Goal: Task Accomplishment & Management: Use online tool/utility

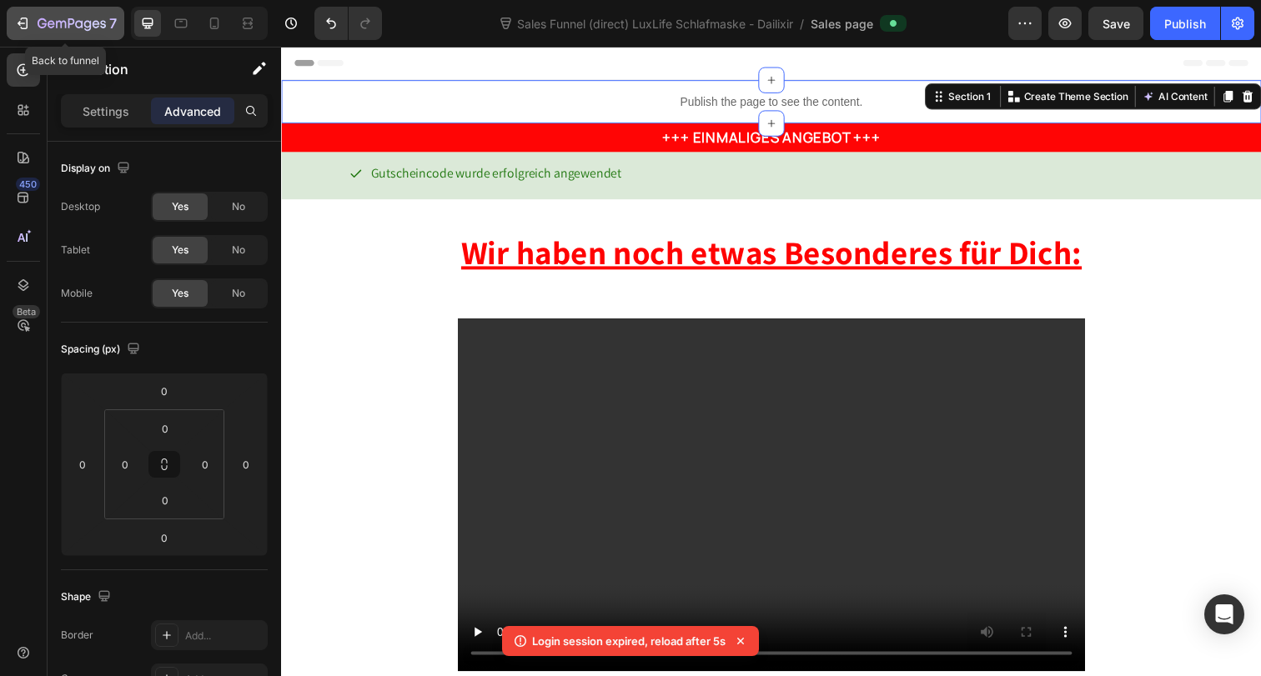
click at [60, 15] on div "7" at bounding box center [77, 23] width 79 height 20
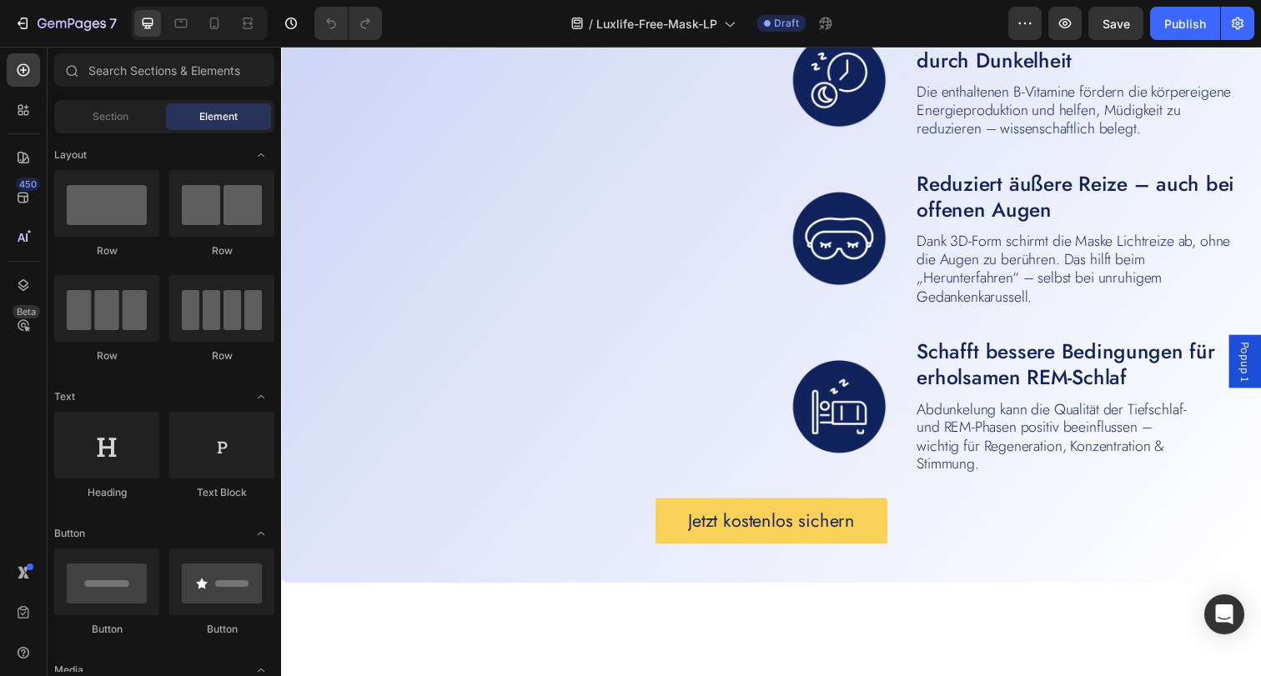
scroll to position [1686, 0]
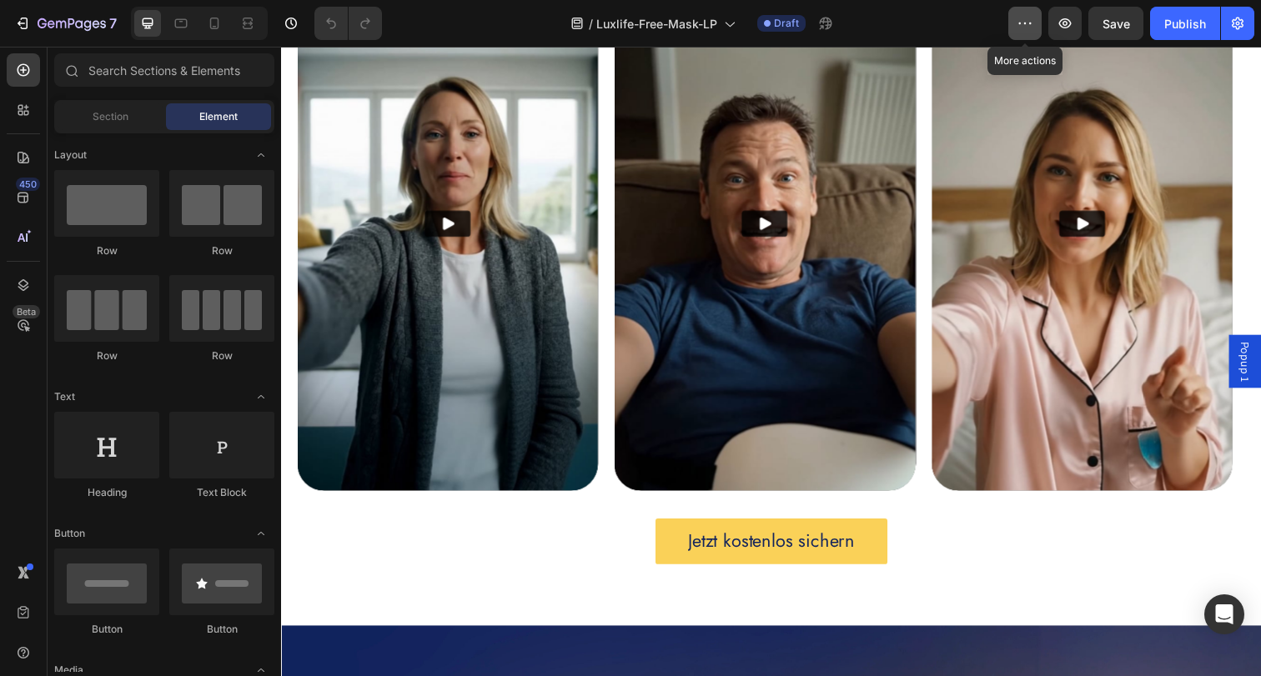
click at [1016, 22] on button "button" at bounding box center [1024, 23] width 33 height 33
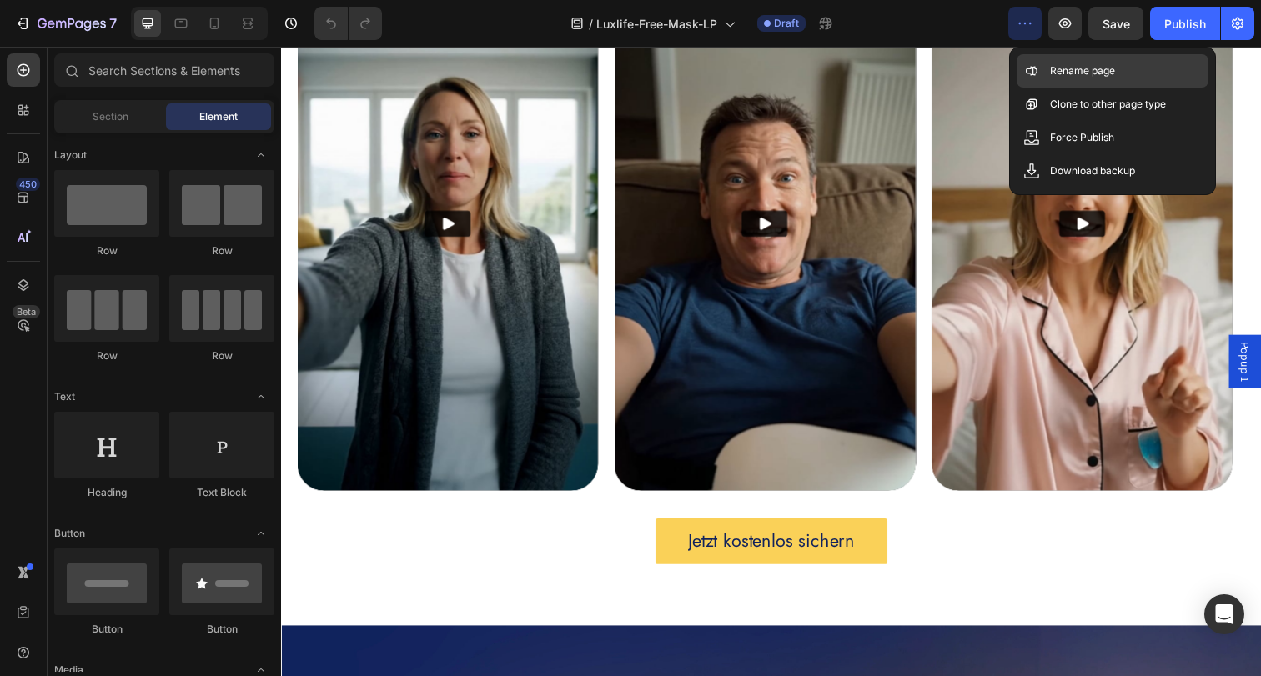
click at [1074, 71] on p "Rename page" at bounding box center [1082, 71] width 65 height 17
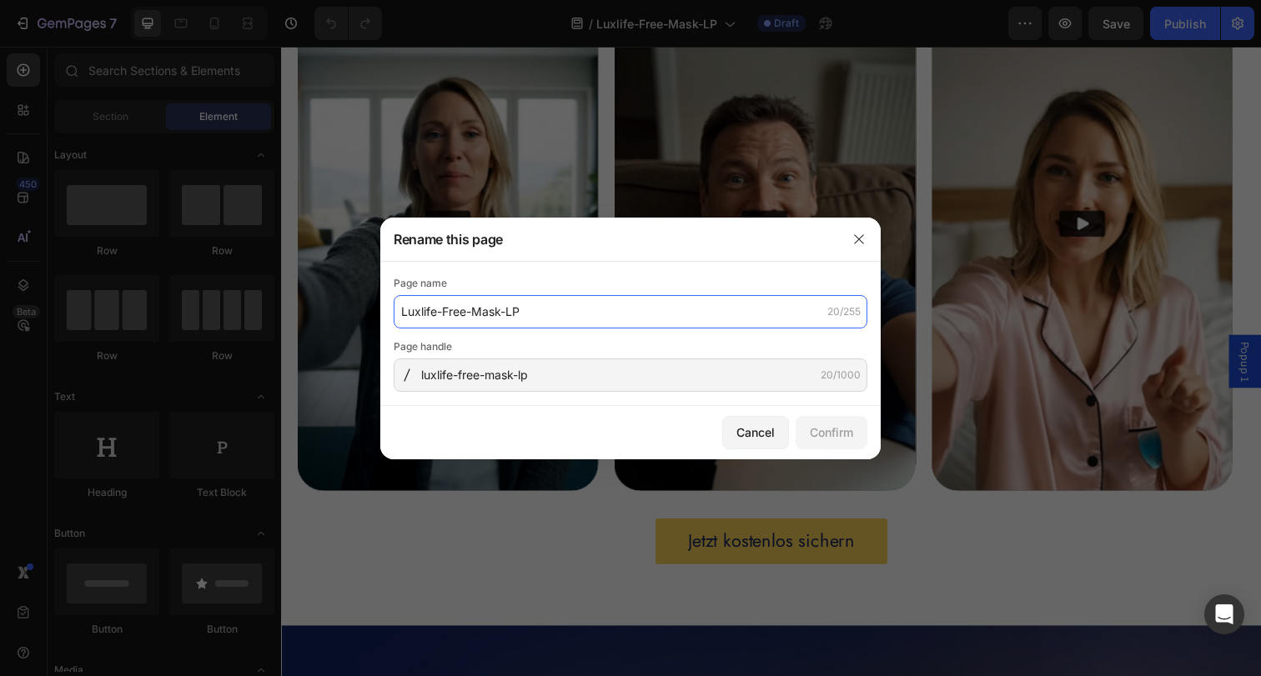
type input "Luxlife-Free-Mask-LP-direct-sale"
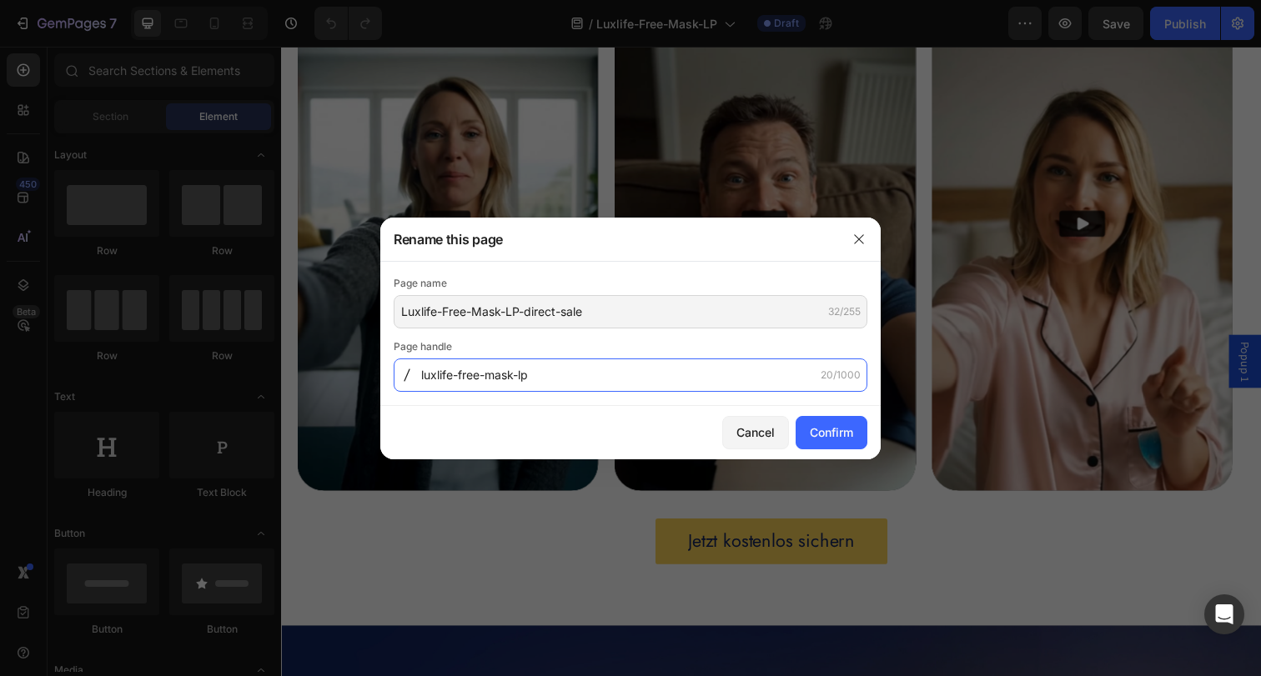
type input "luxlife-free-mask-direct-lp"
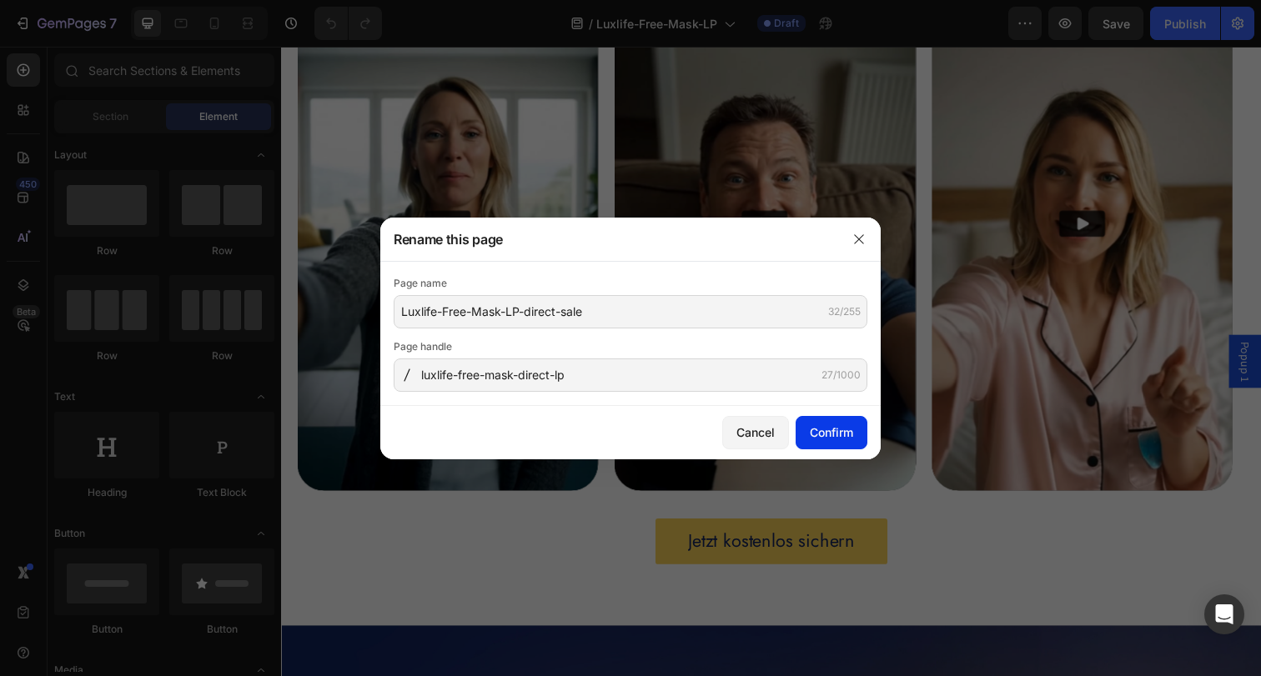
click at [843, 424] on div "Confirm" at bounding box center [831, 433] width 43 height 18
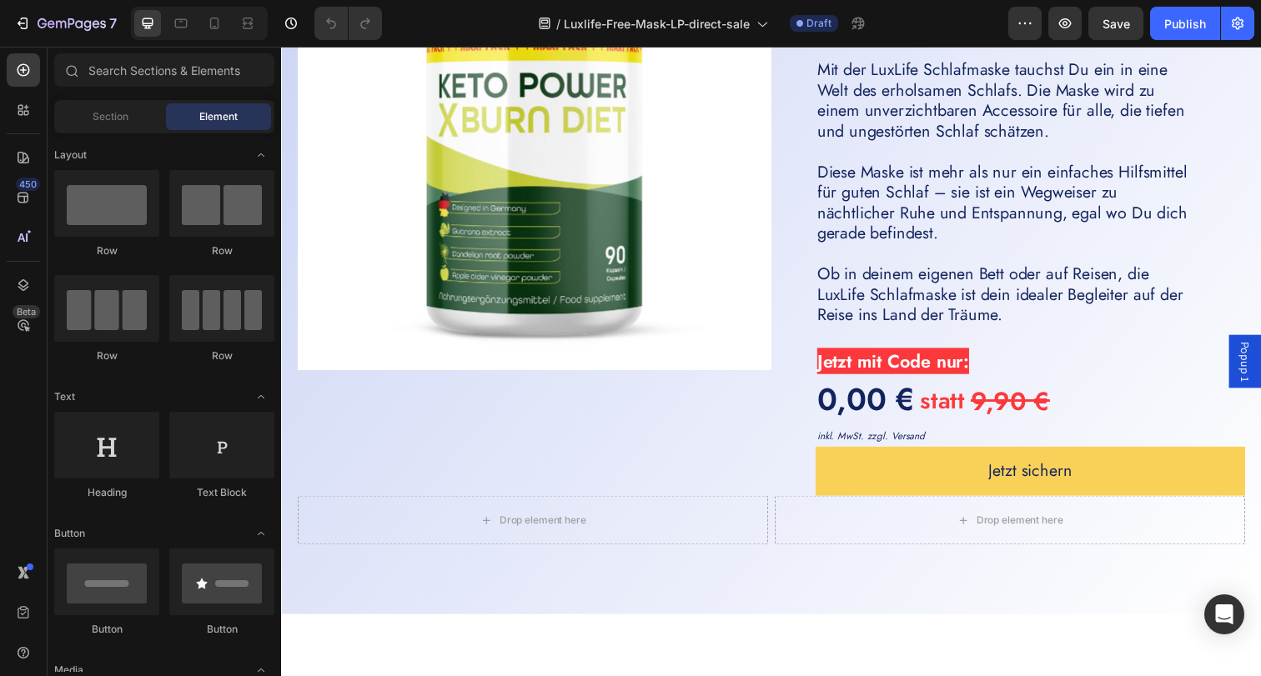
scroll to position [4482, 0]
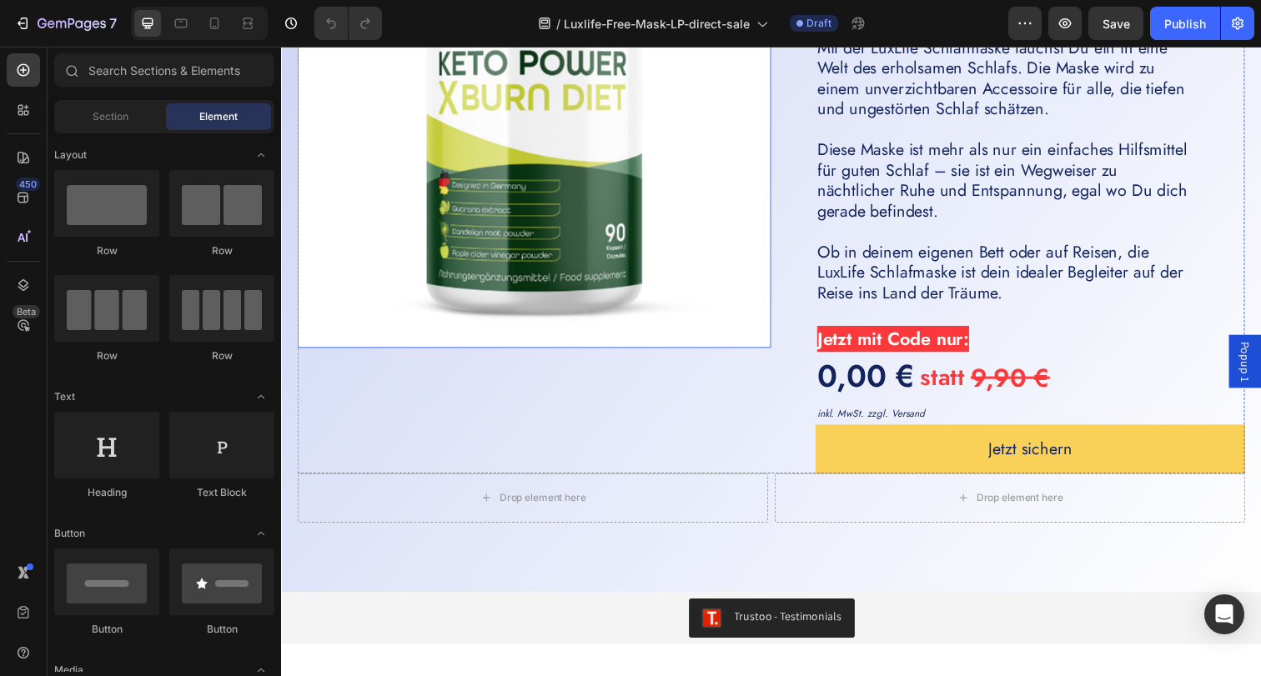
click at [576, 171] on img at bounding box center [540, 113] width 484 height 484
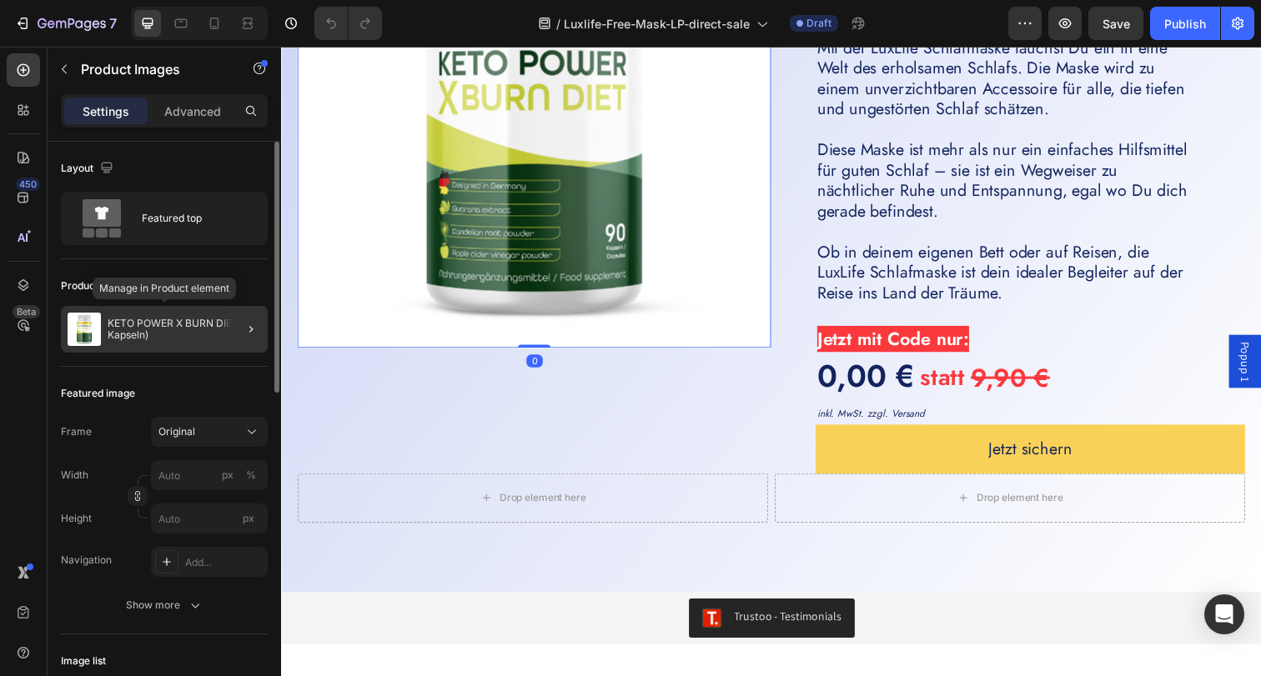
click at [188, 320] on p "KETO POWER X BURN DIET (90 Kapseln)" at bounding box center [184, 329] width 153 height 23
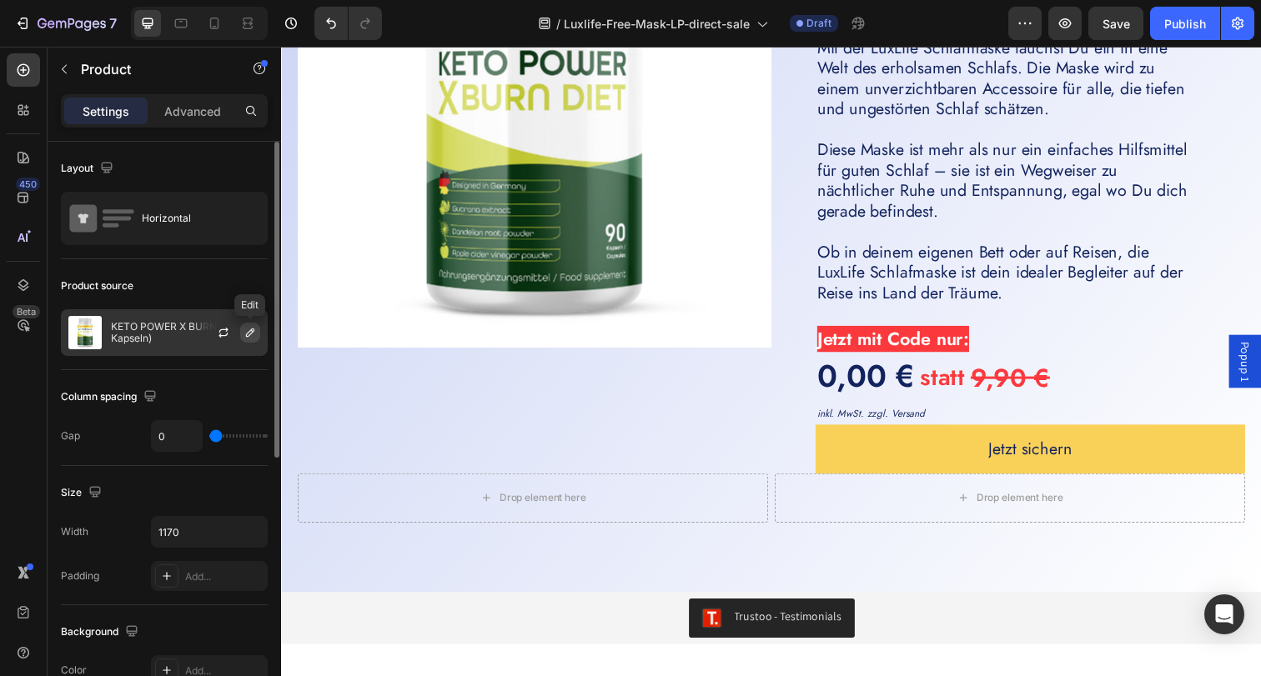
click at [243, 332] on icon "button" at bounding box center [249, 332] width 13 height 13
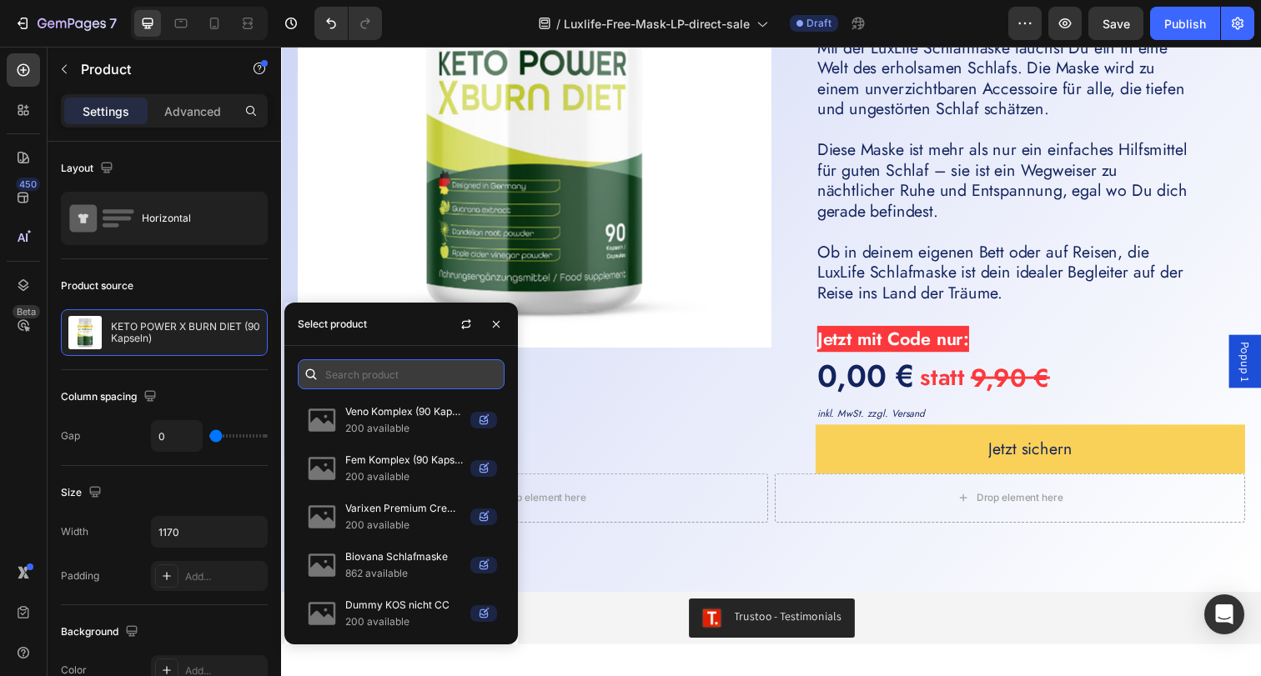
click at [379, 371] on input "text" at bounding box center [401, 374] width 207 height 30
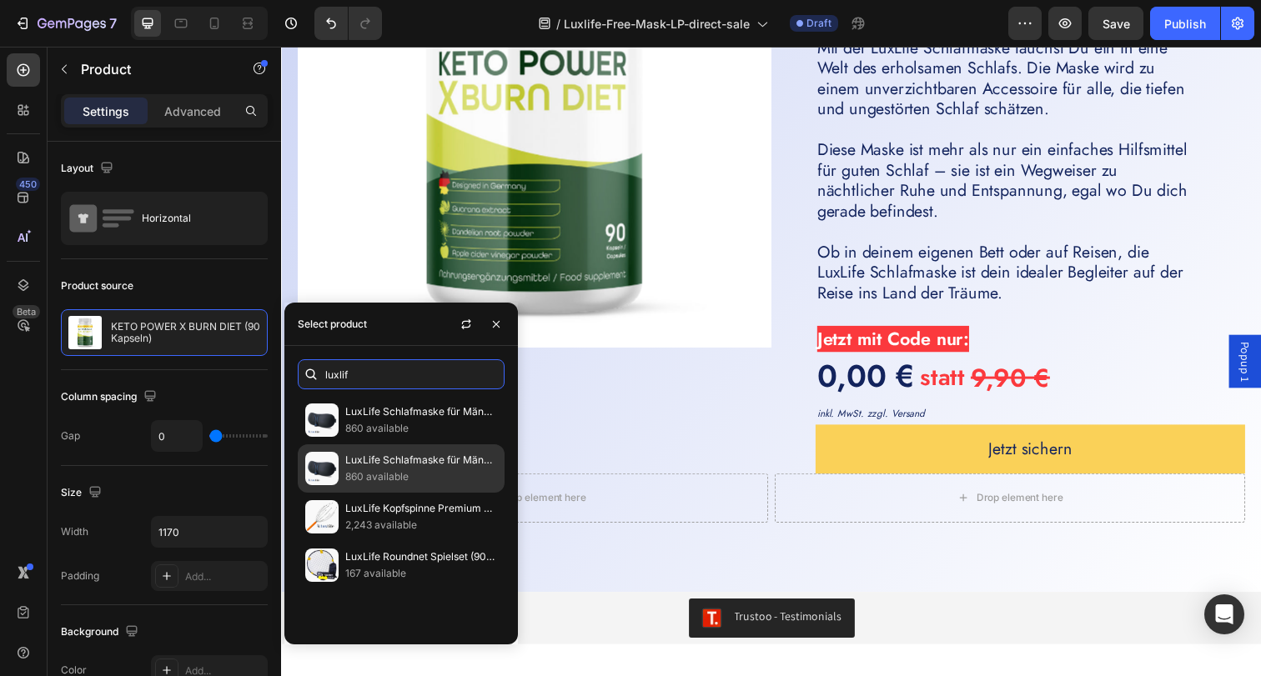
type input "luxlif"
click at [434, 458] on p "LuxLife Schlafmaske für Männer & Frauen" at bounding box center [421, 460] width 152 height 17
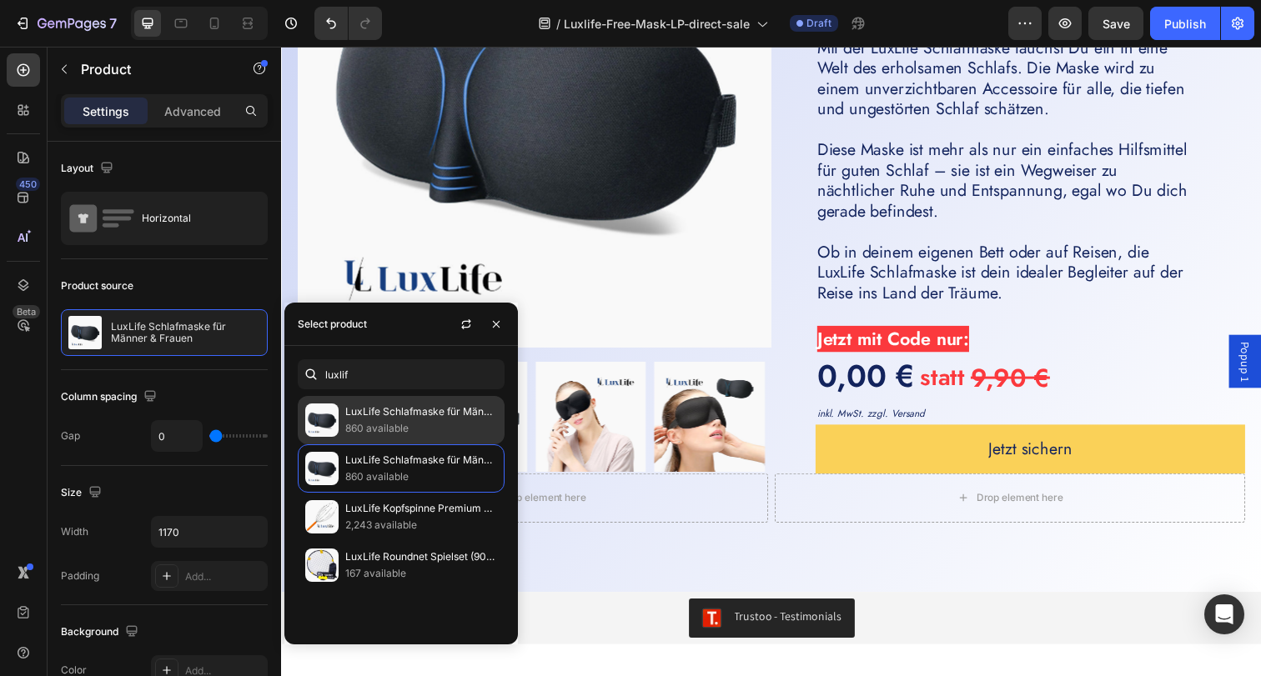
click at [377, 421] on p "860 available" at bounding box center [421, 428] width 152 height 17
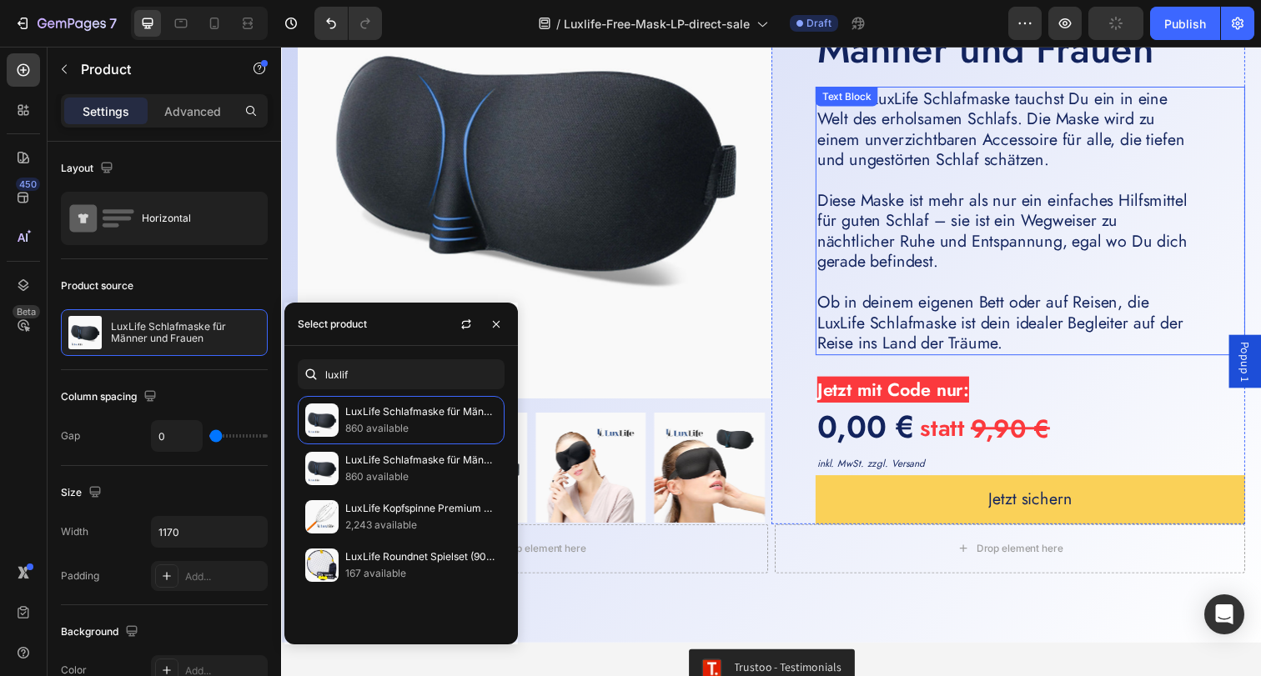
scroll to position [4352, 0]
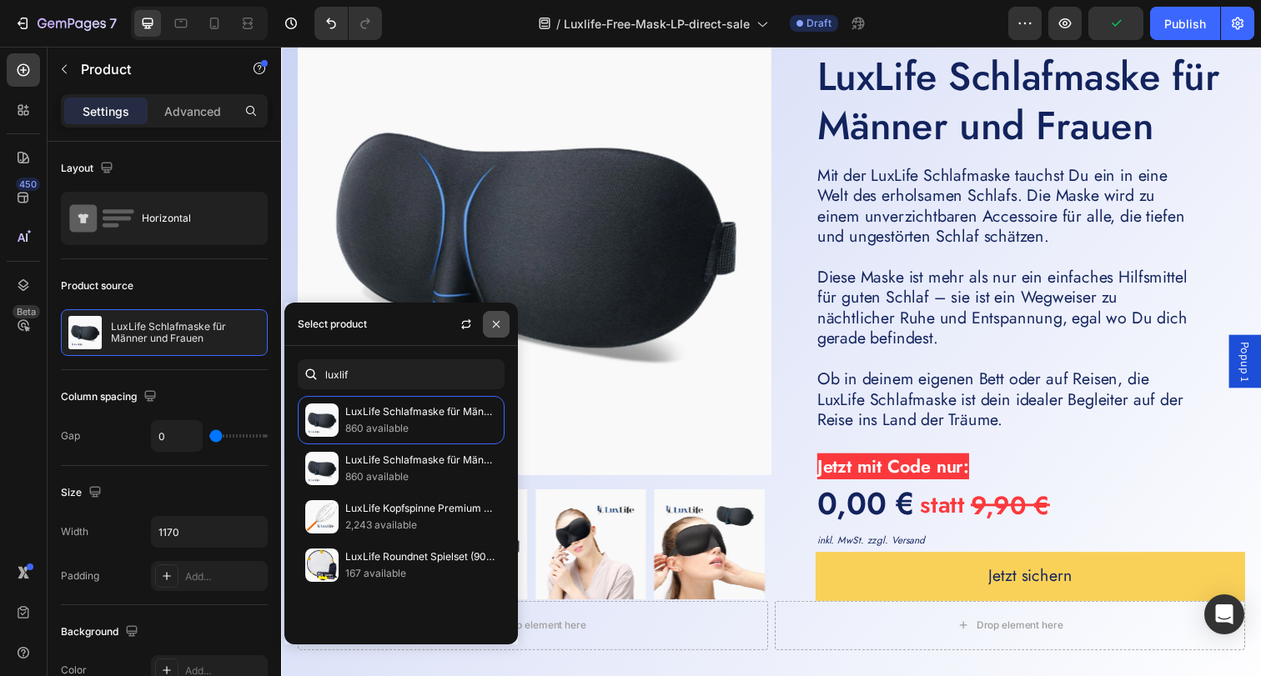
click at [499, 332] on button "button" at bounding box center [496, 324] width 27 height 27
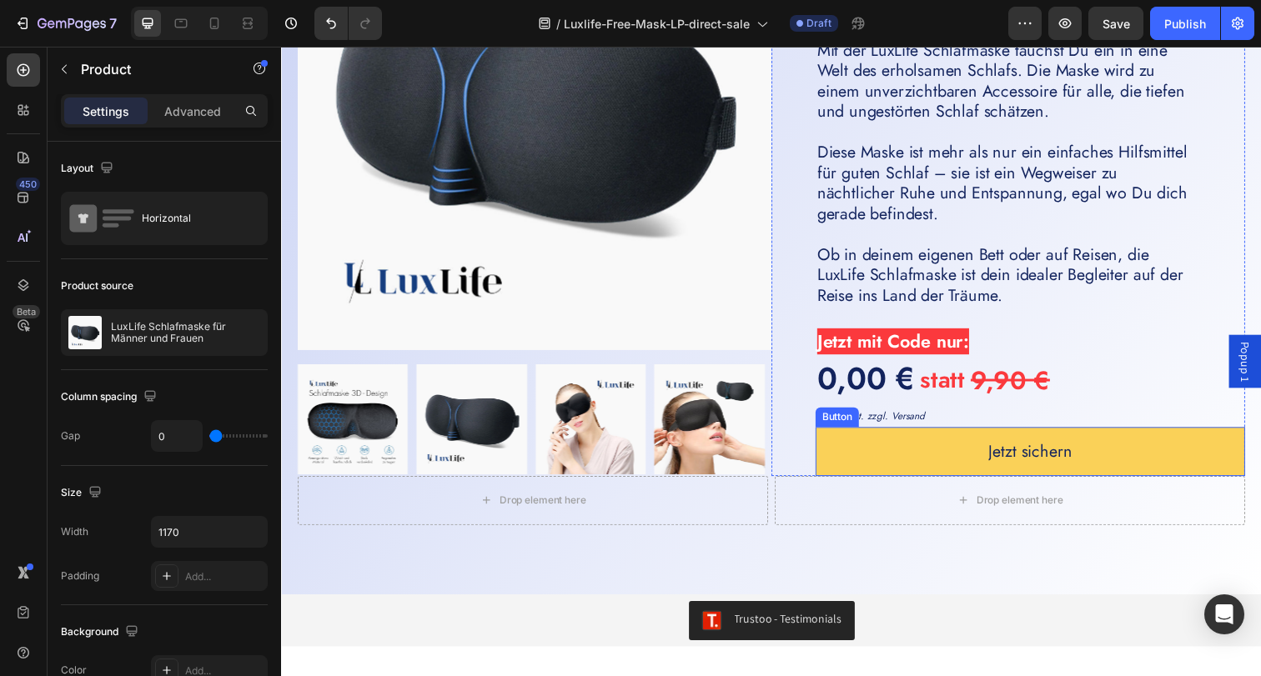
scroll to position [4532, 0]
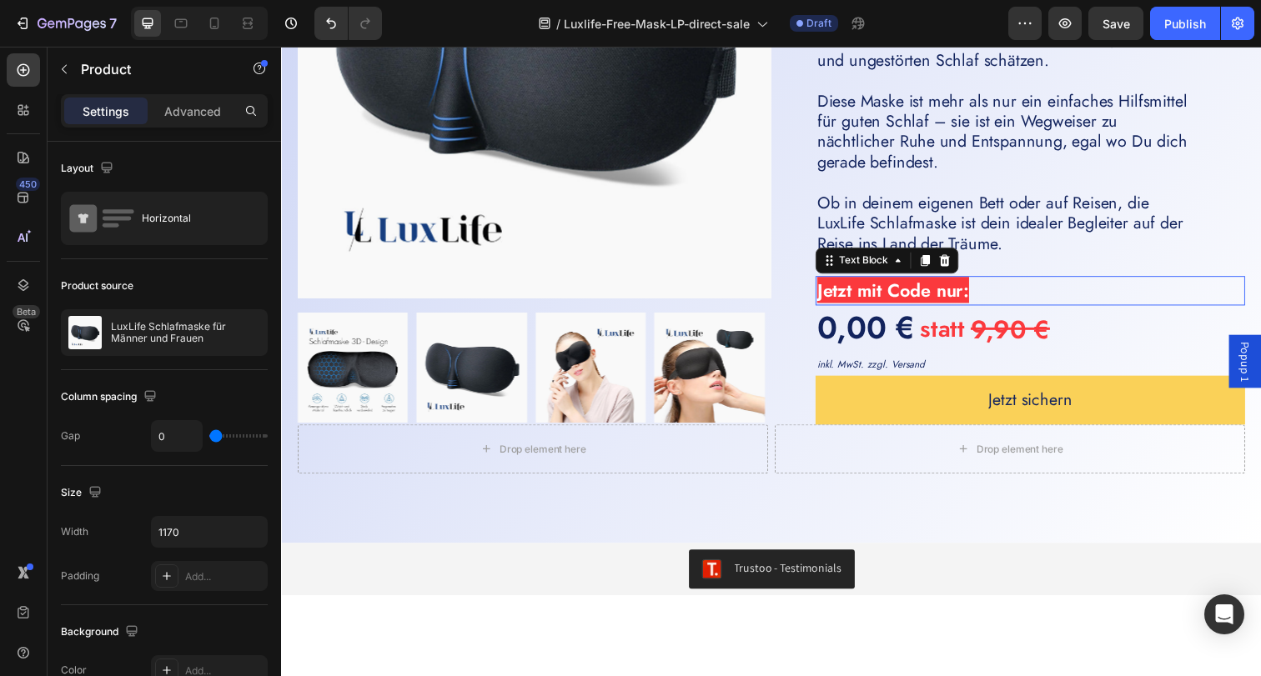
click at [981, 291] on span "Jetzt mit Code nur:" at bounding box center [905, 295] width 155 height 27
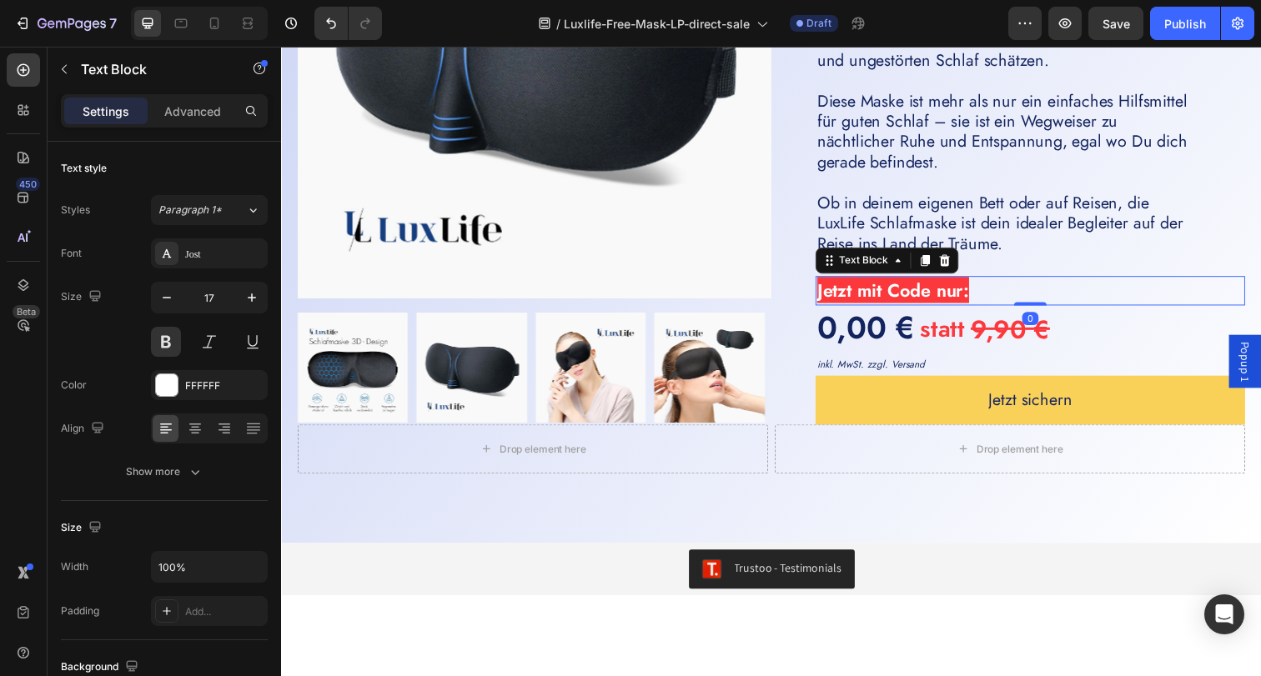
click at [961, 295] on span "Jetzt mit Code nur:" at bounding box center [905, 295] width 155 height 27
click at [943, 291] on span "Jetzt mit Code nur:" at bounding box center [905, 295] width 155 height 27
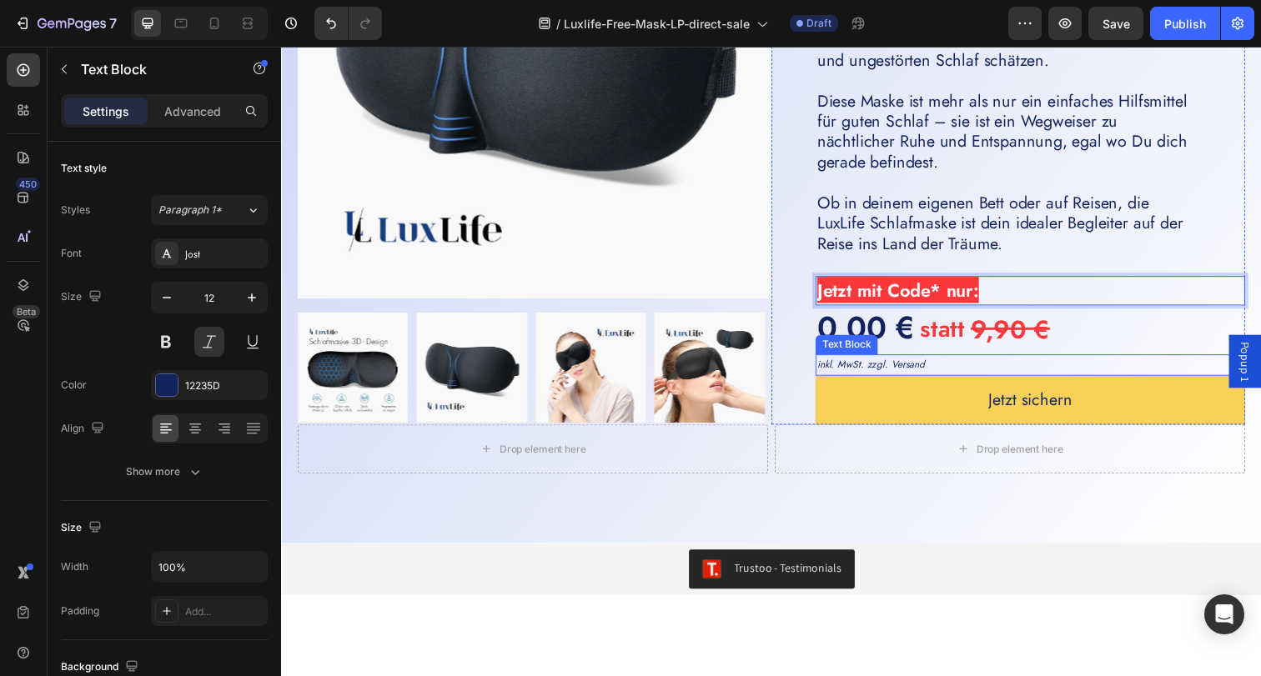
click at [875, 364] on p "inkl. MwSt. zzgl. Versand" at bounding box center [1045, 372] width 435 height 18
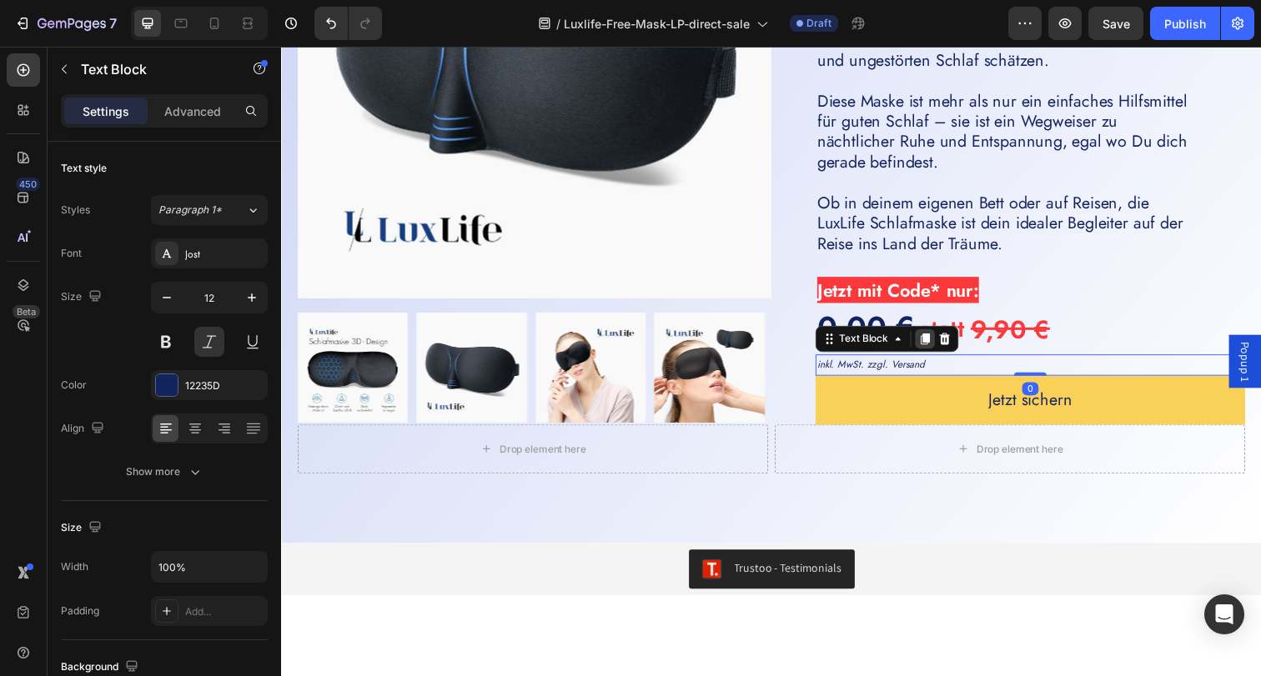
click at [934, 347] on icon at bounding box center [938, 345] width 9 height 12
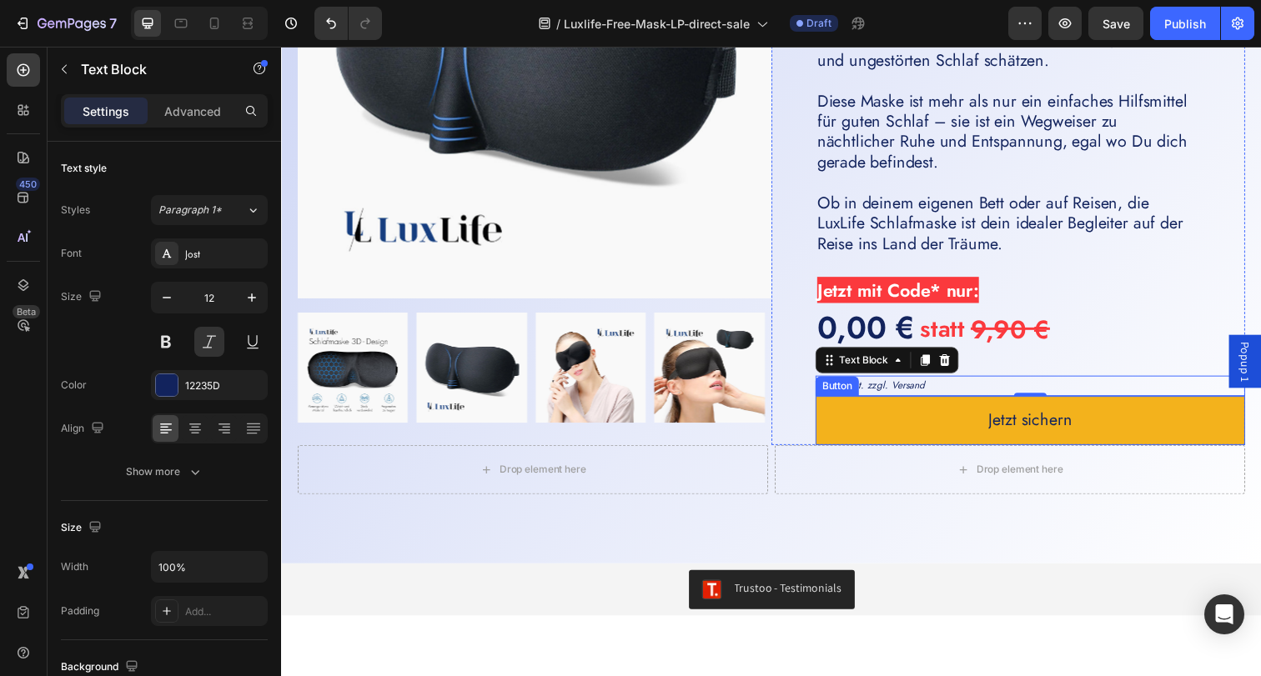
drag, startPoint x: 933, startPoint y: 368, endPoint x: 936, endPoint y: 440, distance: 72.6
click at [938, 450] on div "Icon Icon Icon Icon Icon Icon List 1500+ glückliche Kunden Text Block Row Icon …" at bounding box center [1045, 145] width 439 height 620
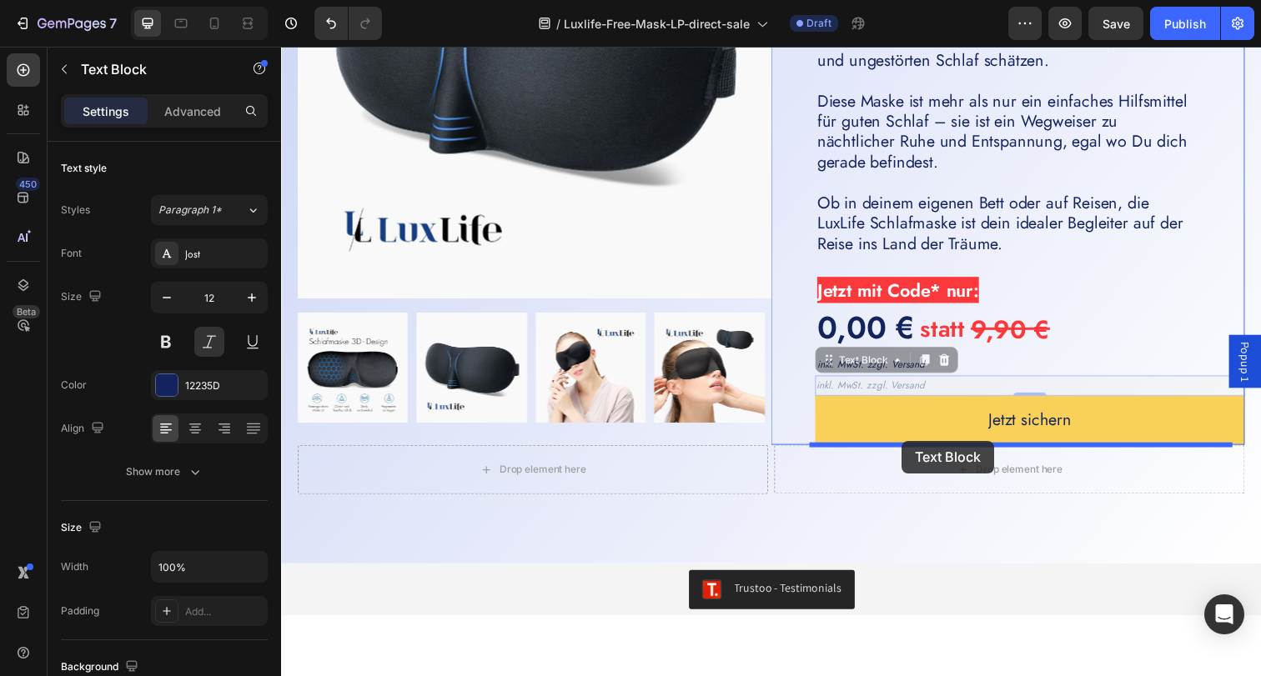
drag, startPoint x: 874, startPoint y: 363, endPoint x: 915, endPoint y: 449, distance: 95.9
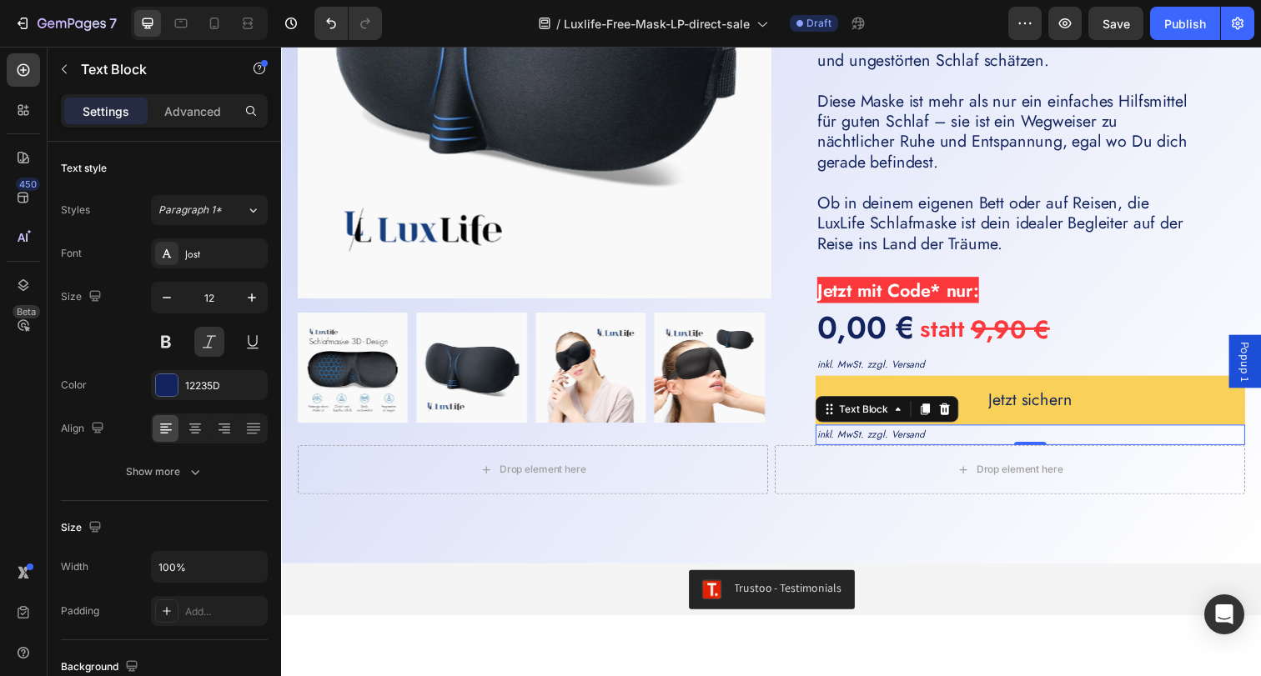
click at [925, 444] on p "inkl. MwSt. zzgl. Versand" at bounding box center [1045, 443] width 435 height 18
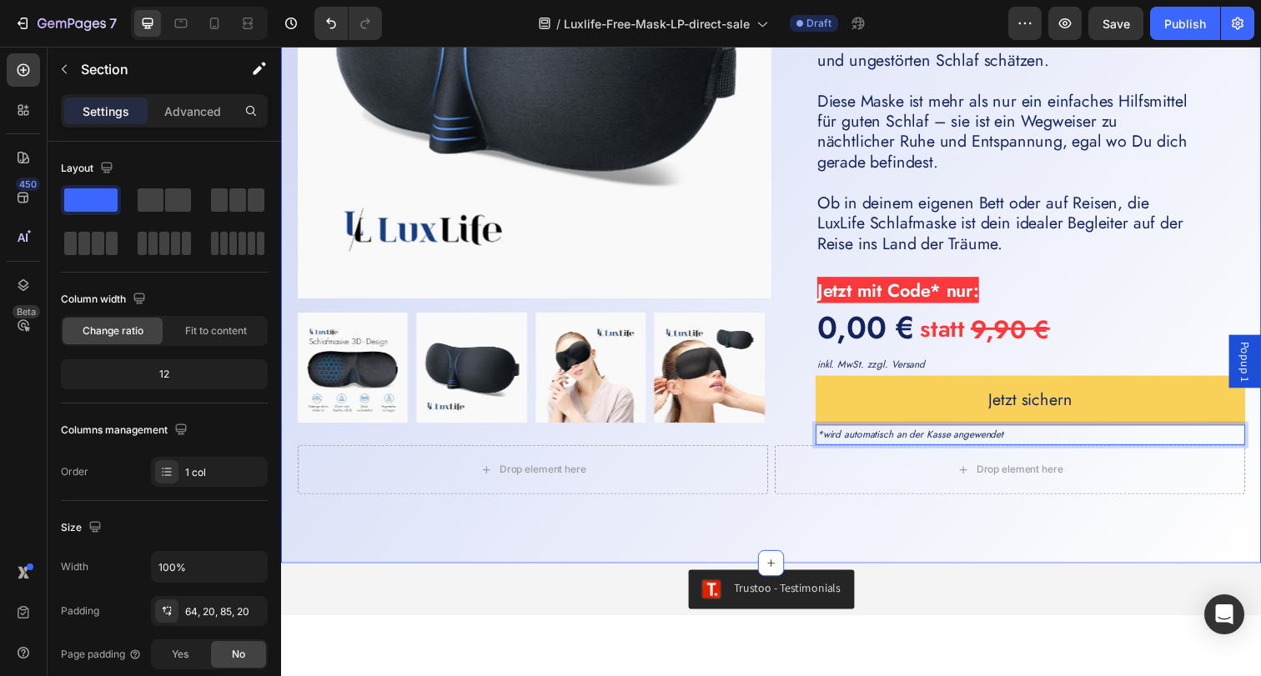
click at [1142, 534] on div "GRATIS Product Badge Product Images Icon Icon Icon Icon Icon Icon List 1500+ gl…" at bounding box center [781, 171] width 1001 height 808
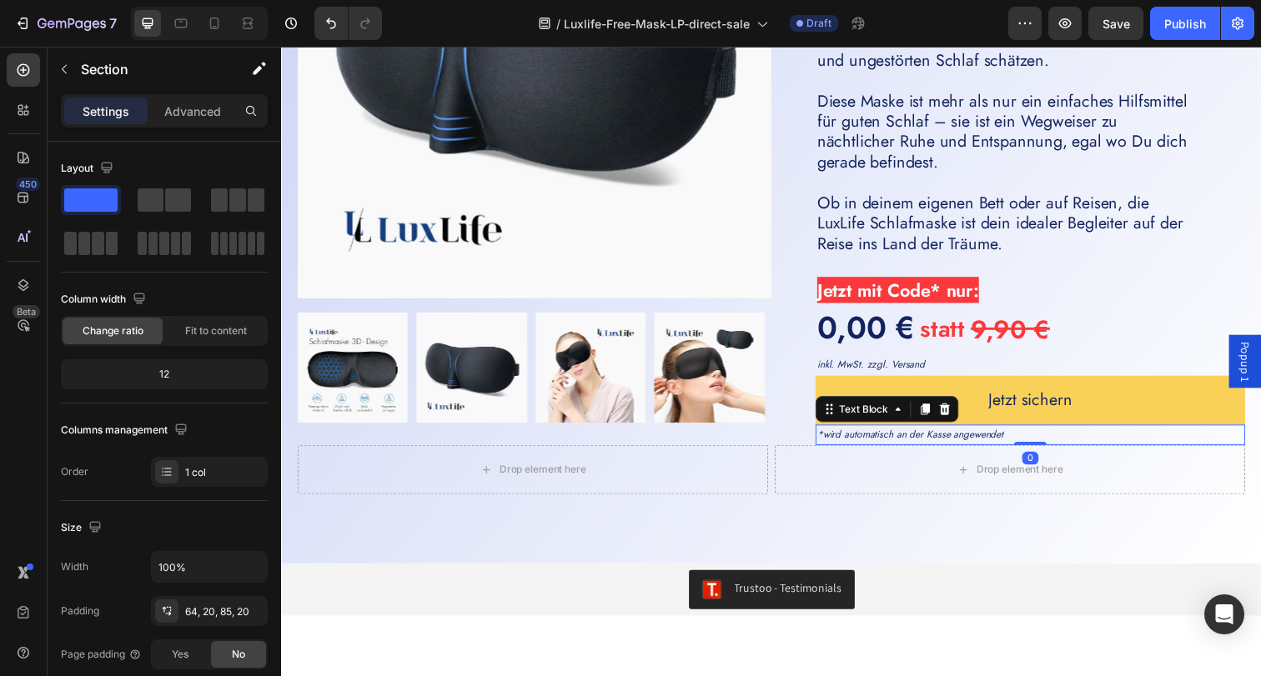
click at [1027, 444] on p "*wird automatisch an der Kasse angewendet" at bounding box center [1045, 443] width 435 height 18
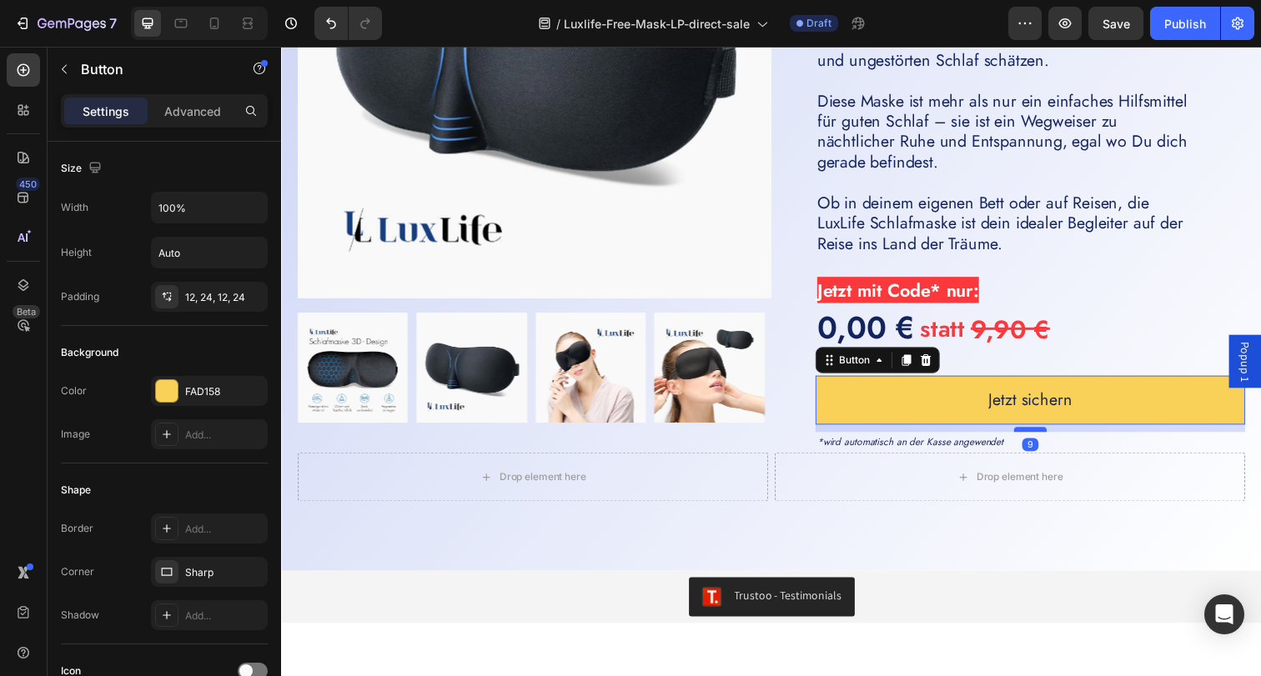
click at [1039, 439] on div at bounding box center [1045, 437] width 33 height 5
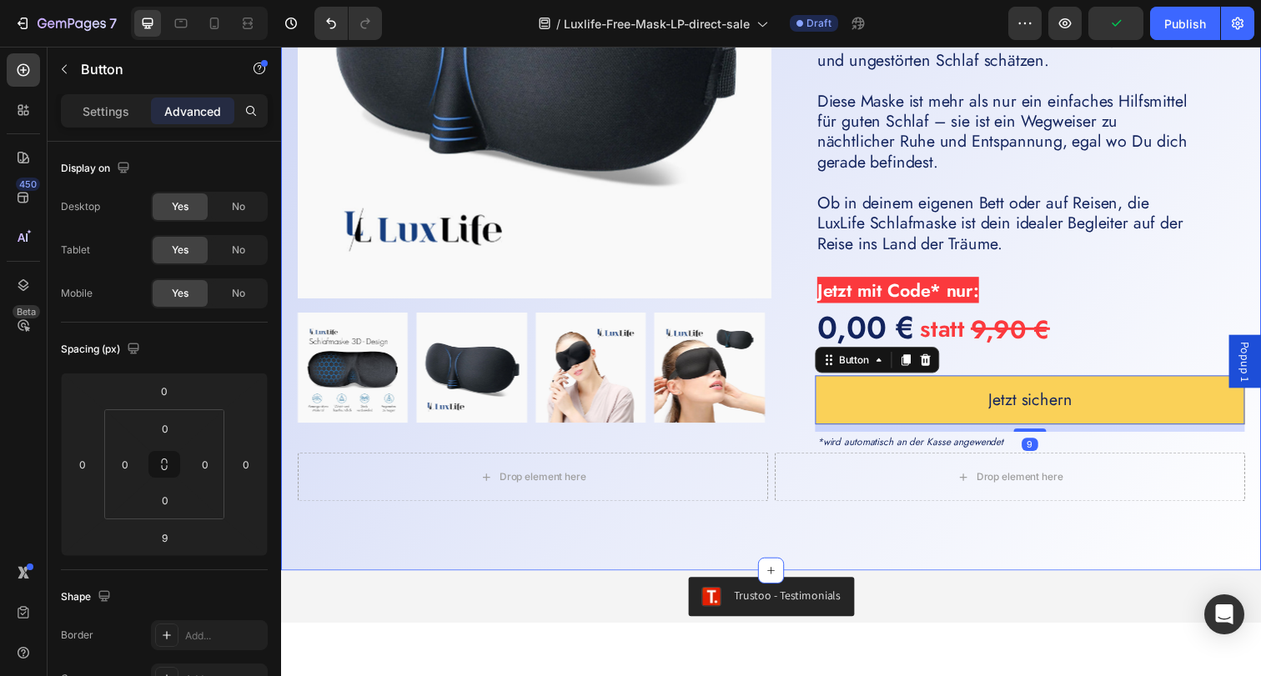
click at [1039, 560] on div "GRATIS Product Badge Product Images Icon Icon Icon Icon Icon Icon List 1500+ gl…" at bounding box center [781, 174] width 1001 height 815
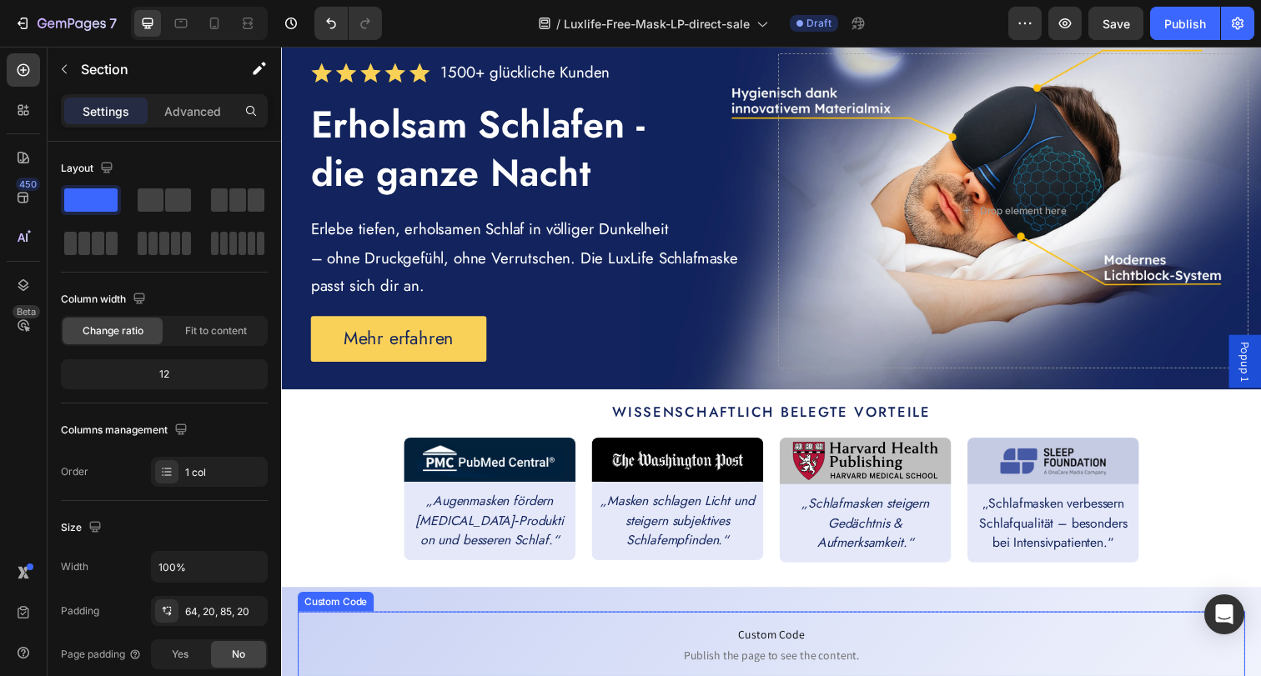
scroll to position [0, 0]
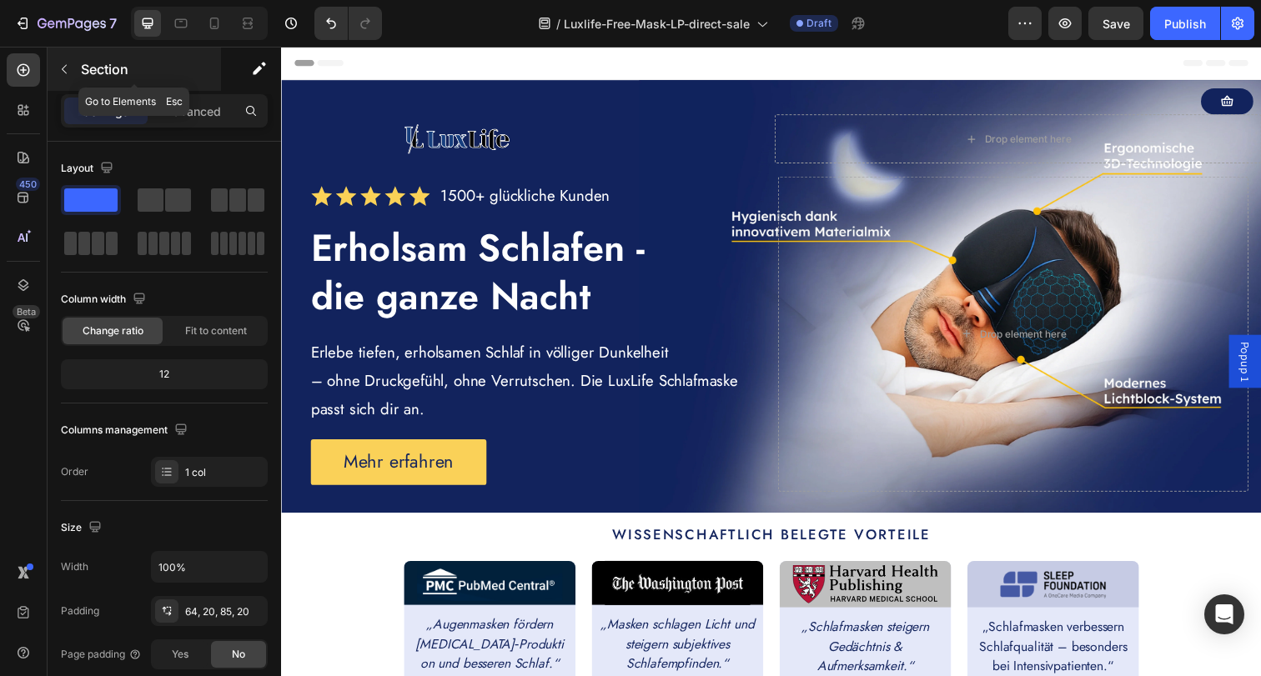
click at [68, 68] on icon "button" at bounding box center [64, 69] width 13 height 13
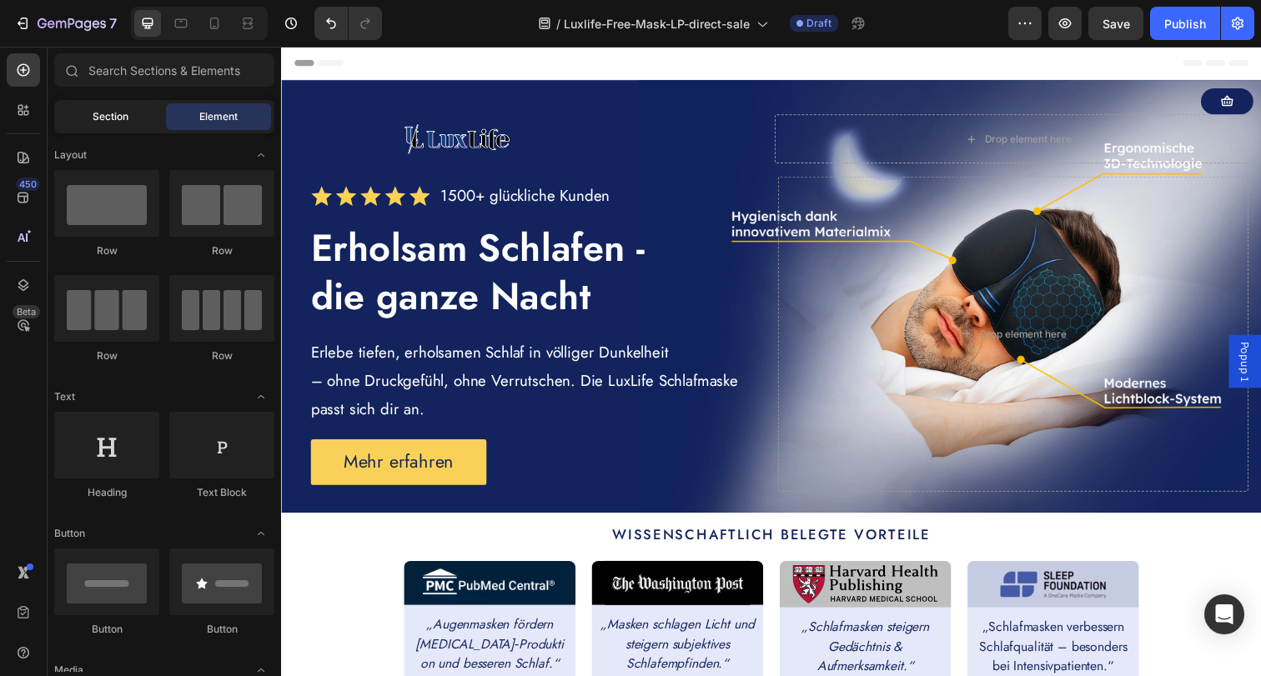
click at [93, 110] on span "Section" at bounding box center [111, 116] width 36 height 15
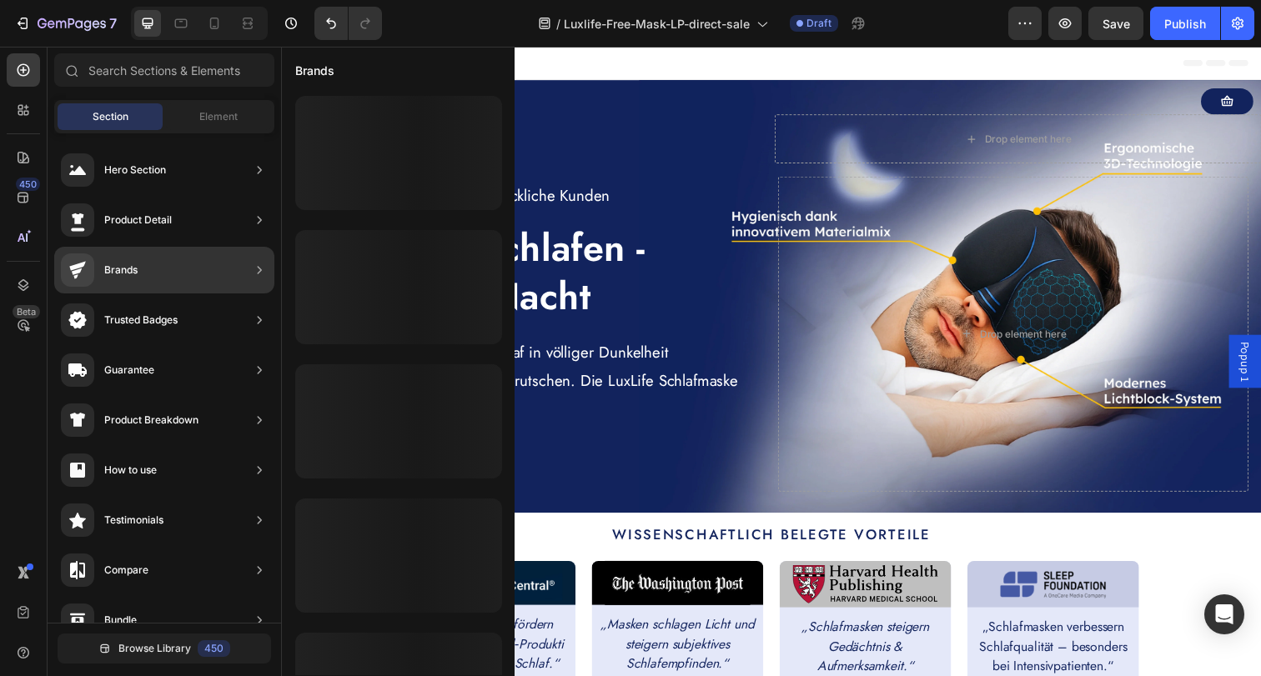
scroll to position [478, 0]
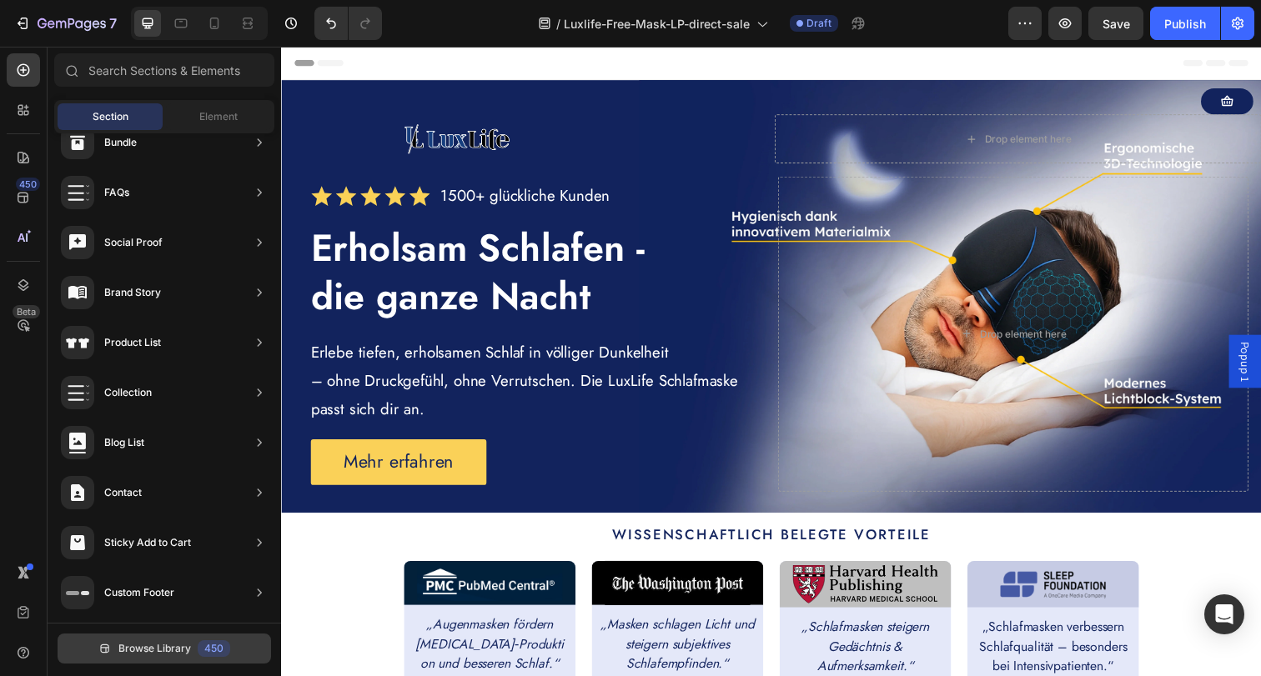
click at [159, 635] on button "Browse Library 450" at bounding box center [164, 649] width 213 height 30
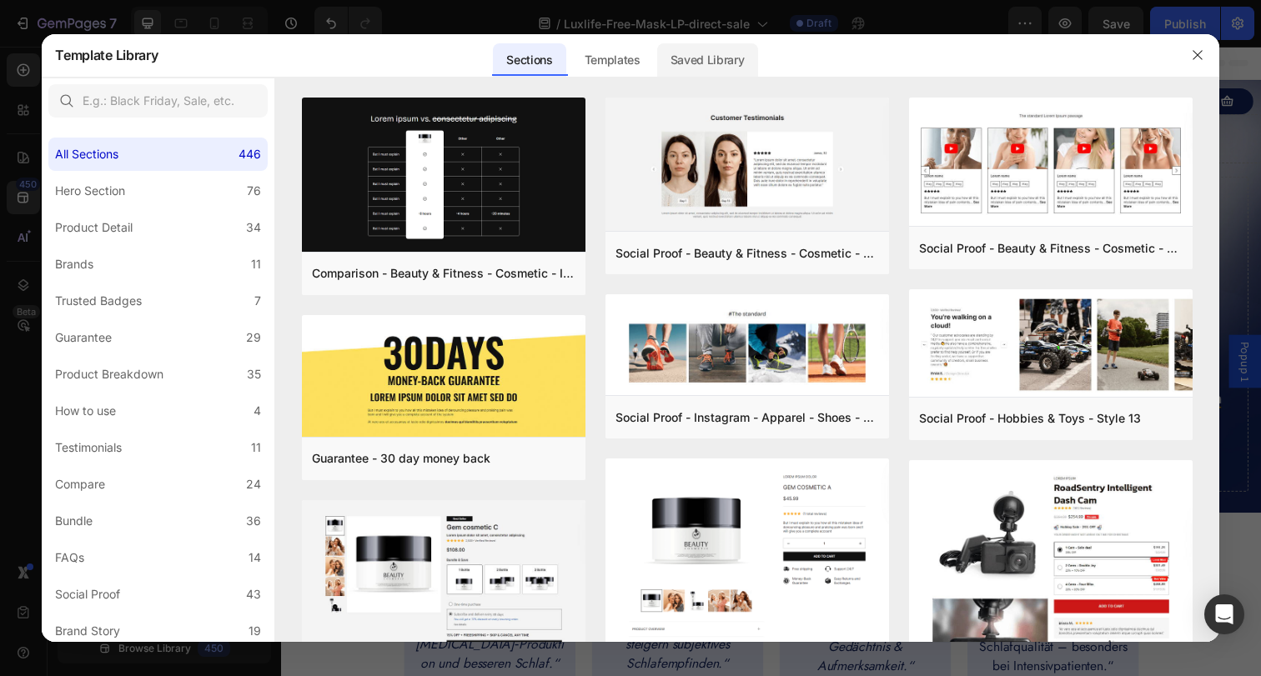
click at [706, 60] on div "Saved Library" at bounding box center [707, 59] width 101 height 33
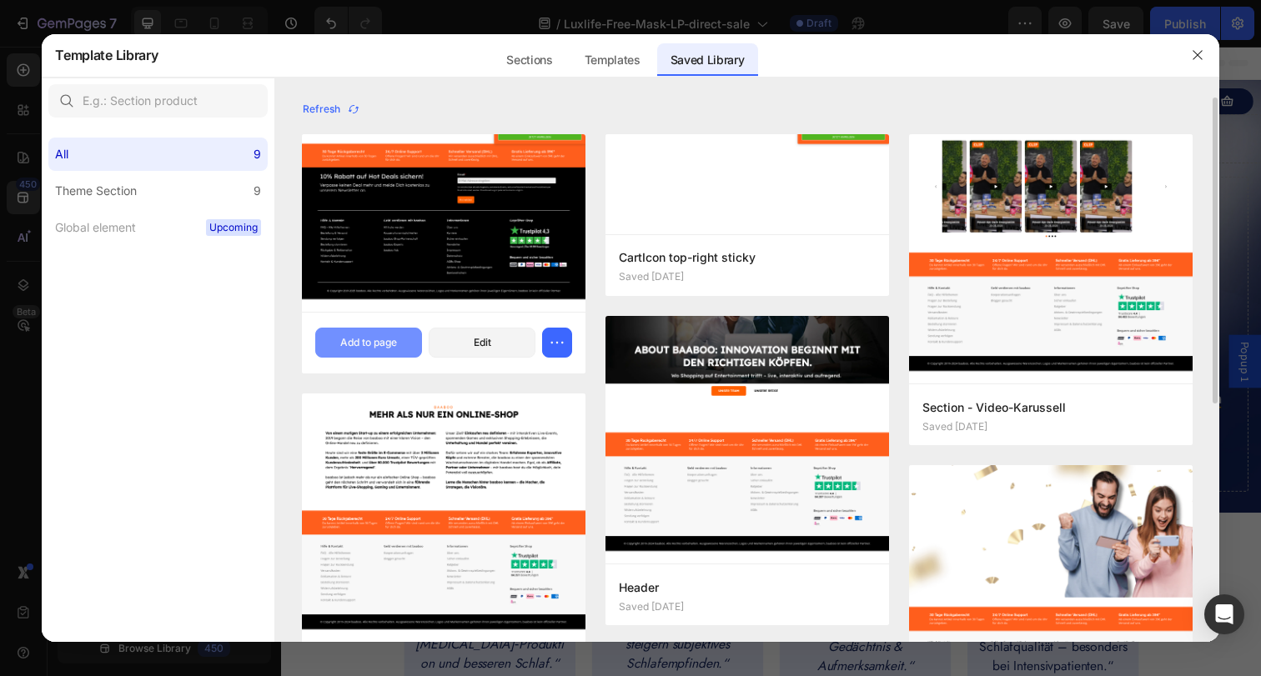
click at [350, 344] on div "Add to page" at bounding box center [368, 342] width 57 height 15
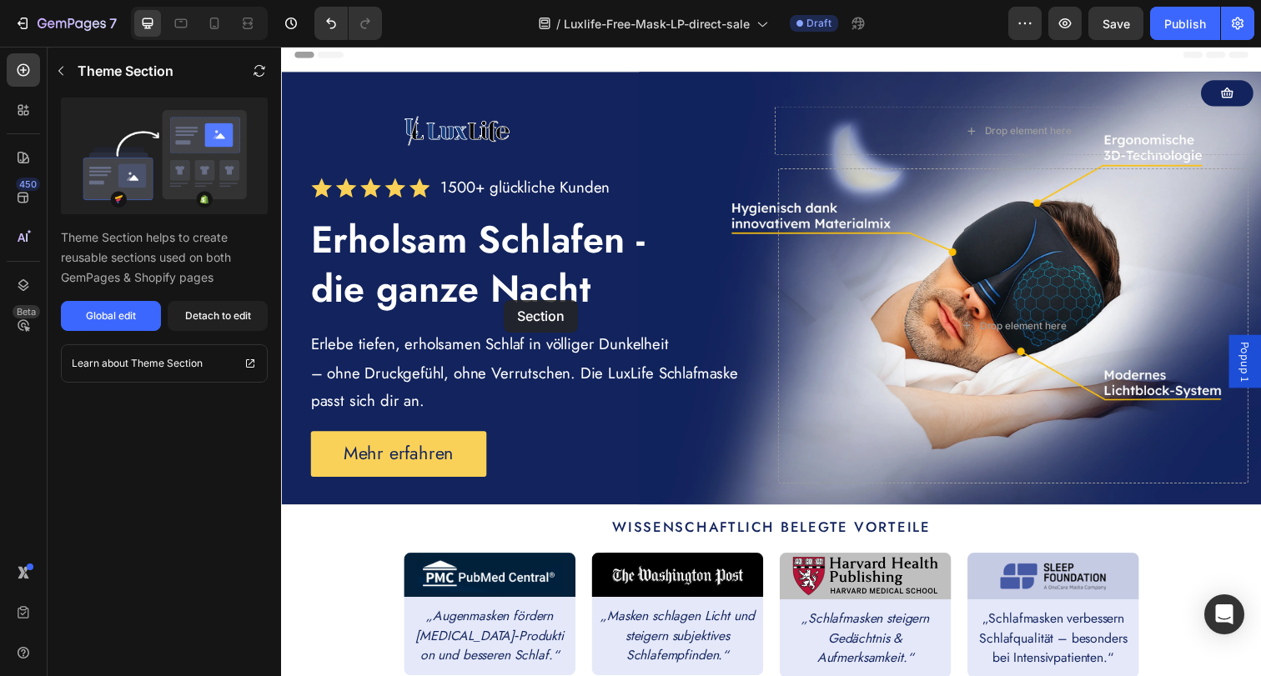
scroll to position [0, 0]
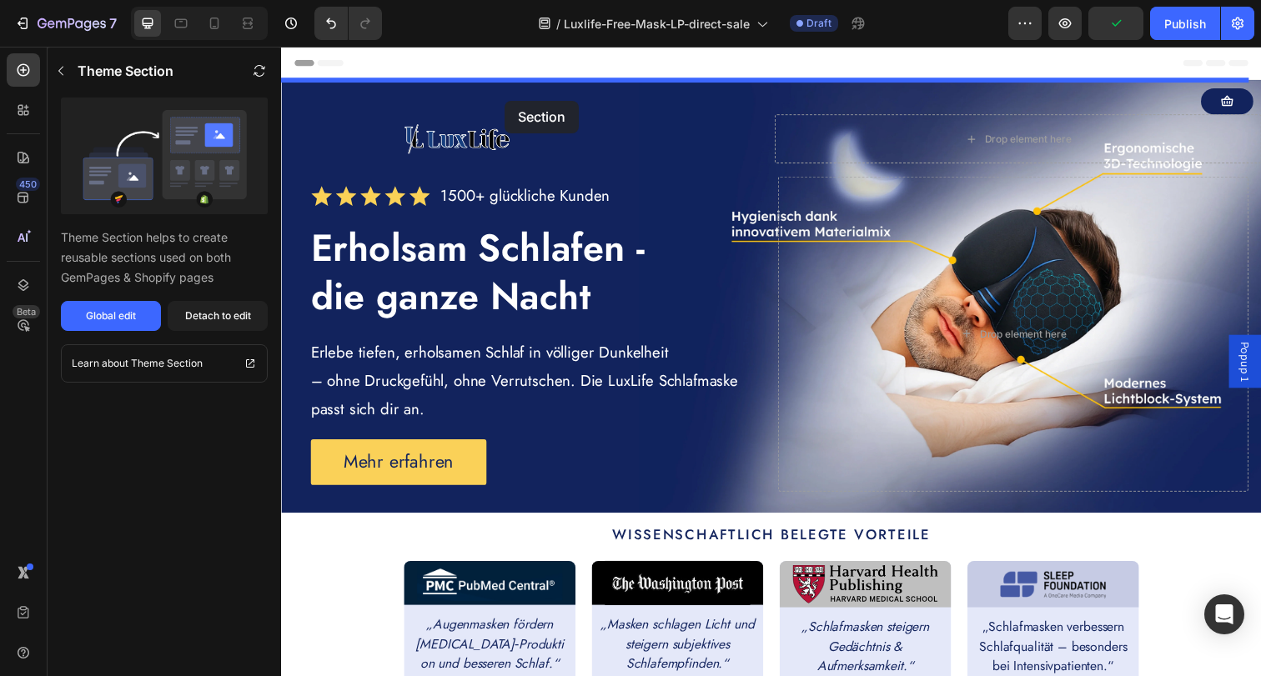
drag, startPoint x: 529, startPoint y: 434, endPoint x: 509, endPoint y: 94, distance: 340.7
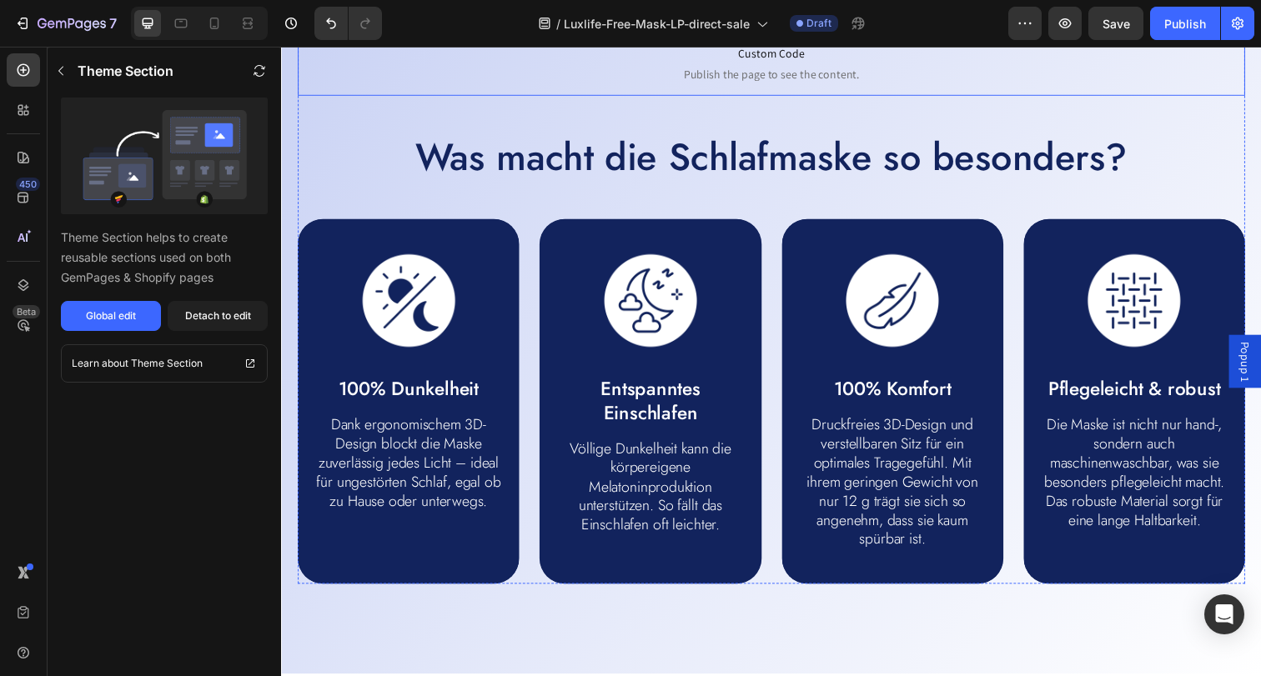
scroll to position [844, 0]
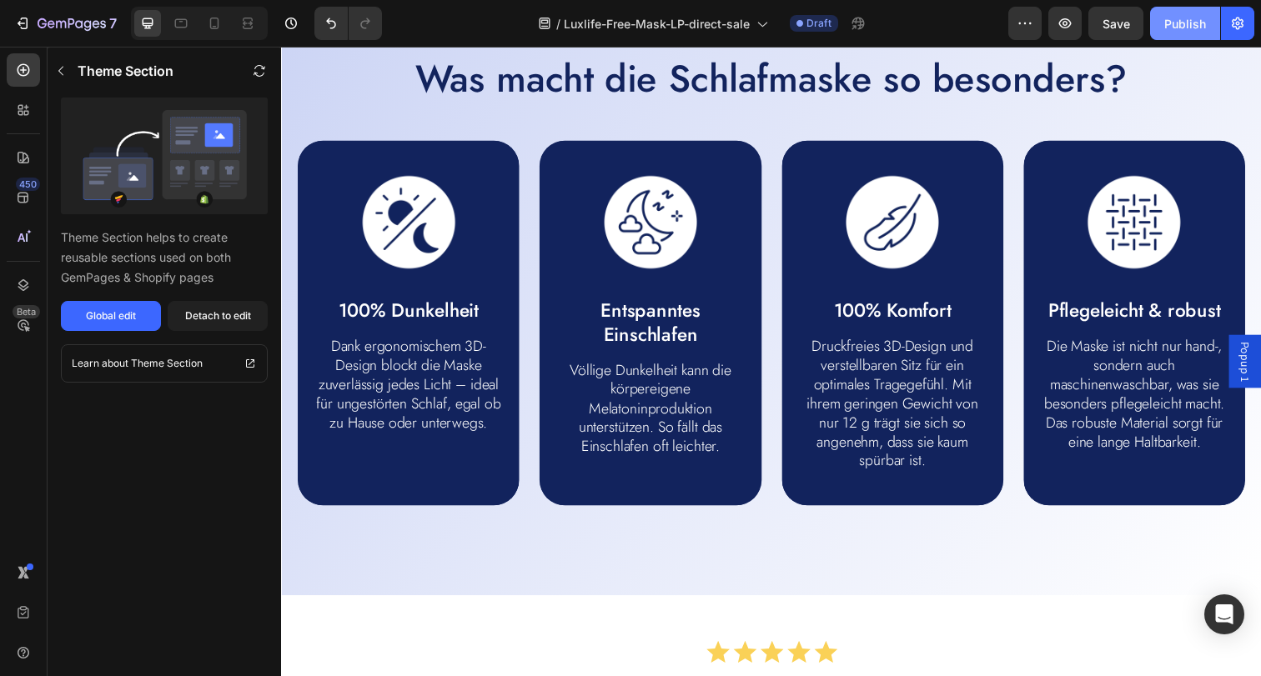
click at [1179, 22] on div "Publish" at bounding box center [1185, 24] width 42 height 18
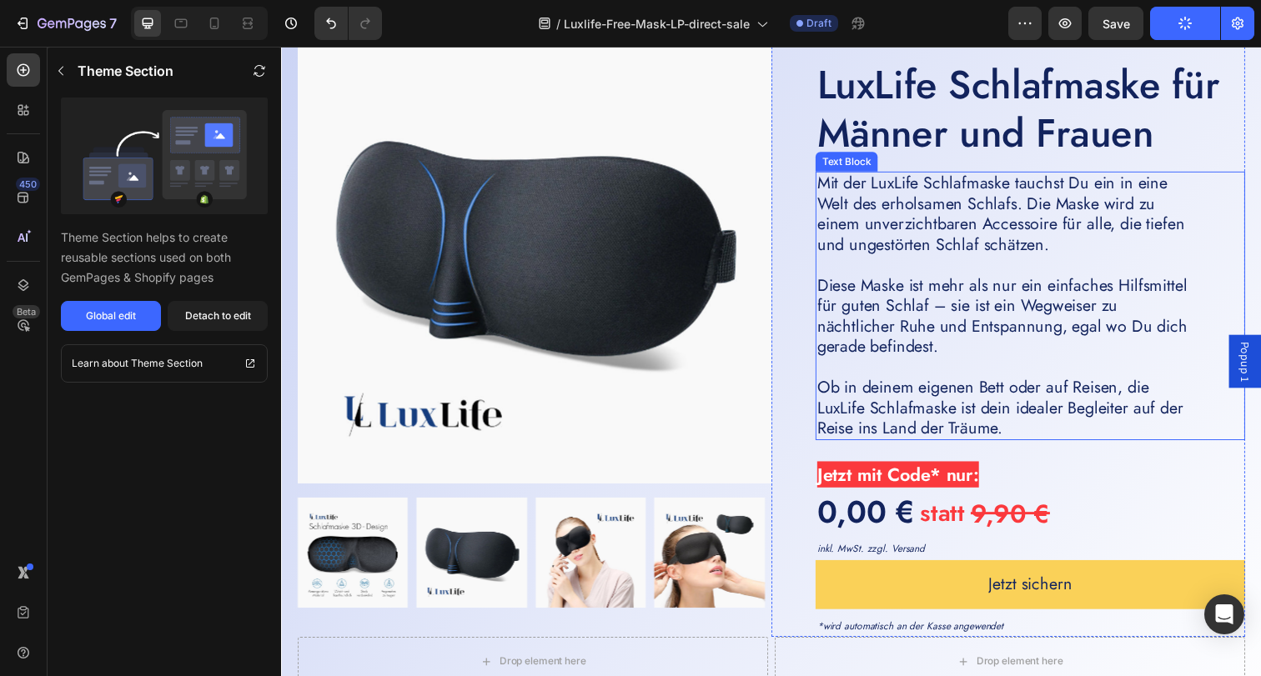
scroll to position [4468, 0]
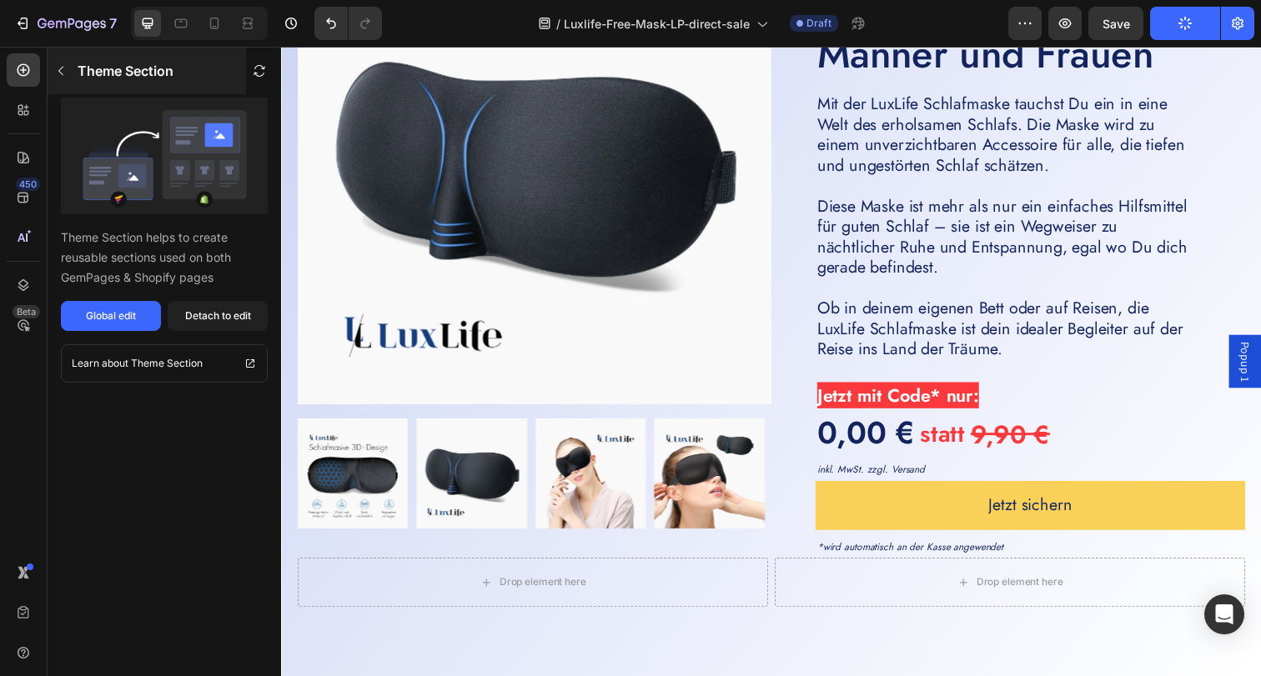
click at [64, 75] on icon "button" at bounding box center [60, 70] width 13 height 13
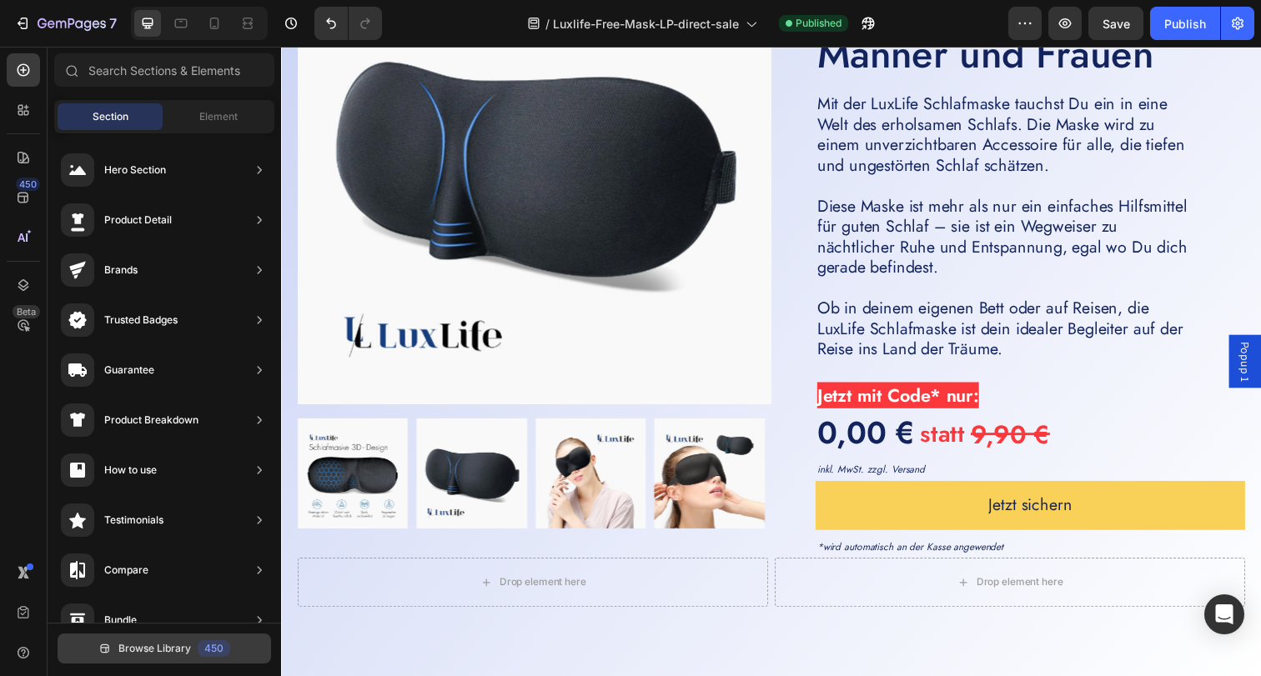
click at [183, 650] on span "Browse Library" at bounding box center [154, 648] width 73 height 15
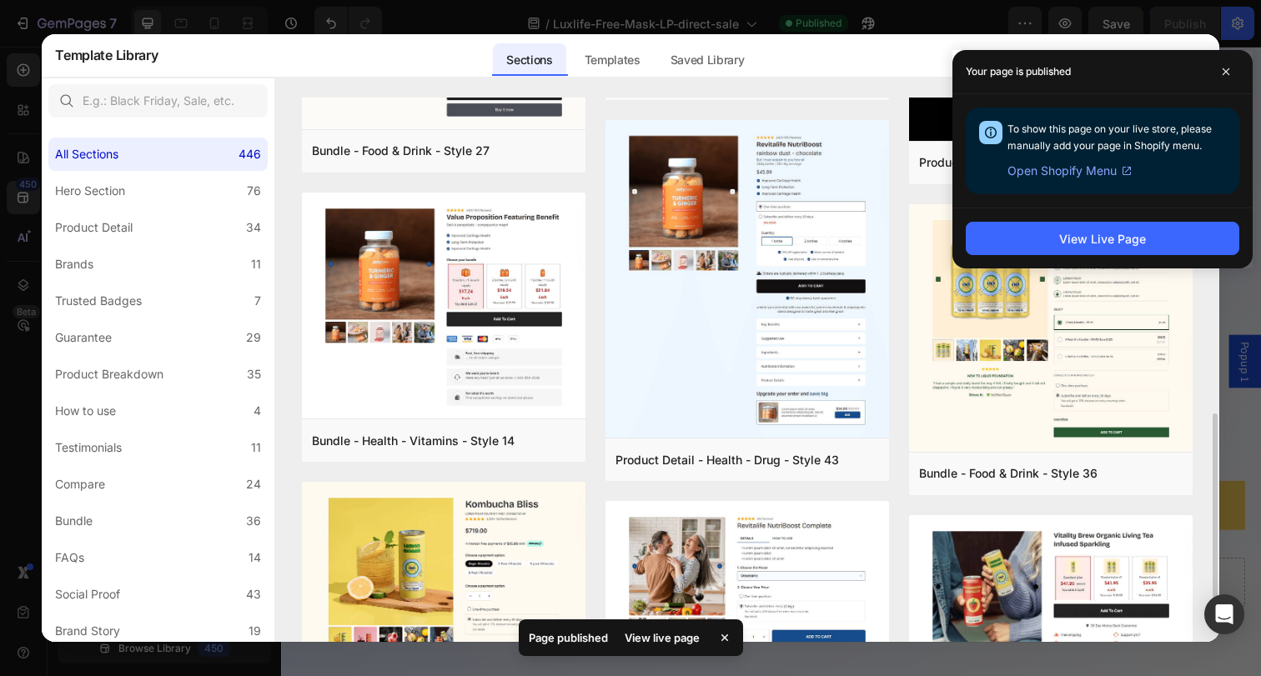
scroll to position [0, 0]
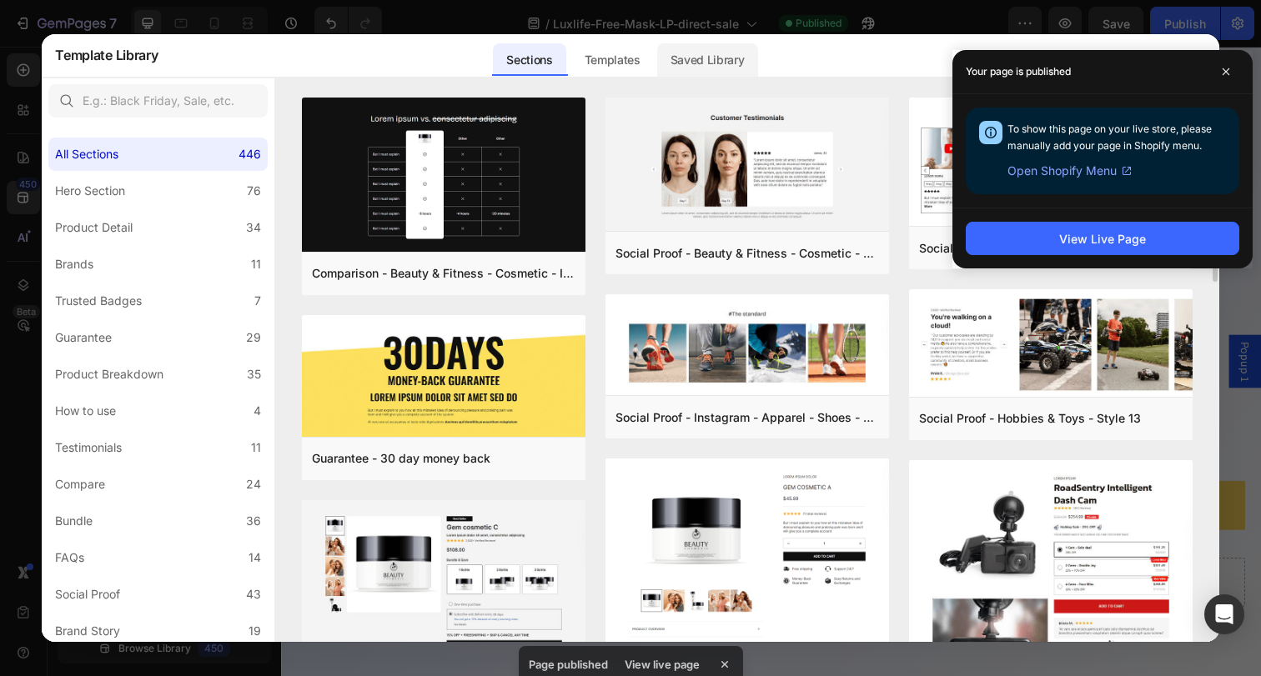
drag, startPoint x: 656, startPoint y: 65, endPoint x: 683, endPoint y: 65, distance: 26.7
click at [657, 65] on div "Sections Templates Existing pages Saved Library Templates Saved Library" at bounding box center [624, 54] width 933 height 43
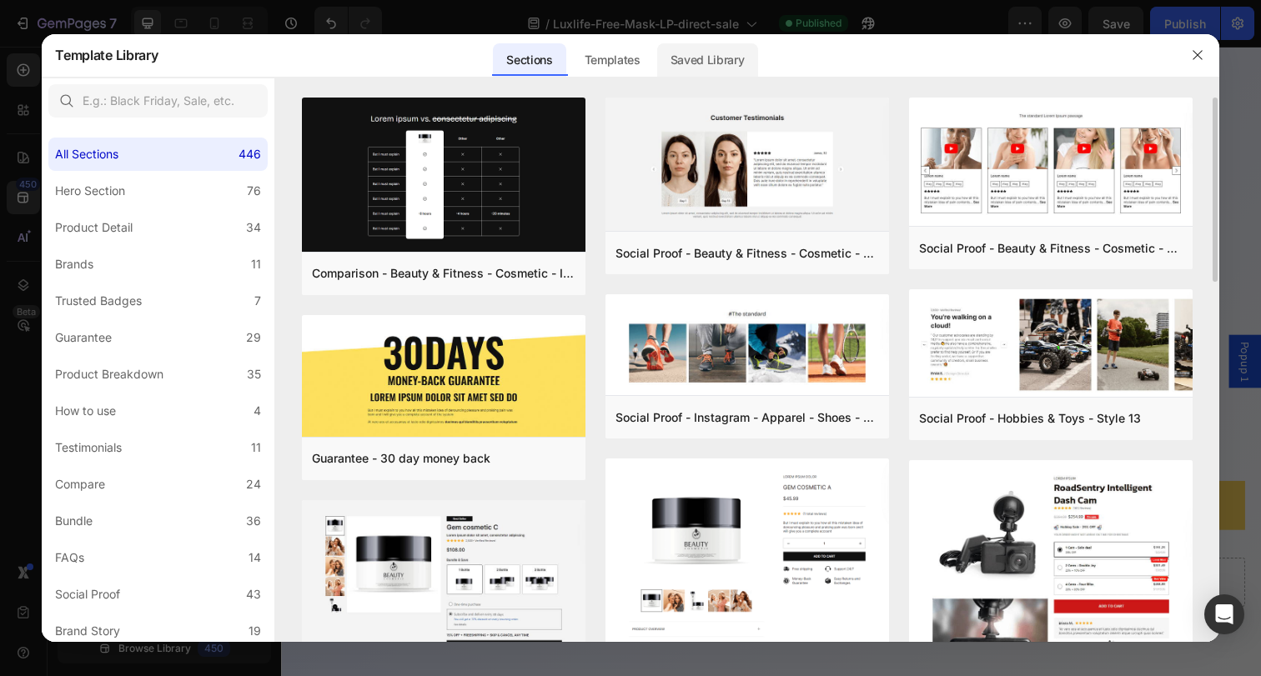
click at [690, 63] on div "Saved Library" at bounding box center [707, 59] width 101 height 33
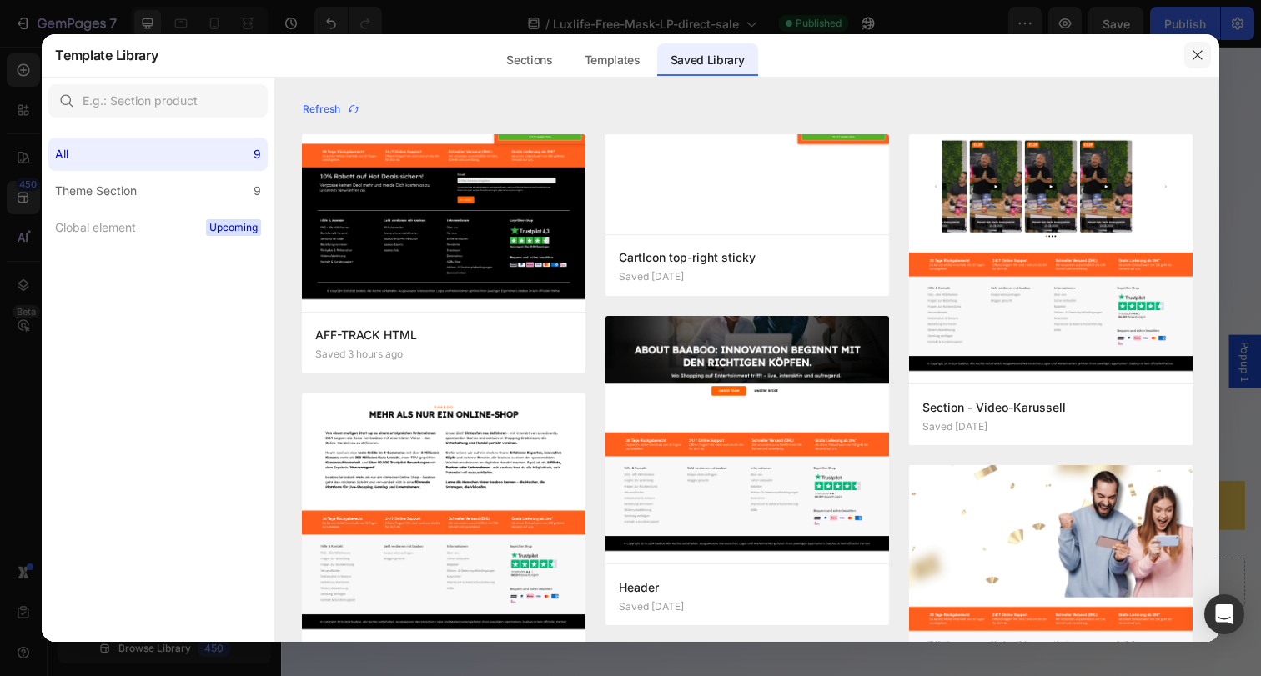
drag, startPoint x: 1195, startPoint y: 56, endPoint x: 995, endPoint y: 28, distance: 202.0
click at [1195, 56] on icon "button" at bounding box center [1196, 54] width 9 height 9
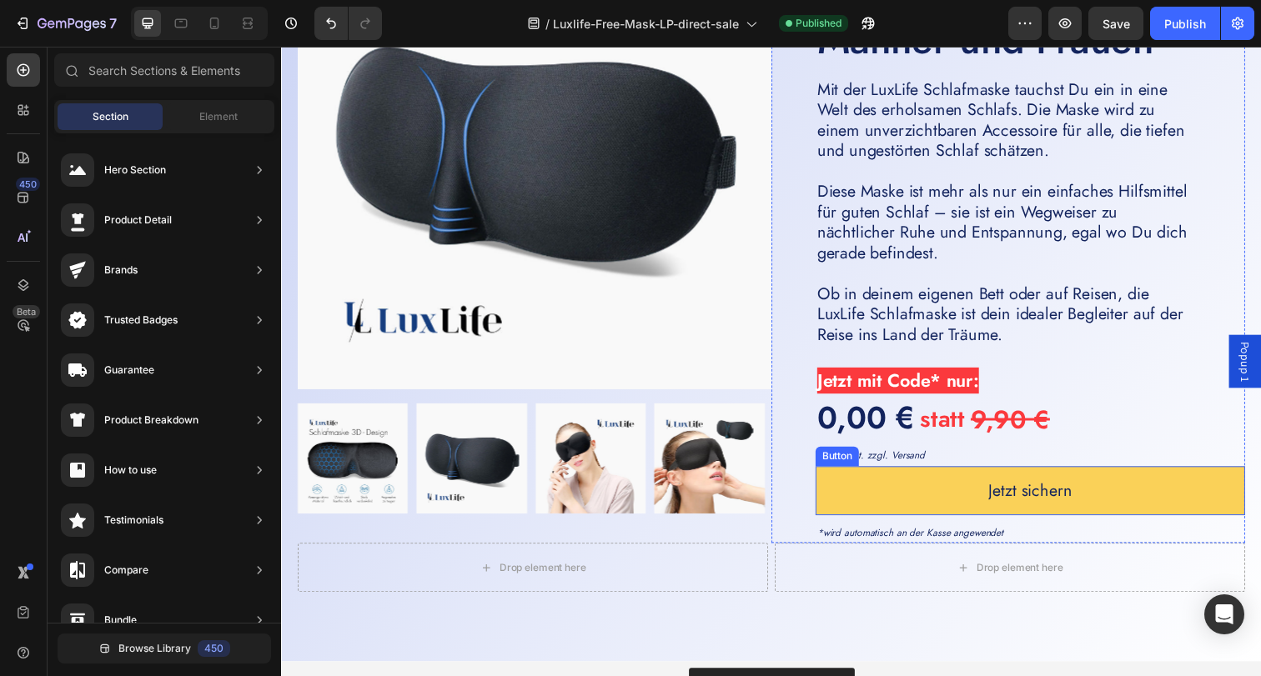
scroll to position [4481, 0]
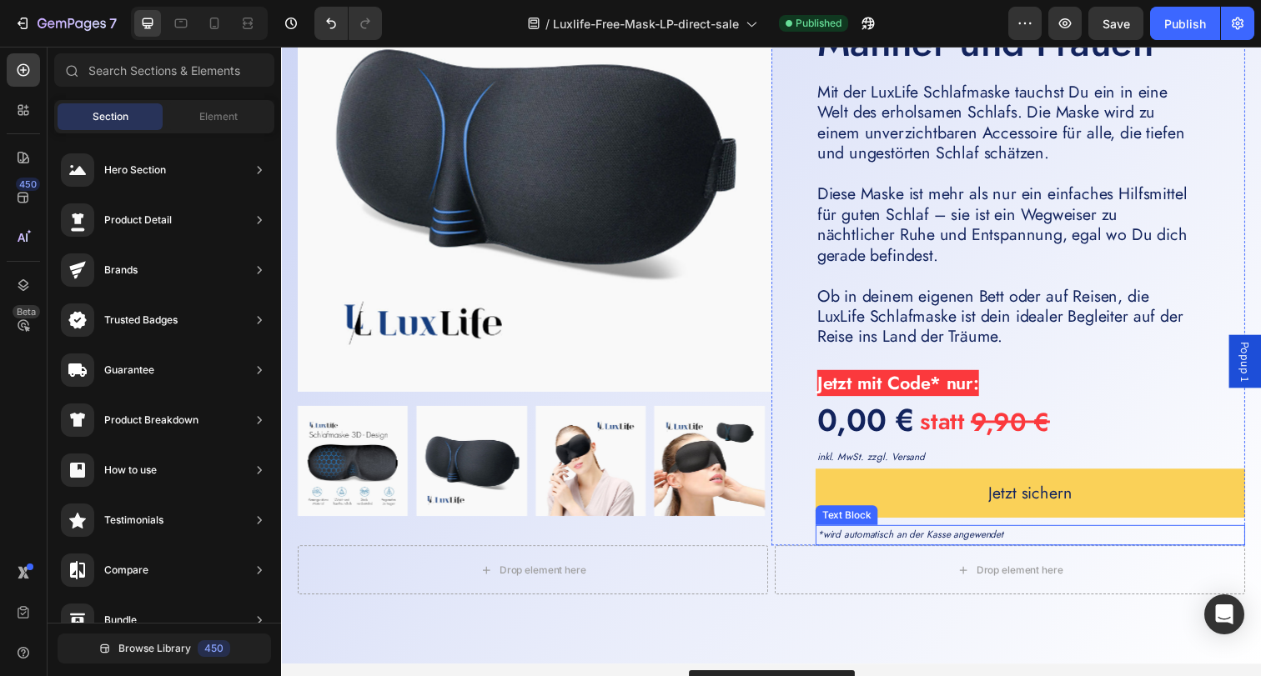
click at [1033, 548] on p "*wird automatisch an der Kasse angewendet" at bounding box center [1045, 546] width 435 height 18
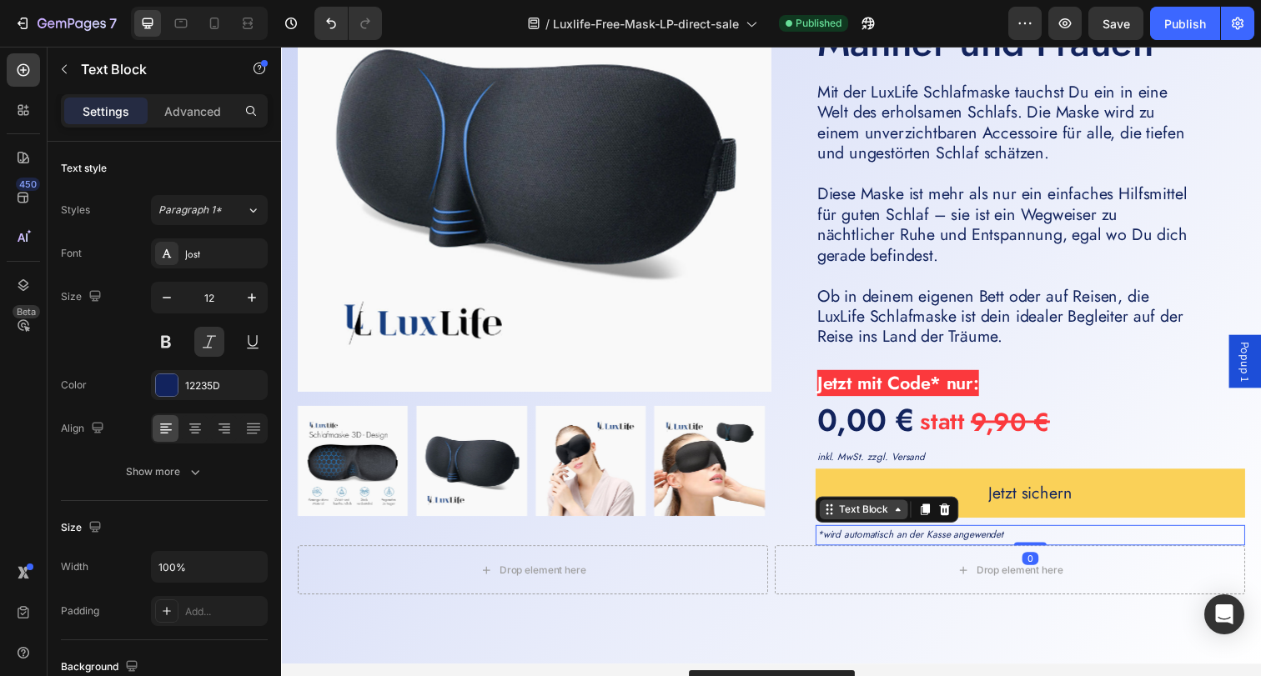
scroll to position [4484, 0]
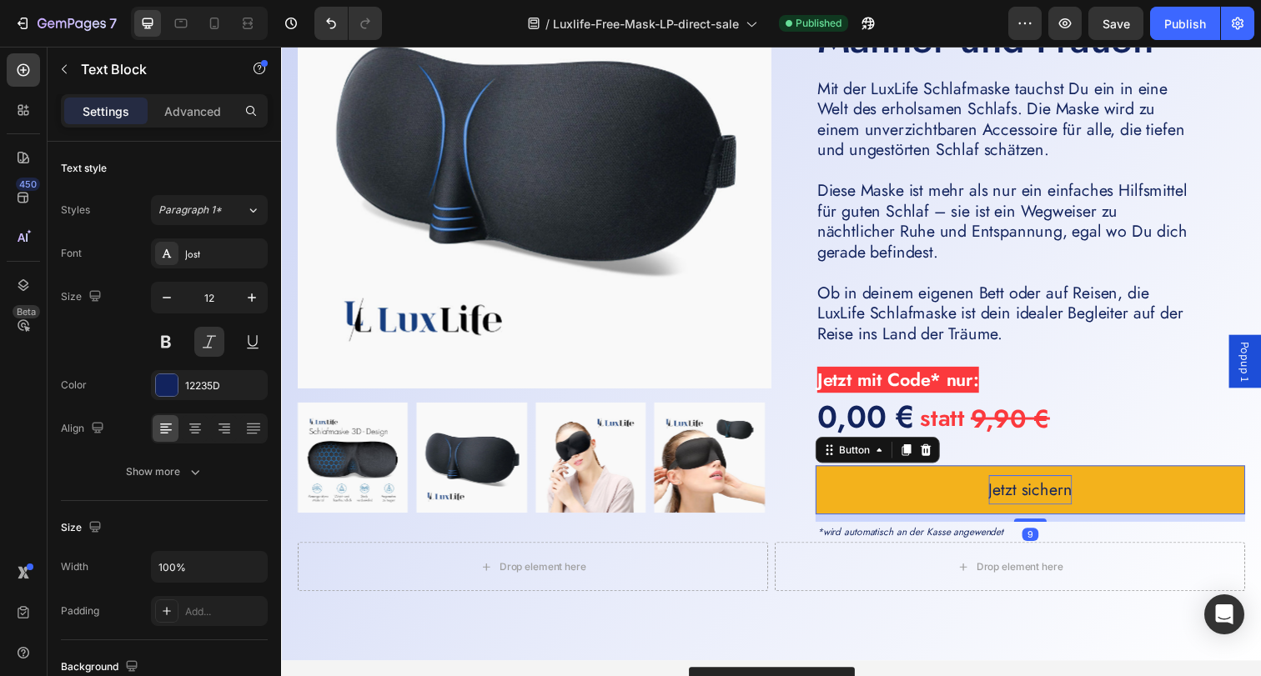
click at [1057, 486] on p "Jetzt sichern" at bounding box center [1045, 499] width 85 height 30
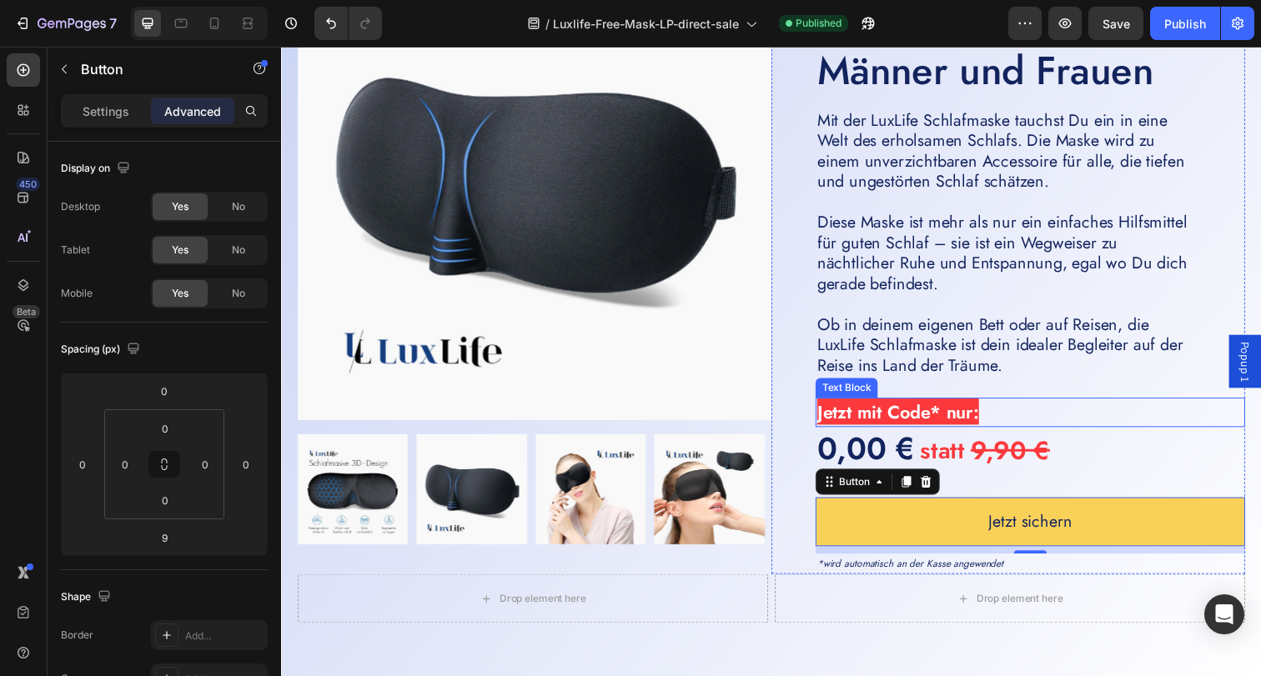
scroll to position [4454, 0]
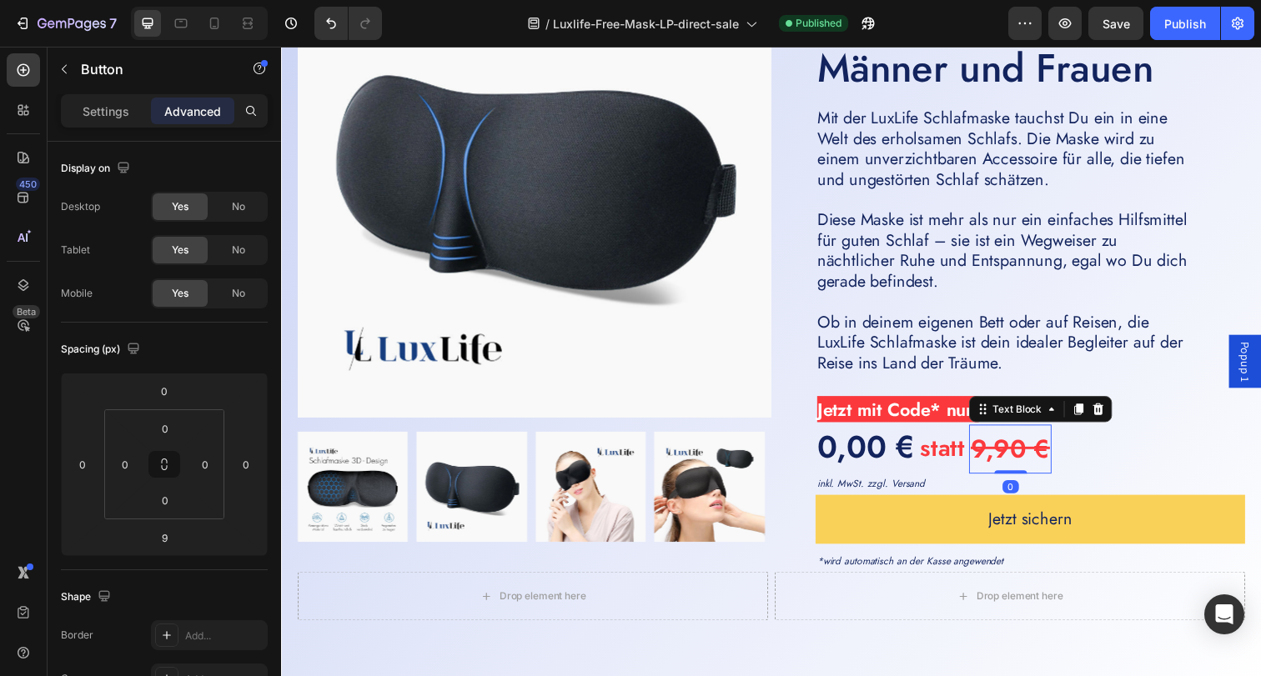
click at [1056, 478] on p "9,90 €" at bounding box center [1025, 457] width 81 height 47
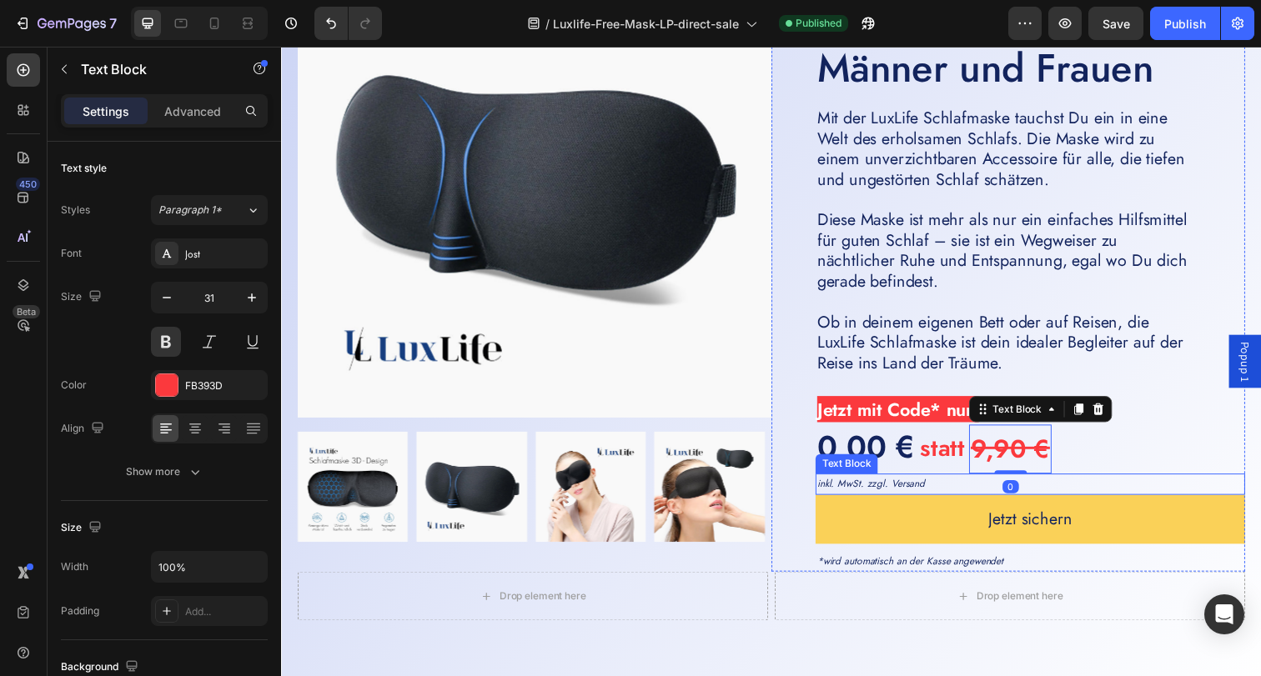
click at [897, 490] on p "inkl. MwSt. zzgl. Versand" at bounding box center [1045, 493] width 435 height 18
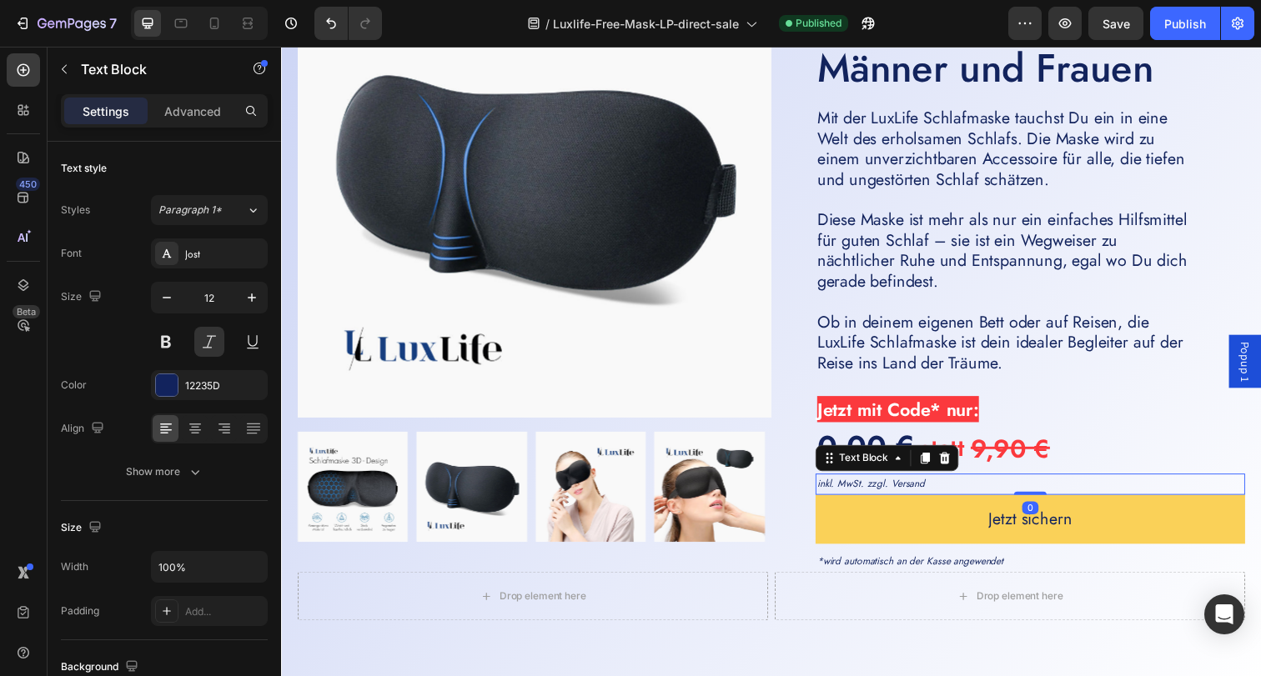
click at [896, 494] on p "inkl. MwSt. zzgl. Versand" at bounding box center [1045, 493] width 435 height 18
click at [981, 492] on p "inkl. MwSt. zzgl. 2,90€ Versand" at bounding box center [1045, 493] width 435 height 18
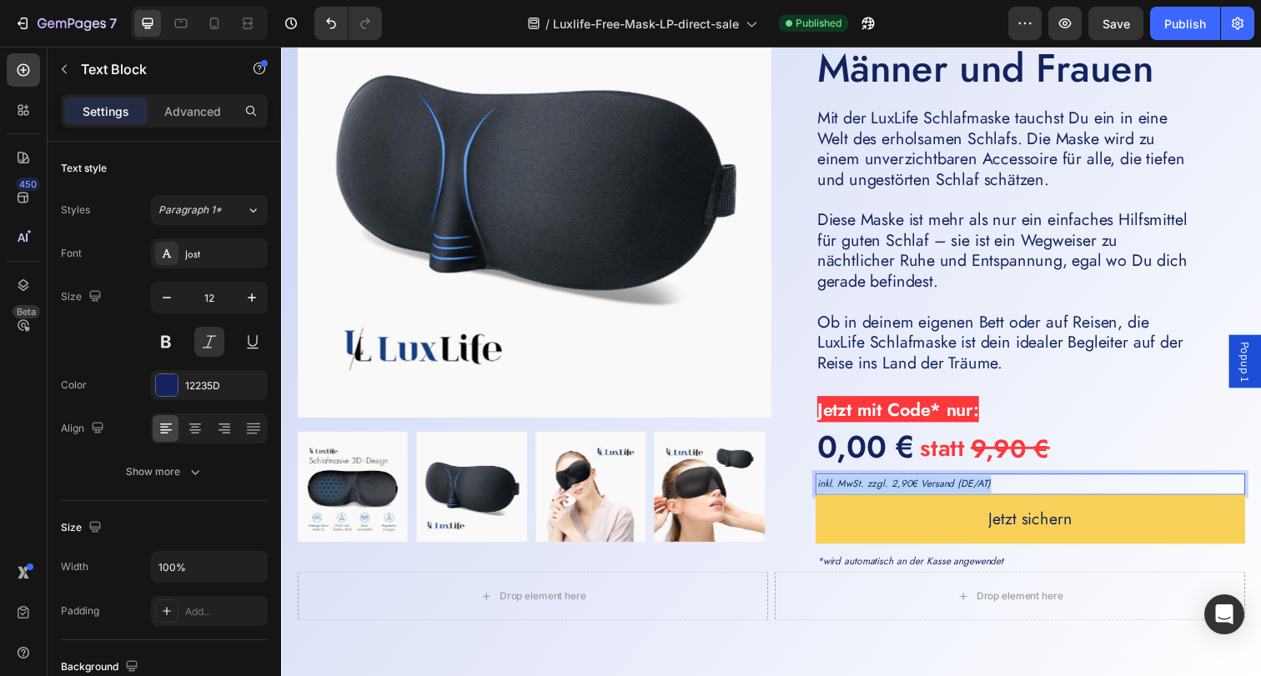
drag, startPoint x: 996, startPoint y: 489, endPoint x: 822, endPoint y: 491, distance: 174.3
click at [828, 491] on p "inkl. MwSt. zzgl. 2,90€ Versand (DE/AT)" at bounding box center [1045, 493] width 435 height 18
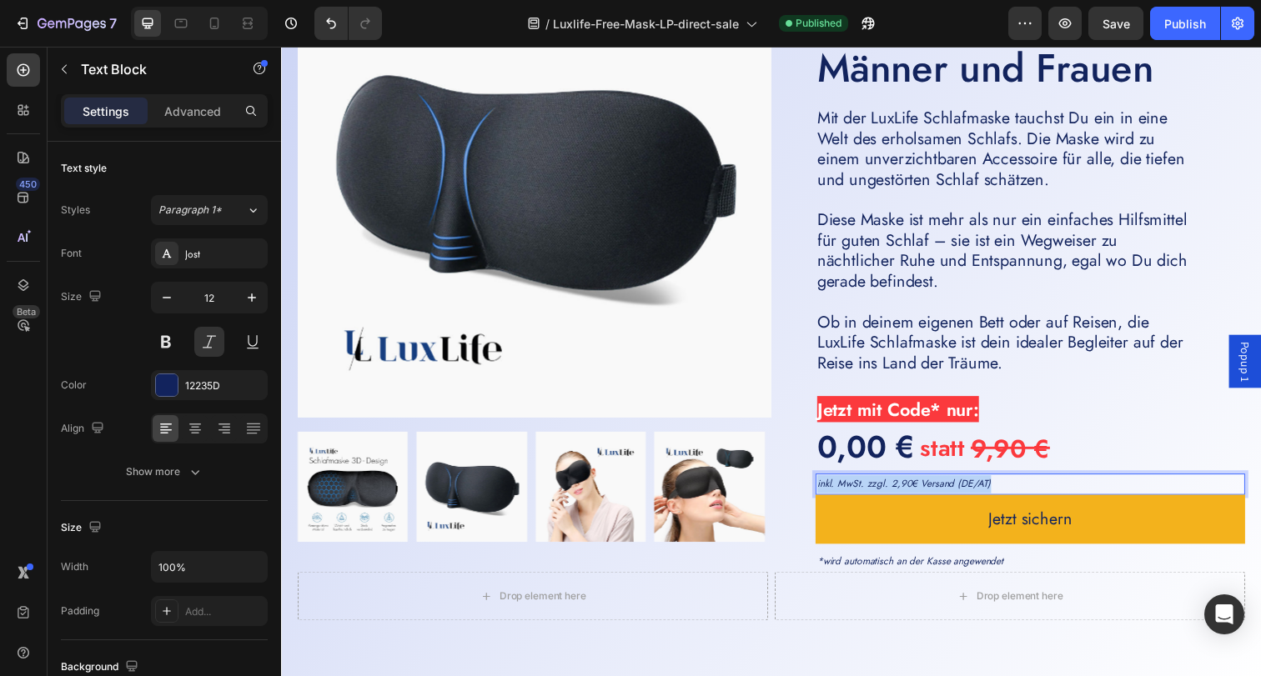
copy p "inkl. MwSt. zzgl. 2,90€ Versand (DE/AT)"
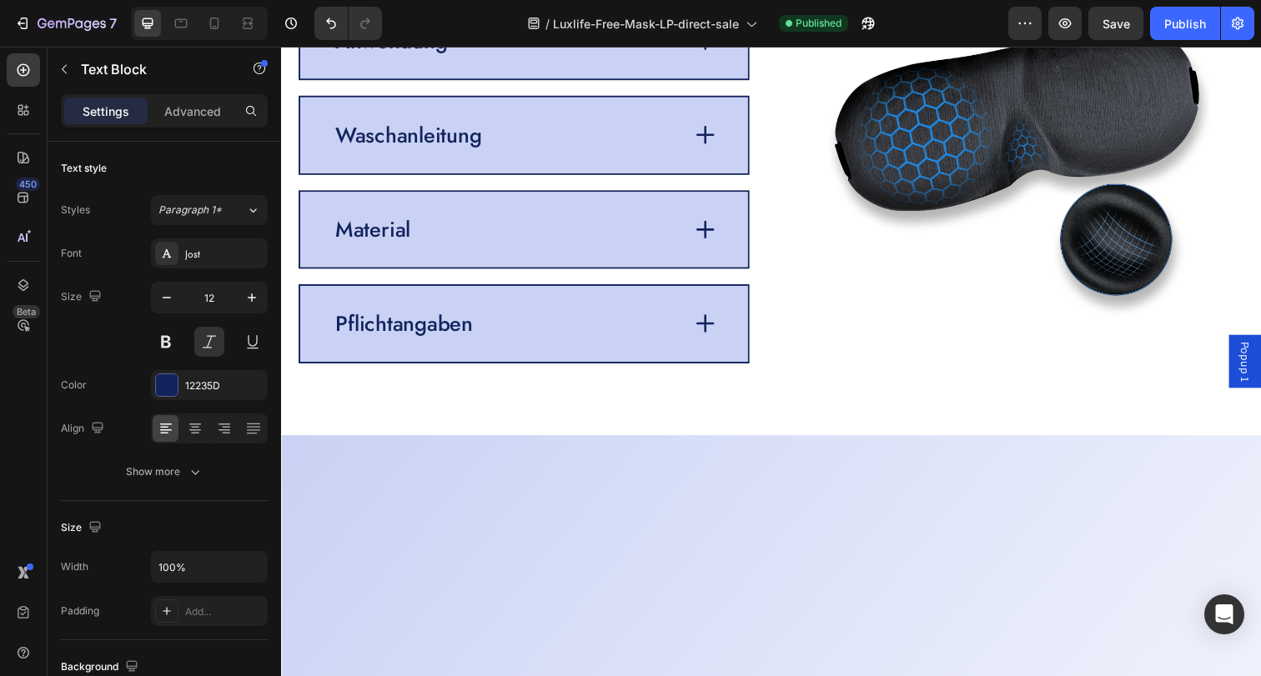
type input "16"
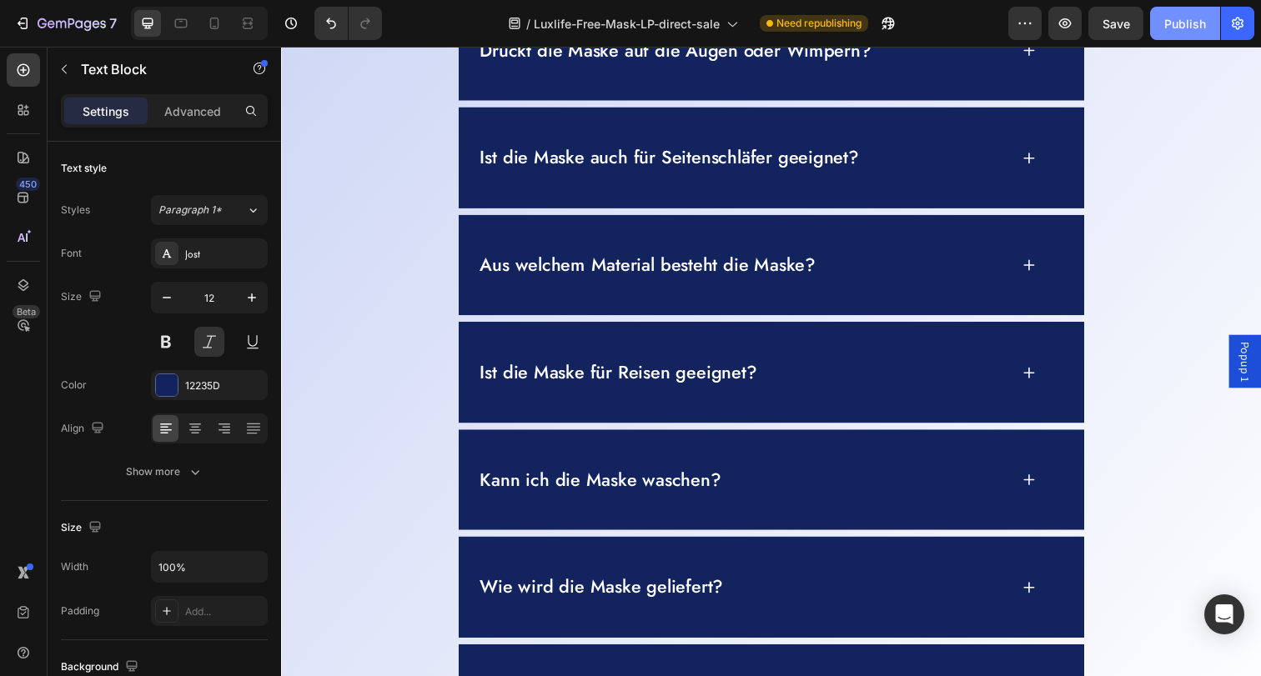
scroll to position [6334, 0]
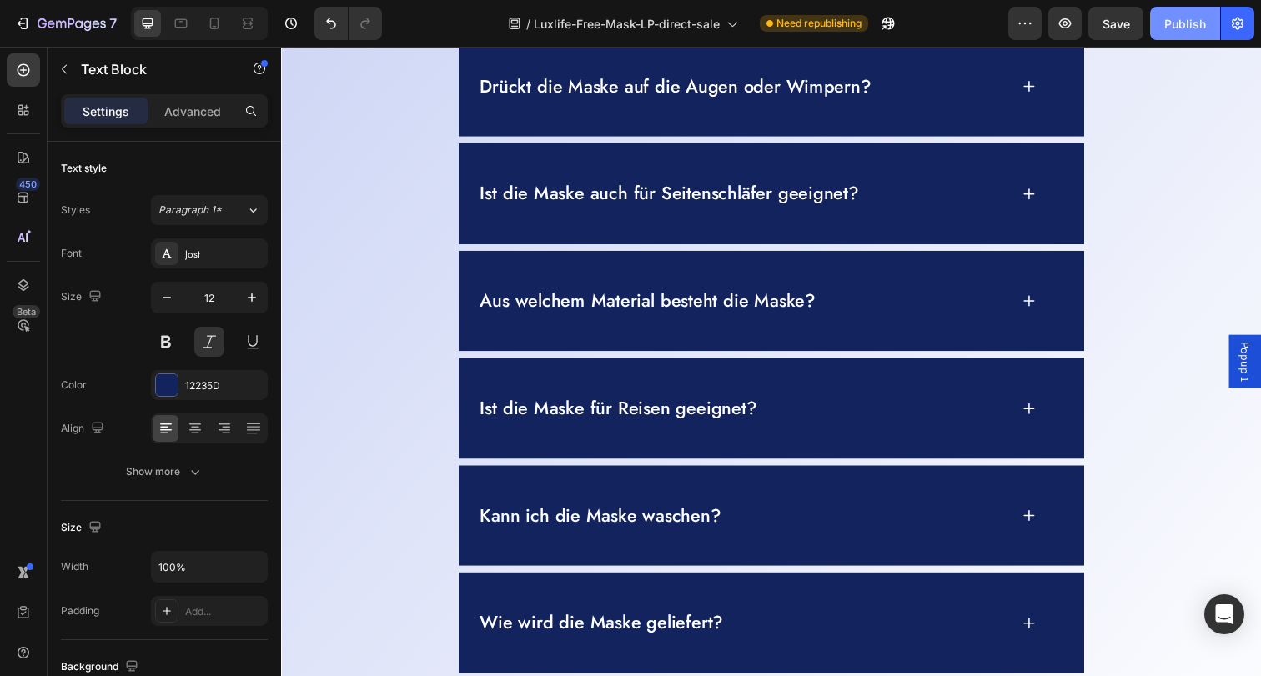
click at [1178, 16] on div "Publish" at bounding box center [1185, 24] width 42 height 18
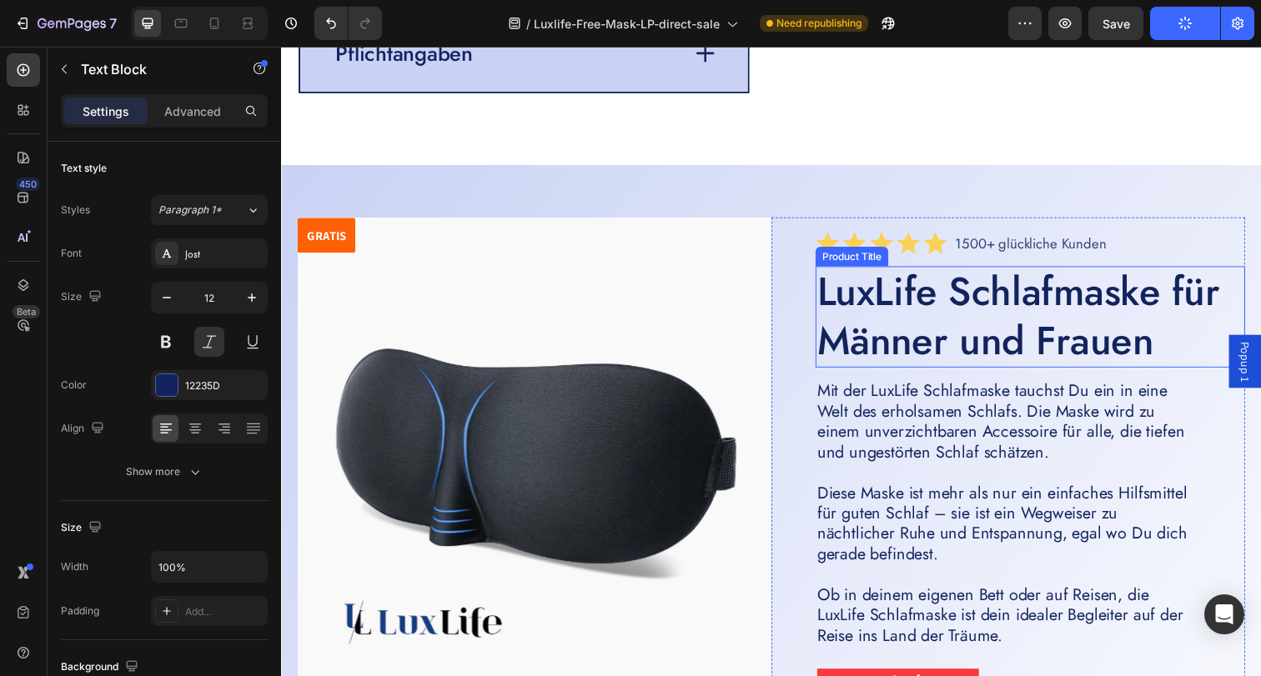
scroll to position [4513, 0]
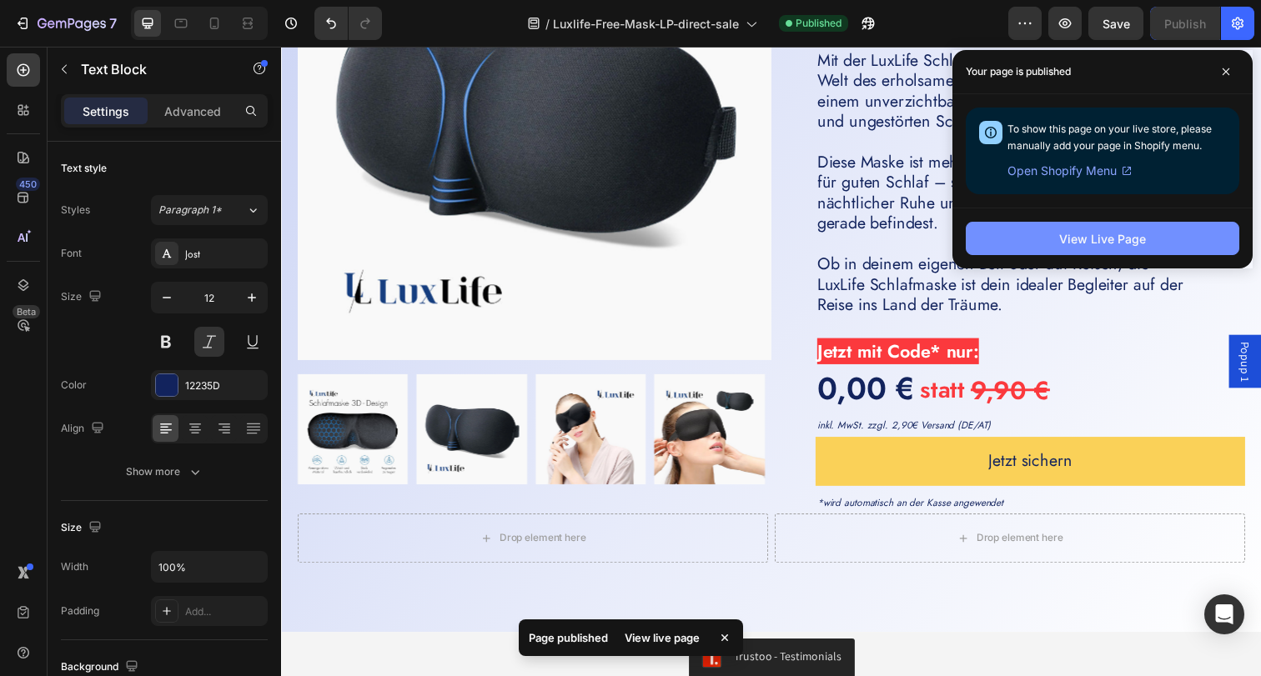
click at [1130, 245] on div "View Live Page" at bounding box center [1102, 239] width 87 height 18
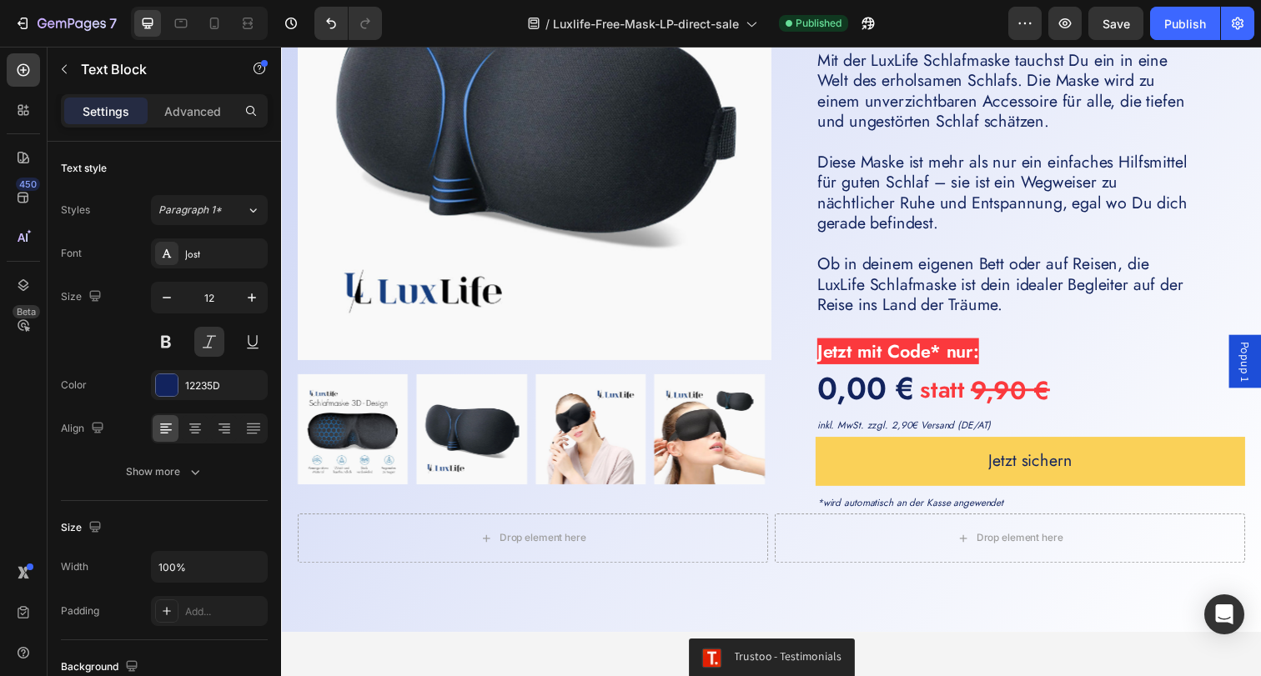
click at [1047, 431] on p "inkl. MwSt. zzgl. 2,90€ Versand (DE/AT)" at bounding box center [1045, 434] width 435 height 18
click at [992, 428] on p "inkl. MwSt. zzgl. 2,90€ Versand (DE/AT)" at bounding box center [1045, 434] width 435 height 18
click at [874, 430] on p "inkl. MwSt. zzgl. 2,90€ Versand (DE/AT)" at bounding box center [1045, 434] width 435 height 18
click at [1091, 431] on p "inkl. MwSt. zzgl. 2,90€ Versand (DE/AT)" at bounding box center [1045, 434] width 435 height 18
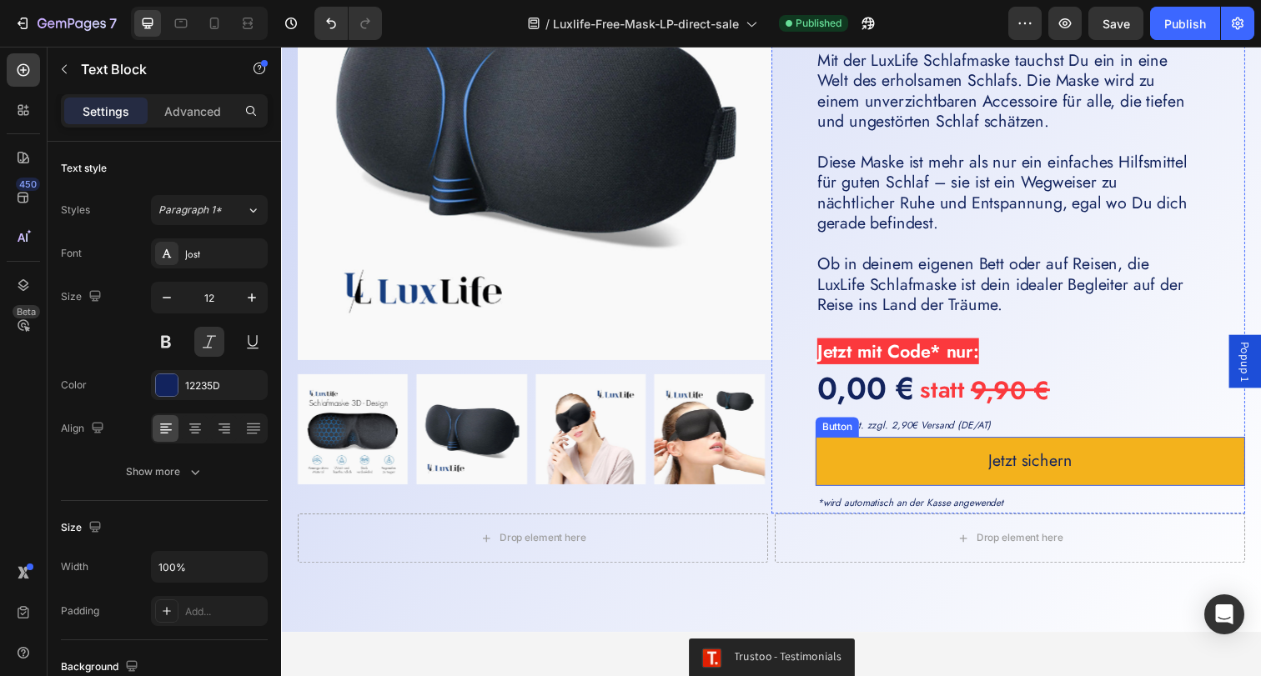
click at [1085, 450] on button "Jetzt sichern" at bounding box center [1045, 470] width 439 height 50
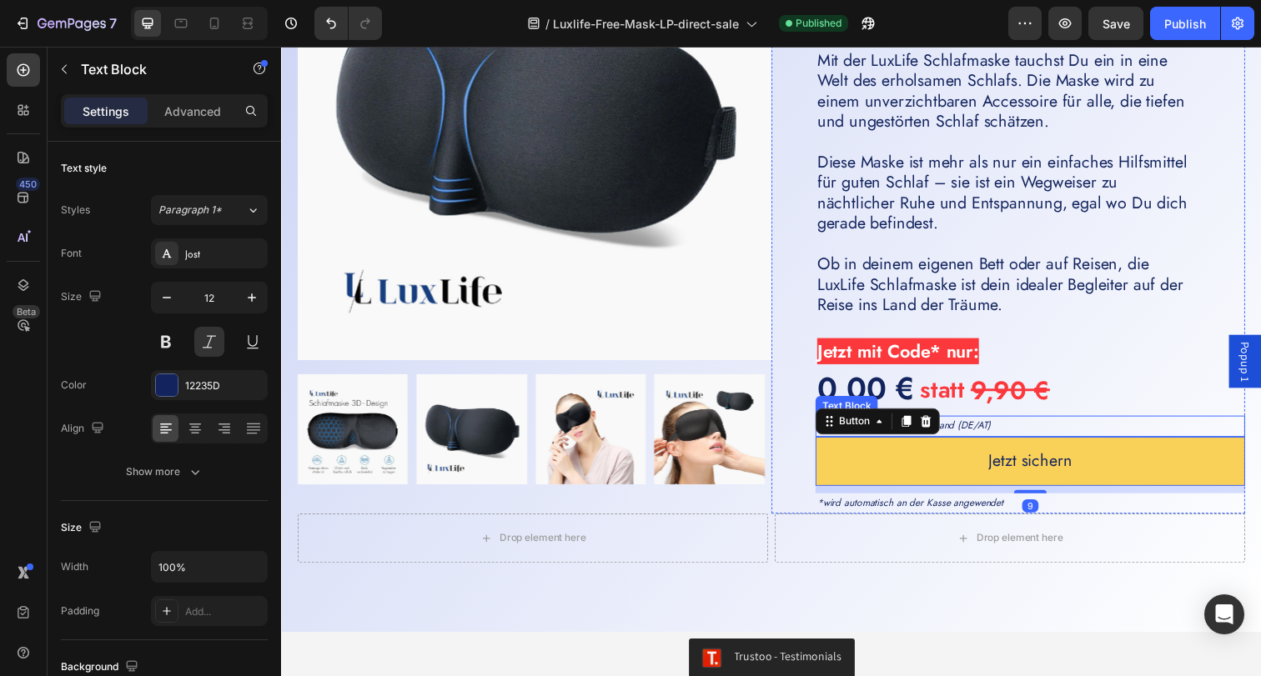
click at [1031, 432] on p "inkl. MwSt. zzgl. 2,90€ Versand (DE/AT)" at bounding box center [1045, 434] width 435 height 18
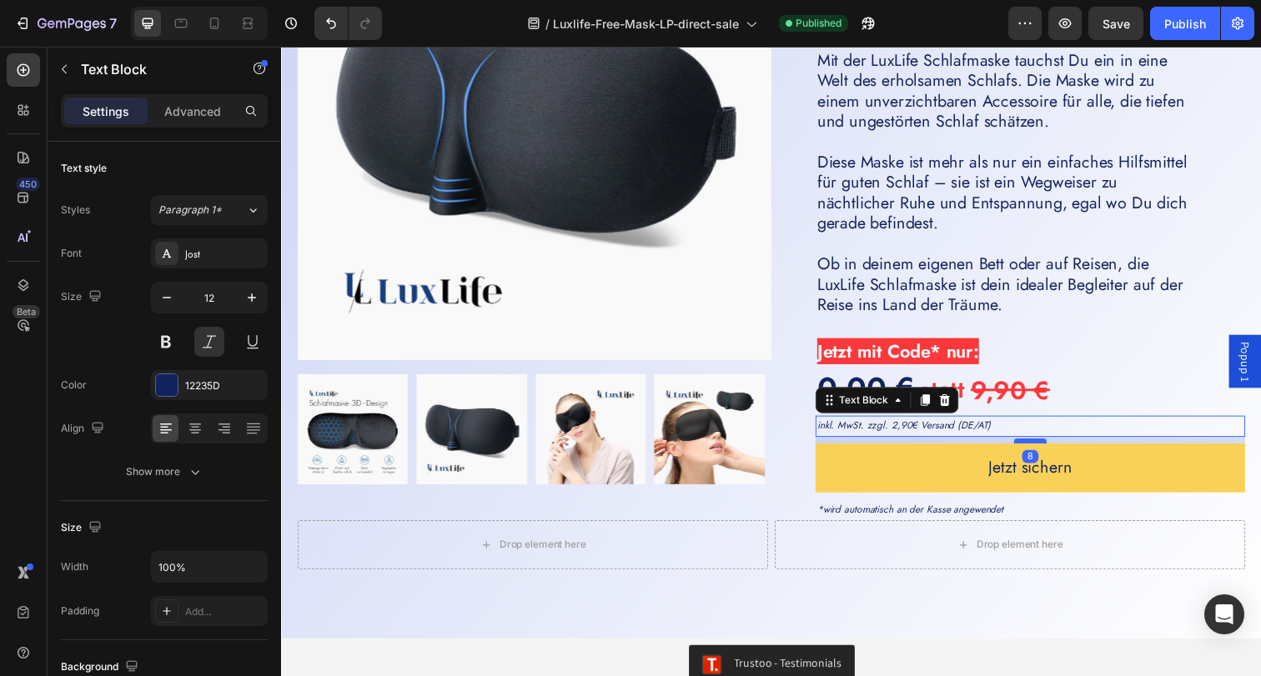
click at [1036, 449] on div at bounding box center [1045, 449] width 33 height 5
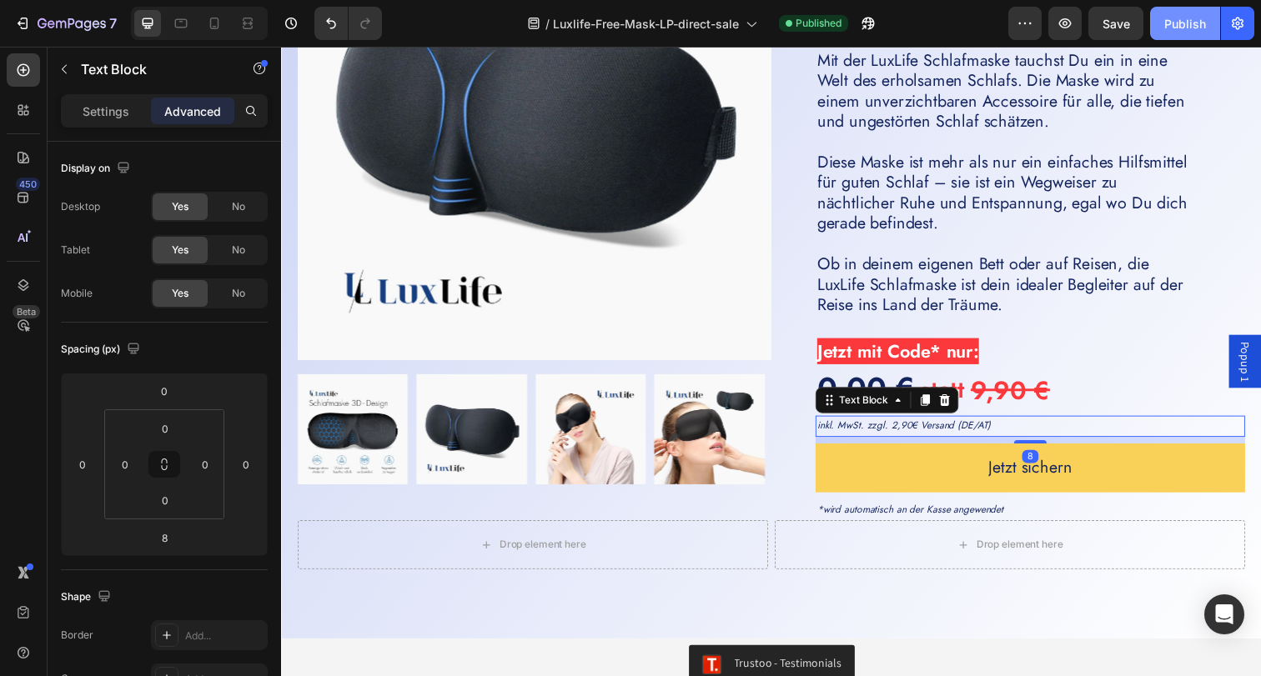
click at [1174, 22] on div "Publish" at bounding box center [1185, 24] width 42 height 18
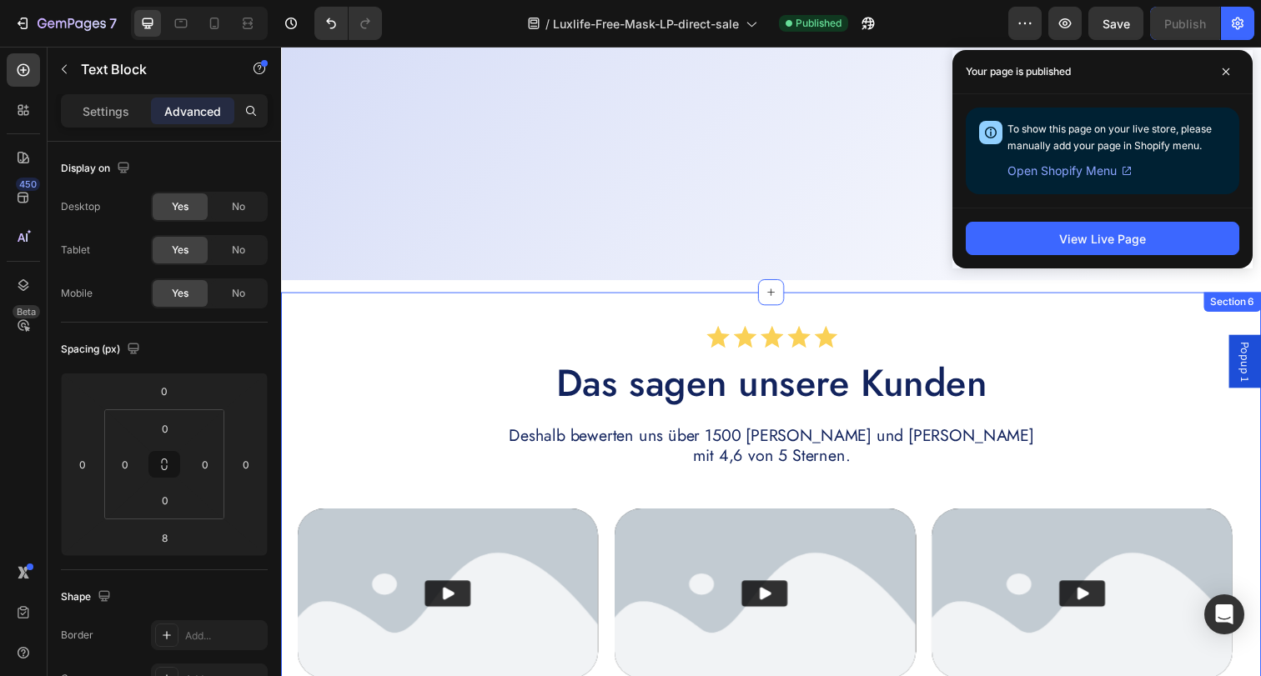
scroll to position [1081, 0]
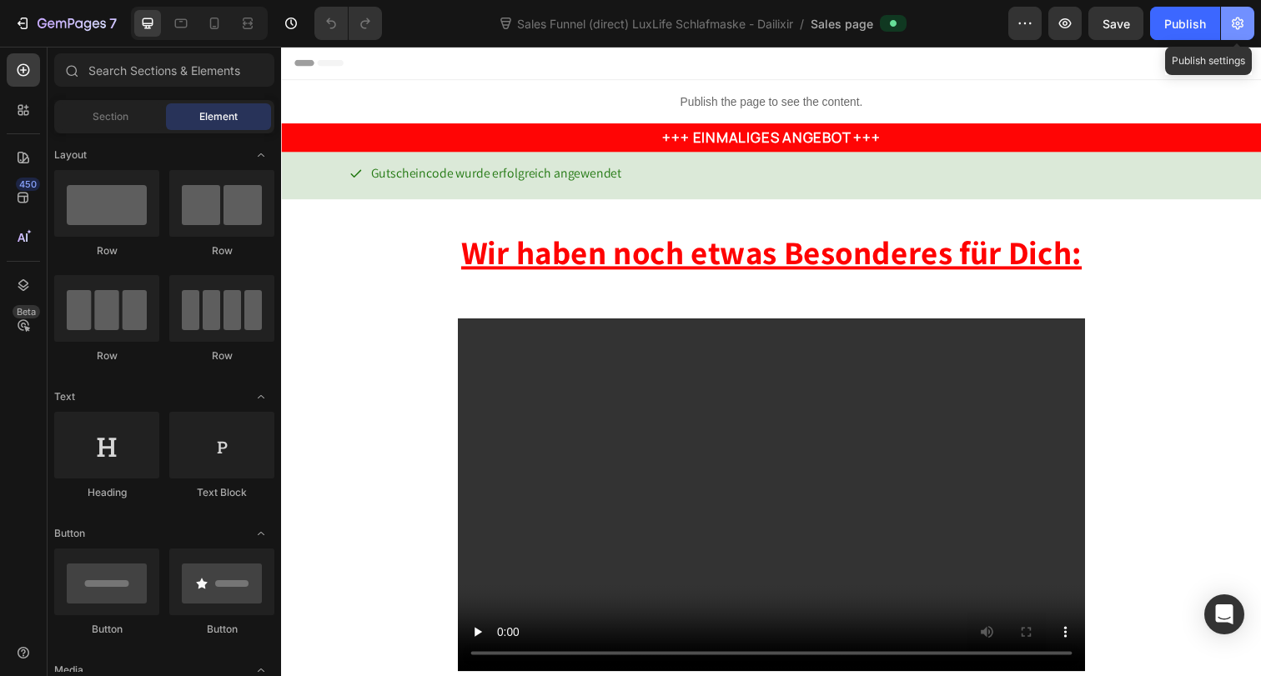
click at [1240, 24] on icon "button" at bounding box center [1237, 23] width 17 height 17
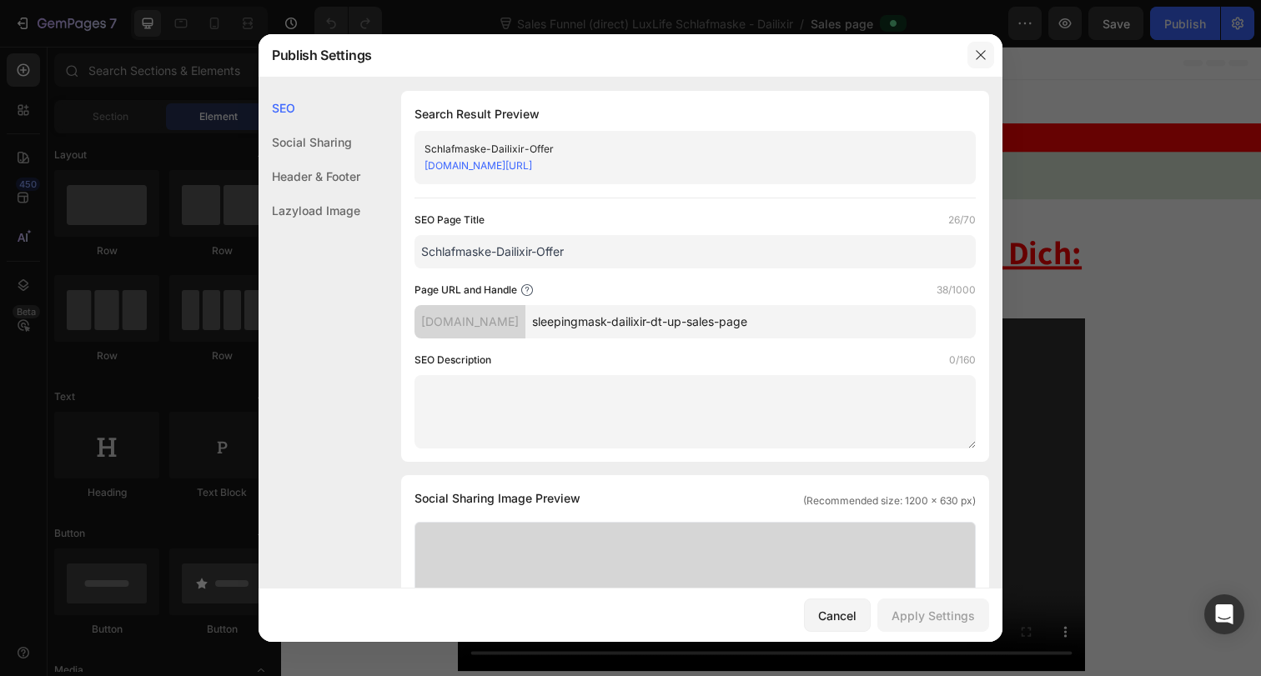
click at [981, 56] on icon "button" at bounding box center [980, 54] width 9 height 9
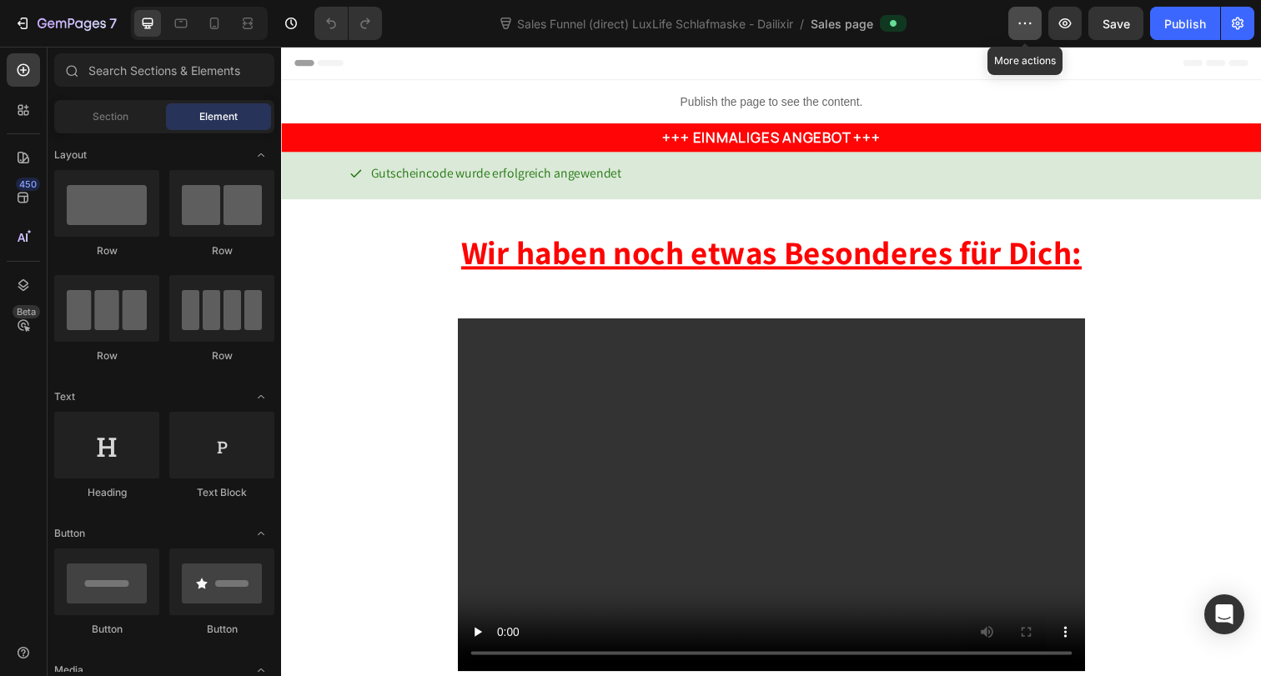
click at [1029, 33] on button "button" at bounding box center [1024, 23] width 33 height 33
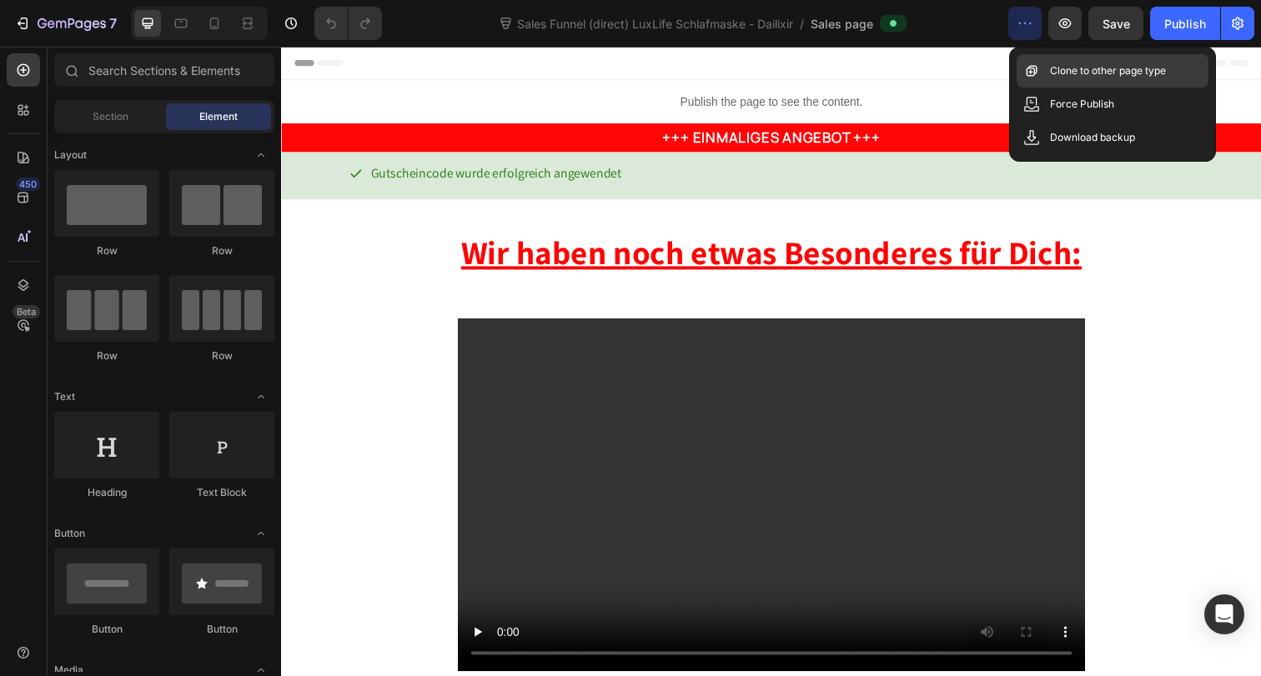
click at [1067, 68] on p "Clone to other page type" at bounding box center [1108, 71] width 116 height 17
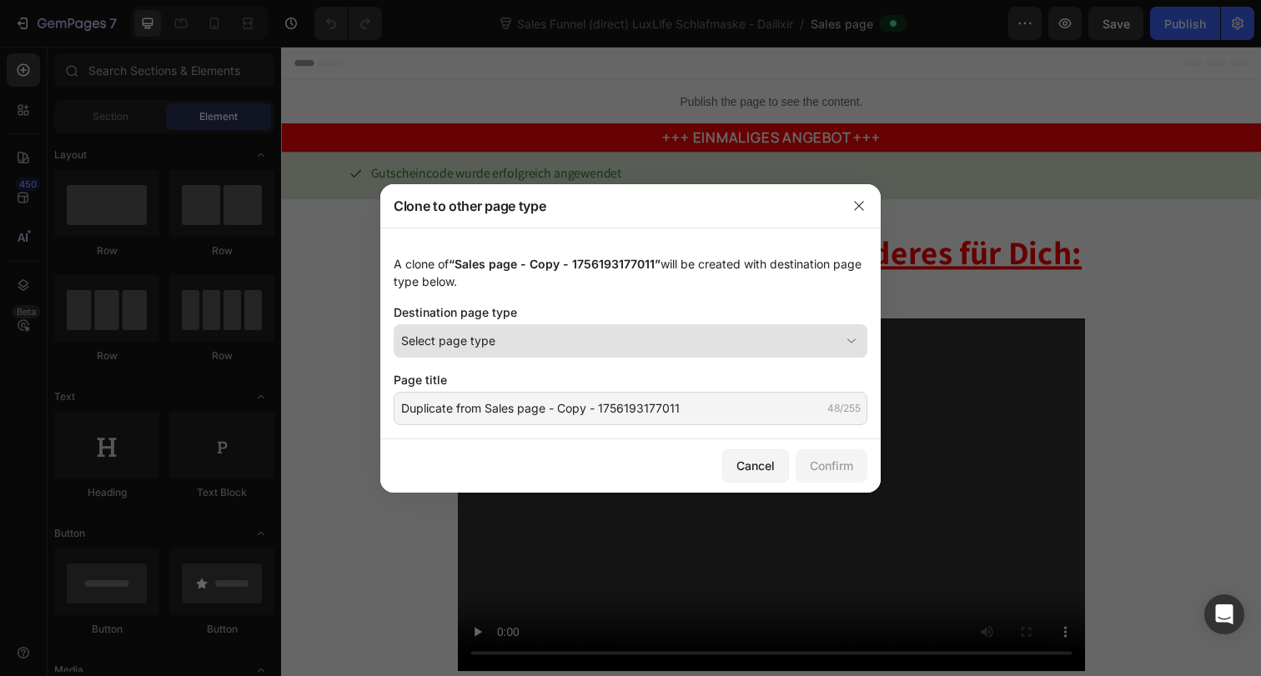
click at [508, 343] on div "Select page type" at bounding box center [620, 341] width 439 height 18
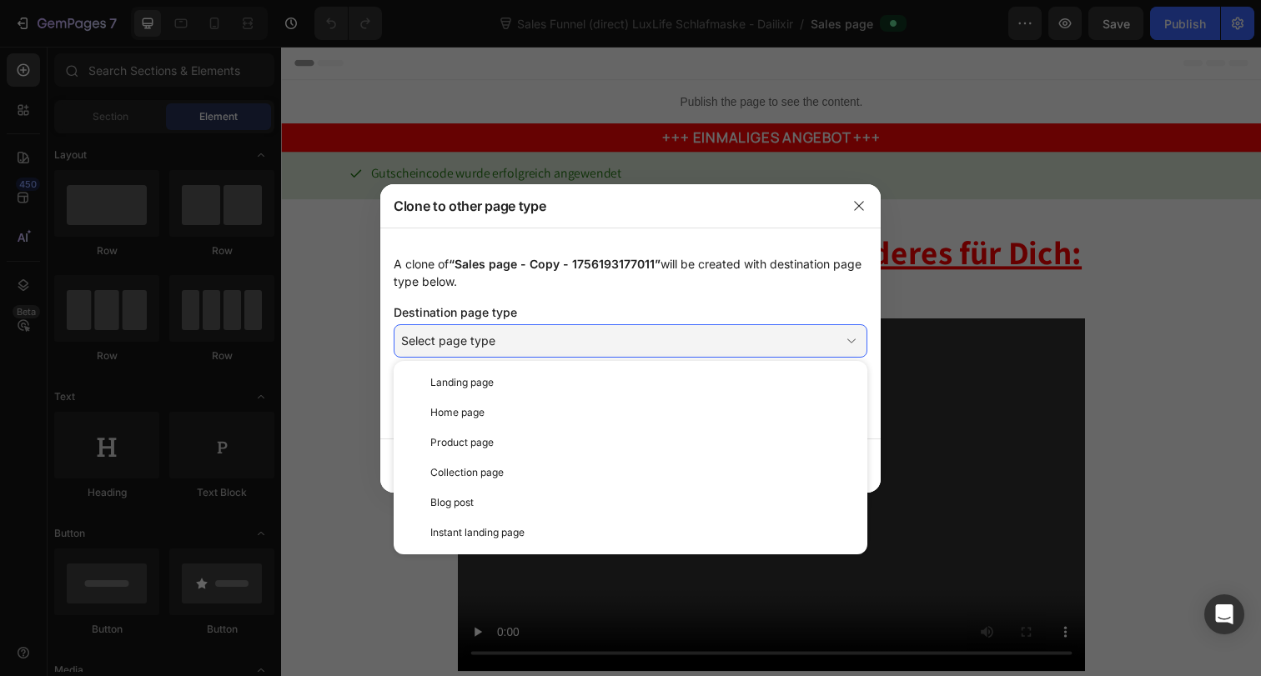
click at [503, 378] on div "Landing page" at bounding box center [642, 382] width 424 height 15
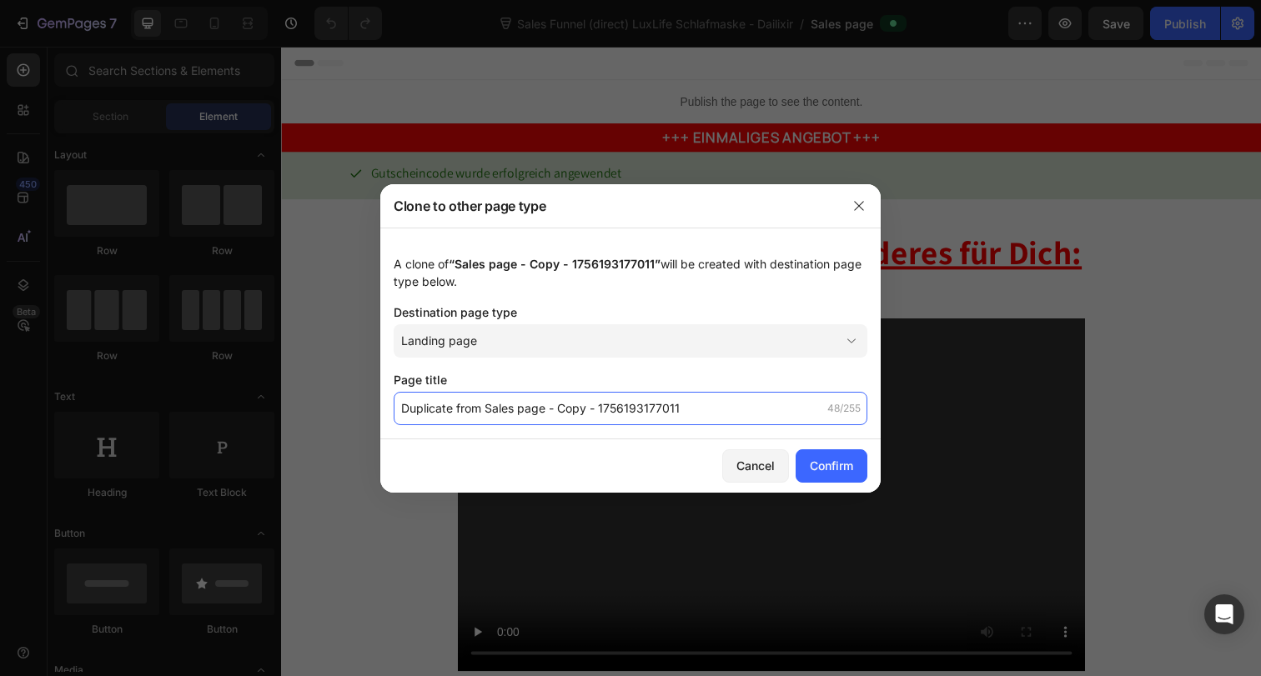
click at [517, 410] on input "Duplicate from Sales page - Copy - 1756193177011" at bounding box center [631, 408] width 474 height 33
type input "f"
type input "luxlife-free-mask-dt-dailixir-up"
click at [851, 459] on div "Confirm" at bounding box center [831, 466] width 43 height 18
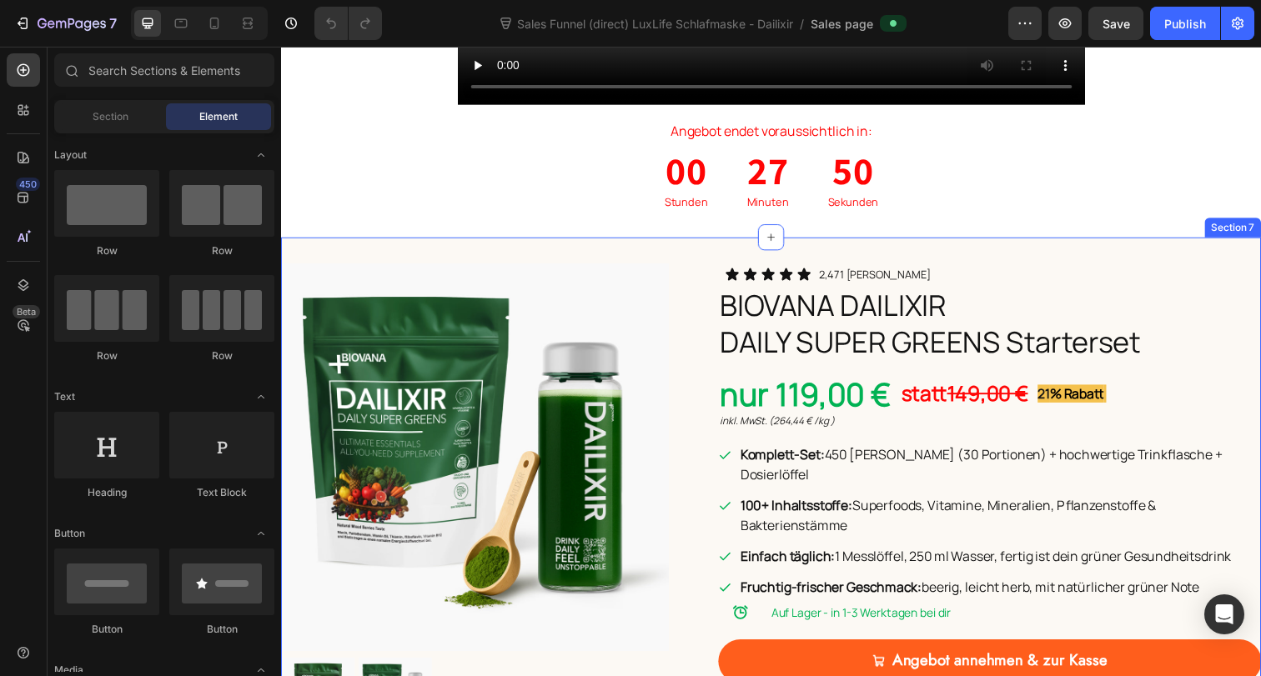
scroll to position [597, 0]
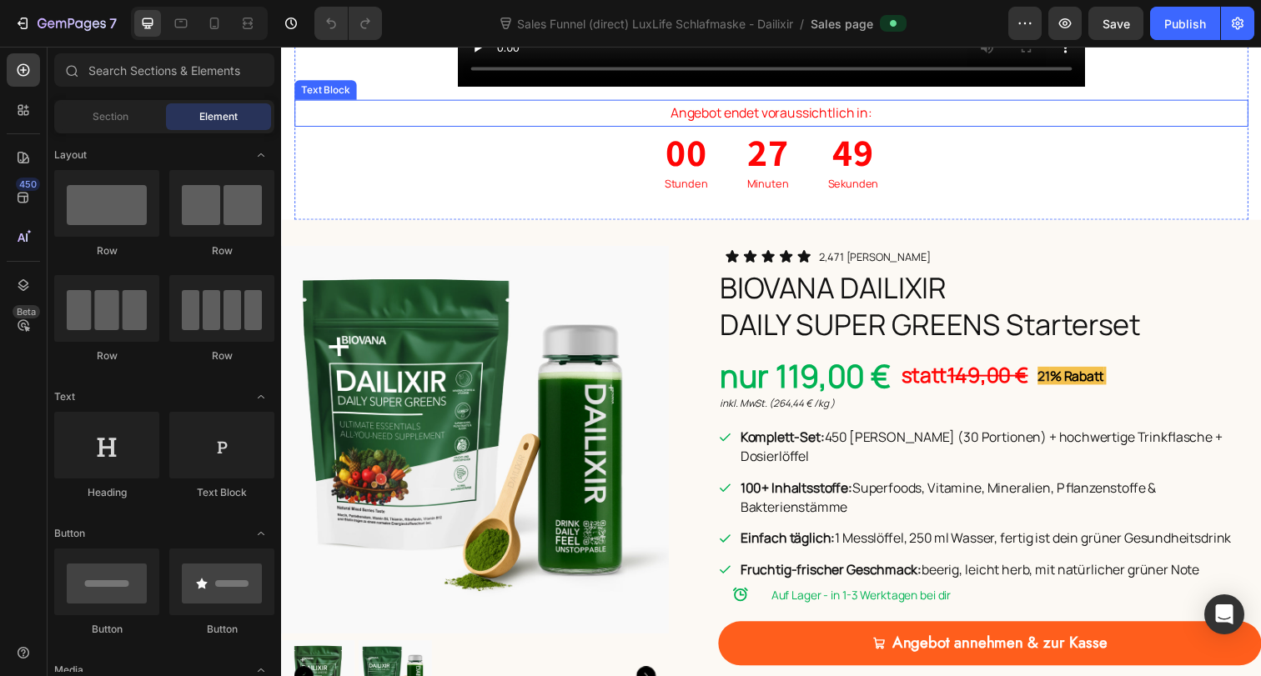
click at [825, 113] on p "Angebot endet voraussichtlich in:" at bounding box center [781, 115] width 971 height 24
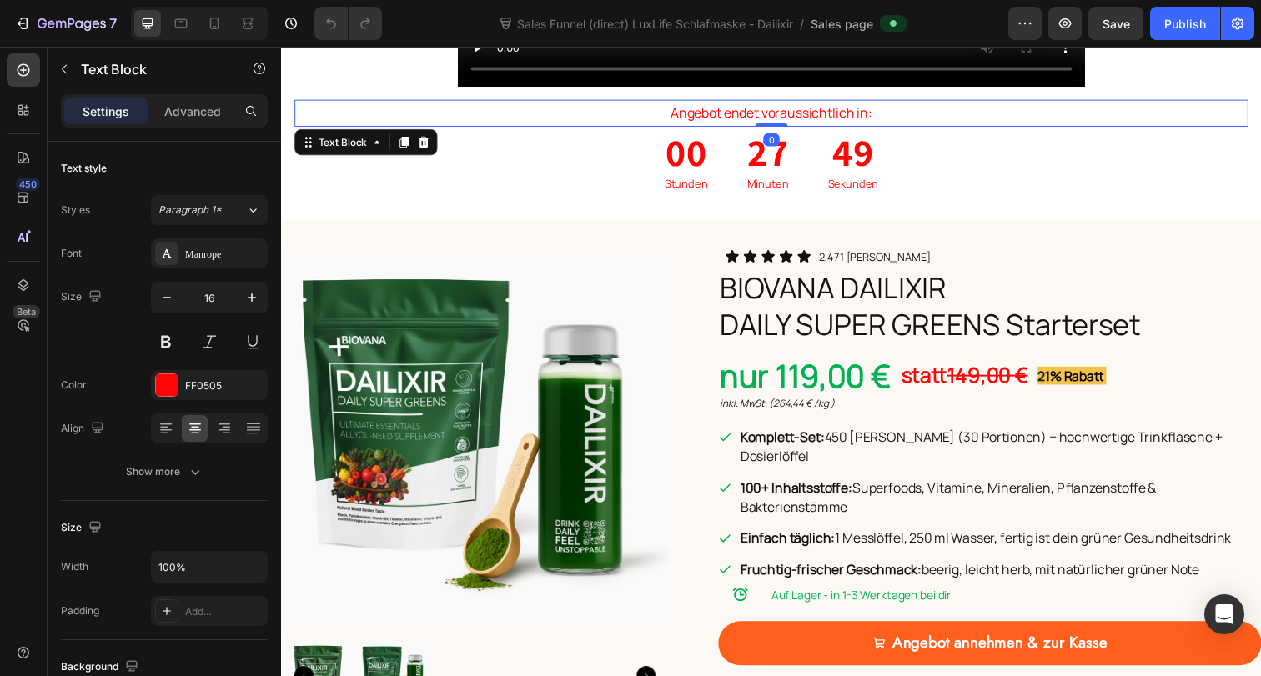
click at [825, 113] on p "Angebot endet voraussichtlich in:" at bounding box center [781, 115] width 971 height 24
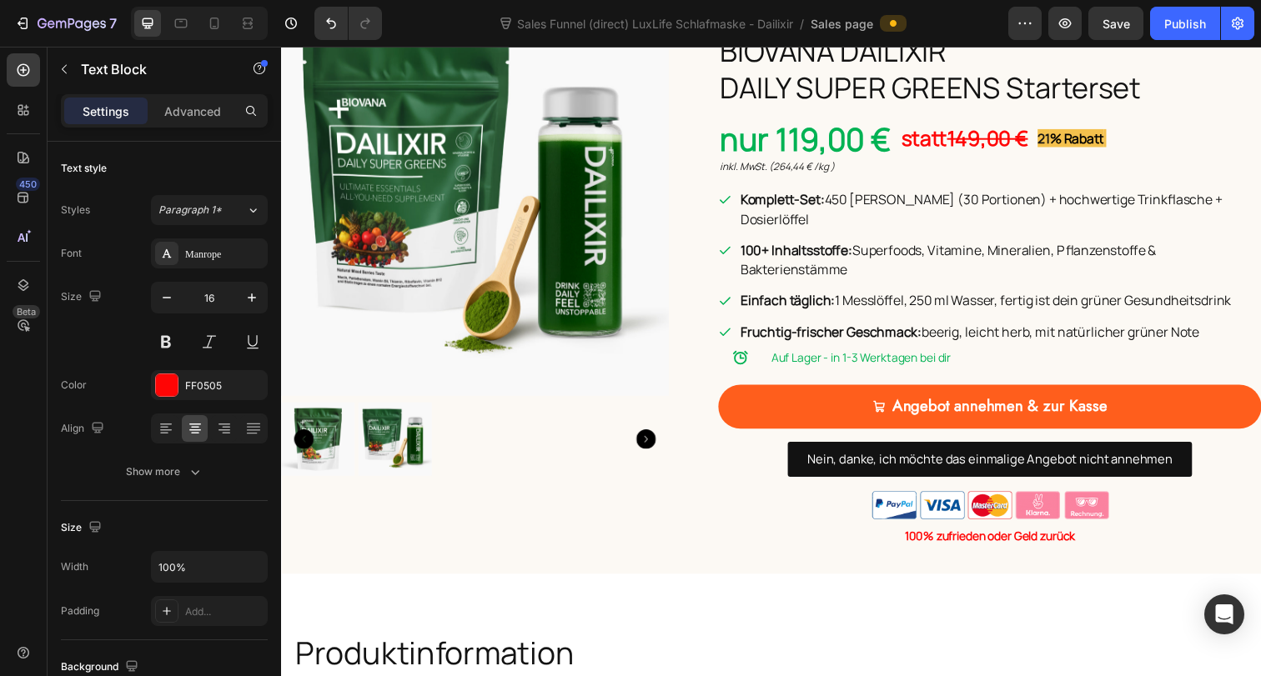
scroll to position [3366, 0]
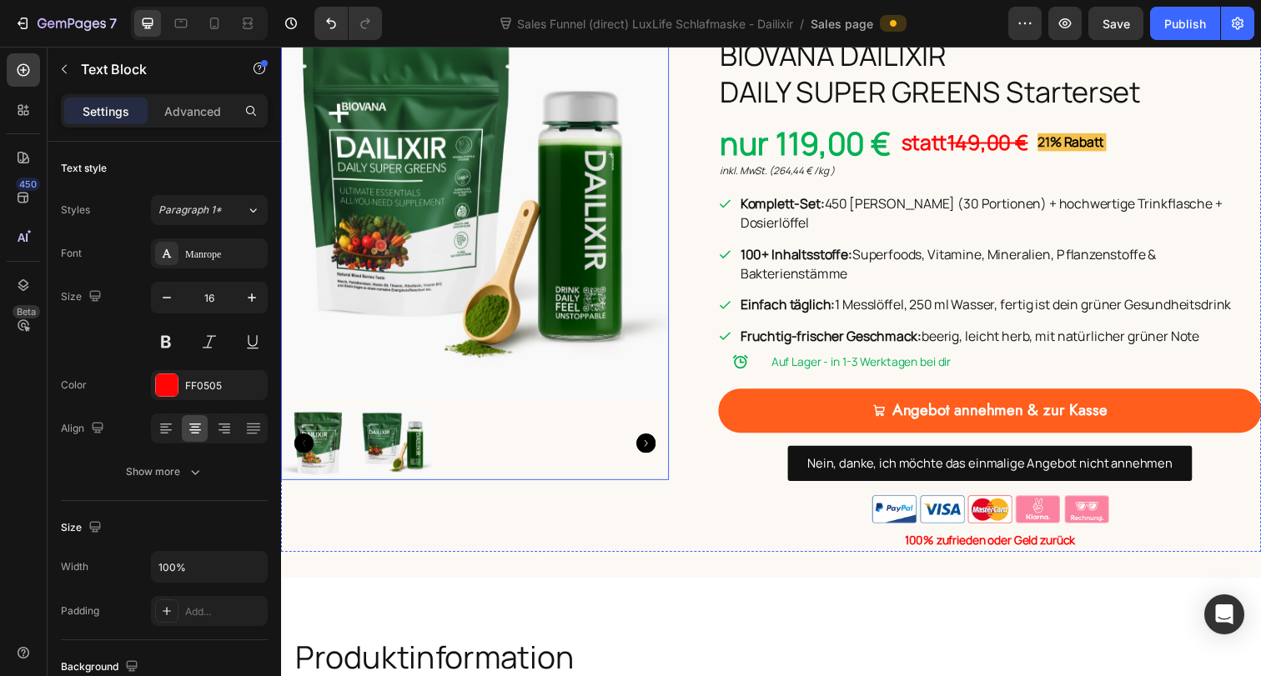
click at [598, 247] on img at bounding box center [479, 210] width 396 height 396
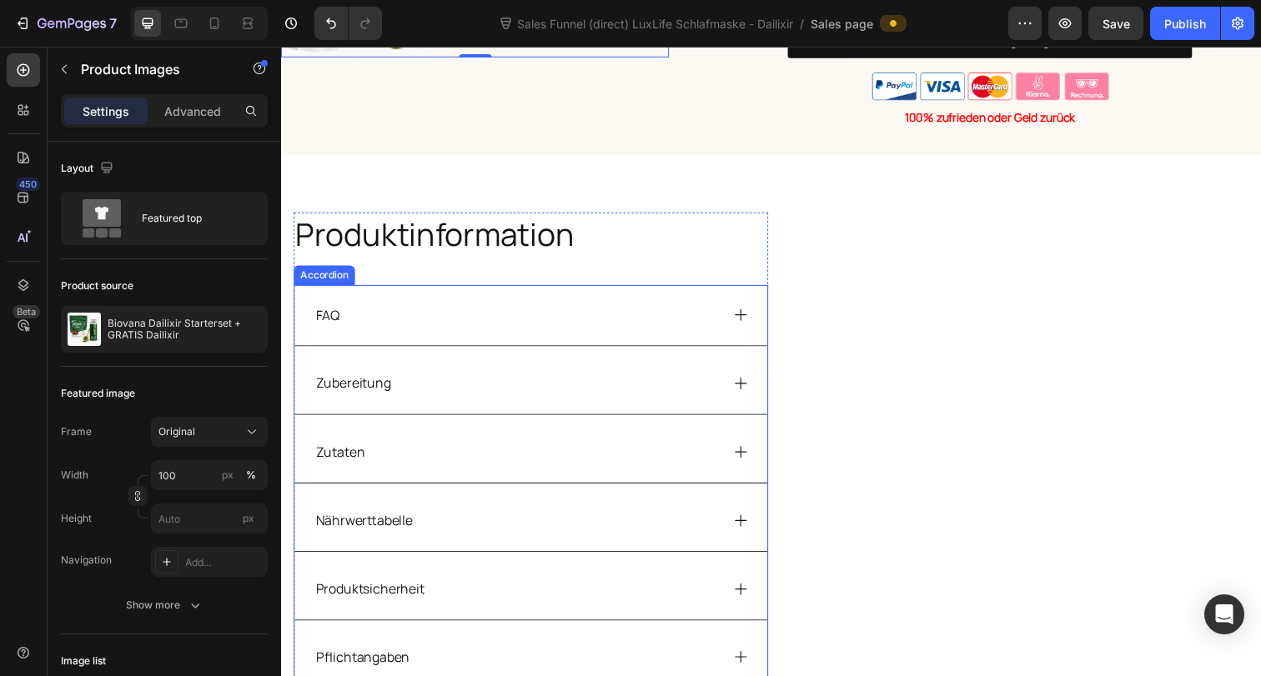
scroll to position [3509, 0]
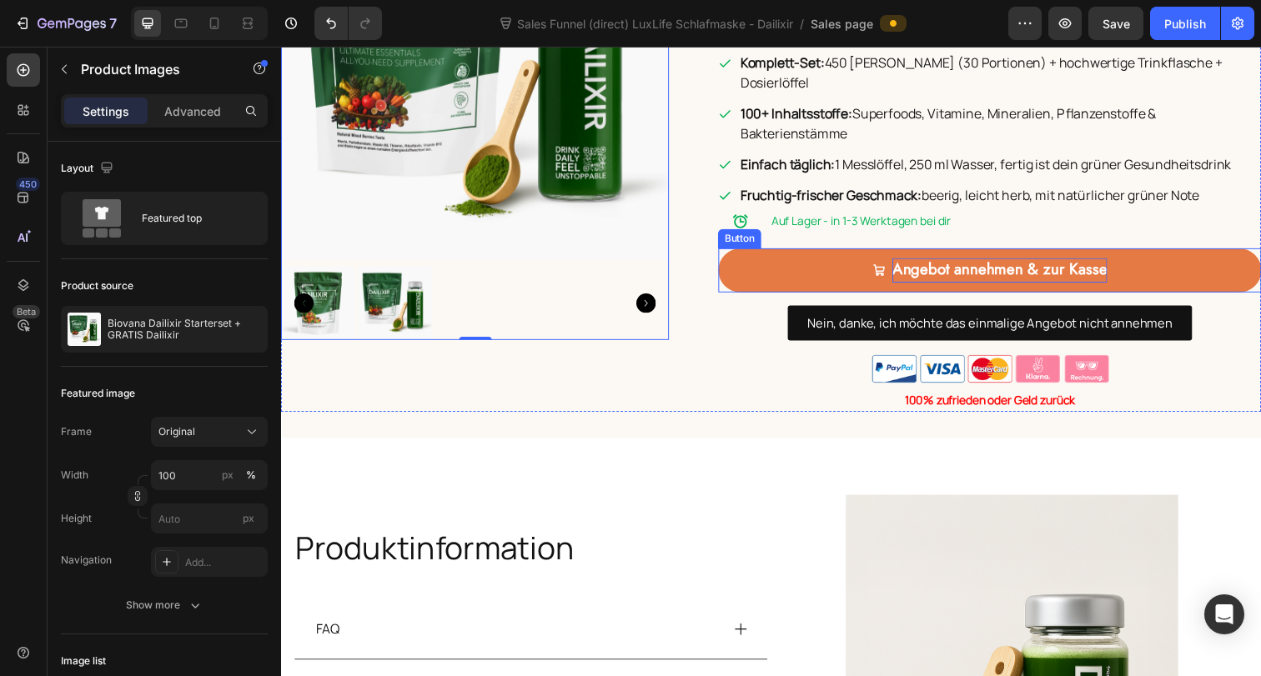
click at [951, 263] on strong "Angebot annehmen & zur Kasse" at bounding box center [1014, 274] width 219 height 23
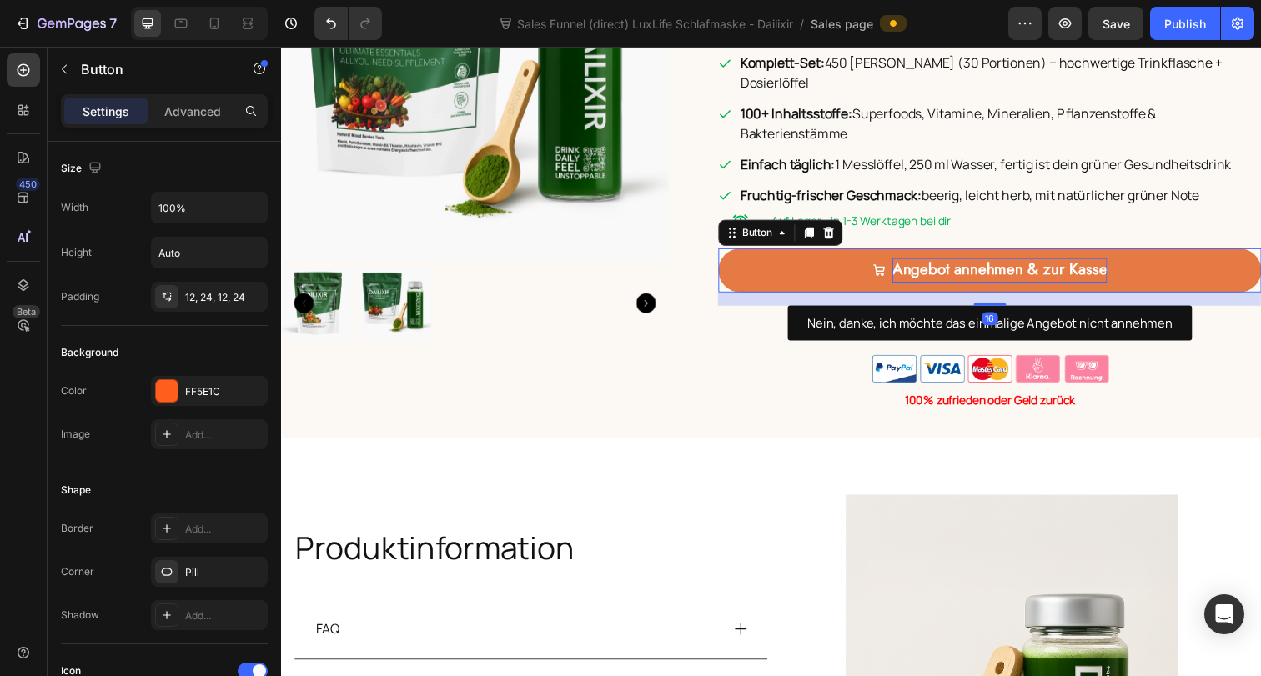
click at [951, 263] on strong "Angebot annehmen & zur Kasse" at bounding box center [1014, 274] width 219 height 23
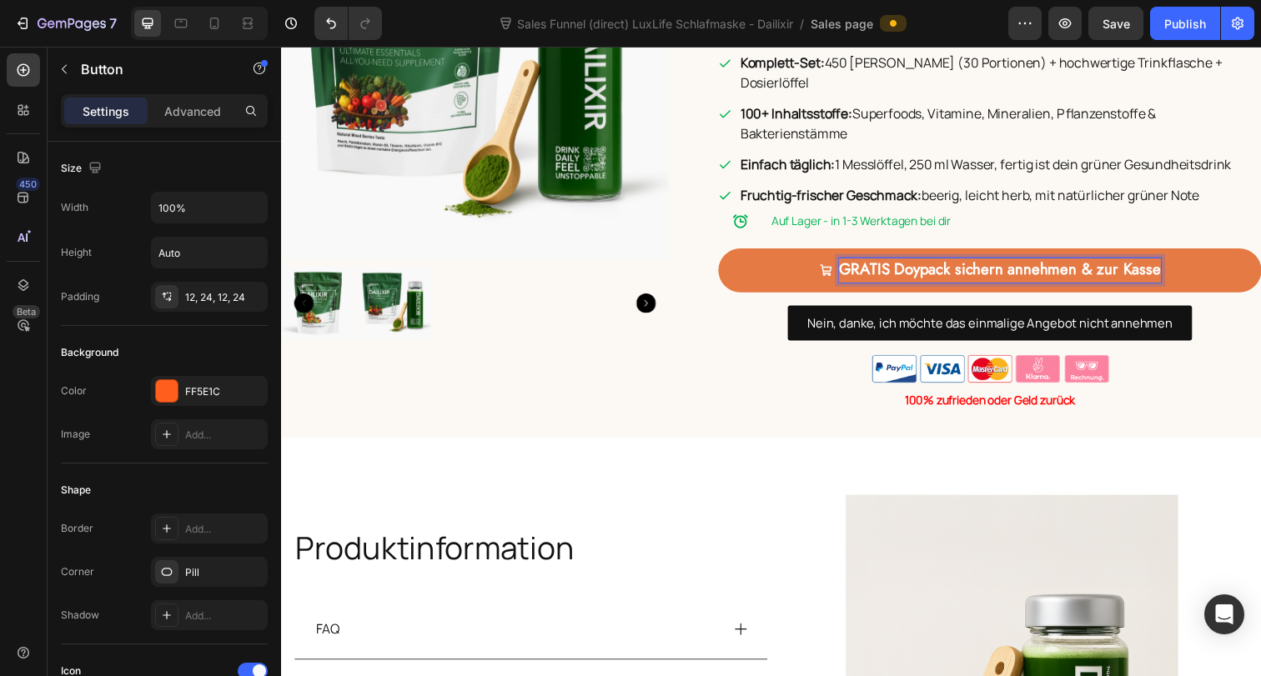
click at [921, 263] on strong "GRATIS Doypack sichern annehmen & zur Kasse" at bounding box center [1014, 274] width 329 height 23
drag, startPoint x: 902, startPoint y: 251, endPoint x: 1082, endPoint y: 252, distance: 180.1
click at [1082, 263] on strong "GRATIS Doypack sichern annehmen & zur Kasse" at bounding box center [1014, 274] width 329 height 23
click at [1075, 263] on strong "GRATIS Packung sichern & zur Kasse" at bounding box center [1015, 274] width 252 height 23
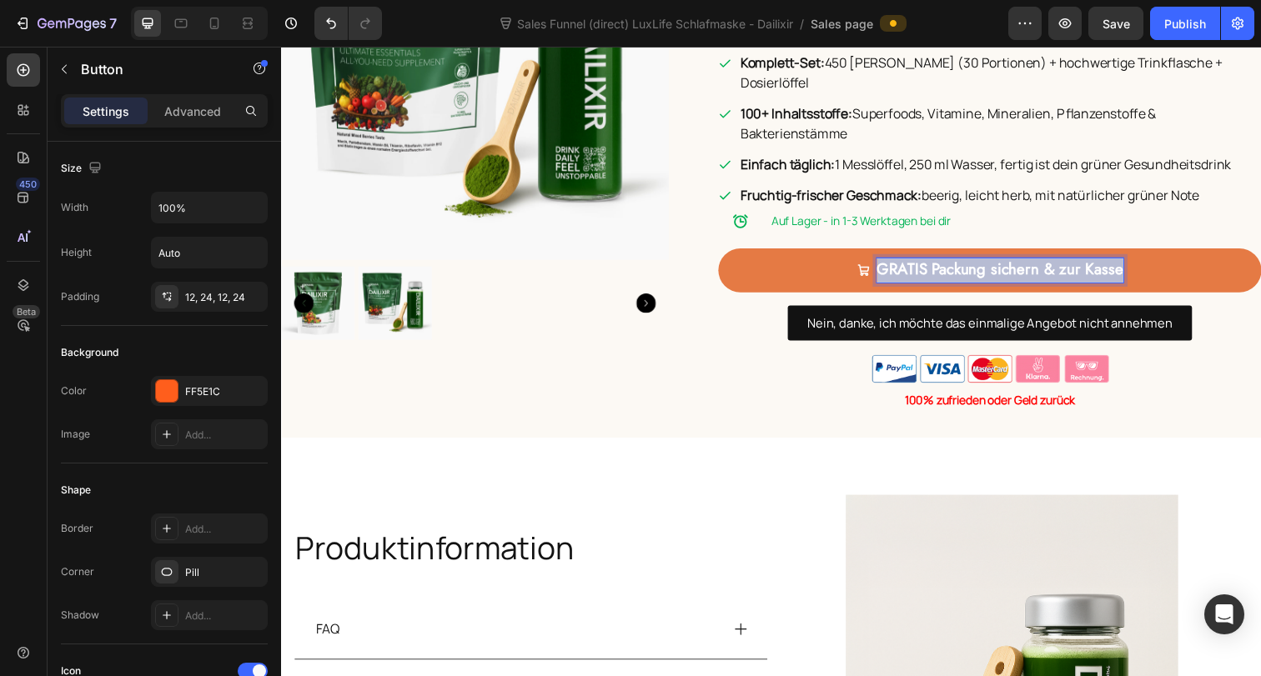
click at [1075, 263] on strong "GRATIS Packung sichern & zur Kasse" at bounding box center [1015, 274] width 252 height 23
copy strong "GRATIS Packung sichern & zur Kasse"
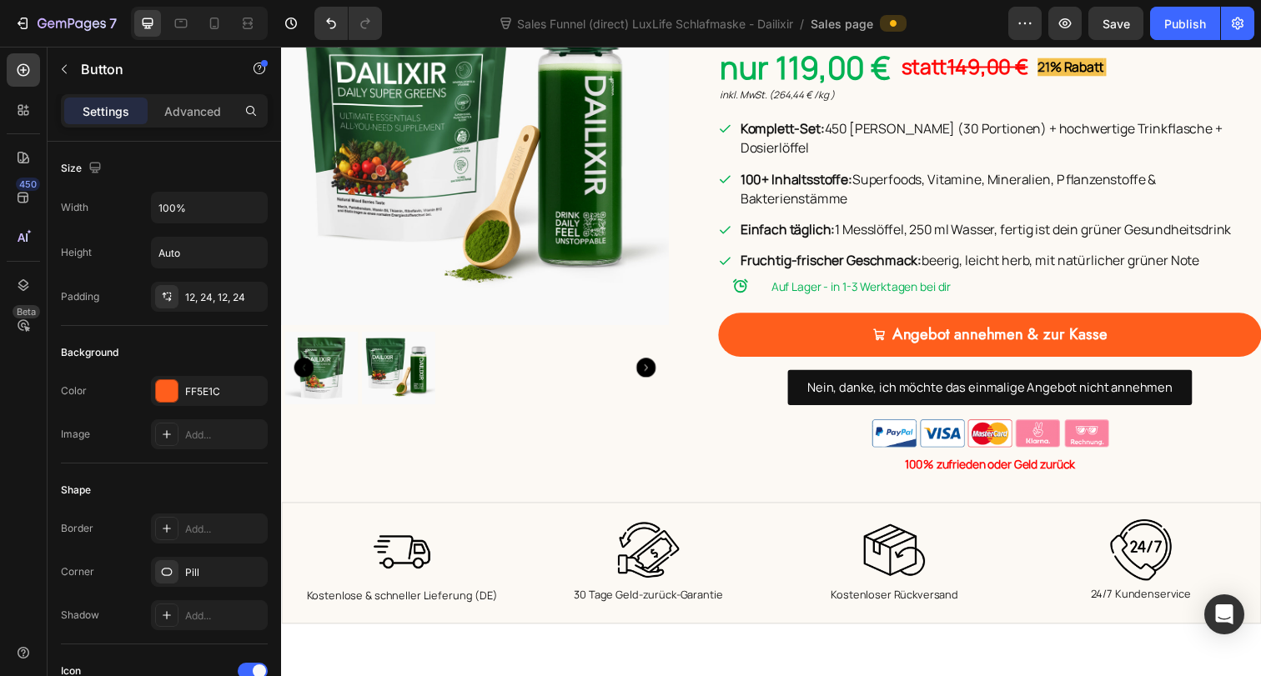
scroll to position [665, 0]
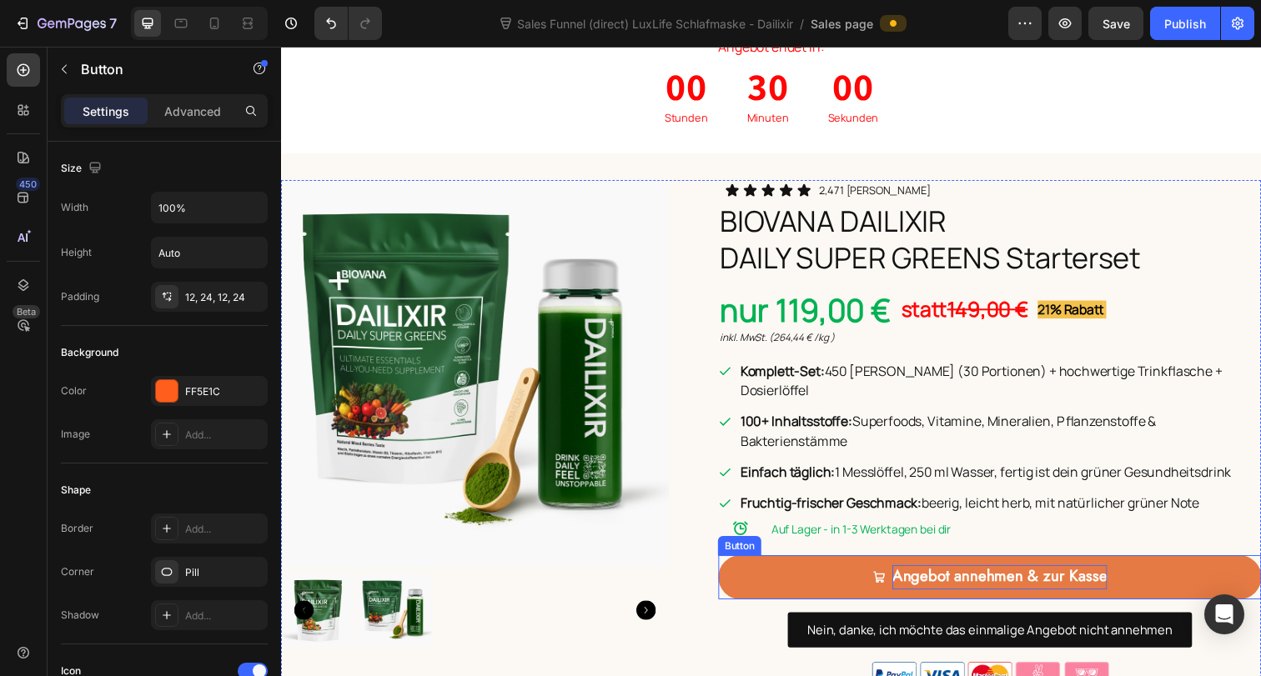
click at [966, 576] on strong "Angebot annehmen & zur Kasse" at bounding box center [1014, 587] width 219 height 23
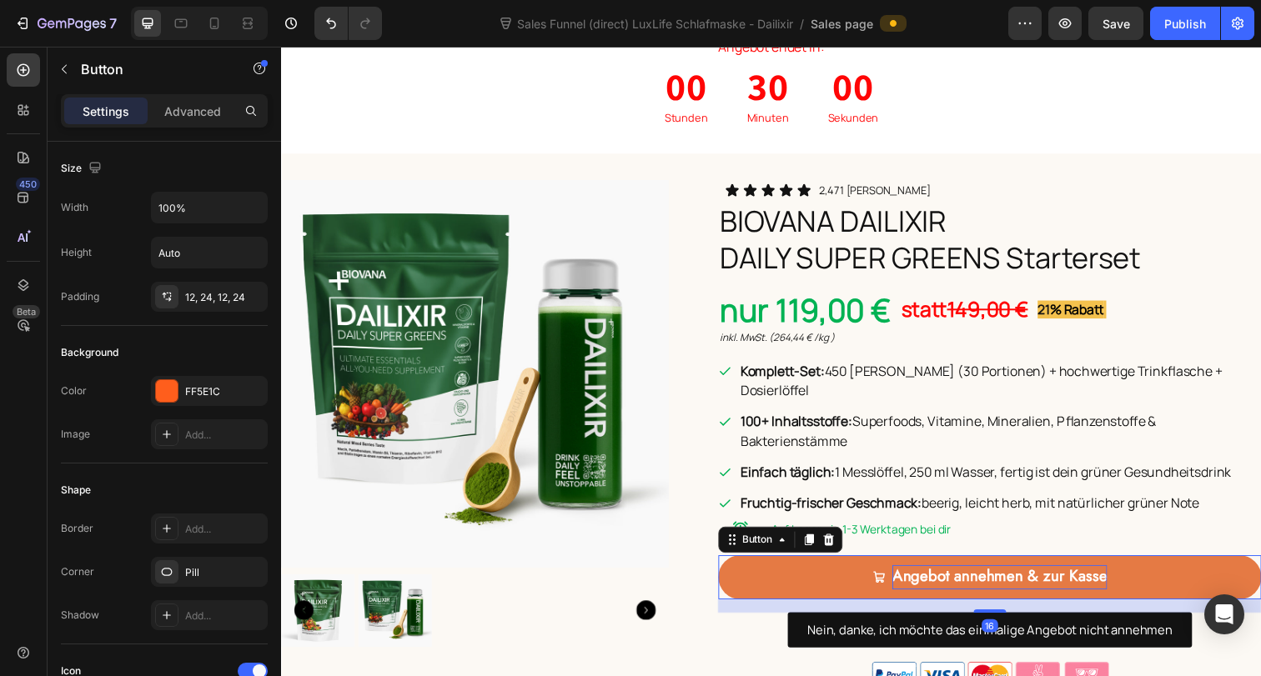
click at [966, 576] on strong "Angebot annehmen & zur Kasse" at bounding box center [1014, 587] width 219 height 23
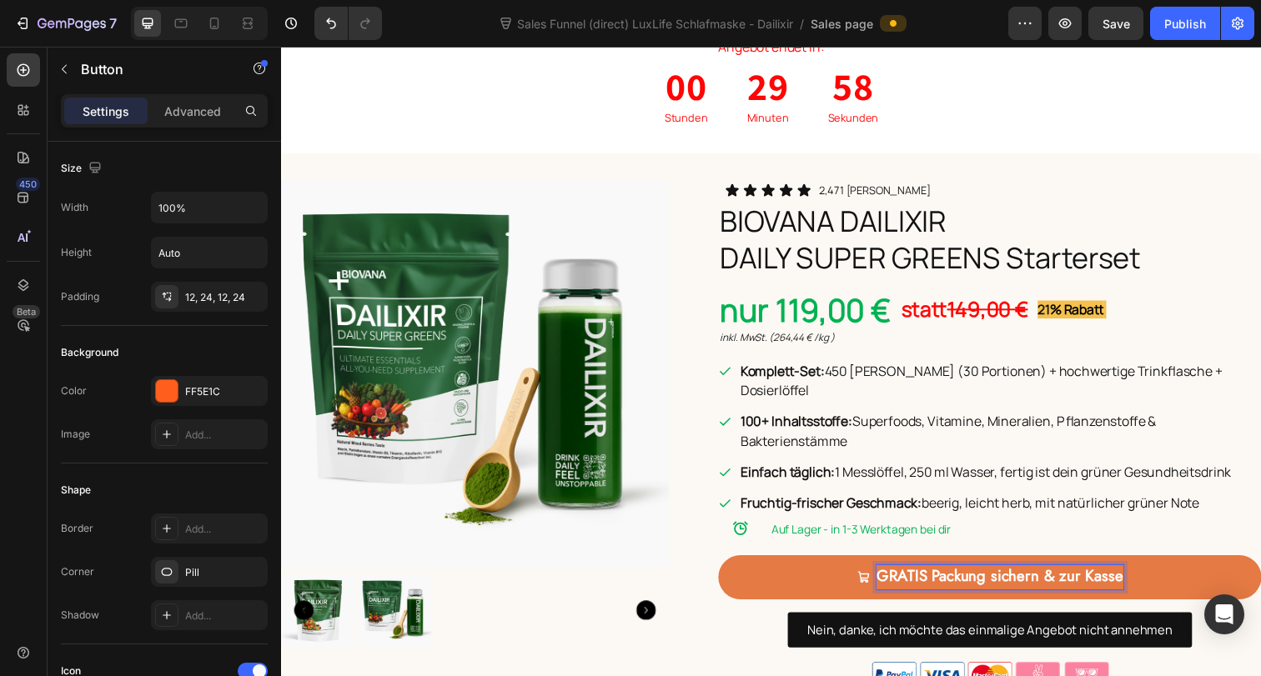
click at [1260, 527] on p "Auf Lager - in 1-3 Werktagen bei dir" at bounding box center [1030, 539] width 499 height 25
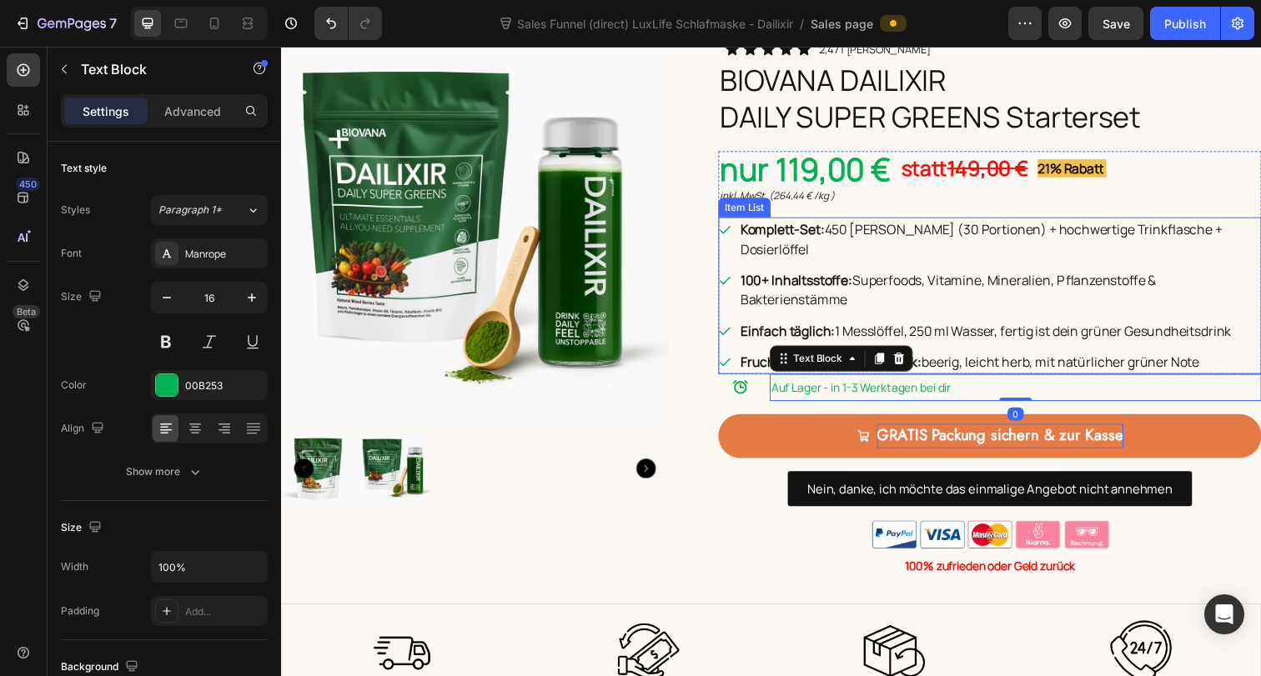
scroll to position [864, 0]
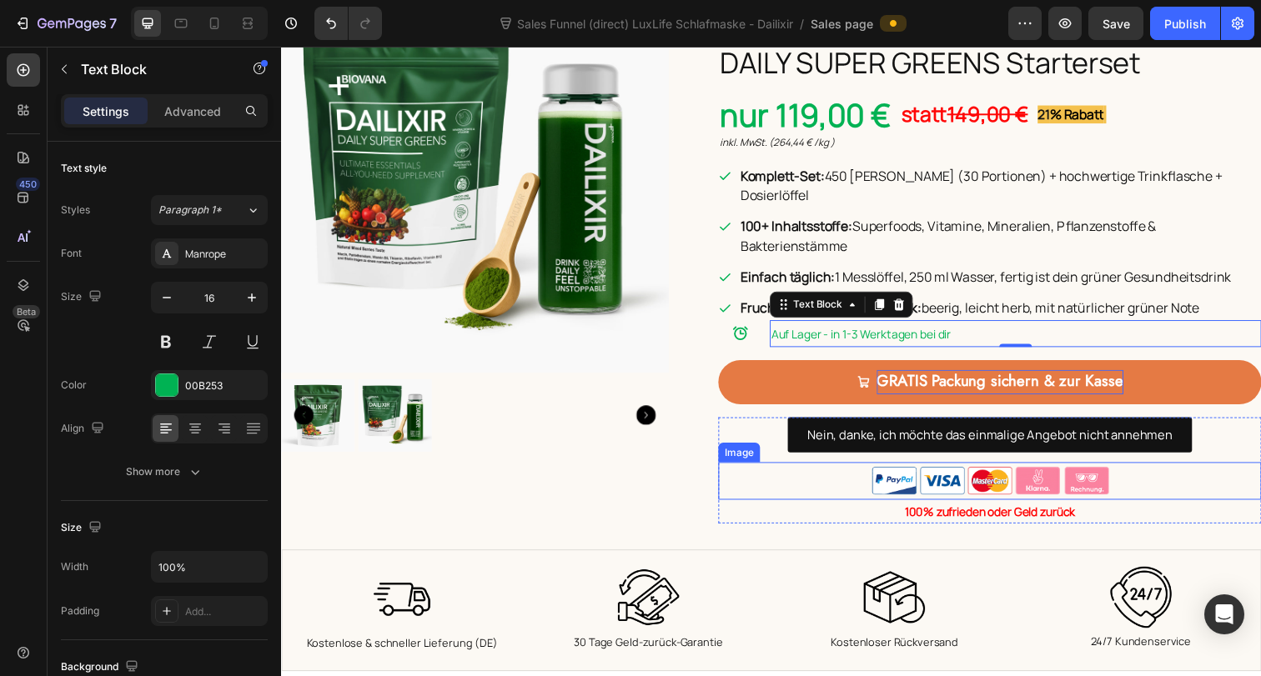
click at [1141, 471] on div at bounding box center [1004, 490] width 554 height 38
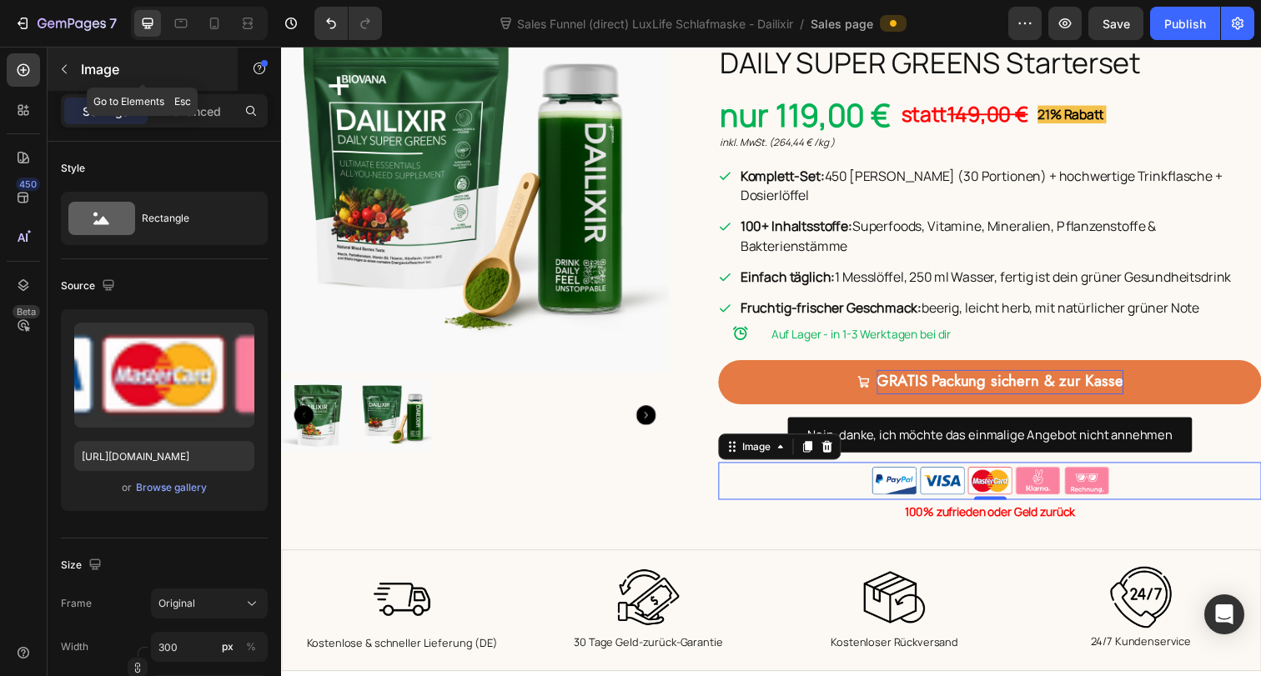
click at [58, 70] on icon "button" at bounding box center [64, 69] width 13 height 13
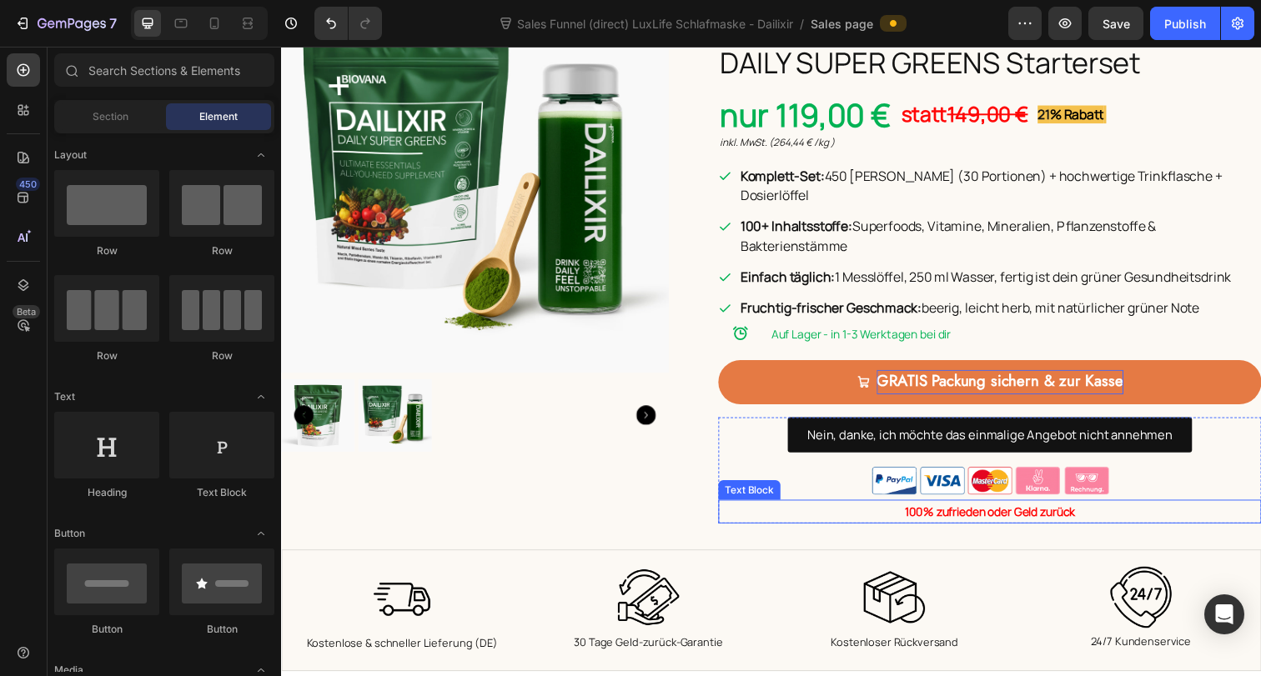
click at [1148, 511] on p "100% zufrieden oder Geld zurück" at bounding box center [1004, 521] width 551 height 21
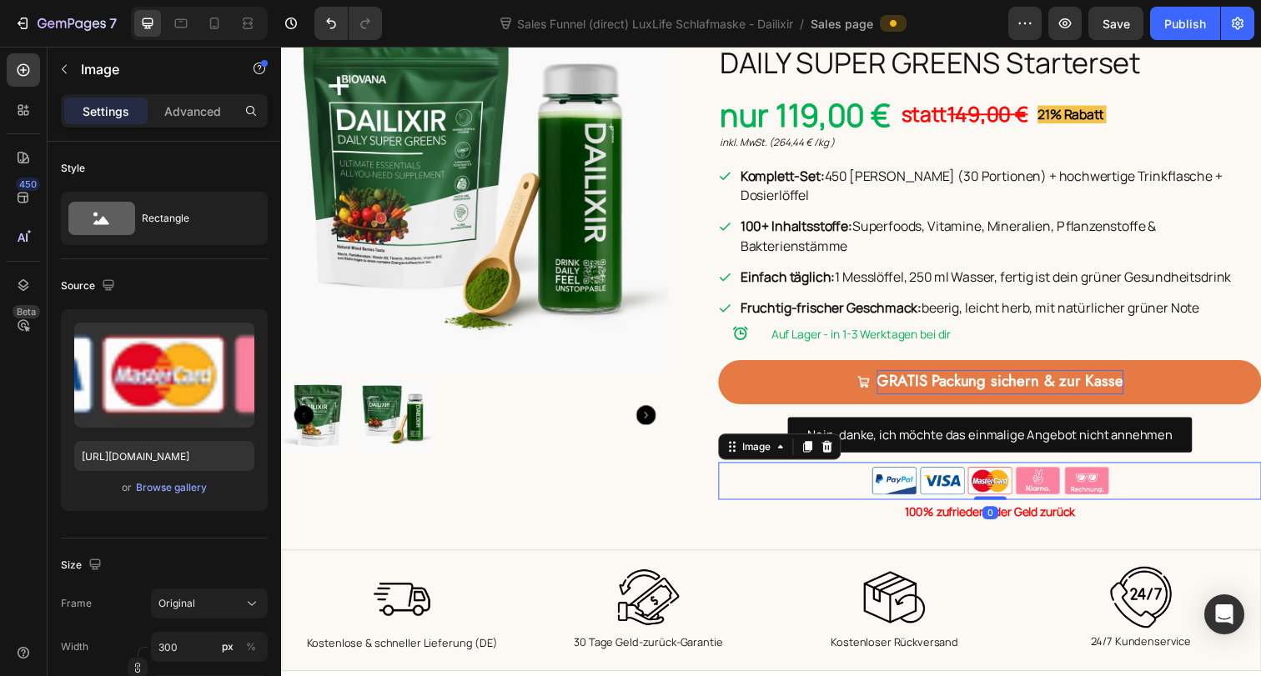
click at [1163, 471] on div at bounding box center [1004, 490] width 554 height 38
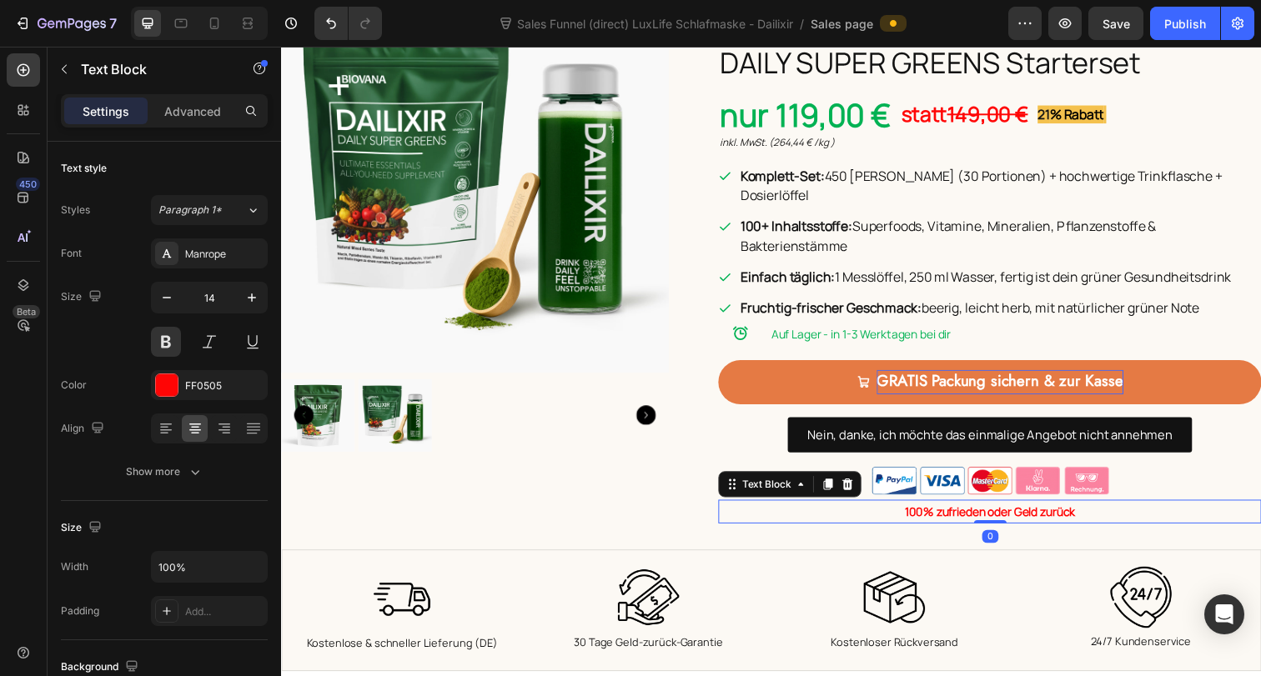
click at [1146, 511] on p "100% zufrieden oder Geld zurück" at bounding box center [1004, 521] width 551 height 21
click at [739, 425] on div "Nein, danke, ich möchte das einmalige Angebot nicht annehmen Button" at bounding box center [1004, 443] width 554 height 36
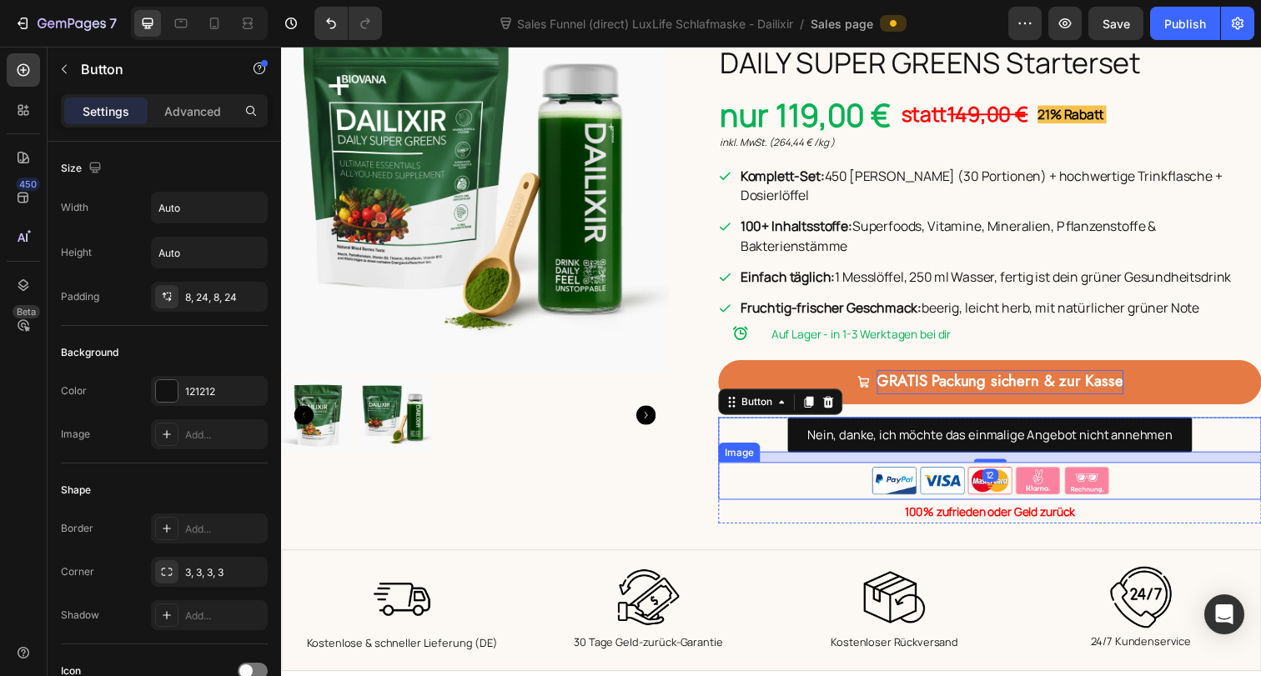
click at [752, 471] on div at bounding box center [1004, 490] width 554 height 38
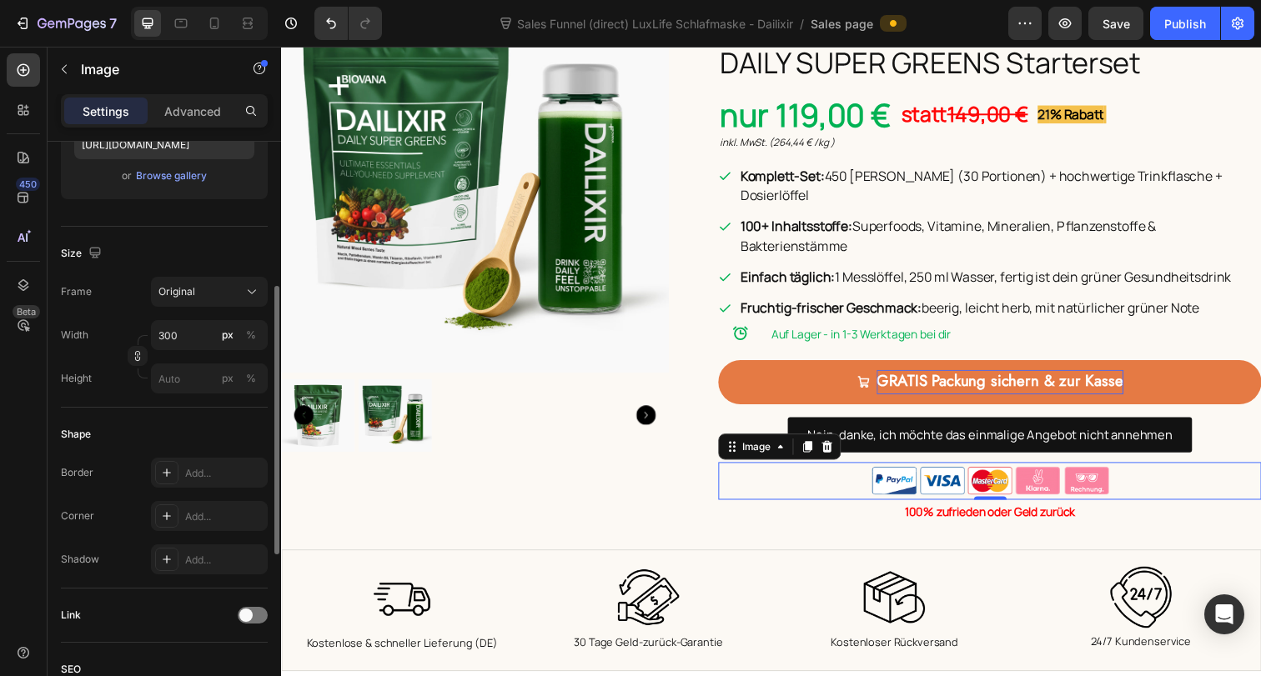
scroll to position [0, 0]
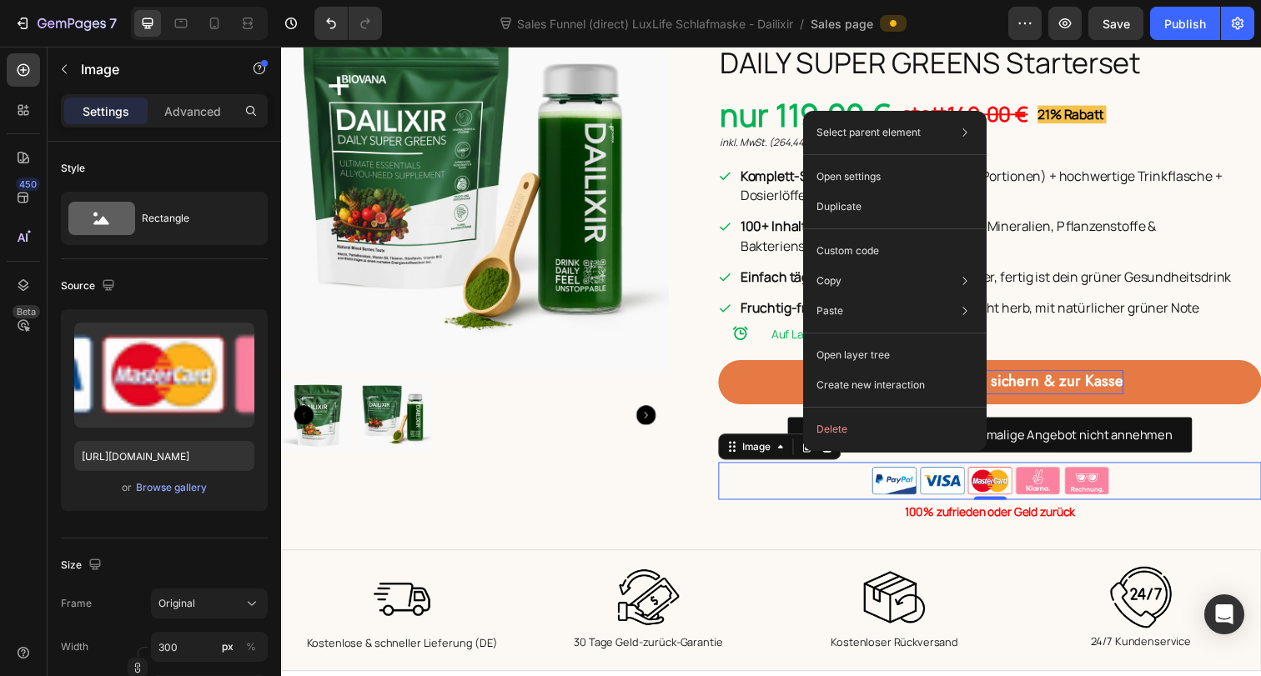
click at [816, 472] on div at bounding box center [1004, 490] width 554 height 38
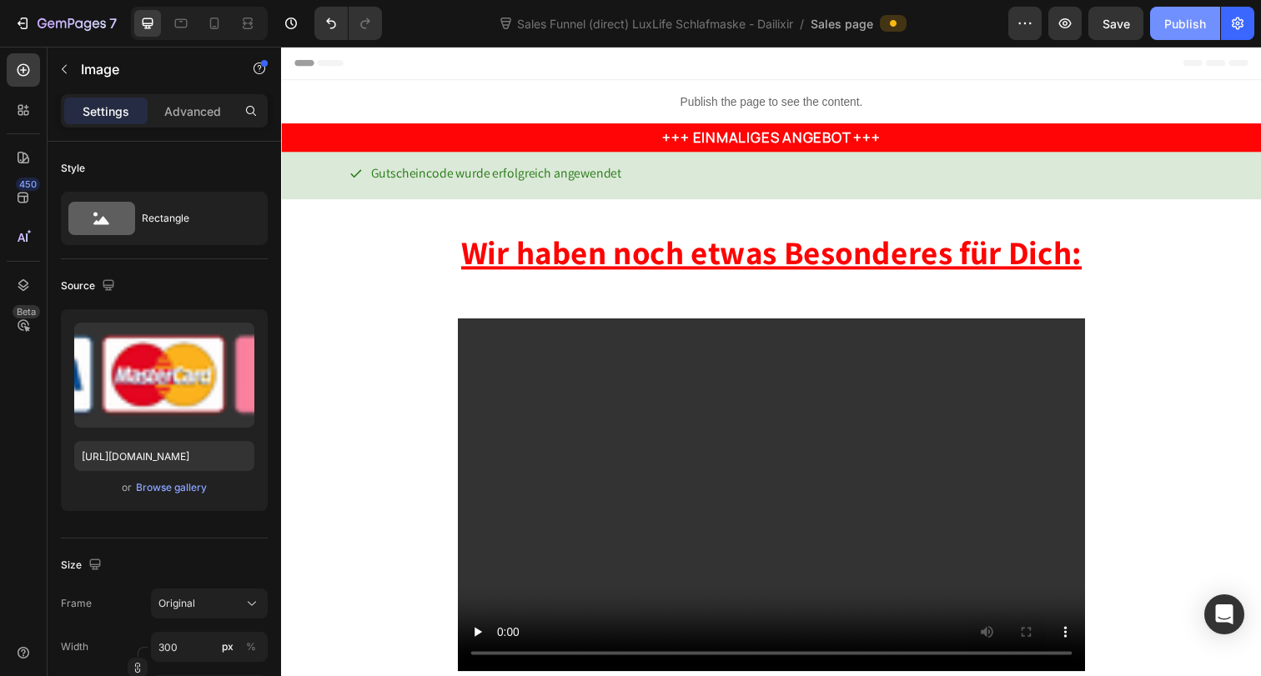
click at [1166, 28] on div "Publish" at bounding box center [1185, 24] width 42 height 18
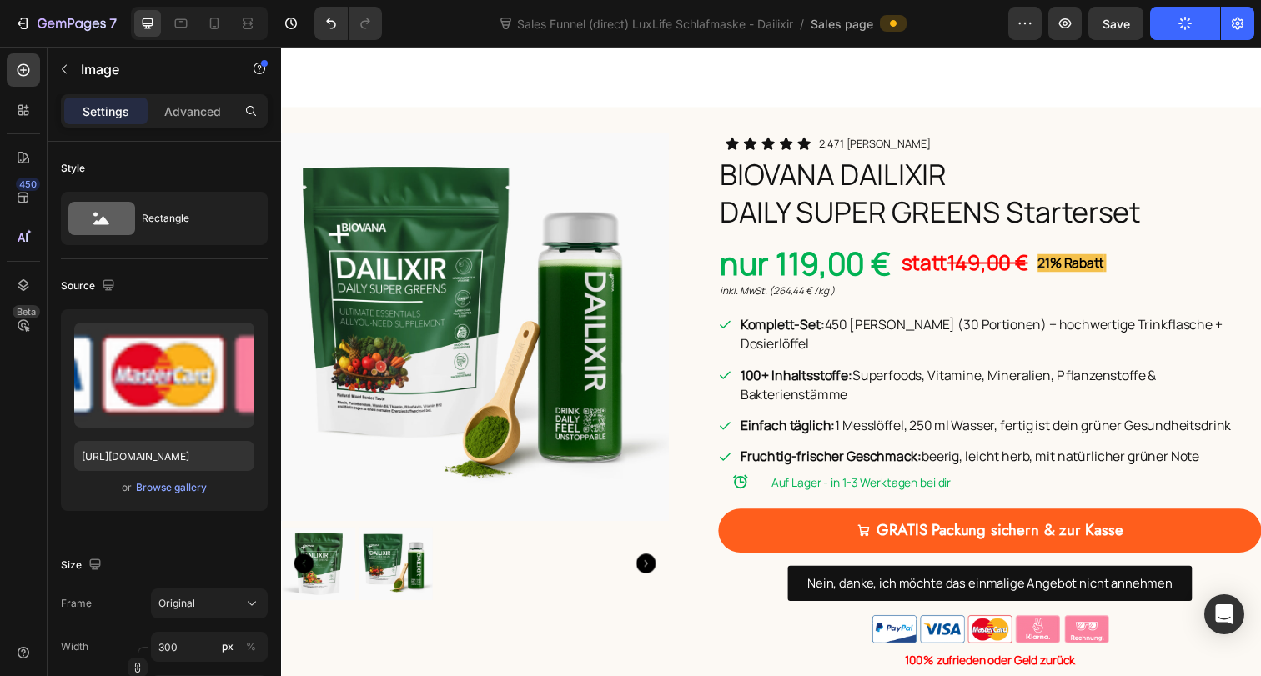
scroll to position [855, 0]
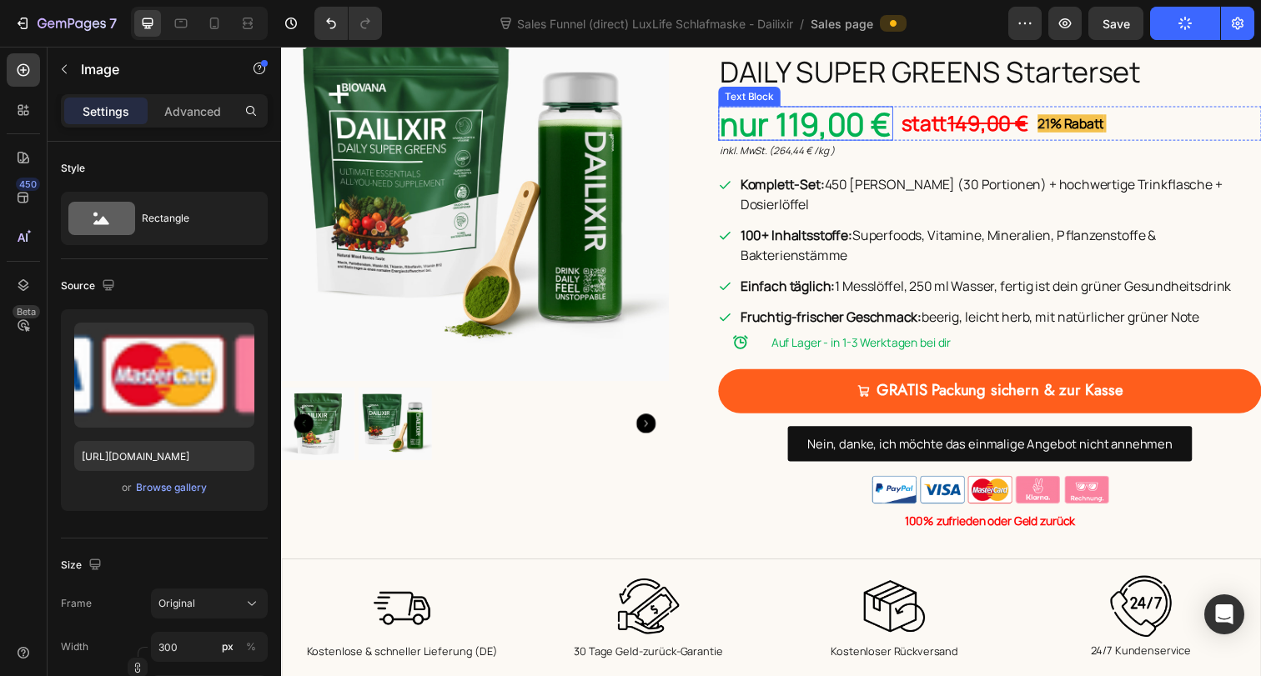
click at [795, 128] on p "nur 119,00 €" at bounding box center [816, 125] width 175 height 32
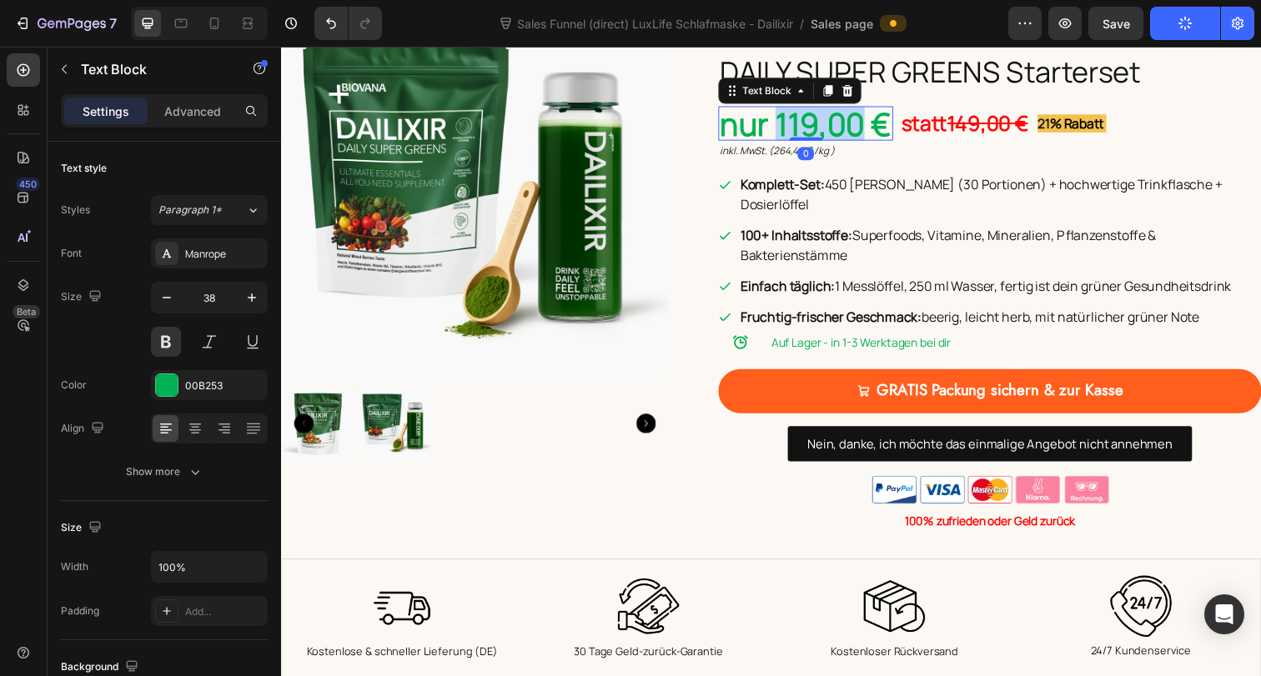
click at [795, 128] on p "nur 119,00 €" at bounding box center [816, 125] width 175 height 32
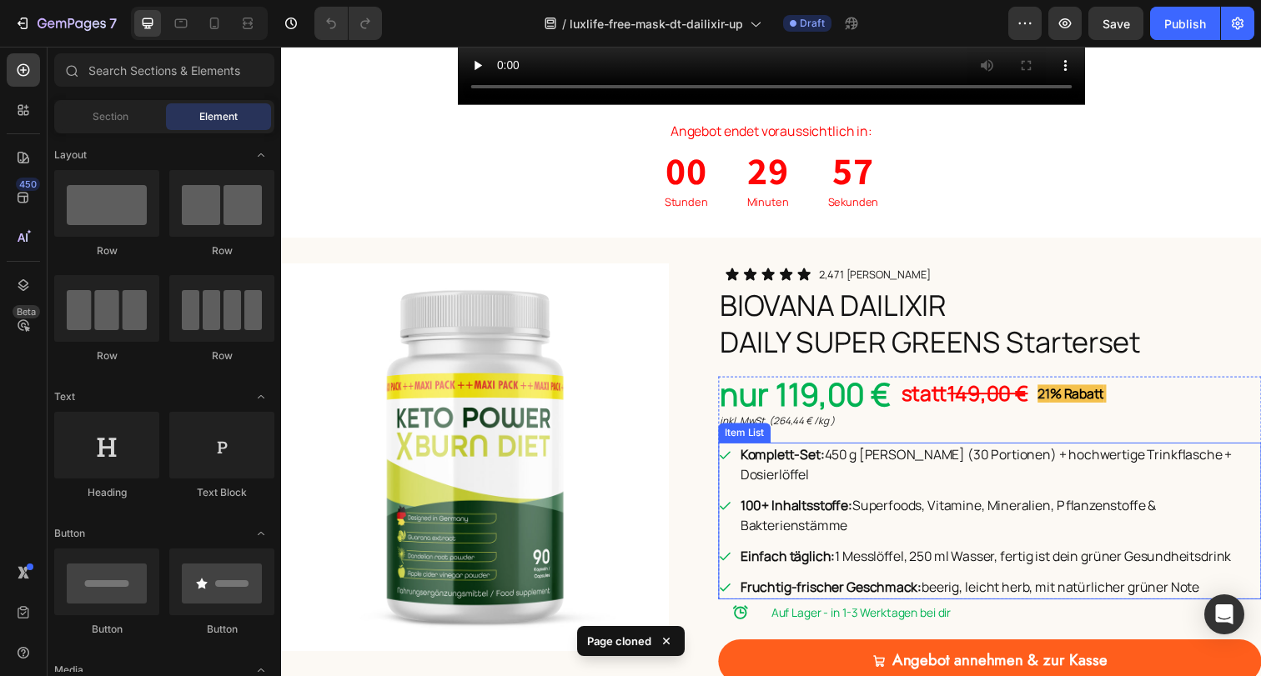
scroll to position [579, 0]
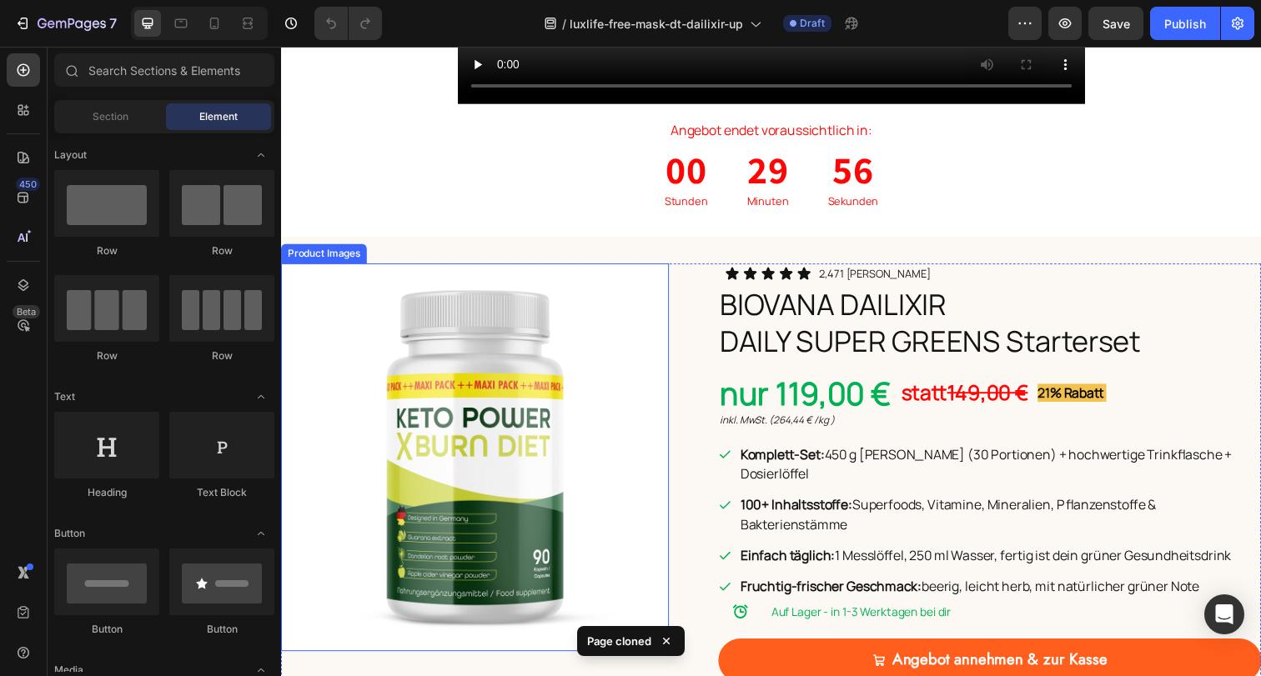
click at [482, 387] on img at bounding box center [479, 466] width 396 height 396
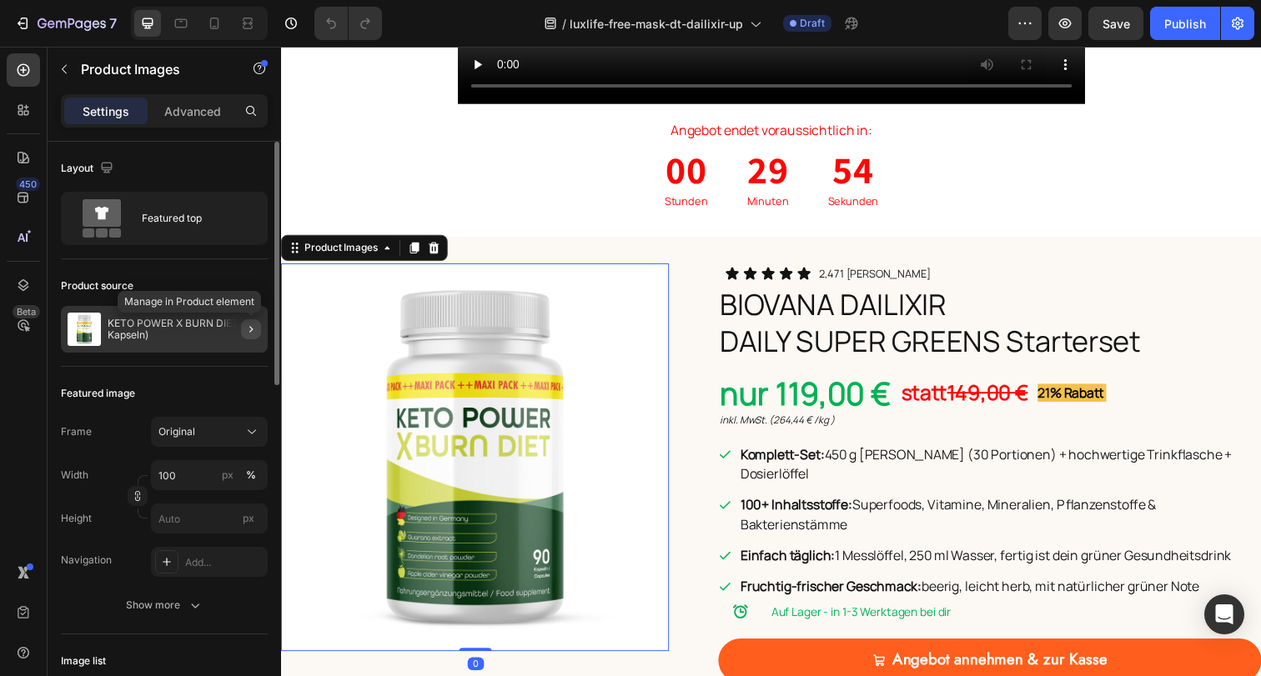
click at [253, 332] on icon "button" at bounding box center [250, 329] width 13 height 13
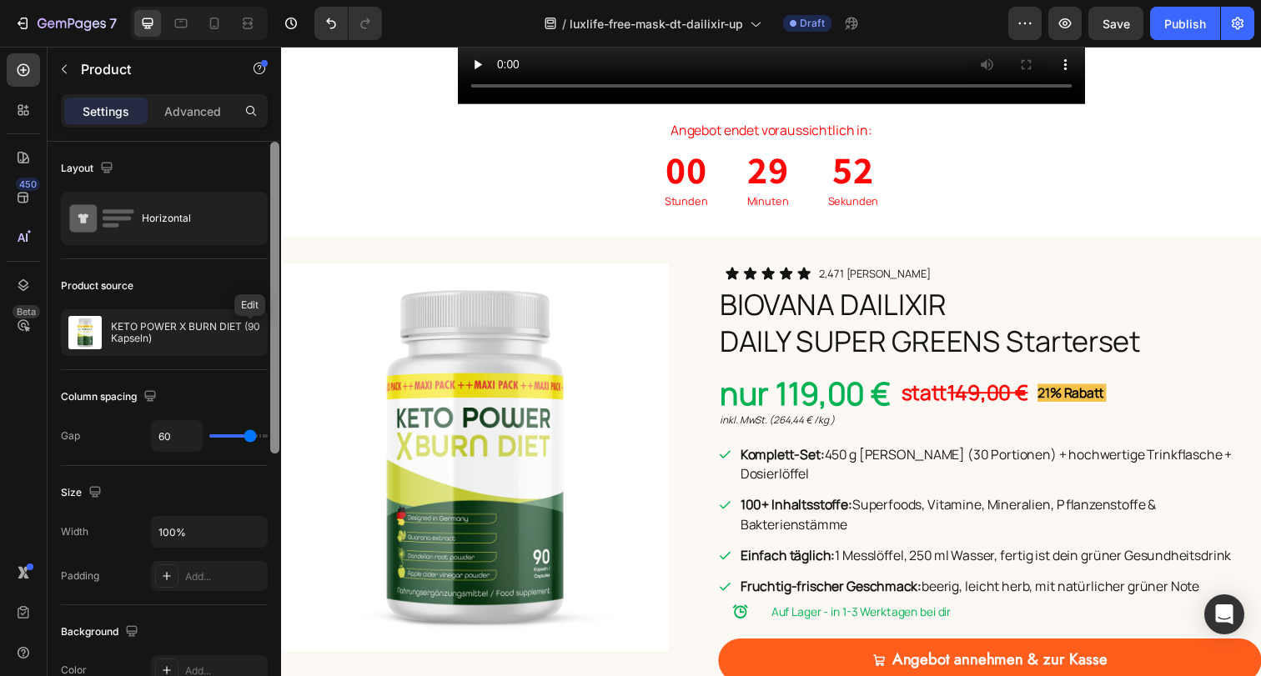
drag, startPoint x: 250, startPoint y: 334, endPoint x: 276, endPoint y: 335, distance: 25.9
click at [0, 0] on icon "button" at bounding box center [0, 0] width 0 height 0
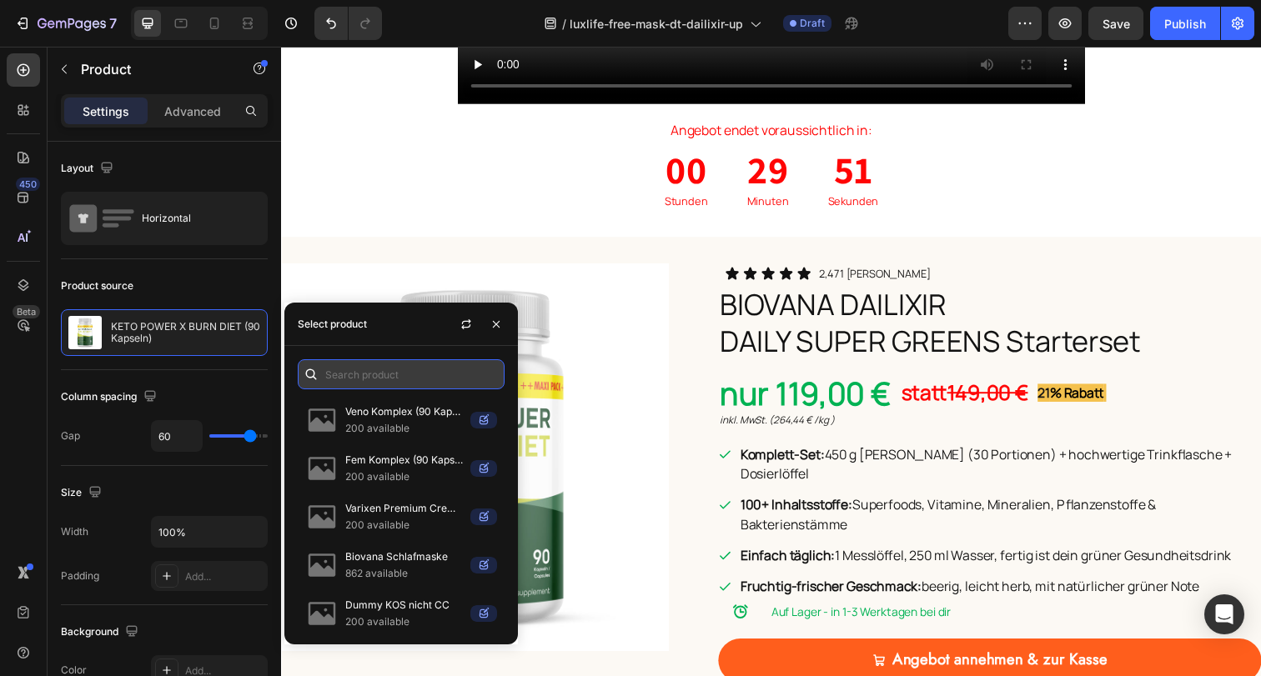
click at [363, 376] on input "text" at bounding box center [401, 374] width 207 height 30
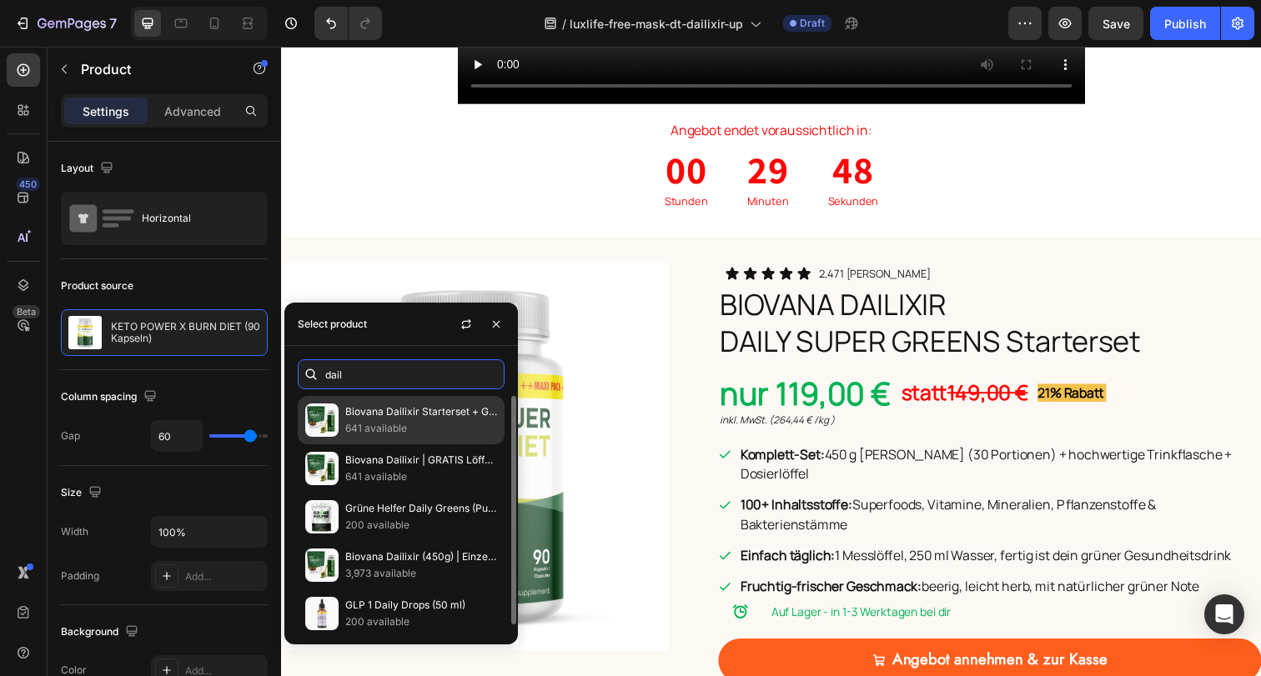
type input "dail"
click at [391, 410] on p "Biovana Dailixir Starterset + GRATIS Dailixir" at bounding box center [421, 412] width 152 height 17
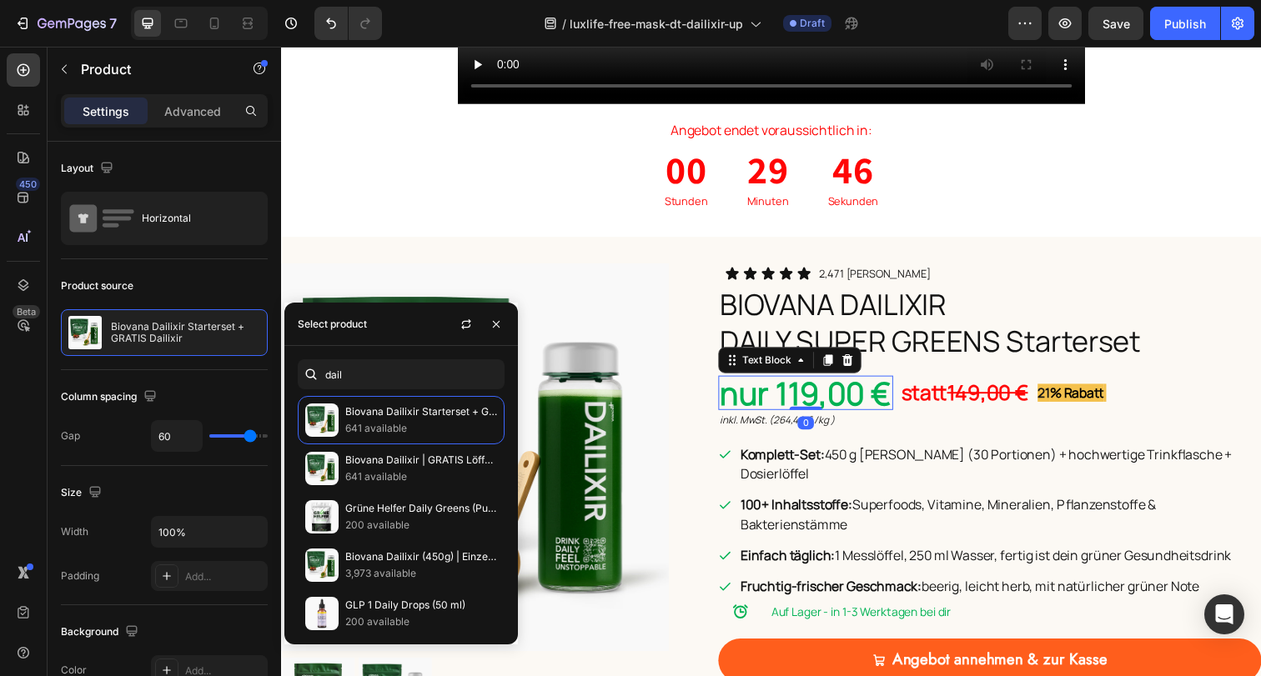
click at [800, 413] on p "nur 119,00 €" at bounding box center [816, 400] width 175 height 32
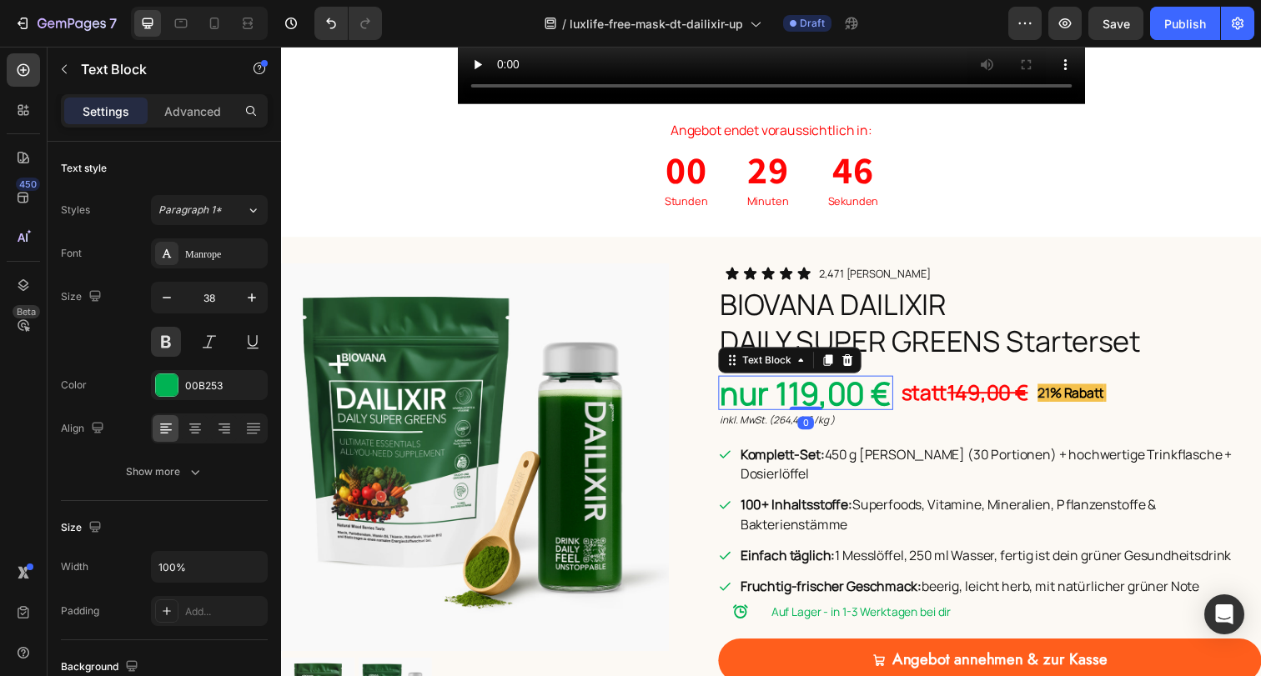
click at [800, 413] on p "nur 119,00 €" at bounding box center [816, 400] width 175 height 32
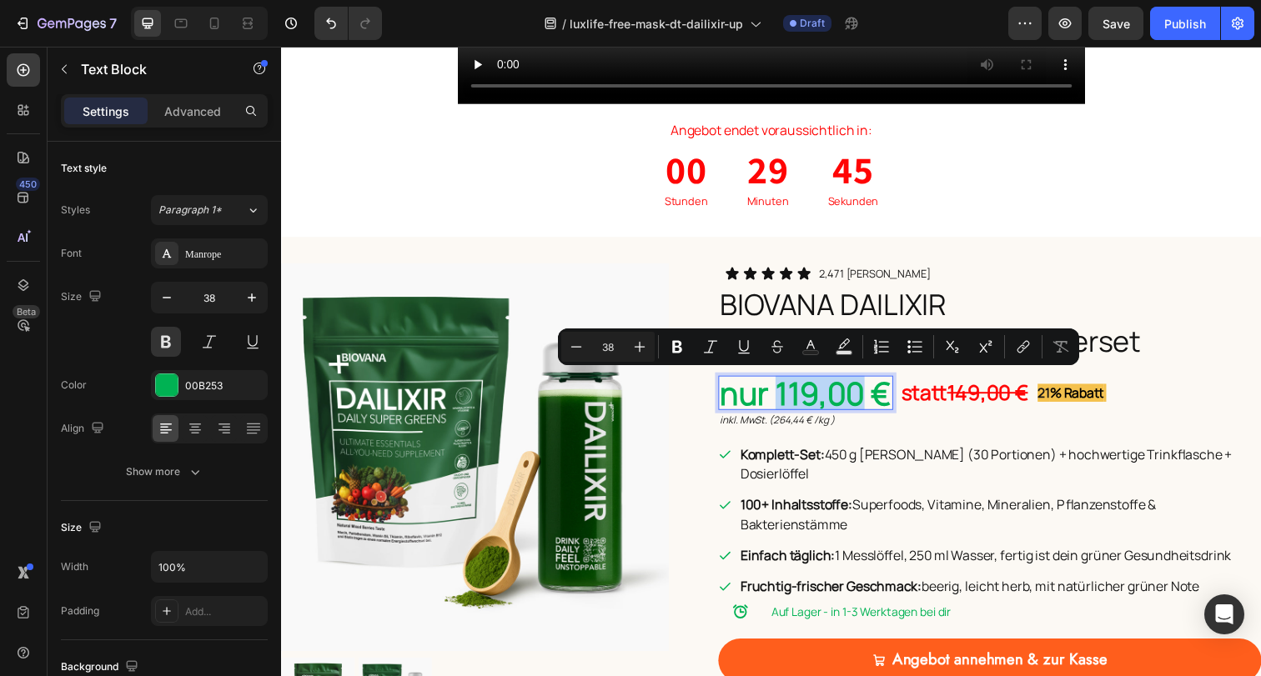
click at [804, 405] on p "nur 119,00 €" at bounding box center [816, 400] width 175 height 32
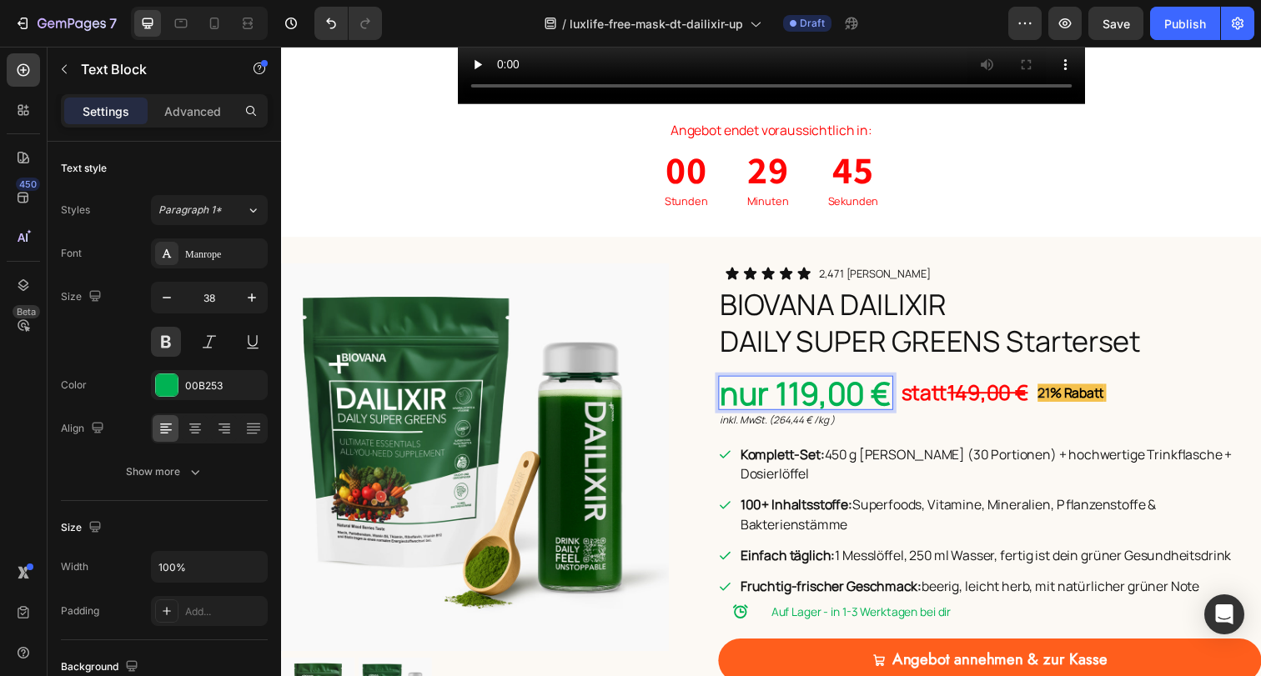
click at [801, 406] on p "nur 119,00 €" at bounding box center [816, 400] width 175 height 32
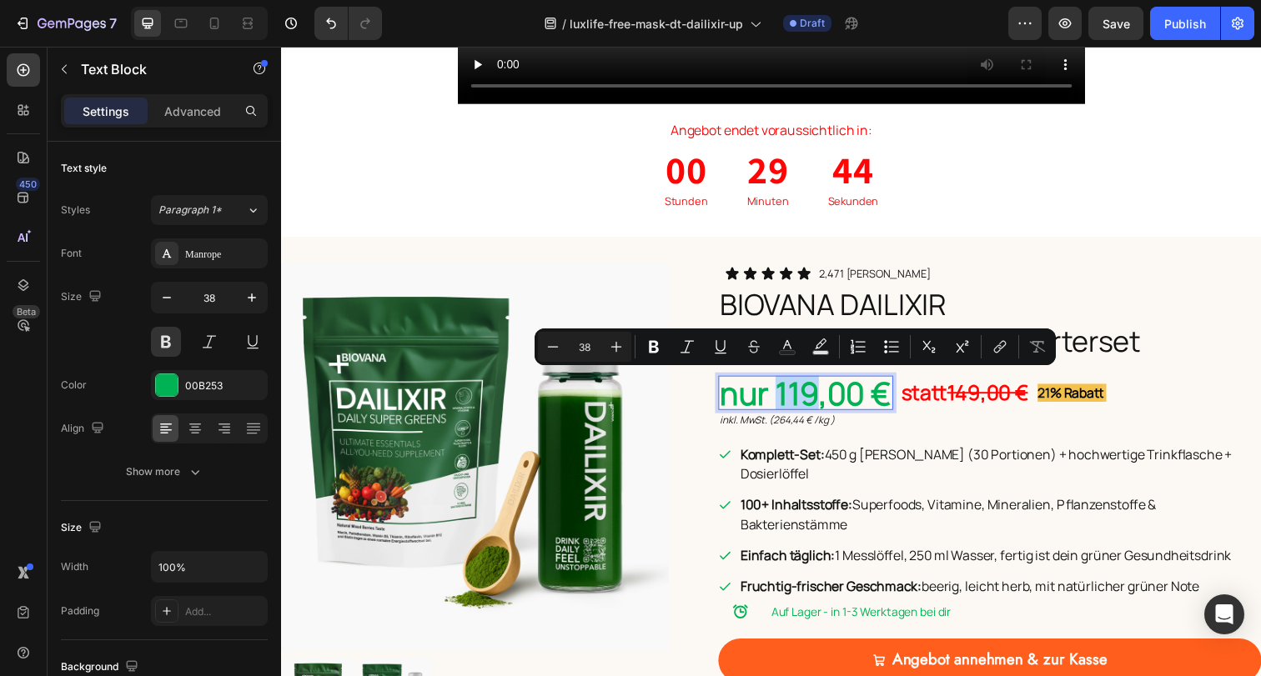
drag, startPoint x: 782, startPoint y: 405, endPoint x: 818, endPoint y: 405, distance: 35.9
click at [818, 405] on p "nur 119,00 €" at bounding box center [816, 400] width 175 height 32
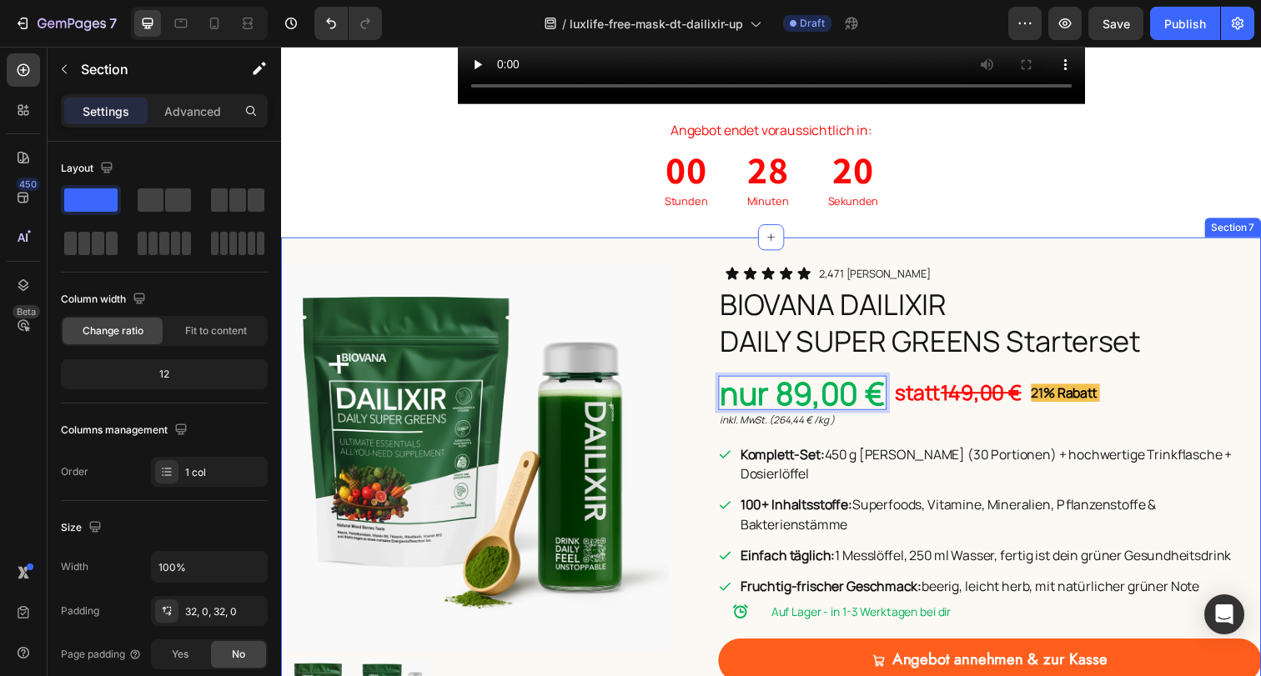
click at [1209, 241] on div "Product Images Icon Icon Icon Icon Icon Icon List 2,471 zufriedene Kunden Text …" at bounding box center [781, 524] width 1001 height 566
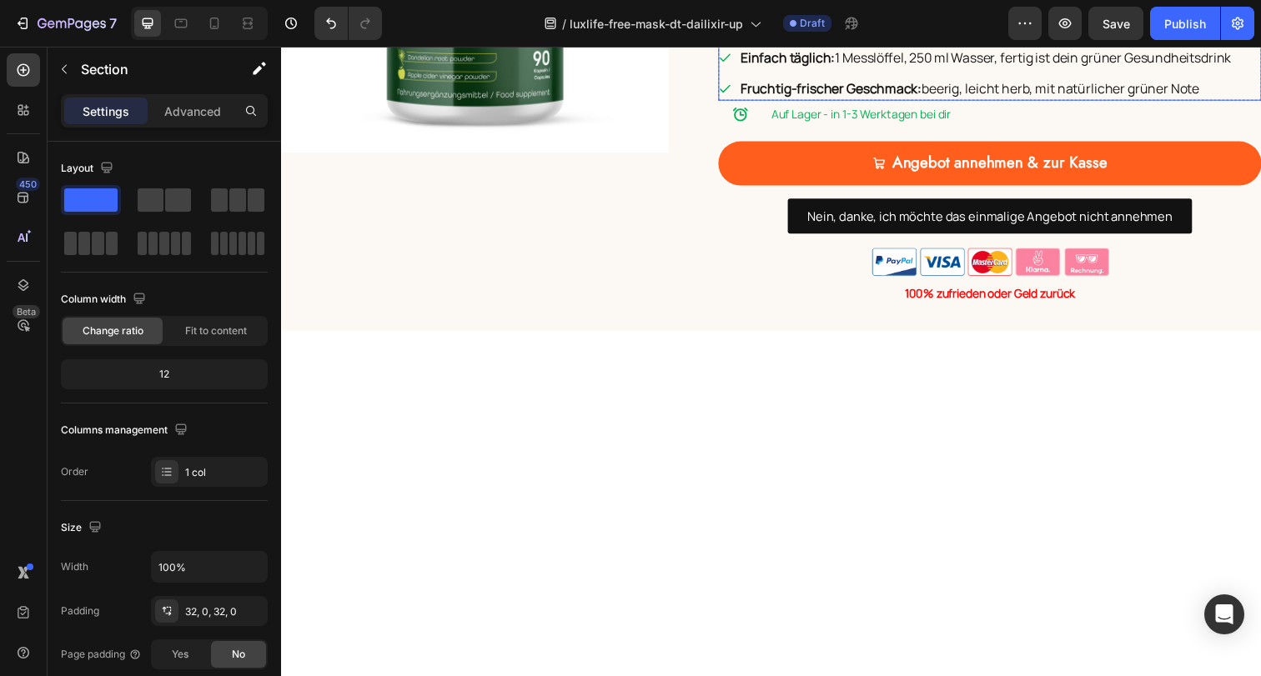
scroll to position [3149, 0]
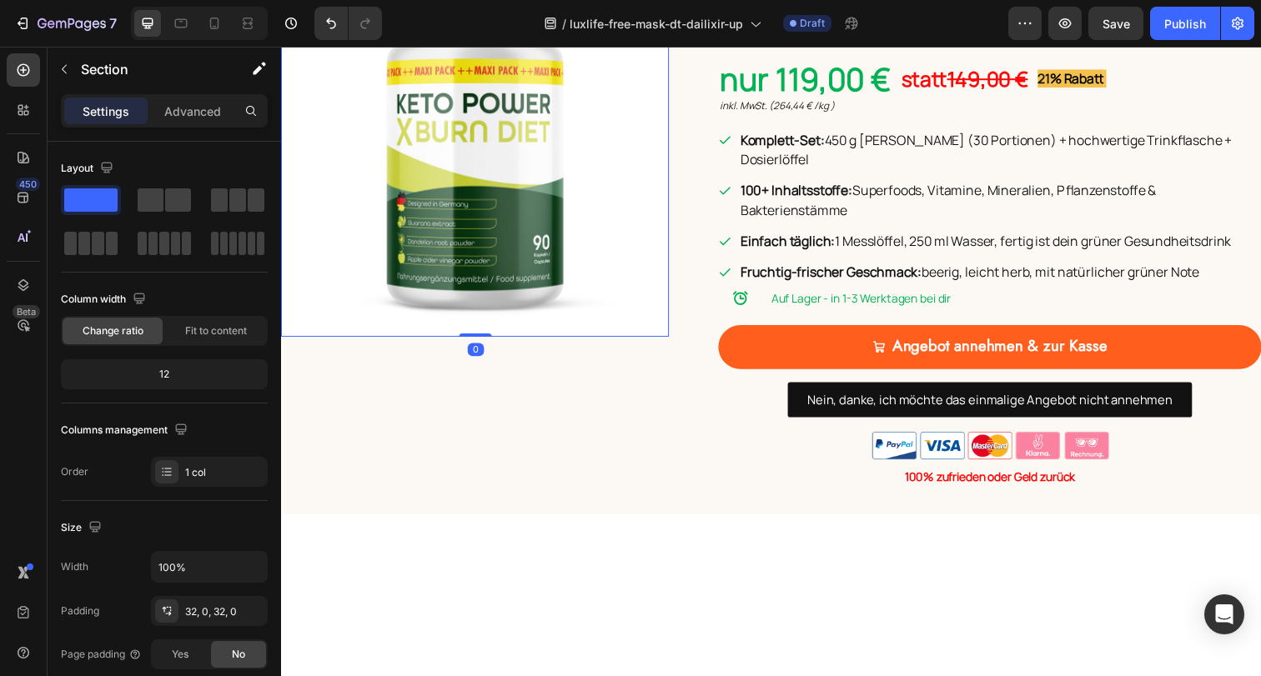
click at [521, 343] on img at bounding box center [479, 145] width 396 height 396
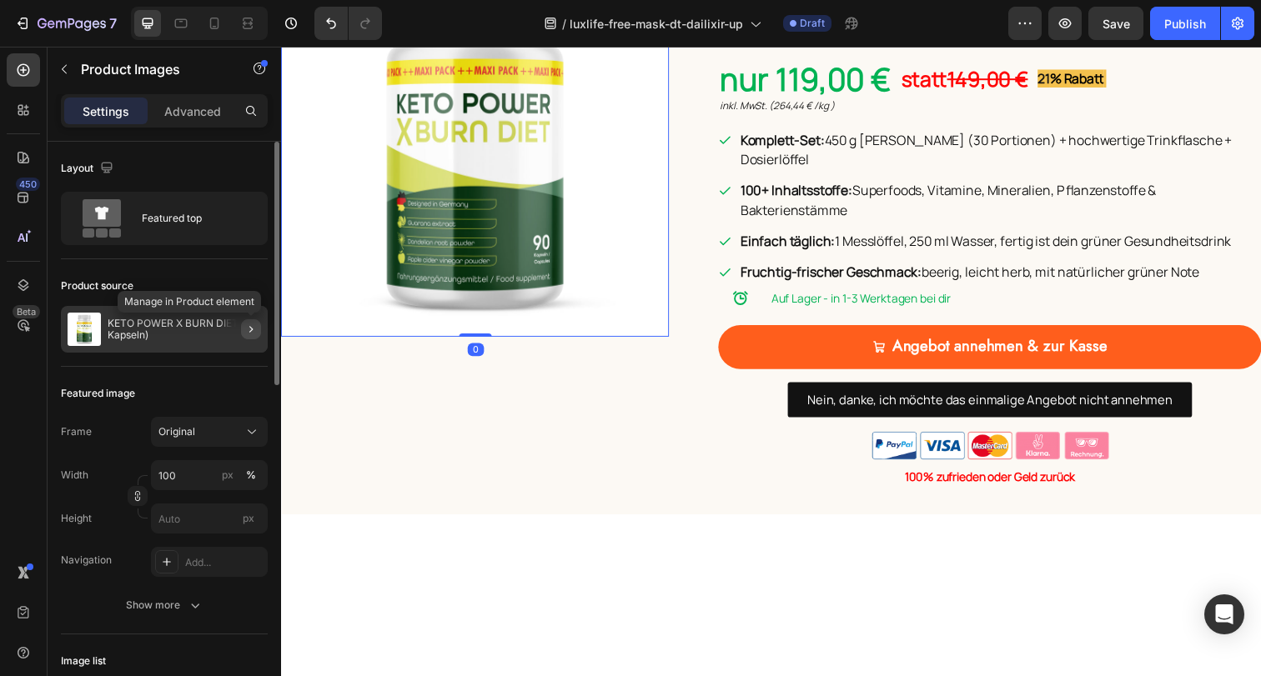
click at [253, 328] on icon "button" at bounding box center [250, 329] width 13 height 13
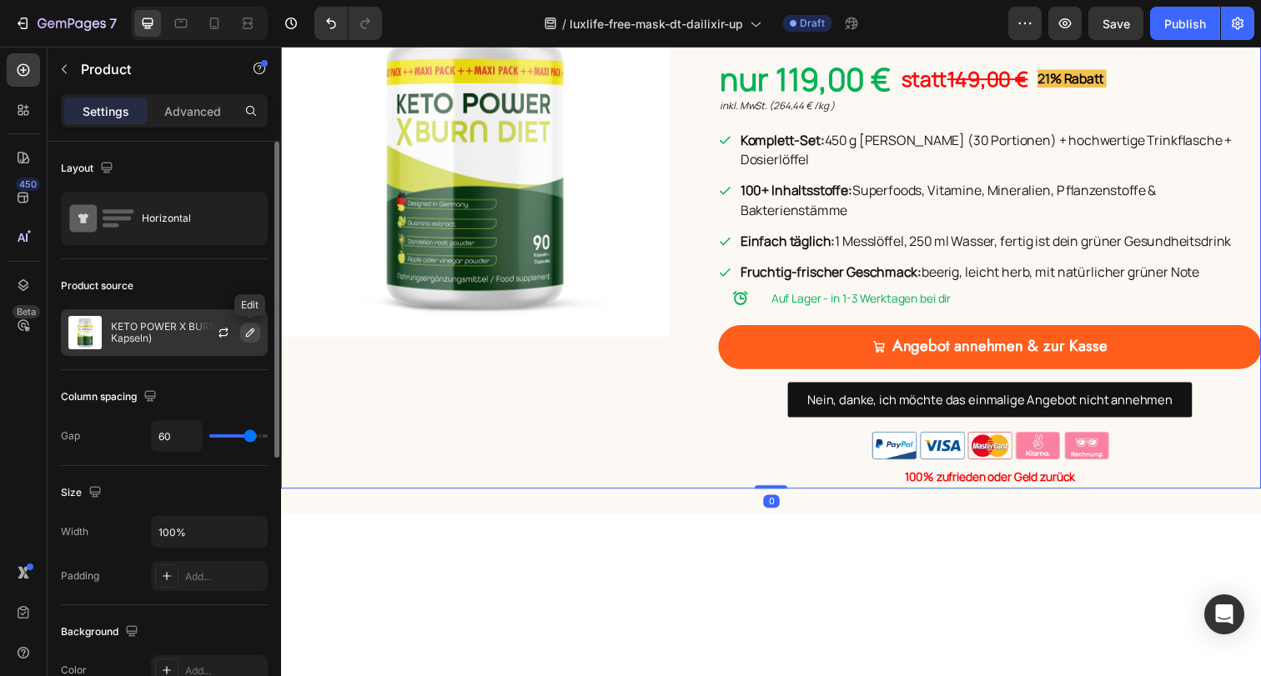
click at [251, 334] on icon "button" at bounding box center [249, 332] width 13 height 13
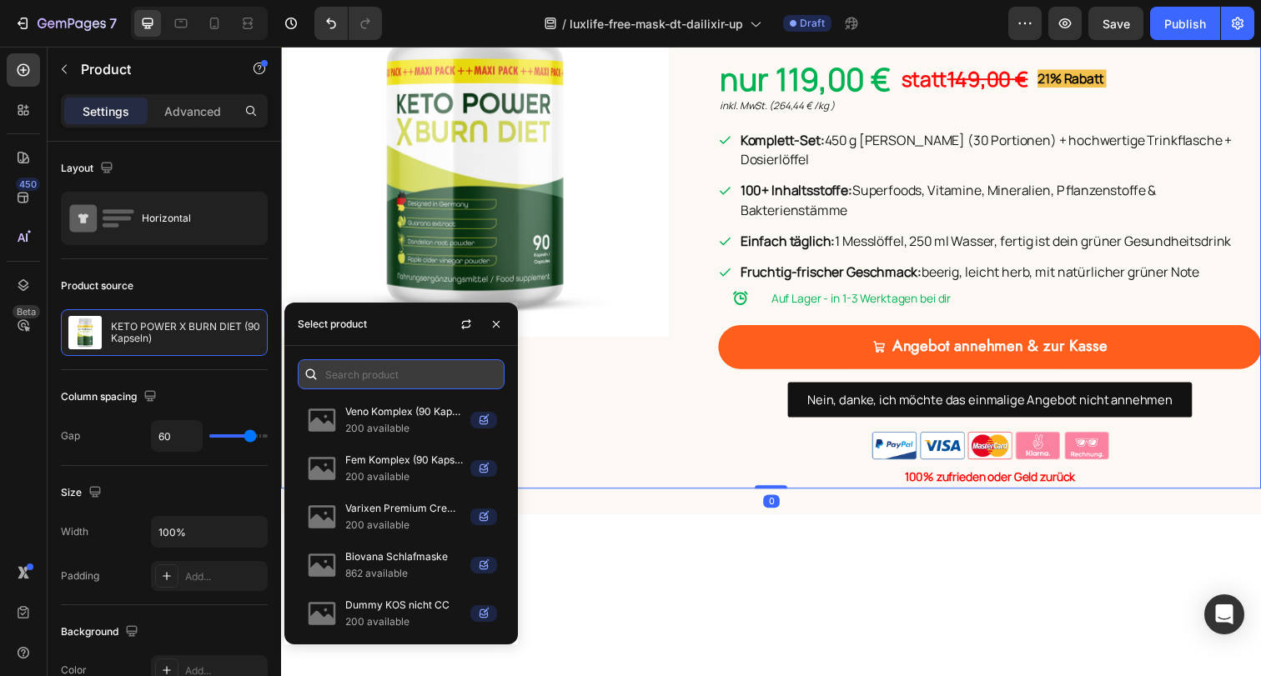
click at [366, 379] on input "text" at bounding box center [401, 374] width 207 height 30
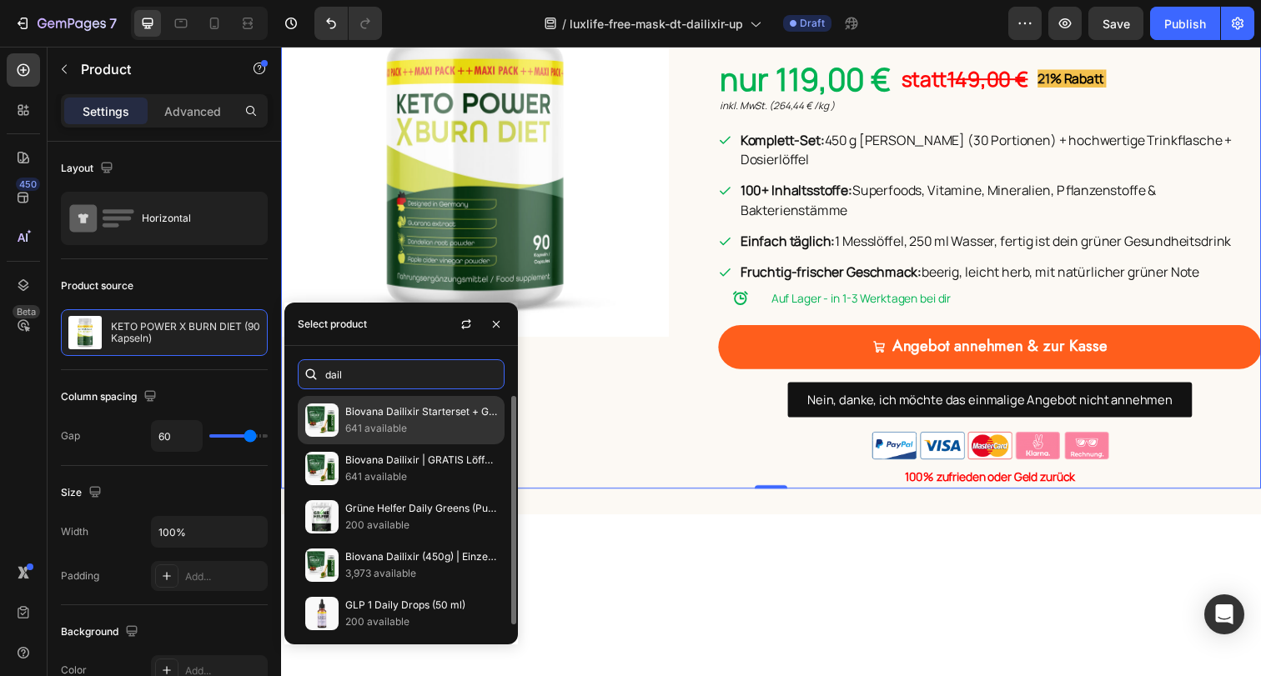
type input "dail"
click at [393, 424] on p "641 available" at bounding box center [421, 428] width 152 height 17
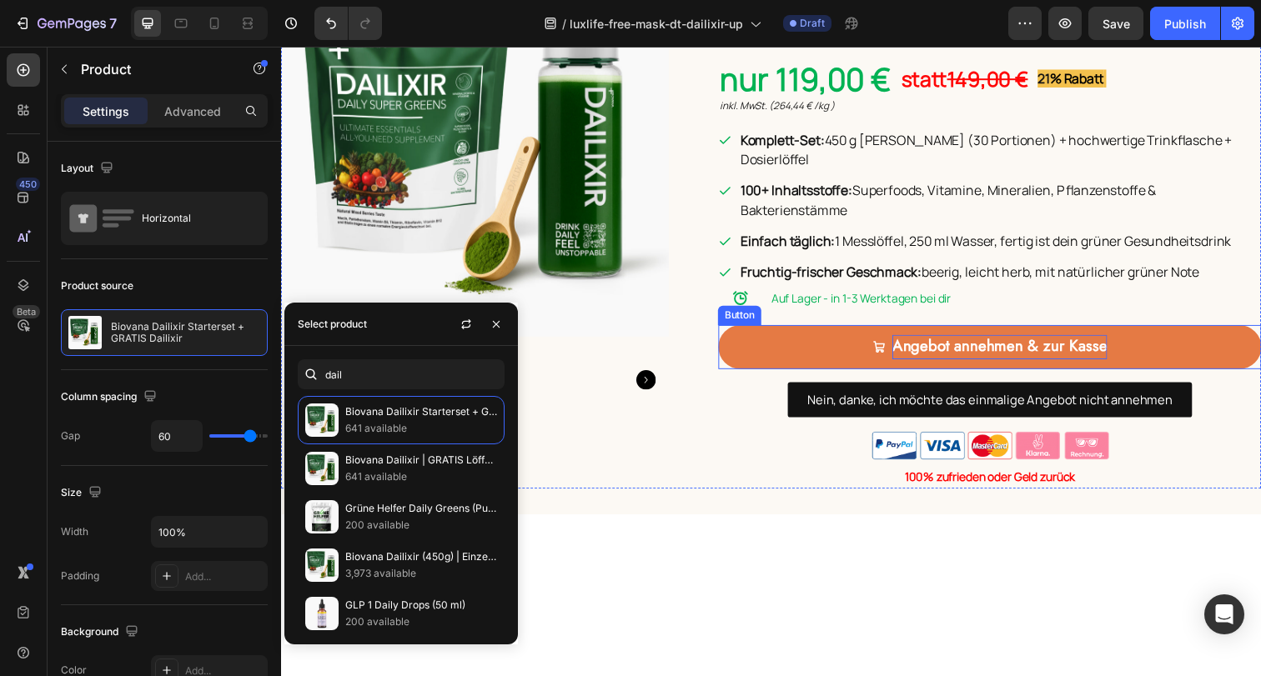
click at [937, 364] on strong "Angebot annehmen & zur Kasse" at bounding box center [1014, 352] width 219 height 23
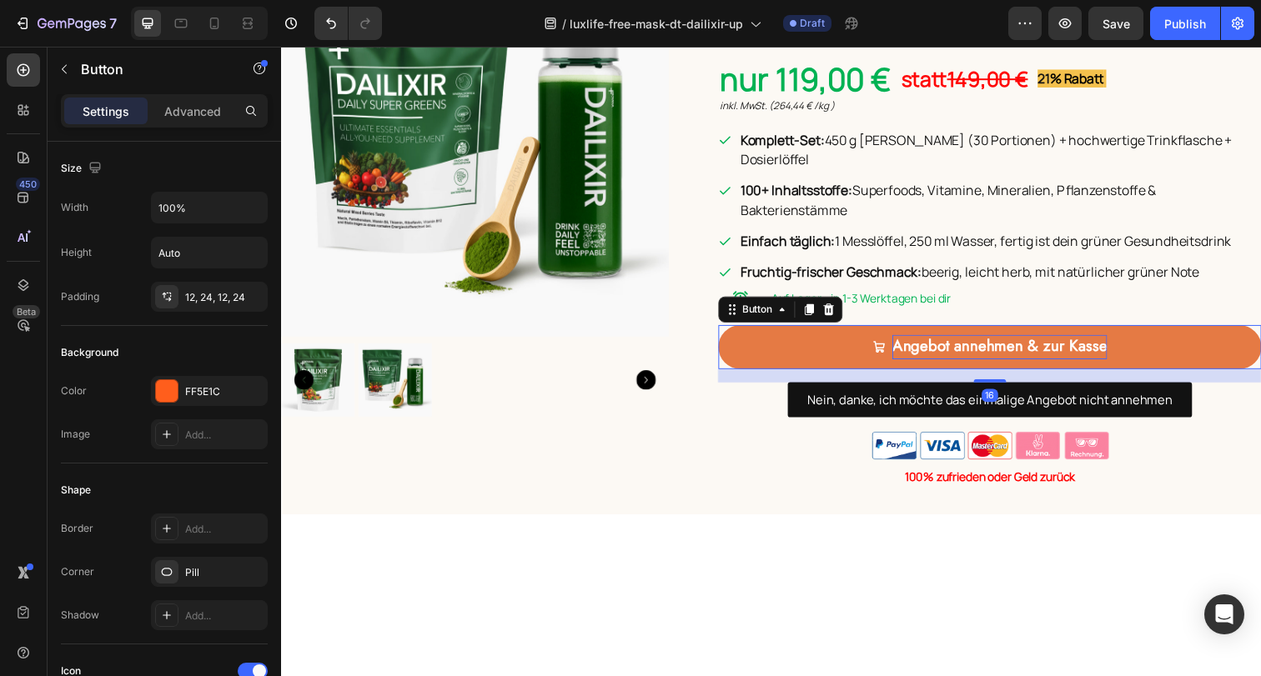
click at [937, 364] on strong "Angebot annehmen & zur Kasse" at bounding box center [1014, 352] width 219 height 23
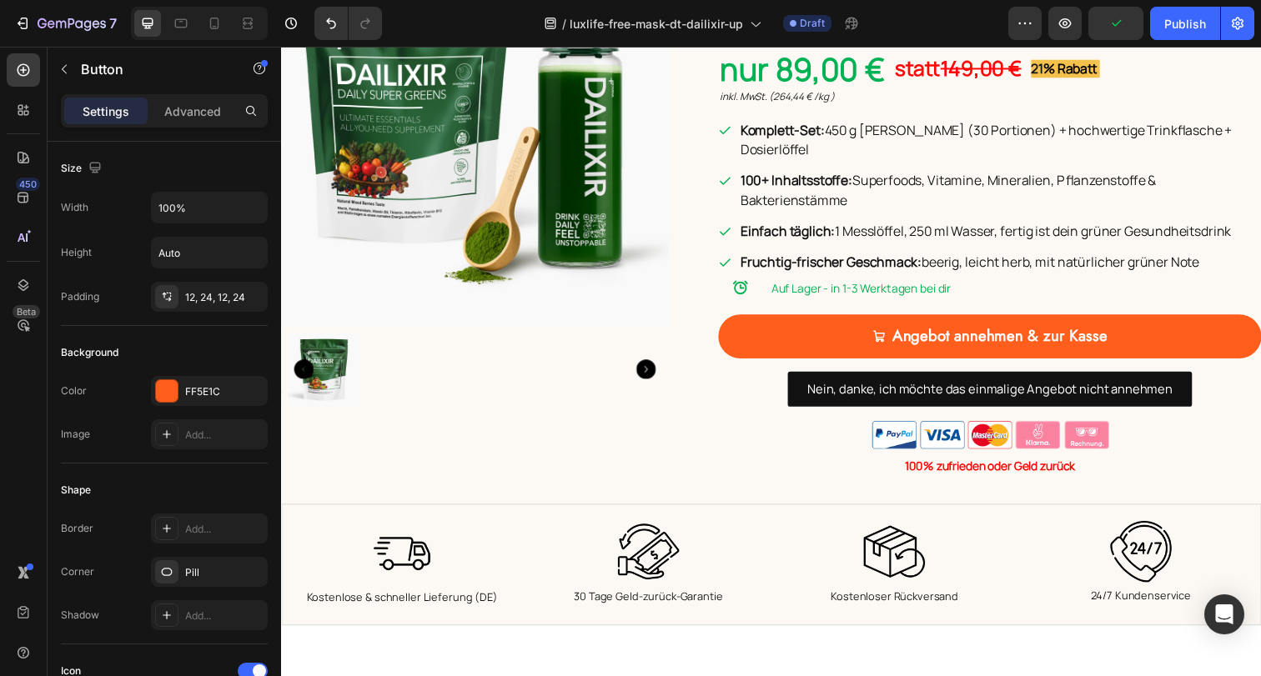
scroll to position [752, 0]
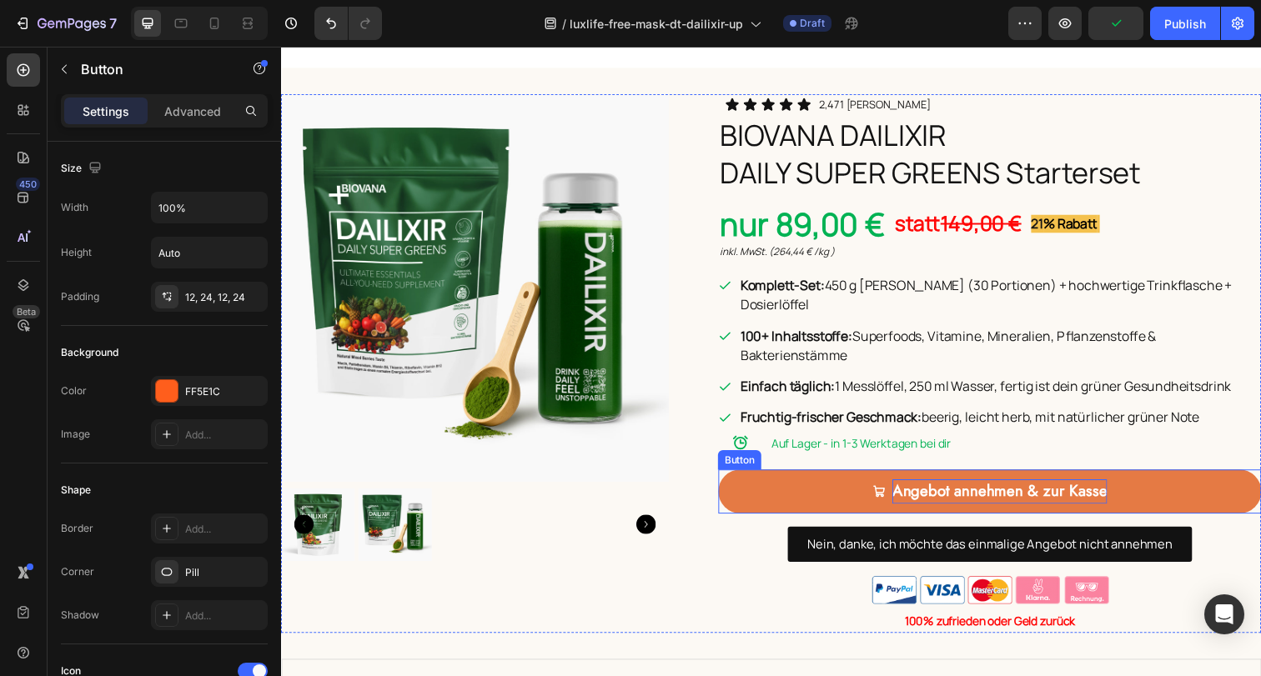
click at [974, 489] on strong "Angebot annehmen & zur Kasse" at bounding box center [1014, 500] width 219 height 23
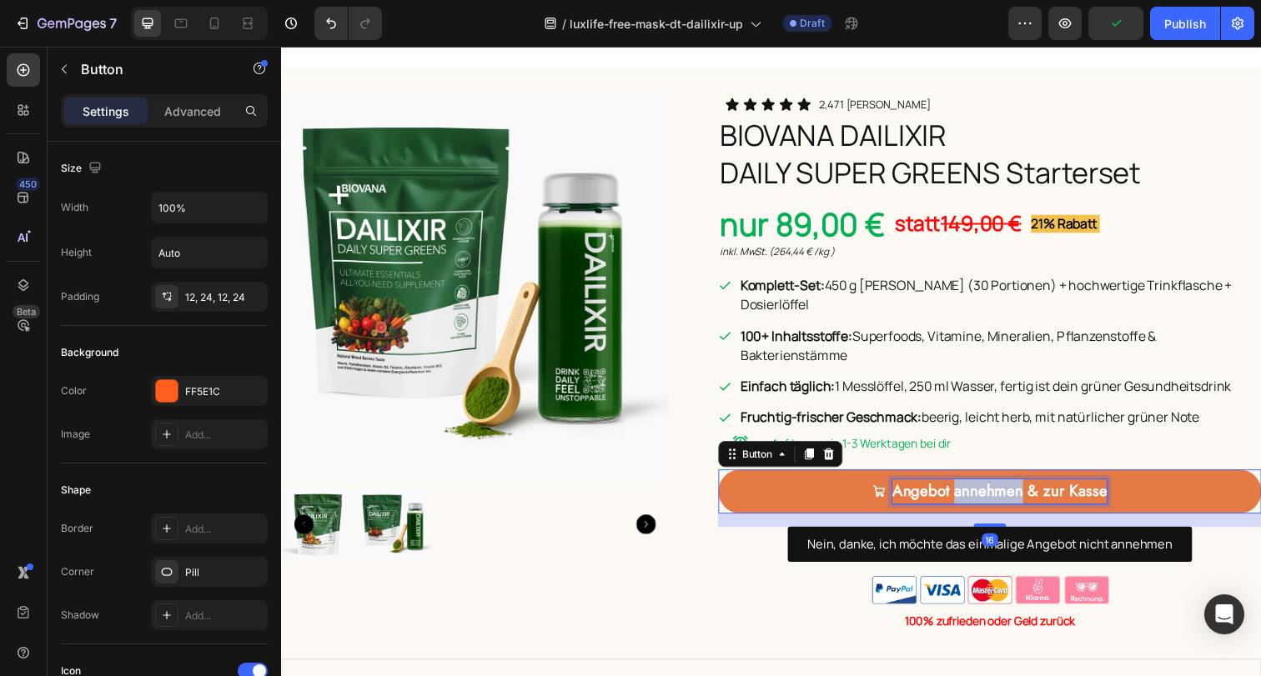
click at [974, 489] on strong "Angebot annehmen & zur Kasse" at bounding box center [1014, 500] width 219 height 23
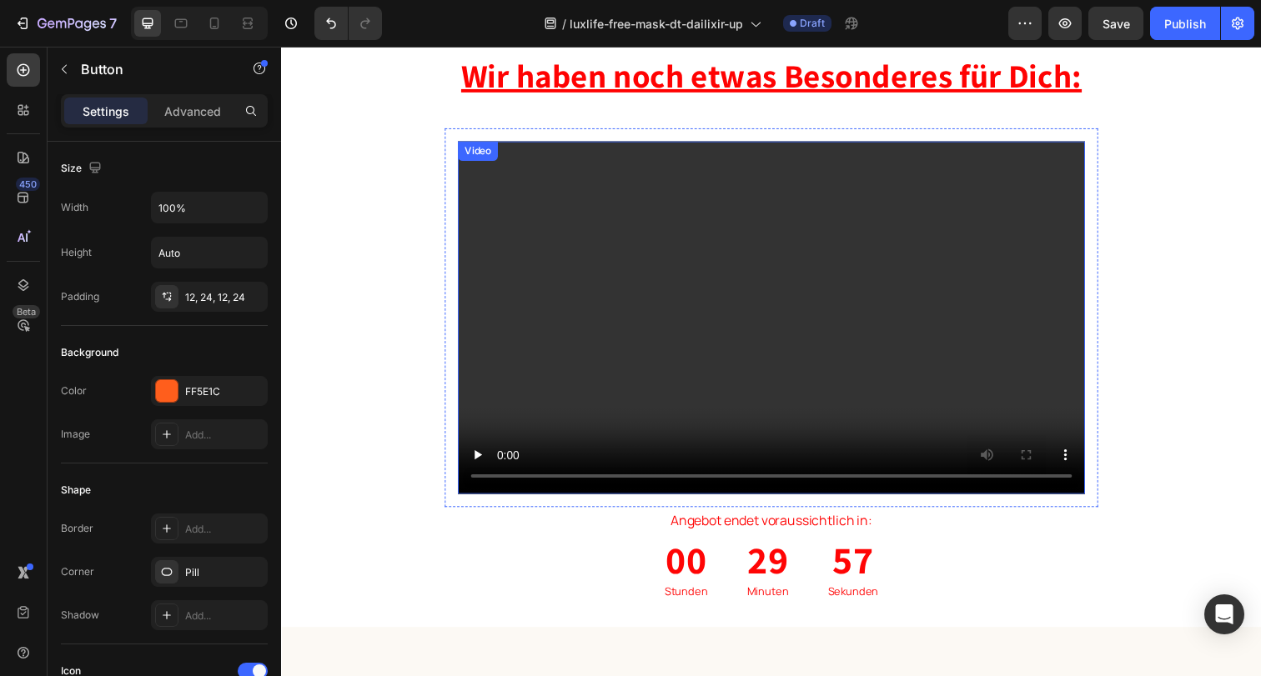
scroll to position [0, 0]
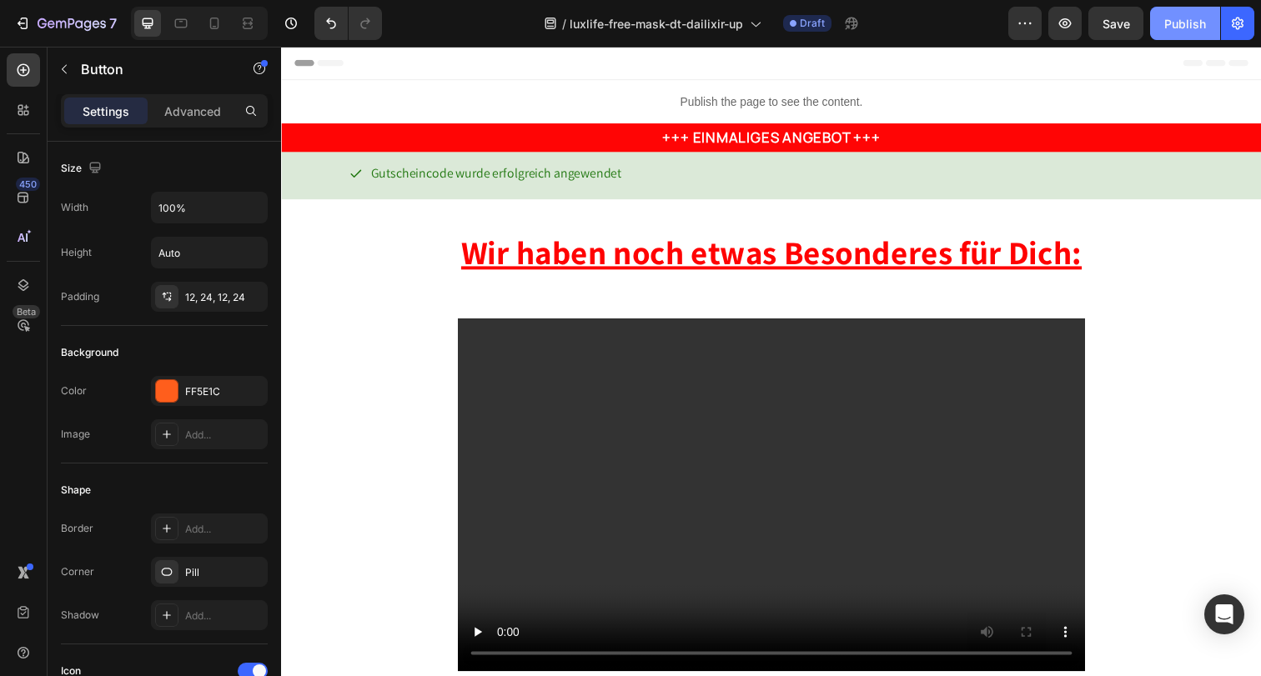
click at [1184, 23] on div "Publish" at bounding box center [1185, 24] width 42 height 18
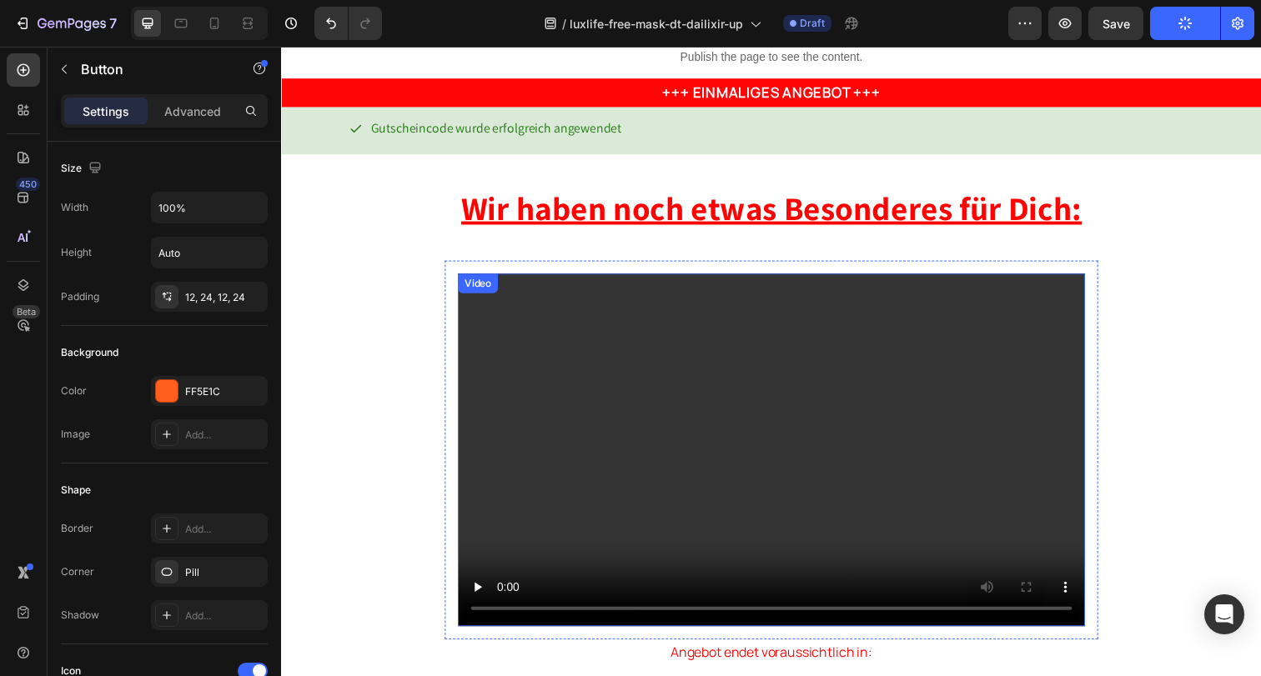
scroll to position [47, 0]
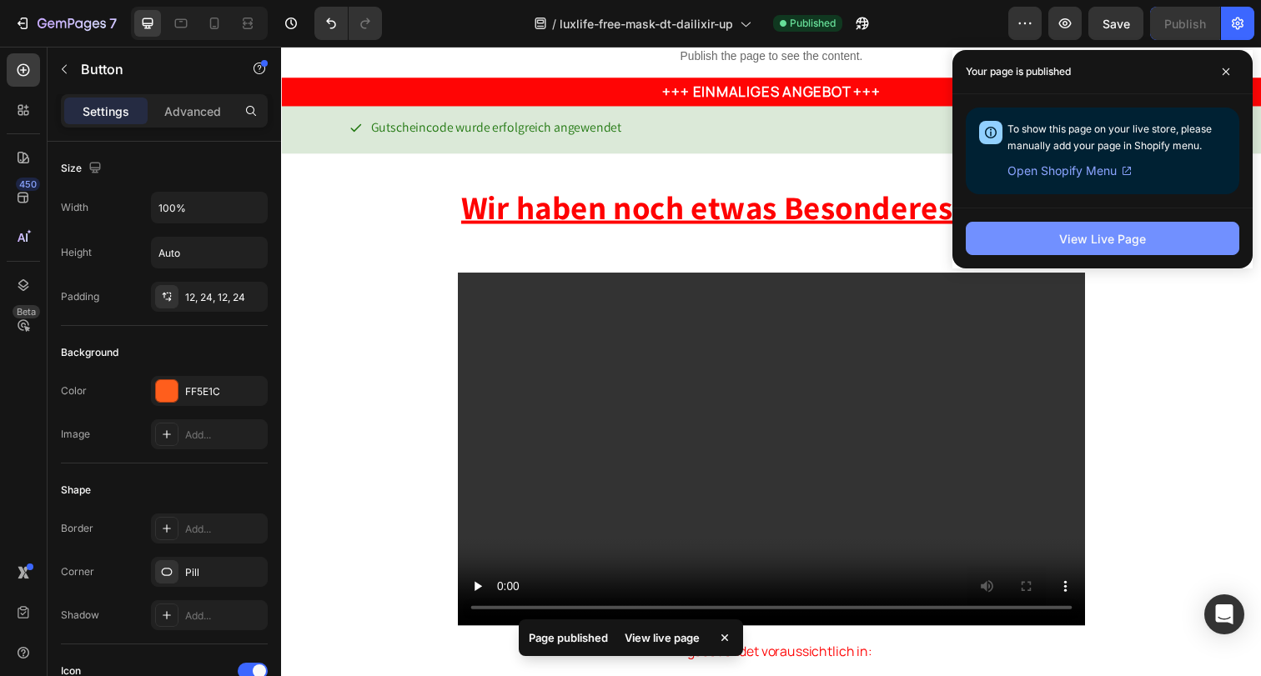
click at [1021, 253] on button "View Live Page" at bounding box center [1102, 238] width 273 height 33
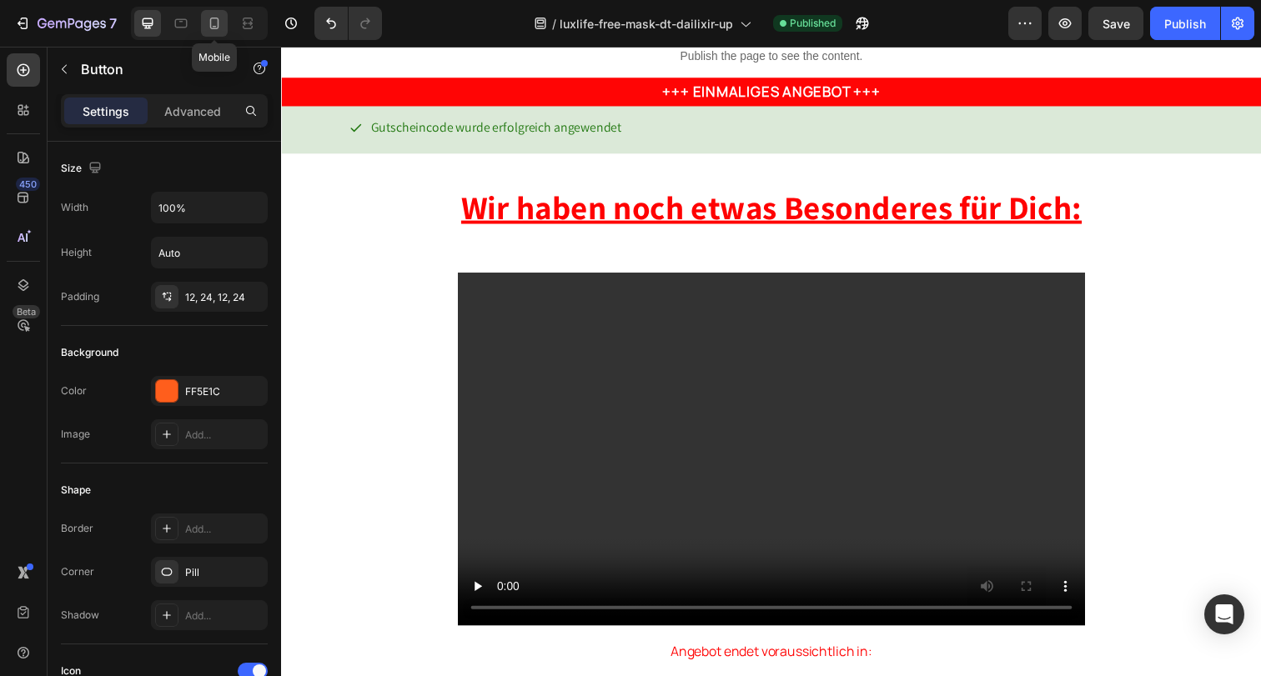
click at [222, 26] on icon at bounding box center [214, 23] width 17 height 17
type input "14"
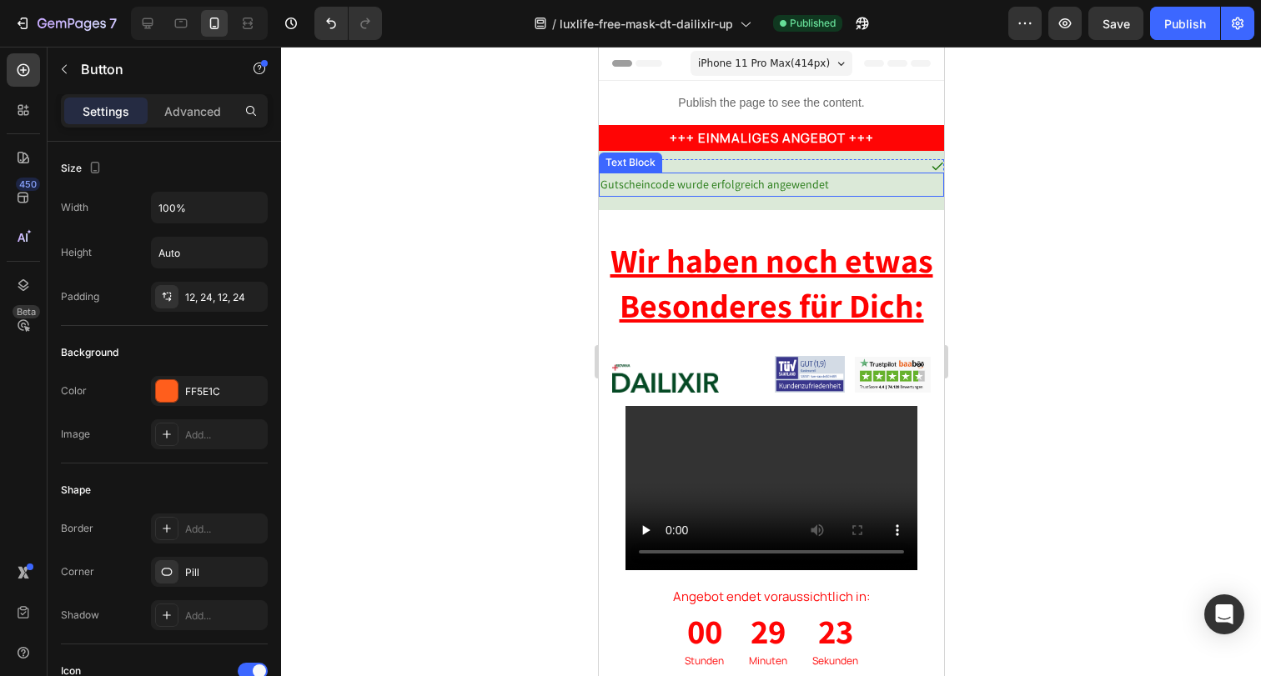
click at [628, 179] on span "Gutscheincode wurde erfolgreich angewendet" at bounding box center [714, 184] width 228 height 15
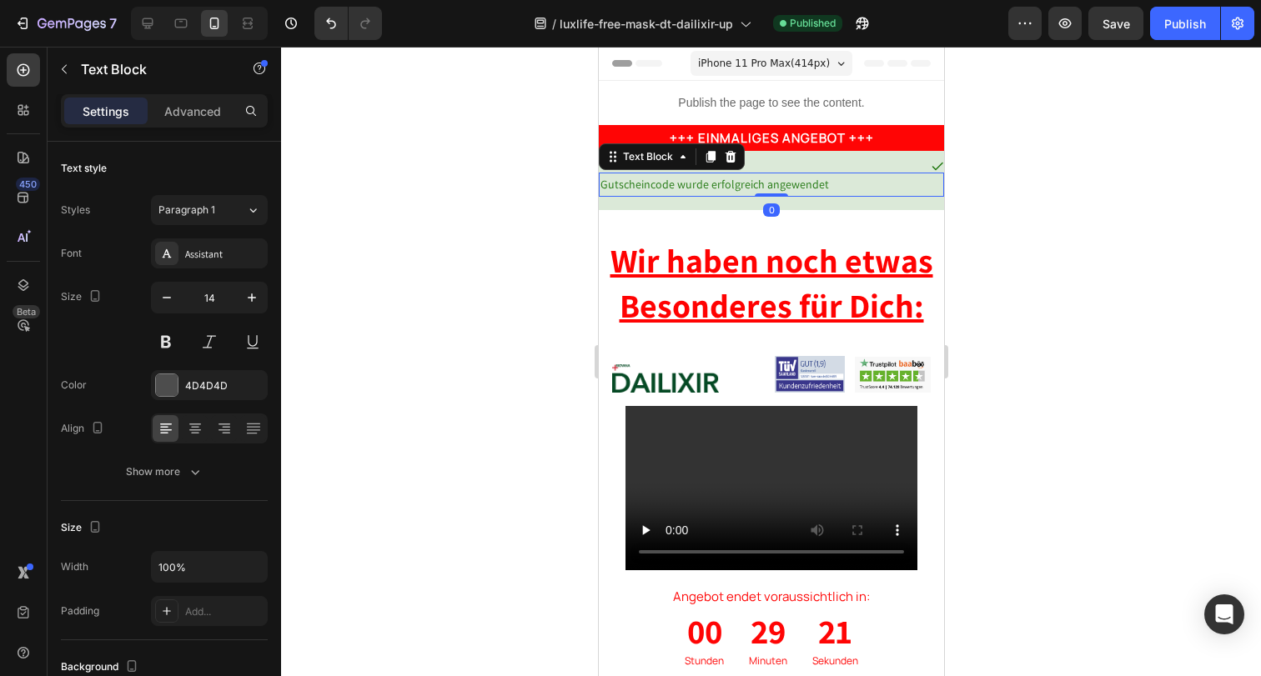
click at [204, 94] on div "Settings Advanced" at bounding box center [164, 110] width 207 height 33
click at [203, 103] on p "Advanced" at bounding box center [192, 112] width 57 height 18
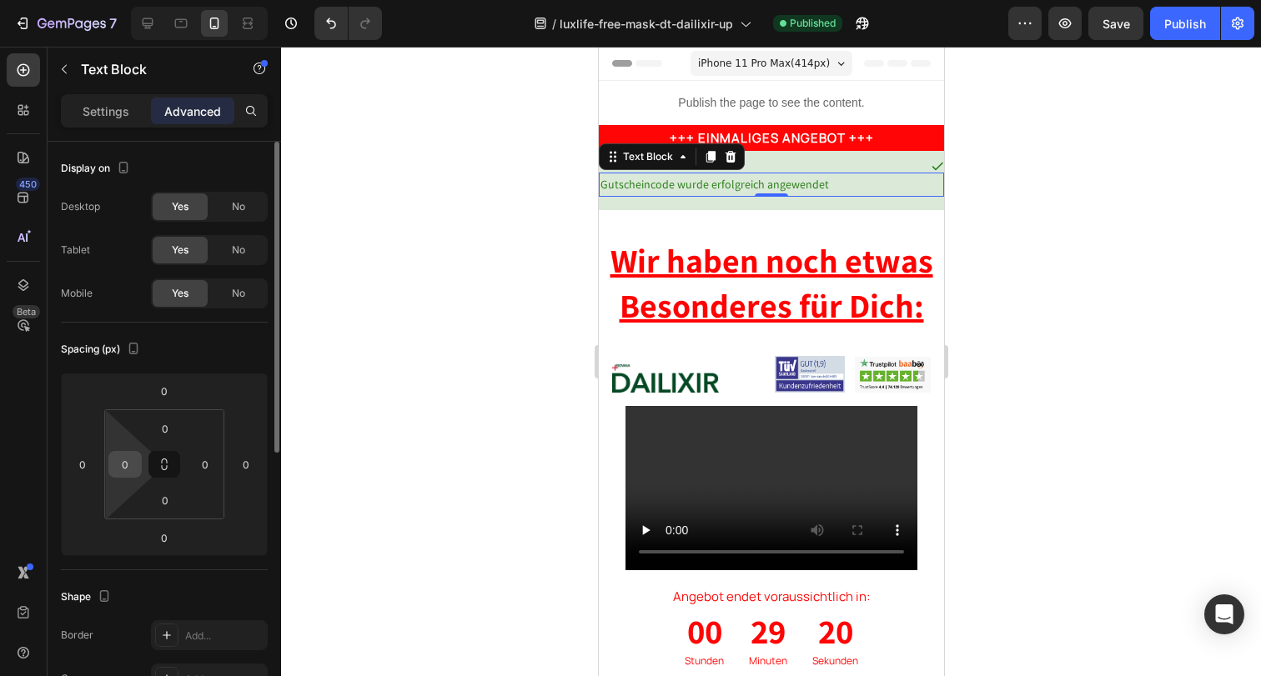
click at [132, 456] on input "0" at bounding box center [125, 464] width 25 height 25
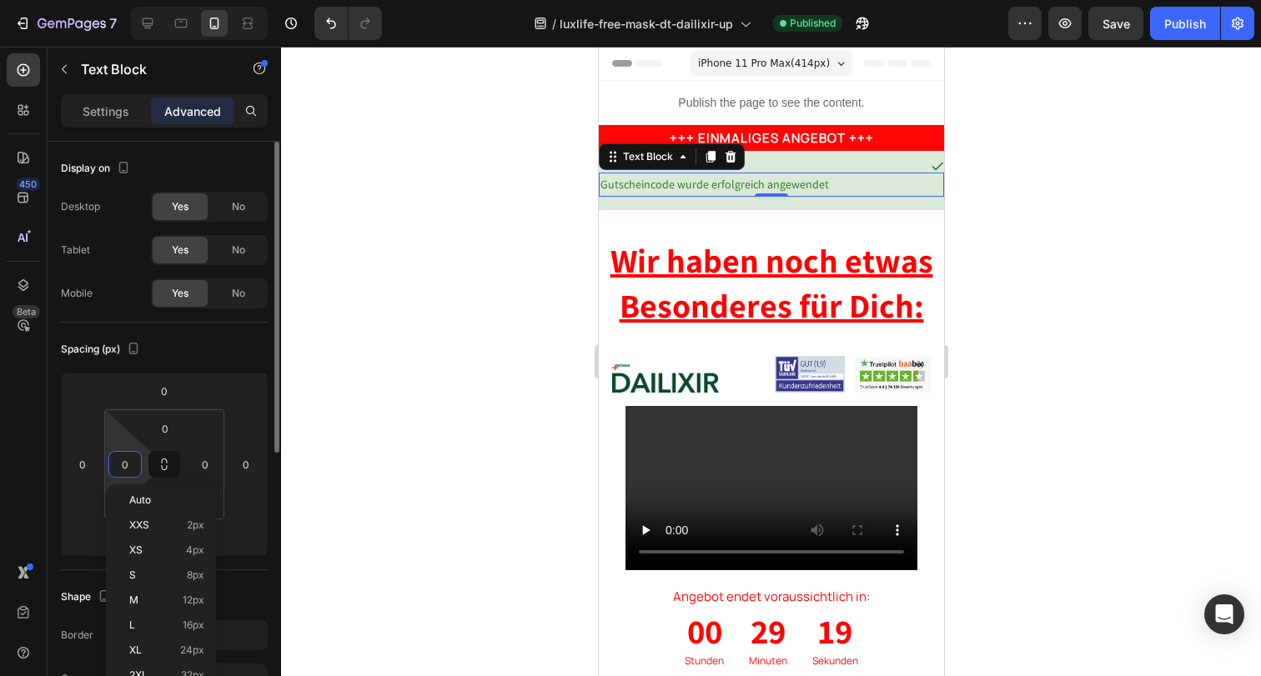
type input "5"
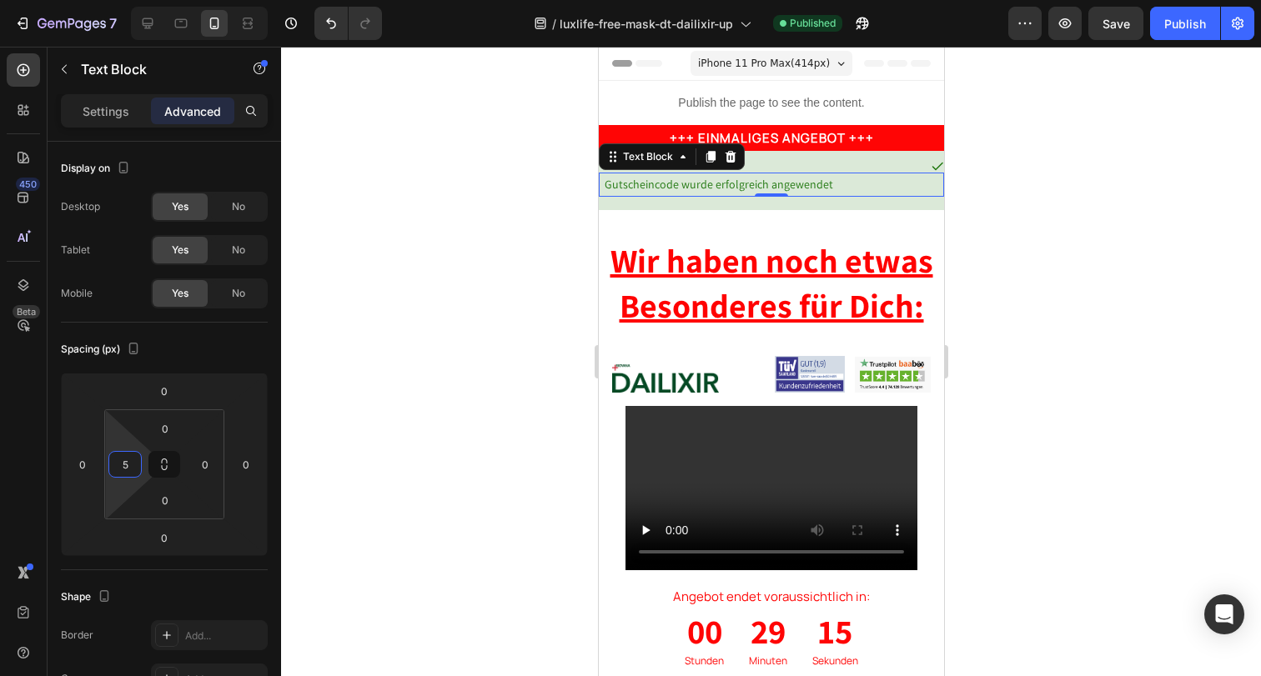
click at [1016, 369] on div at bounding box center [771, 362] width 980 height 630
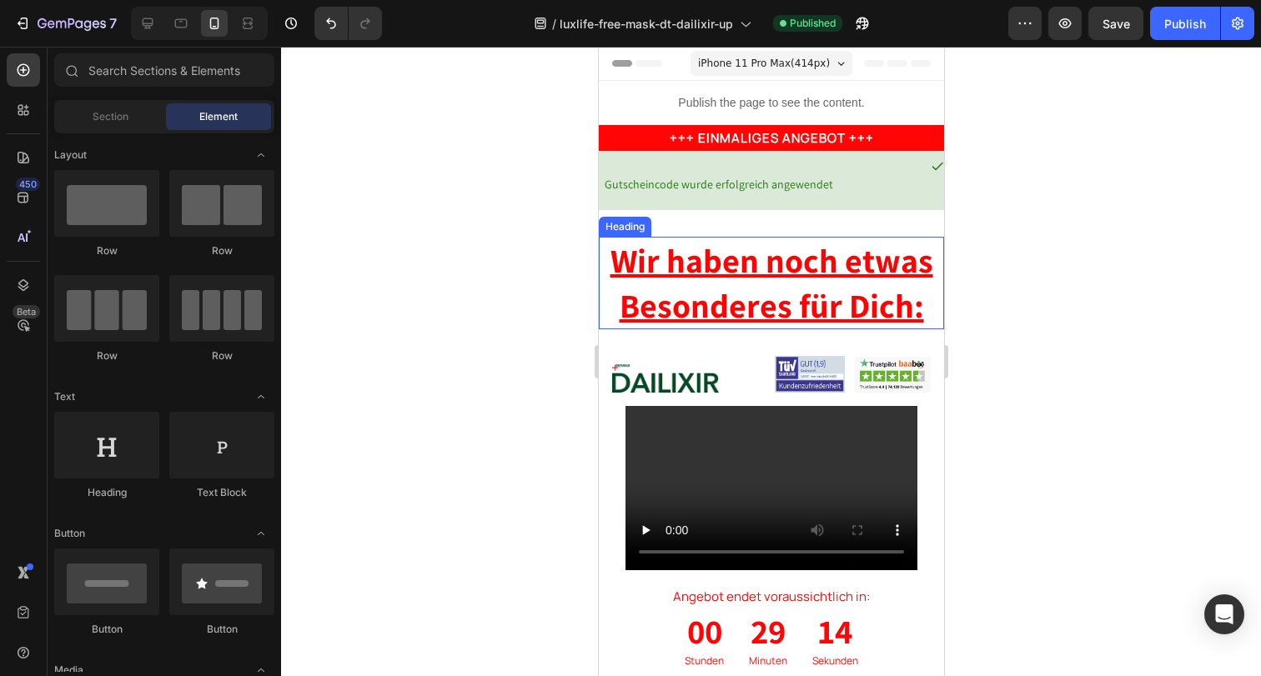
click at [795, 277] on u "Wir haben noch etwas Besonderes für Dich:" at bounding box center [771, 282] width 323 height 88
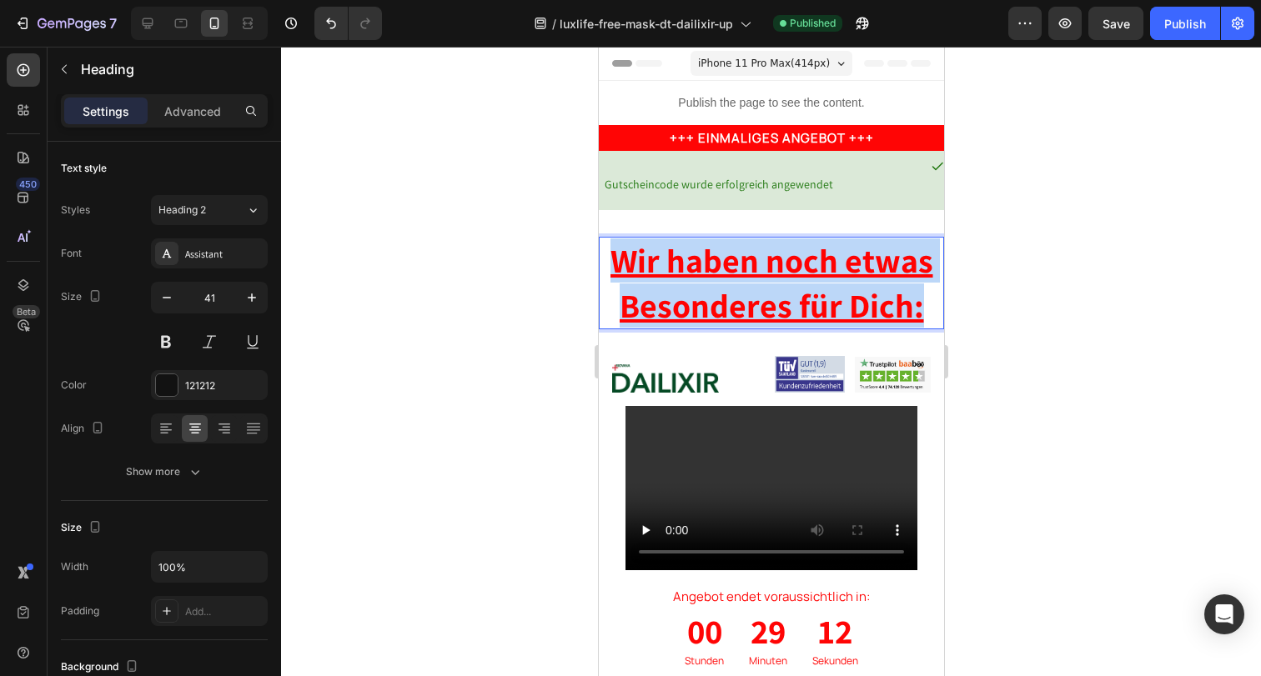
click at [713, 280] on u "Wir haben noch etwas Besonderes für Dich:" at bounding box center [771, 282] width 323 height 88
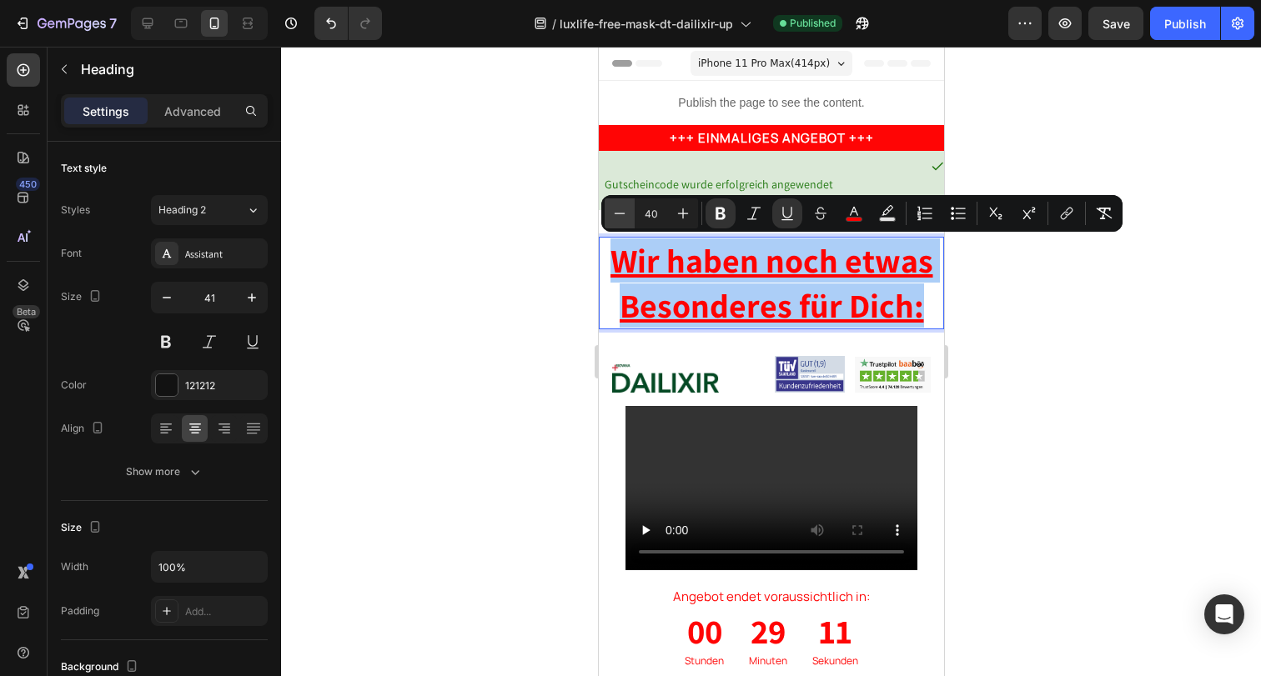
click at [629, 214] on button "Minus" at bounding box center [620, 213] width 30 height 30
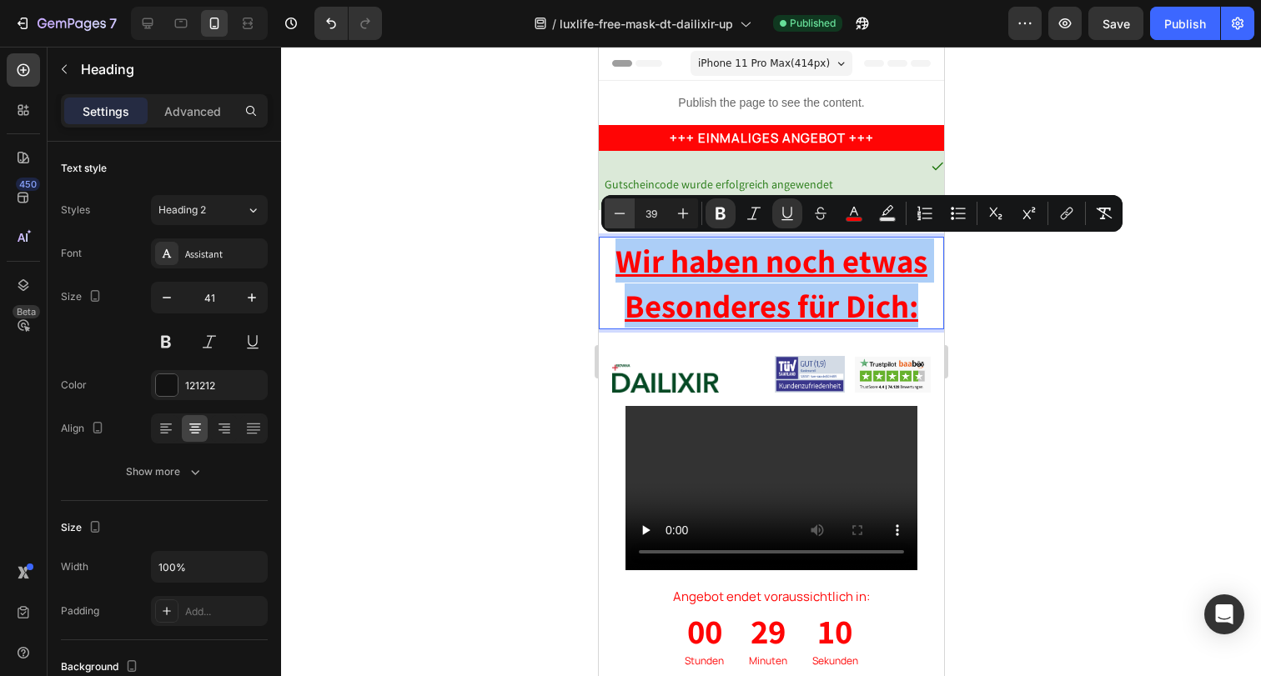
click at [628, 214] on button "Minus" at bounding box center [620, 213] width 30 height 30
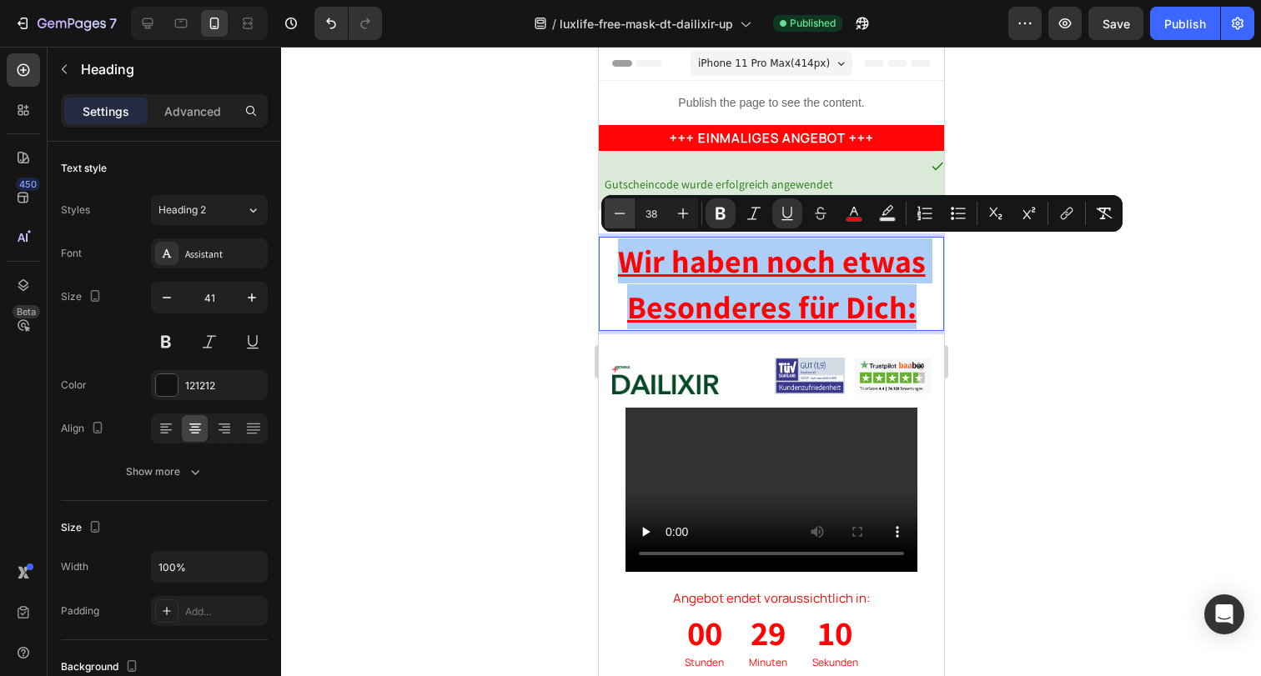
click at [628, 214] on button "Minus" at bounding box center [620, 213] width 30 height 30
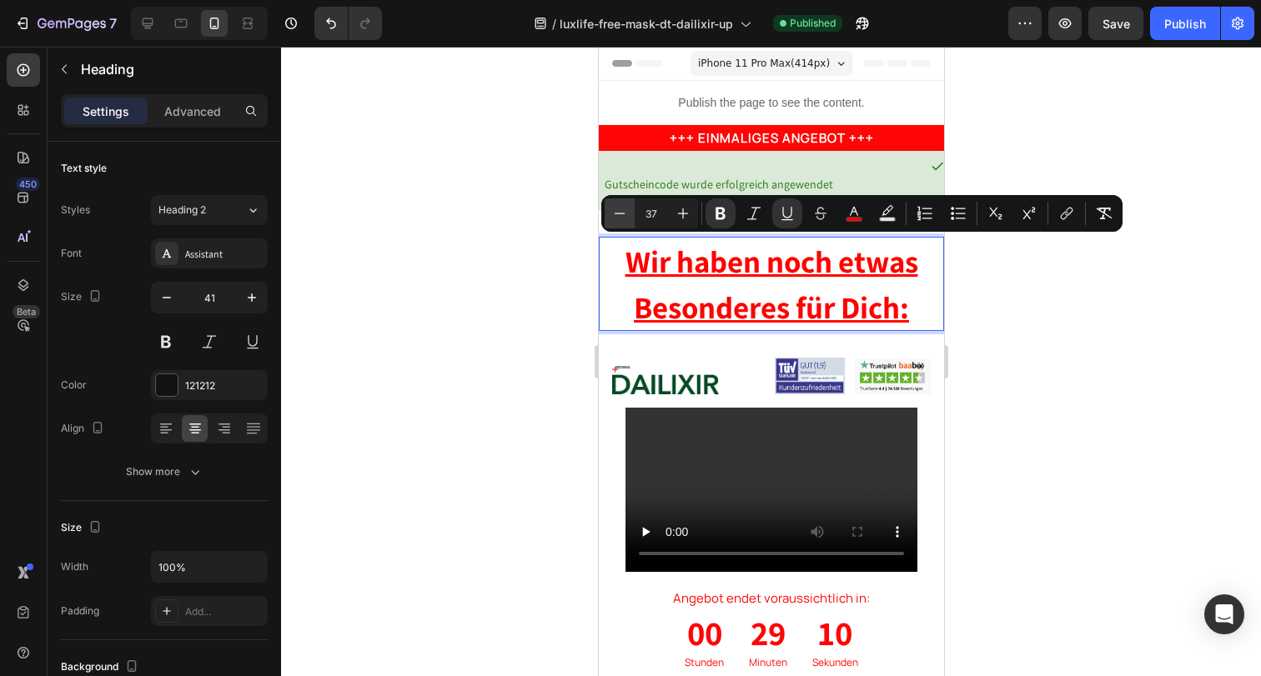
click at [628, 214] on button "Minus" at bounding box center [620, 213] width 30 height 30
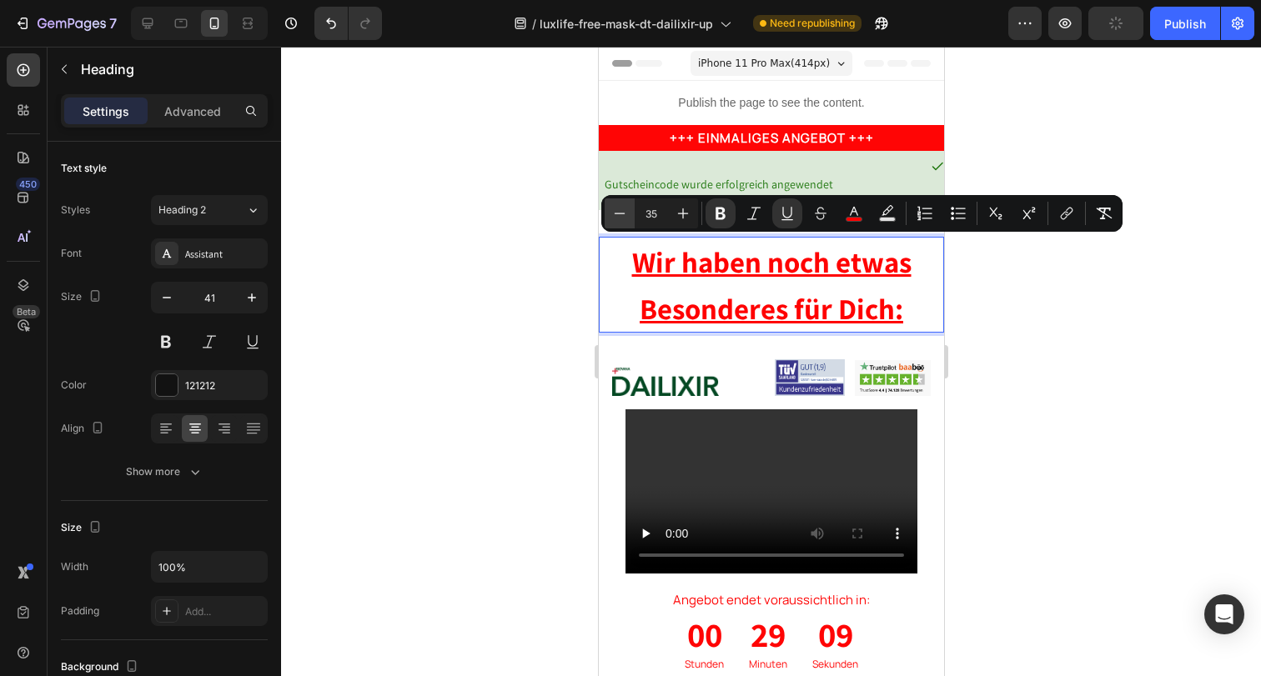
click at [628, 214] on button "Minus" at bounding box center [620, 213] width 30 height 30
type input "34"
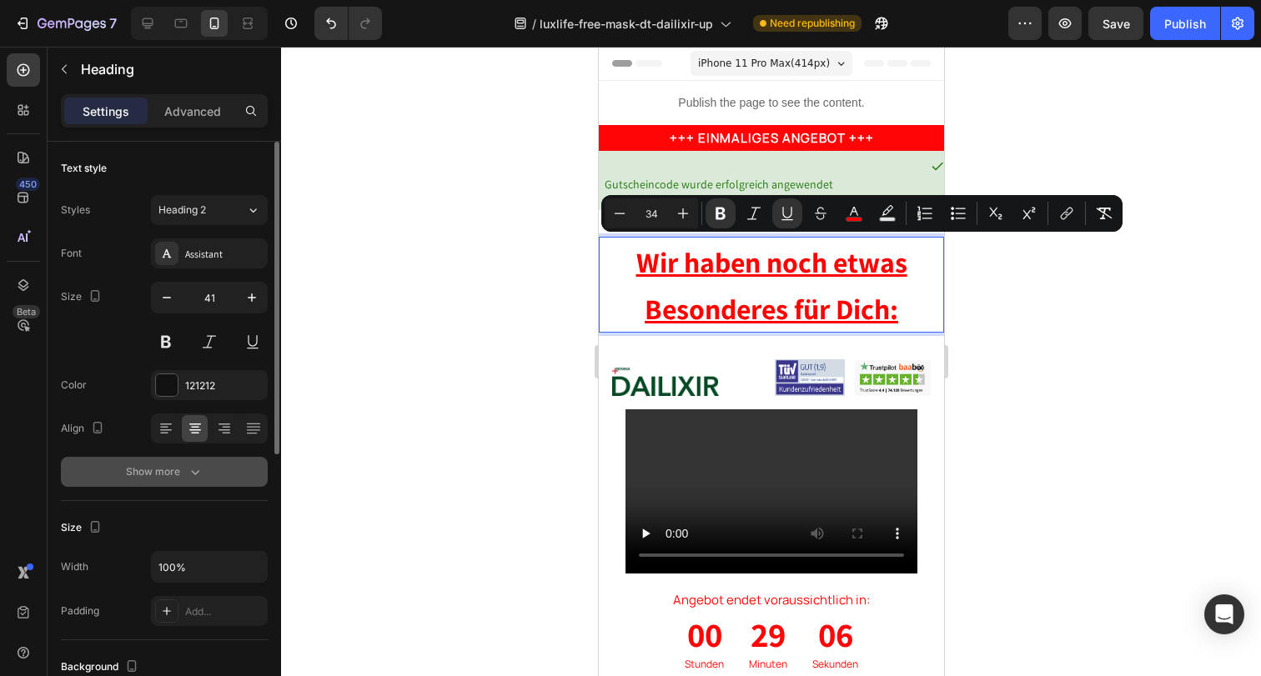
click at [173, 468] on div "Show more" at bounding box center [165, 472] width 78 height 17
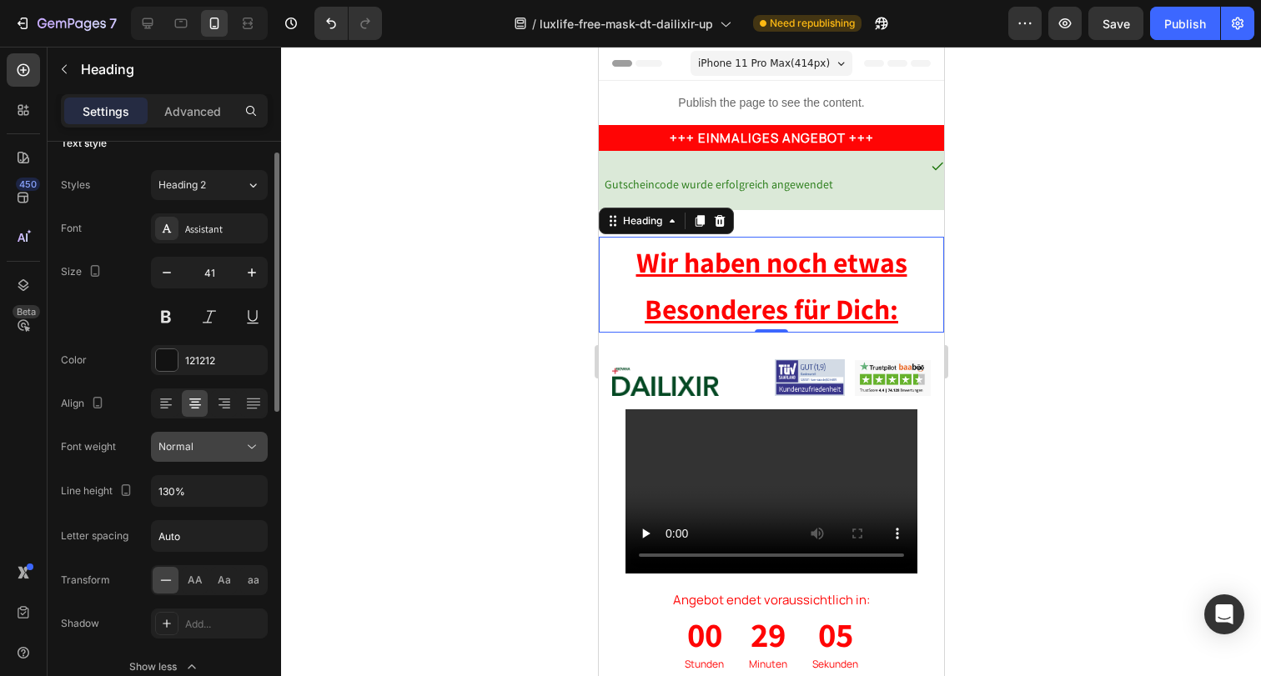
scroll to position [48, 0]
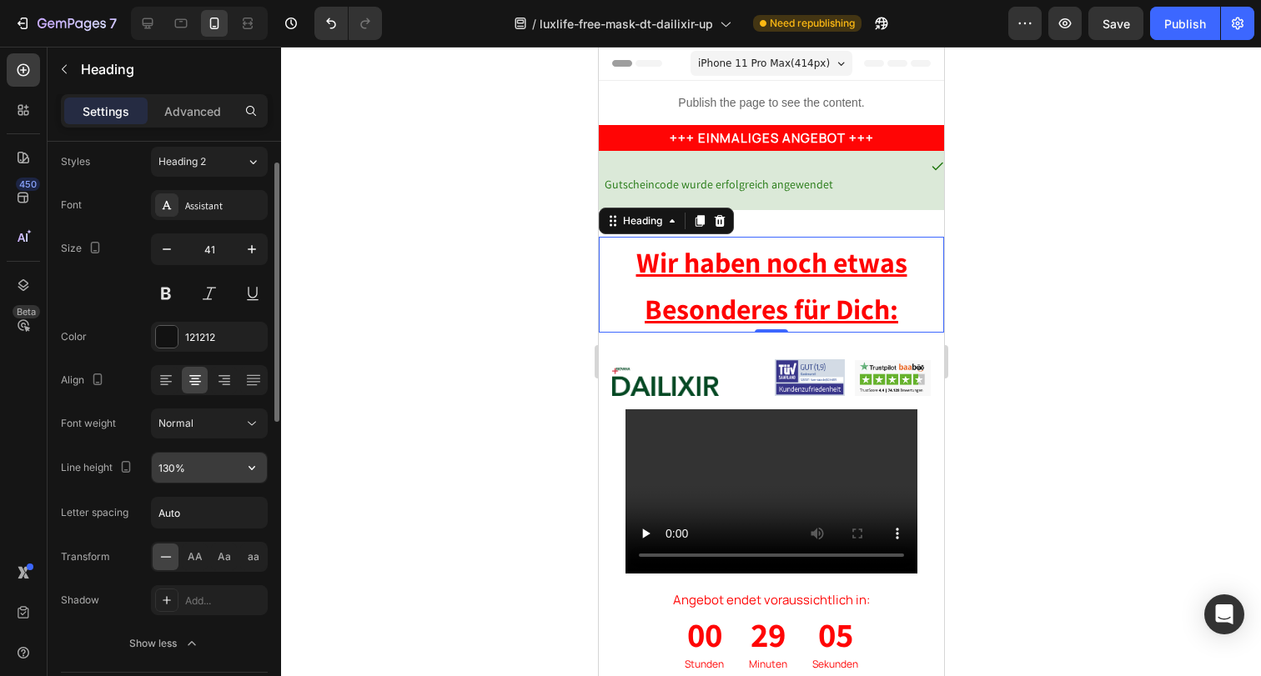
click at [167, 464] on input "130%" at bounding box center [209, 468] width 115 height 30
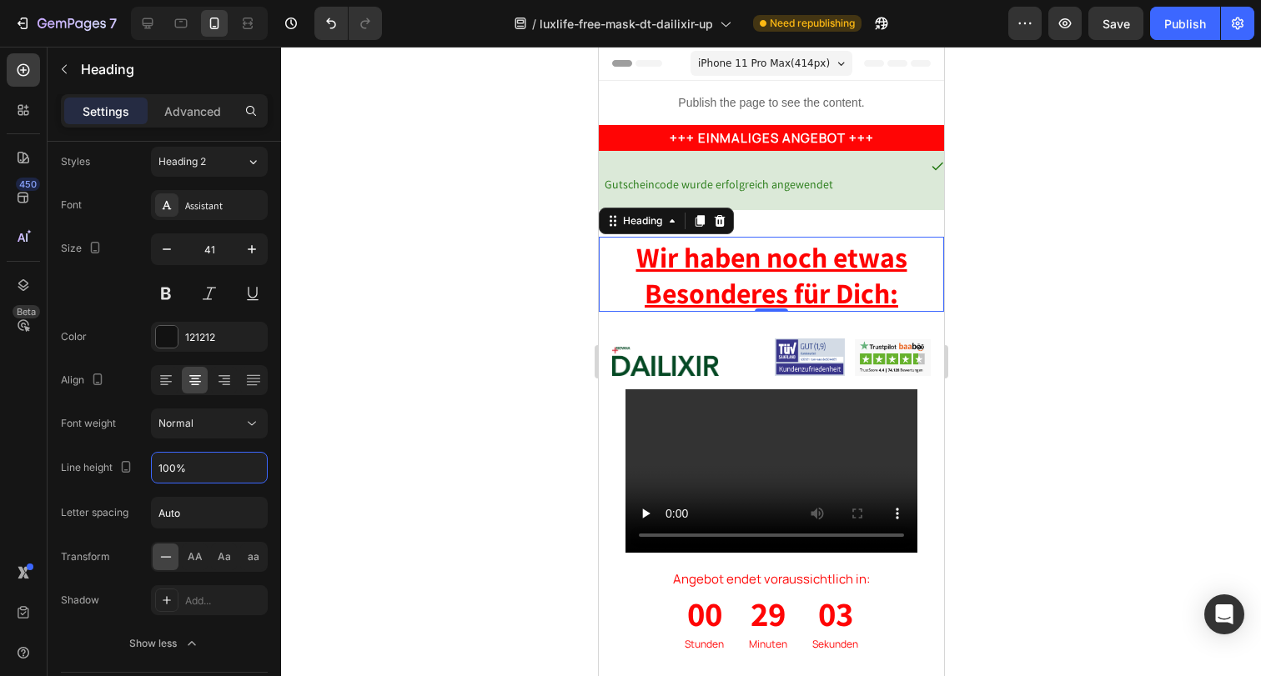
type input "100%"
click at [1007, 412] on div at bounding box center [771, 362] width 980 height 630
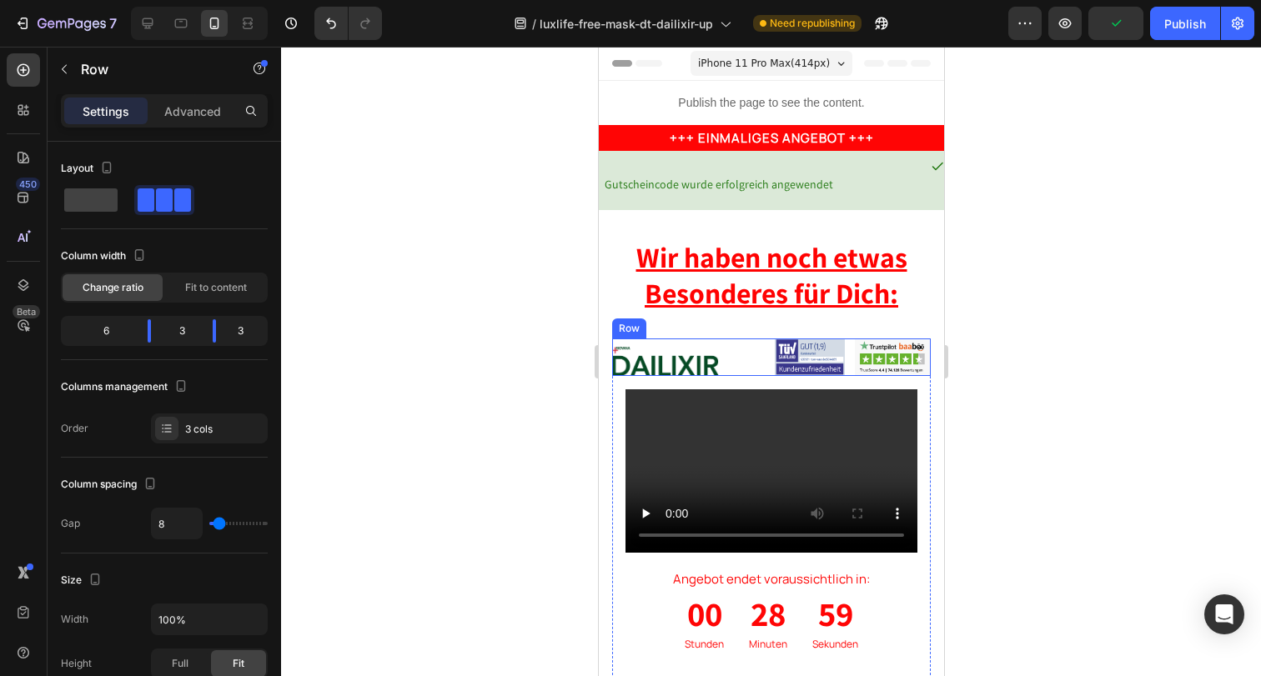
click at [755, 339] on div "Image" at bounding box center [687, 357] width 153 height 37
click at [712, 327] on icon at bounding box center [714, 323] width 11 height 12
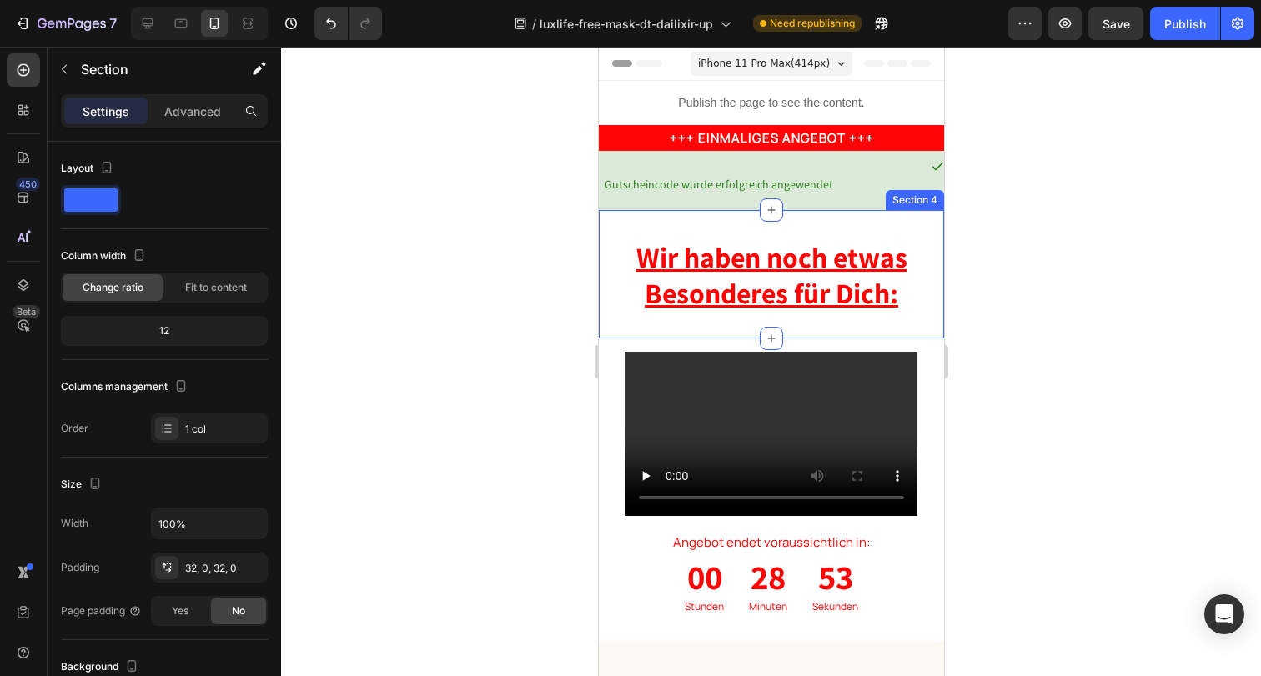
click at [814, 327] on div "⁠⁠⁠⁠⁠⁠⁠ Wir haben noch etwas Besonderes für Dich: Heading Row Section 4" at bounding box center [770, 274] width 345 height 128
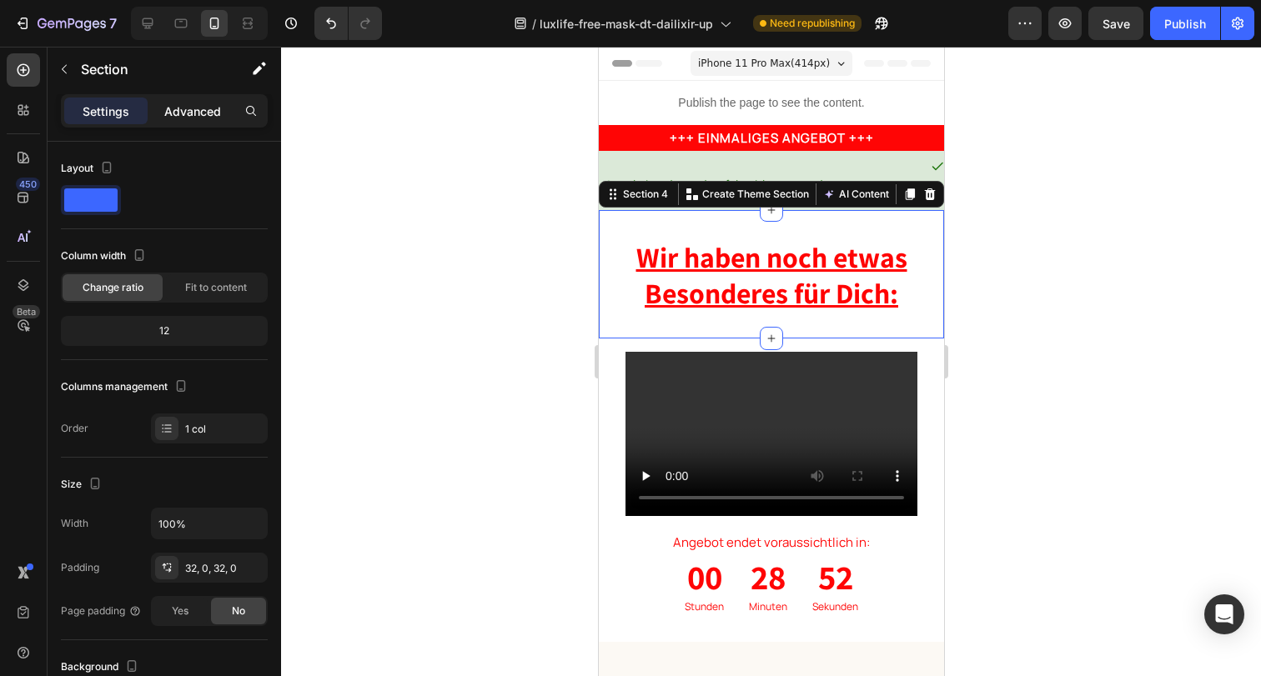
click at [189, 110] on p "Advanced" at bounding box center [192, 112] width 57 height 18
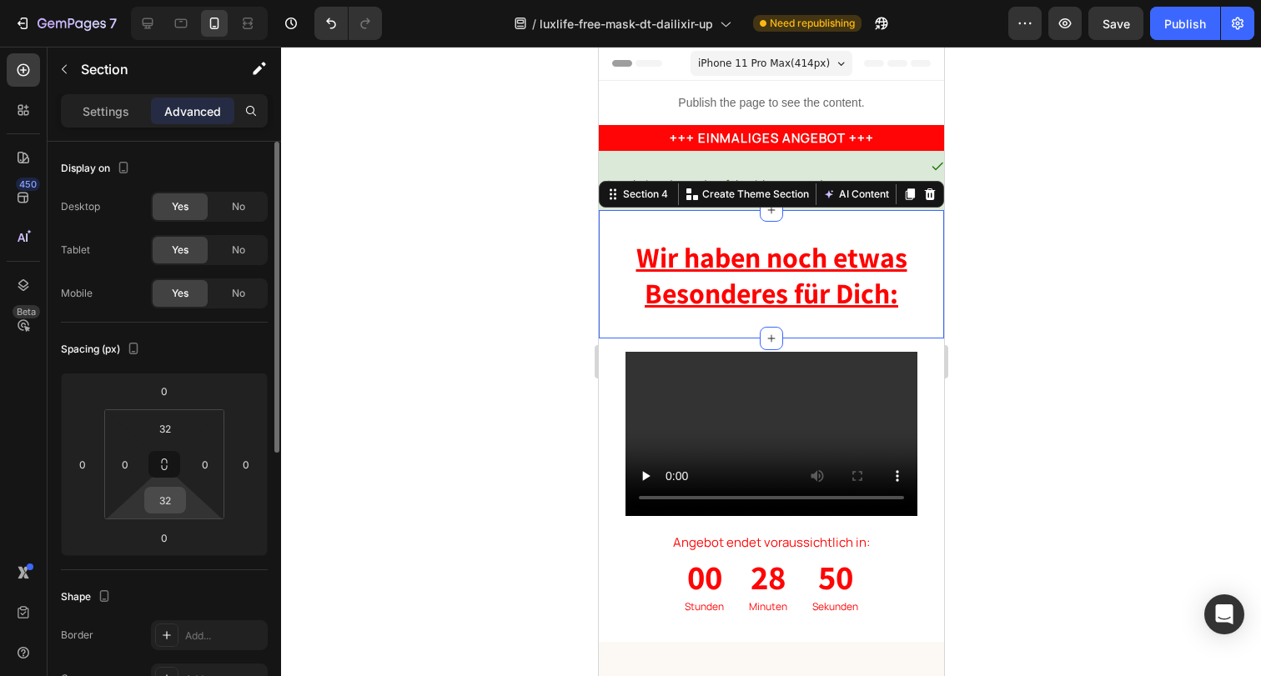
click at [159, 493] on input "32" at bounding box center [164, 500] width 33 height 25
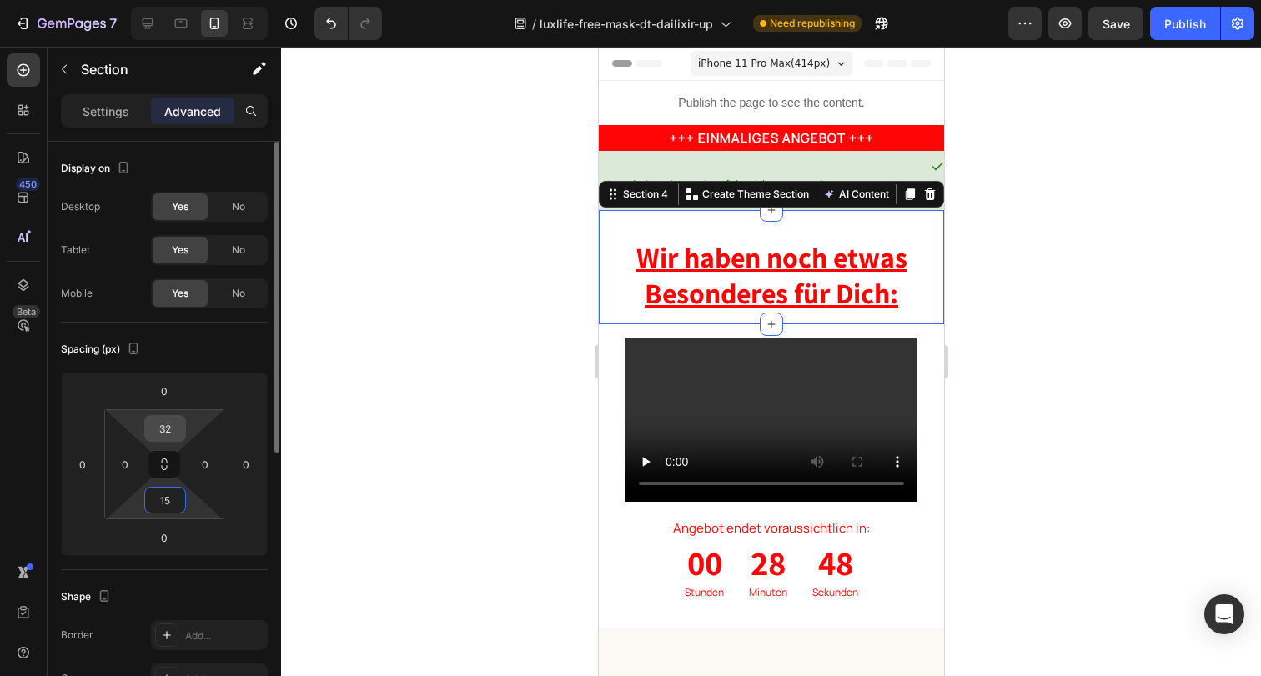
type input "15"
click at [160, 426] on input "32" at bounding box center [164, 428] width 33 height 25
type input "15"
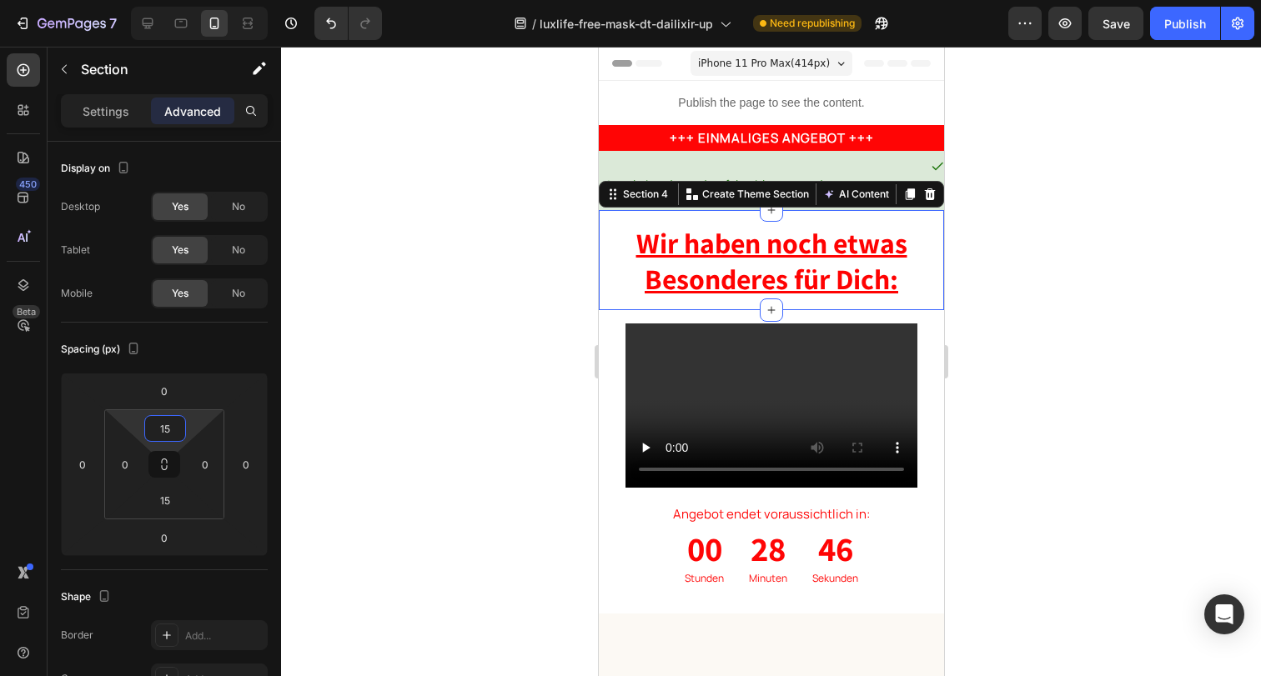
click at [1034, 272] on div at bounding box center [771, 362] width 980 height 630
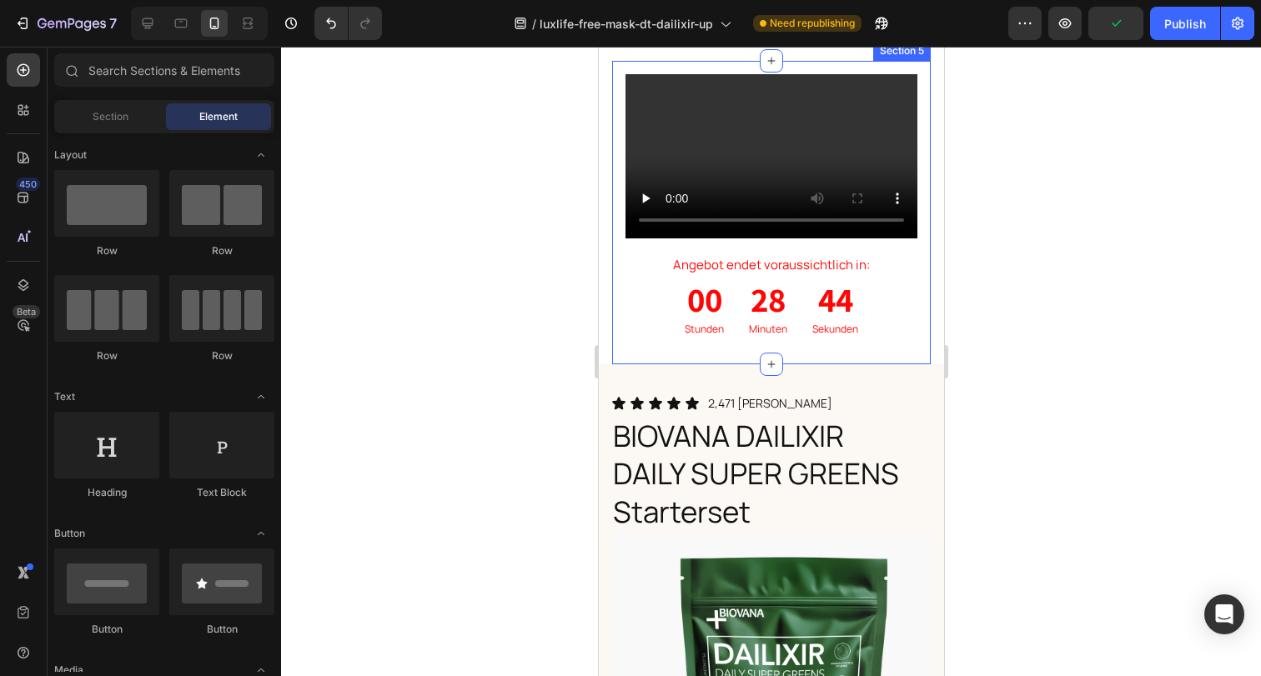
scroll to position [270, 0]
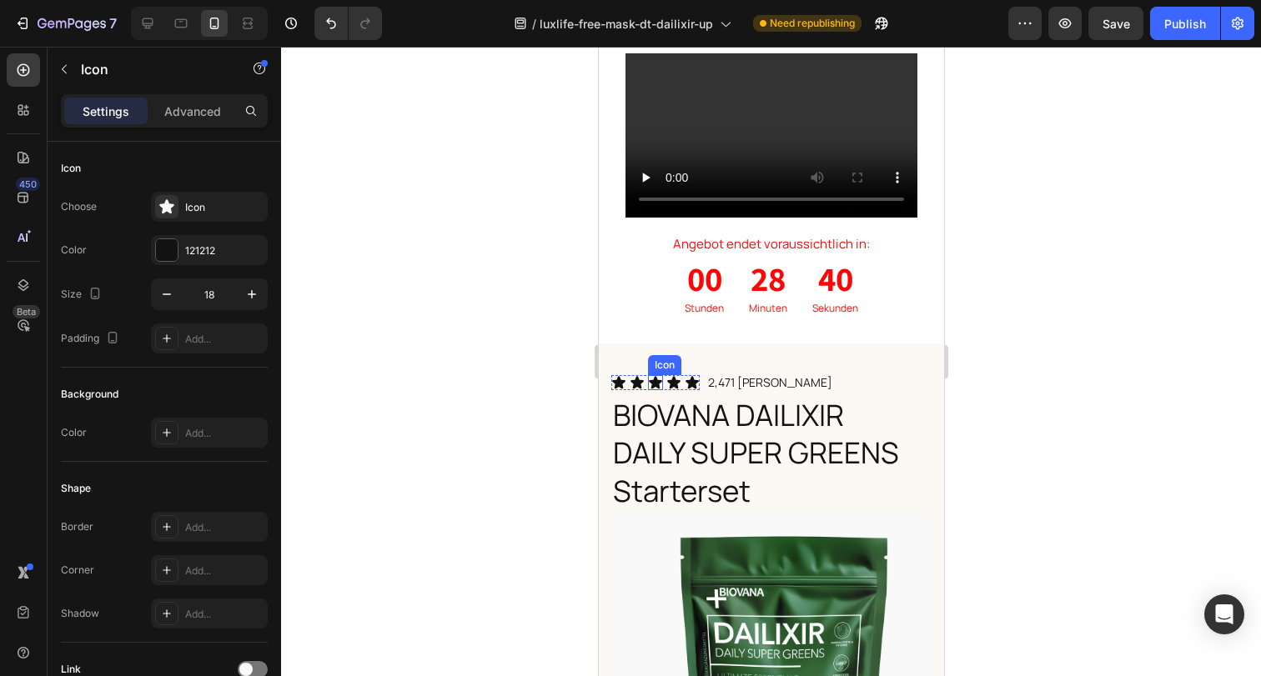
click at [653, 376] on icon at bounding box center [654, 382] width 13 height 13
click at [616, 378] on div "Icon" at bounding box center [617, 382] width 15 height 15
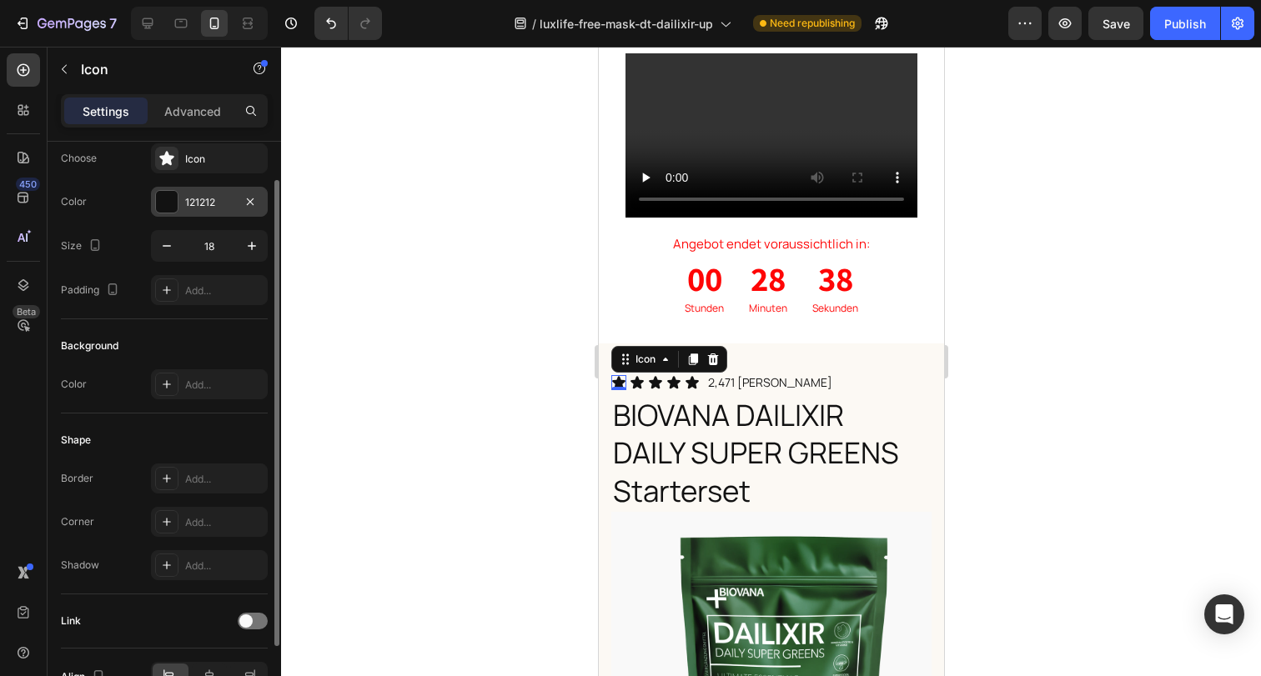
click at [171, 203] on div at bounding box center [167, 202] width 22 height 22
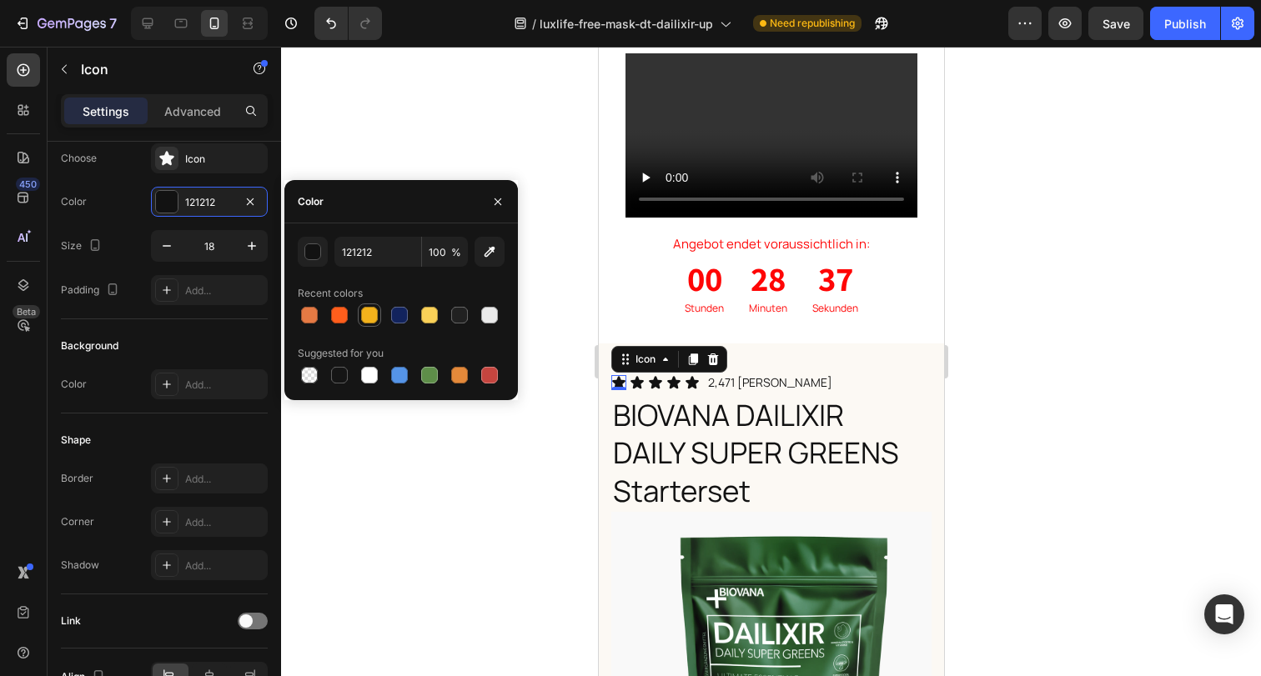
click at [366, 314] on div at bounding box center [369, 315] width 17 height 17
type input "F3B21C"
click at [634, 376] on icon at bounding box center [636, 382] width 13 height 13
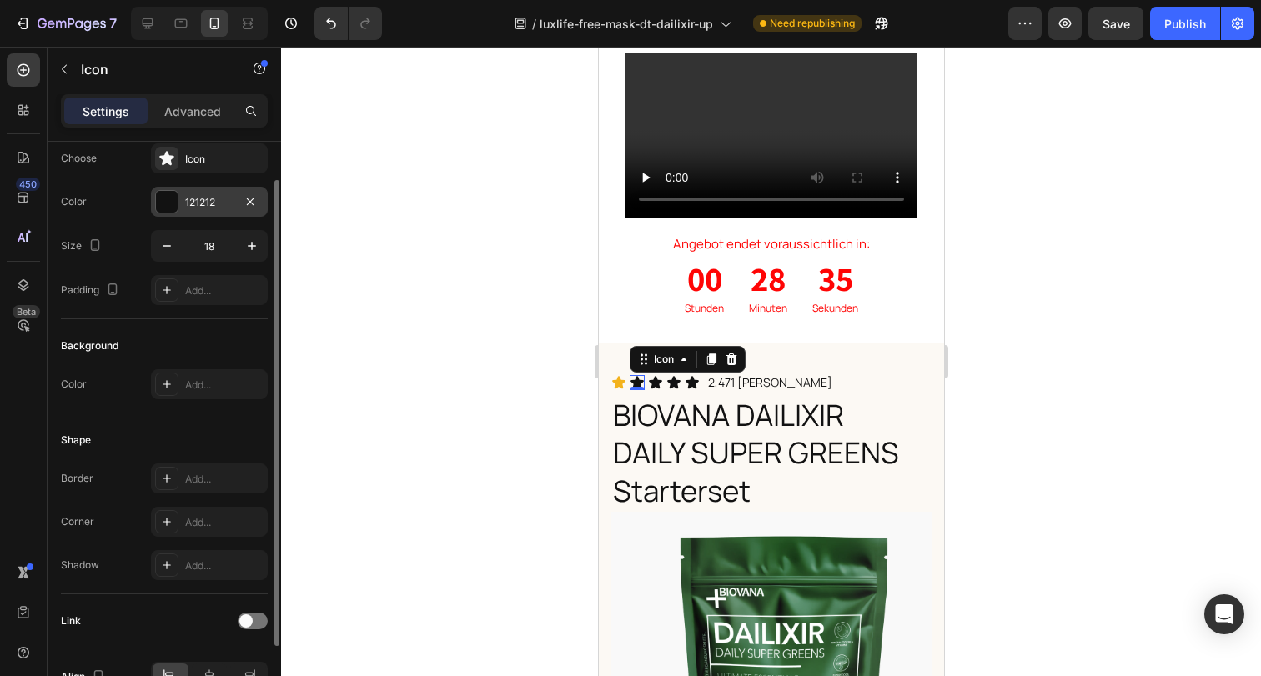
click at [163, 200] on div at bounding box center [167, 202] width 22 height 22
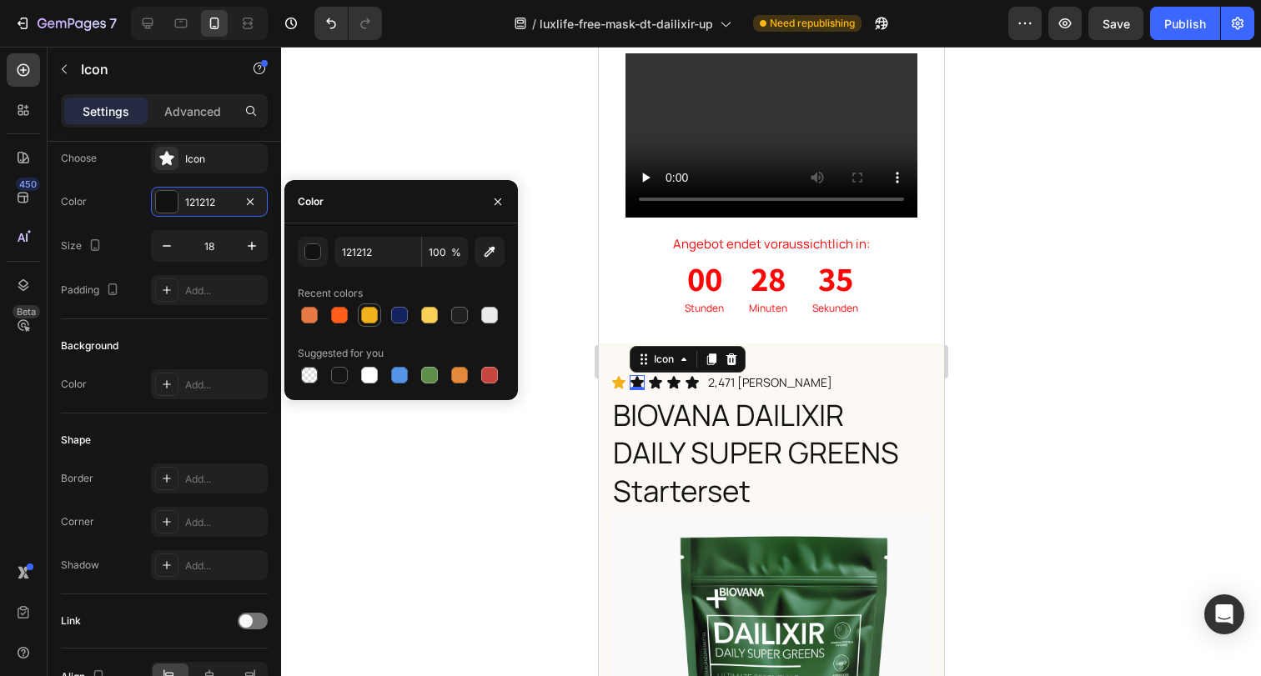
click at [368, 311] on div at bounding box center [369, 315] width 17 height 17
type input "F3B21C"
click at [658, 376] on icon at bounding box center [654, 382] width 13 height 13
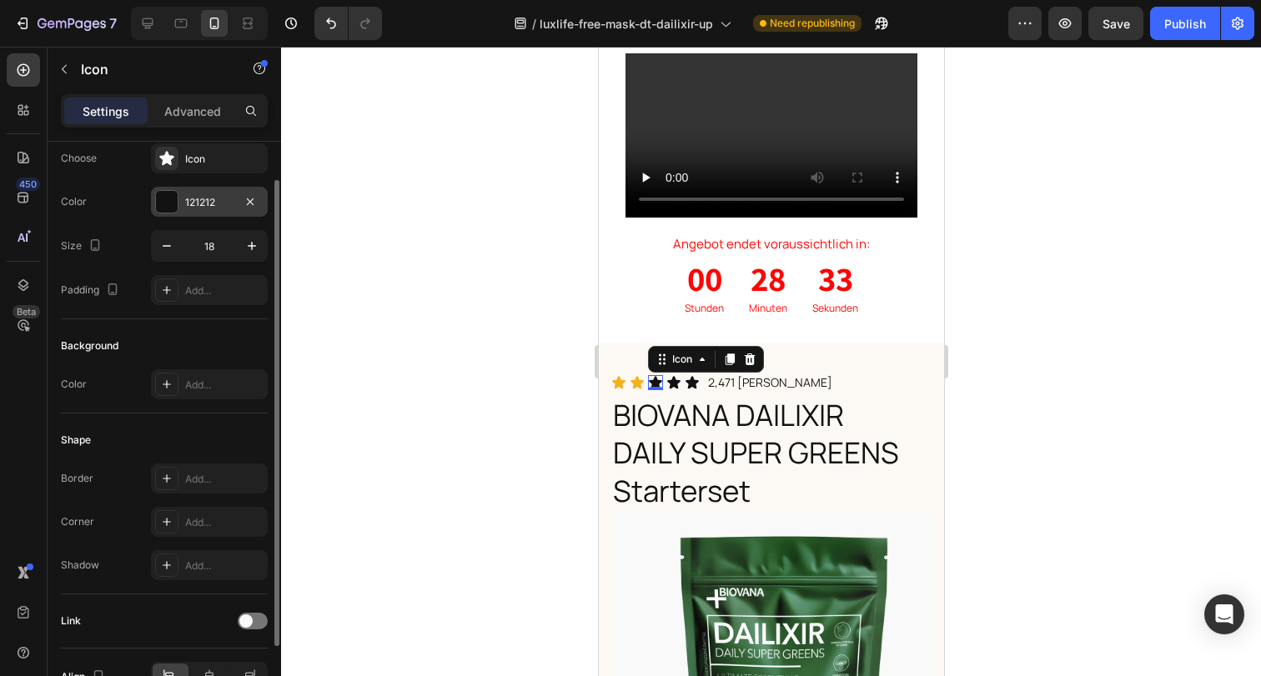
click at [156, 208] on div at bounding box center [167, 202] width 22 height 22
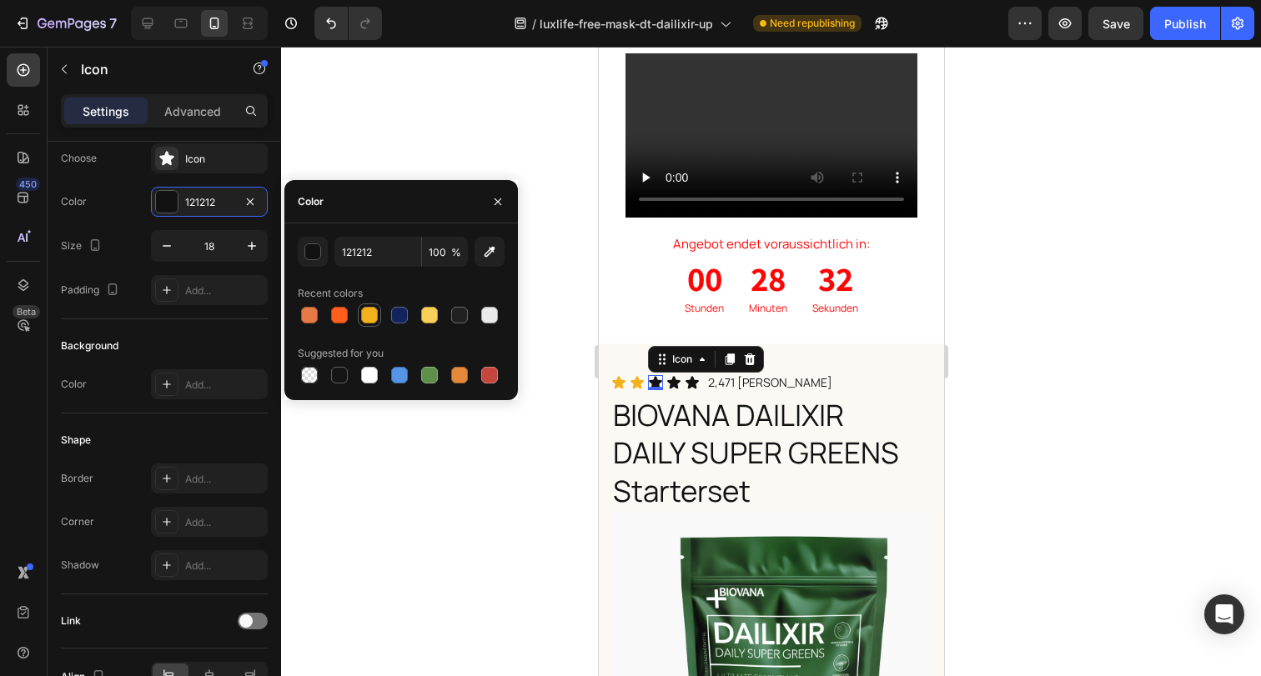
click at [371, 314] on div at bounding box center [369, 315] width 17 height 17
type input "F3B21C"
click at [673, 377] on div "Icon 0" at bounding box center [672, 382] width 15 height 15
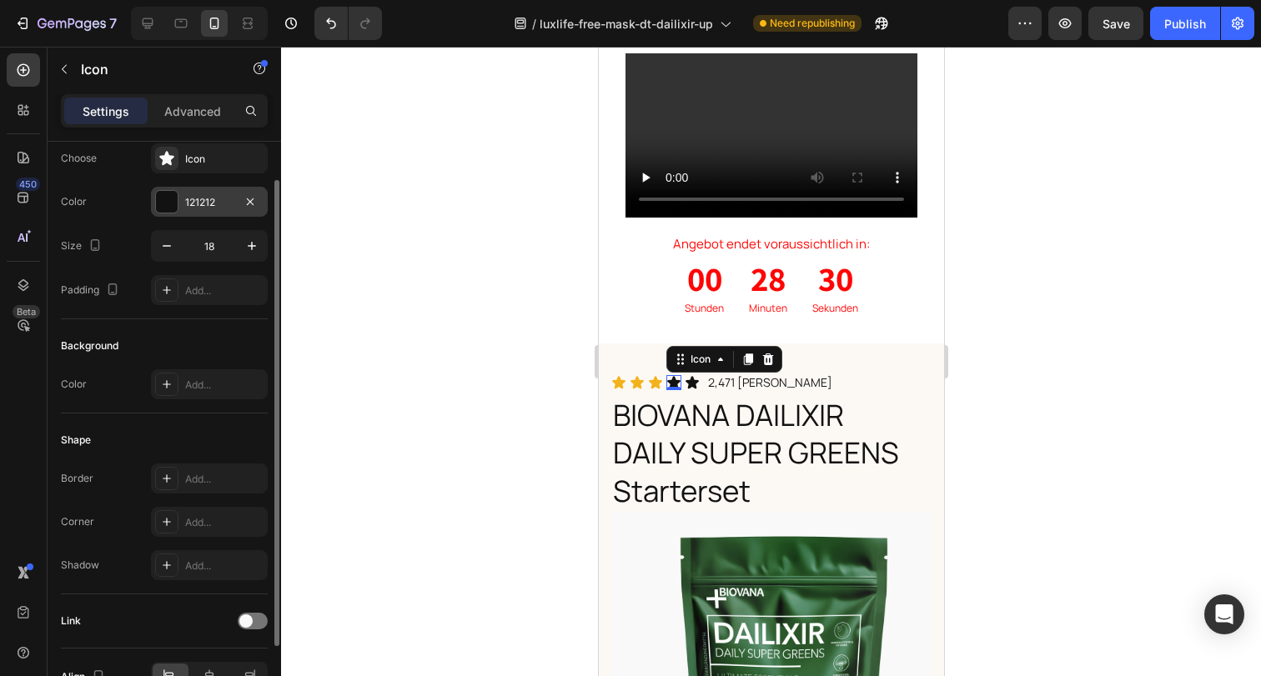
click at [176, 200] on div at bounding box center [167, 202] width 22 height 22
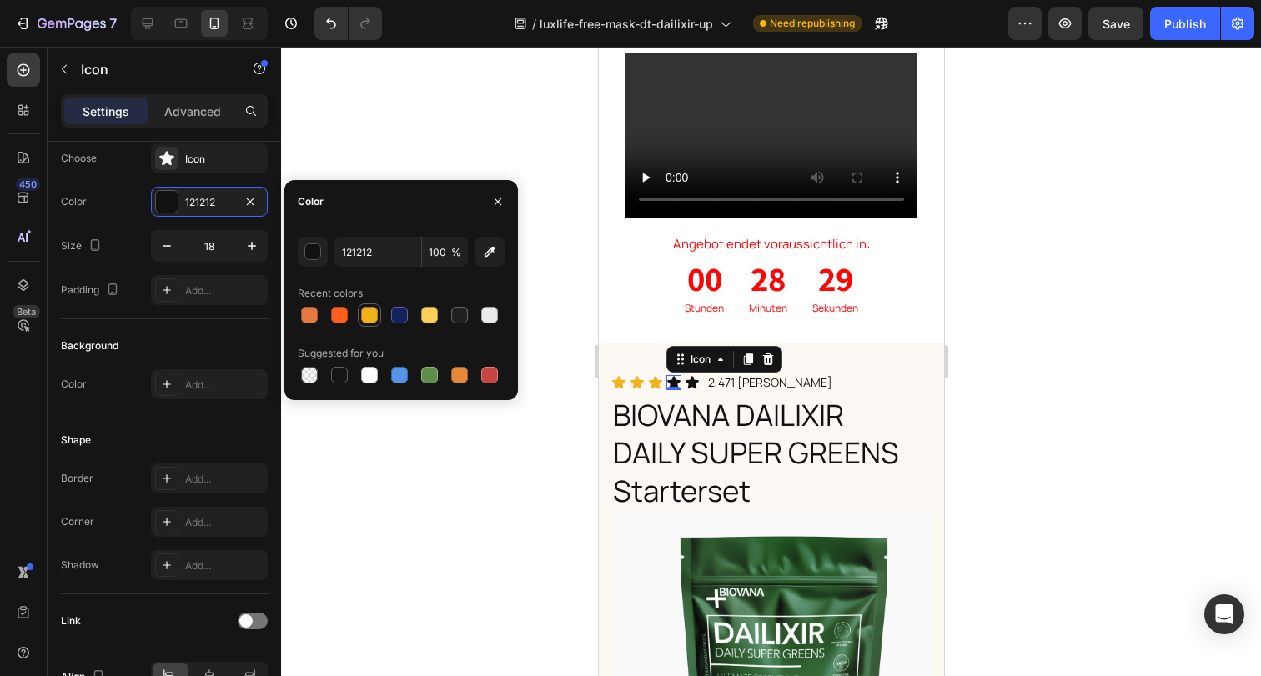
click at [373, 319] on div at bounding box center [369, 315] width 17 height 17
type input "F3B21C"
click at [690, 375] on div "Icon" at bounding box center [691, 382] width 15 height 15
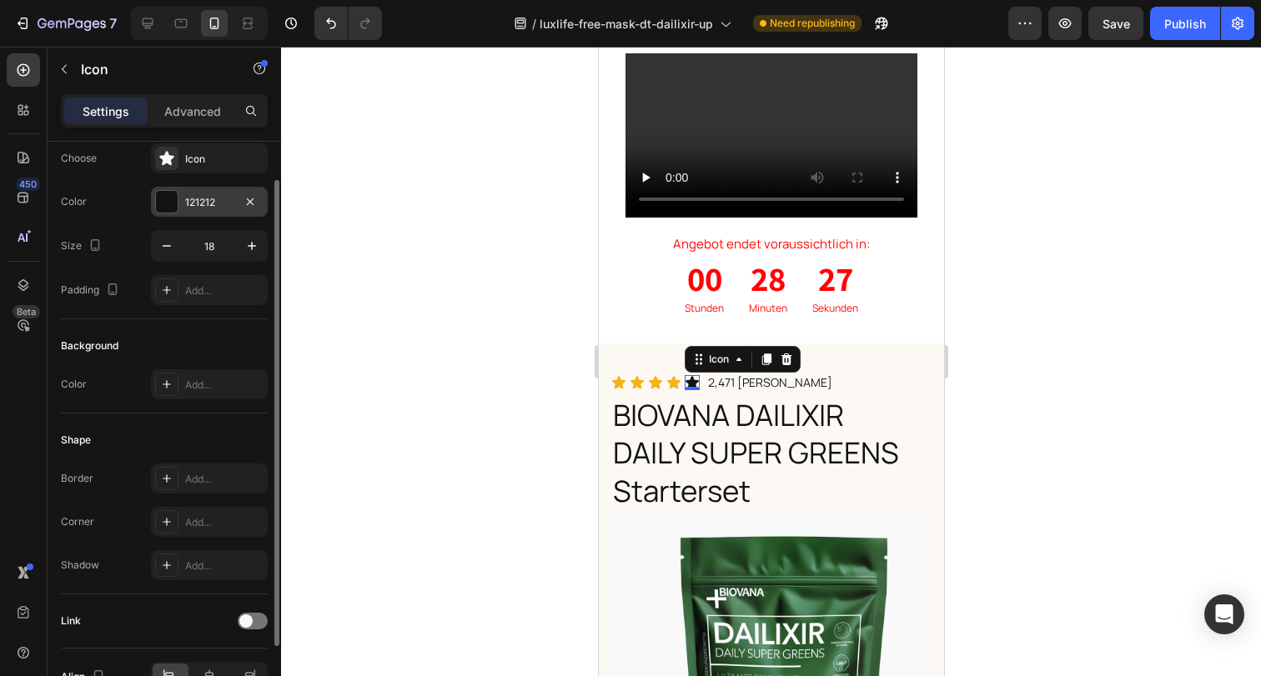
click at [171, 203] on div at bounding box center [167, 202] width 22 height 22
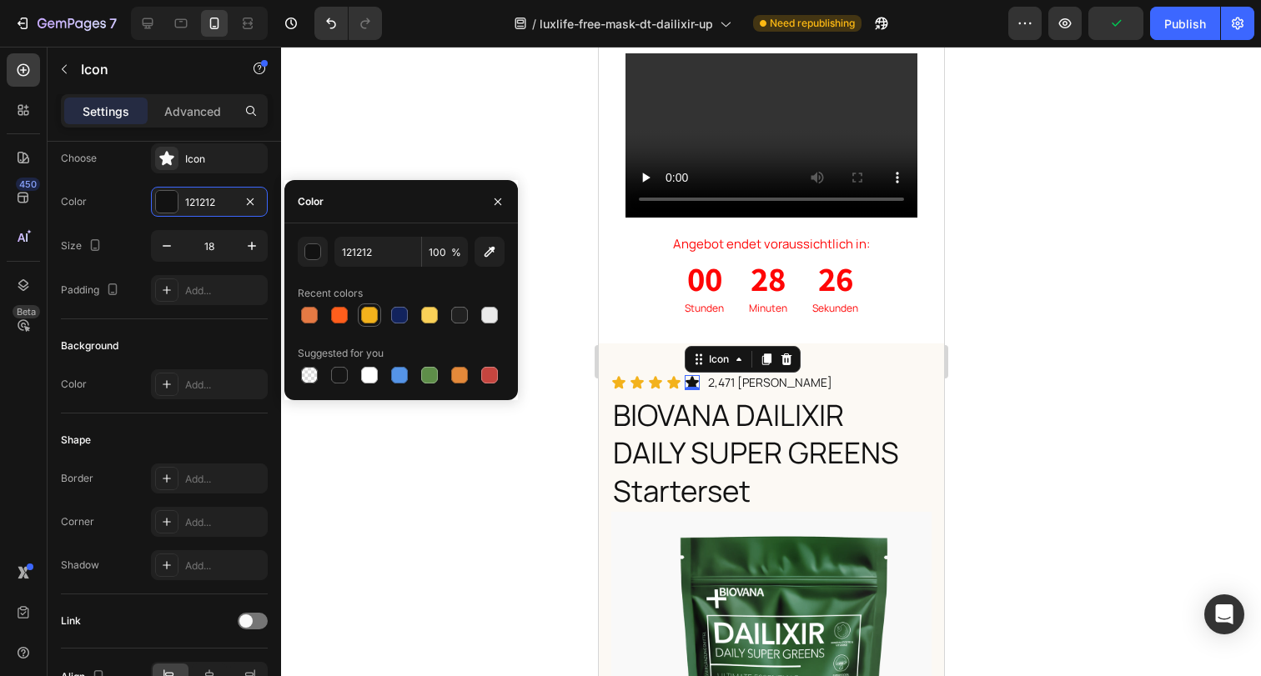
click at [371, 318] on div at bounding box center [369, 315] width 17 height 17
type input "F3B21C"
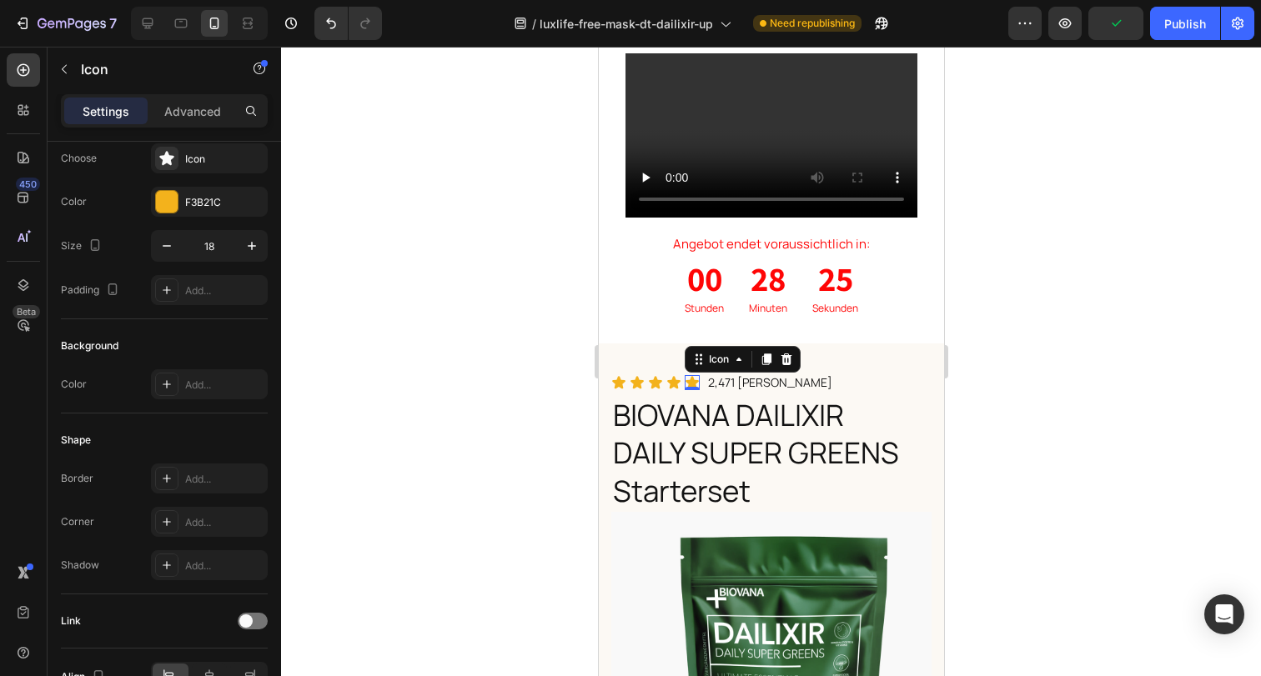
click at [1033, 375] on div at bounding box center [771, 362] width 980 height 630
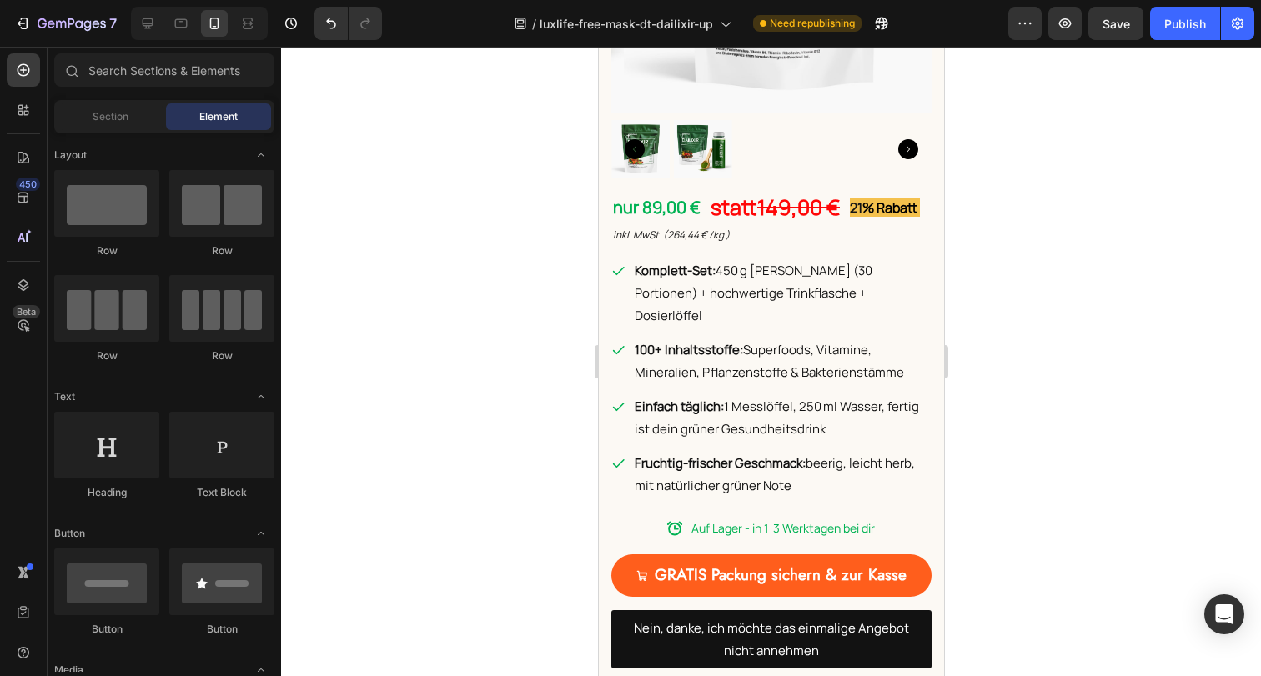
scroll to position [986, 0]
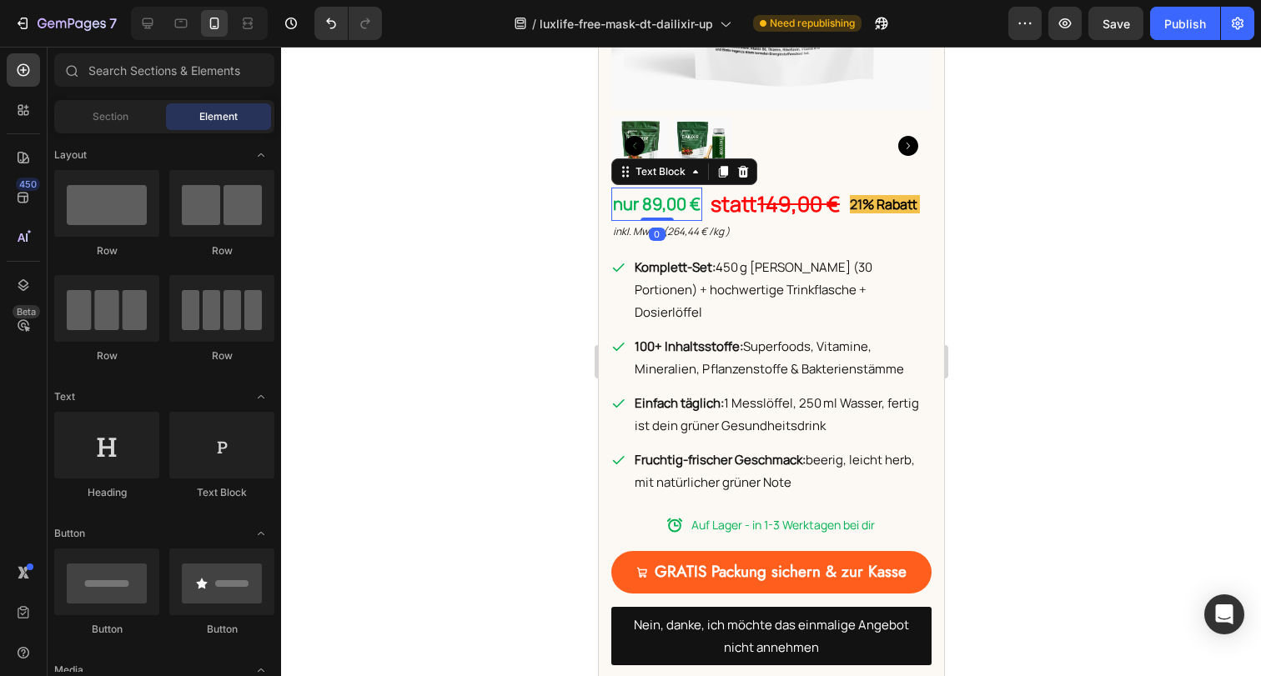
click at [690, 211] on p "nur 89,00 €" at bounding box center [656, 204] width 88 height 30
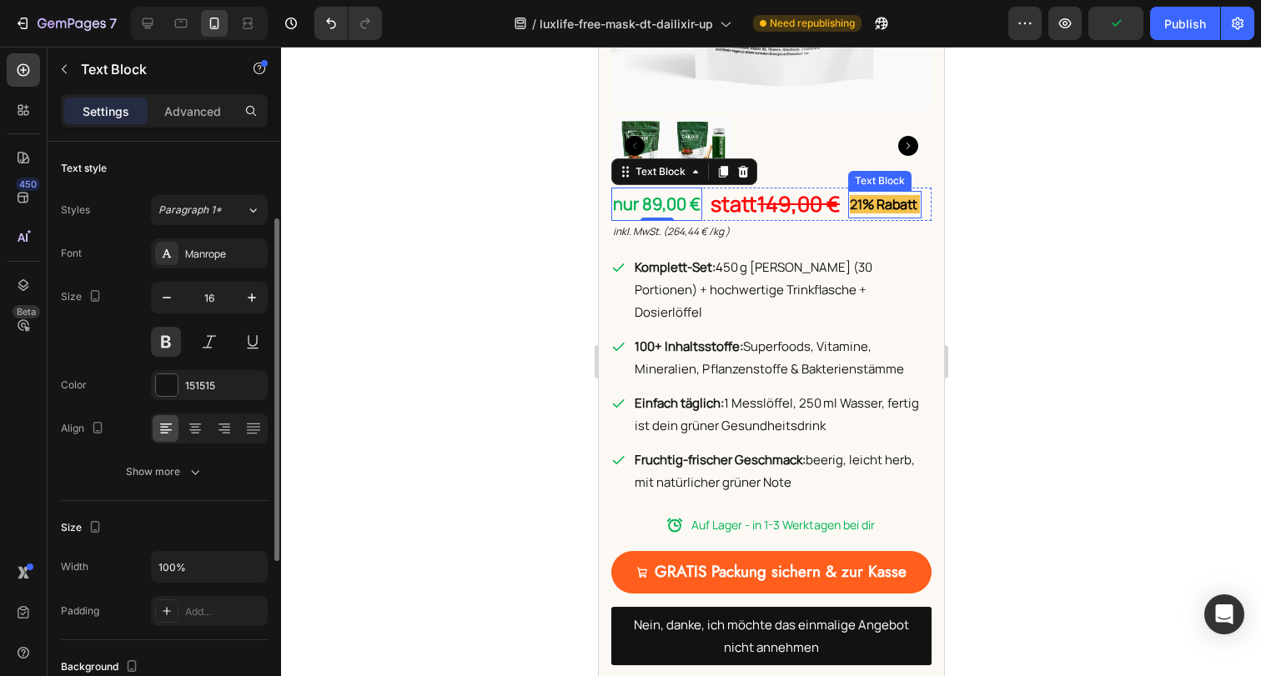
click at [874, 205] on span "% Rabatt" at bounding box center [888, 204] width 55 height 18
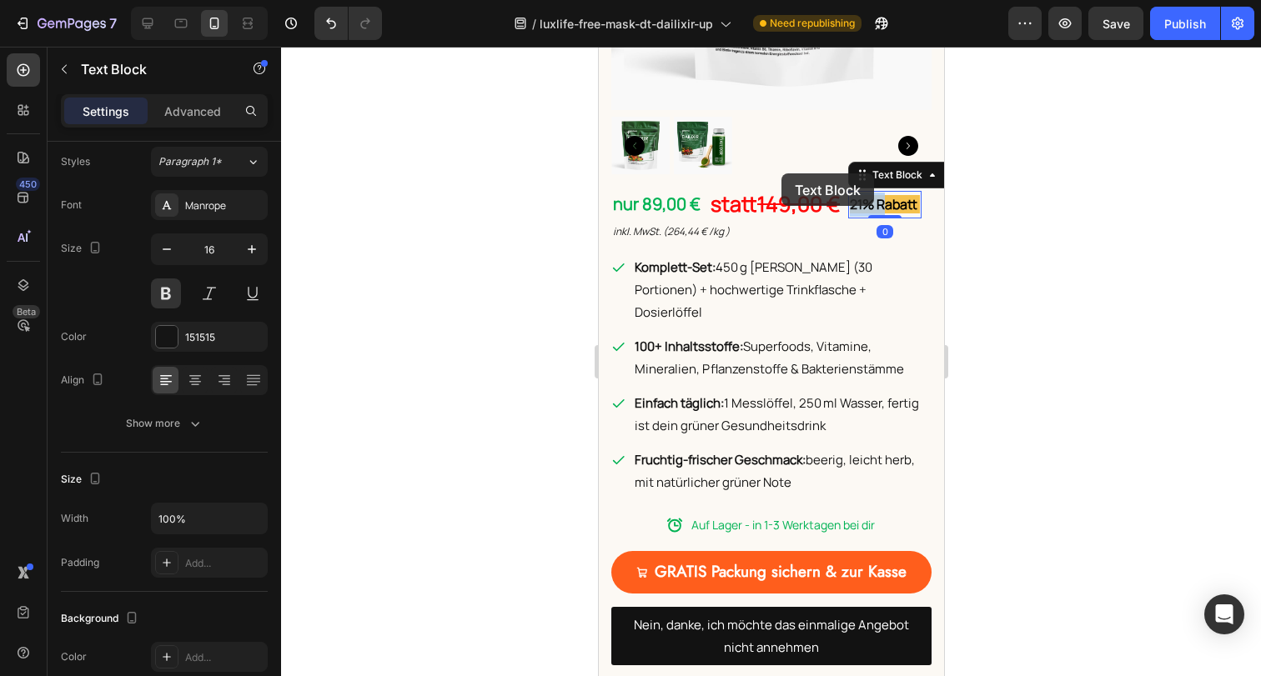
scroll to position [972, 0]
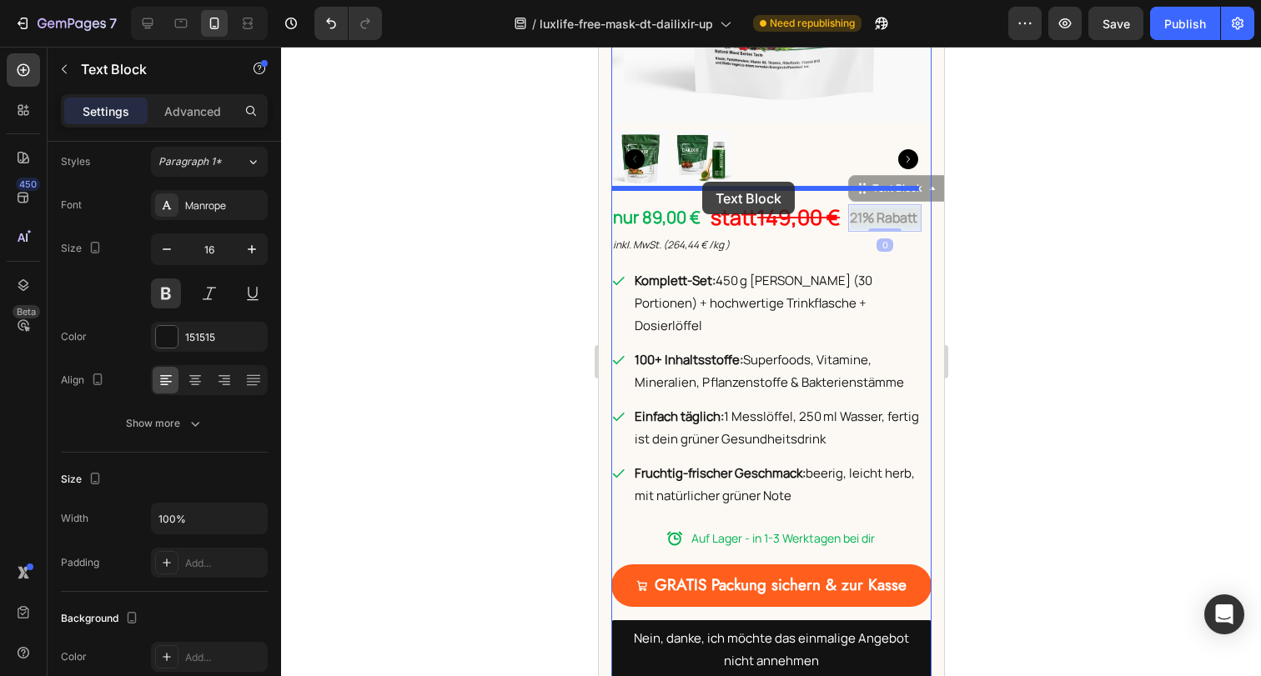
drag, startPoint x: 876, startPoint y: 205, endPoint x: 701, endPoint y: 182, distance: 176.6
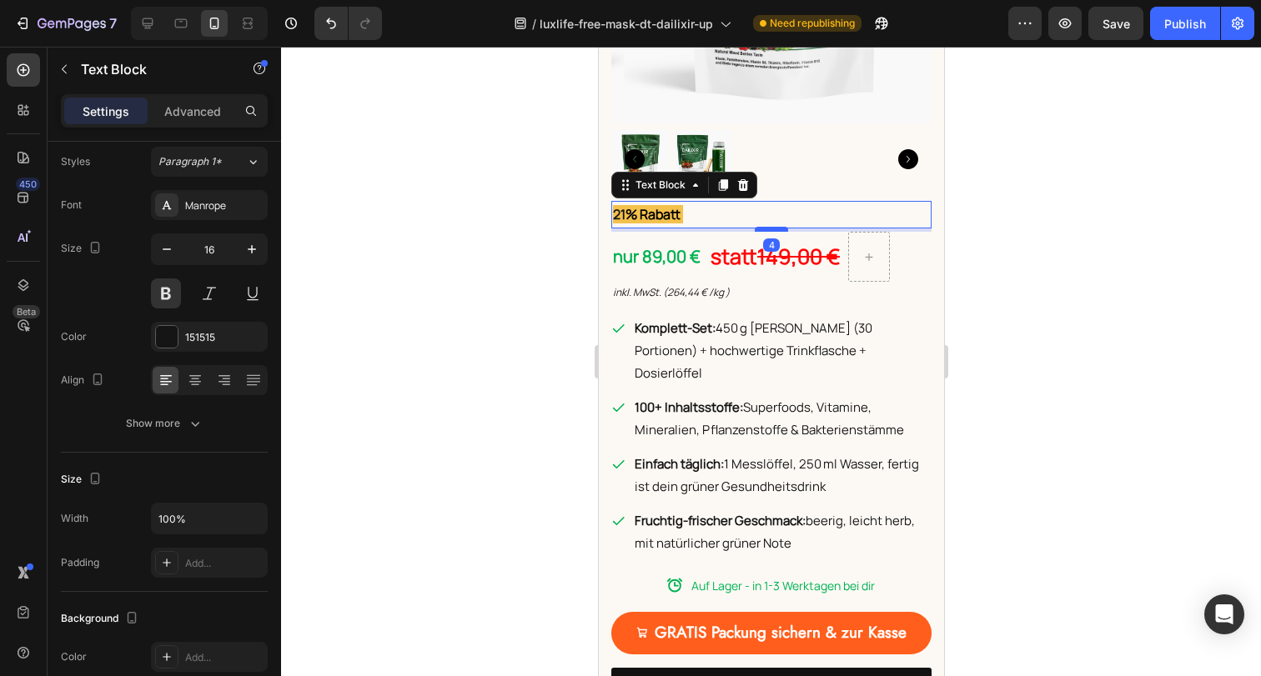
drag, startPoint x: 773, startPoint y: 226, endPoint x: 773, endPoint y: 216, distance: 10.0
click at [773, 227] on div at bounding box center [770, 229] width 33 height 5
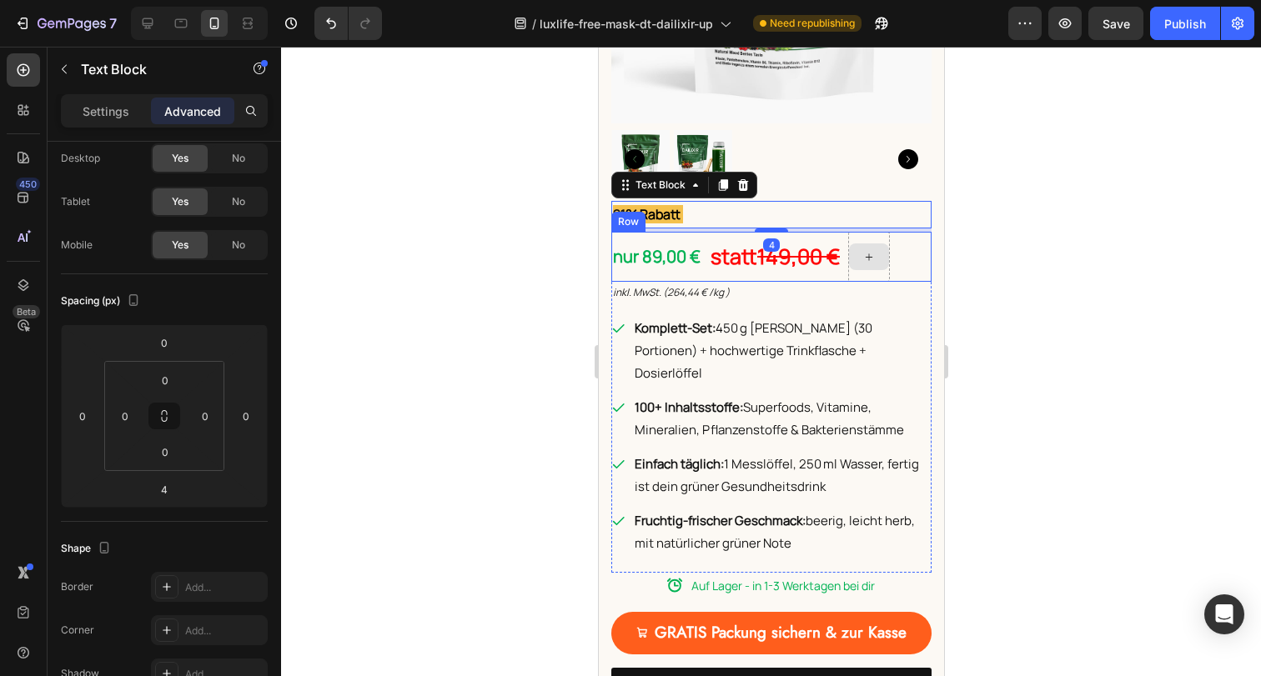
click at [860, 261] on div at bounding box center [868, 257] width 42 height 50
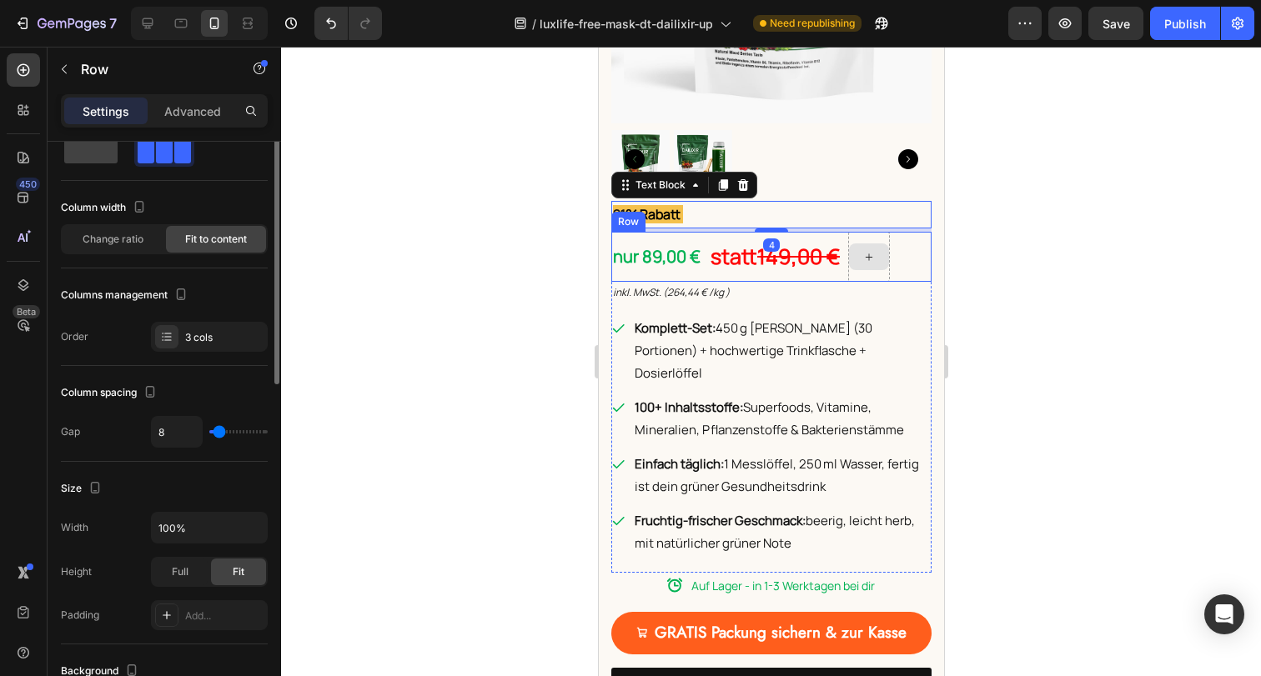
scroll to position [0, 0]
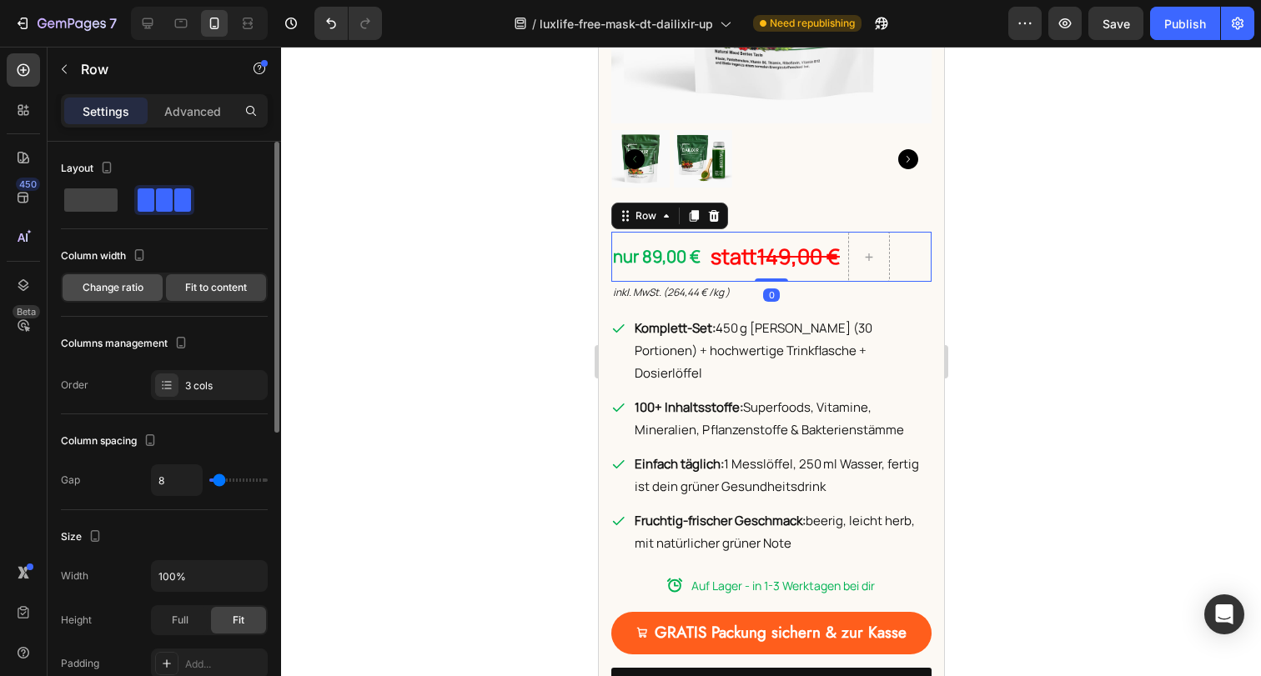
click at [133, 280] on span "Change ratio" at bounding box center [113, 287] width 61 height 15
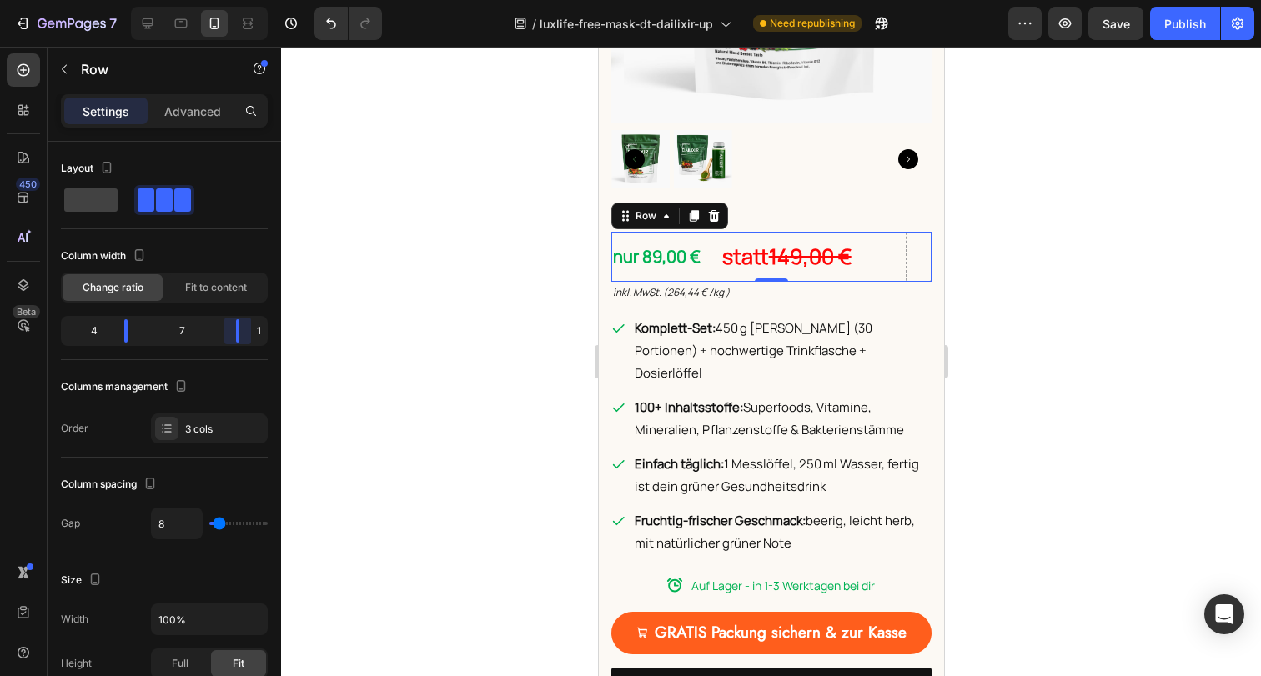
drag, startPoint x: 207, startPoint y: 328, endPoint x: 330, endPoint y: 329, distance: 123.4
click at [330, 0] on body "7 Version history / luxlife-free-mask-dt-dailixir-up Need republishing Preview …" at bounding box center [630, 0] width 1261 height 0
click at [676, 243] on p "nur 89,00 €" at bounding box center [661, 257] width 99 height 30
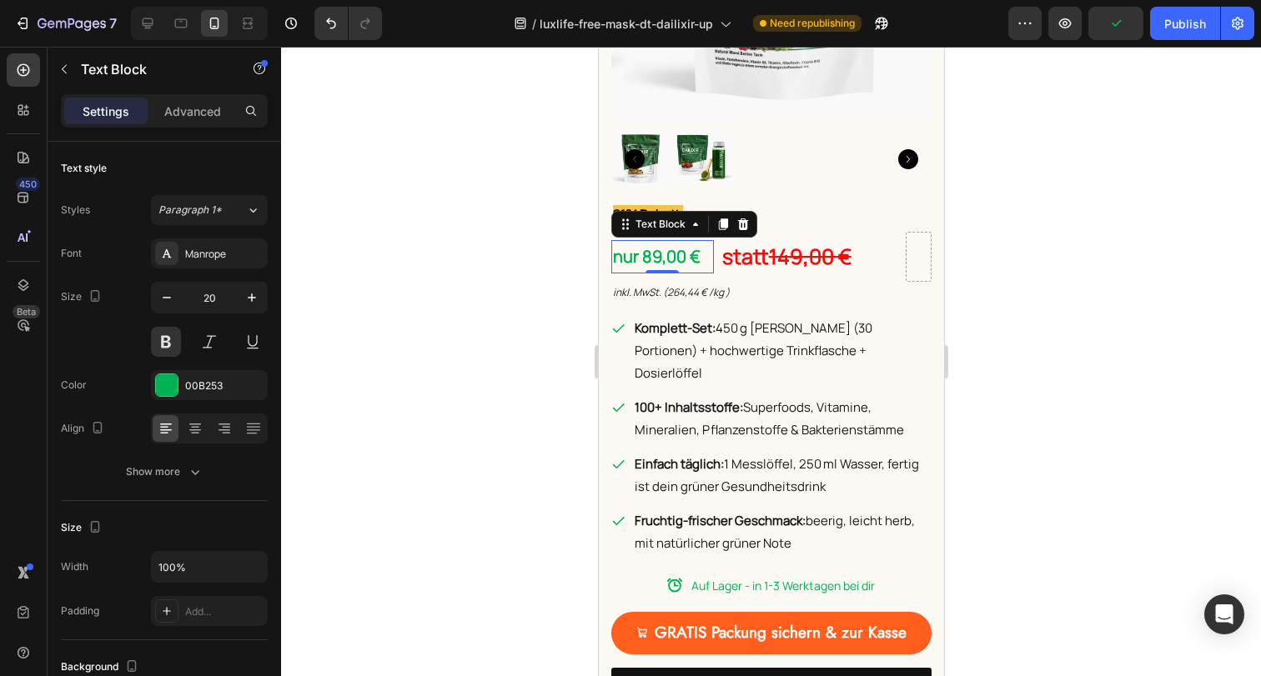
click at [660, 252] on p "nur 89,00 €" at bounding box center [661, 257] width 99 height 30
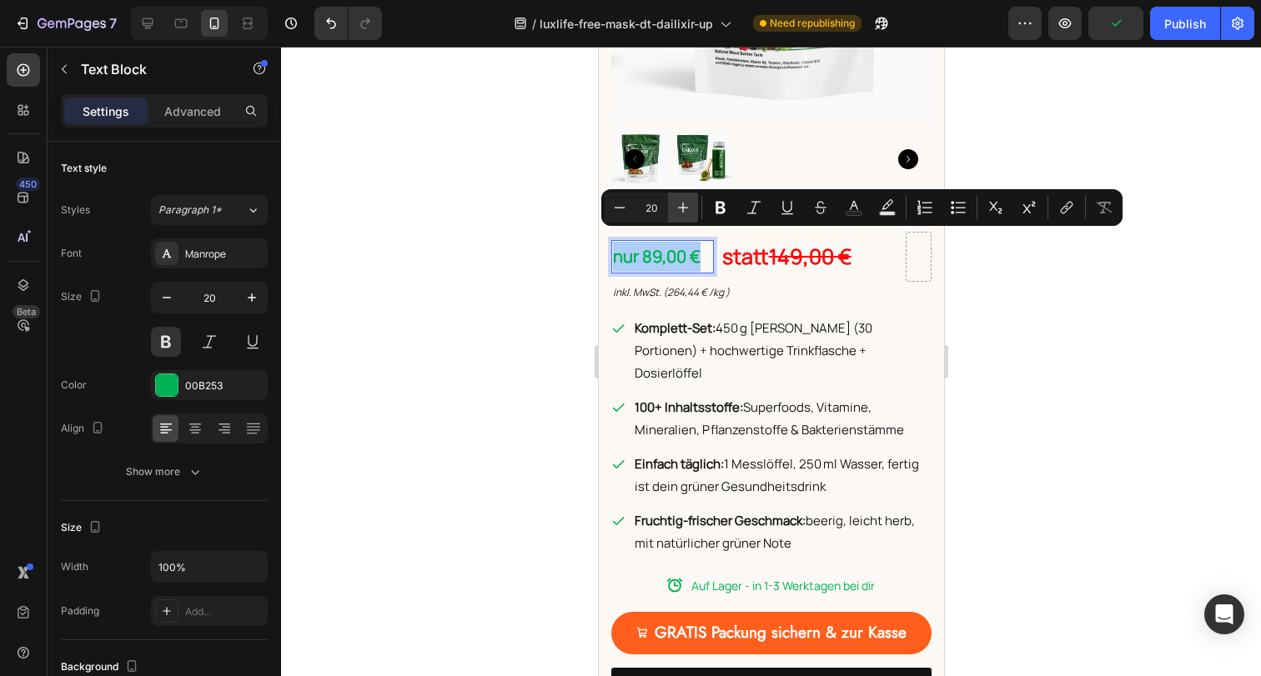
click at [690, 205] on icon "Editor contextual toolbar" at bounding box center [683, 207] width 17 height 17
click at [689, 205] on icon "Editor contextual toolbar" at bounding box center [683, 207] width 17 height 17
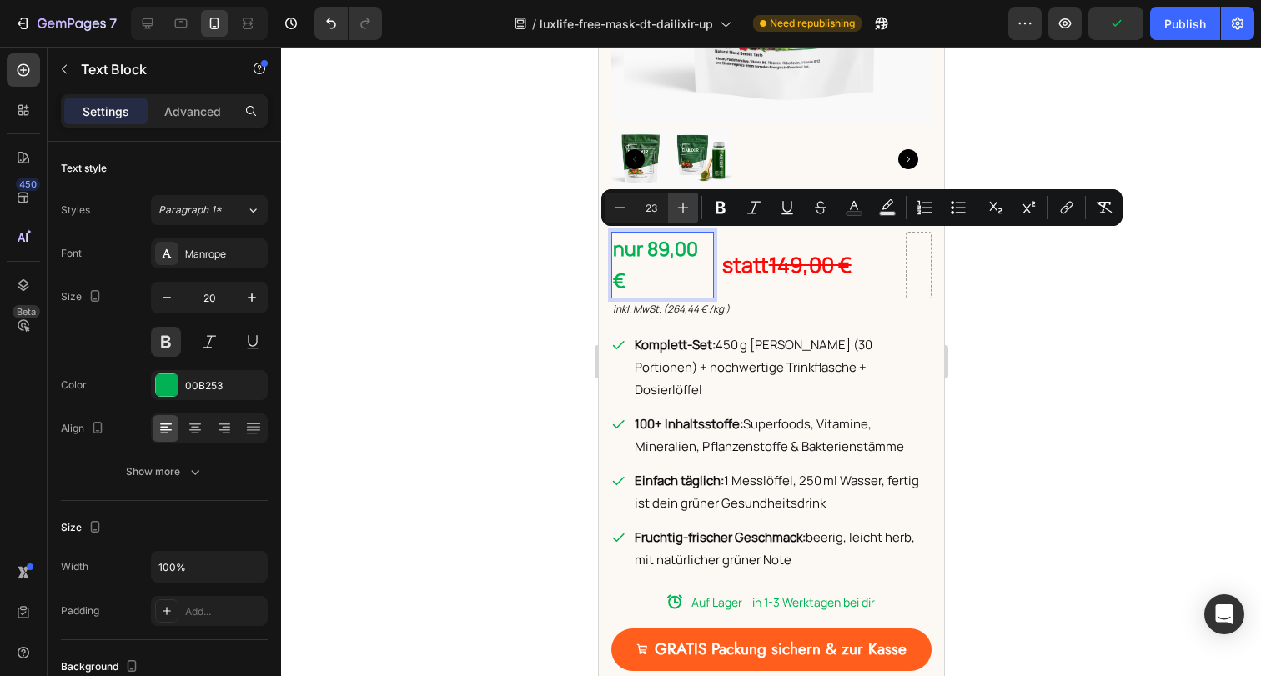
click at [689, 205] on icon "Editor contextual toolbar" at bounding box center [683, 207] width 17 height 17
type input "26"
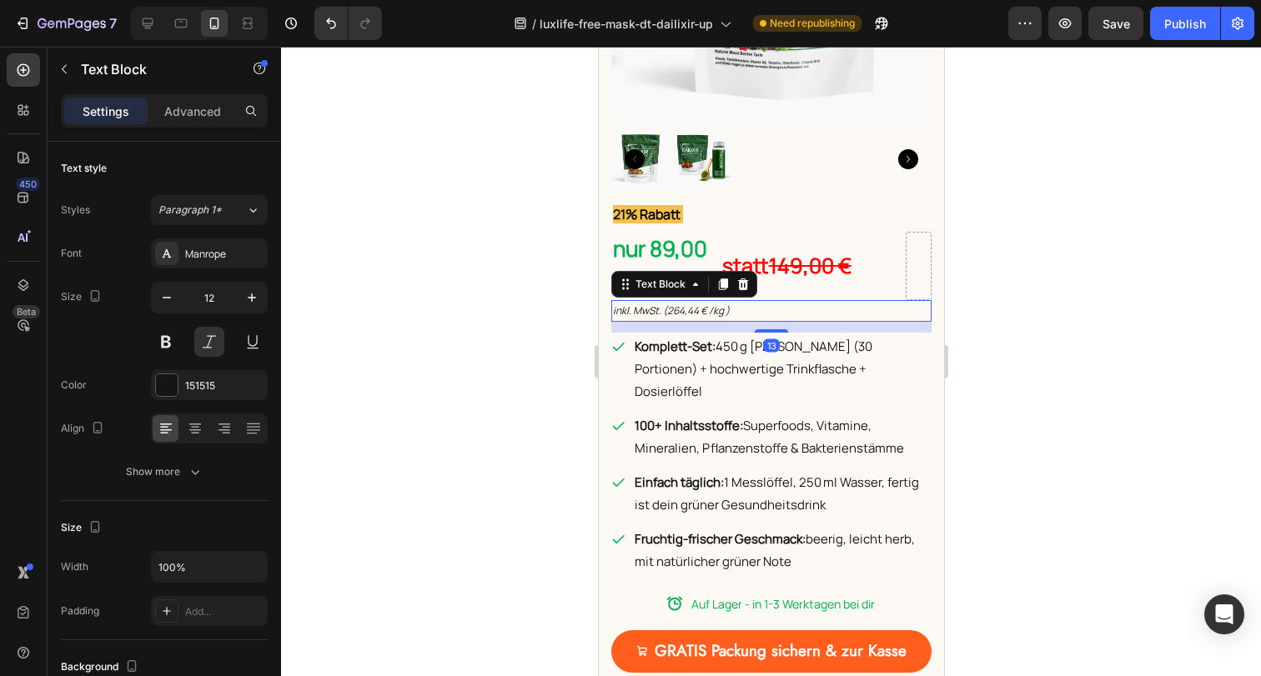
click at [813, 300] on div "inkl. MwSt. (264,44 € /kg )" at bounding box center [770, 311] width 320 height 22
click at [820, 280] on div "statt 149,00 € Text Block" at bounding box center [809, 266] width 179 height 68
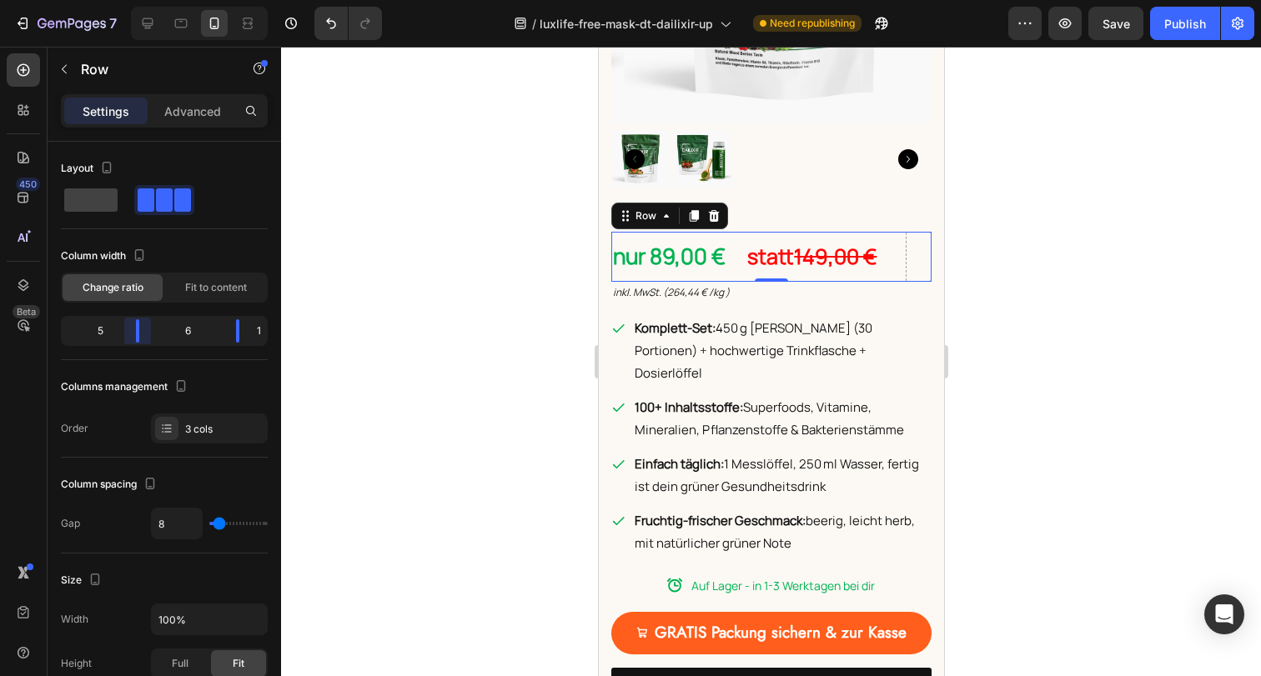
drag, startPoint x: 119, startPoint y: 335, endPoint x: 145, endPoint y: 335, distance: 25.8
click at [145, 0] on body "7 Version history / luxlife-free-mask-dt-dailixir-up Need republishing Preview …" at bounding box center [630, 0] width 1261 height 0
click at [1186, 379] on div at bounding box center [771, 362] width 980 height 630
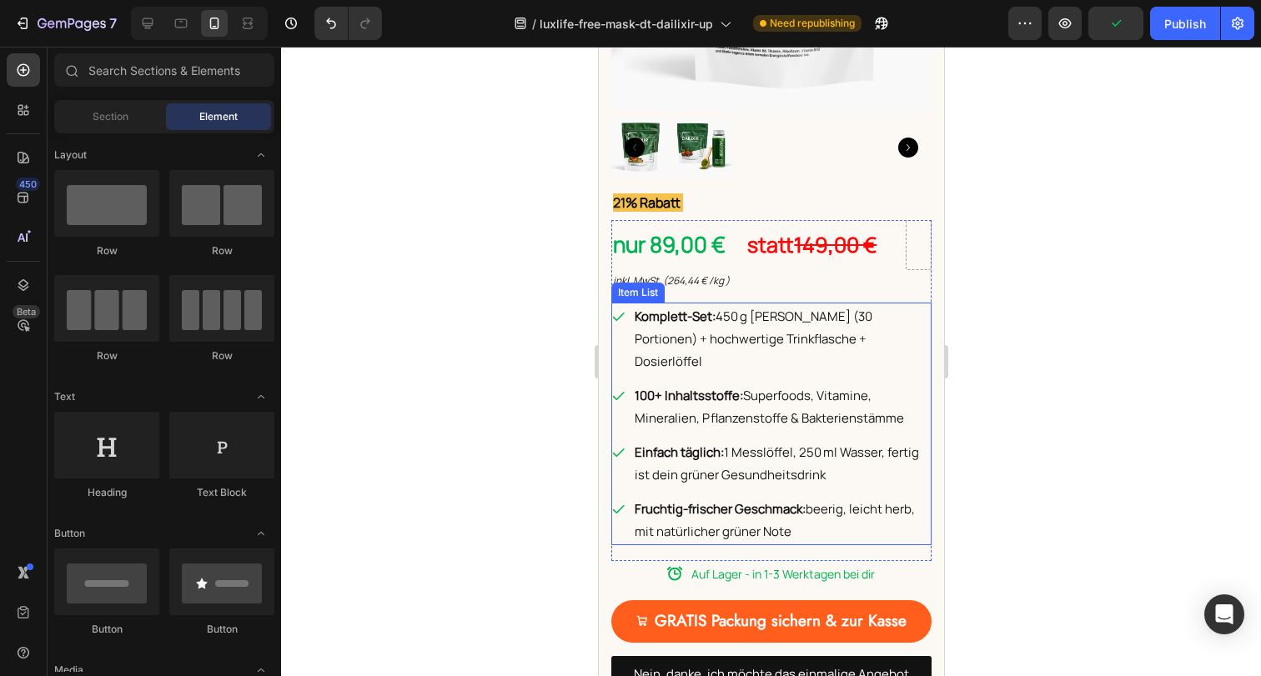
scroll to position [986, 0]
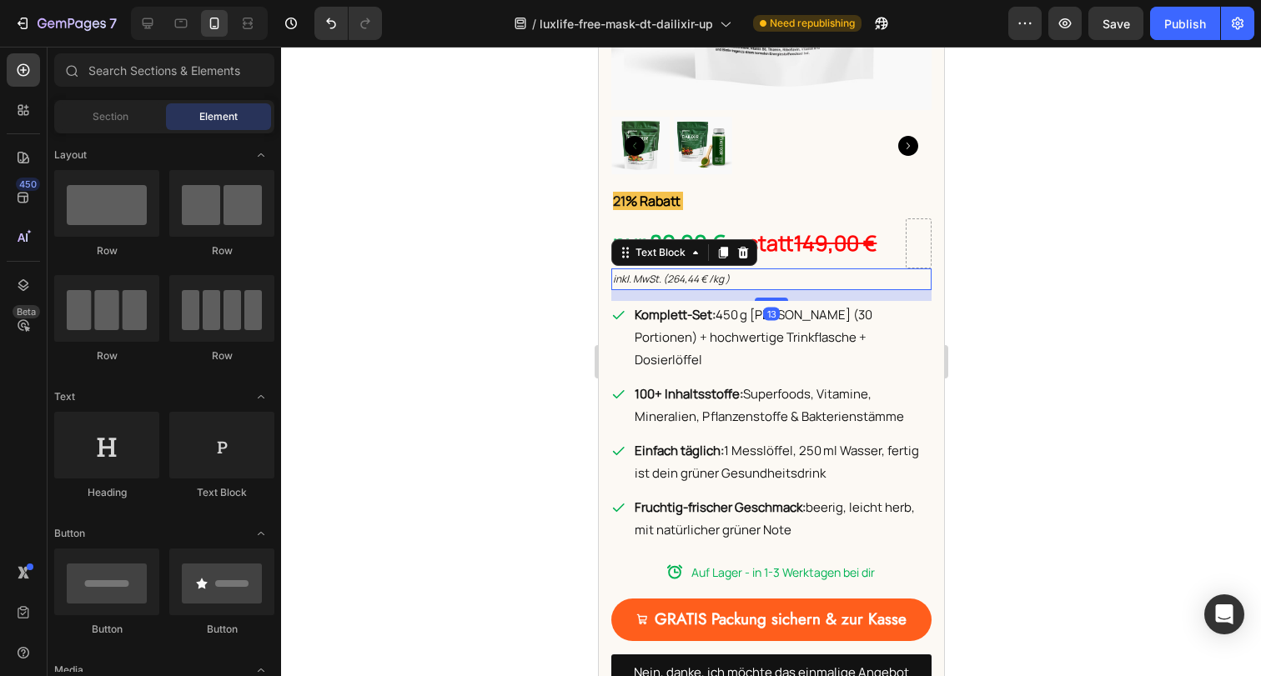
click at [759, 270] on p "inkl. MwSt. (264,44 € /kg )" at bounding box center [770, 279] width 317 height 18
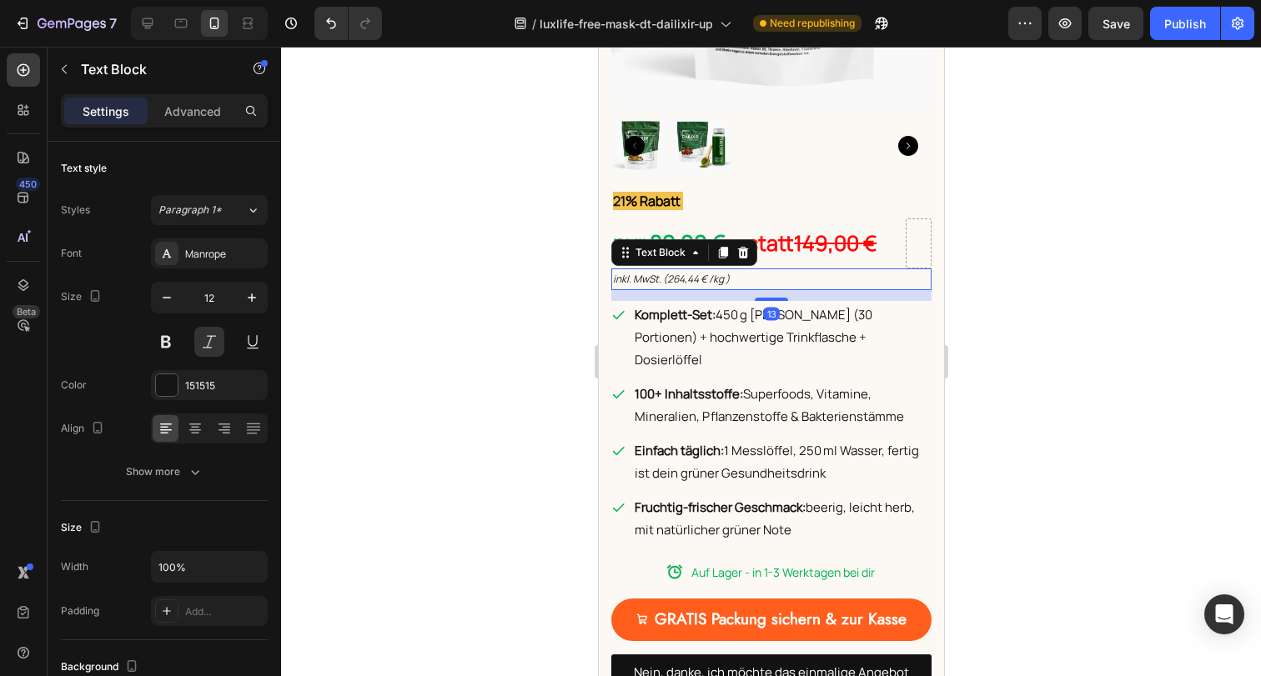
click at [779, 271] on p "inkl. MwSt. (264,44 € /kg )" at bounding box center [770, 279] width 317 height 18
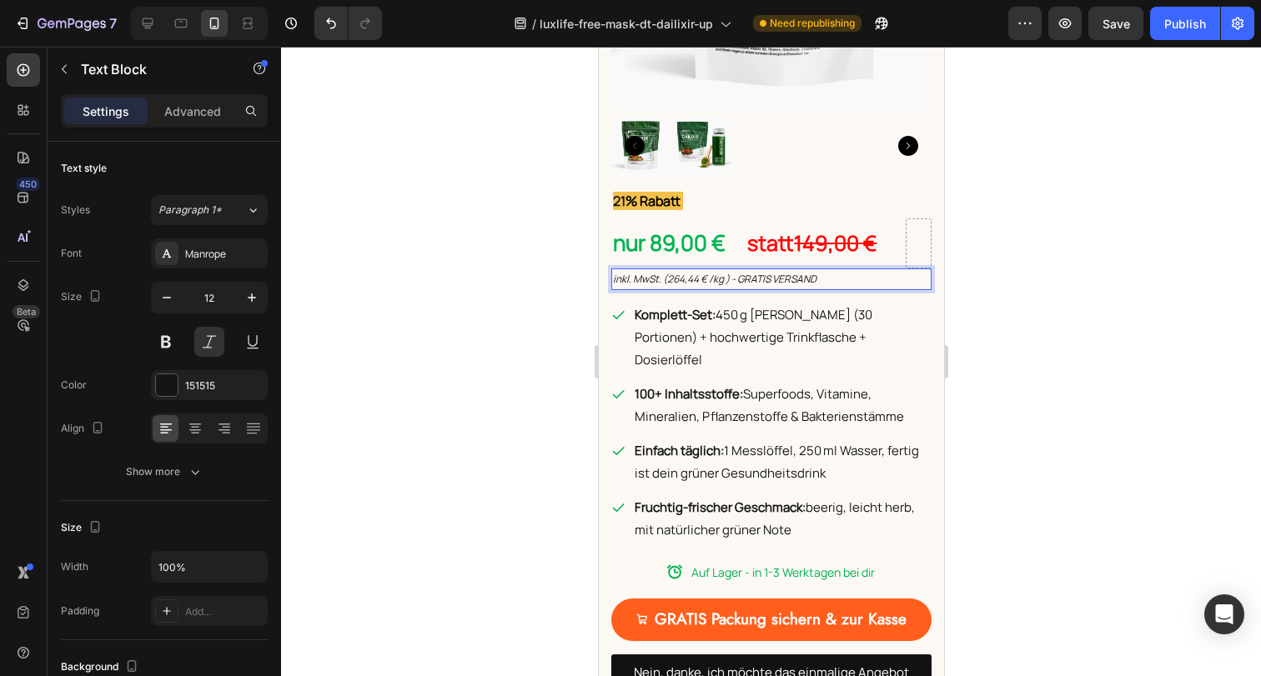
click at [1038, 328] on div at bounding box center [771, 362] width 980 height 630
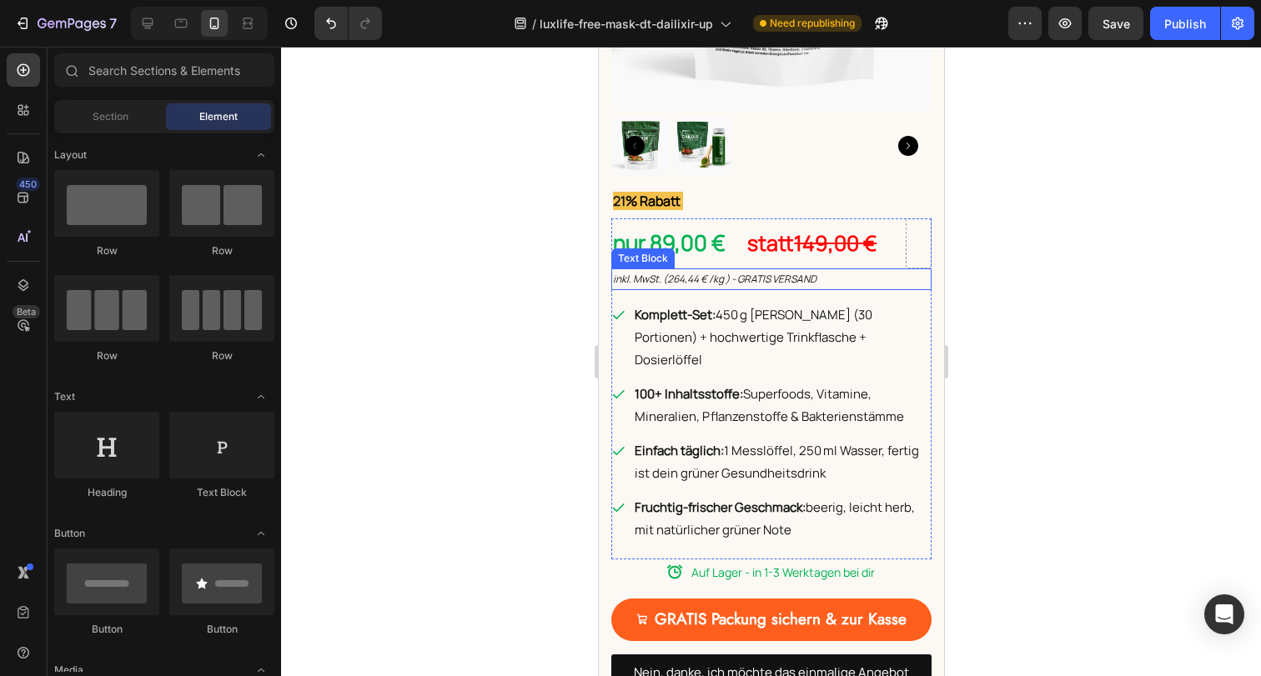
click at [827, 273] on p "inkl. MwSt. (264,44 € /kg ) - GRATIS VERSAND" at bounding box center [770, 279] width 317 height 18
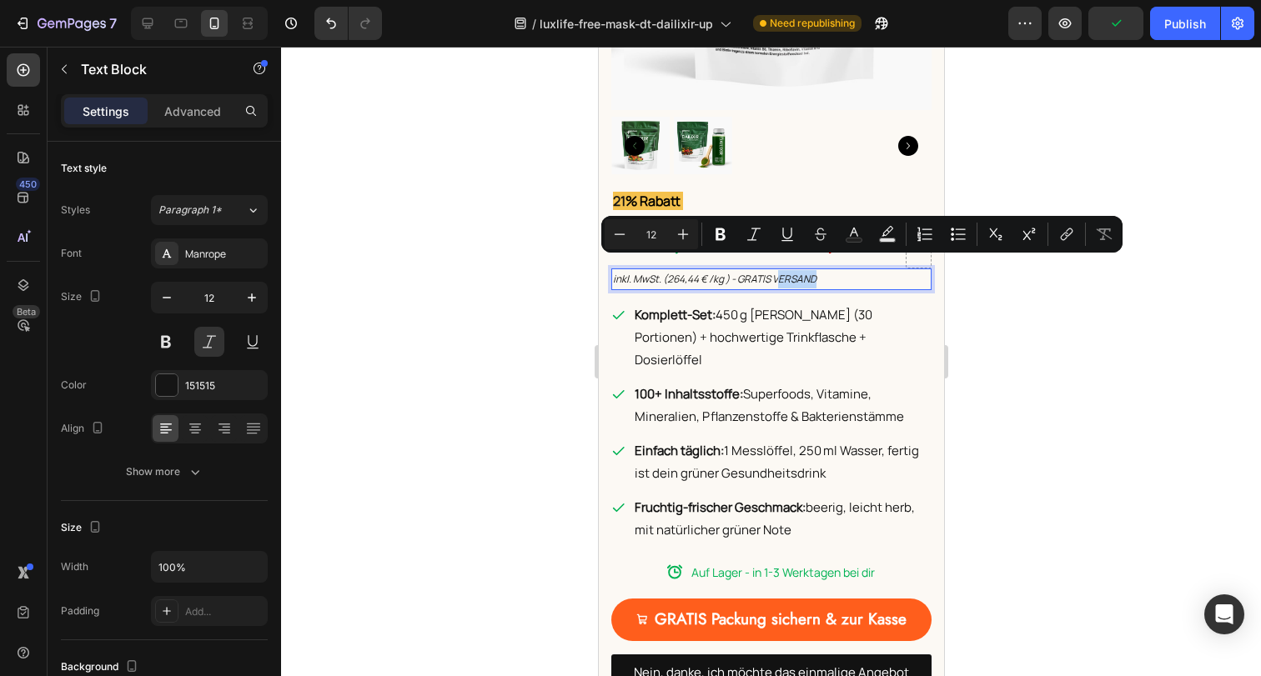
drag, startPoint x: 827, startPoint y: 268, endPoint x: 780, endPoint y: 268, distance: 47.5
click at [780, 270] on p "inkl. MwSt. (264,44 € /kg ) - GRATIS VERSAND" at bounding box center [770, 279] width 317 height 18
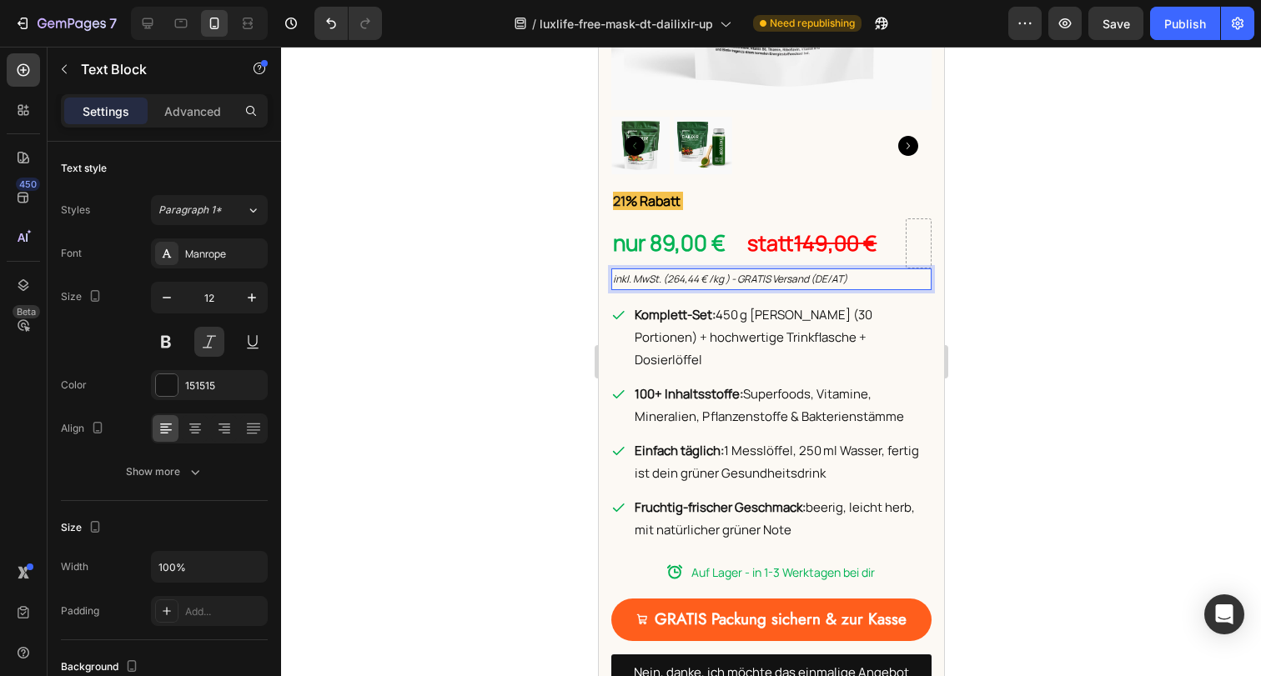
click at [994, 348] on div at bounding box center [771, 362] width 980 height 630
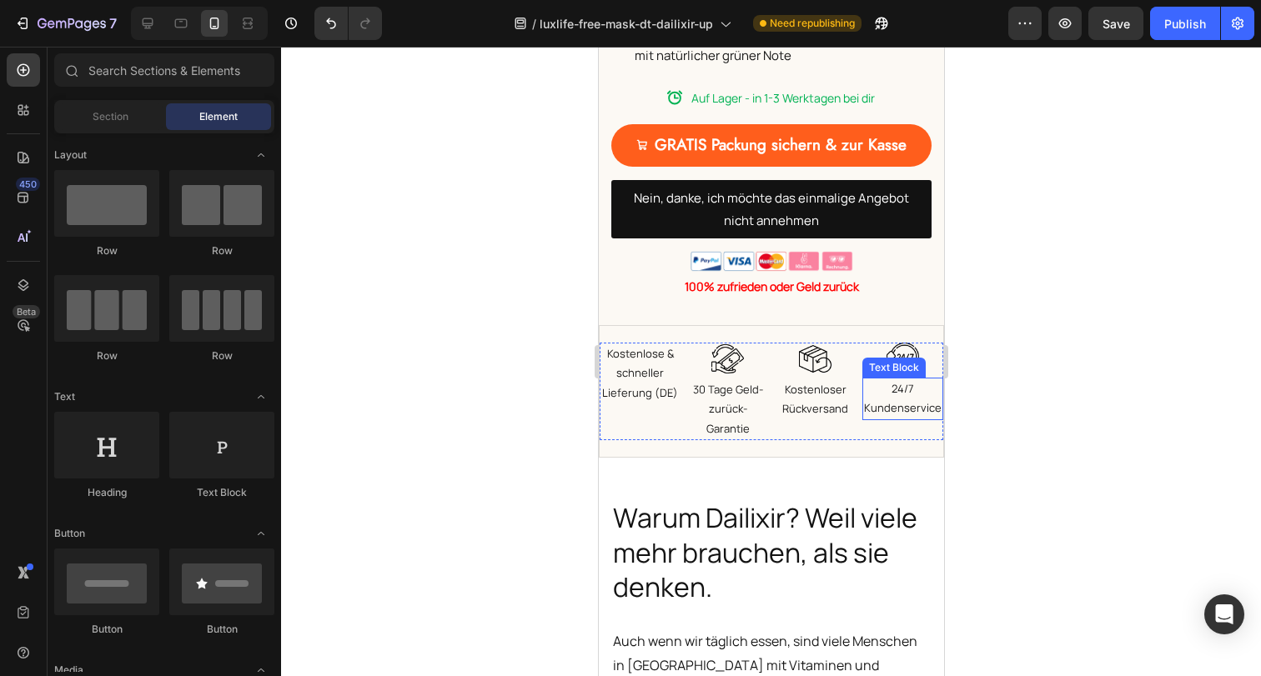
scroll to position [1465, 0]
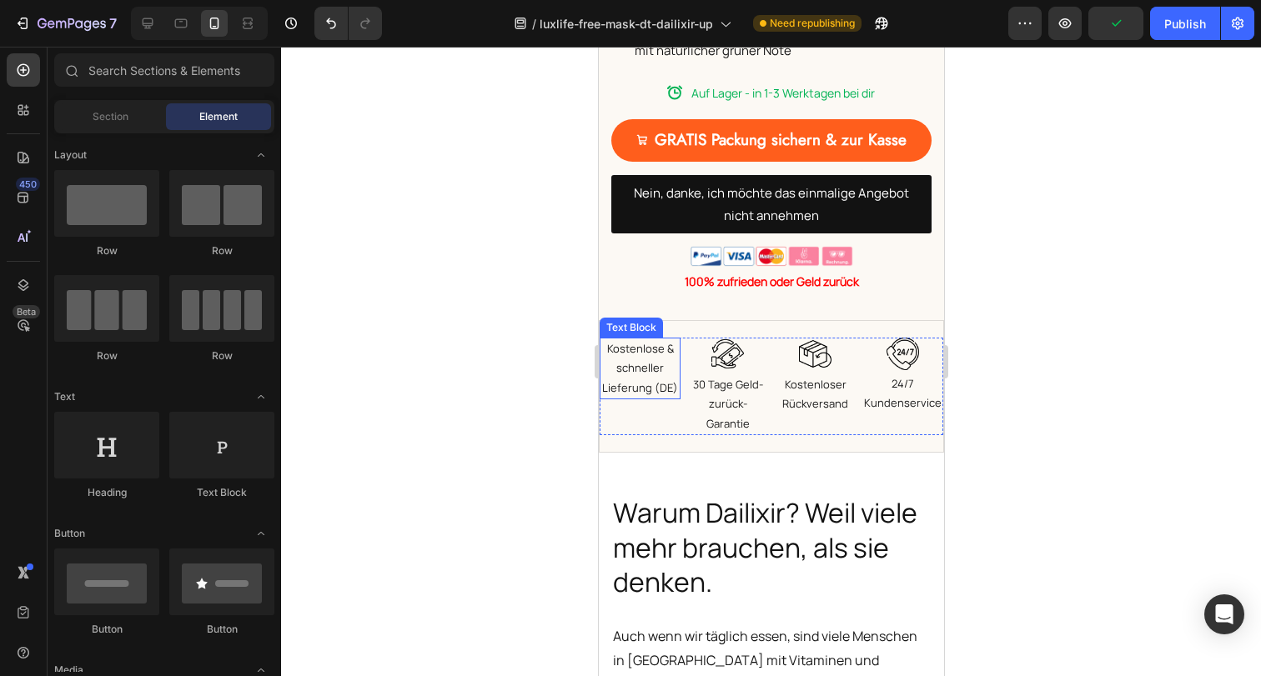
click at [662, 339] on p "Kostenlose & schneller Lieferung (DE)" at bounding box center [639, 368] width 78 height 58
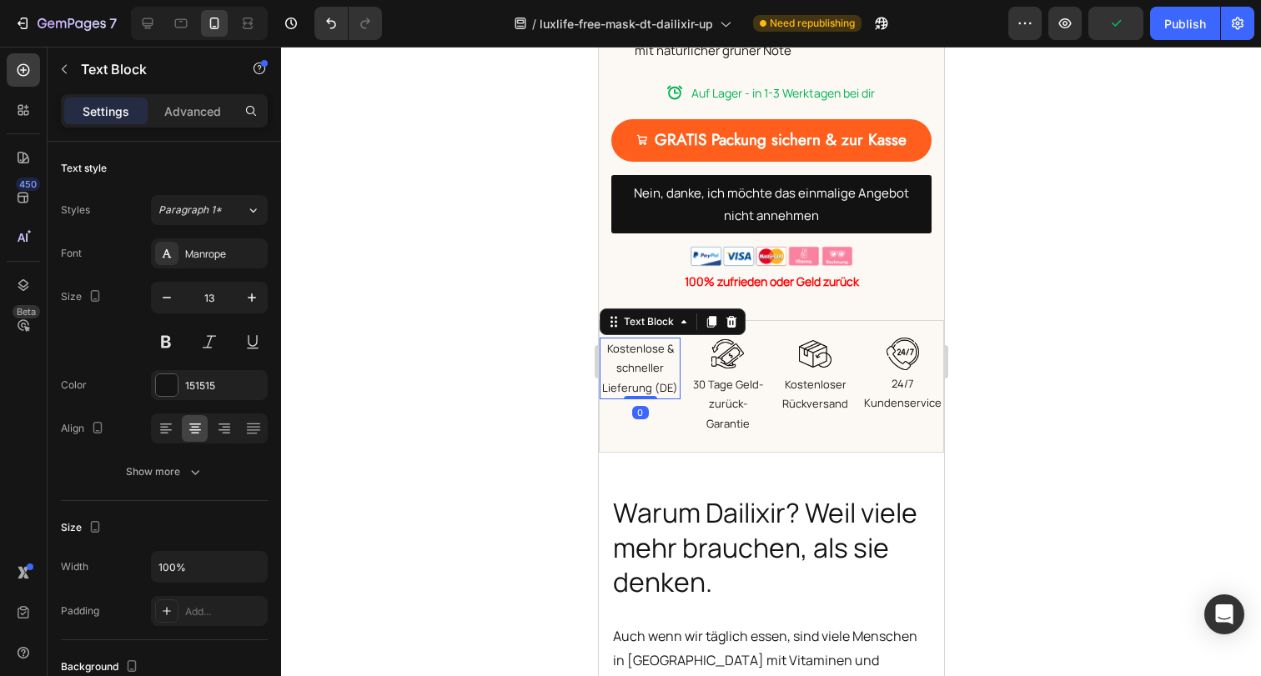
click at [660, 339] on p "Kostenlose & schneller Lieferung (DE)" at bounding box center [639, 368] width 78 height 58
click at [1065, 382] on div at bounding box center [771, 362] width 980 height 630
click at [643, 339] on p "Kostenlose & schnelle Lieferung (DE)" at bounding box center [639, 368] width 78 height 58
click at [718, 356] on div "Text Block" at bounding box center [718, 363] width 57 height 15
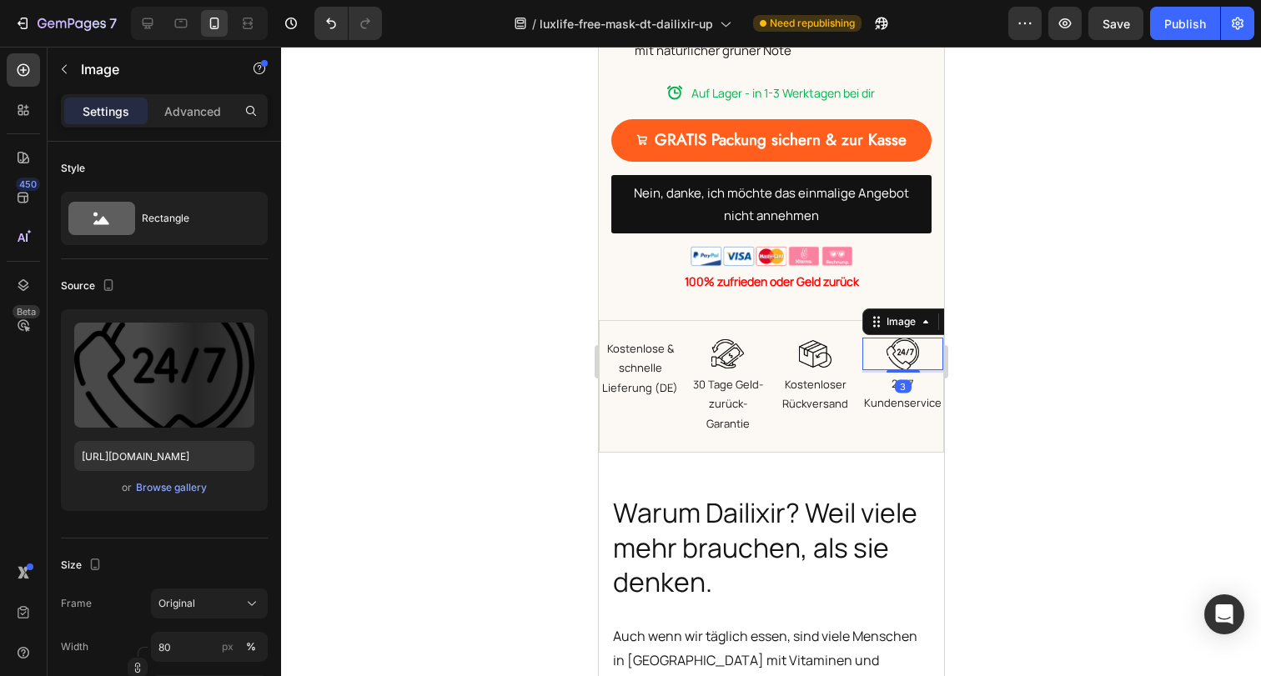
click at [907, 338] on div at bounding box center [901, 354] width 41 height 33
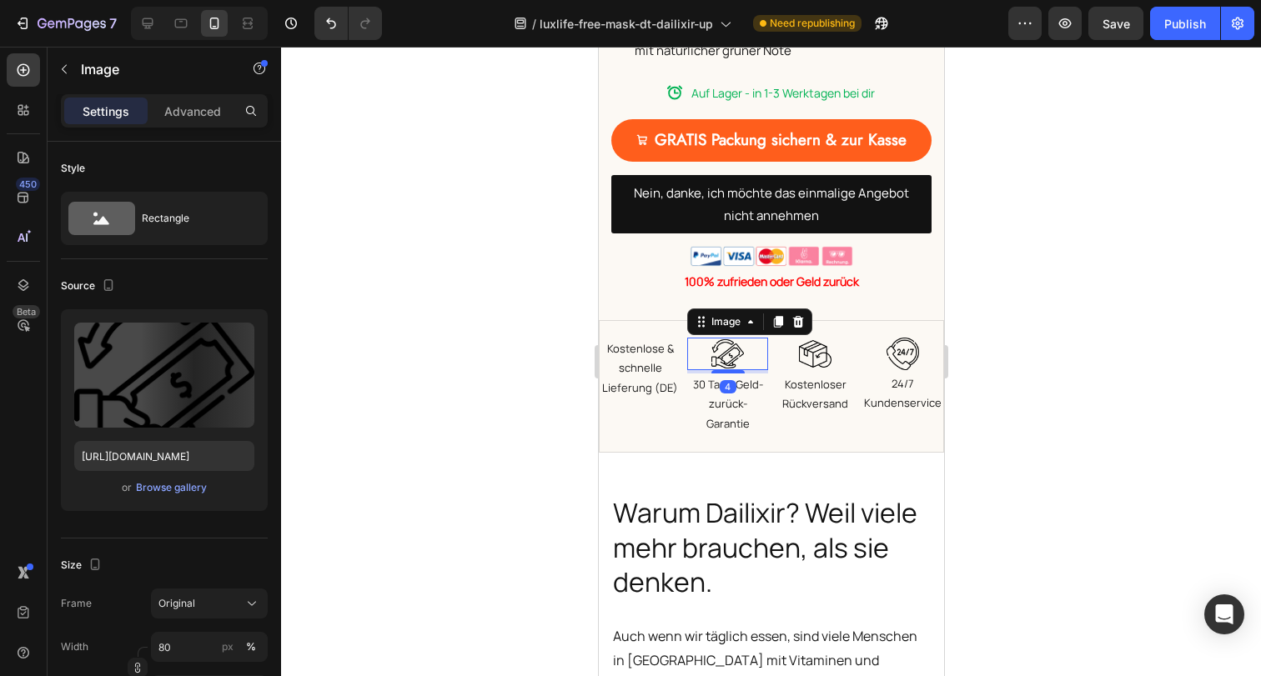
click at [725, 338] on img at bounding box center [726, 354] width 33 height 33
click at [773, 316] on icon at bounding box center [777, 322] width 9 height 12
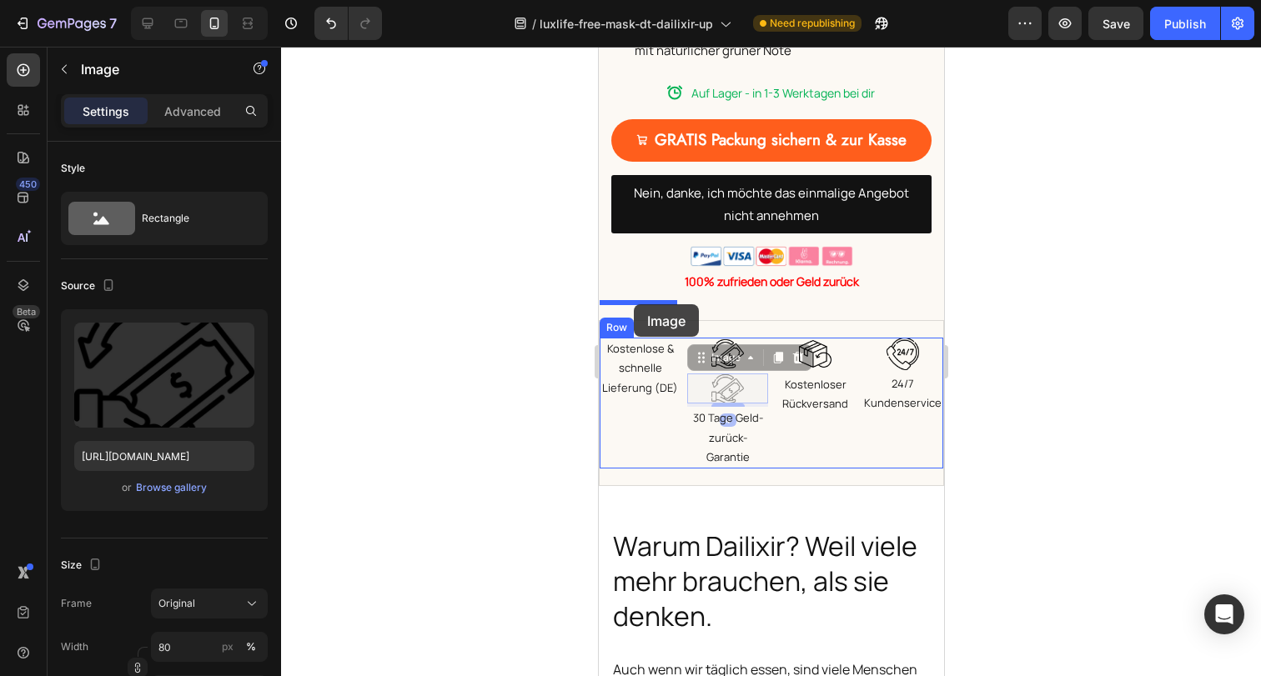
drag, startPoint x: 695, startPoint y: 321, endPoint x: 633, endPoint y: 304, distance: 63.9
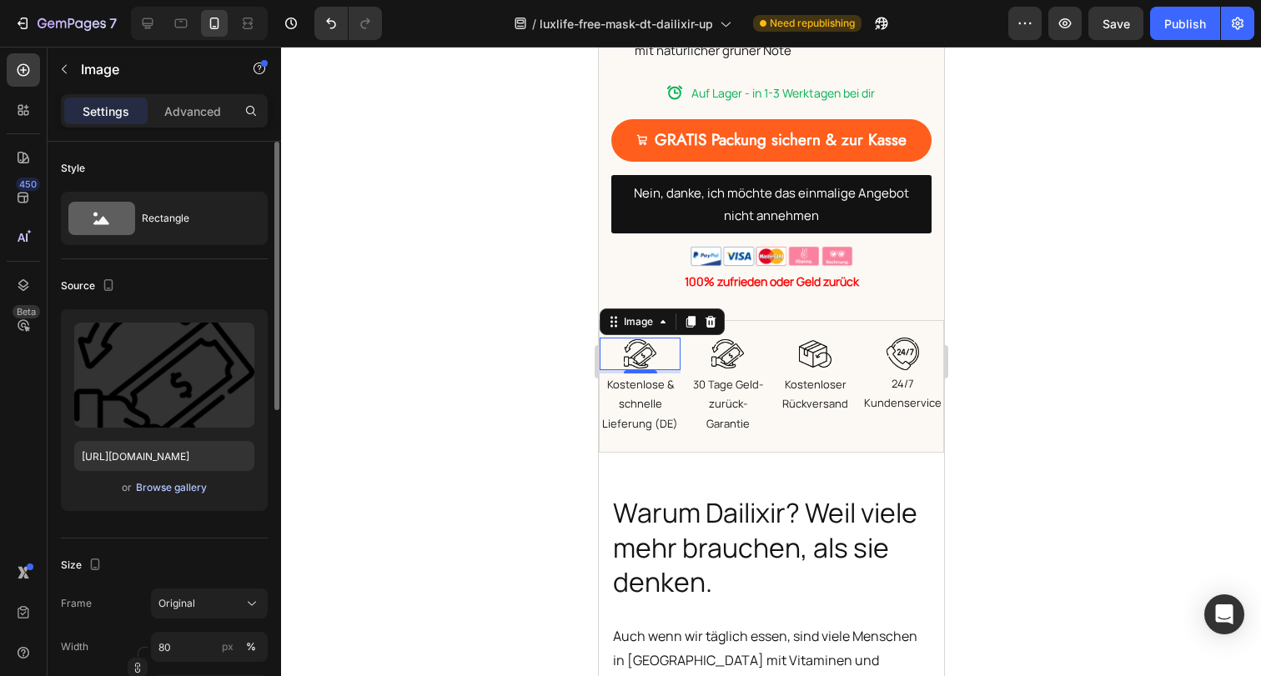
click at [177, 486] on div "Browse gallery" at bounding box center [171, 487] width 71 height 15
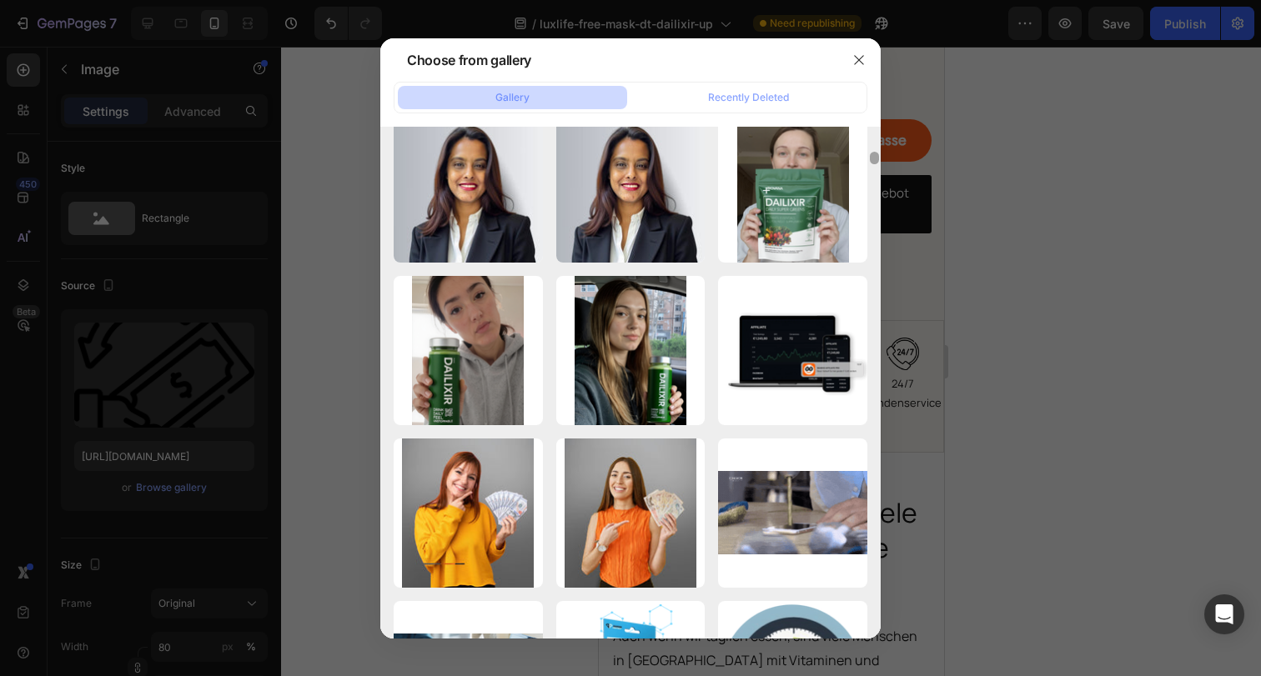
scroll to position [0, 0]
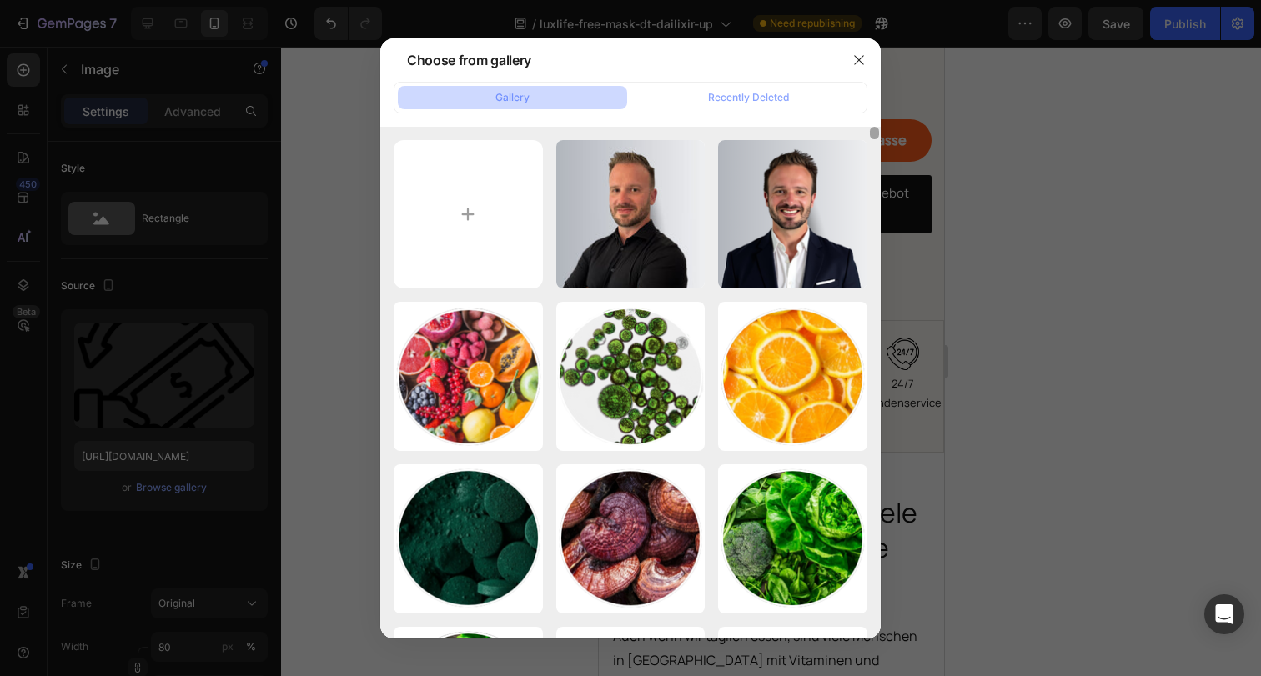
drag, startPoint x: 874, startPoint y: 435, endPoint x: 873, endPoint y: 81, distance: 354.4
click at [873, 82] on div "Gallery Recently Deleted Daniel-Augsten.jpg 47.08 kb Daniel-Augsten.png 70.58 k…" at bounding box center [630, 360] width 500 height 557
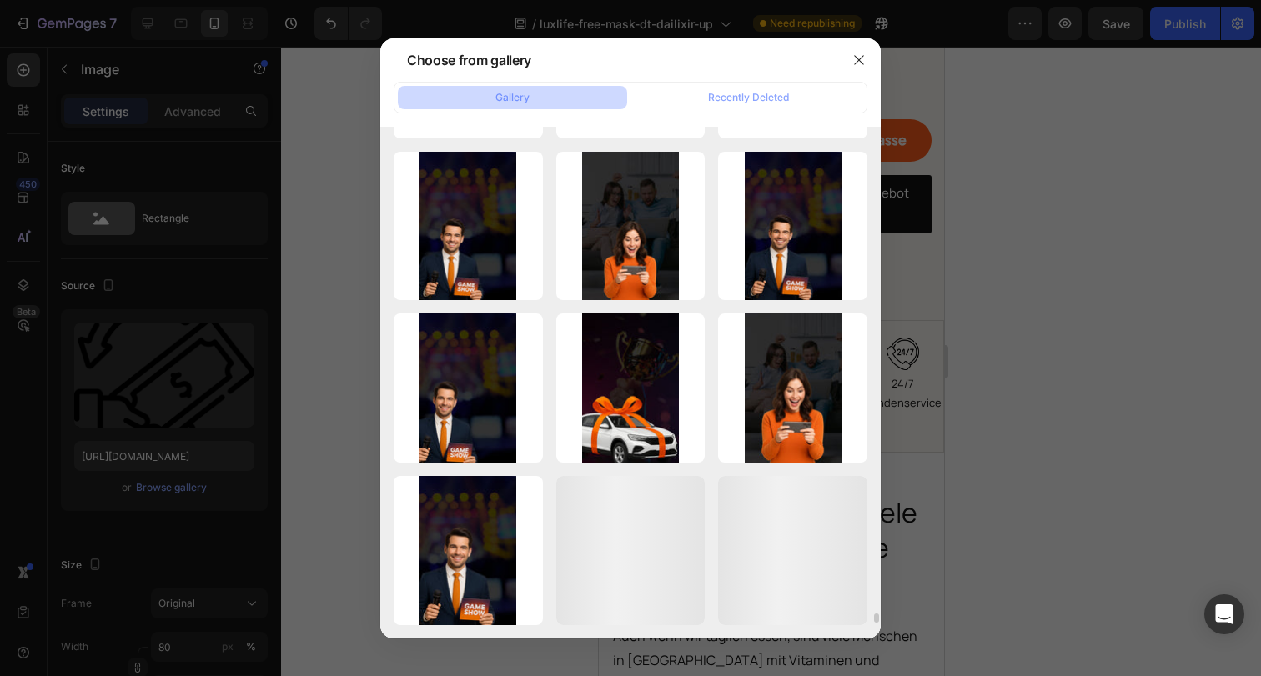
scroll to position [26447, 0]
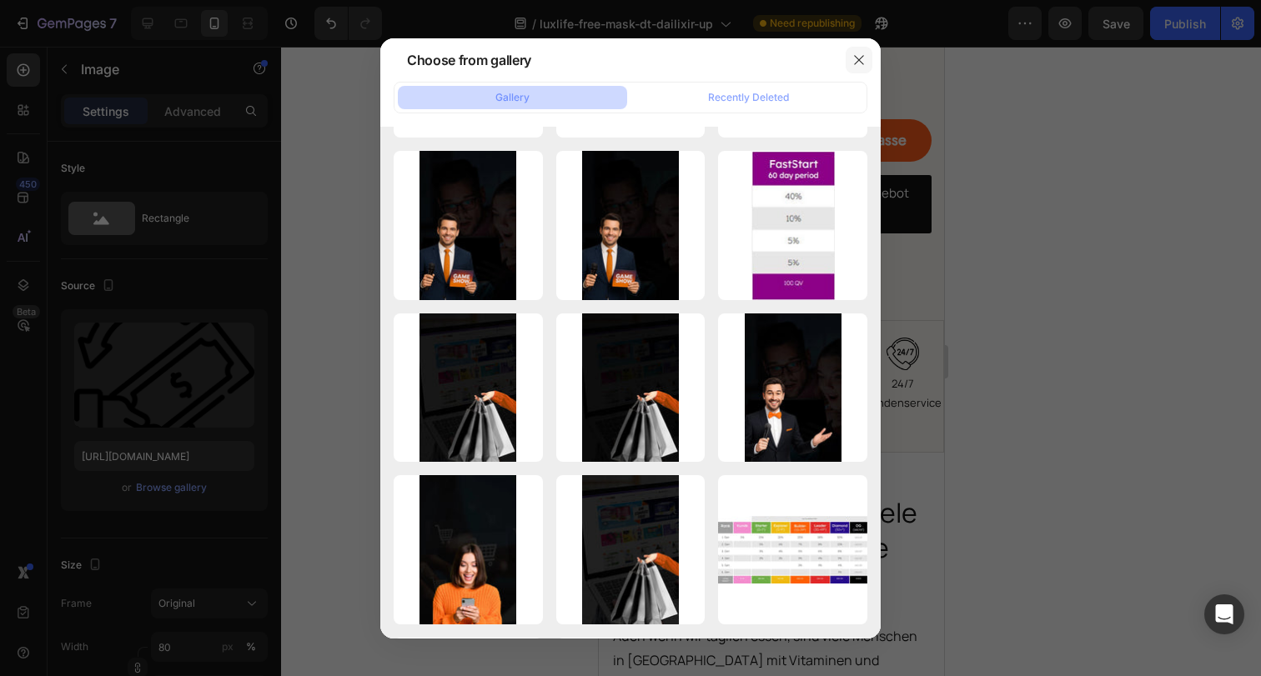
click at [862, 53] on icon "button" at bounding box center [858, 59] width 13 height 13
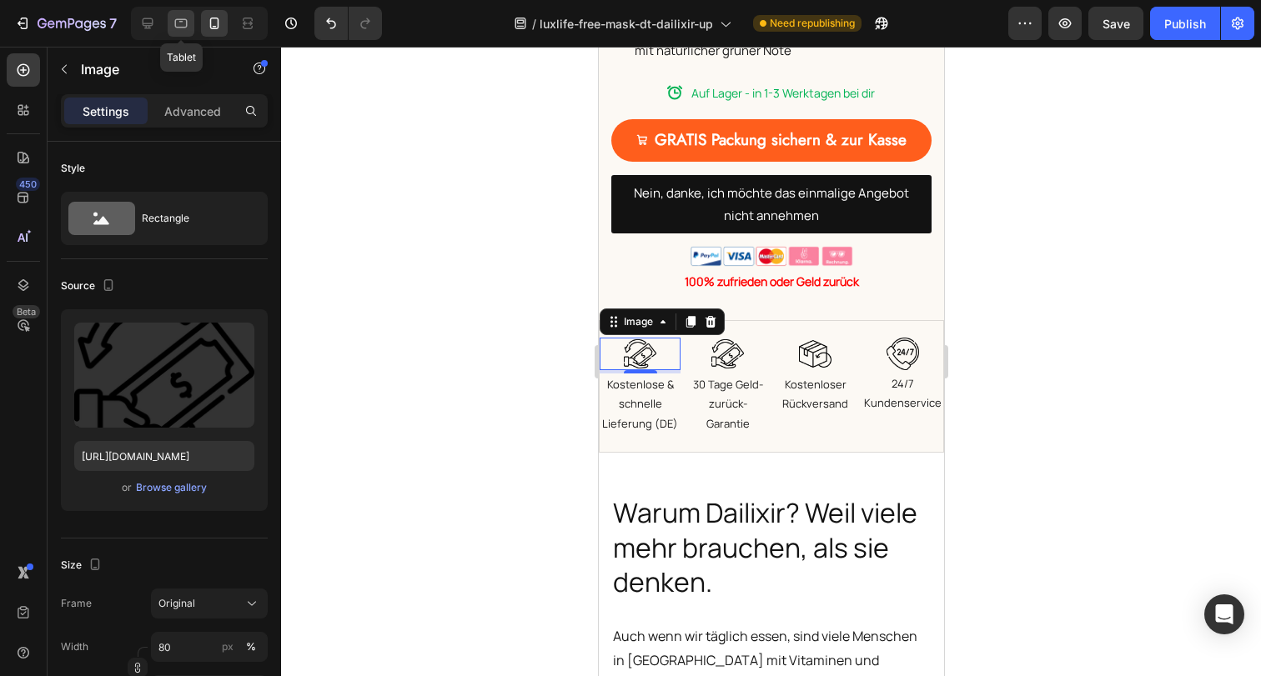
click at [170, 23] on div at bounding box center [181, 23] width 27 height 27
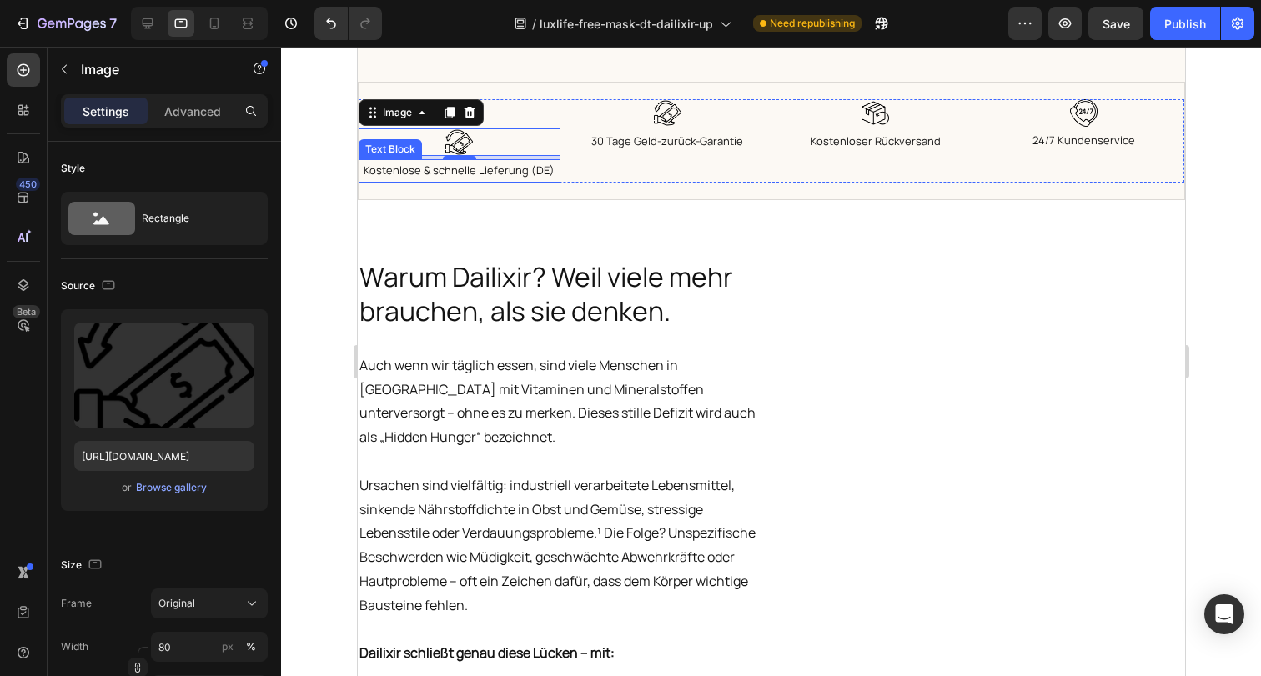
scroll to position [1799, 0]
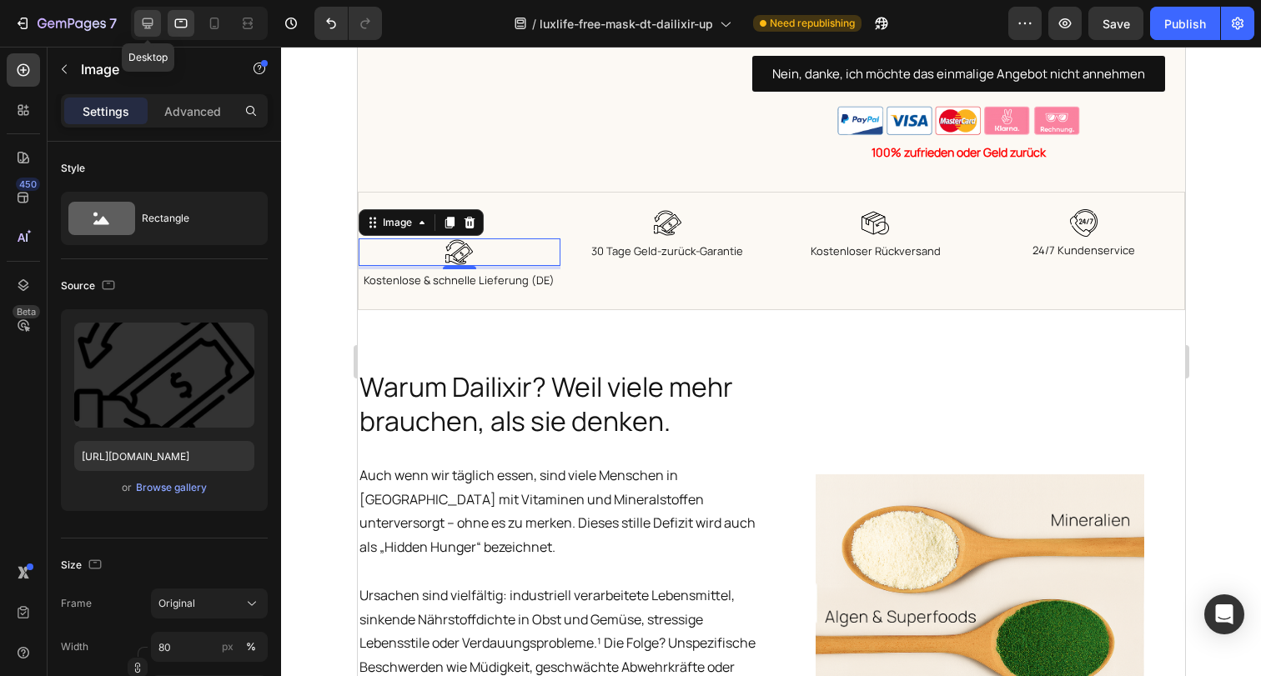
click at [146, 21] on icon at bounding box center [147, 23] width 17 height 17
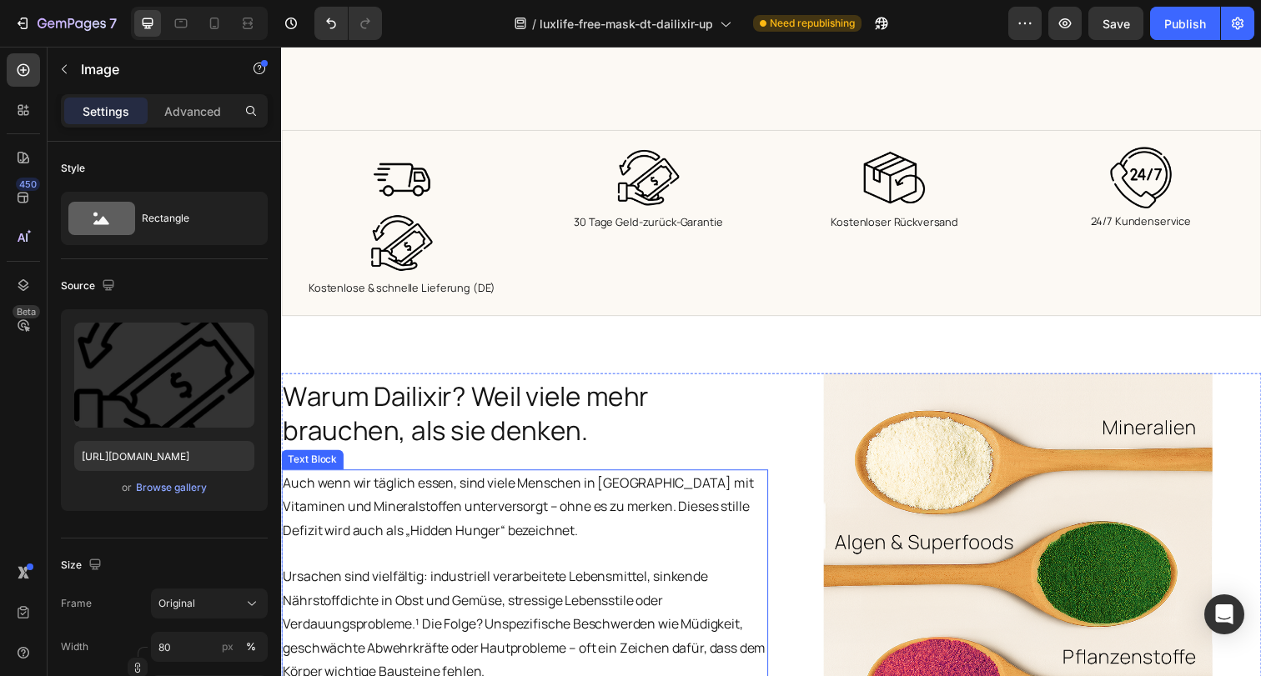
scroll to position [860, 0]
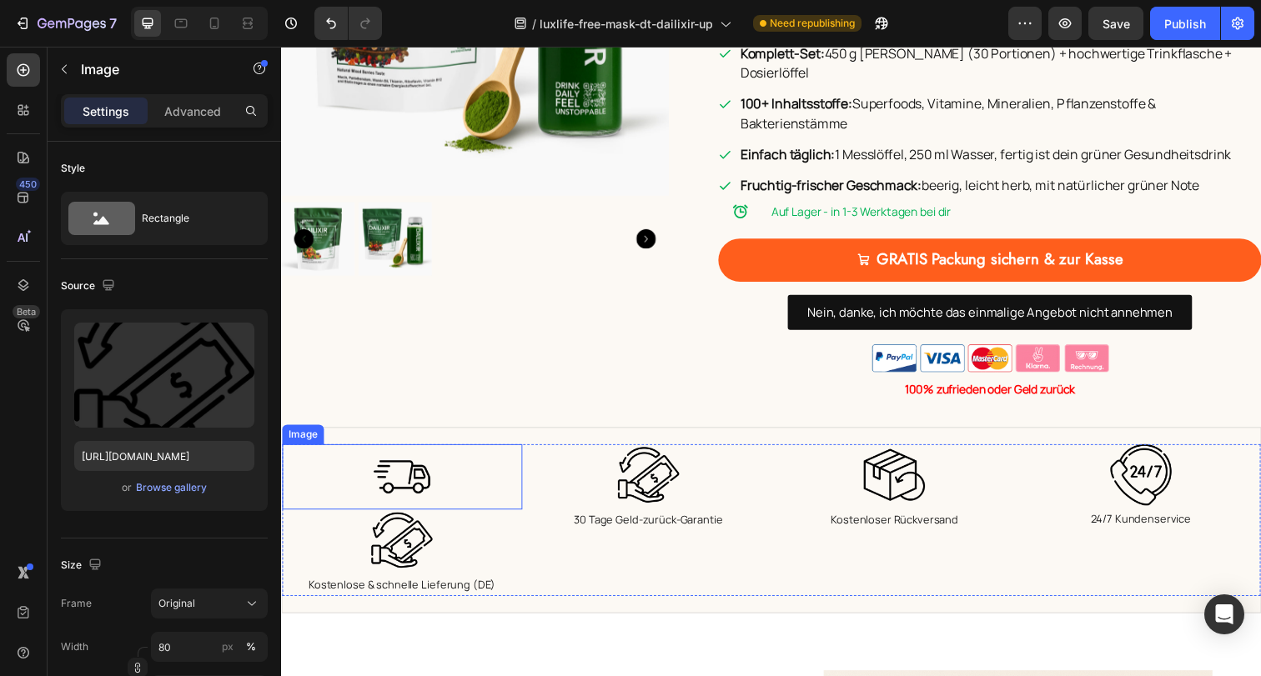
click at [394, 462] on img at bounding box center [404, 486] width 66 height 66
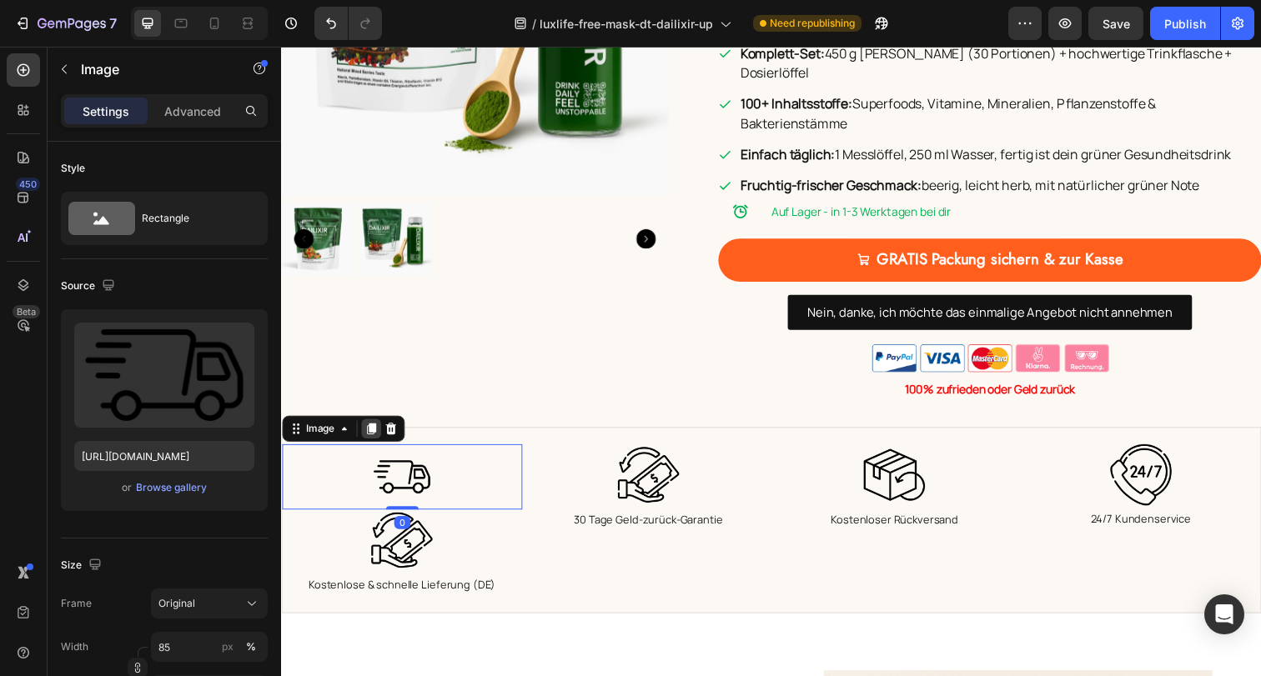
click at [375, 432] on icon at bounding box center [373, 438] width 9 height 12
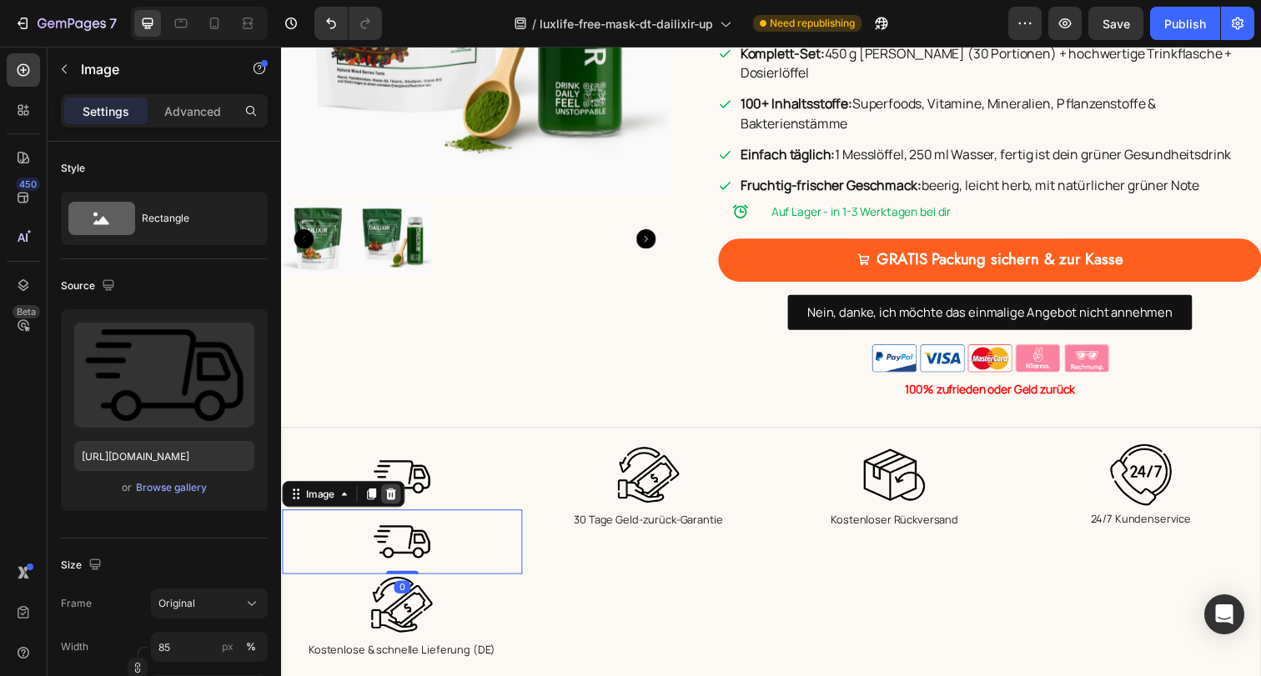
click at [394, 498] on icon at bounding box center [393, 504] width 11 height 12
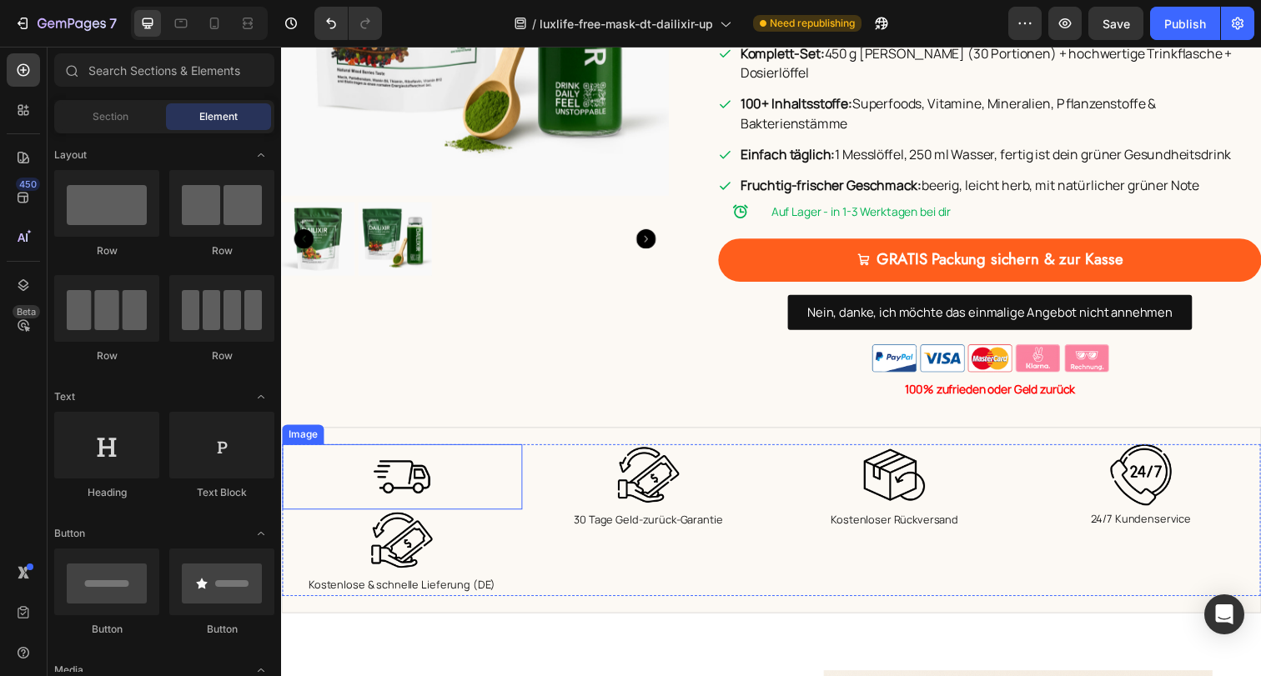
click at [409, 456] on img at bounding box center [404, 486] width 66 height 66
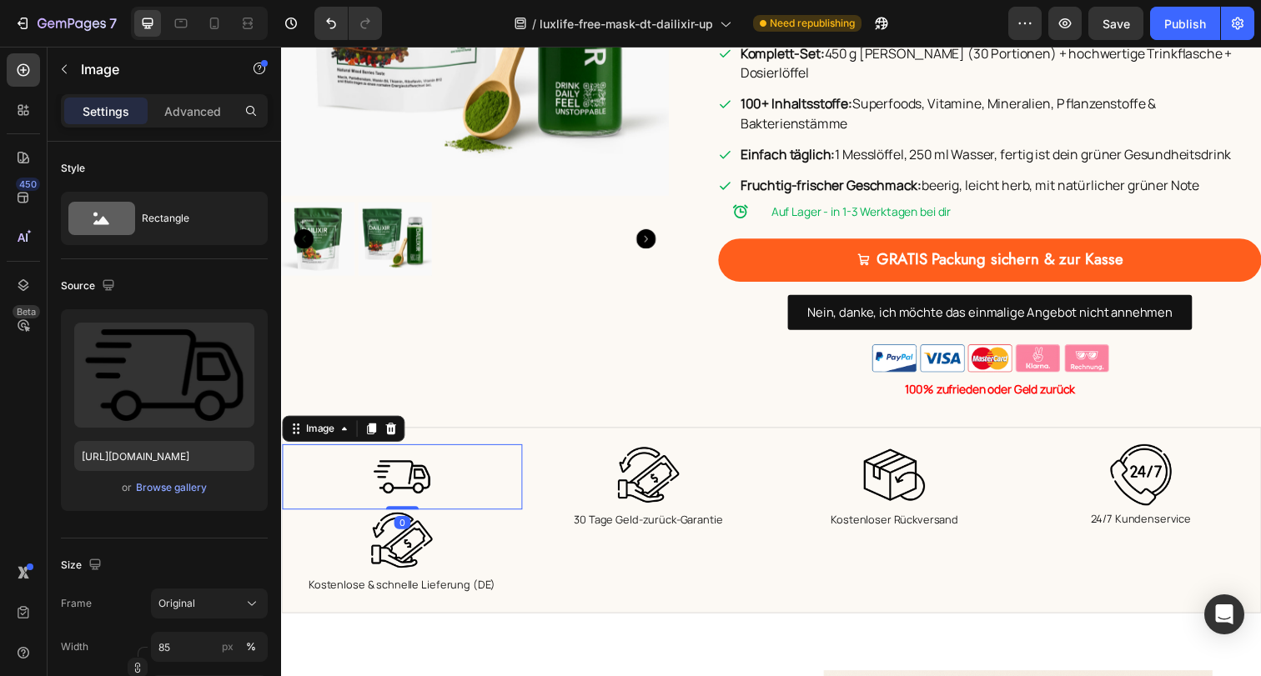
click at [205, 96] on div "Settings Advanced" at bounding box center [164, 110] width 207 height 33
click at [198, 123] on div "Advanced" at bounding box center [192, 111] width 83 height 27
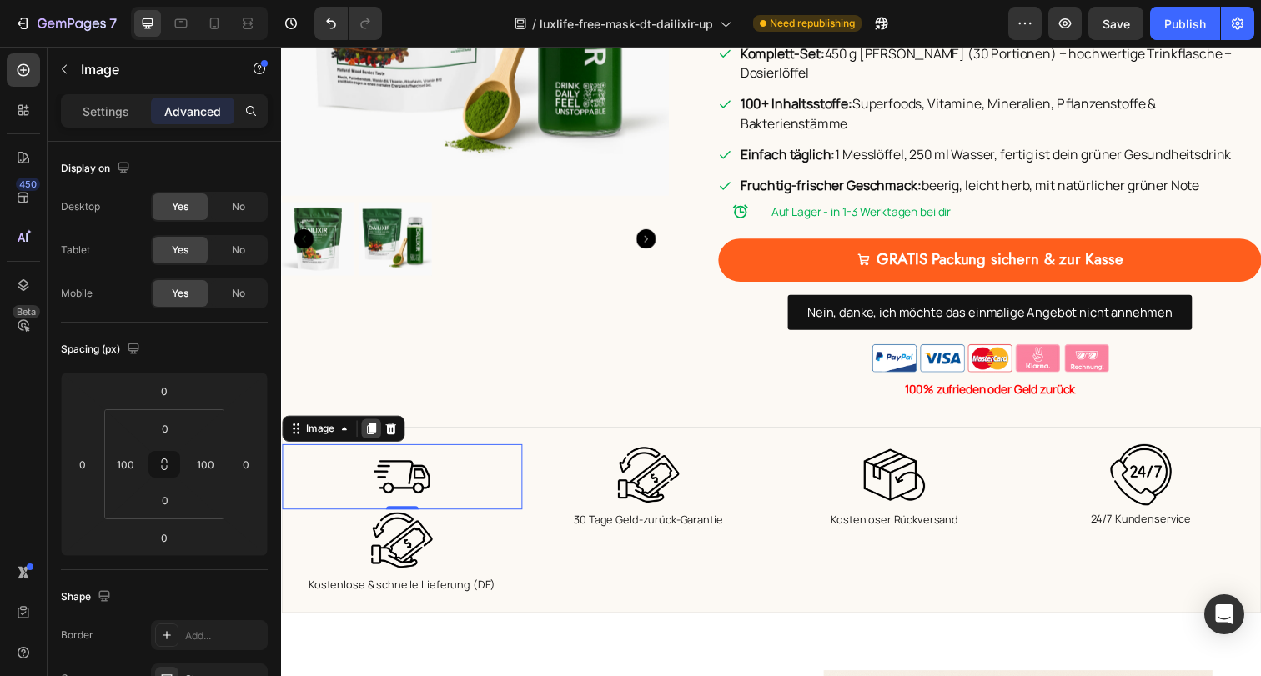
click at [369, 430] on icon at bounding box center [372, 436] width 13 height 13
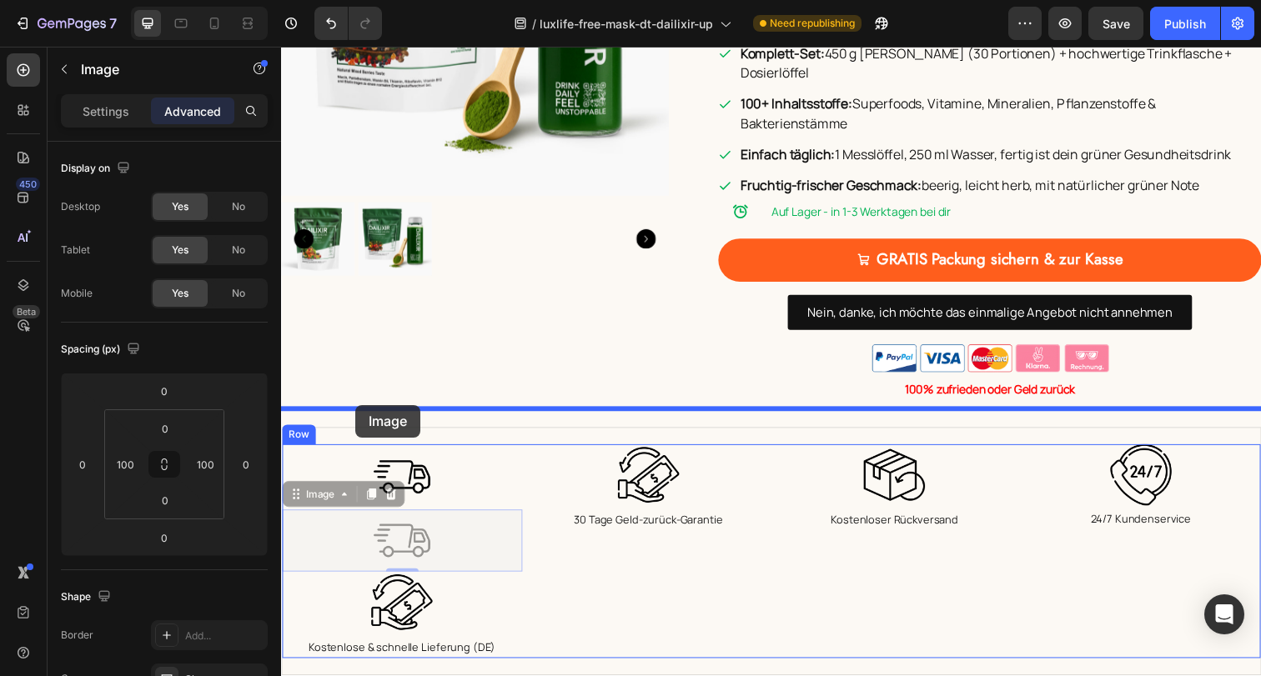
drag, startPoint x: 326, startPoint y: 481, endPoint x: 357, endPoint y: 413, distance: 75.0
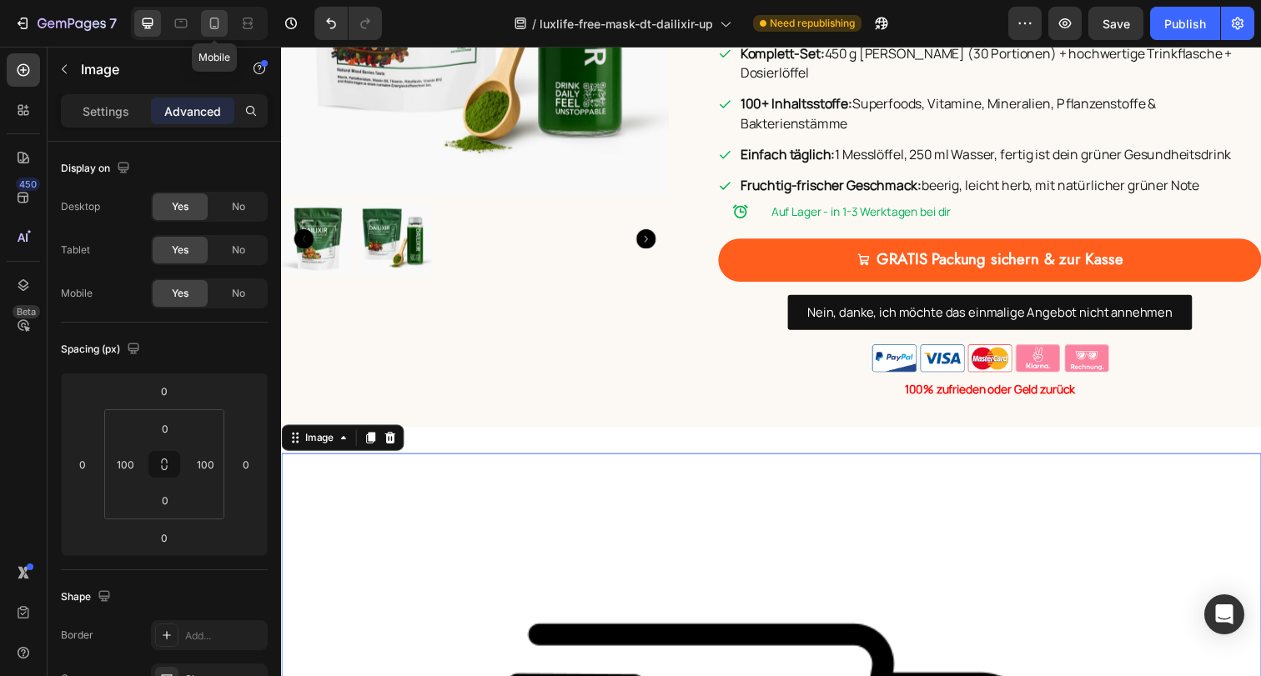
click at [213, 25] on icon at bounding box center [214, 23] width 17 height 17
type input "24"
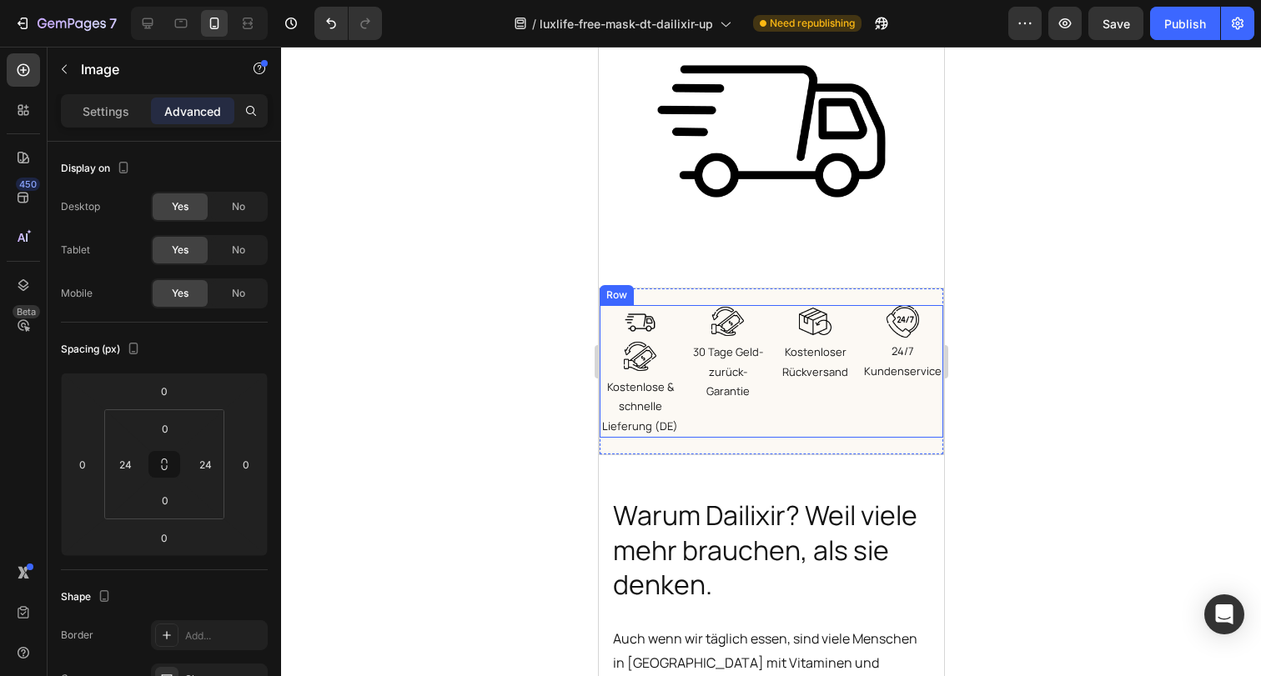
scroll to position [1778, 0]
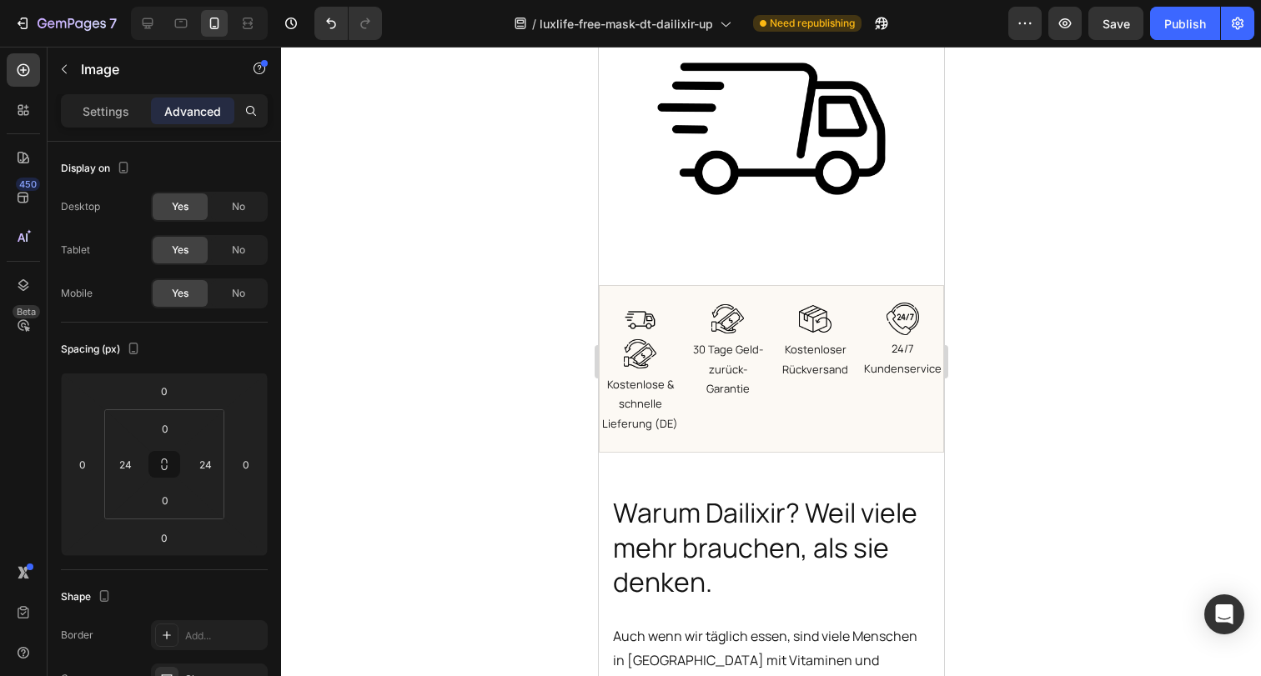
click at [792, 153] on img at bounding box center [769, 128] width 259 height 259
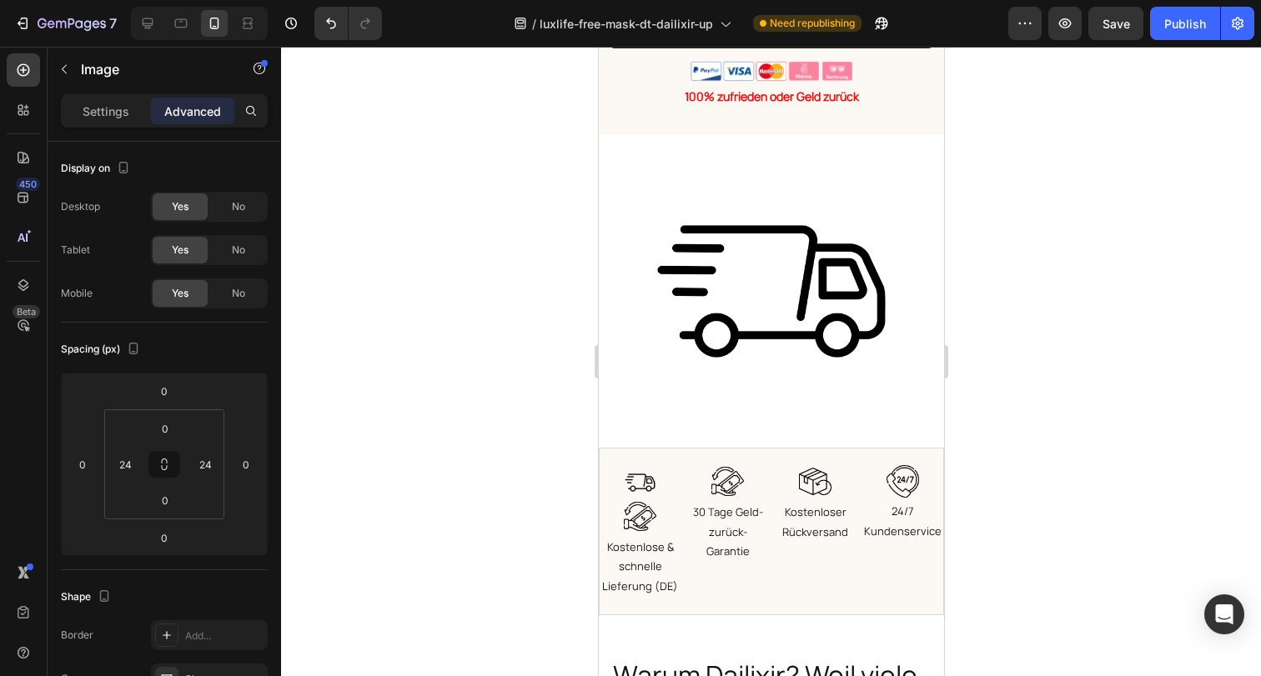
click at [850, 236] on img at bounding box center [769, 291] width 259 height 259
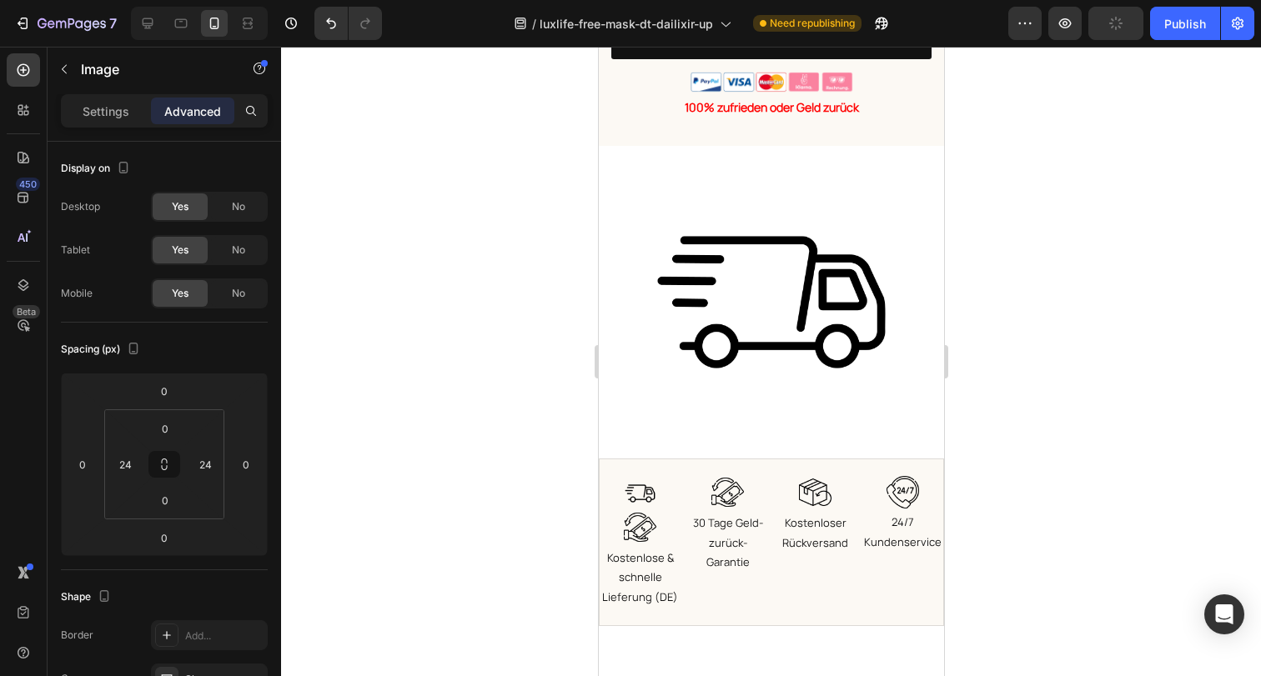
scroll to position [1625, 0]
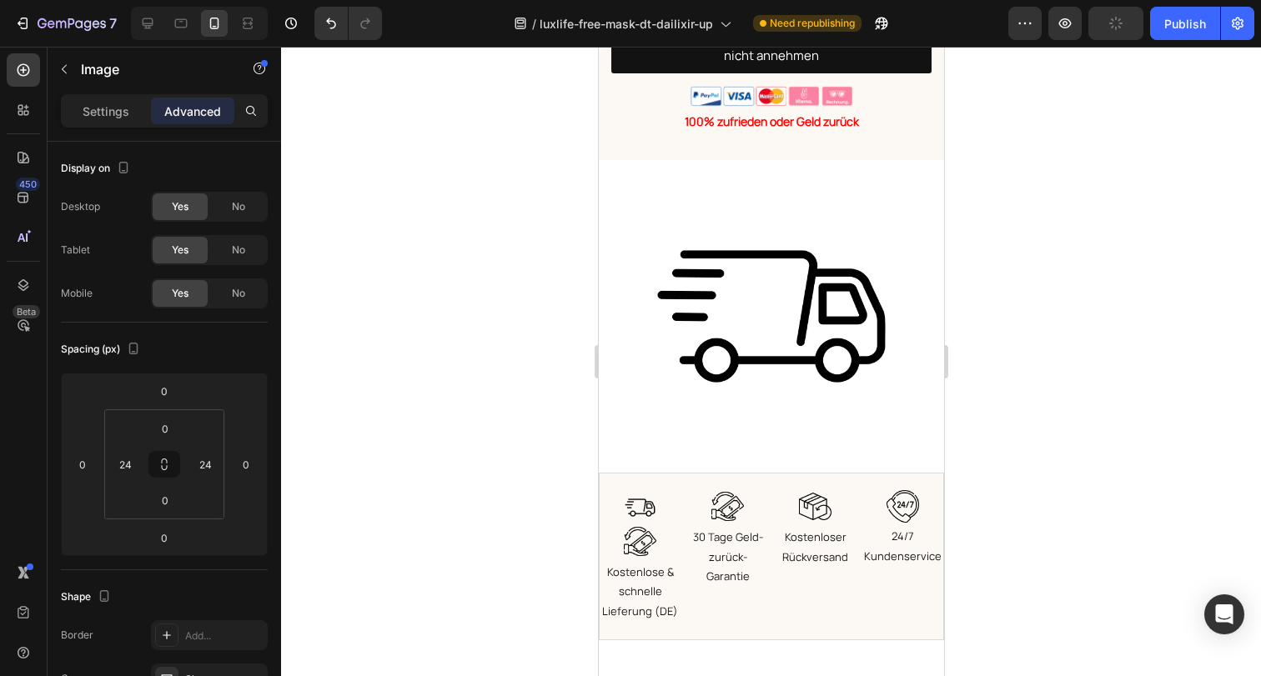
click at [770, 228] on img at bounding box center [769, 316] width 259 height 259
click at [148, 32] on div at bounding box center [147, 23] width 27 height 27
type input "100"
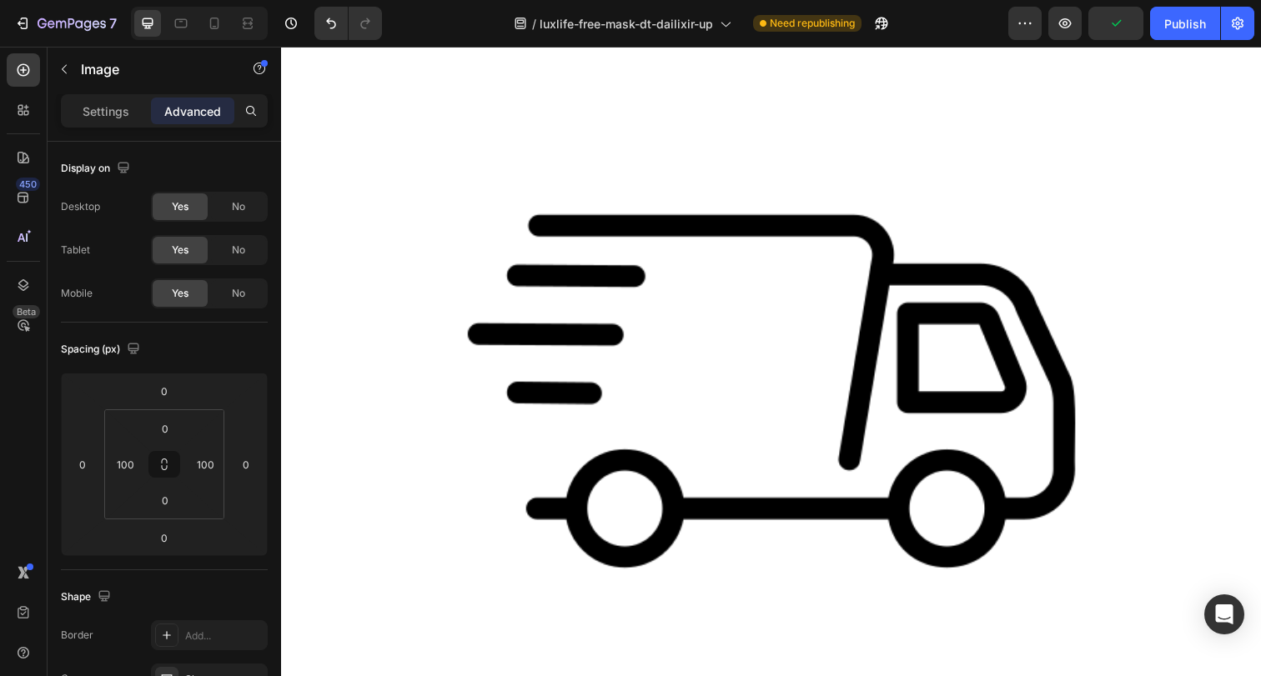
click at [775, 280] on img at bounding box center [781, 398] width 709 height 709
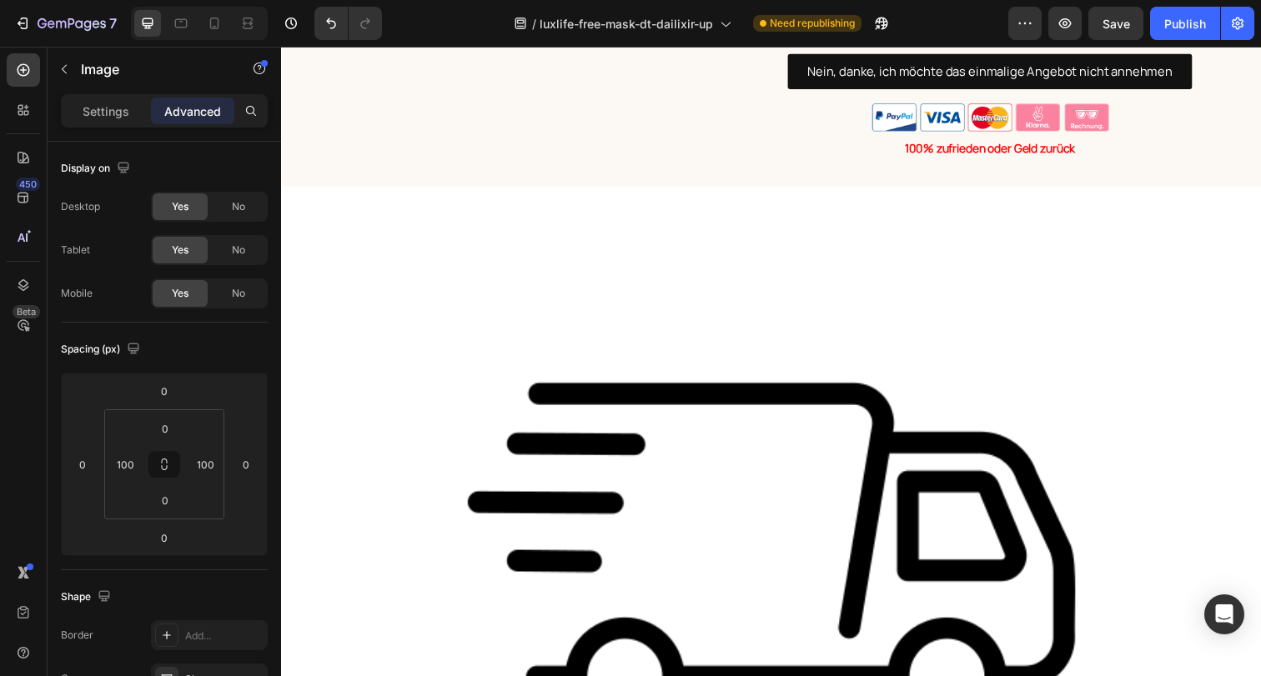
scroll to position [930, 0]
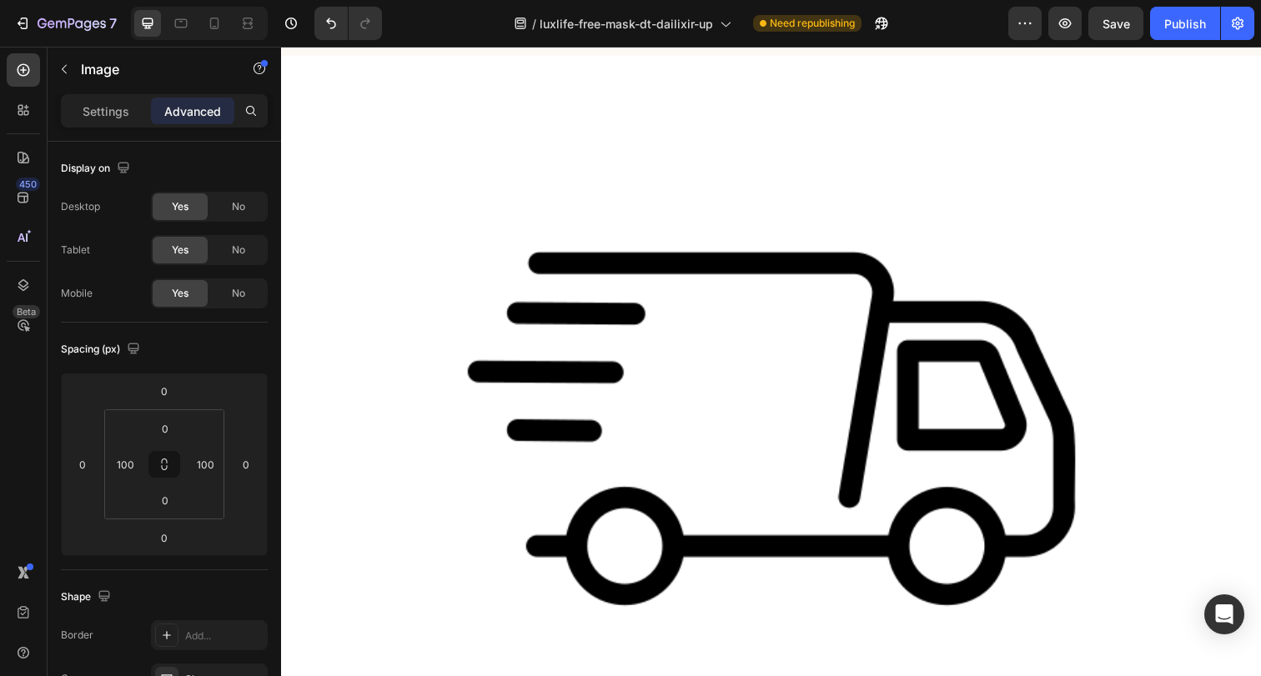
scroll to position [1240, 0]
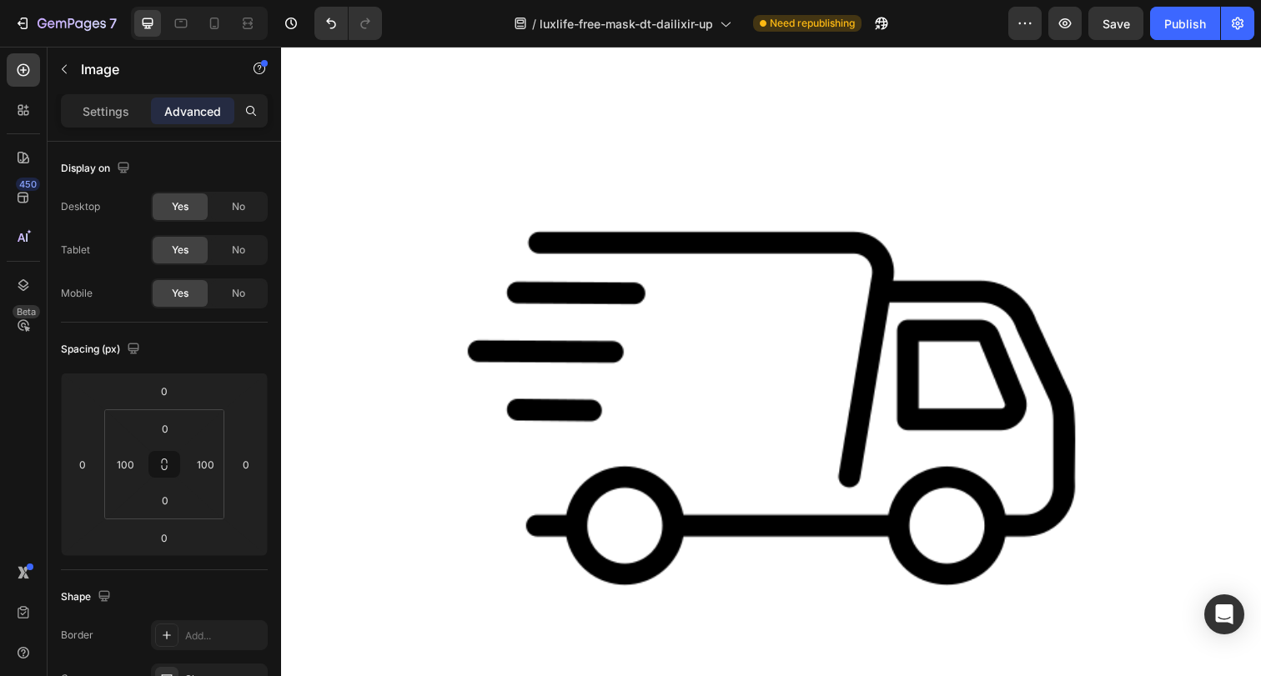
click at [743, 399] on img at bounding box center [781, 416] width 709 height 709
click at [20, 288] on icon at bounding box center [23, 285] width 11 height 12
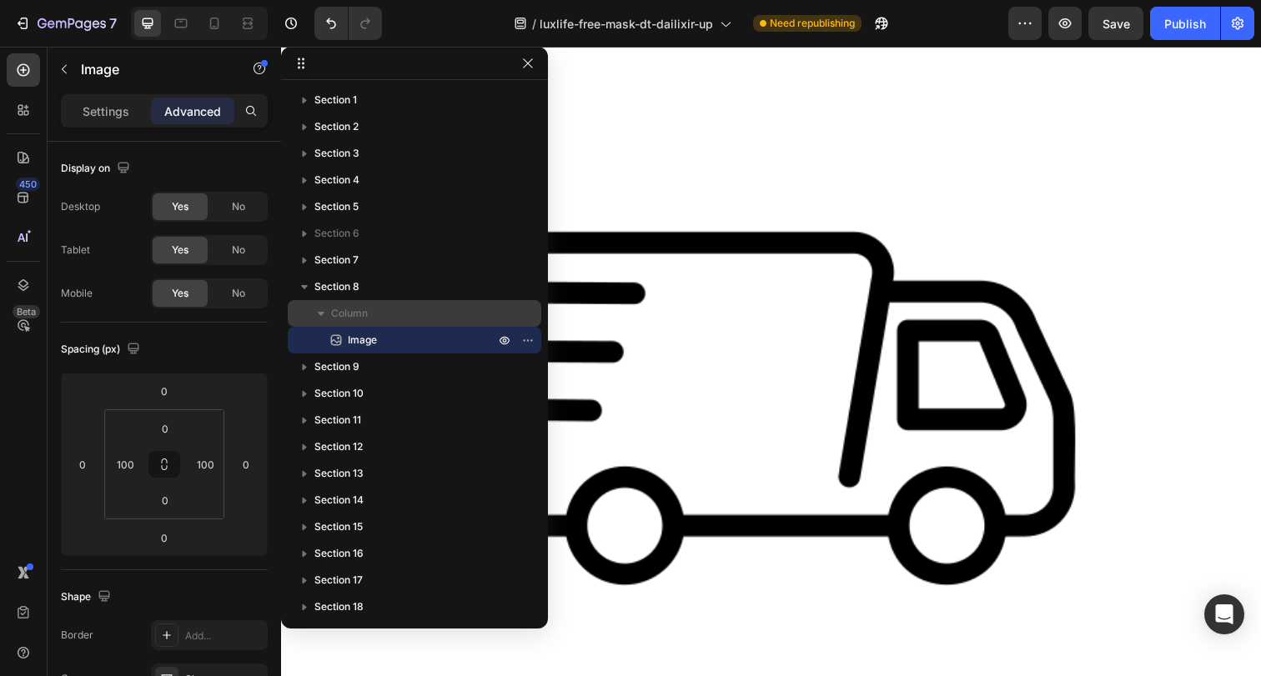
click at [423, 309] on p "Column" at bounding box center [414, 313] width 167 height 17
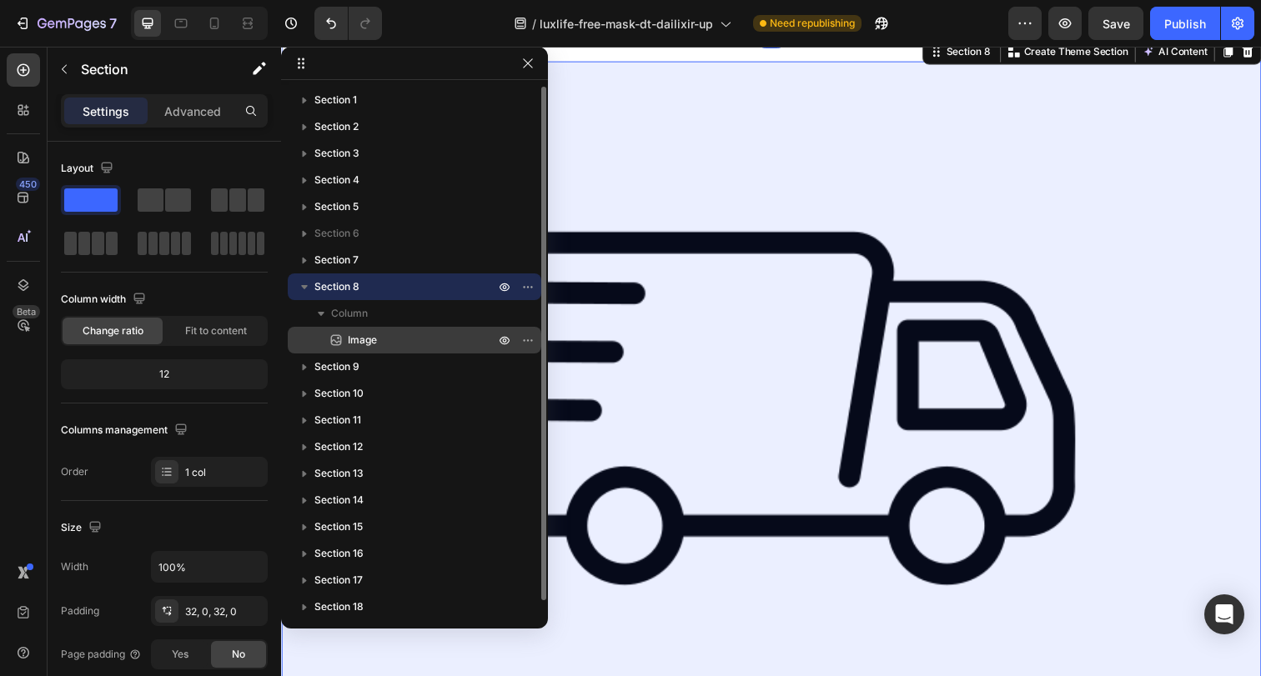
click at [413, 338] on p "Image" at bounding box center [403, 340] width 150 height 17
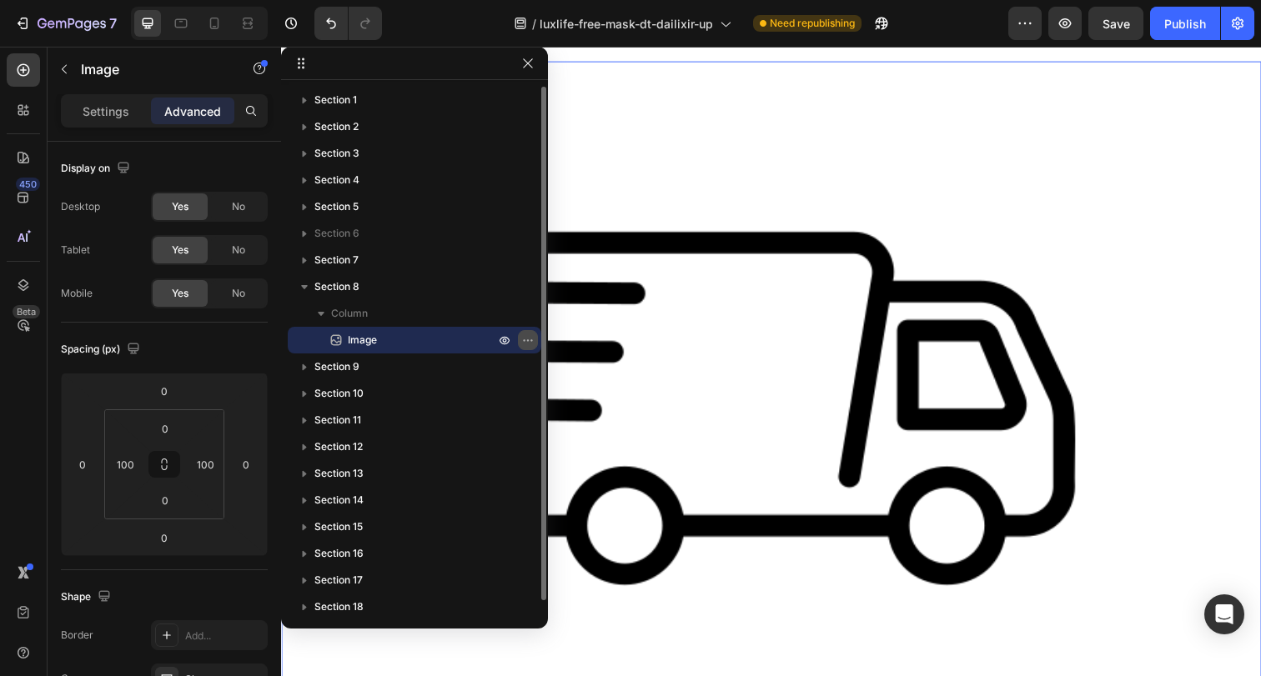
click at [532, 341] on icon "button" at bounding box center [527, 340] width 13 height 13
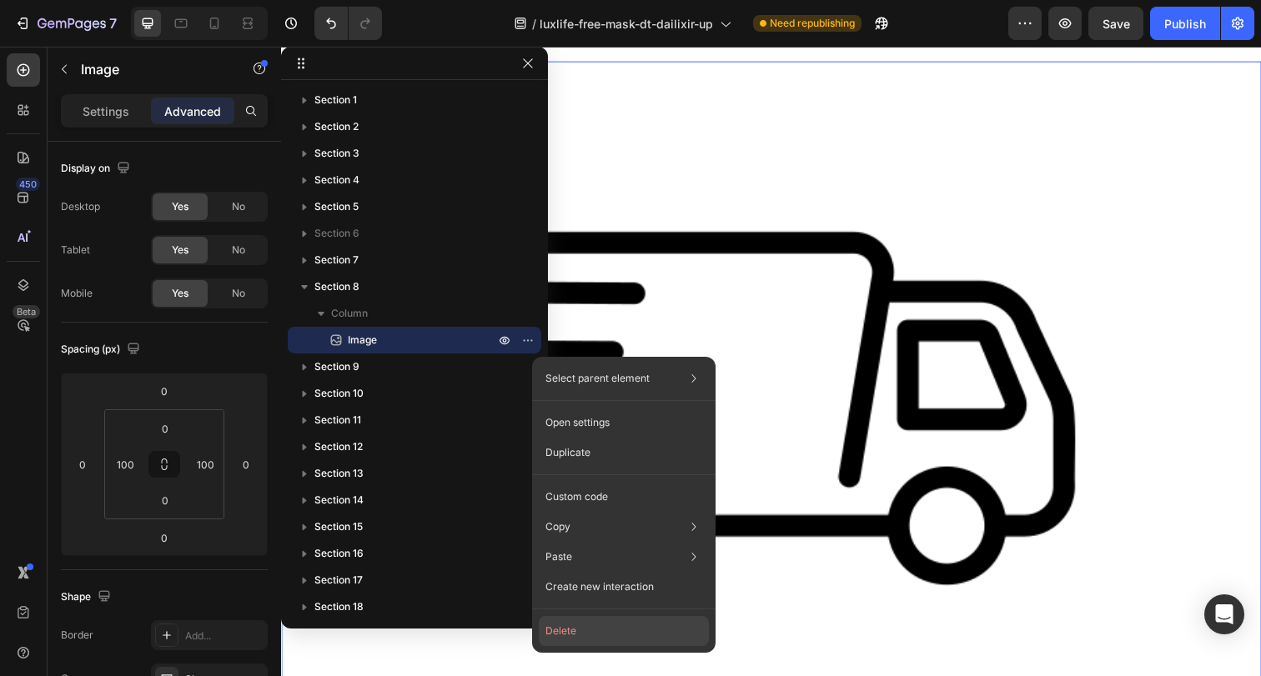
click at [577, 631] on button "Delete" at bounding box center [624, 631] width 170 height 30
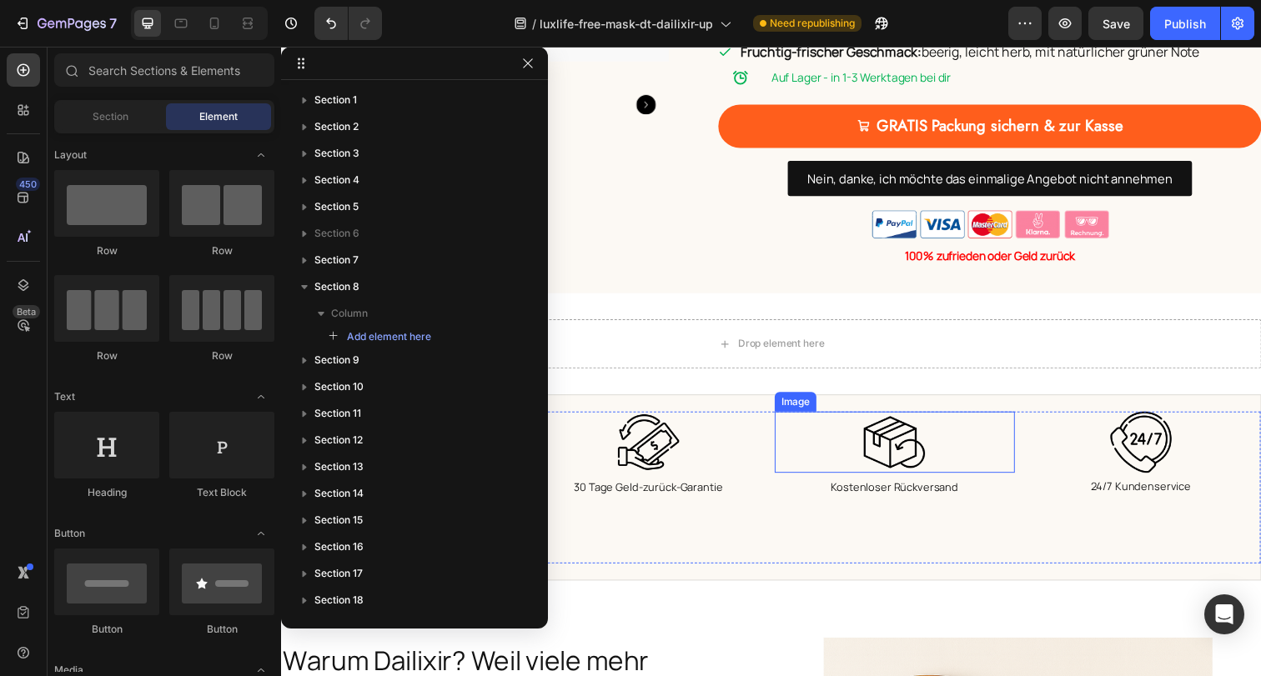
scroll to position [1012, 0]
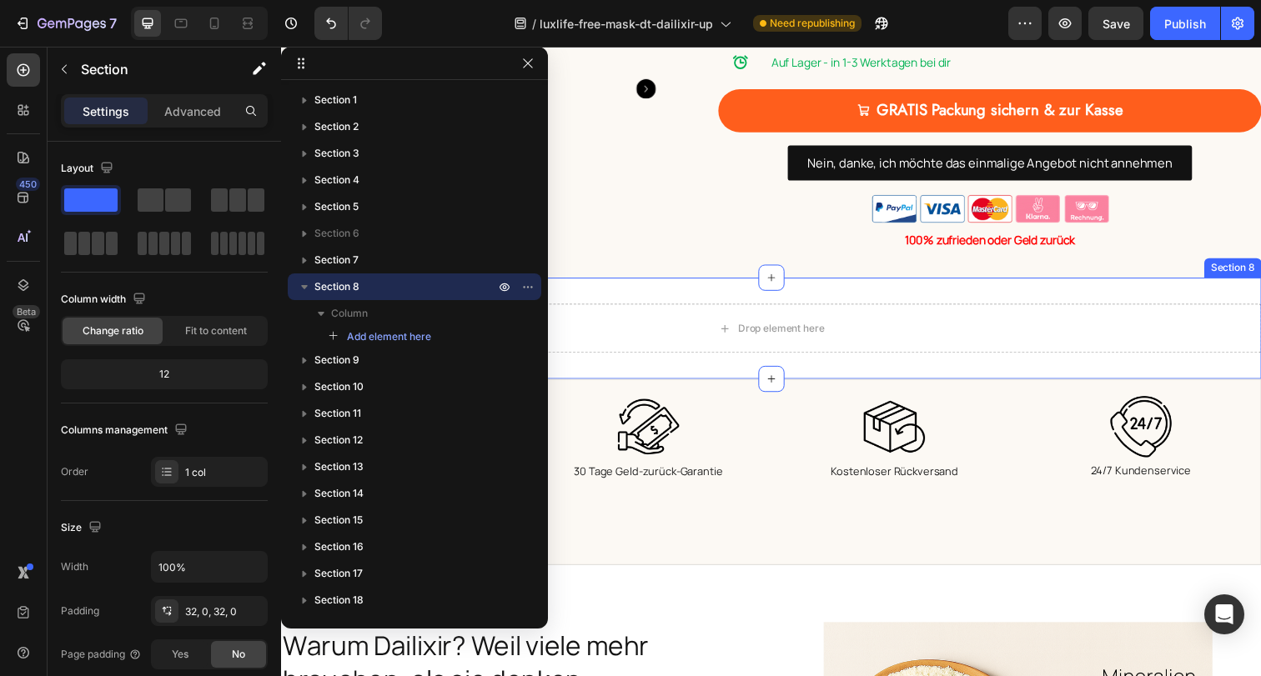
click at [840, 283] on div "Drop element here Section 8" at bounding box center [781, 334] width 1001 height 103
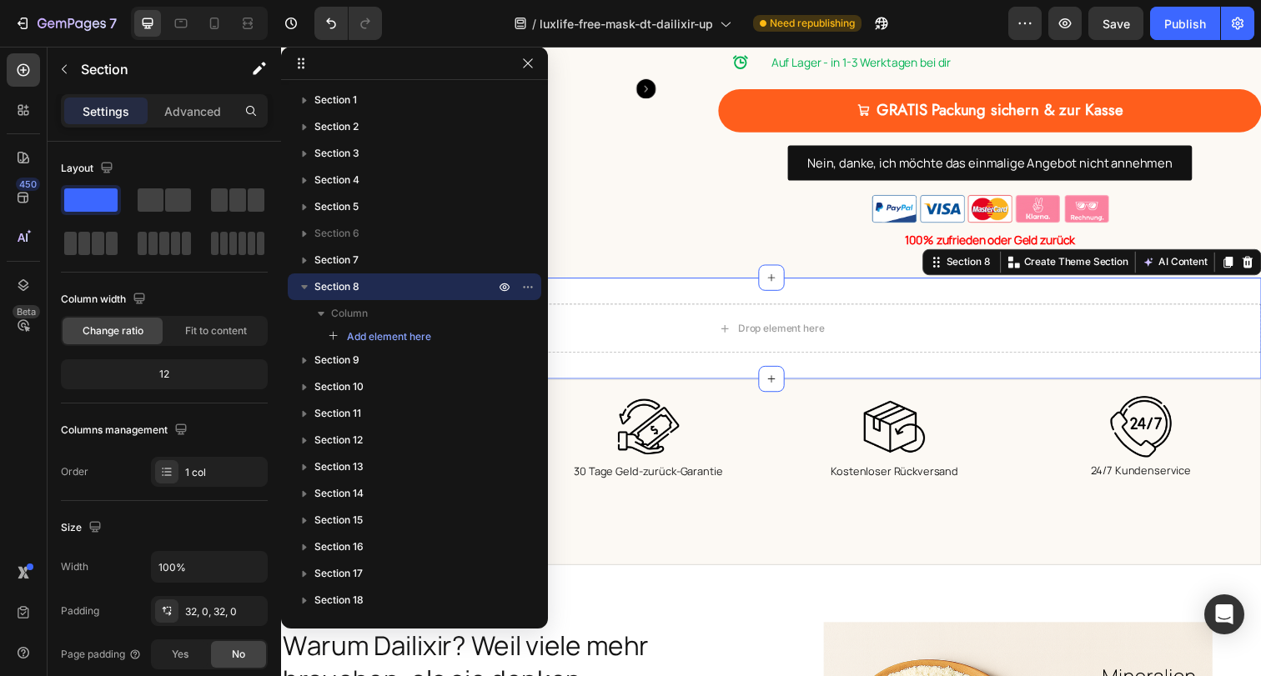
click at [1260, 260] on icon at bounding box center [1267, 266] width 13 height 13
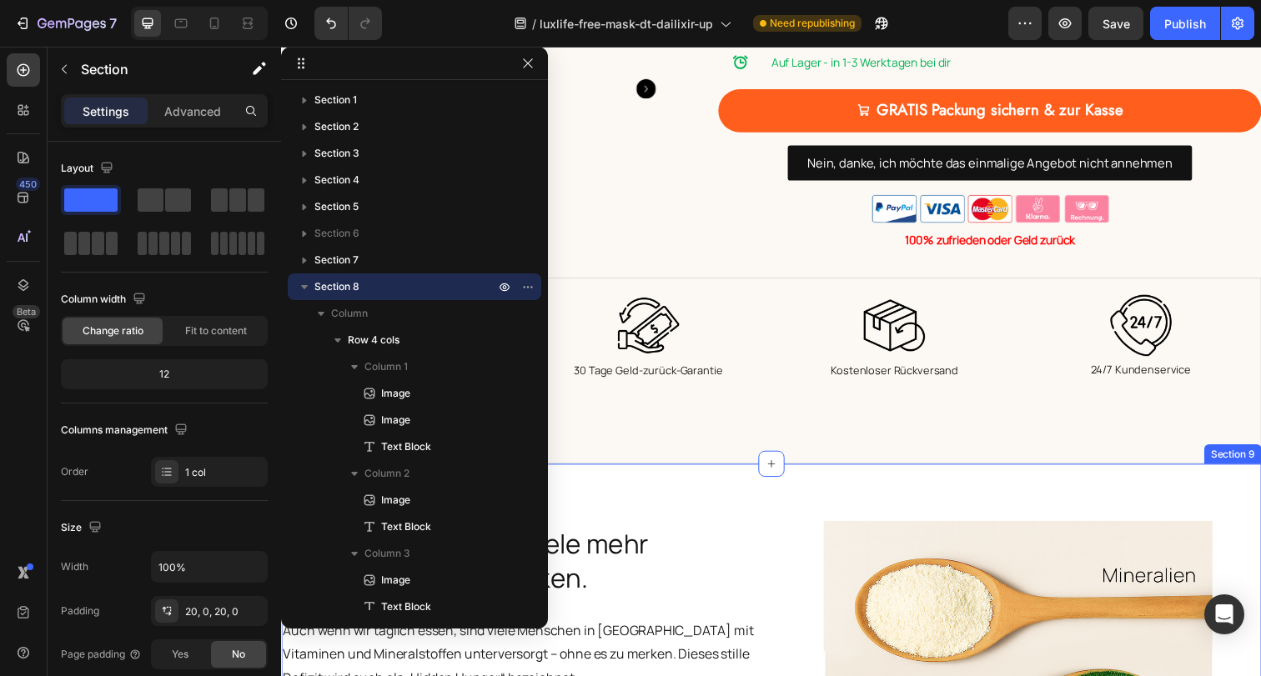
click at [698, 442] on div "Image Image Kostenlose & schnelle Lieferung (DE) Text Block Image 30 Tage Geld-…" at bounding box center [781, 378] width 1001 height 190
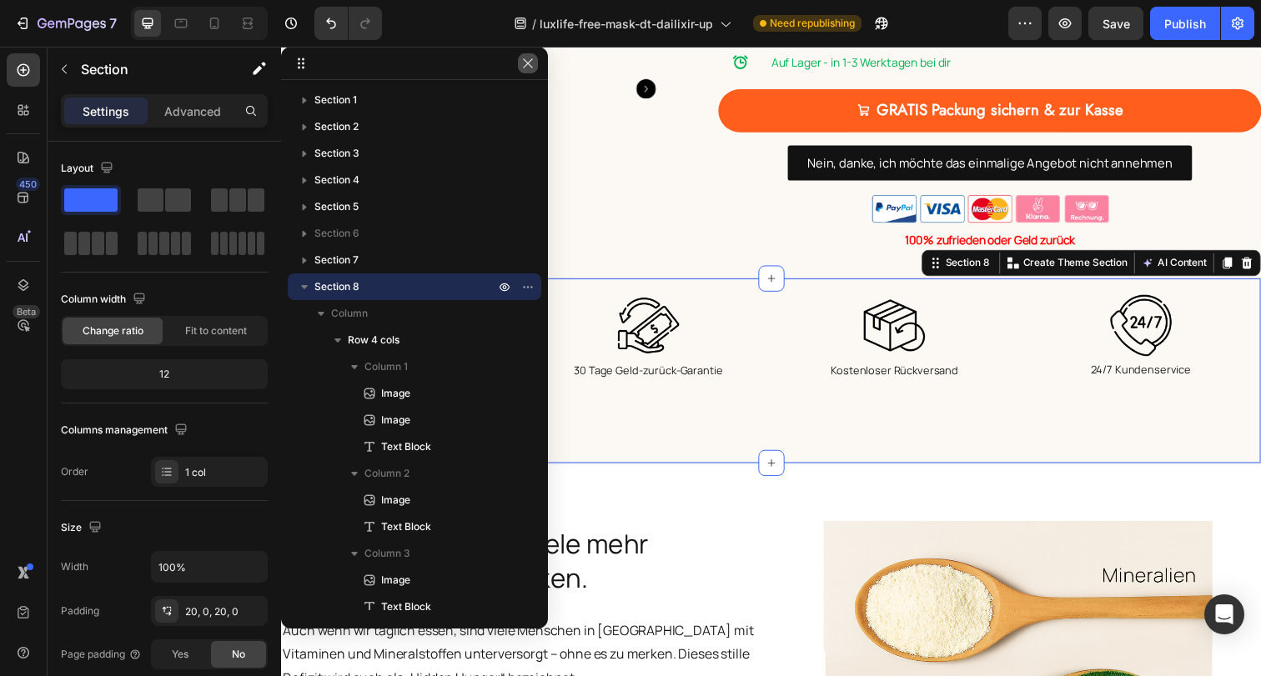
click at [521, 61] on icon "button" at bounding box center [527, 63] width 13 height 13
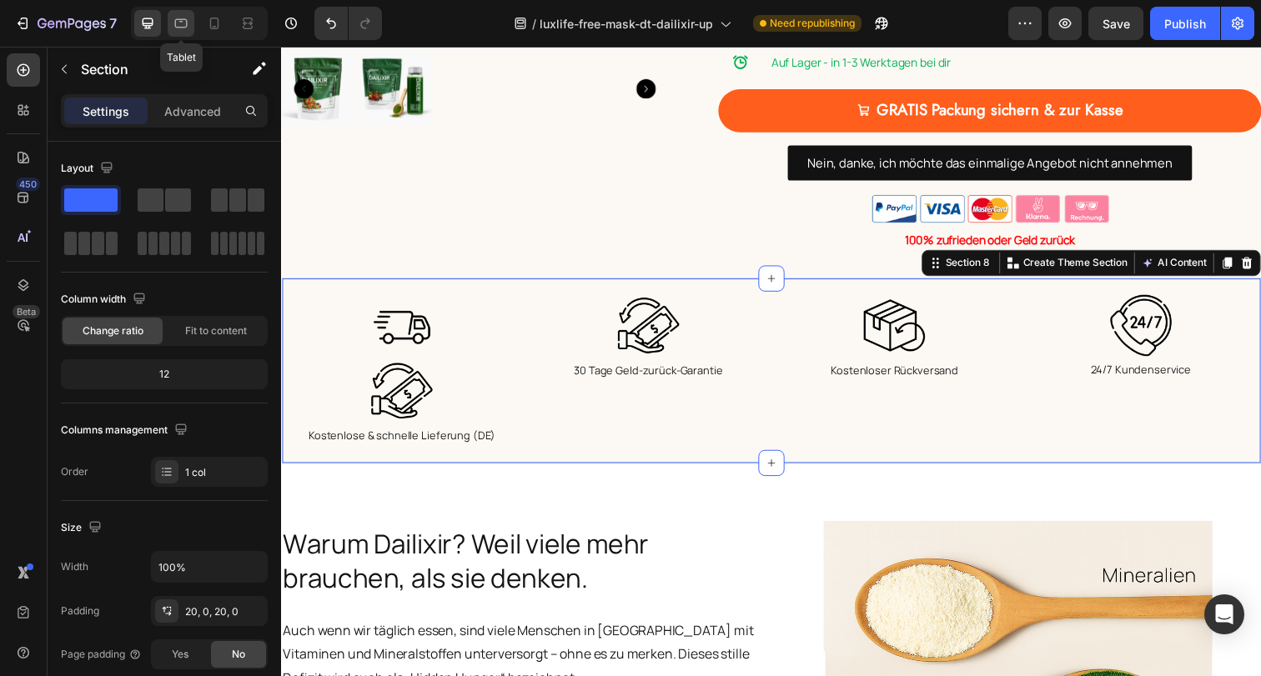
click at [189, 28] on div at bounding box center [181, 23] width 27 height 27
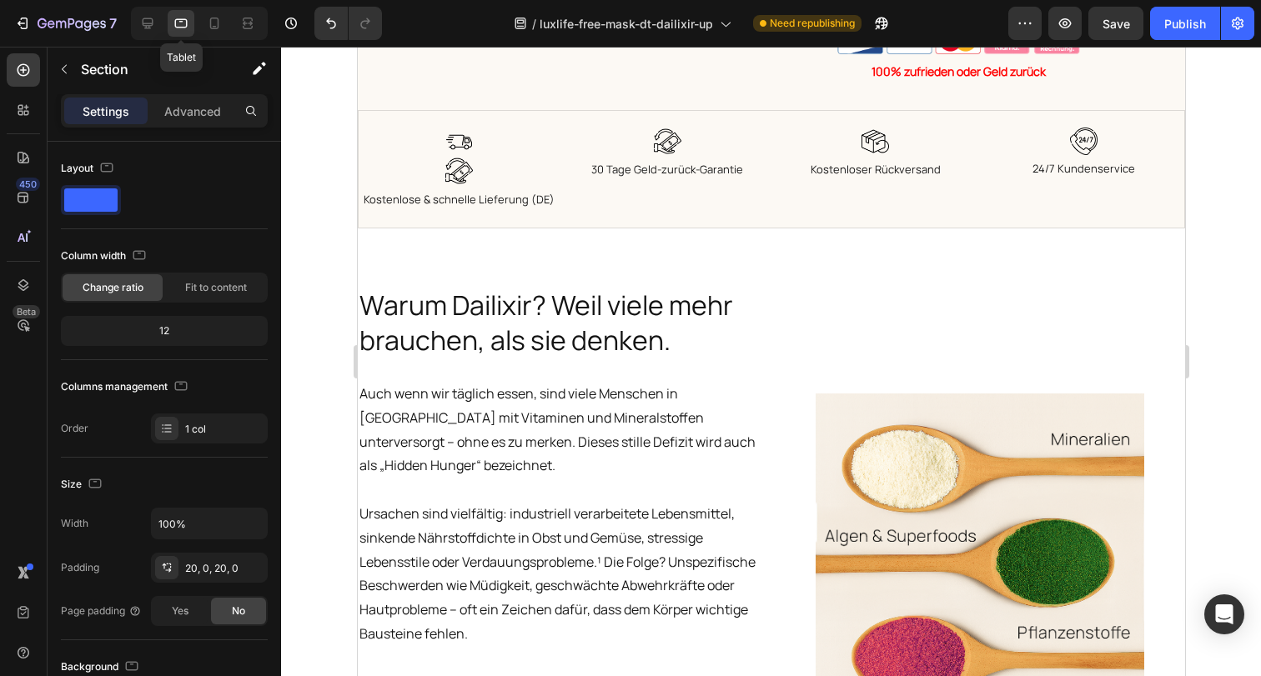
scroll to position [1758, 0]
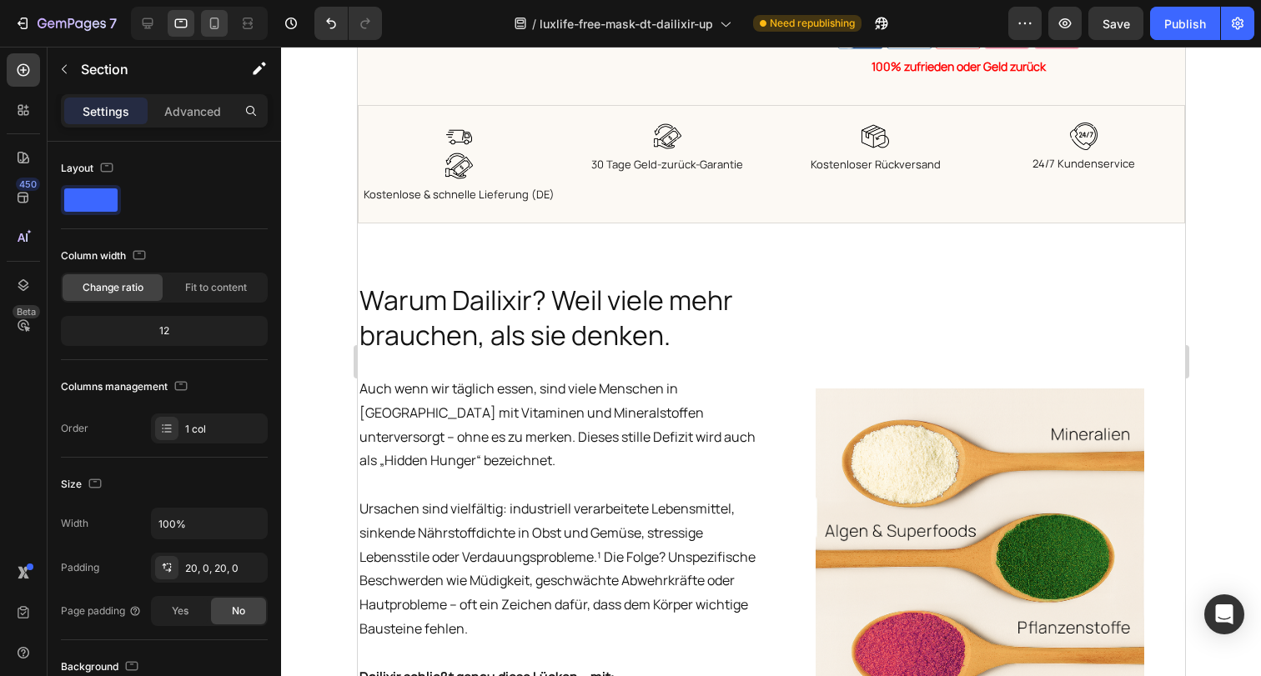
click at [212, 19] on icon at bounding box center [214, 23] width 17 height 17
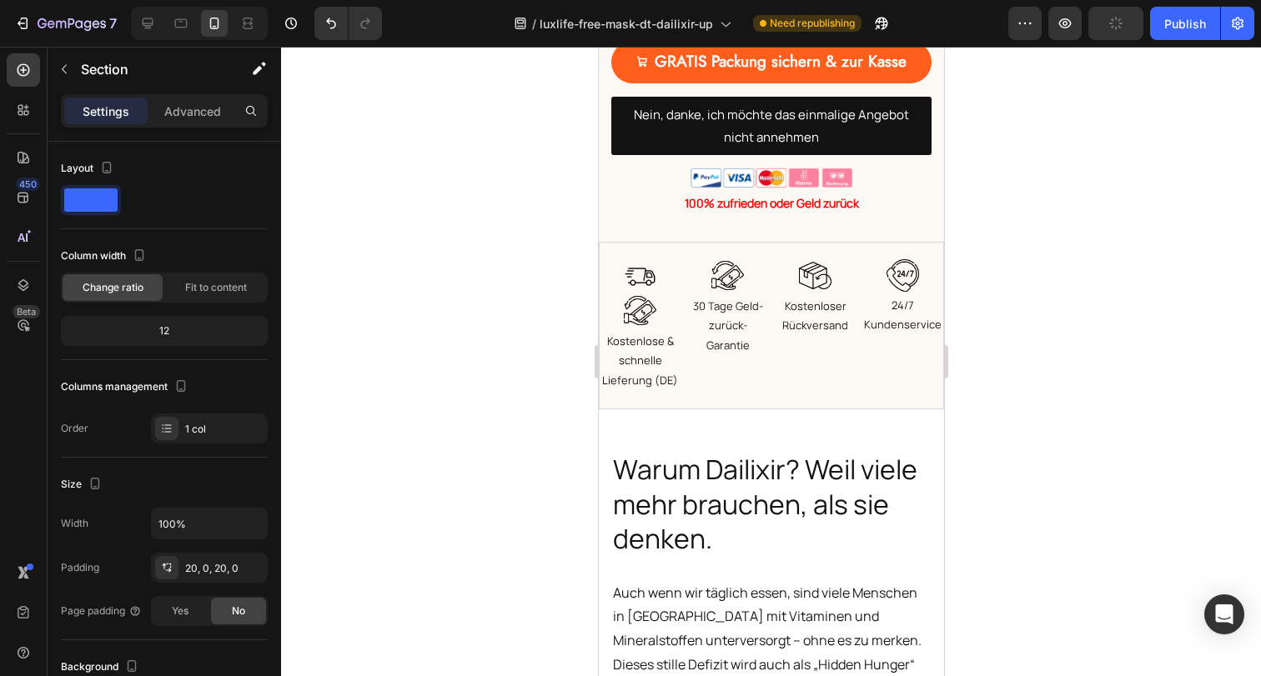
scroll to position [1645, 0]
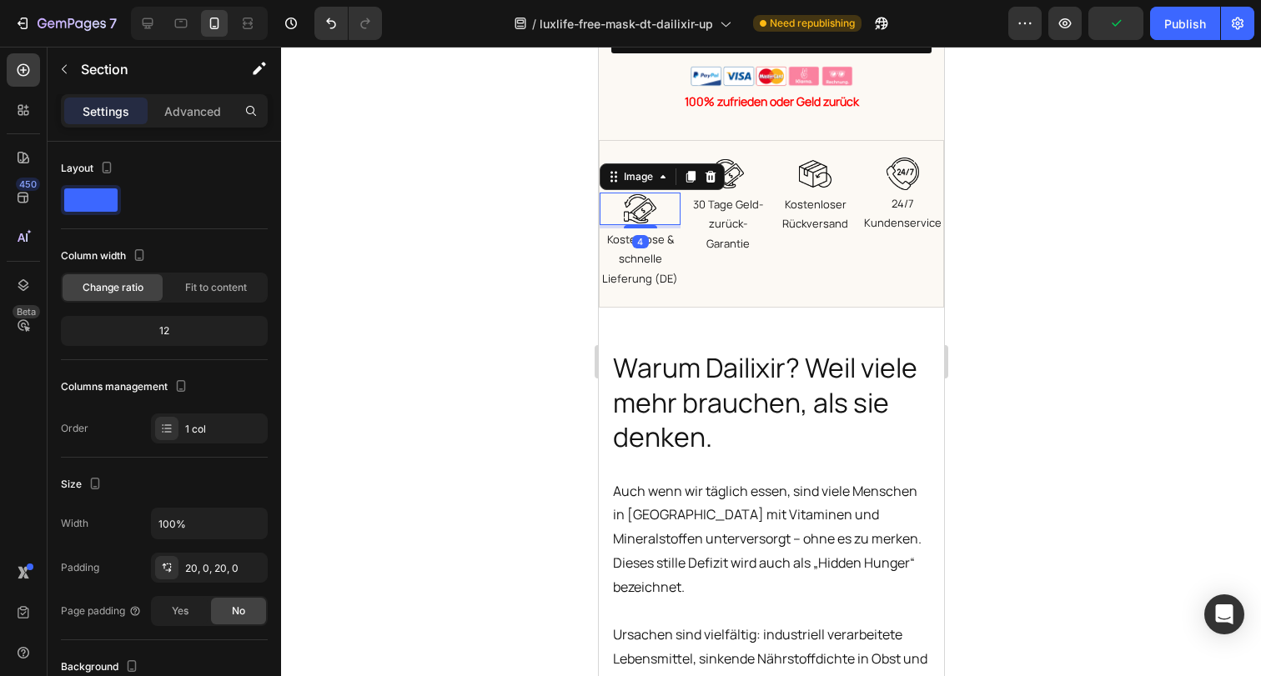
click at [658, 193] on div "Image 4" at bounding box center [639, 209] width 81 height 33
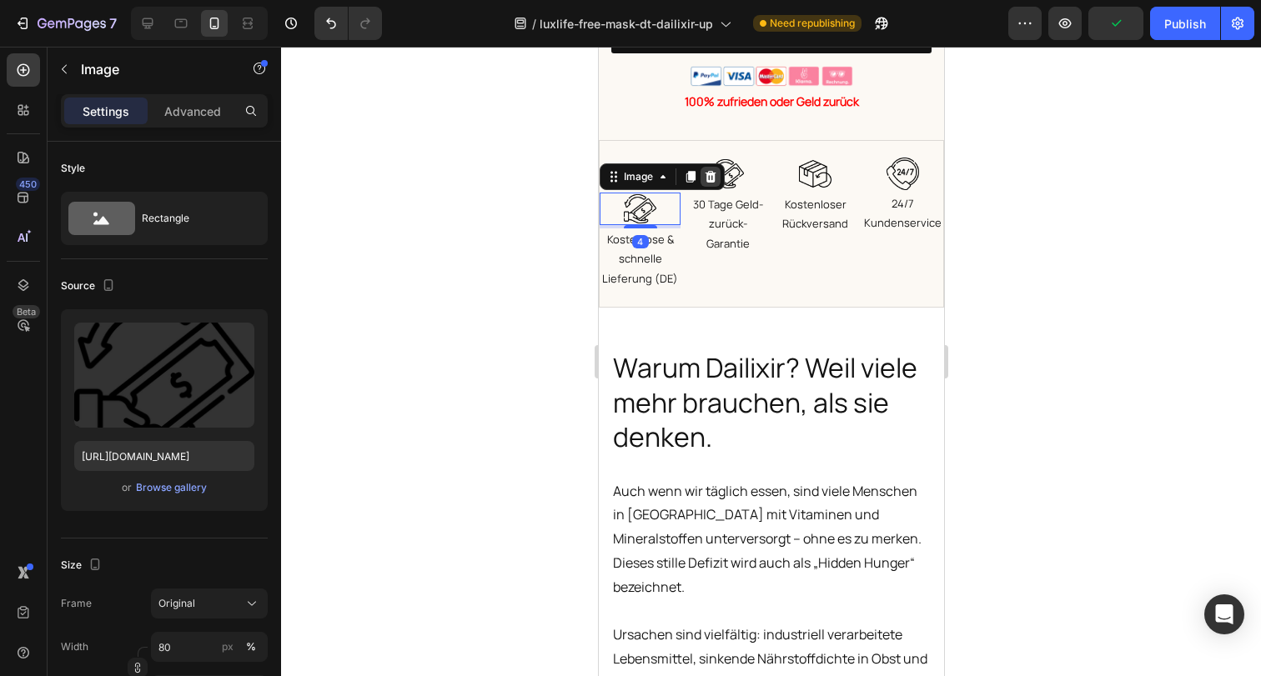
click at [709, 170] on icon at bounding box center [710, 176] width 11 height 12
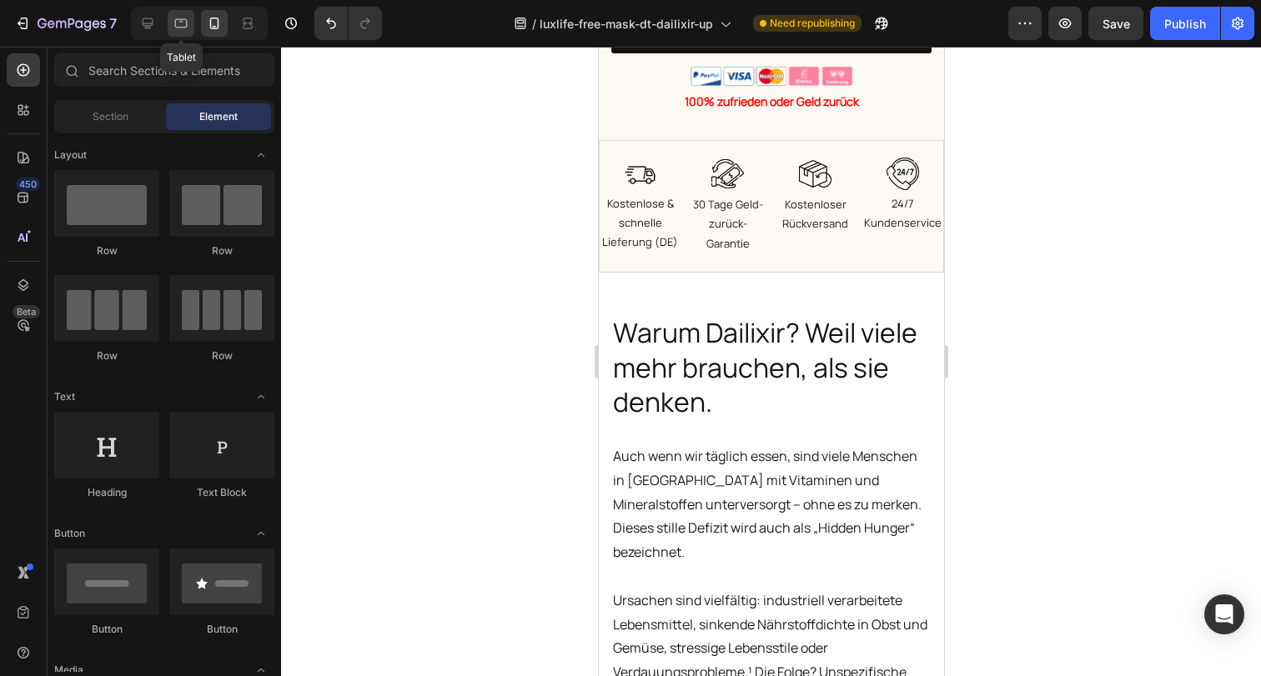
click at [182, 26] on icon at bounding box center [181, 23] width 17 height 17
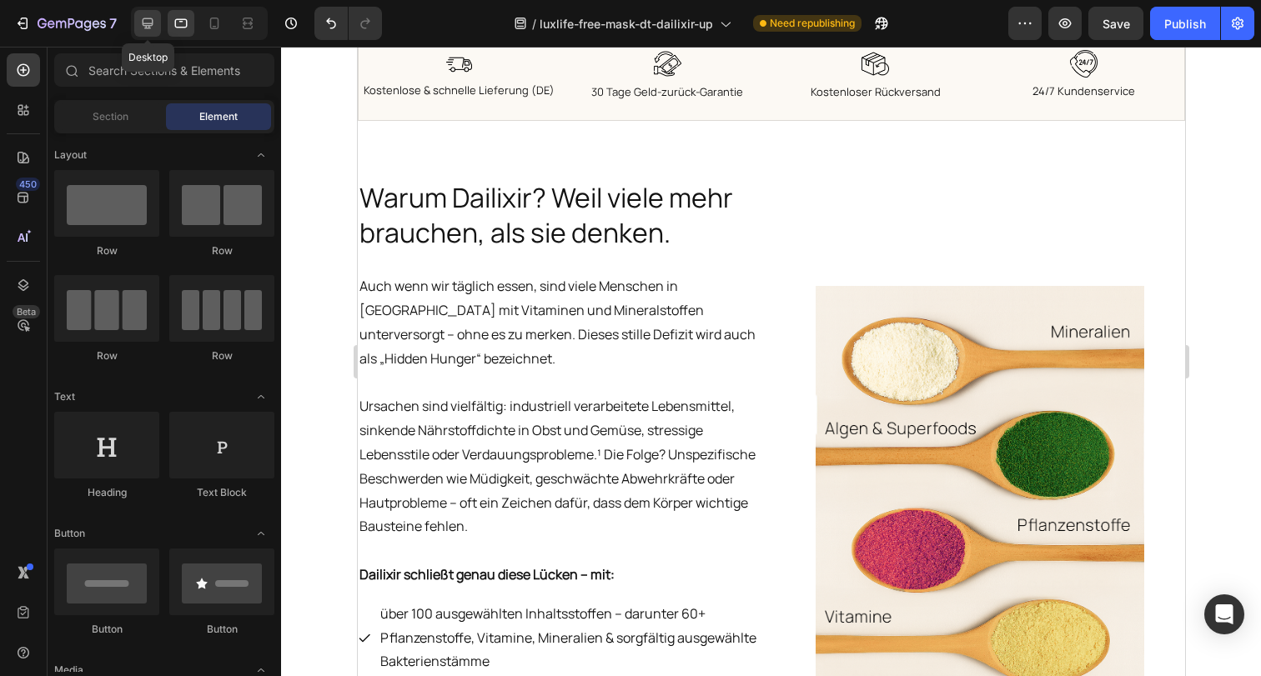
click at [134, 25] on div at bounding box center [147, 23] width 27 height 27
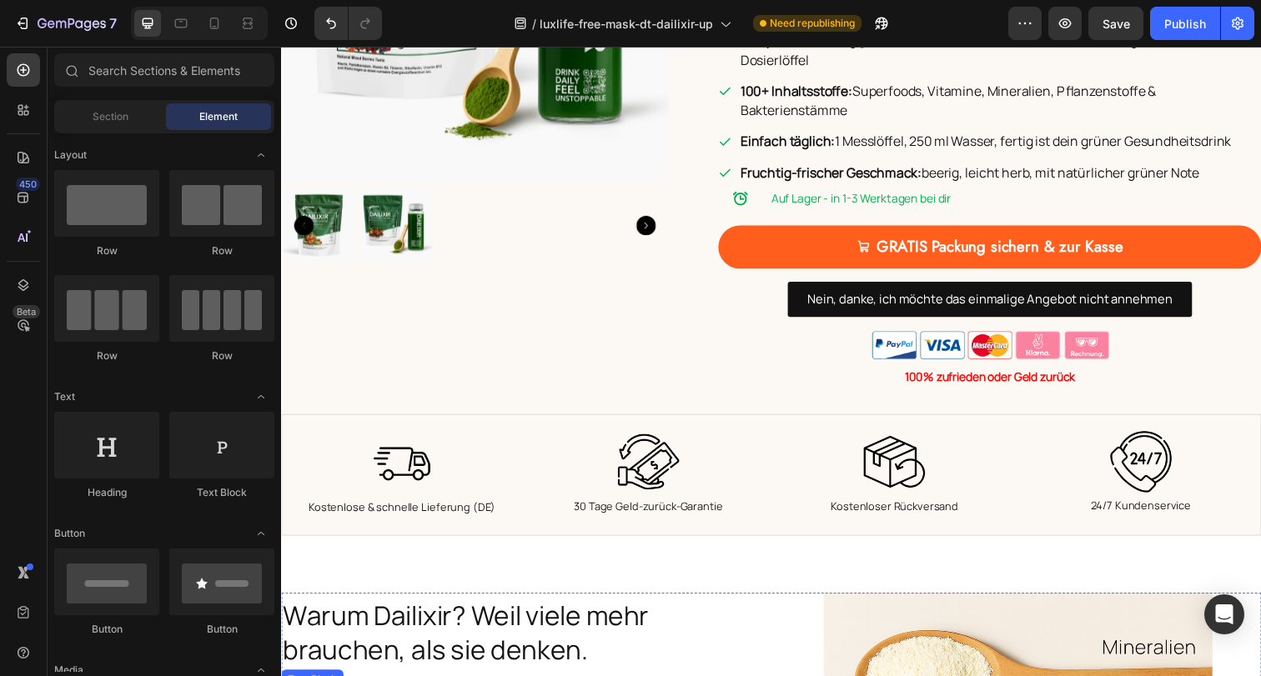
scroll to position [866, 0]
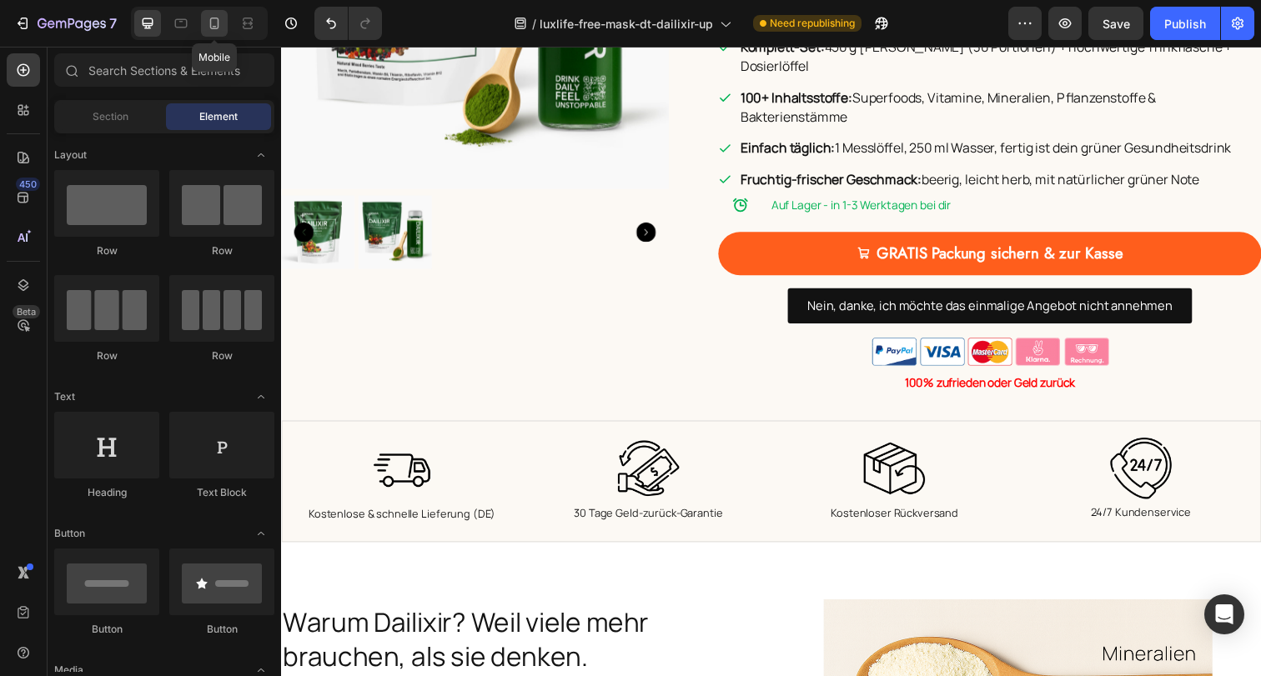
click at [213, 22] on icon at bounding box center [214, 23] width 17 height 17
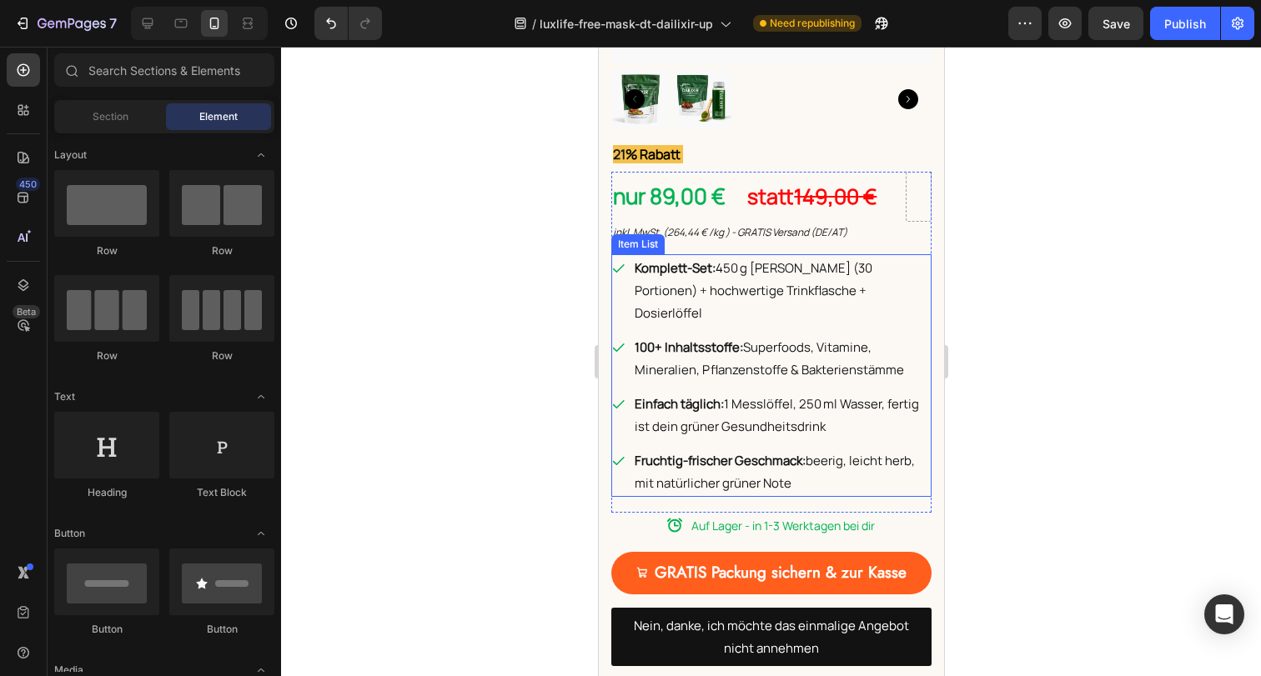
scroll to position [1035, 0]
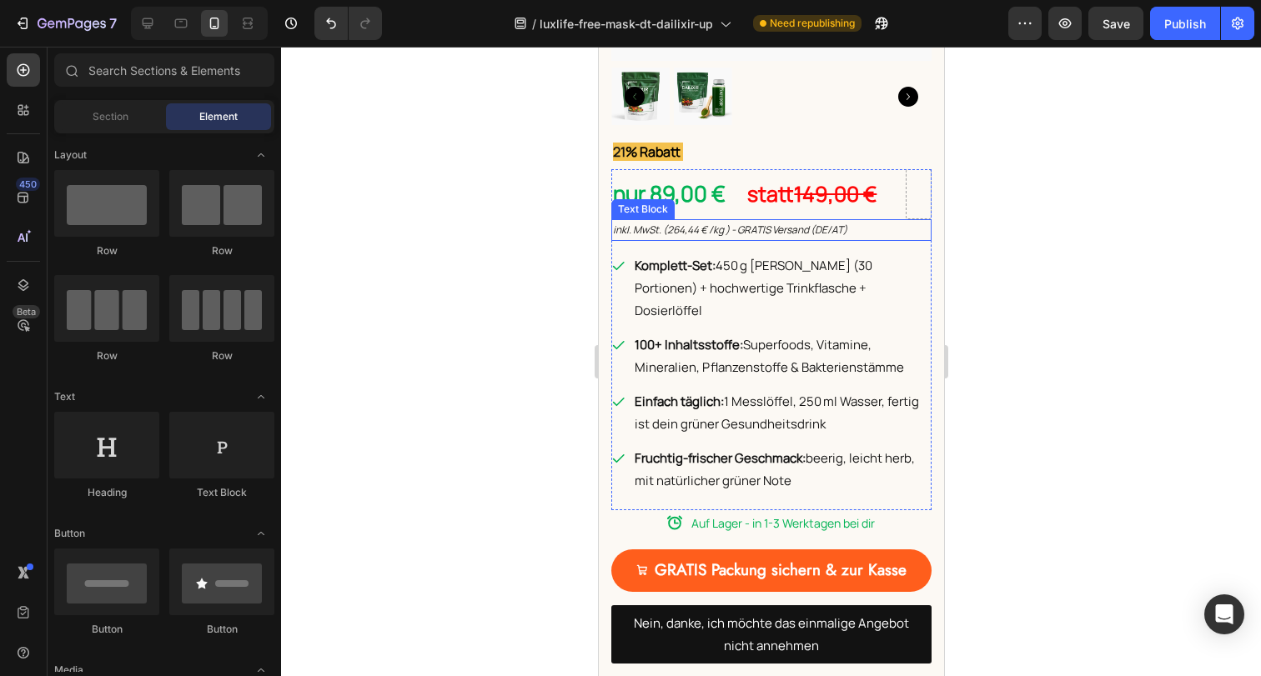
click at [787, 221] on p "inkl. MwSt. (264,44 € /kg ) - GRATIS Versand (DE/AT)" at bounding box center [770, 230] width 317 height 18
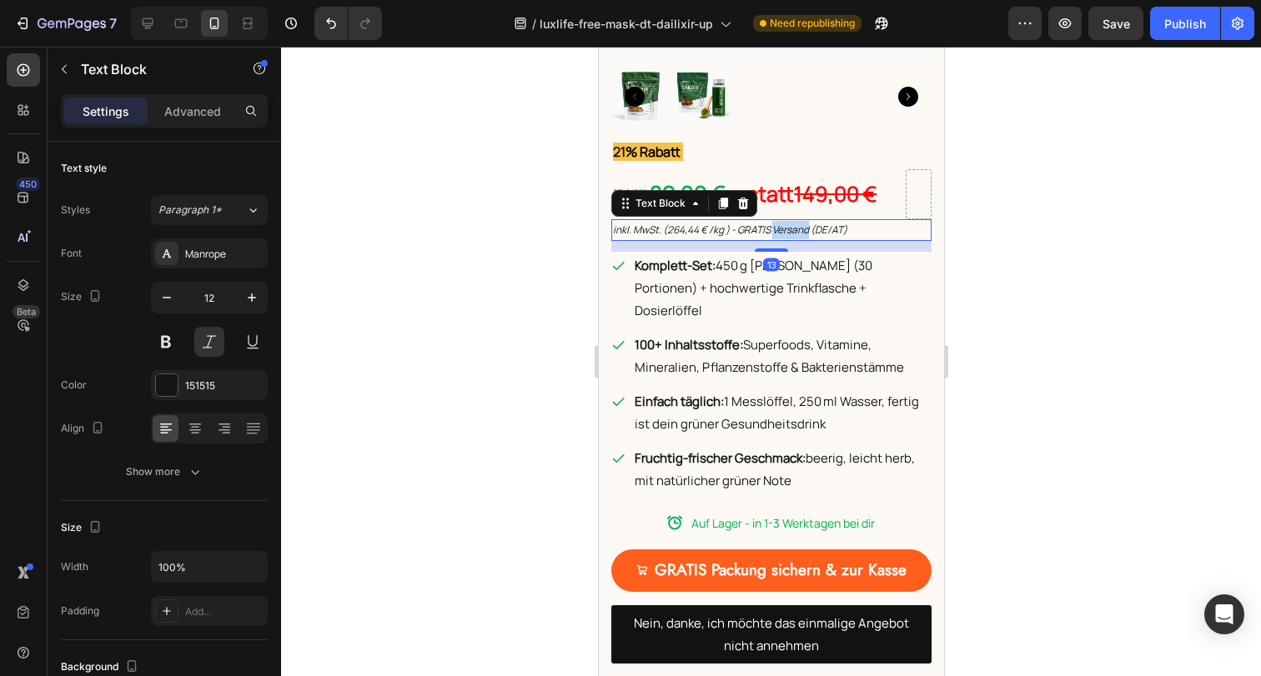
click at [787, 221] on p "inkl. MwSt. (264,44 € /kg ) - GRATIS Versand (DE/AT)" at bounding box center [770, 230] width 317 height 18
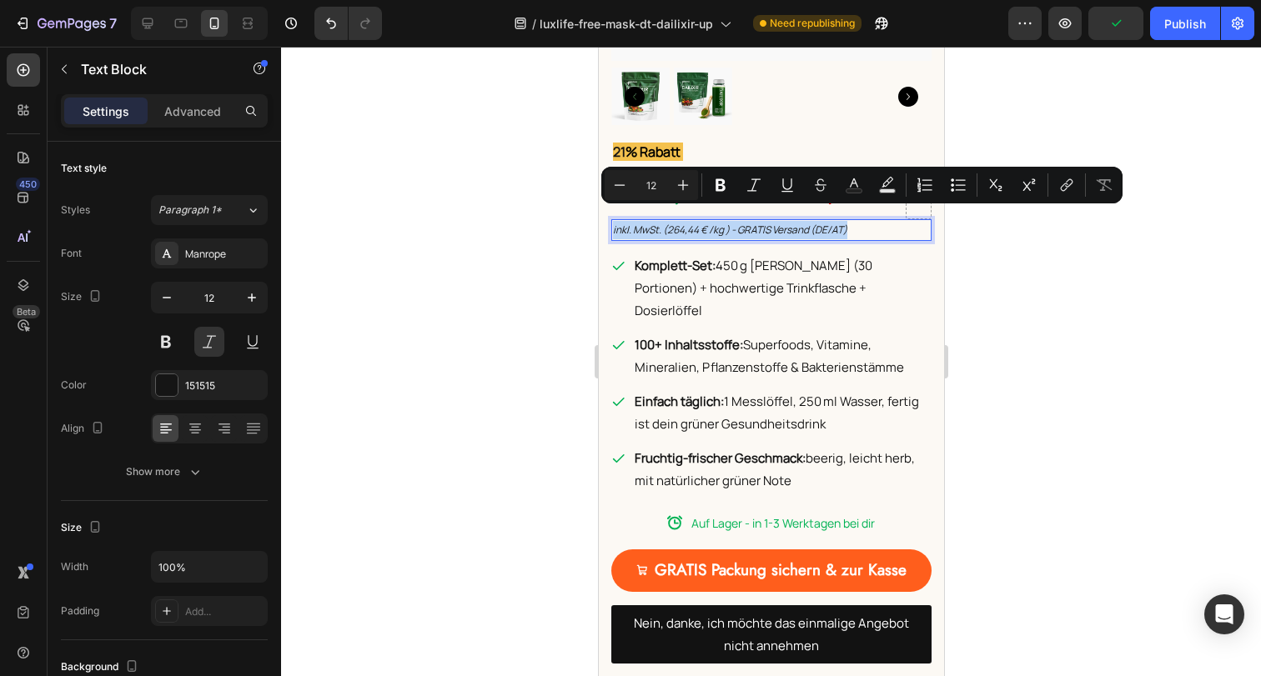
click at [860, 221] on p "inkl. MwSt. (264,44 € /kg ) - GRATIS Versand (DE/AT)" at bounding box center [770, 230] width 317 height 18
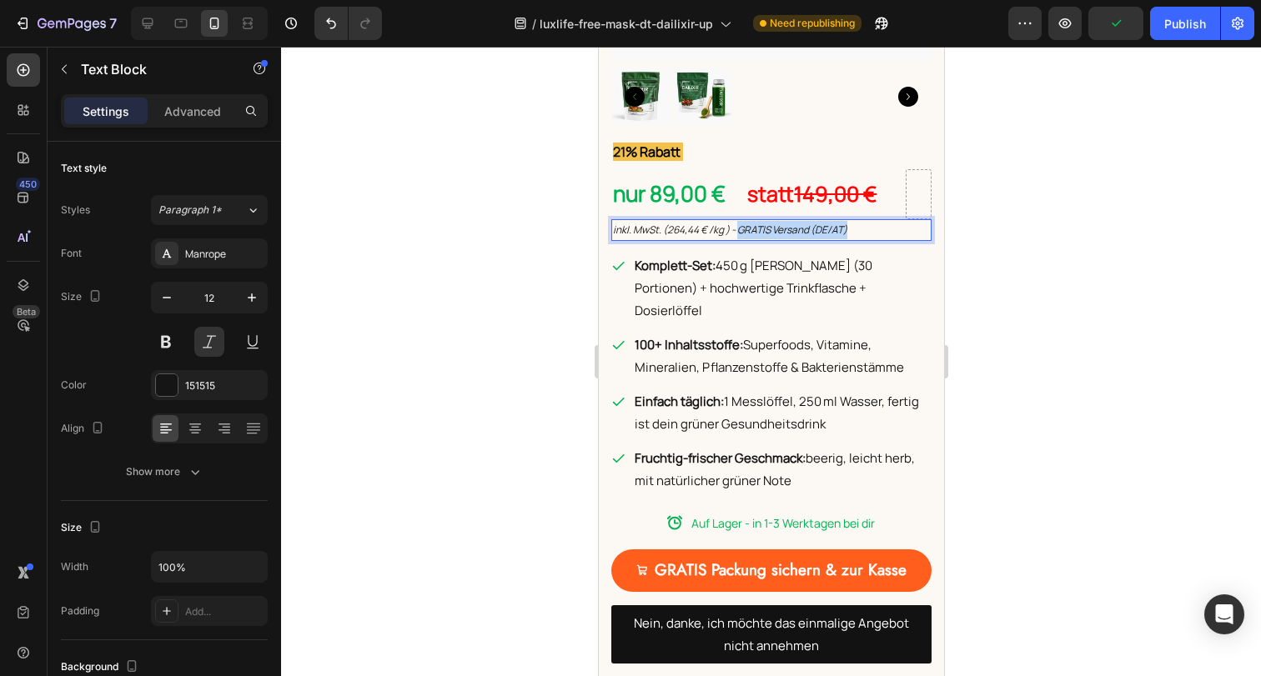
drag, startPoint x: 809, startPoint y: 218, endPoint x: 738, endPoint y: 218, distance: 70.9
click at [738, 221] on p "inkl. MwSt. (264,44 € /kg ) - GRATIS Versand (DE/AT)" at bounding box center [770, 230] width 317 height 18
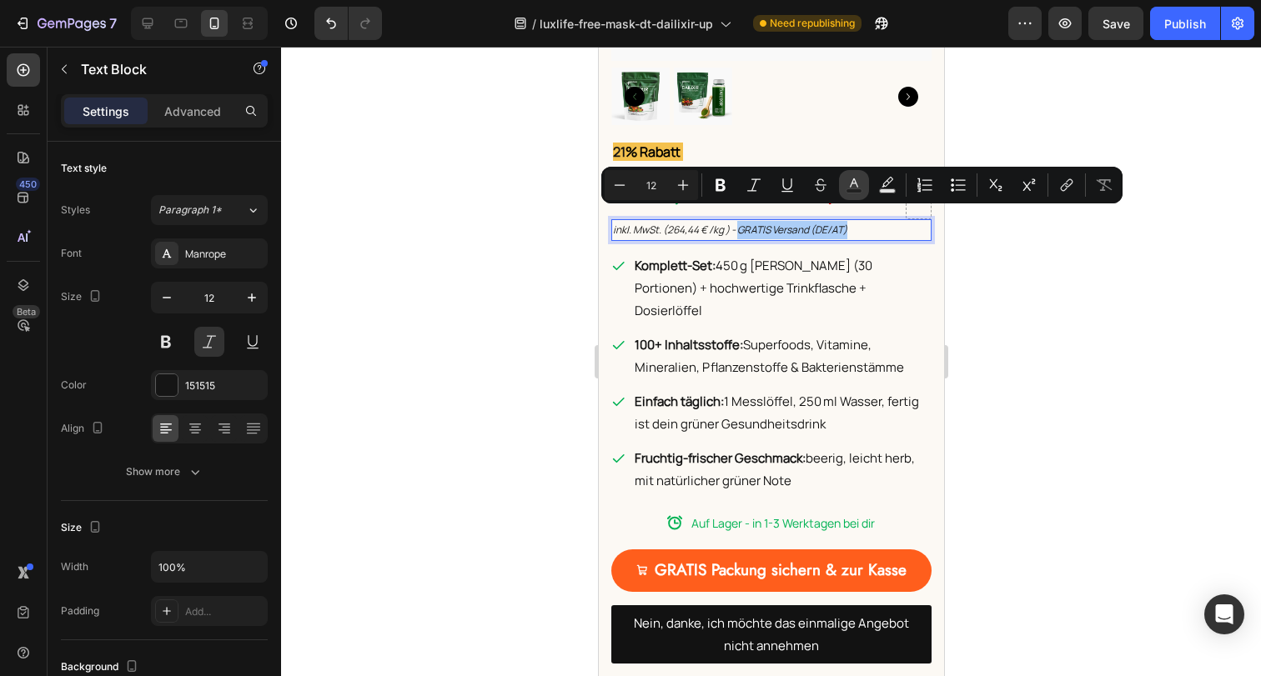
click at [848, 185] on icon "Editor contextual toolbar" at bounding box center [853, 185] width 17 height 17
type input "151515"
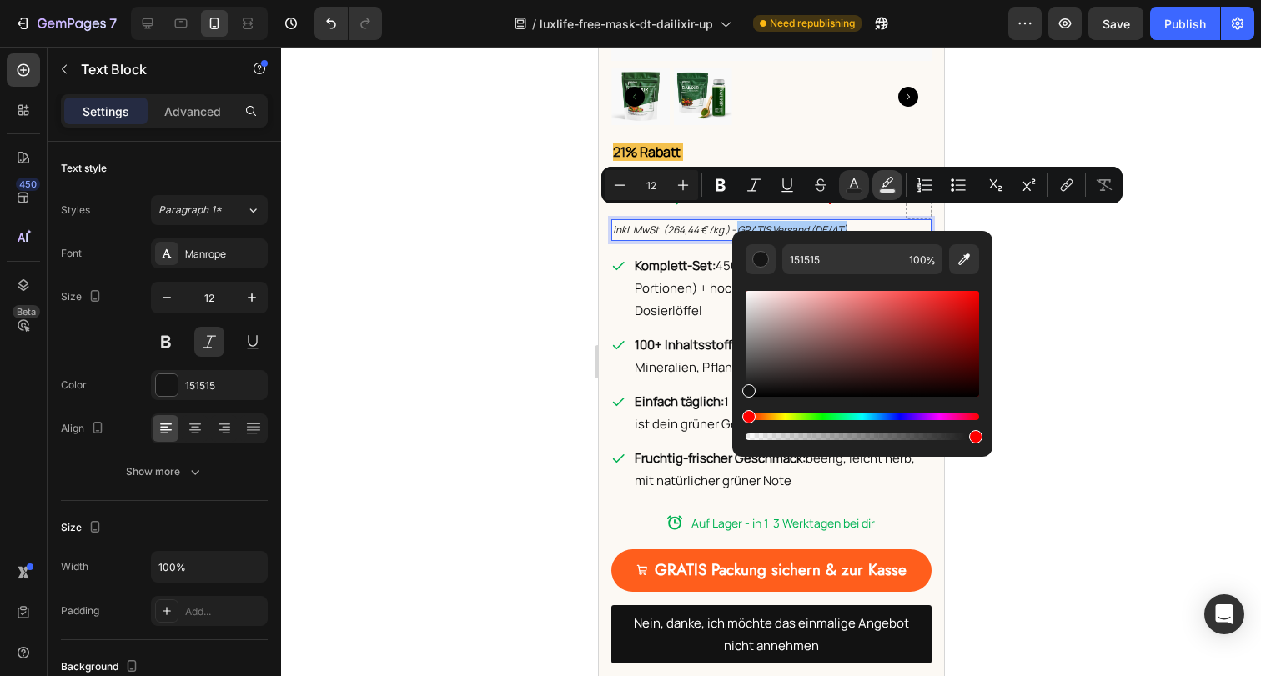
click at [876, 187] on button "Text Background Color" at bounding box center [887, 185] width 30 height 30
type input "000000"
type input "77"
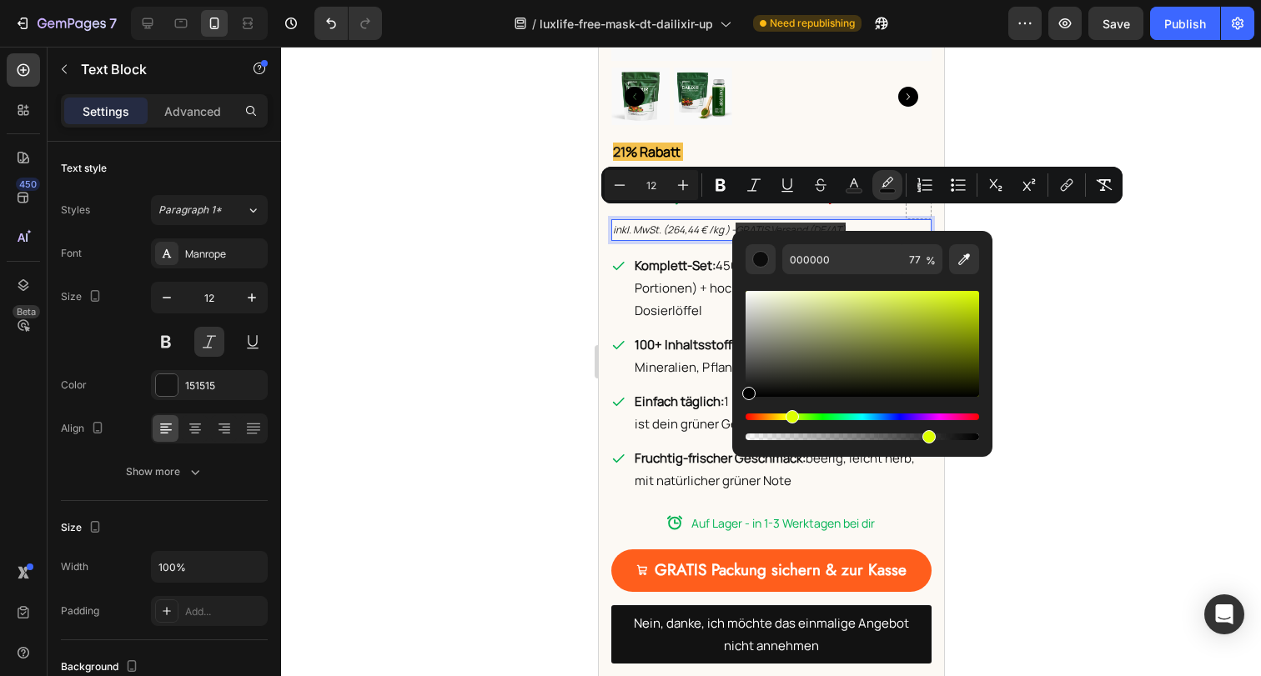
drag, startPoint x: 811, startPoint y: 416, endPoint x: 790, endPoint y: 419, distance: 21.8
click at [790, 419] on div "Hue" at bounding box center [861, 417] width 233 height 7
drag, startPoint x: 750, startPoint y: 390, endPoint x: 906, endPoint y: 372, distance: 157.0
click at [972, 329] on div "Editor contextual toolbar" at bounding box center [974, 331] width 13 height 13
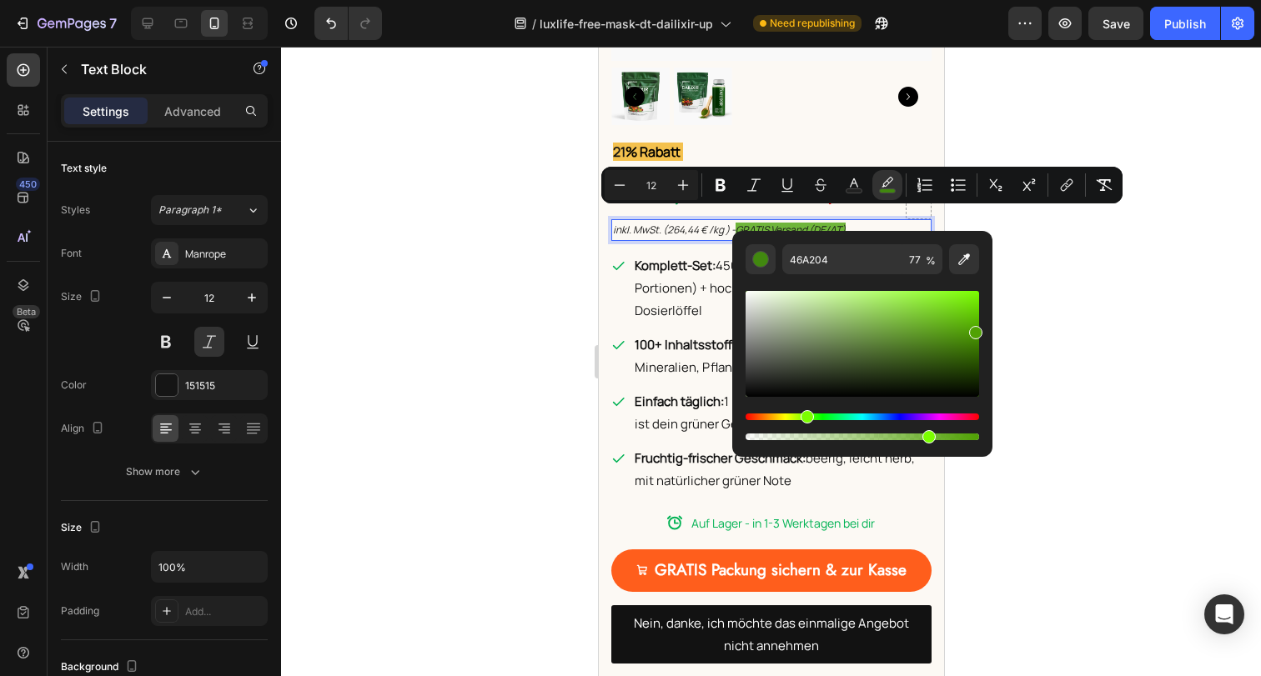
drag, startPoint x: 793, startPoint y: 416, endPoint x: 805, endPoint y: 415, distance: 11.7
click at [805, 415] on div "Hue" at bounding box center [806, 416] width 13 height 13
type input "50A104"
click at [1051, 363] on div at bounding box center [771, 362] width 980 height 630
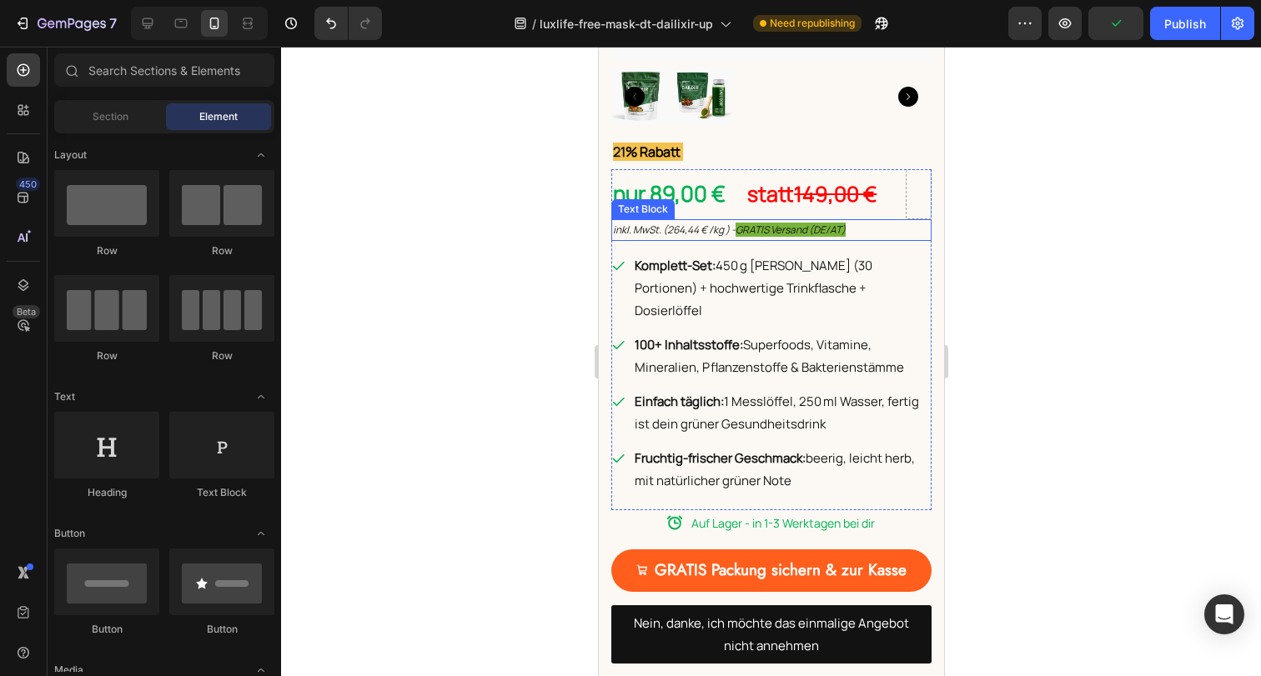
click at [800, 223] on span "GRATIS Versand (DE/AT)" at bounding box center [790, 230] width 110 height 14
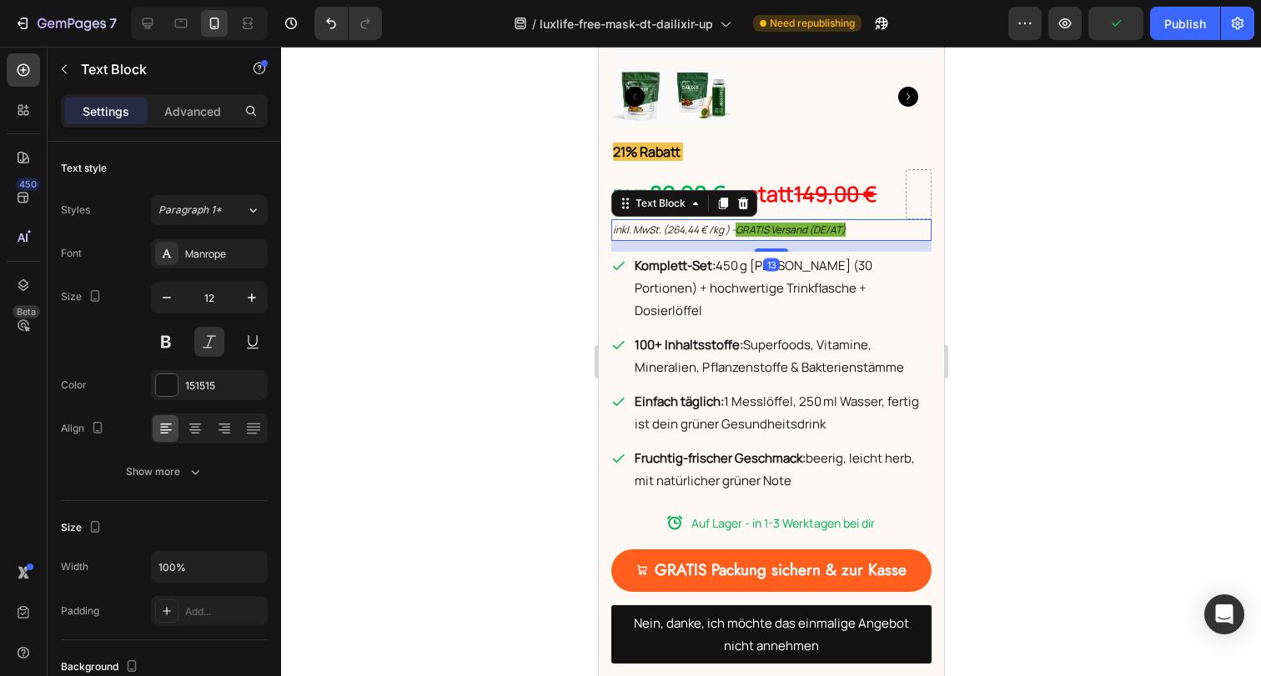
click at [800, 223] on span "GRATIS Versand (DE/AT)" at bounding box center [790, 230] width 110 height 14
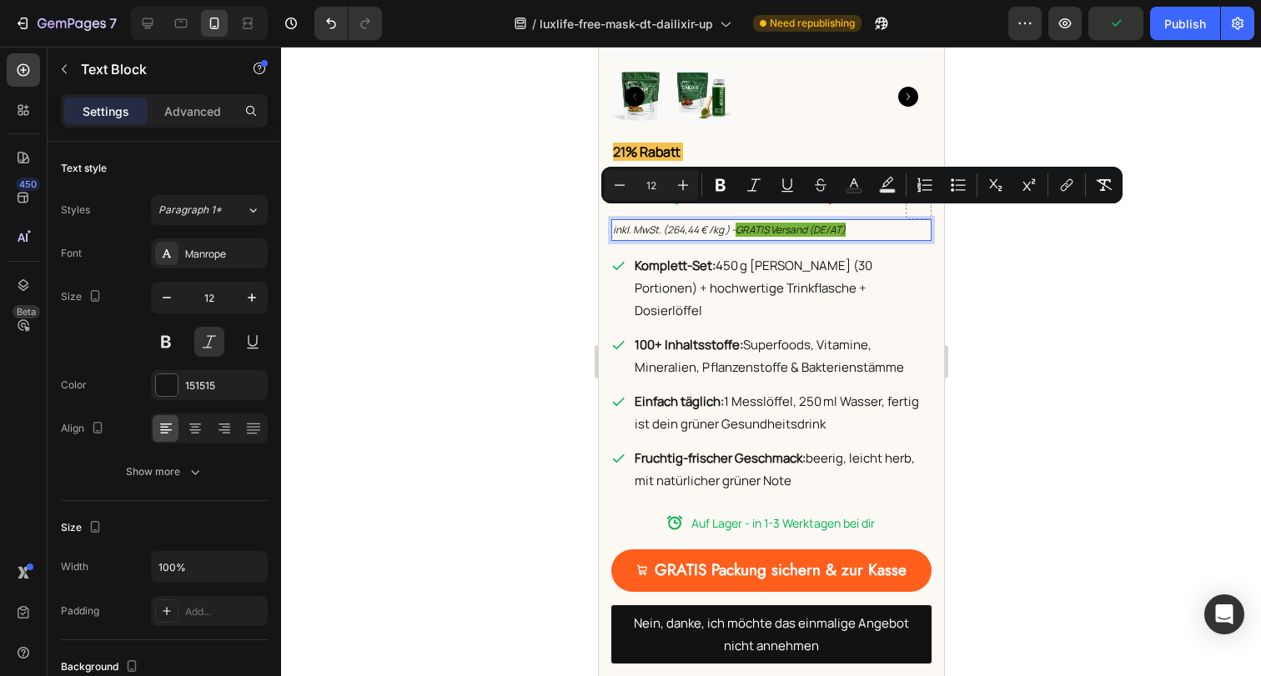
click at [815, 223] on span "GRATIS Versand (DE/AT)" at bounding box center [790, 230] width 110 height 14
drag, startPoint x: 860, startPoint y: 218, endPoint x: 739, endPoint y: 218, distance: 120.9
click at [739, 221] on p "inkl. MwSt. (264,44 € /kg ) - GRATIS Versand (DE/AT)" at bounding box center [770, 230] width 317 height 18
click at [891, 178] on icon "Editor contextual toolbar" at bounding box center [887, 182] width 12 height 10
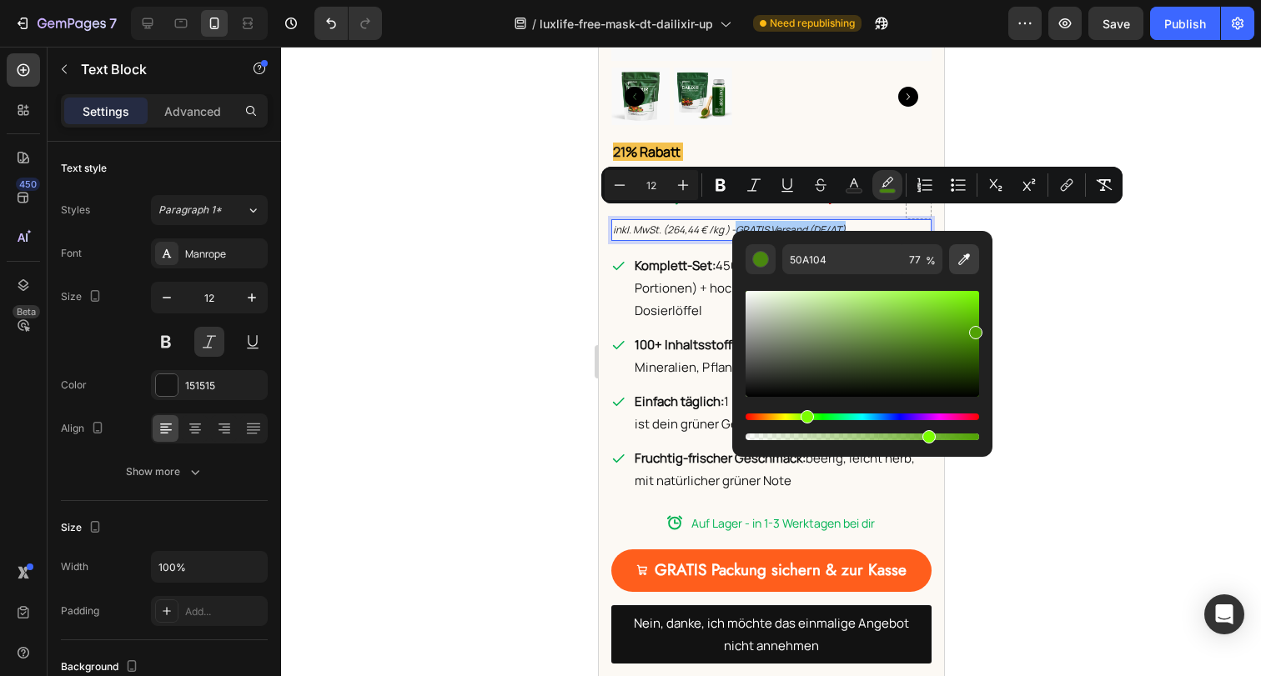
click at [964, 260] on icon "Editor contextual toolbar" at bounding box center [964, 259] width 12 height 12
type input "1CBA65"
type input "100"
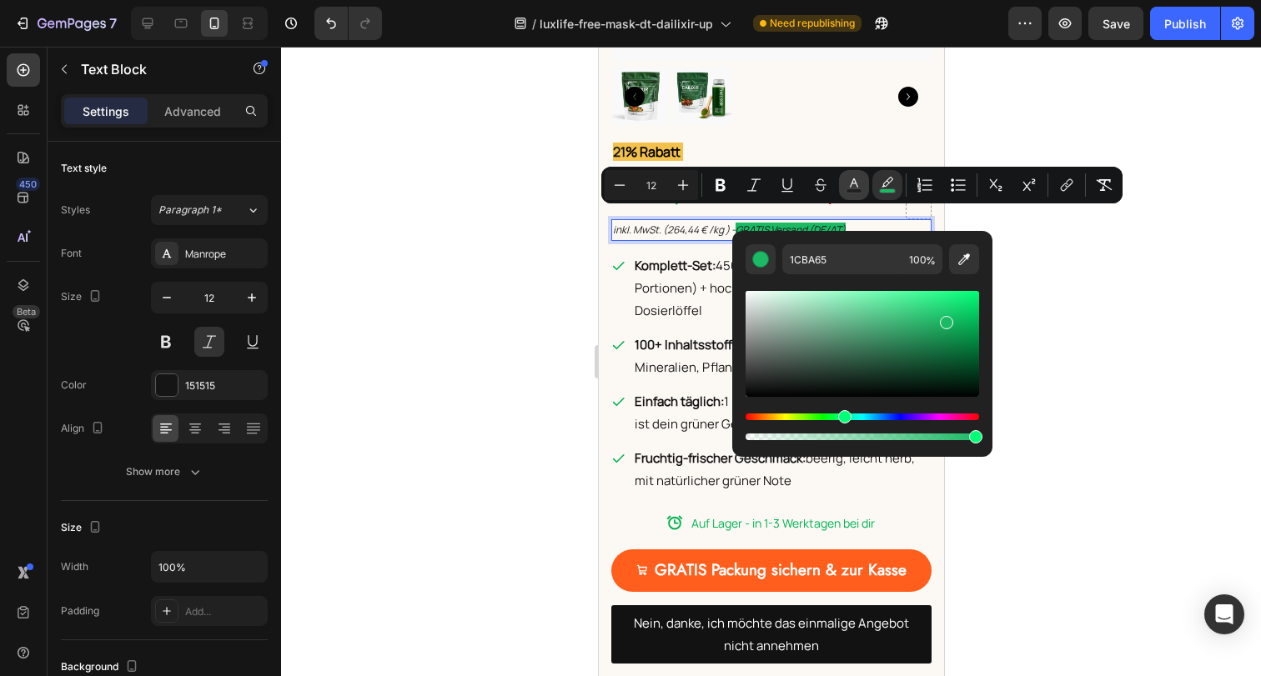
click at [855, 185] on icon "Editor contextual toolbar" at bounding box center [853, 185] width 17 height 17
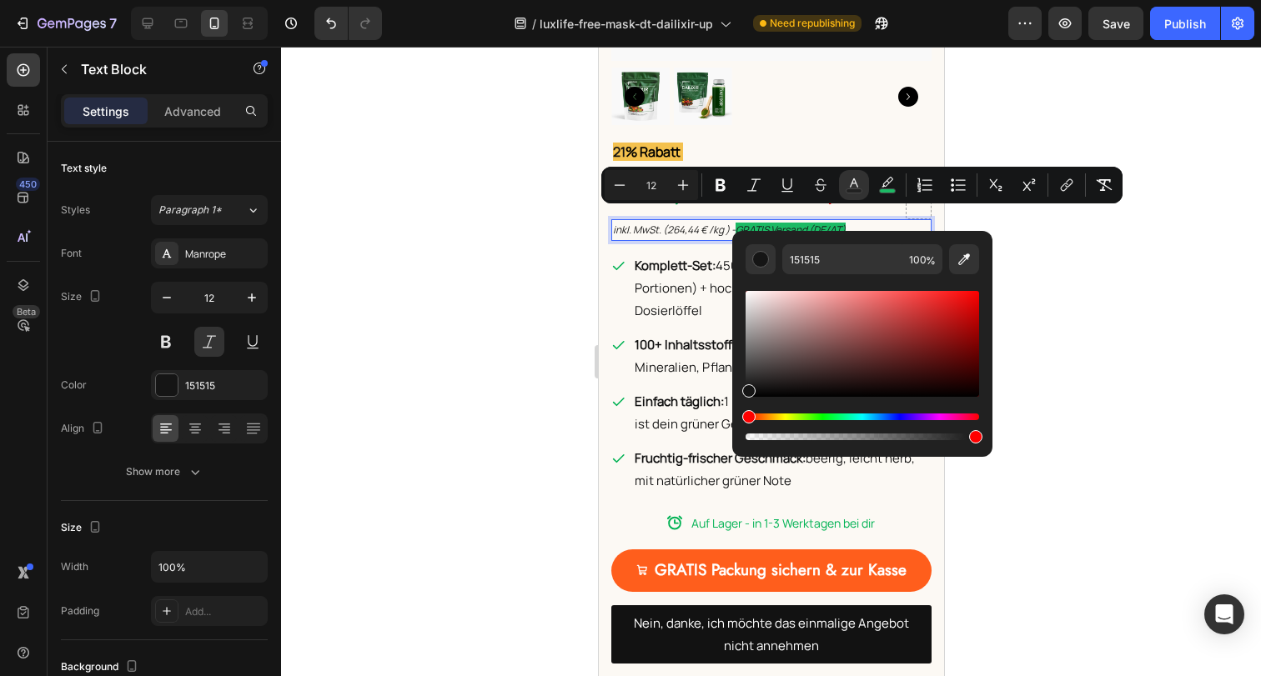
click at [1080, 319] on div at bounding box center [771, 362] width 980 height 630
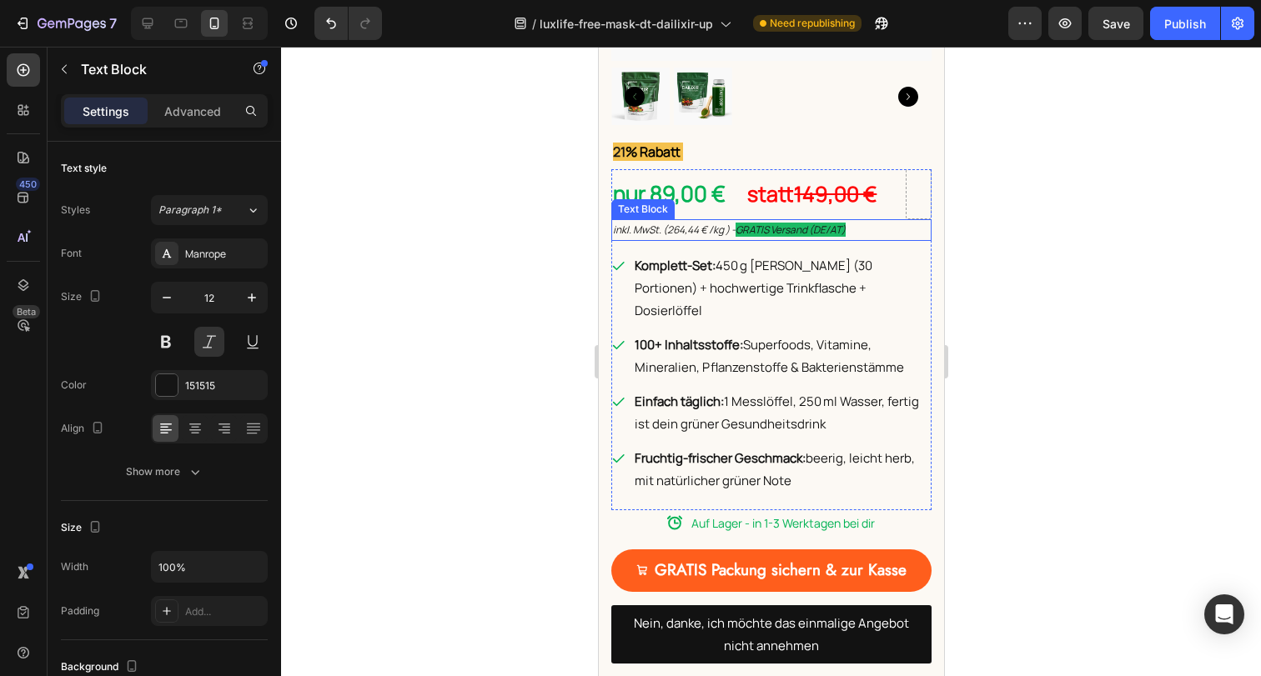
click at [820, 223] on span "GRATIS Versand (DE/AT)" at bounding box center [790, 230] width 110 height 14
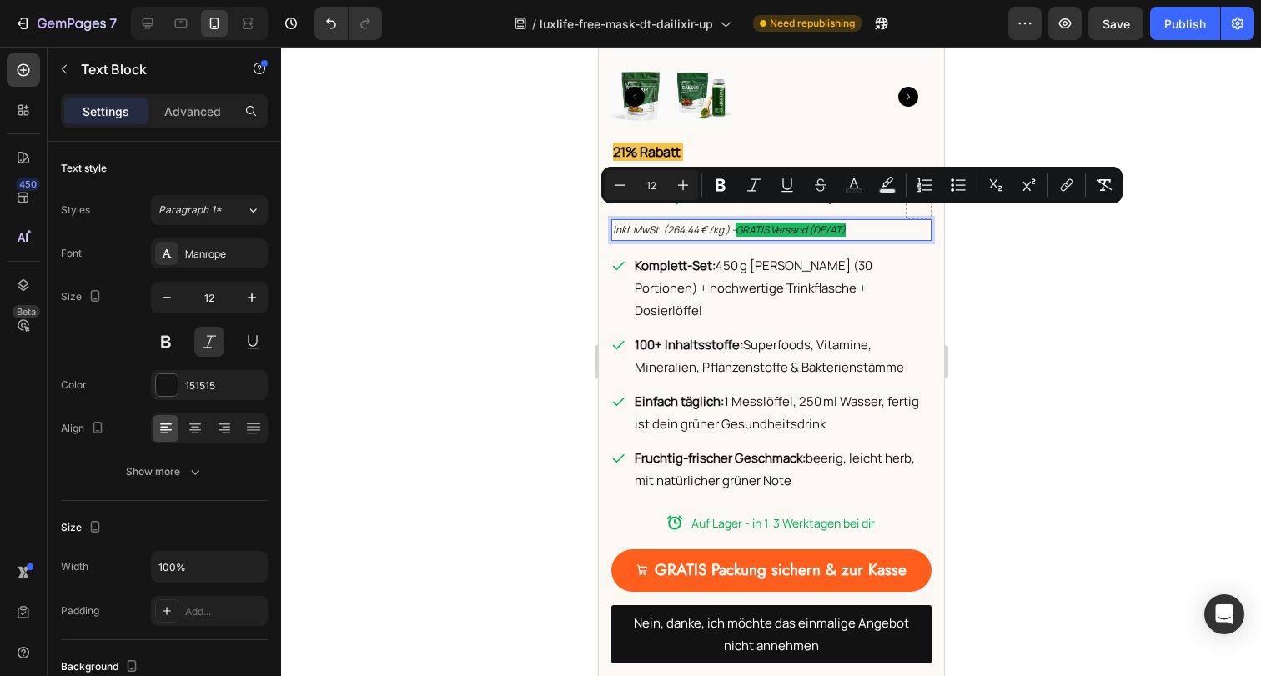
click at [805, 223] on span "GRATIS Versand (DE/AT)" at bounding box center [790, 230] width 110 height 14
drag, startPoint x: 740, startPoint y: 218, endPoint x: 850, endPoint y: 220, distance: 109.2
click at [845, 223] on span "GRATIS Versand (DE/AT)" at bounding box center [790, 230] width 110 height 14
click at [856, 187] on icon "Editor contextual toolbar" at bounding box center [853, 185] width 17 height 17
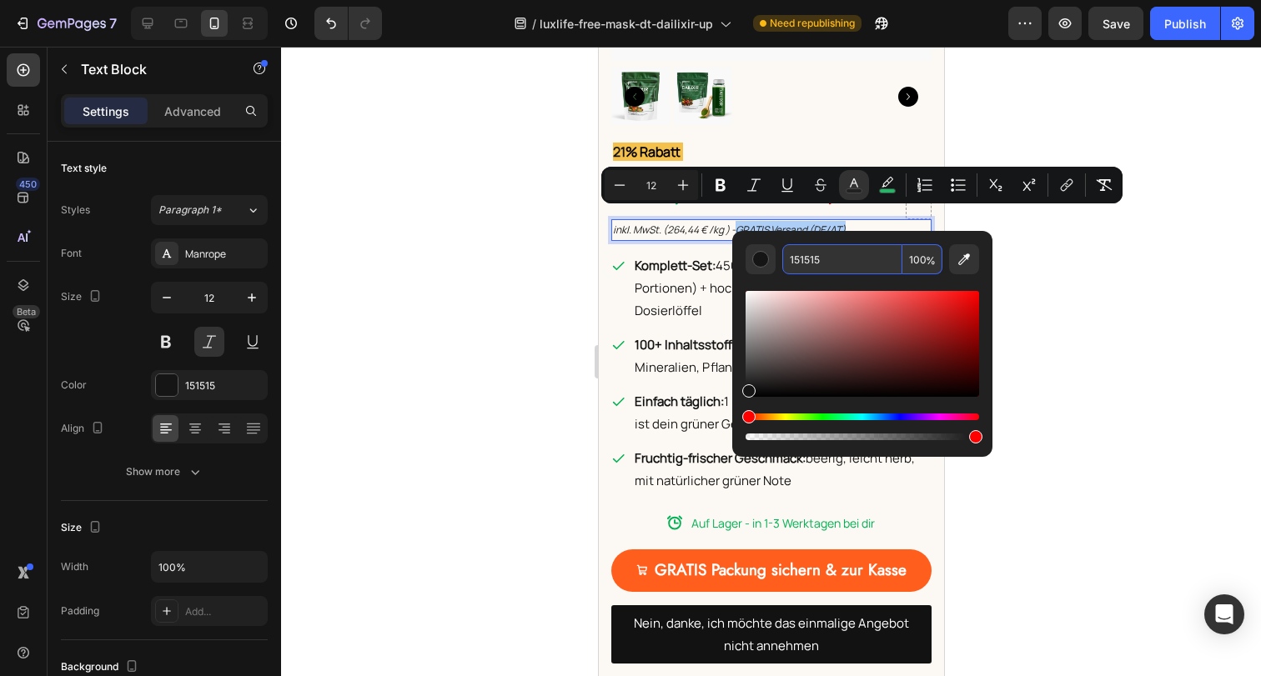
click at [824, 258] on input "151515" at bounding box center [842, 259] width 120 height 30
type input "d"
type input "FFFFFF"
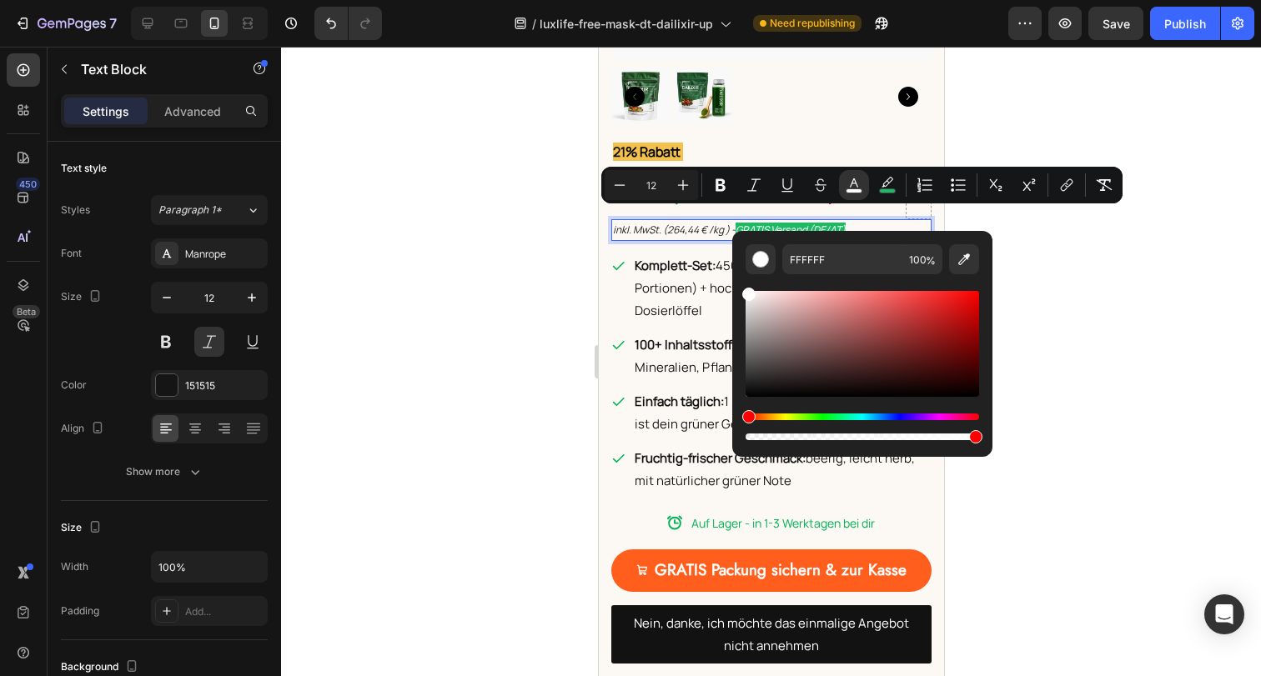
click at [1051, 289] on div at bounding box center [771, 362] width 980 height 630
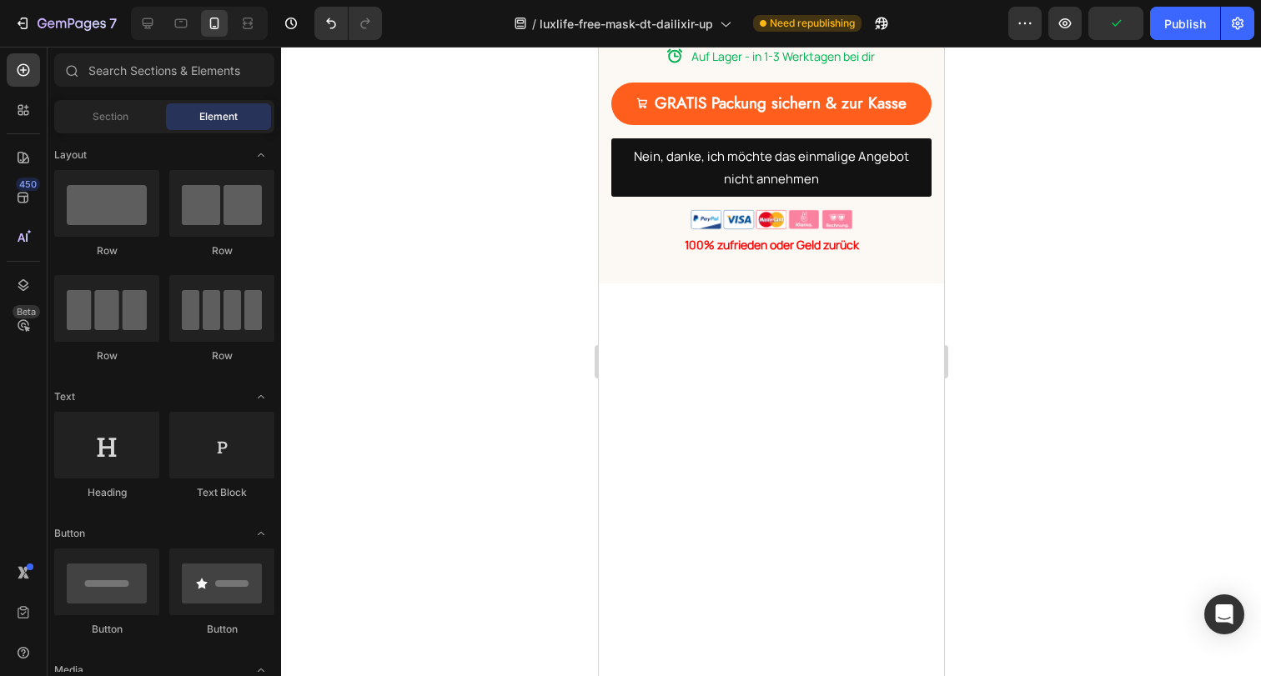
scroll to position [5240, 0]
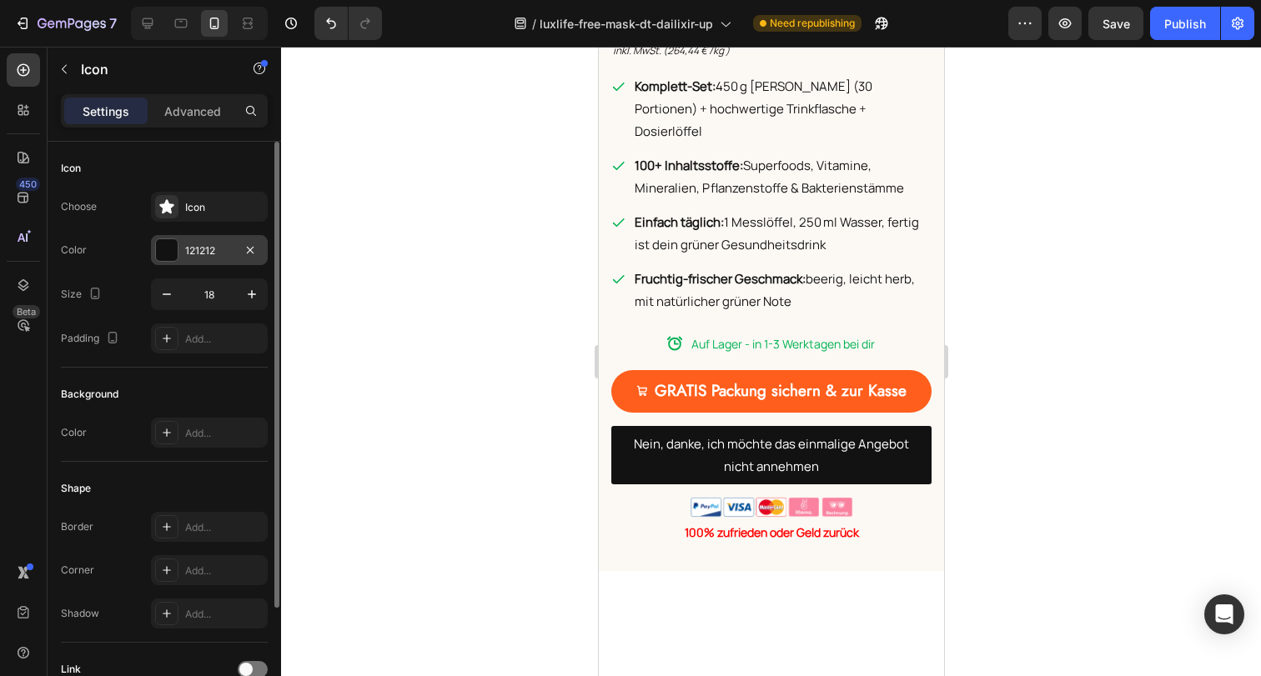
click at [191, 248] on div "121212" at bounding box center [209, 250] width 48 height 15
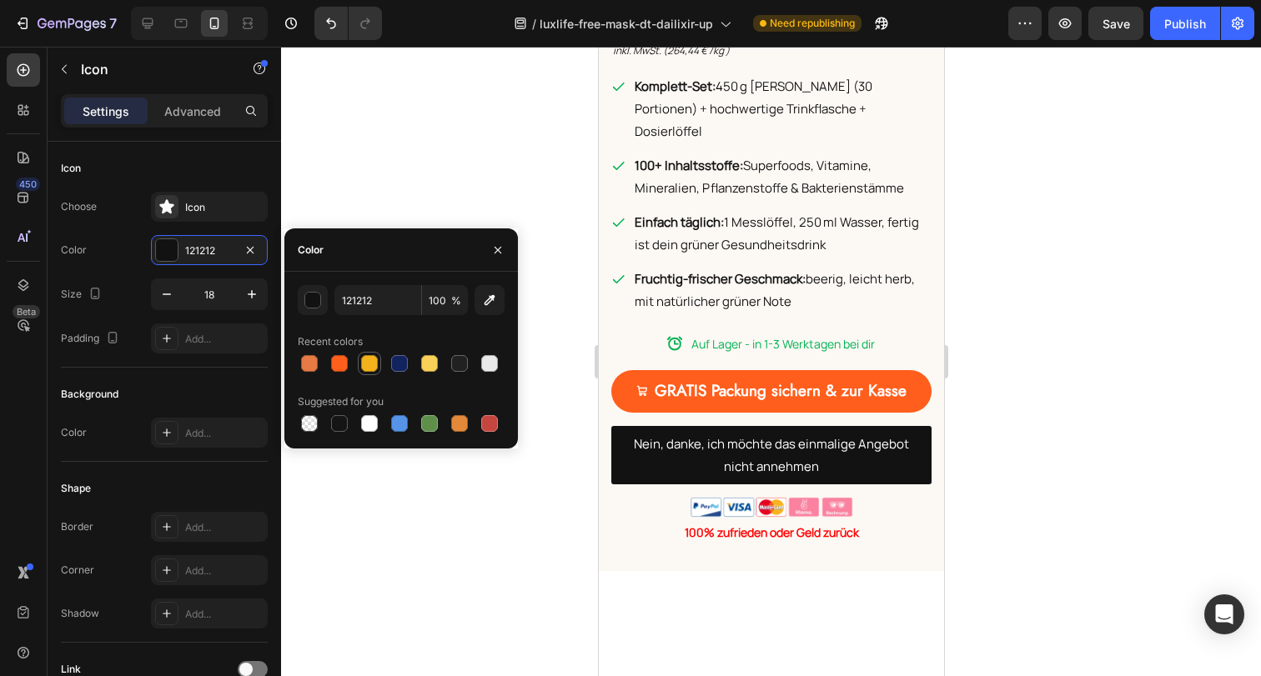
click at [377, 364] on div at bounding box center [369, 363] width 17 height 17
type input "F3B21C"
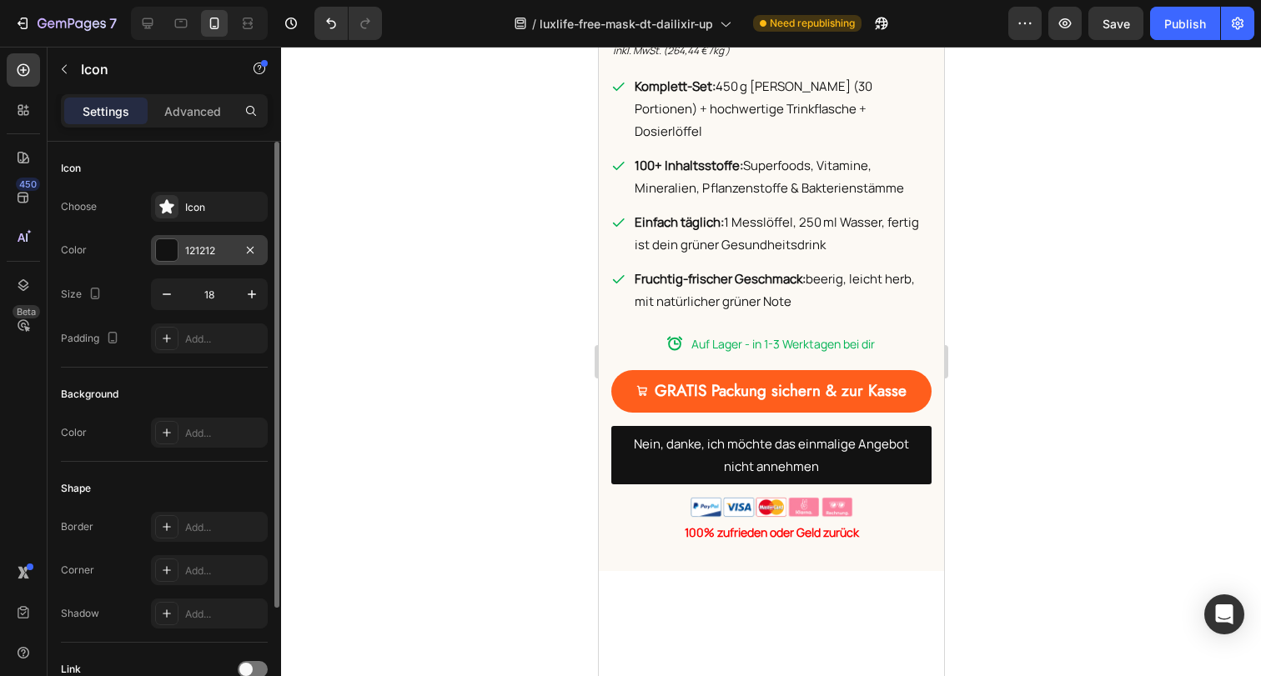
click at [222, 257] on div "121212" at bounding box center [209, 250] width 48 height 15
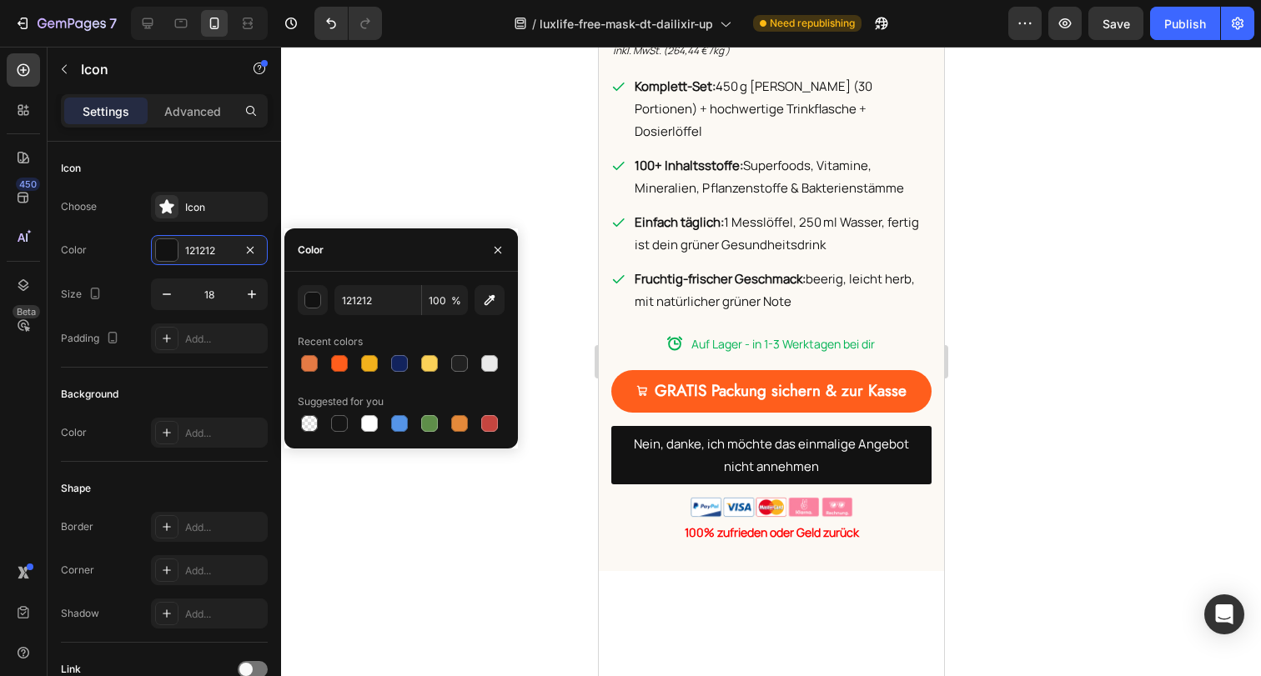
click at [382, 362] on div at bounding box center [401, 363] width 207 height 23
click at [367, 361] on div at bounding box center [369, 363] width 17 height 17
type input "F3B21C"
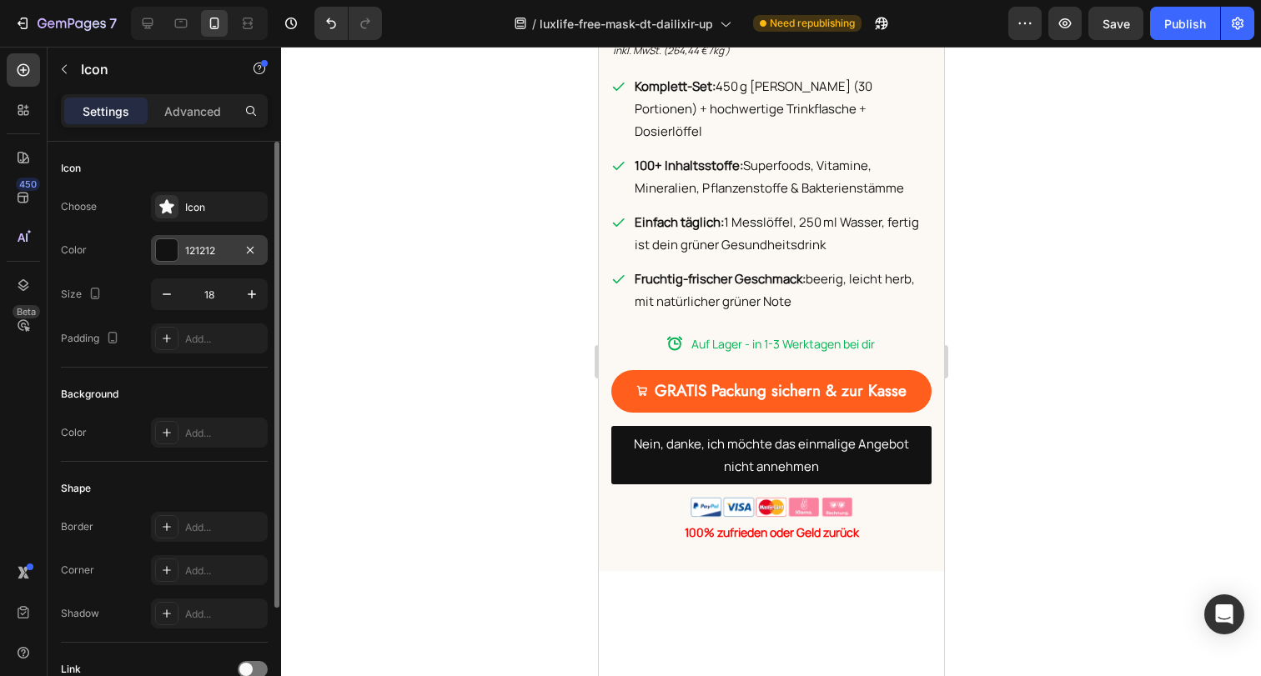
click at [178, 249] on div "121212" at bounding box center [209, 250] width 117 height 30
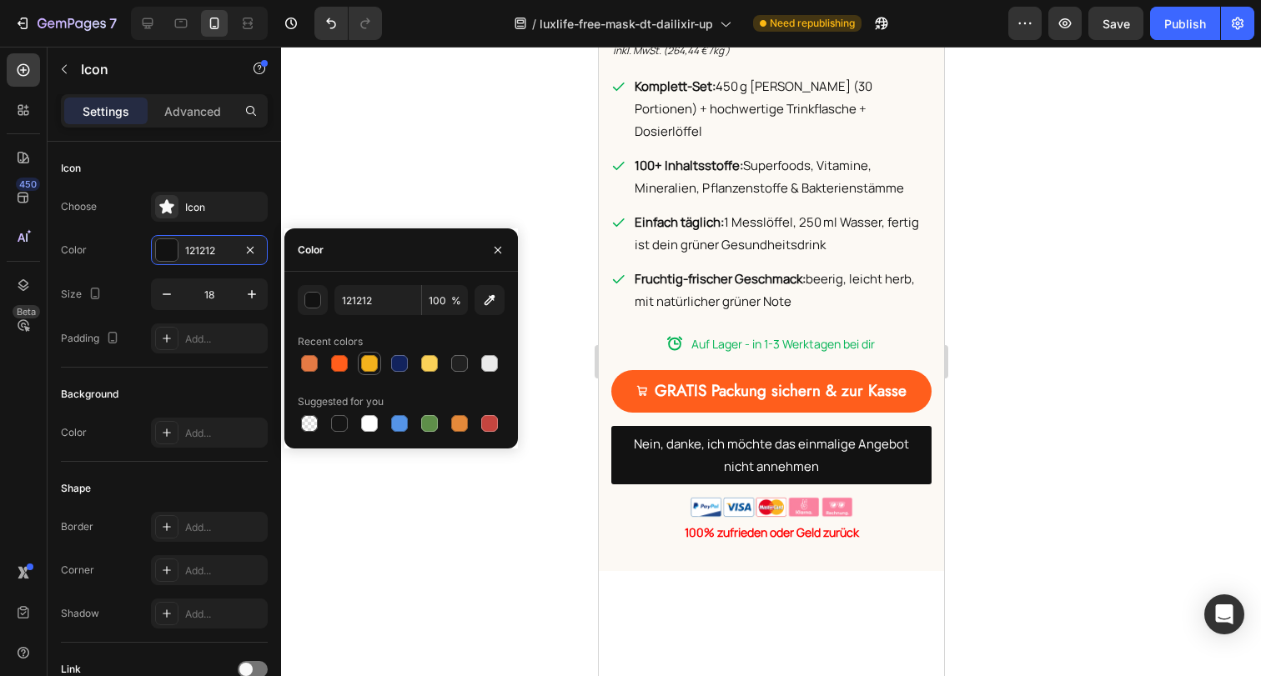
click at [369, 359] on div at bounding box center [369, 363] width 17 height 17
type input "F3B21C"
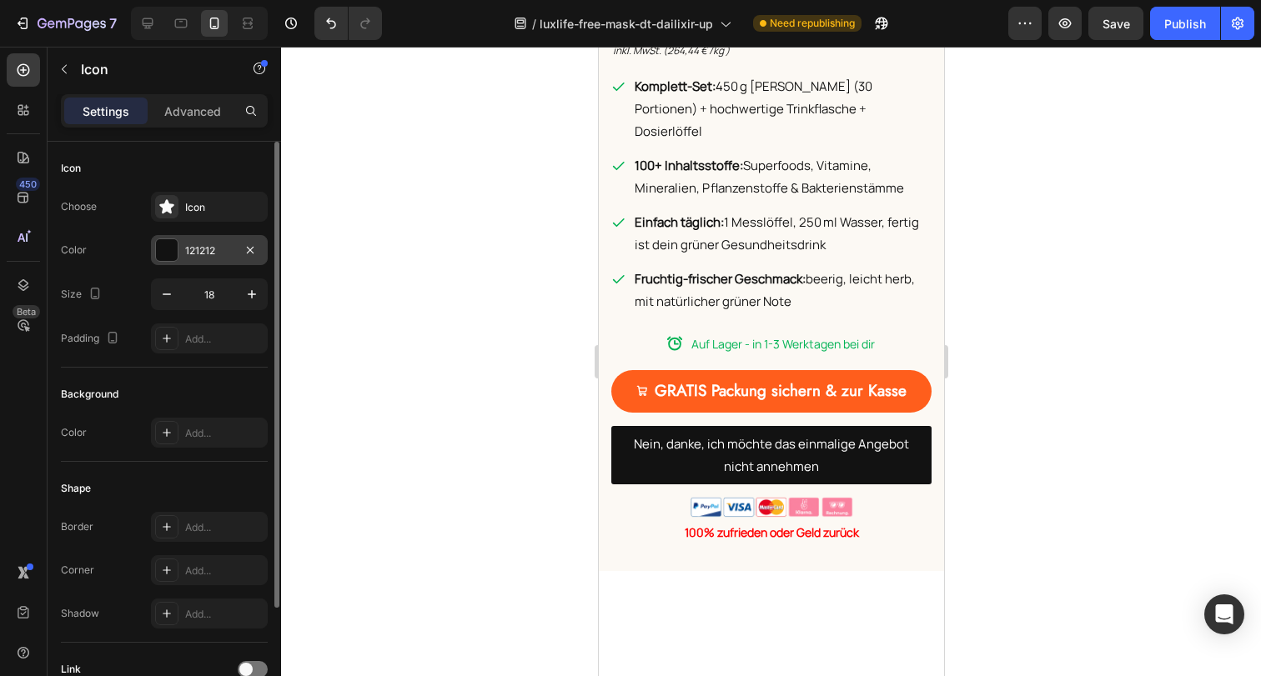
click at [156, 248] on div at bounding box center [167, 250] width 22 height 22
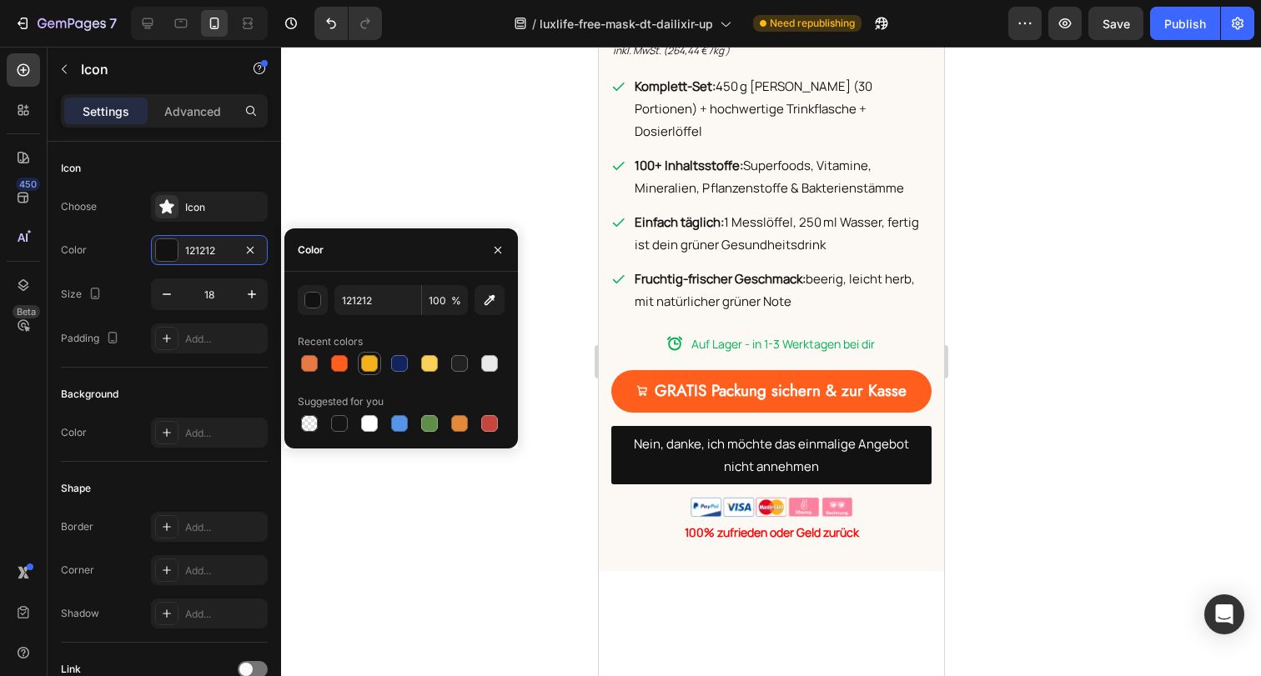
click at [374, 363] on div at bounding box center [369, 363] width 17 height 17
type input "F3B21C"
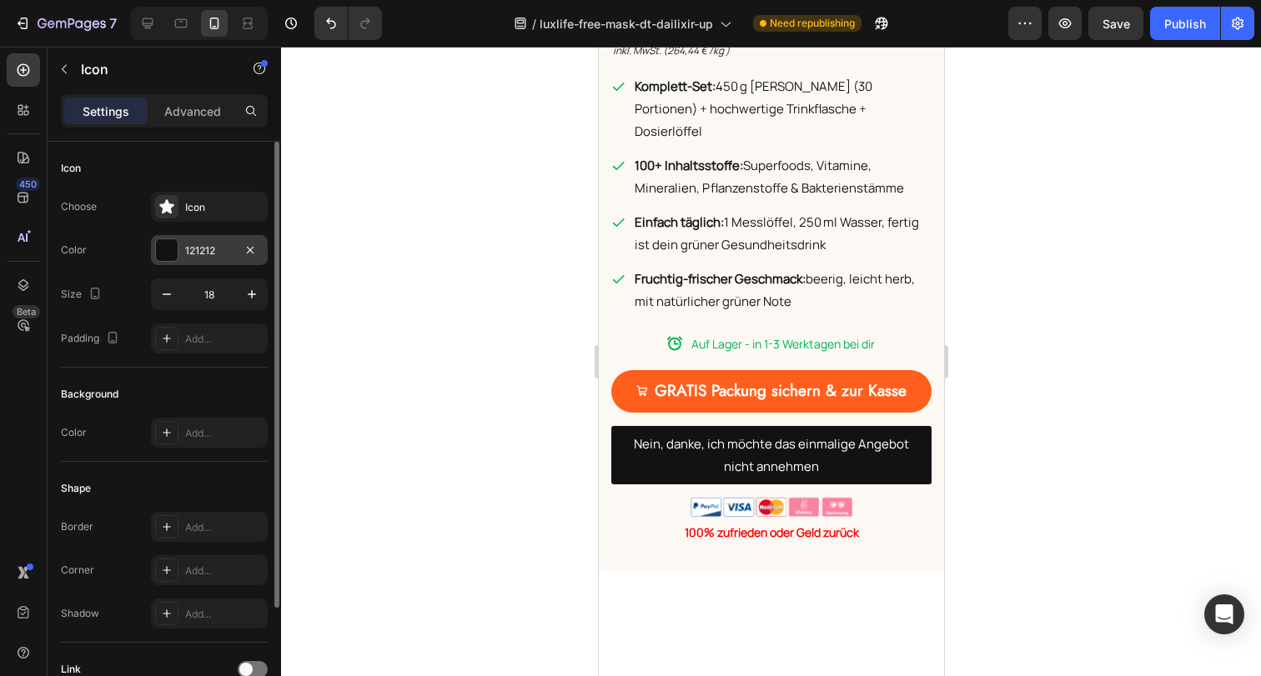
click at [164, 256] on div at bounding box center [167, 250] width 22 height 22
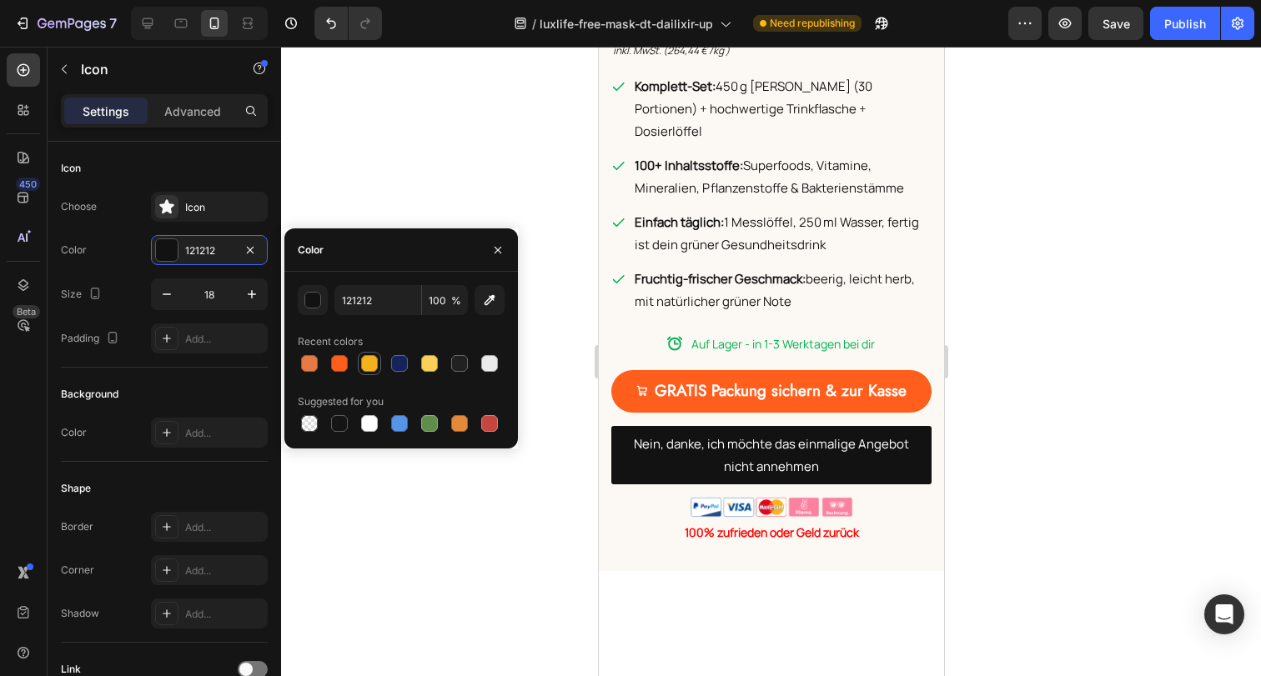
click at [364, 364] on div at bounding box center [369, 363] width 17 height 17
type input "F3B21C"
click at [1041, 369] on div at bounding box center [771, 362] width 980 height 630
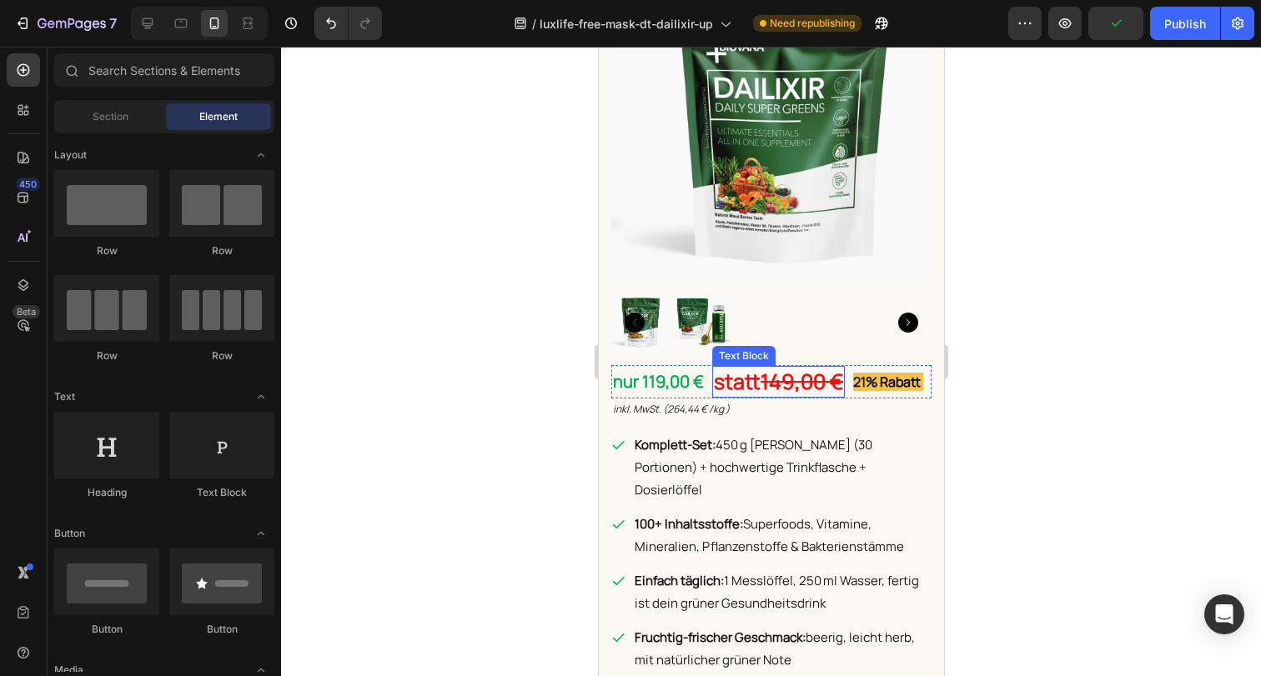
scroll to position [5741, 0]
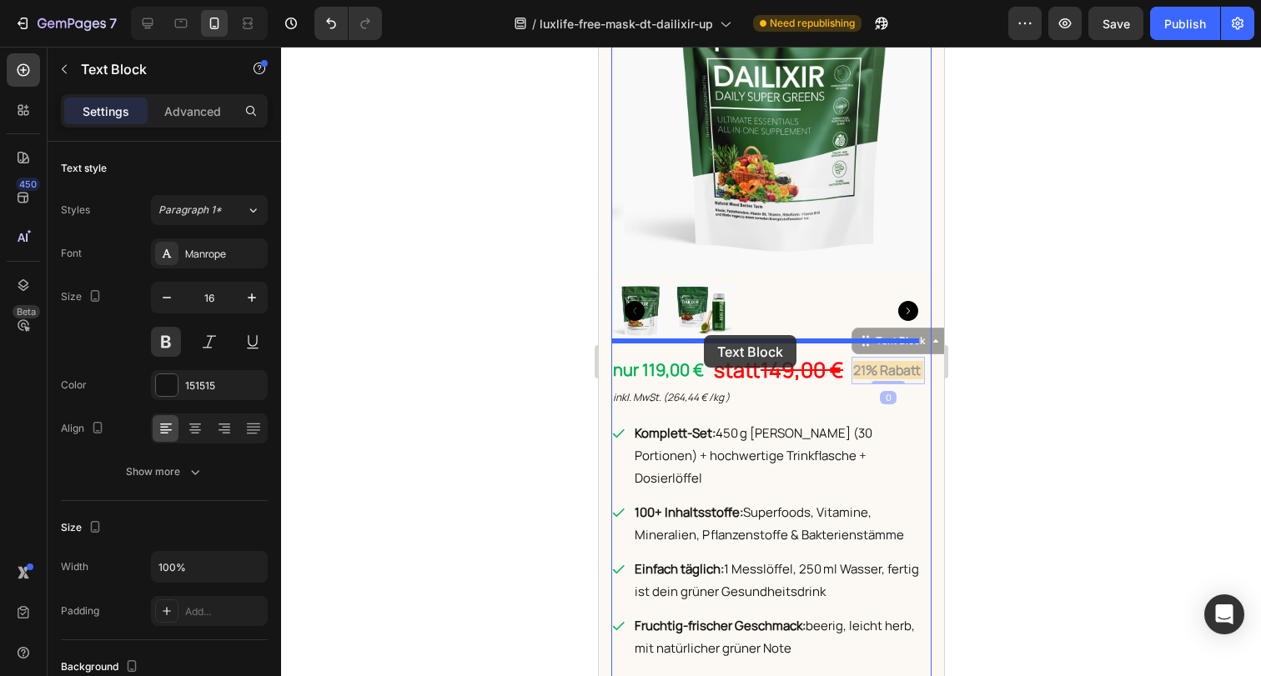
drag, startPoint x: 873, startPoint y: 369, endPoint x: 709, endPoint y: 335, distance: 167.8
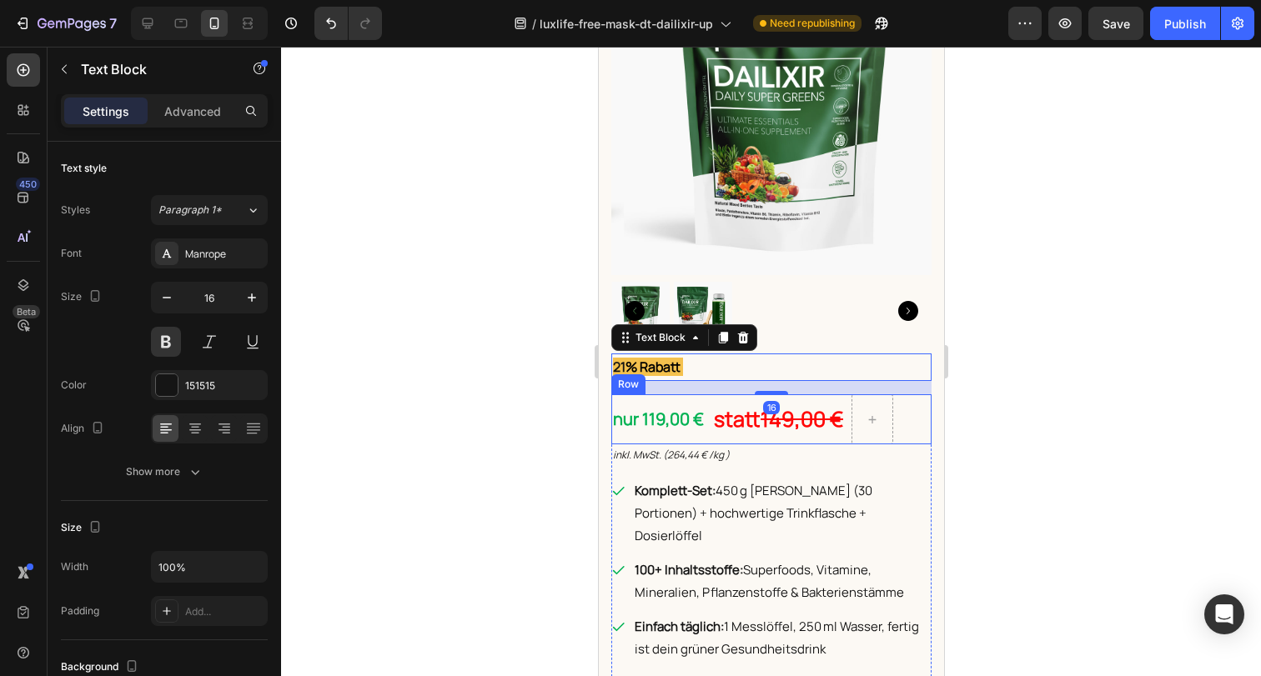
click at [840, 394] on div "statt 149,00 € Text Block" at bounding box center [777, 419] width 133 height 50
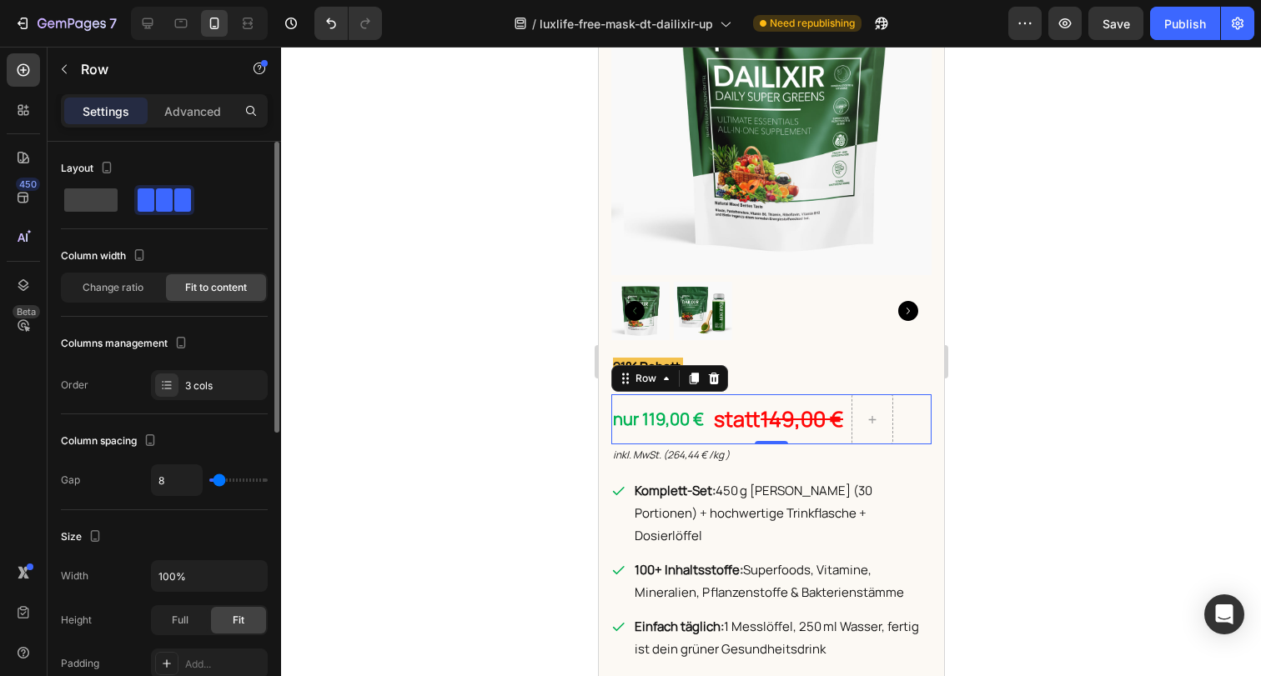
click at [118, 271] on div "Column width Change ratio Fit to content" at bounding box center [164, 273] width 207 height 60
click at [118, 283] on span "Change ratio" at bounding box center [113, 287] width 61 height 15
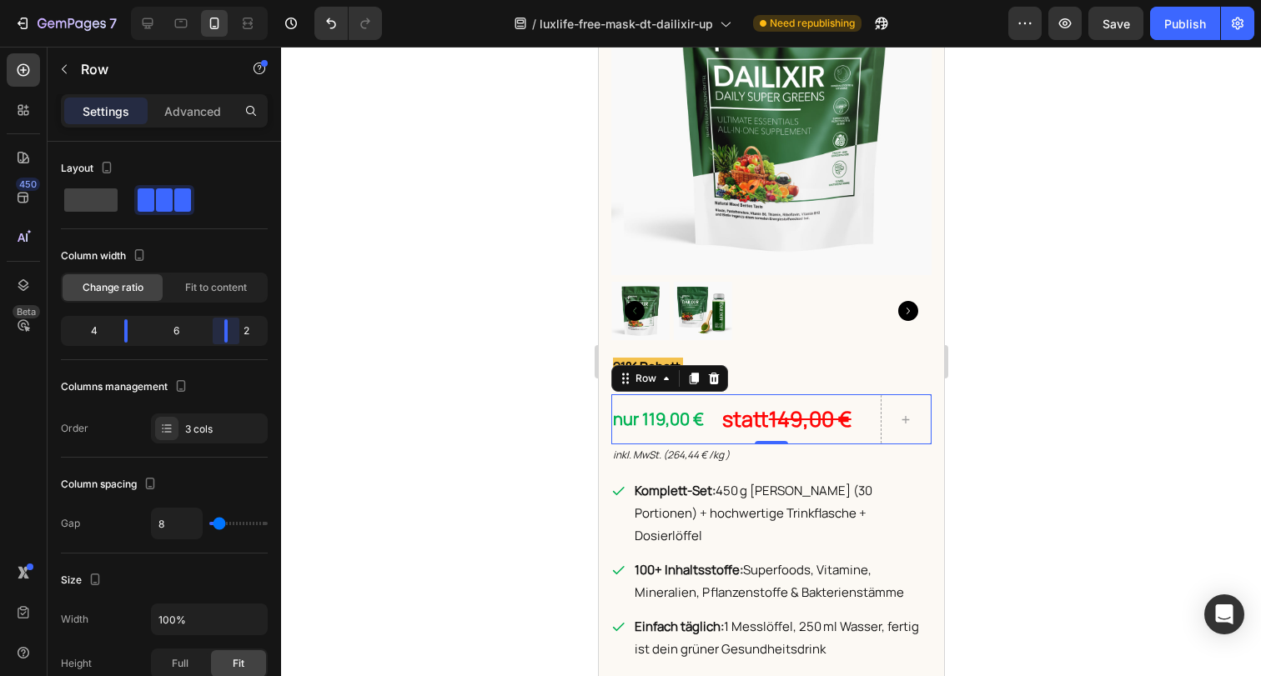
drag, startPoint x: 203, startPoint y: 336, endPoint x: 238, endPoint y: 336, distance: 35.0
click at [238, 0] on body "7 Version history / luxlife-free-mask-dt-dailixir-up Need republishing Preview …" at bounding box center [630, 0] width 1261 height 0
drag, startPoint x: 120, startPoint y: 333, endPoint x: 133, endPoint y: 334, distance: 13.4
click at [133, 0] on body "7 Version history / luxlife-free-mask-dt-dailixir-up Need republishing Preview …" at bounding box center [630, 0] width 1261 height 0
drag, startPoint x: 222, startPoint y: 335, endPoint x: 258, endPoint y: 340, distance: 37.0
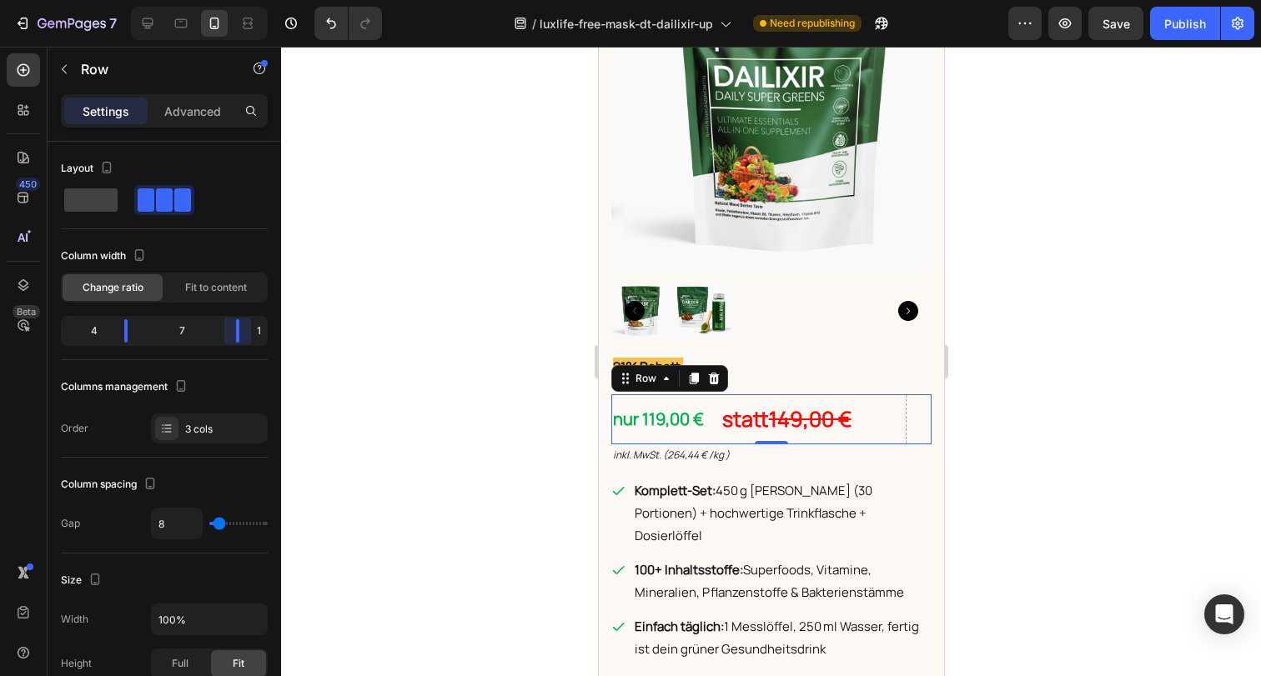
click at [258, 0] on body "7 Version history / luxlife-free-mask-dt-dailixir-up Need republishing Preview …" at bounding box center [630, 0] width 1261 height 0
drag, startPoint x: 132, startPoint y: 335, endPoint x: 142, endPoint y: 334, distance: 10.1
click at [142, 0] on body "7 Version history / luxlife-free-mask-dt-dailixir-up Need republishing Preview …" at bounding box center [630, 0] width 1261 height 0
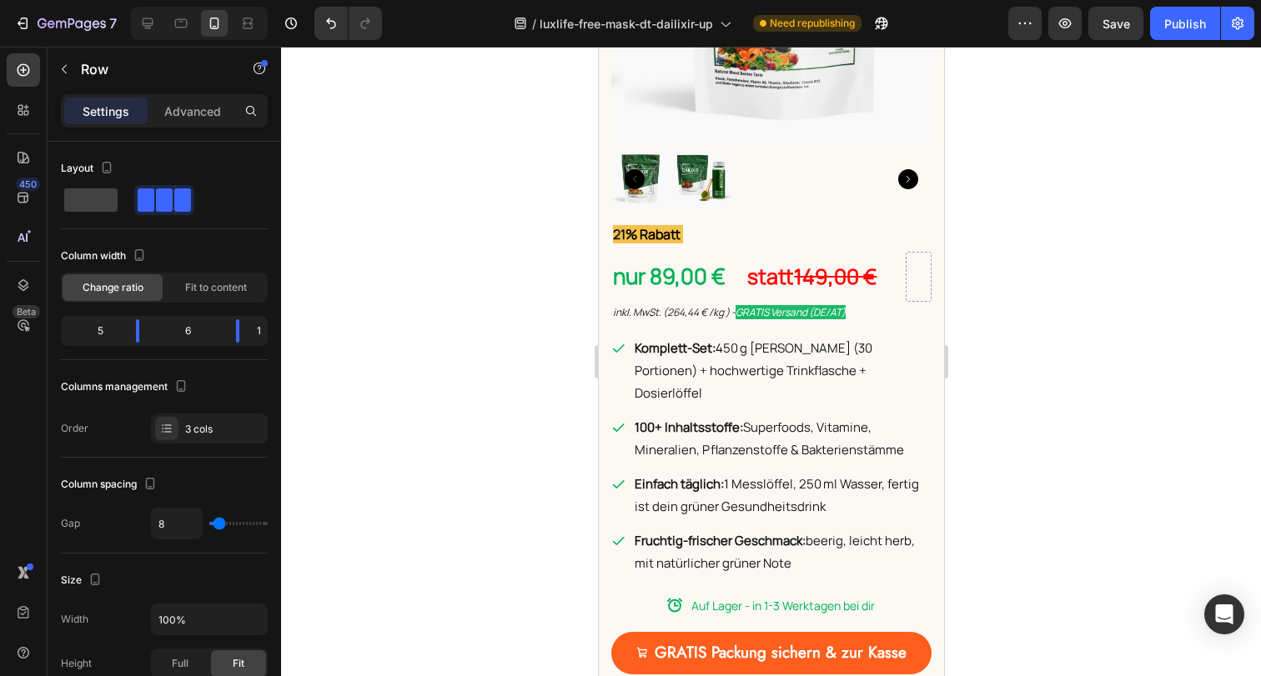
scroll to position [615, 0]
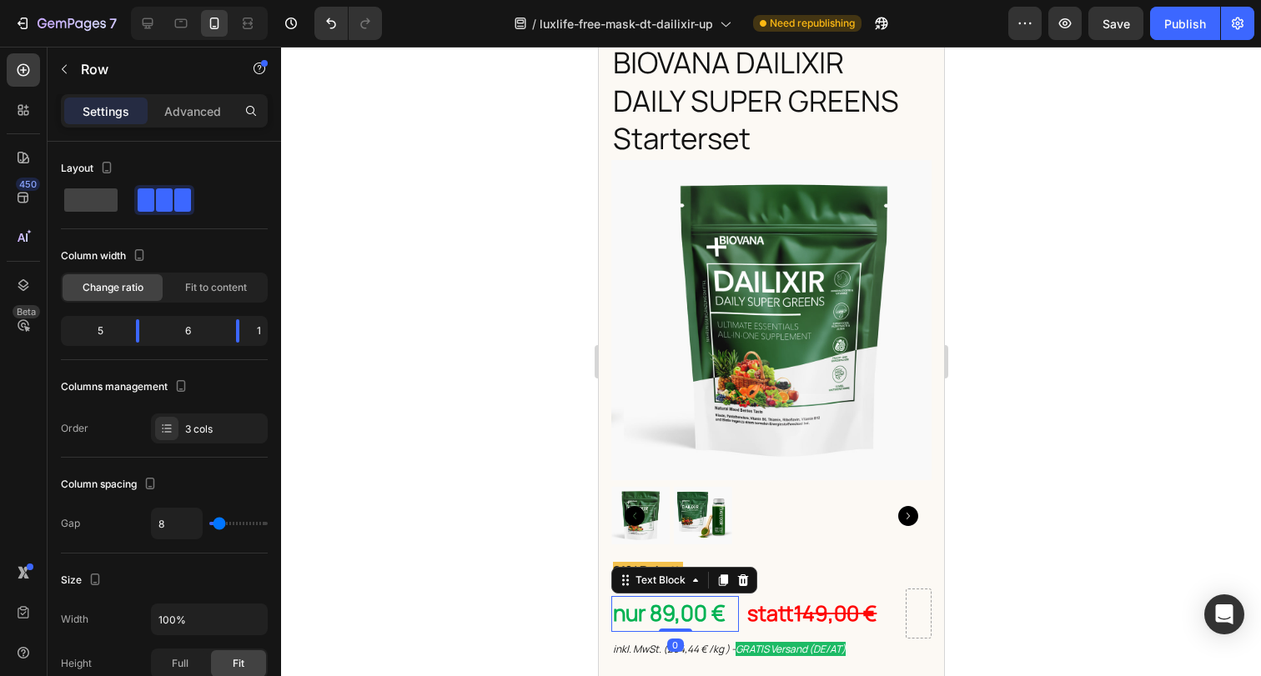
click at [668, 598] on span "nur 89,00 €" at bounding box center [668, 613] width 113 height 30
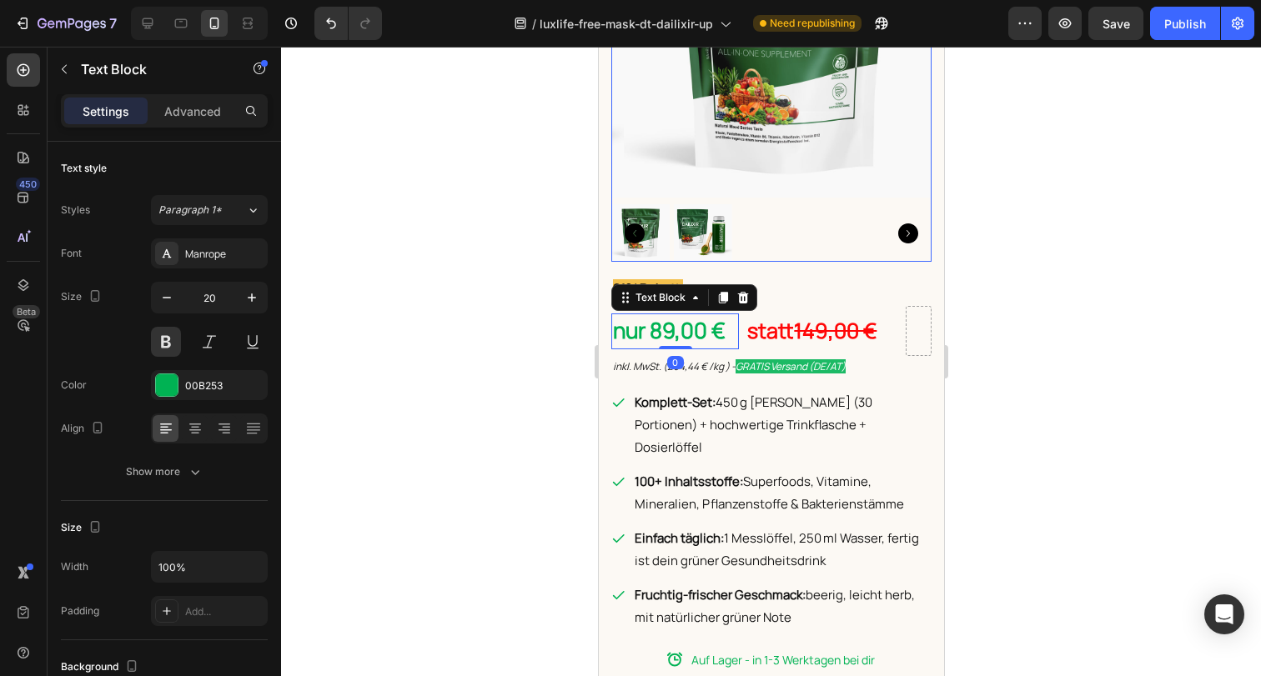
scroll to position [900, 0]
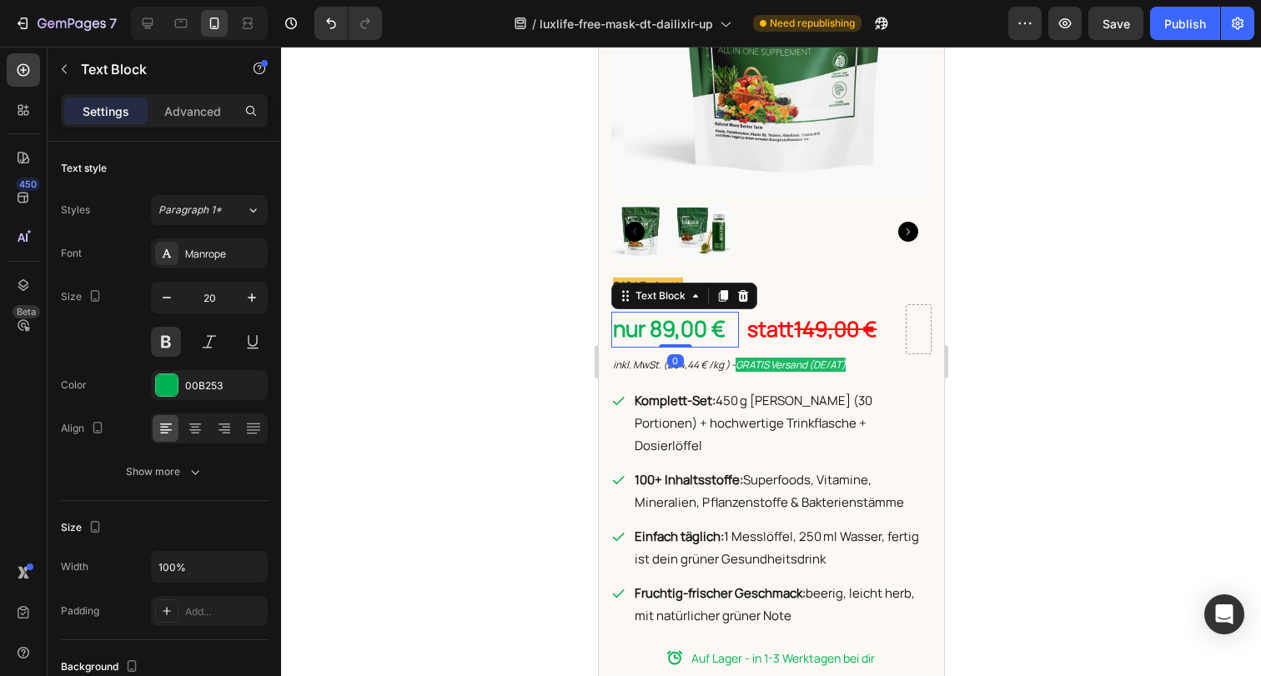
click at [684, 320] on span "nur 89,00 €" at bounding box center [668, 329] width 113 height 30
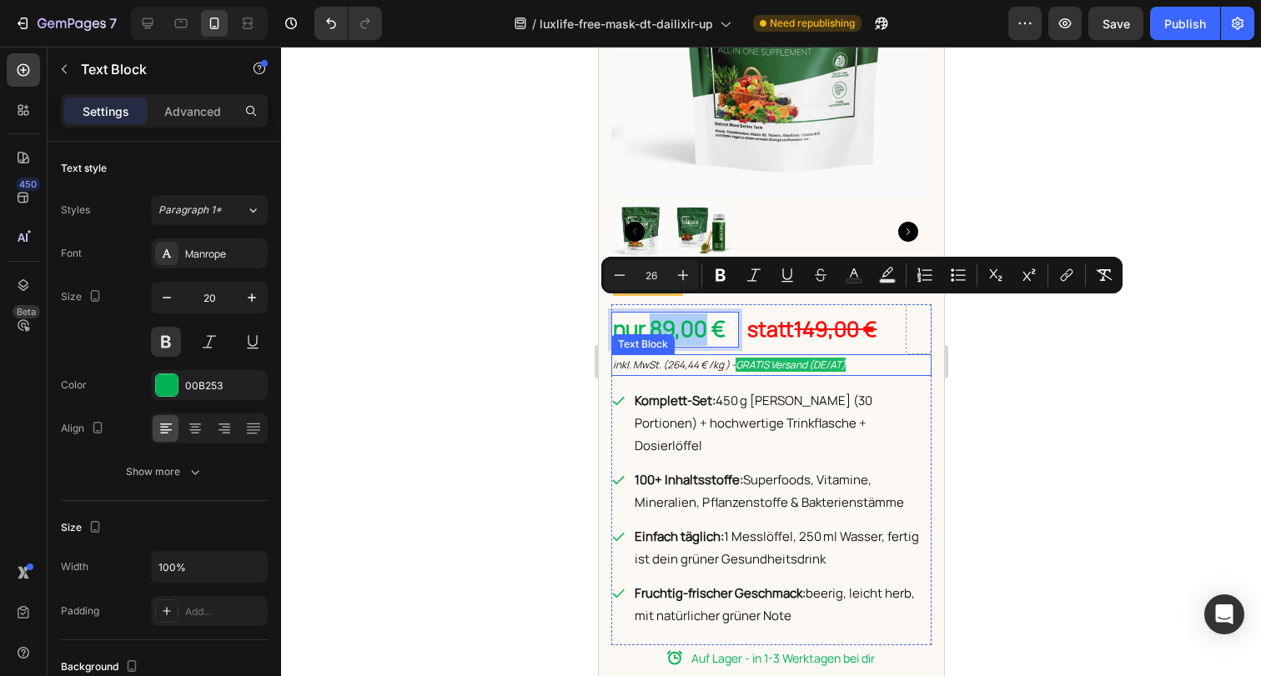
click at [1077, 379] on div at bounding box center [771, 362] width 980 height 630
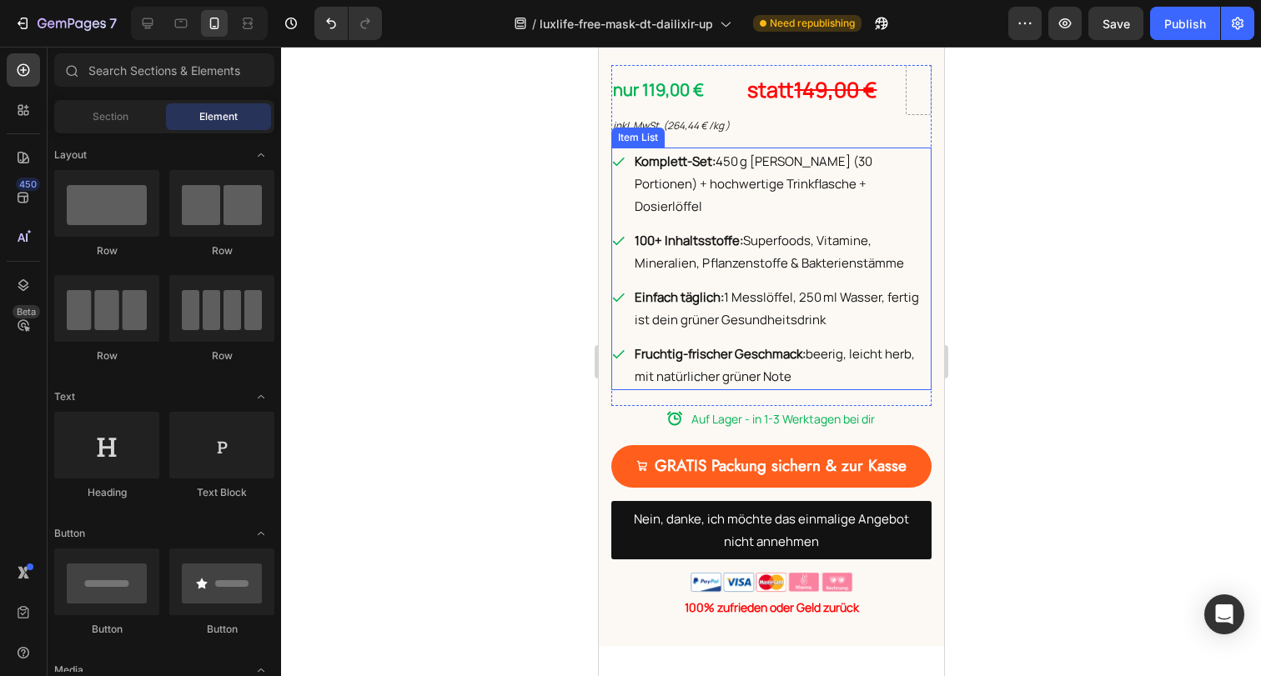
scroll to position [6077, 0]
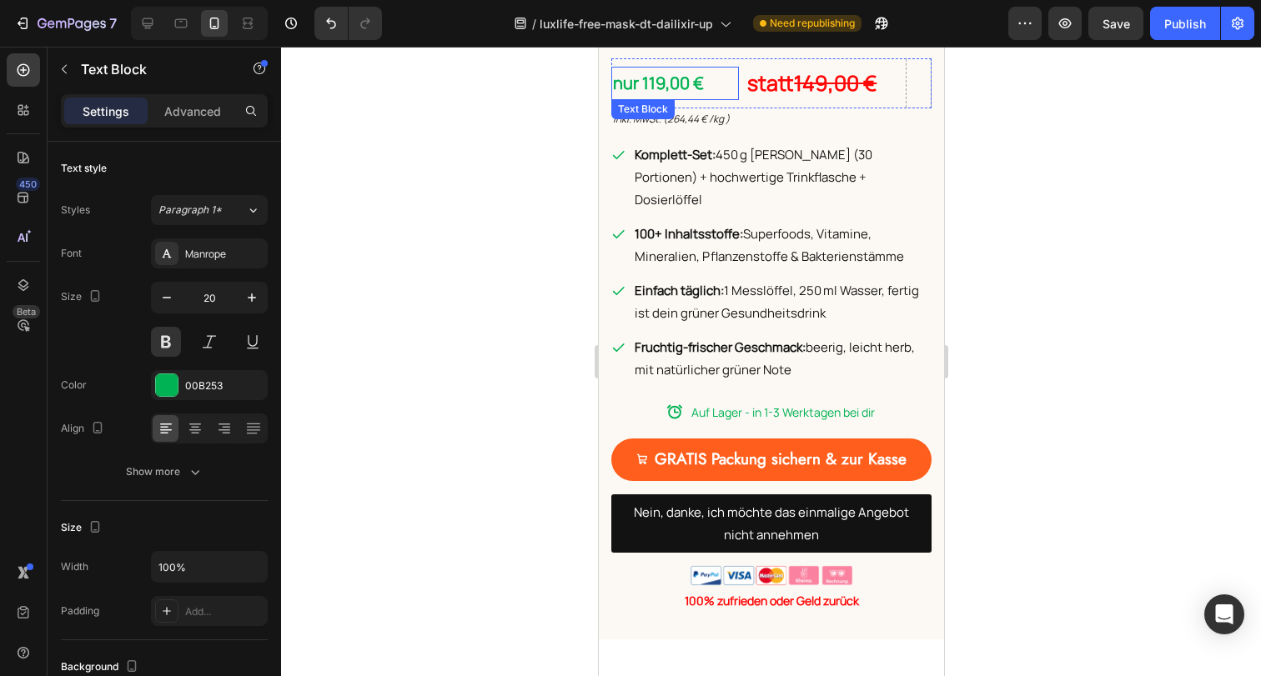
click at [640, 68] on p "nur 119,00 €" at bounding box center [674, 83] width 124 height 30
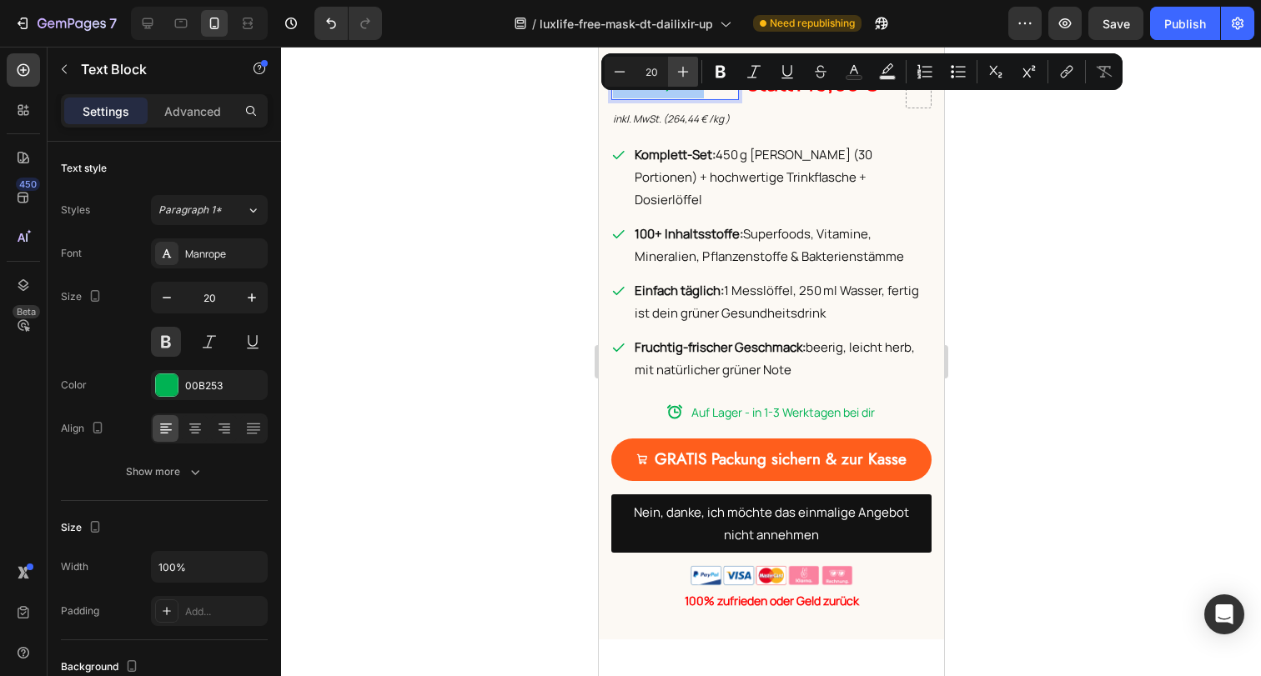
click at [686, 78] on icon "Editor contextual toolbar" at bounding box center [683, 71] width 17 height 17
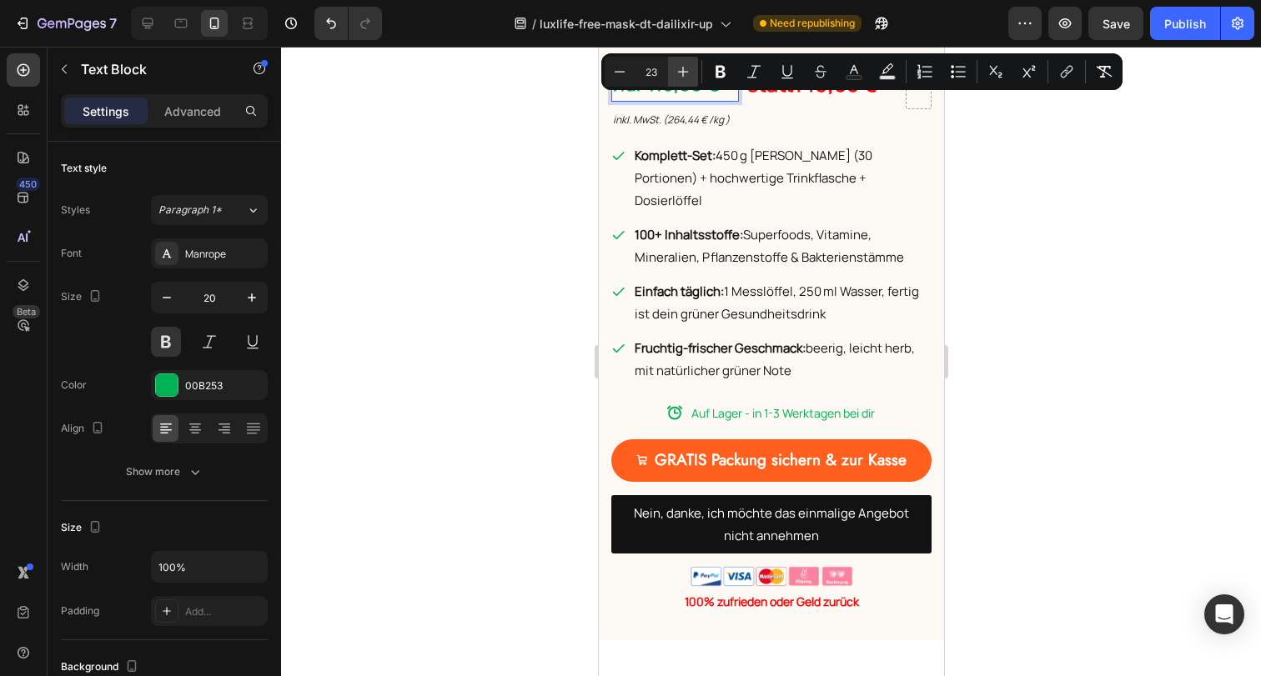
click at [686, 78] on icon "Editor contextual toolbar" at bounding box center [683, 71] width 17 height 17
type input "26"
click at [1021, 223] on div at bounding box center [771, 362] width 980 height 630
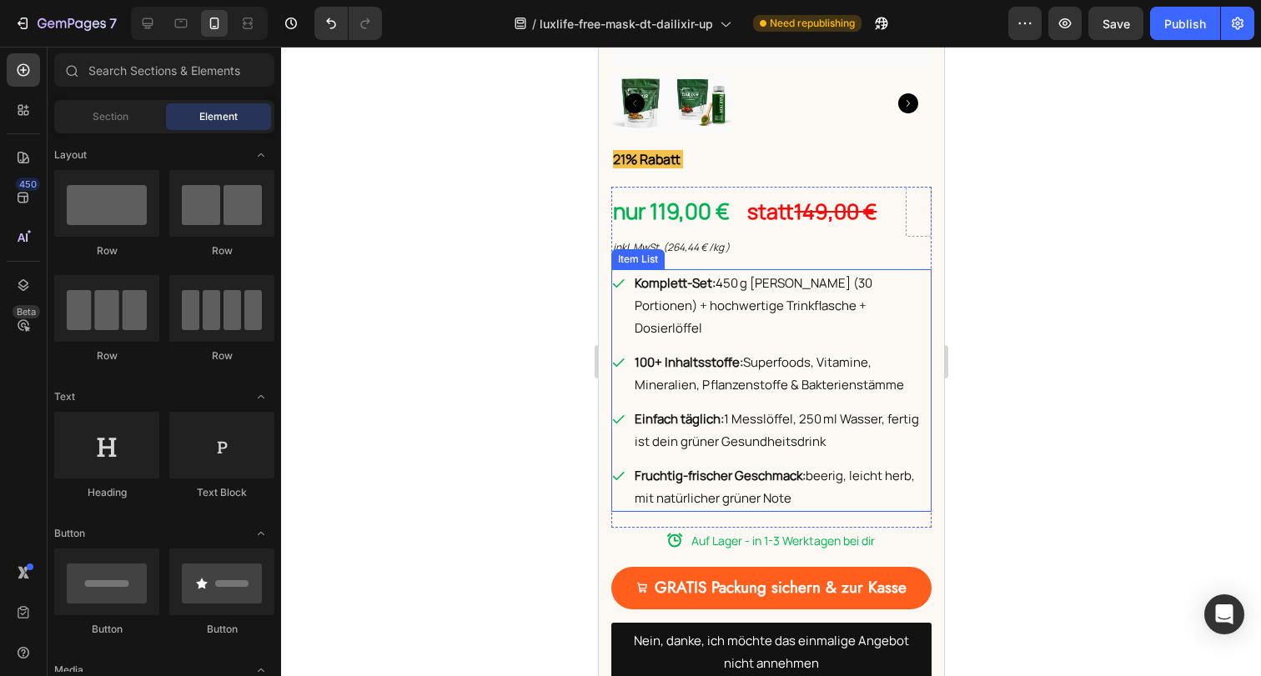
scroll to position [5952, 0]
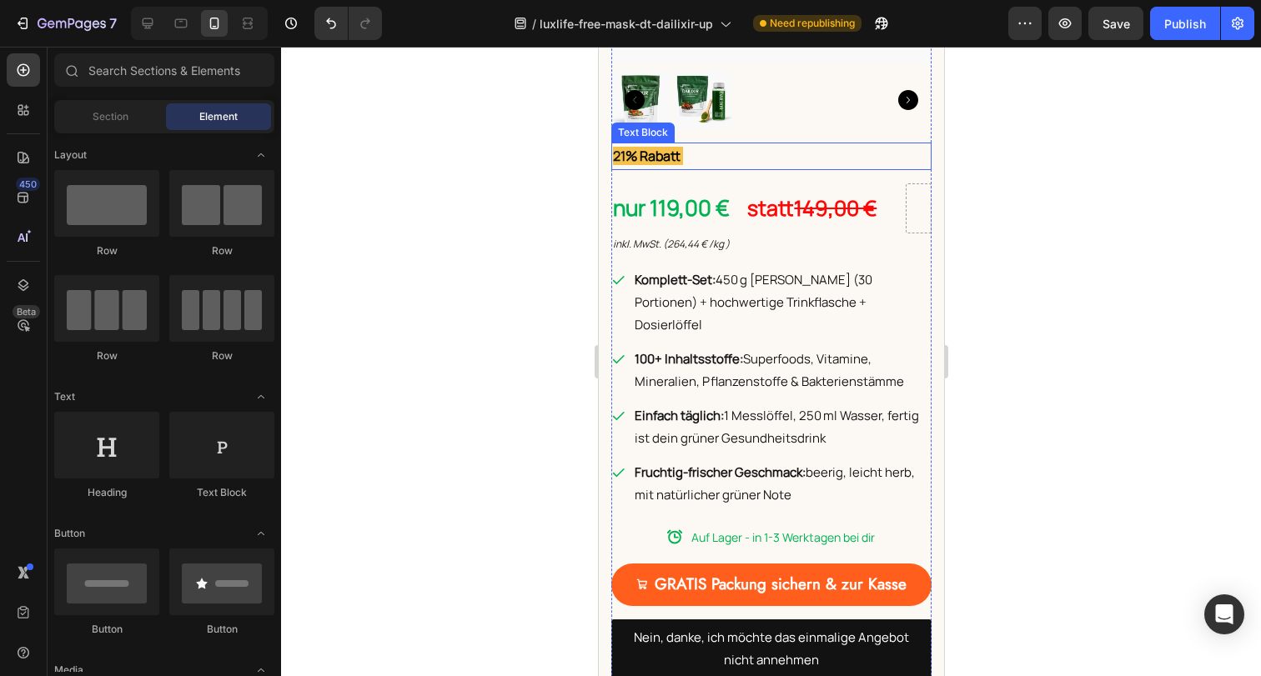
click at [713, 145] on p "21 % Rabatt" at bounding box center [770, 156] width 317 height 24
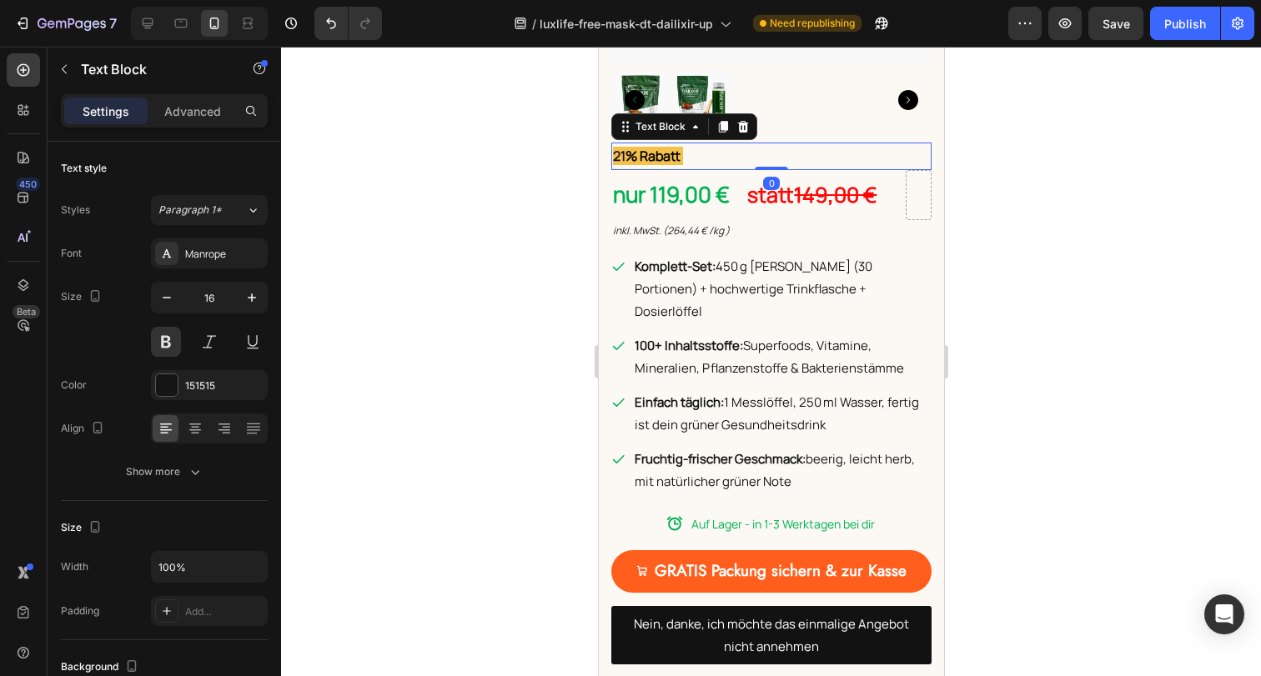
drag, startPoint x: 760, startPoint y: 167, endPoint x: 1637, endPoint y: 274, distance: 882.9
click at [760, 150] on div "21 % Rabatt Text Block 0" at bounding box center [770, 157] width 320 height 28
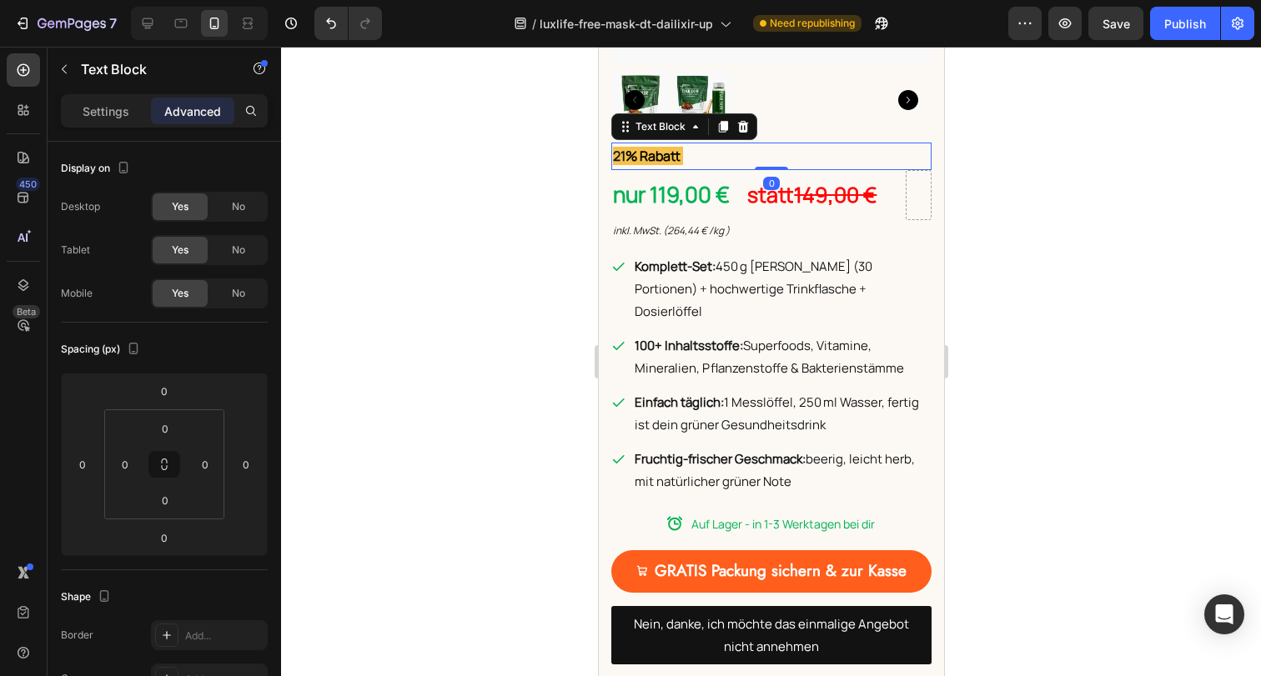
click at [1098, 278] on div at bounding box center [771, 362] width 980 height 630
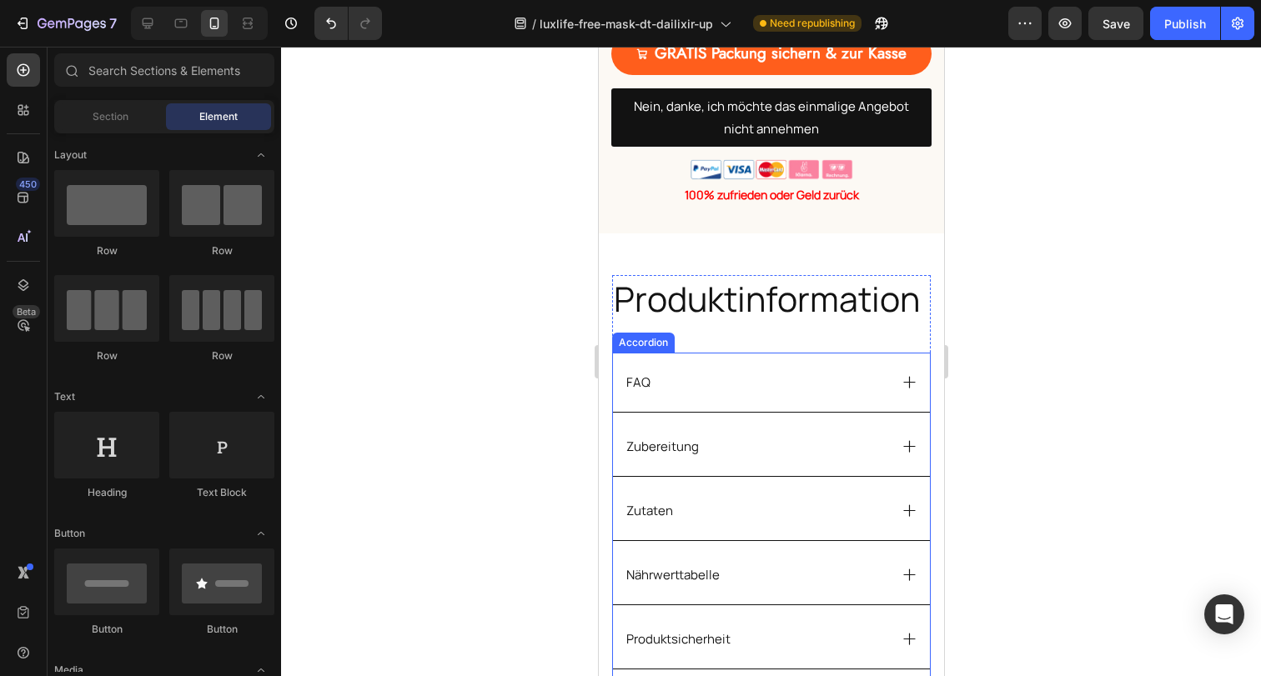
scroll to position [6469, 0]
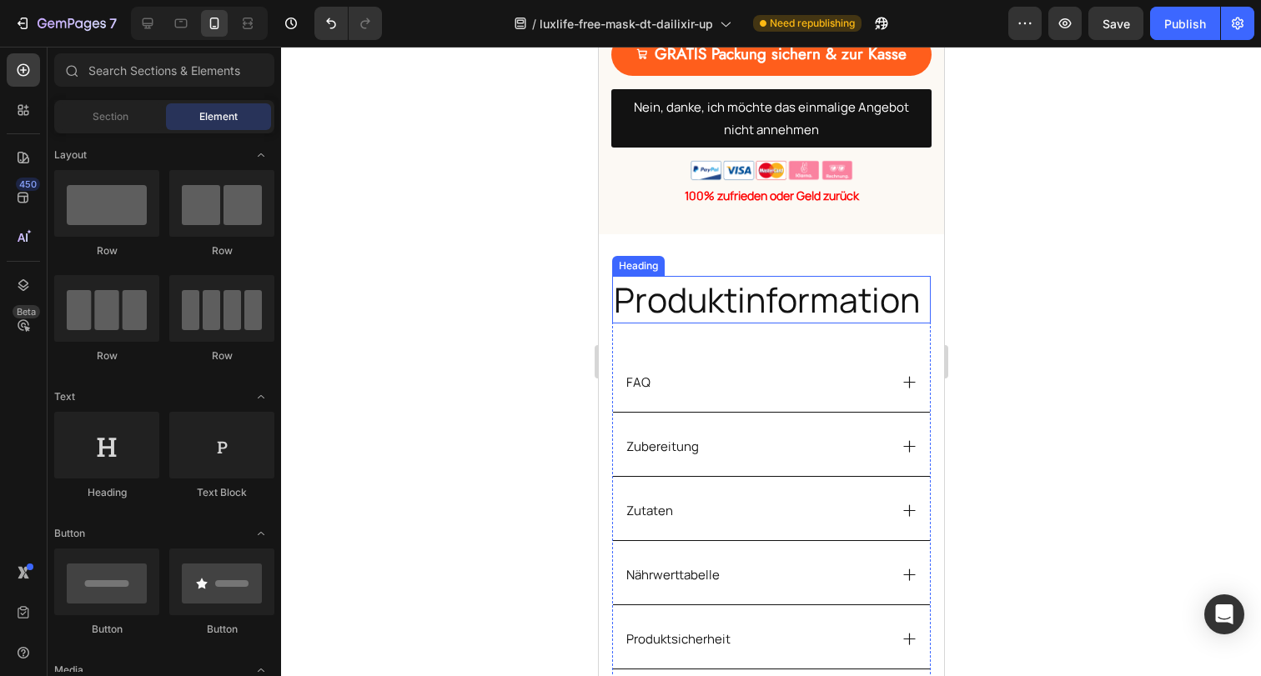
click at [801, 276] on h2 "Produktinformation" at bounding box center [770, 300] width 319 height 48
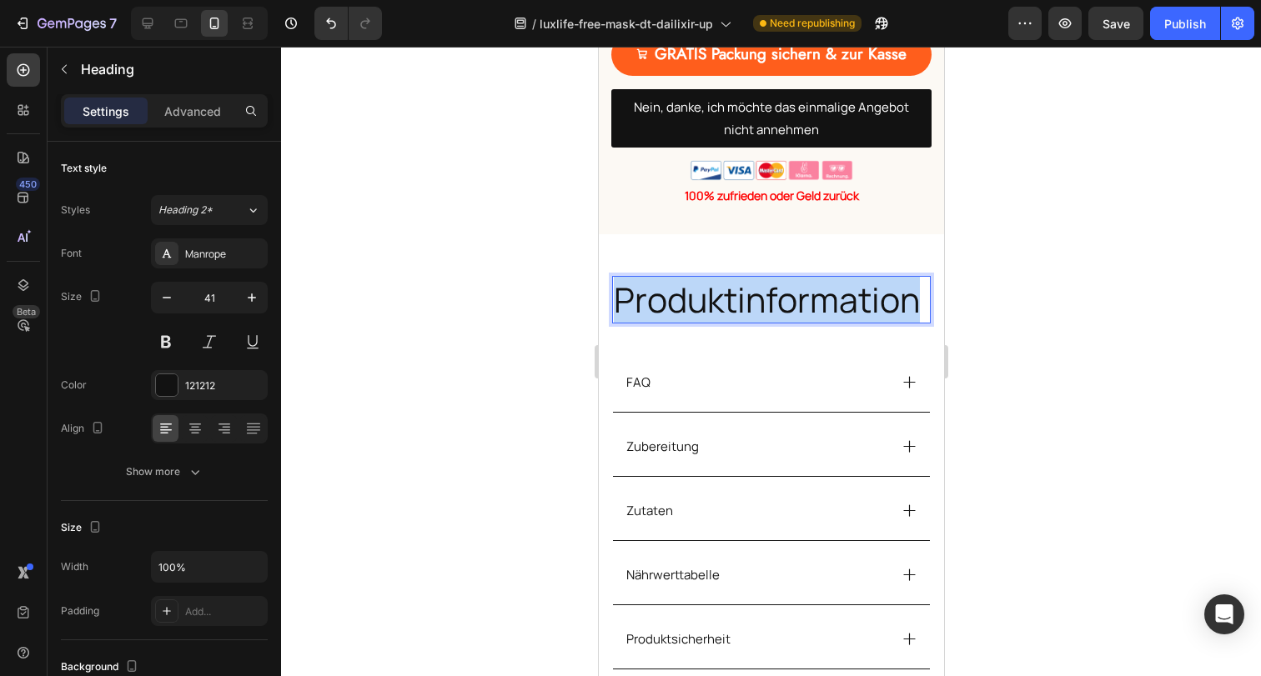
click at [801, 276] on h2 "Produktinformation" at bounding box center [770, 300] width 319 height 48
click at [801, 278] on p "Produktinformation" at bounding box center [770, 300] width 315 height 44
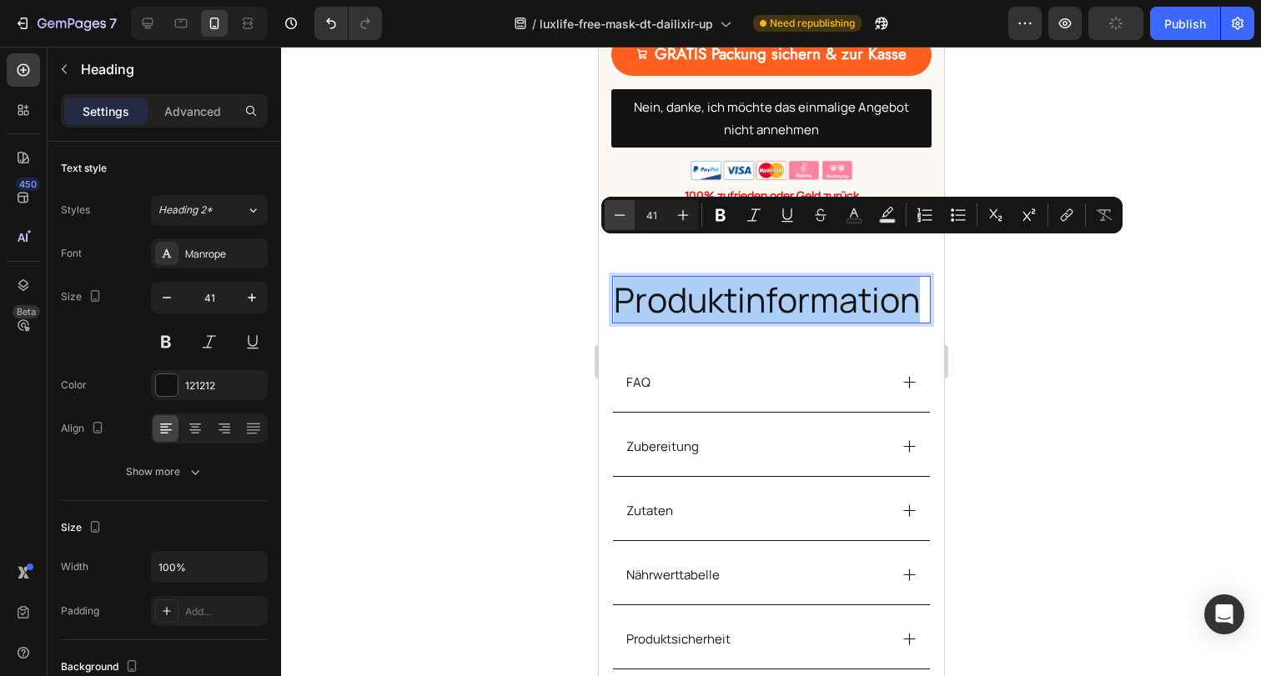
click at [615, 218] on icon "Editor contextual toolbar" at bounding box center [619, 215] width 17 height 17
type input "40"
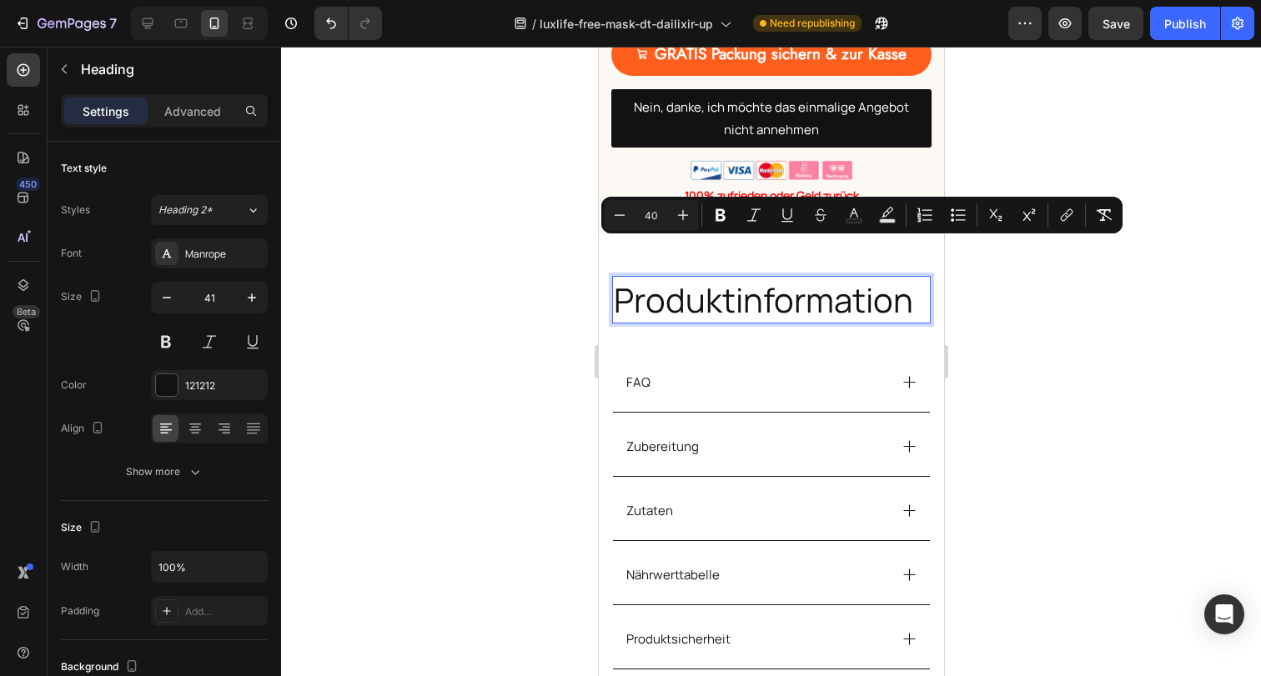
click at [1160, 379] on div at bounding box center [771, 362] width 980 height 630
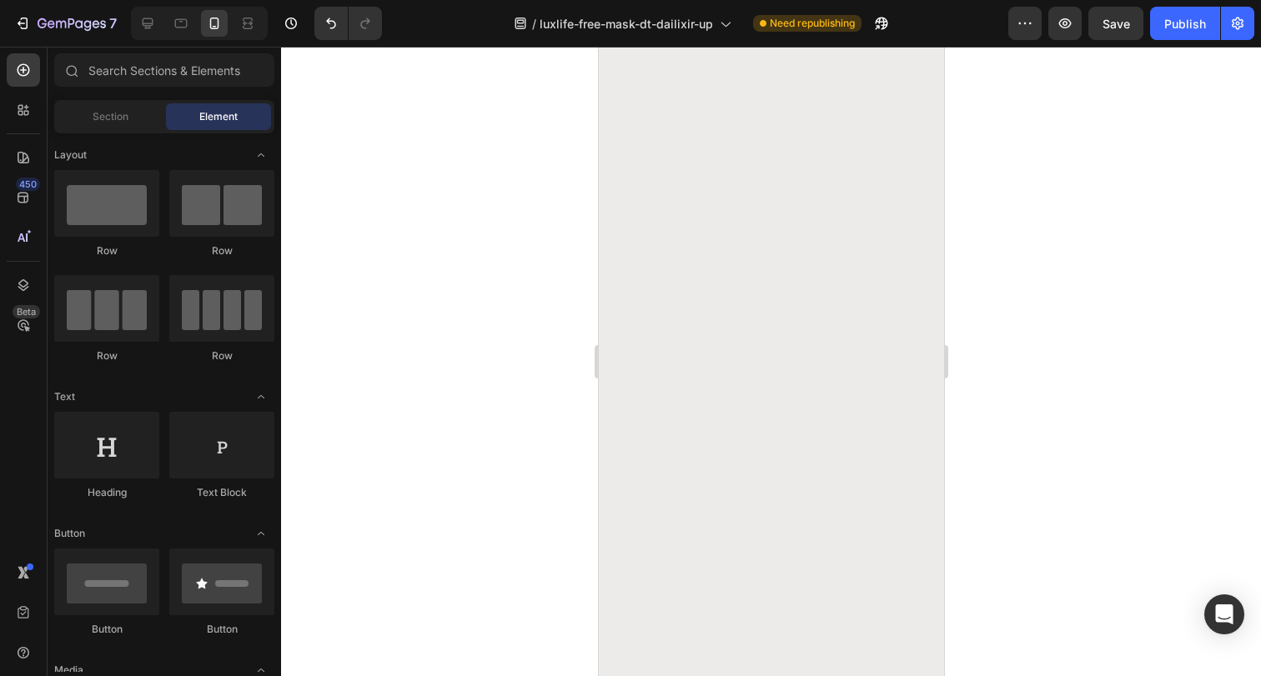
scroll to position [7684, 0]
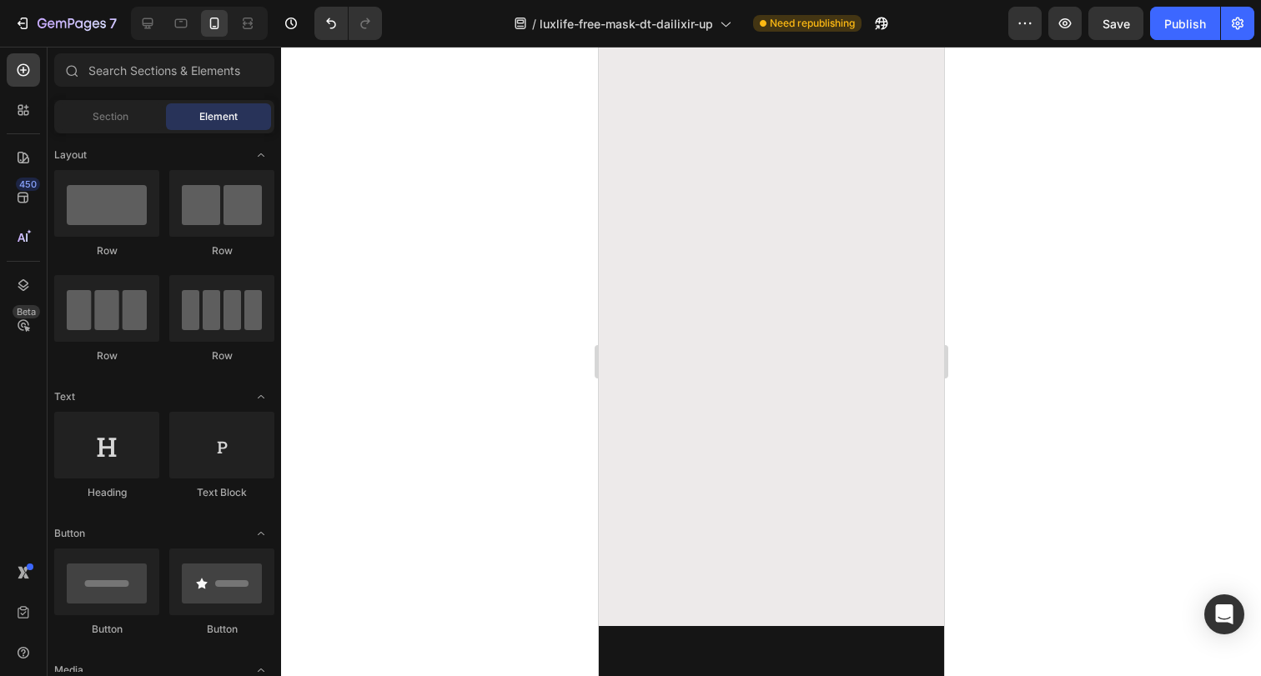
scroll to position [7265, 0]
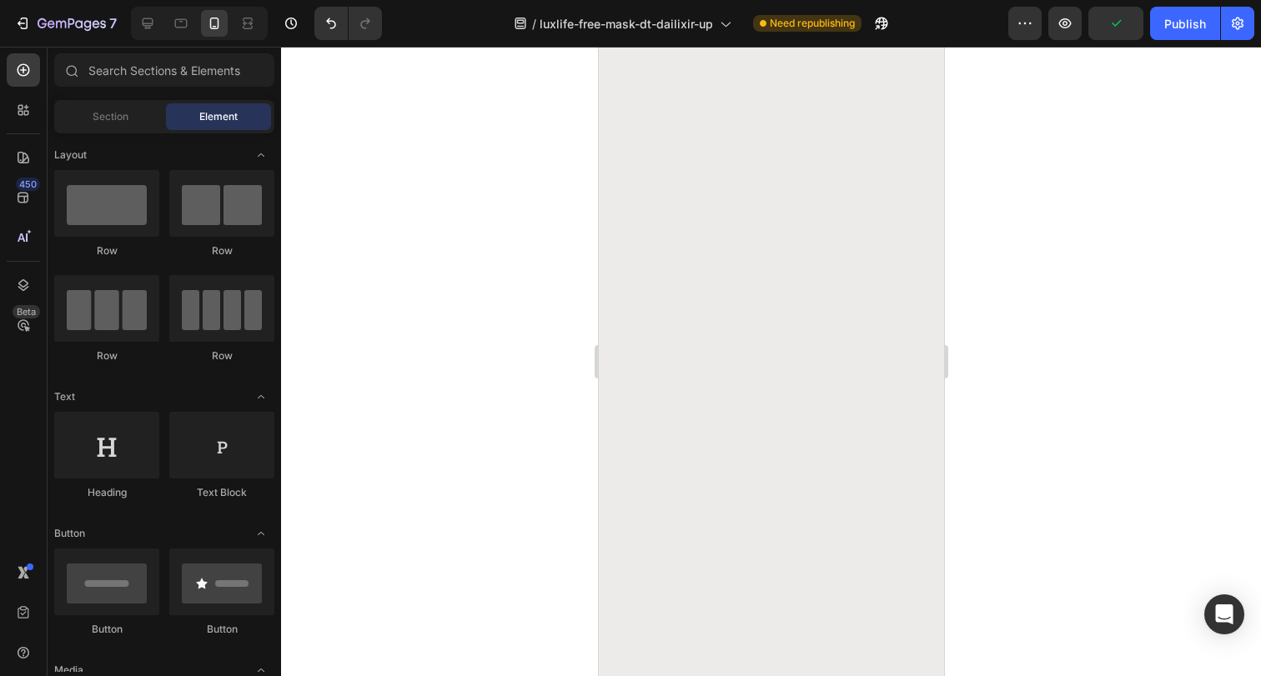
click at [870, 3] on img at bounding box center [770, 3] width 320 height 0
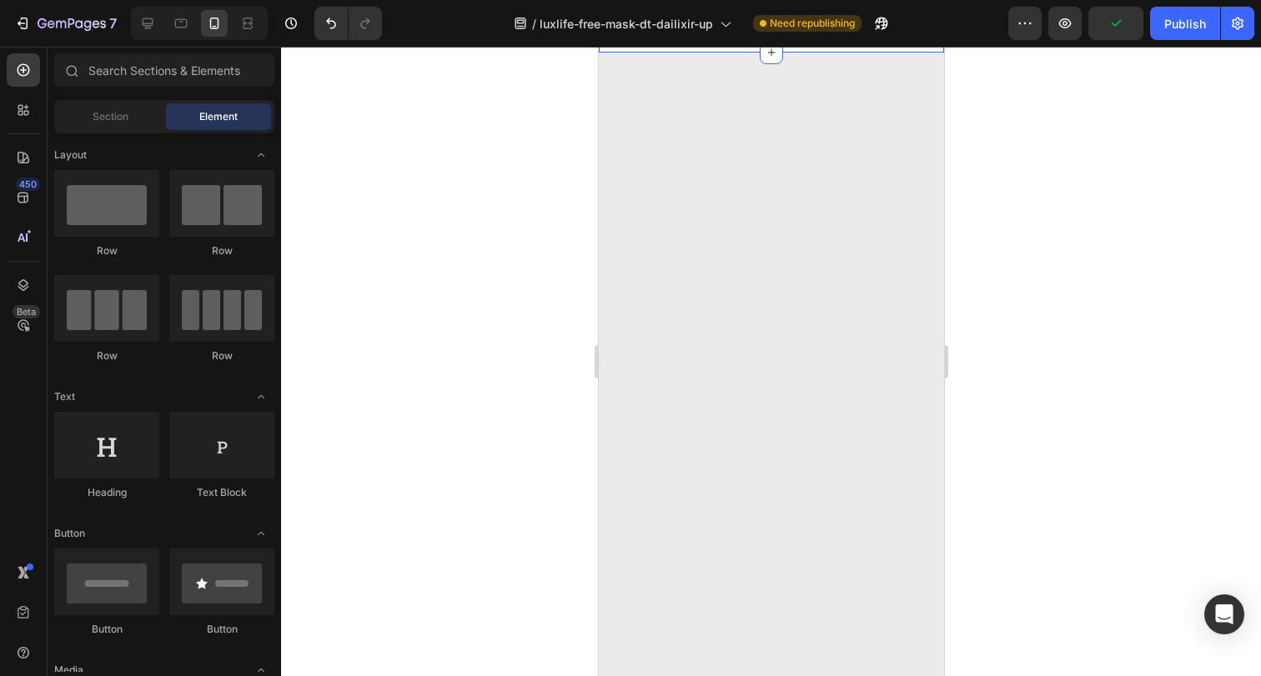
click at [860, 53] on div "Drop element here" at bounding box center [770, 28] width 345 height 50
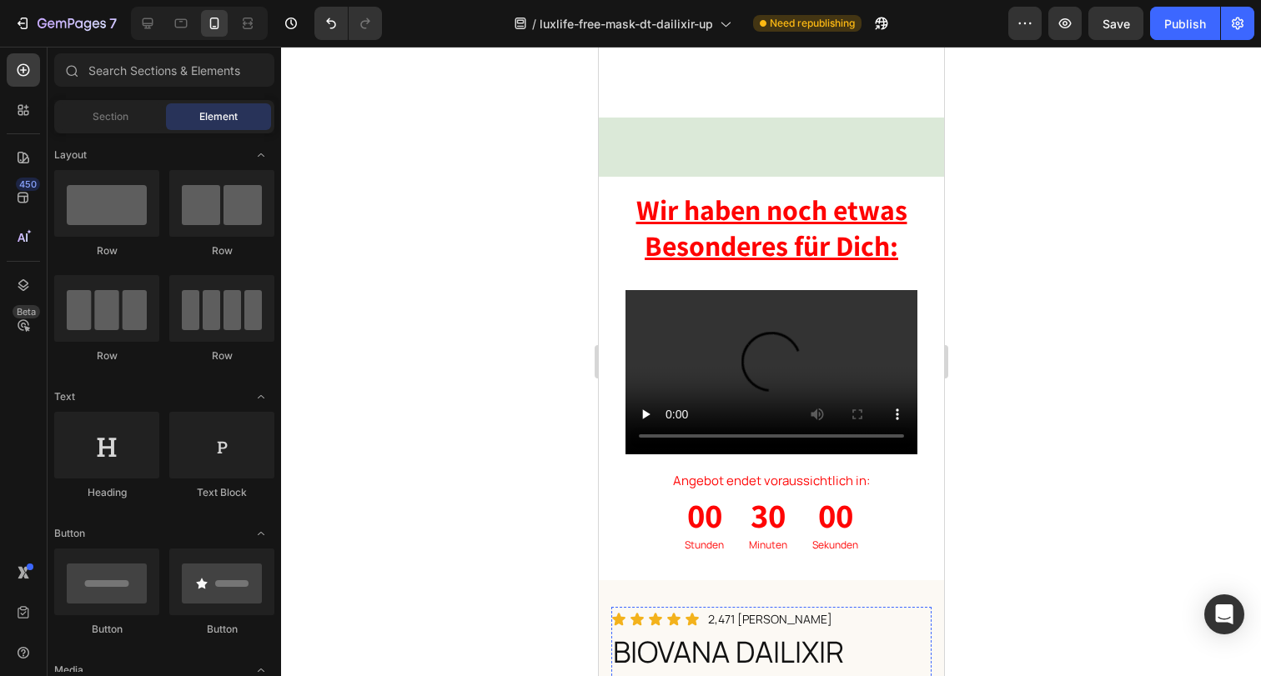
scroll to position [0, 0]
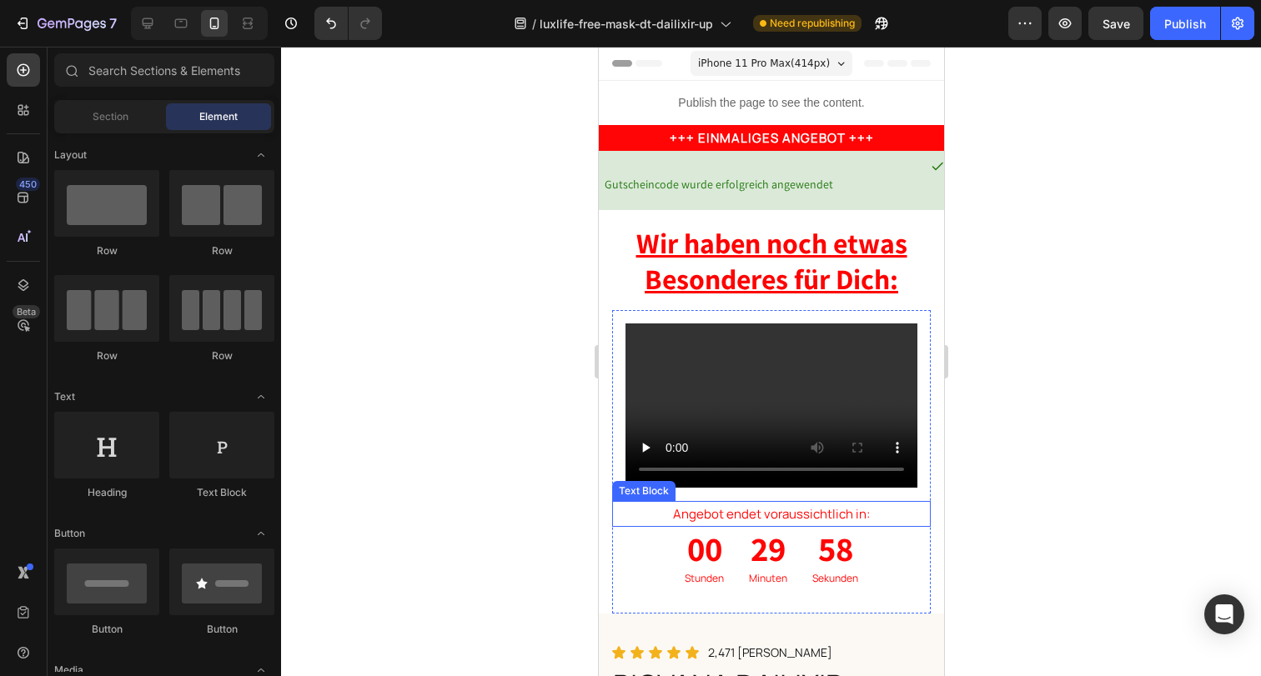
click at [810, 503] on p "Angebot endet voraussichtlich in:" at bounding box center [770, 514] width 315 height 23
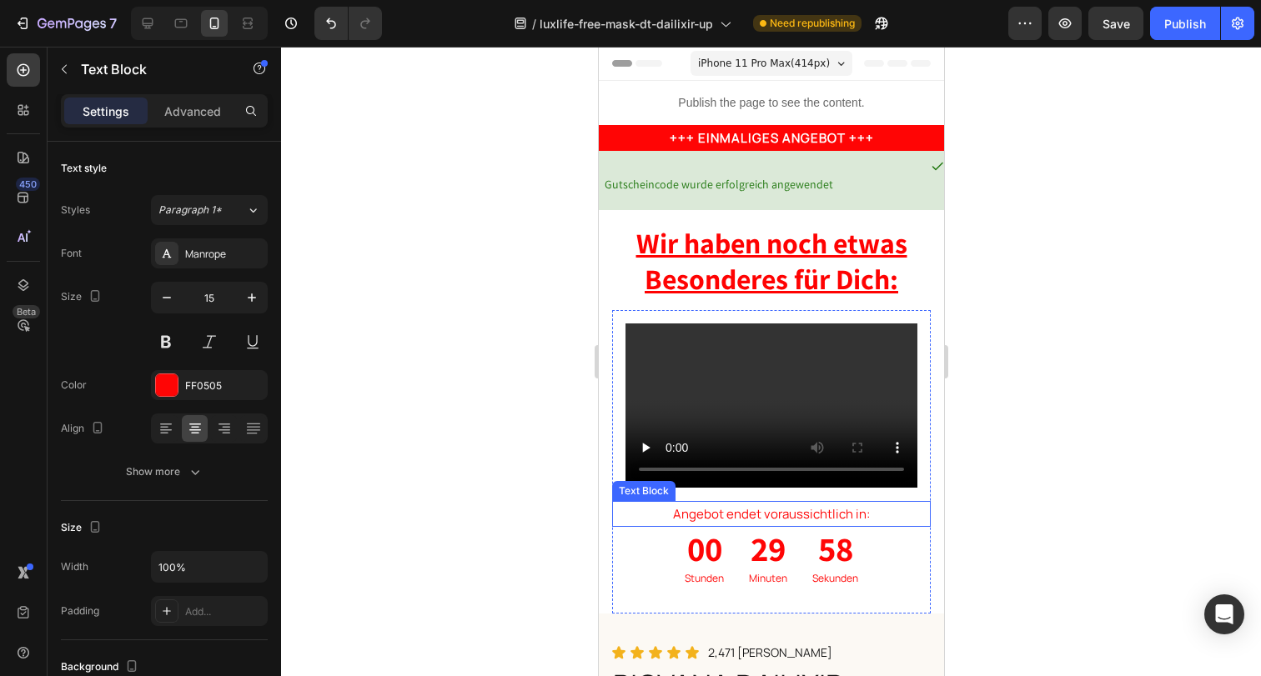
click at [810, 503] on p "Angebot endet voraussichtlich in:" at bounding box center [770, 514] width 315 height 23
click at [1186, 460] on div at bounding box center [771, 362] width 980 height 630
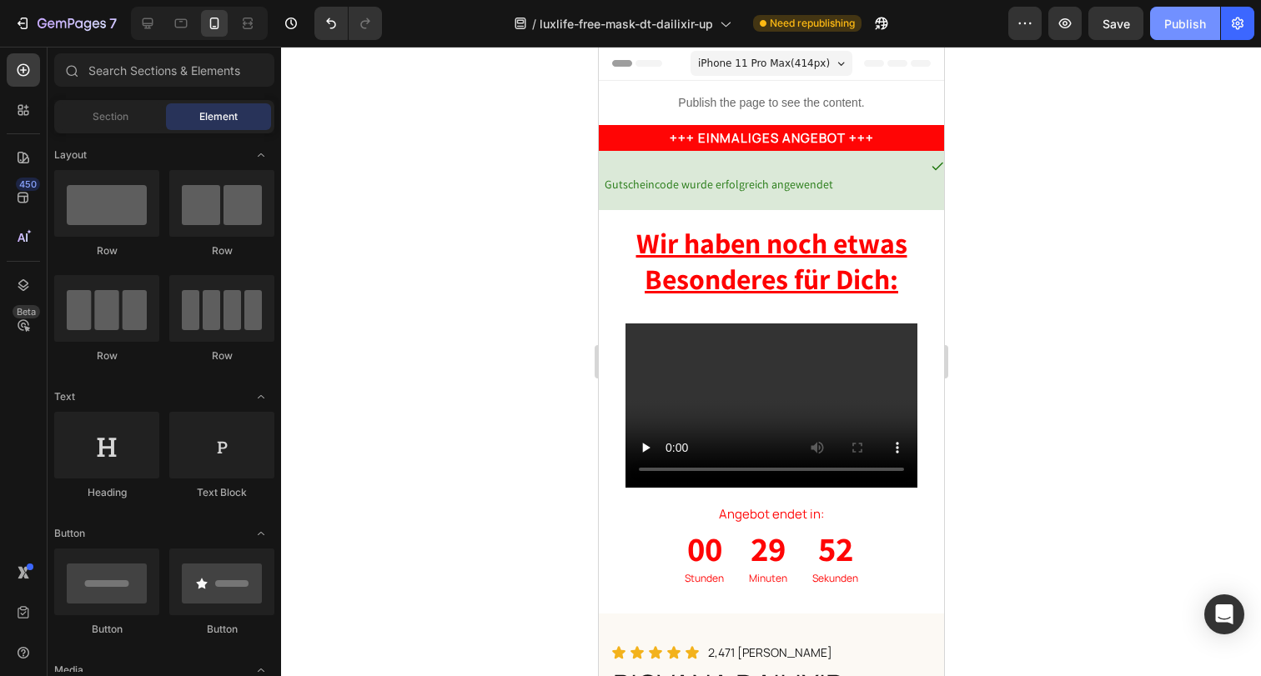
click at [1193, 26] on div "Publish" at bounding box center [1185, 24] width 42 height 18
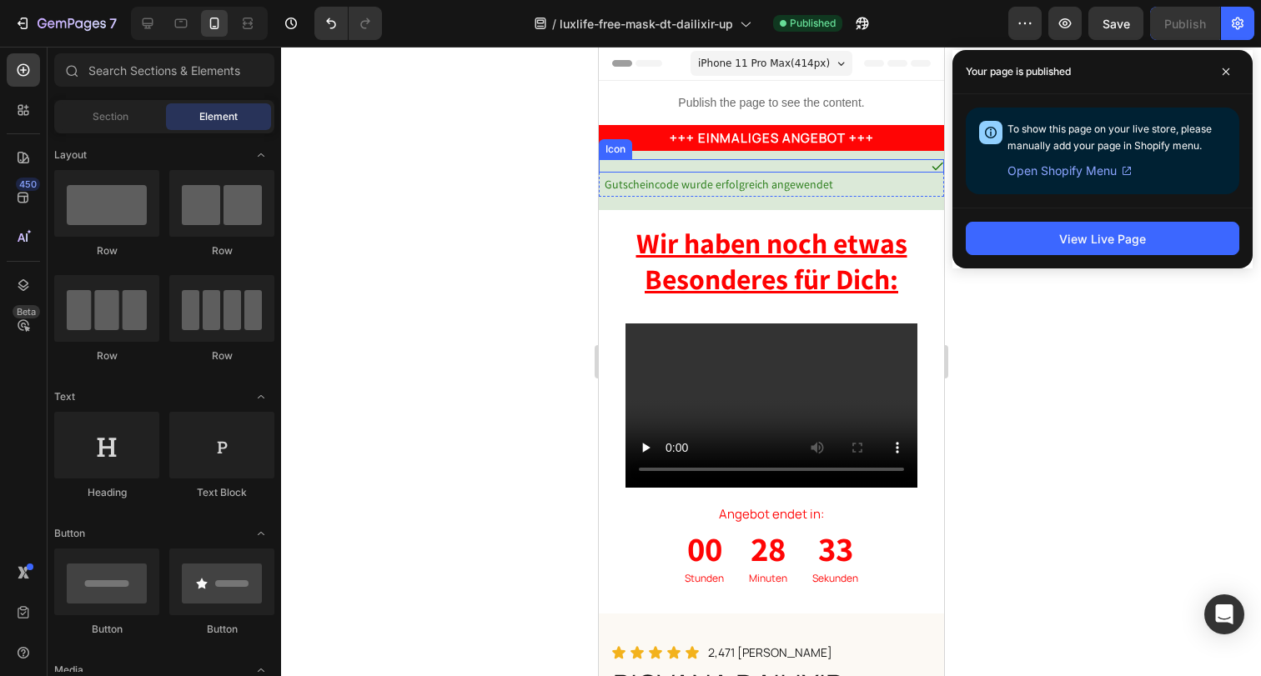
click at [930, 167] on icon at bounding box center [936, 165] width 13 height 13
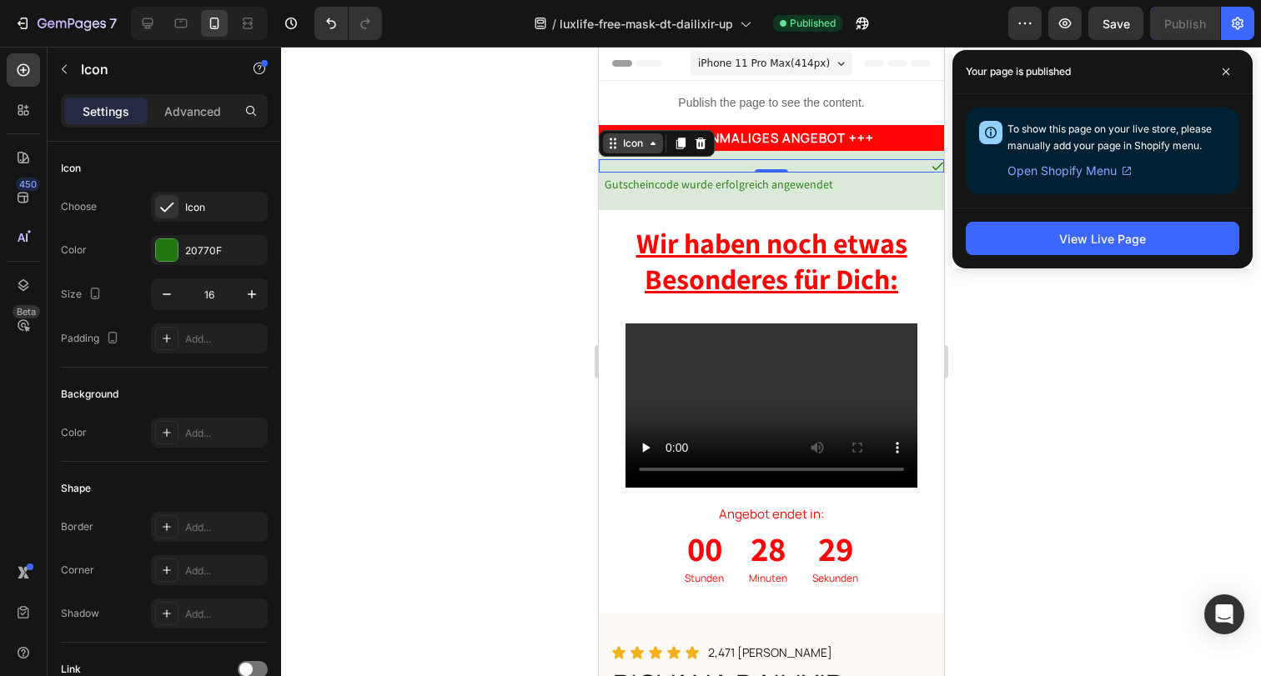
click at [636, 143] on div "Icon" at bounding box center [632, 143] width 27 height 0
click at [625, 143] on div "Icon" at bounding box center [632, 143] width 27 height 0
click at [634, 150] on div "Icon" at bounding box center [632, 143] width 60 height 20
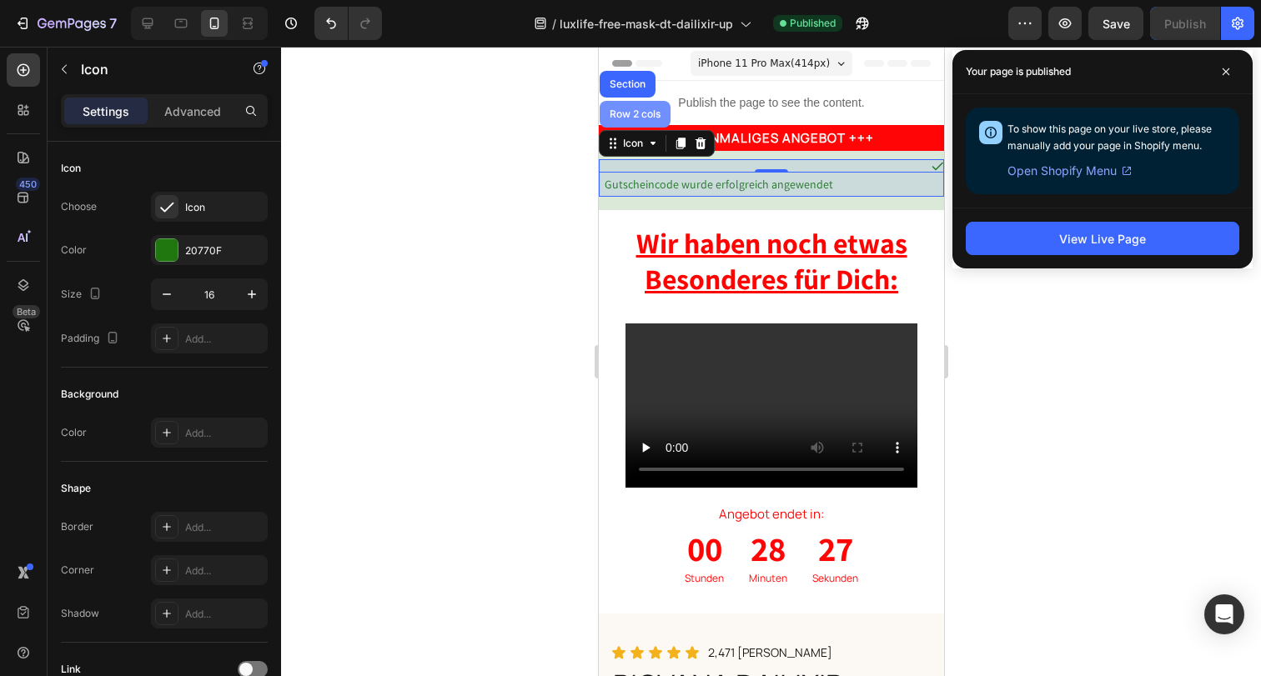
click at [634, 120] on div "Row 2 cols" at bounding box center [634, 114] width 71 height 27
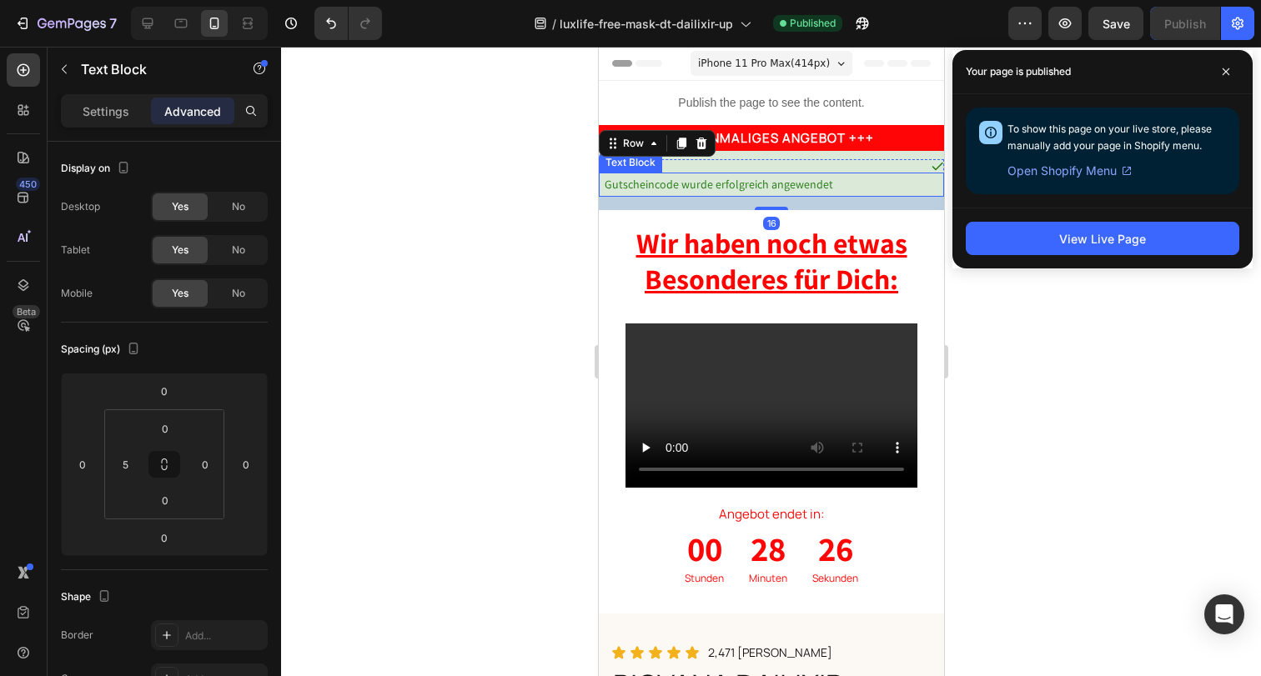
click at [860, 181] on p "Gutscheincode wurde erfolgreich angewendet" at bounding box center [773, 184] width 338 height 21
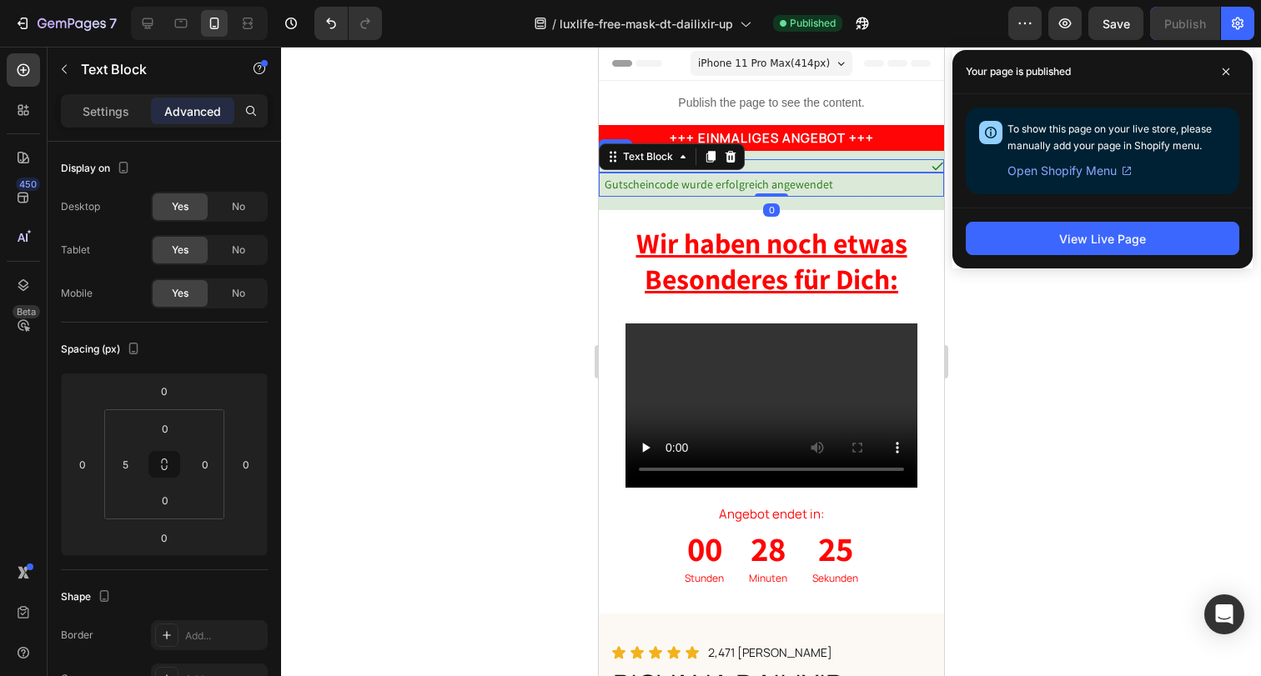
click at [885, 163] on div "Icon" at bounding box center [770, 165] width 345 height 13
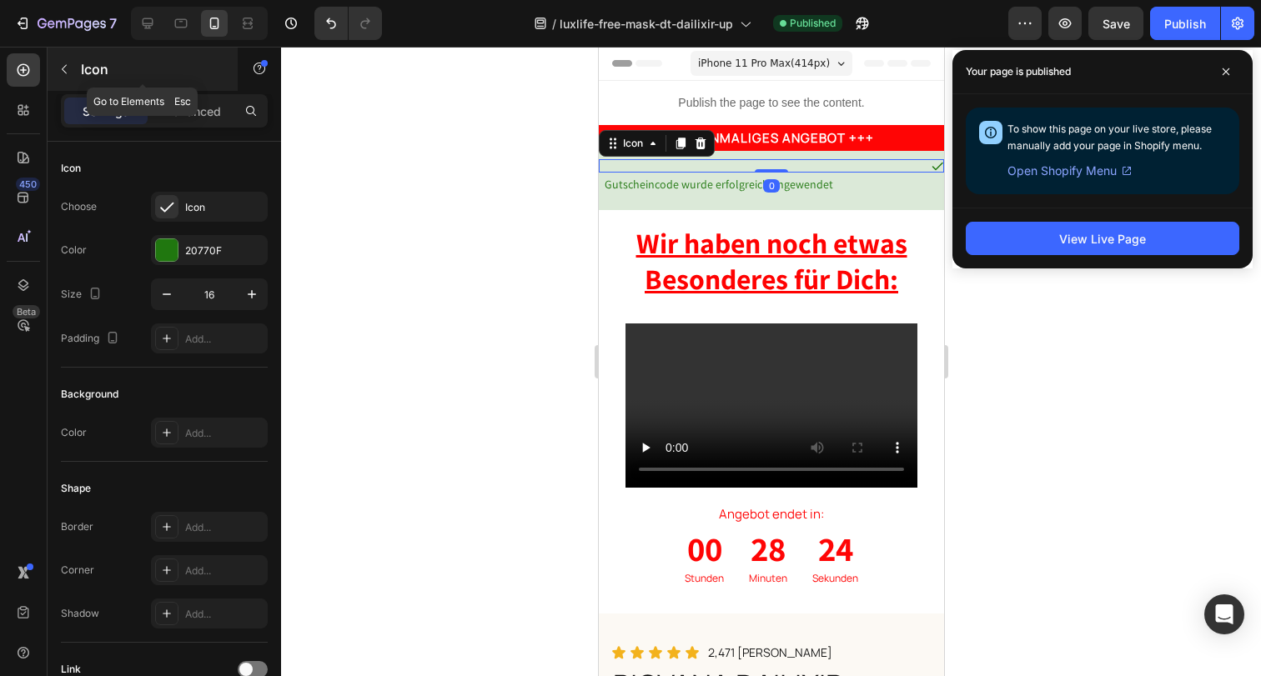
click at [68, 73] on icon "button" at bounding box center [64, 69] width 13 height 13
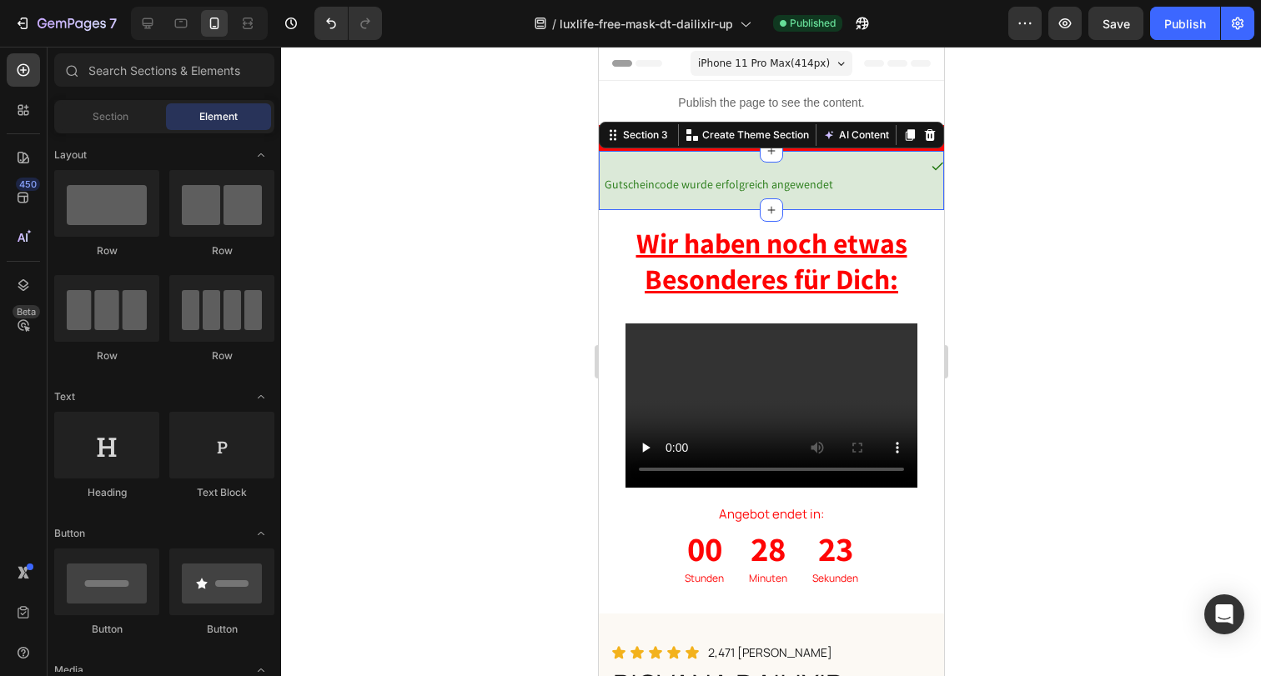
click at [849, 156] on div "Icon Gutscheincode wurde erfolgreich angewendet Text Block Row Section 3 Create…" at bounding box center [770, 180] width 345 height 59
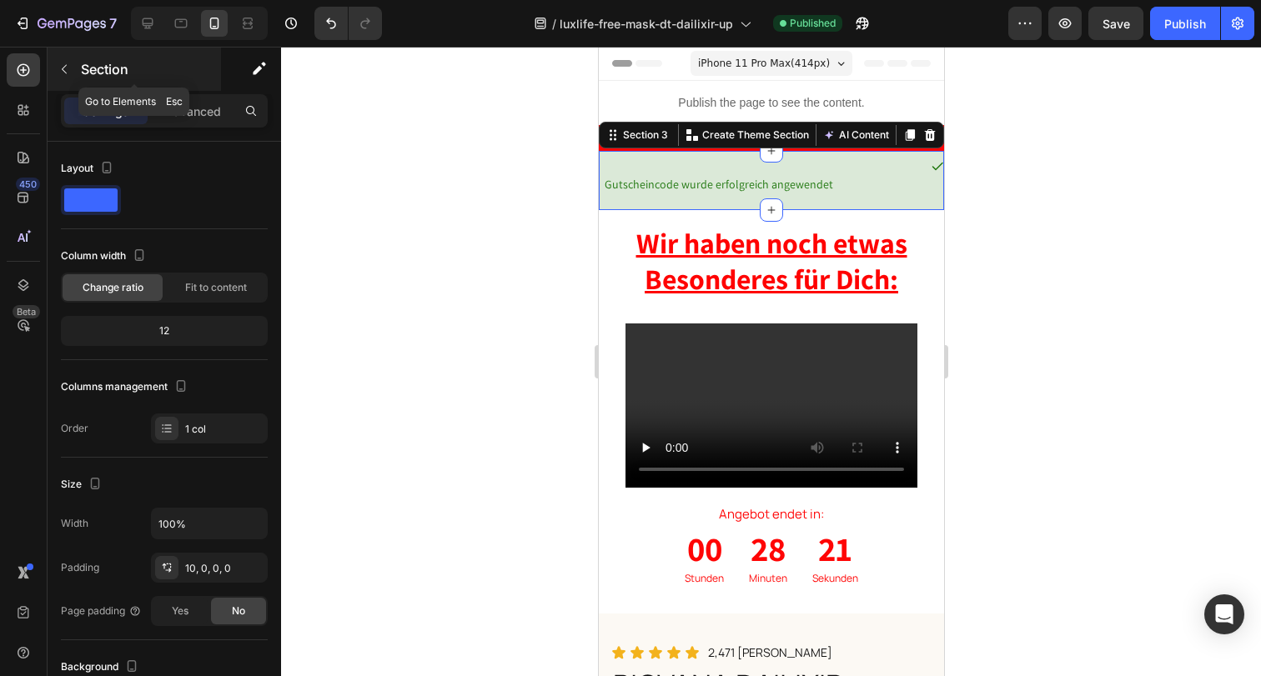
click at [63, 69] on icon "button" at bounding box center [64, 69] width 5 height 9
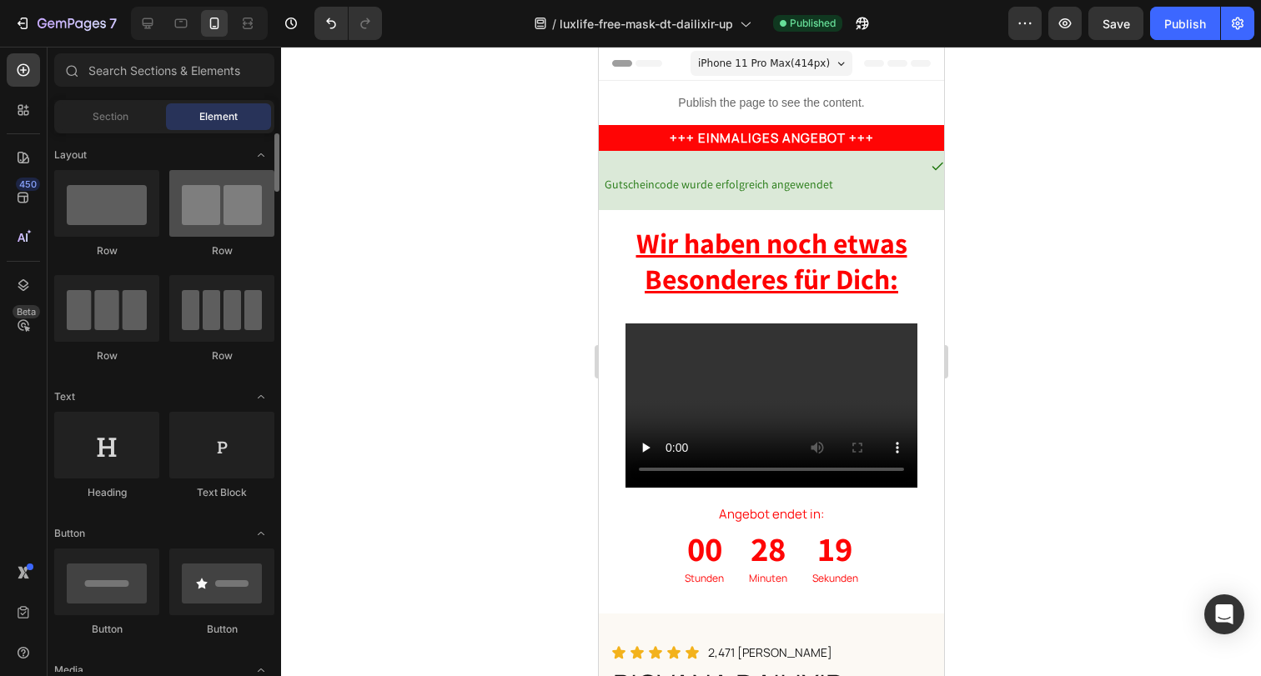
click at [217, 217] on div at bounding box center [221, 203] width 105 height 67
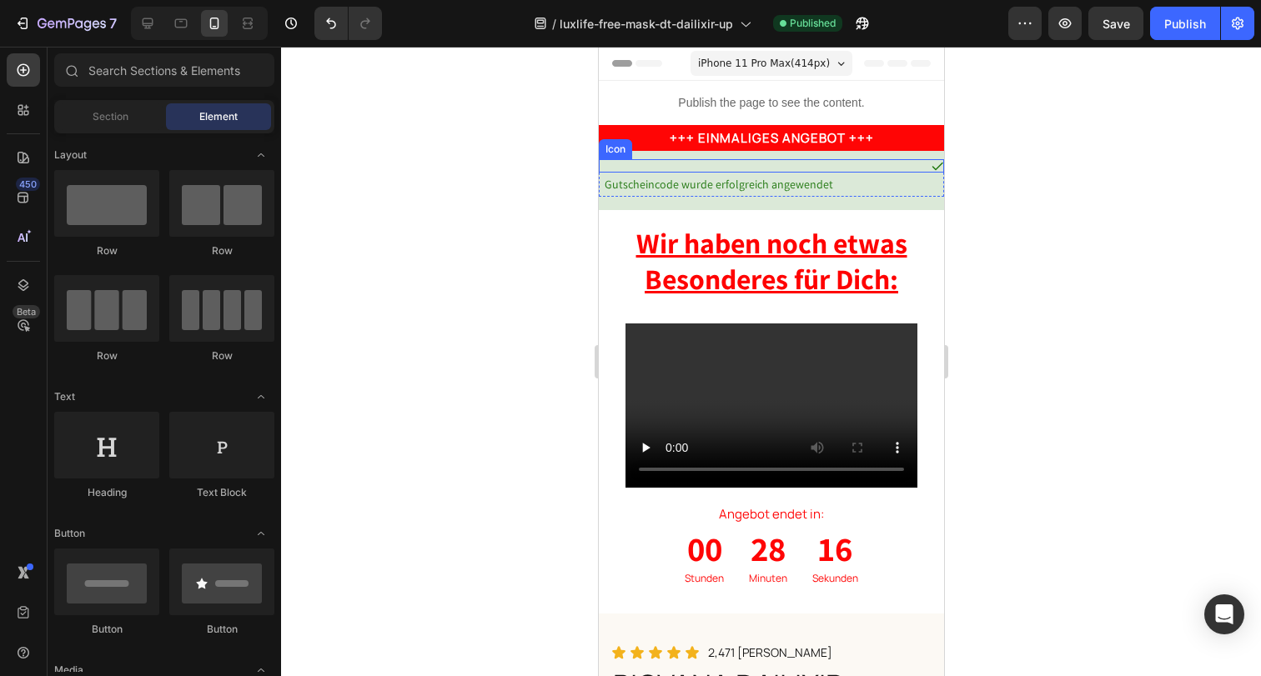
click at [743, 170] on div "Icon" at bounding box center [770, 165] width 345 height 13
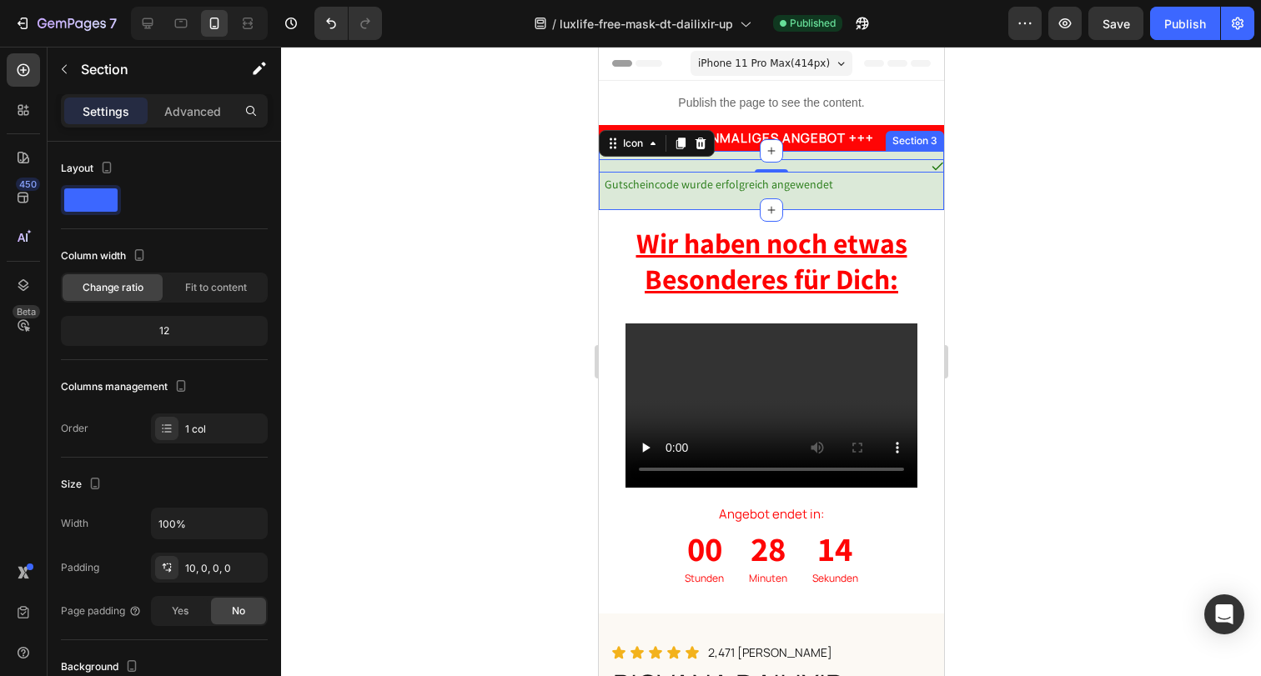
click at [780, 203] on div "Icon 0 Gutscheincode wurde erfolgreich angewendet Text Block Row" at bounding box center [770, 184] width 345 height 51
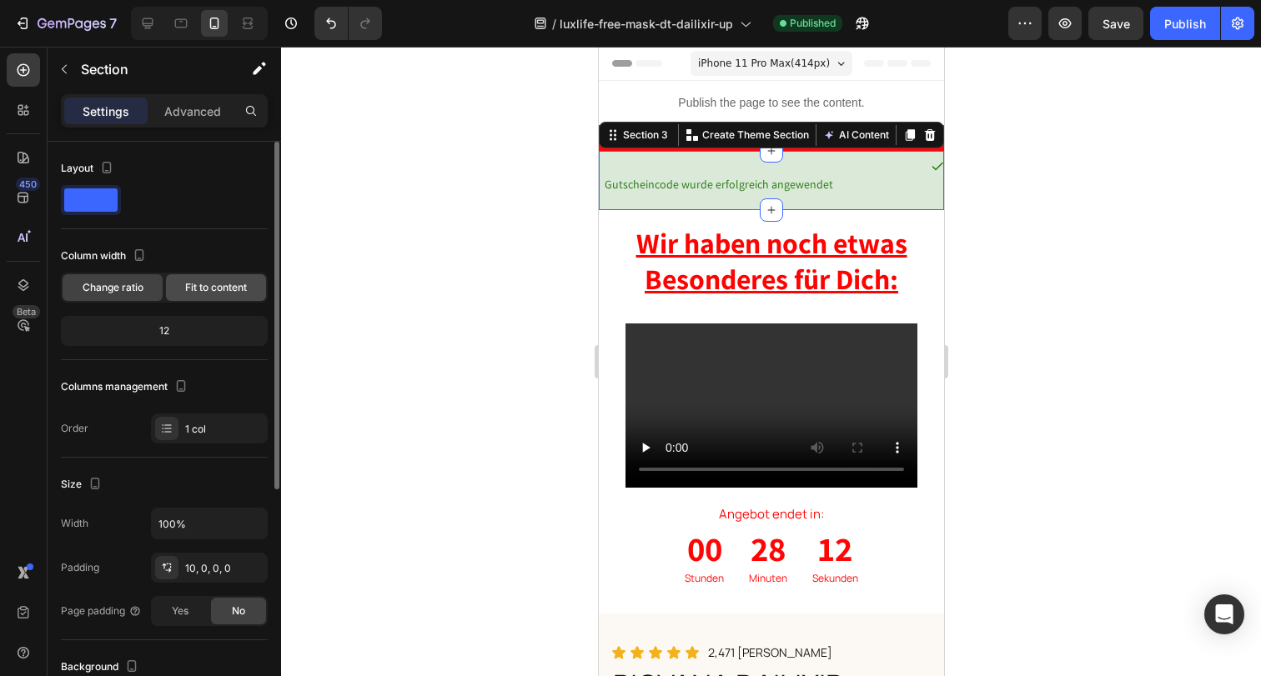
click at [188, 287] on span "Fit to content" at bounding box center [216, 287] width 62 height 15
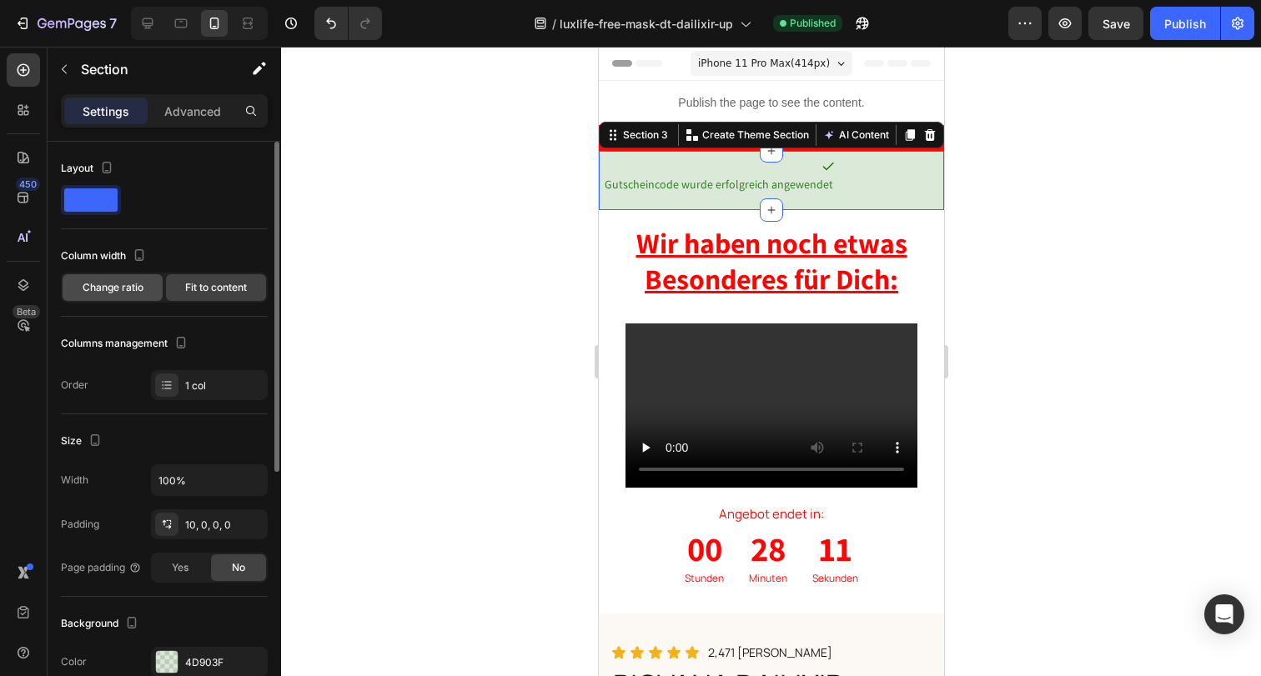
click at [116, 285] on span "Change ratio" at bounding box center [113, 287] width 61 height 15
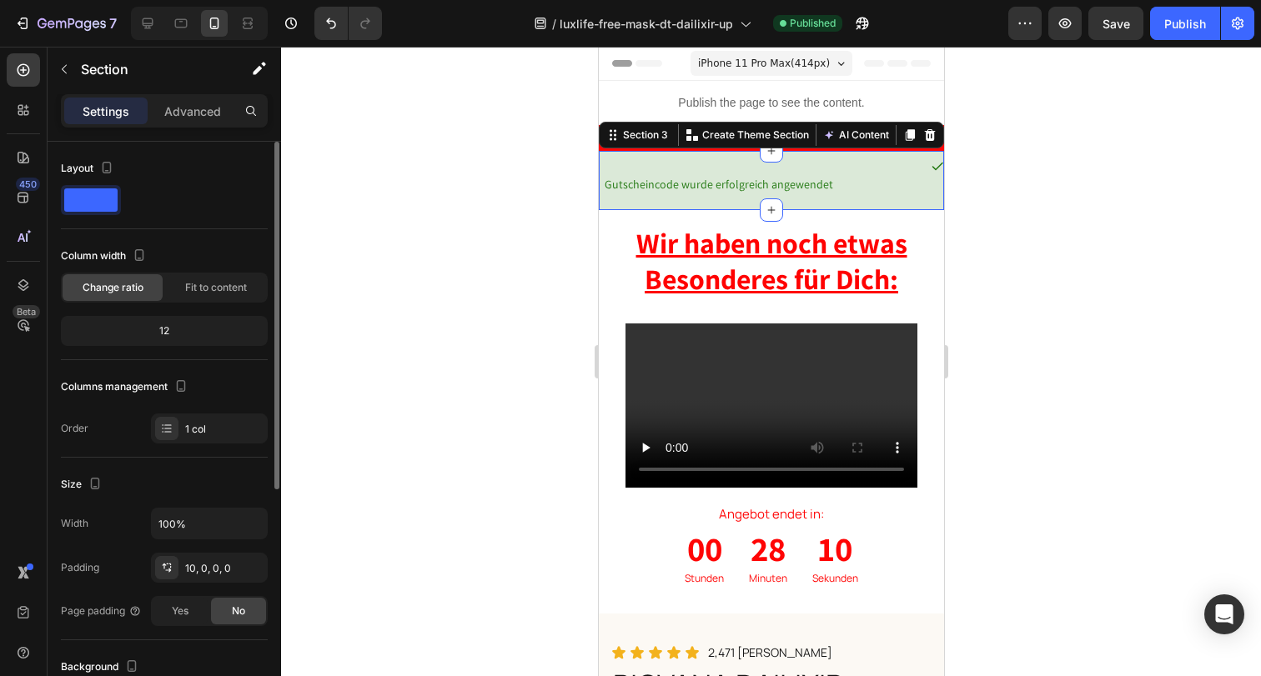
click at [153, 325] on div "12" at bounding box center [164, 330] width 200 height 23
click at [167, 333] on div "12" at bounding box center [164, 330] width 200 height 23
click at [201, 427] on div "1 col" at bounding box center [224, 429] width 78 height 15
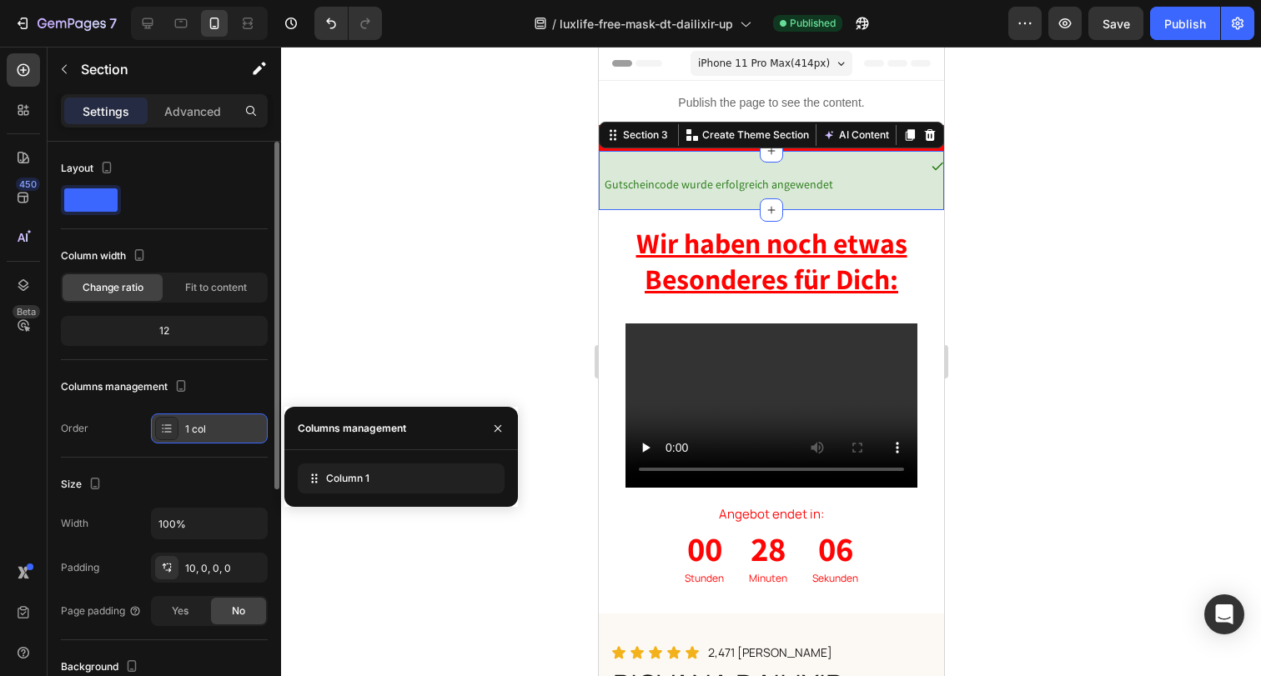
click at [158, 430] on div at bounding box center [166, 428] width 23 height 23
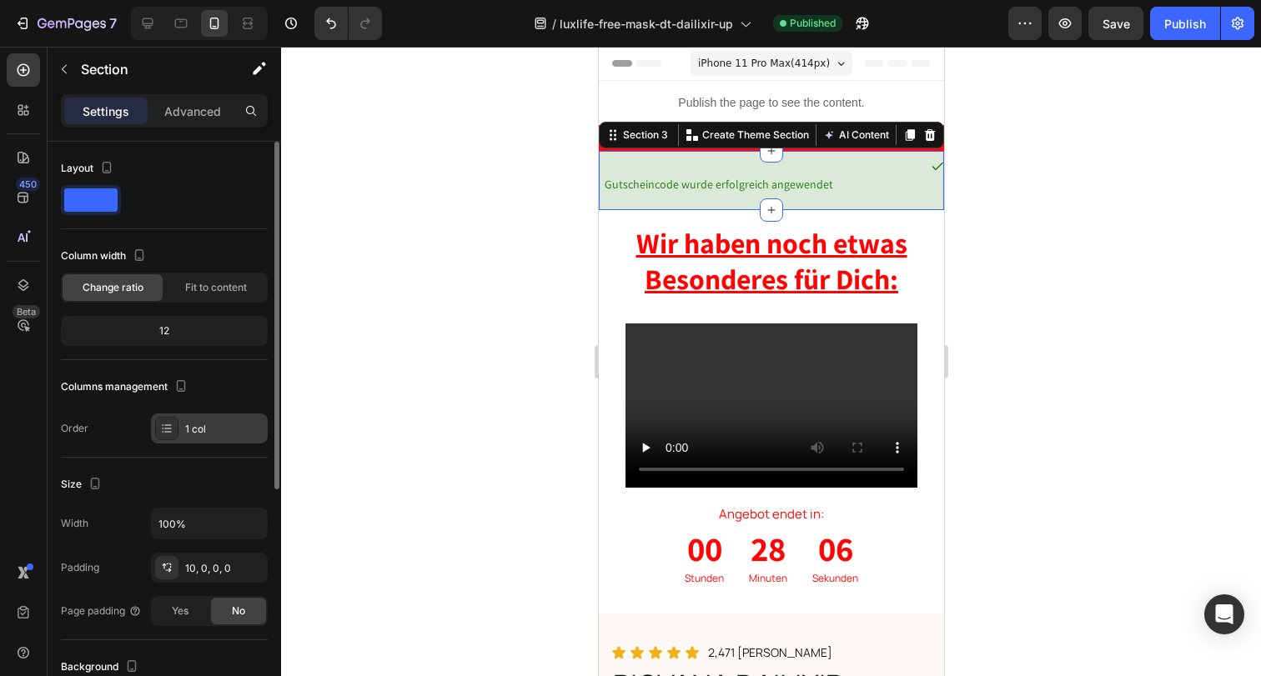
click at [165, 429] on icon at bounding box center [166, 428] width 13 height 13
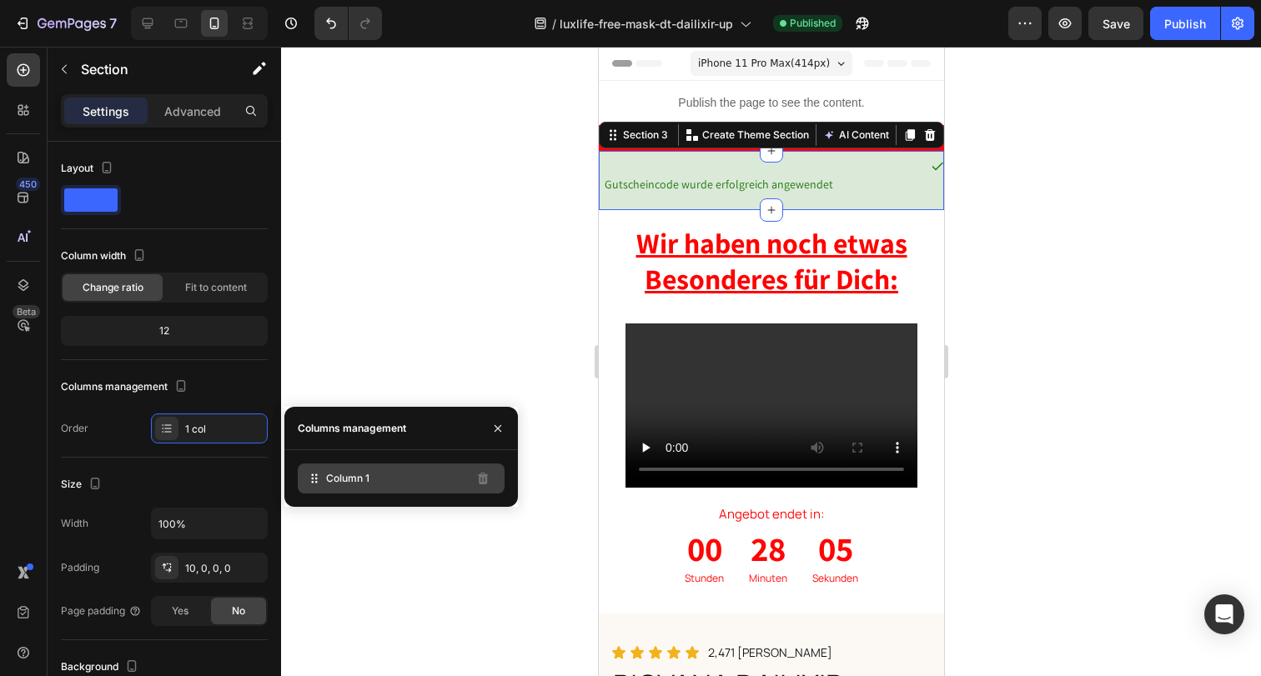
click at [382, 484] on div "Column 1" at bounding box center [401, 479] width 207 height 30
click at [317, 482] on icon at bounding box center [316, 482] width 3 height 3
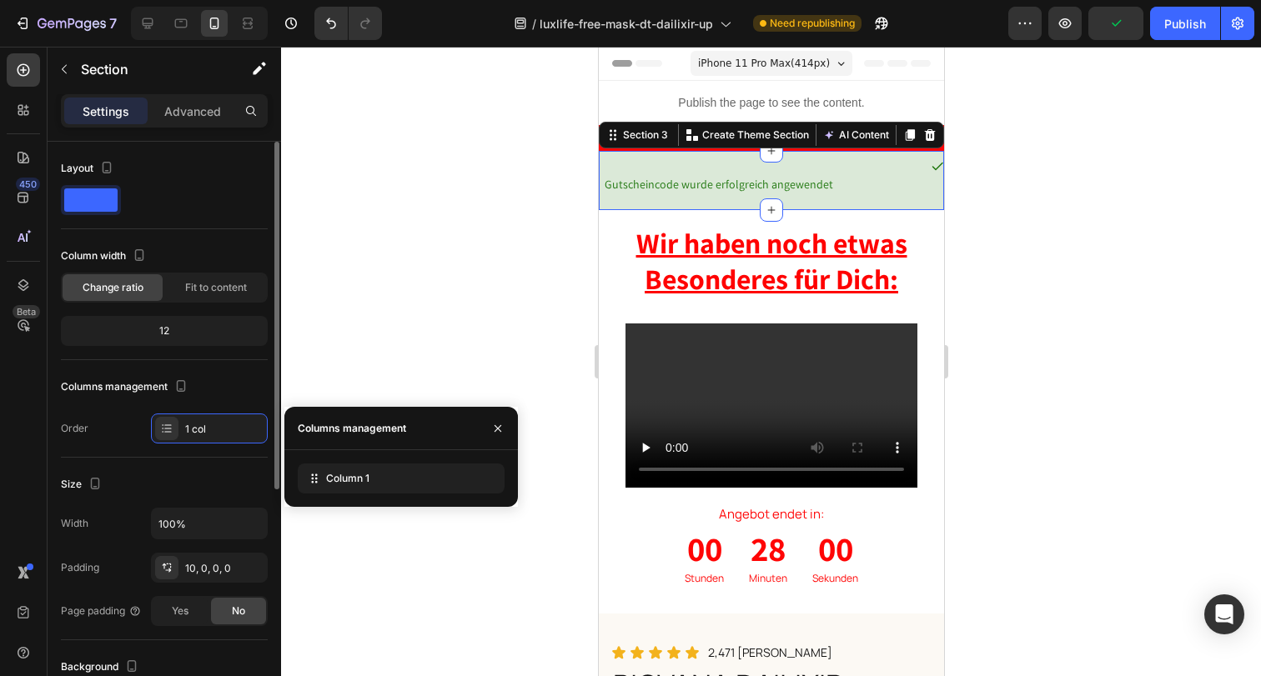
click at [203, 193] on div at bounding box center [164, 200] width 207 height 30
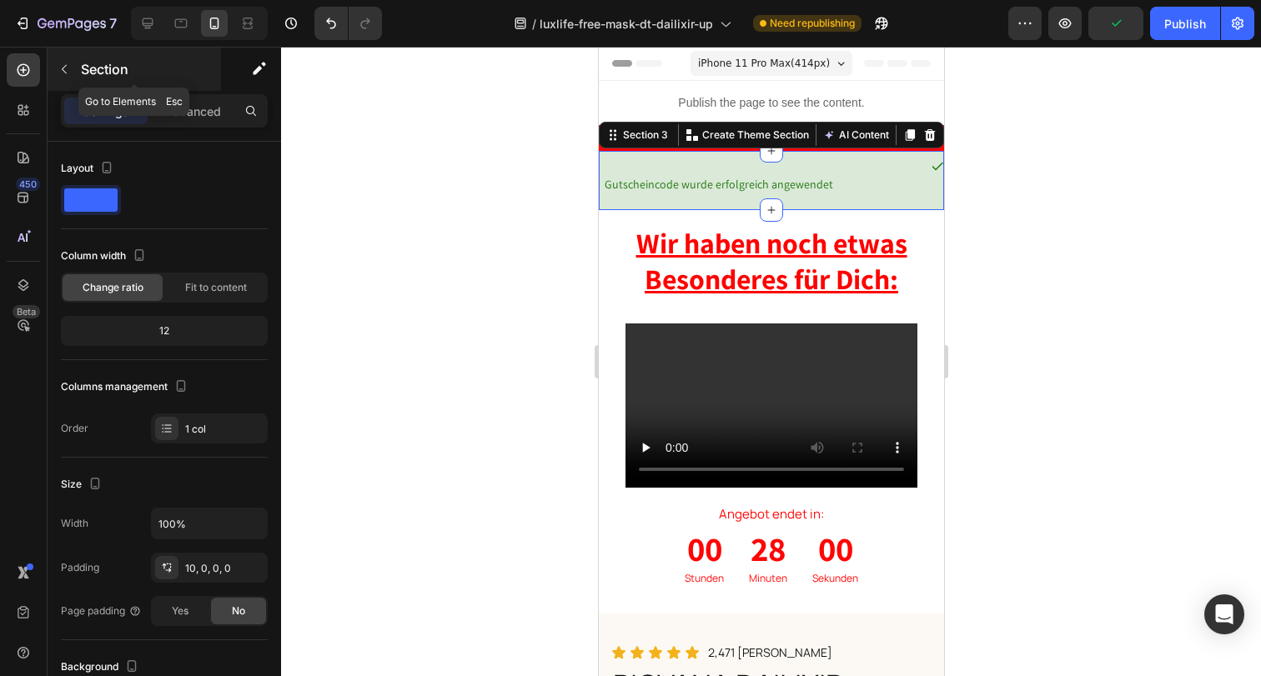
click at [65, 69] on icon "button" at bounding box center [64, 69] width 13 height 13
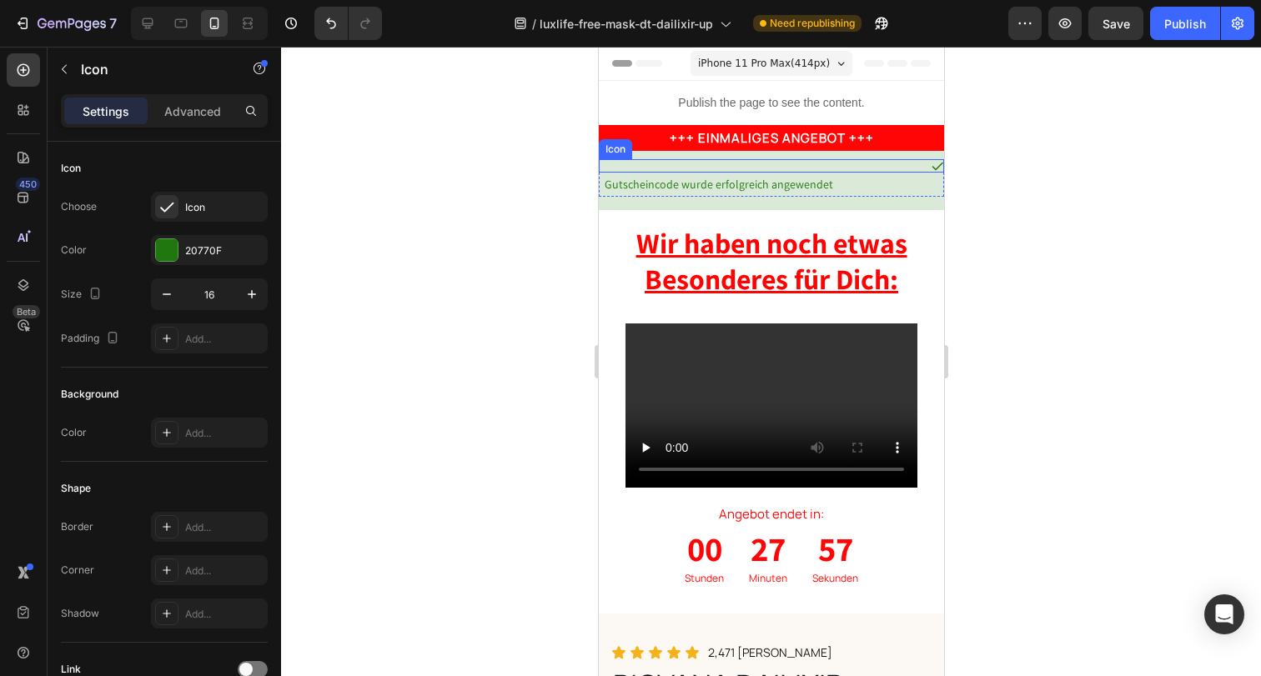
click at [931, 167] on icon at bounding box center [936, 167] width 11 height 8
drag, startPoint x: 636, startPoint y: 142, endPoint x: 605, endPoint y: 184, distance: 53.0
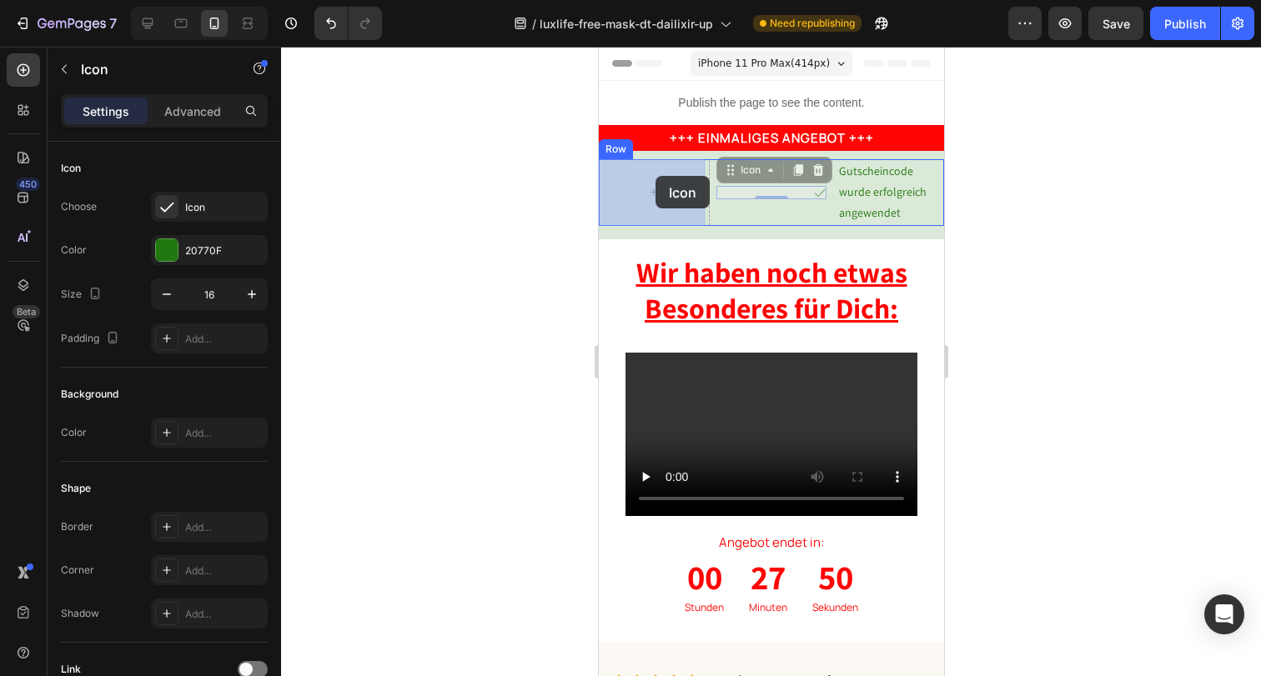
drag, startPoint x: 735, startPoint y: 171, endPoint x: 655, endPoint y: 176, distance: 80.2
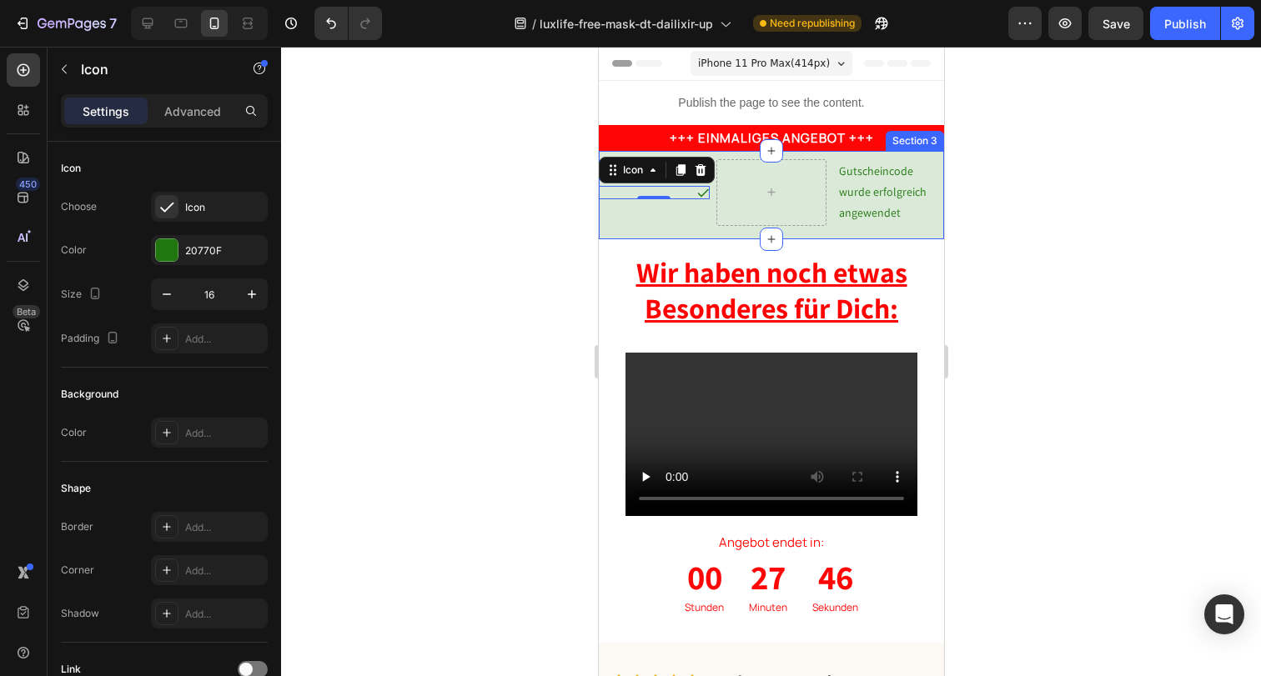
click at [817, 156] on div "Icon 0 Gutscheincode wurde erfolgreich angewendet Text Block Row Section 3" at bounding box center [770, 195] width 345 height 88
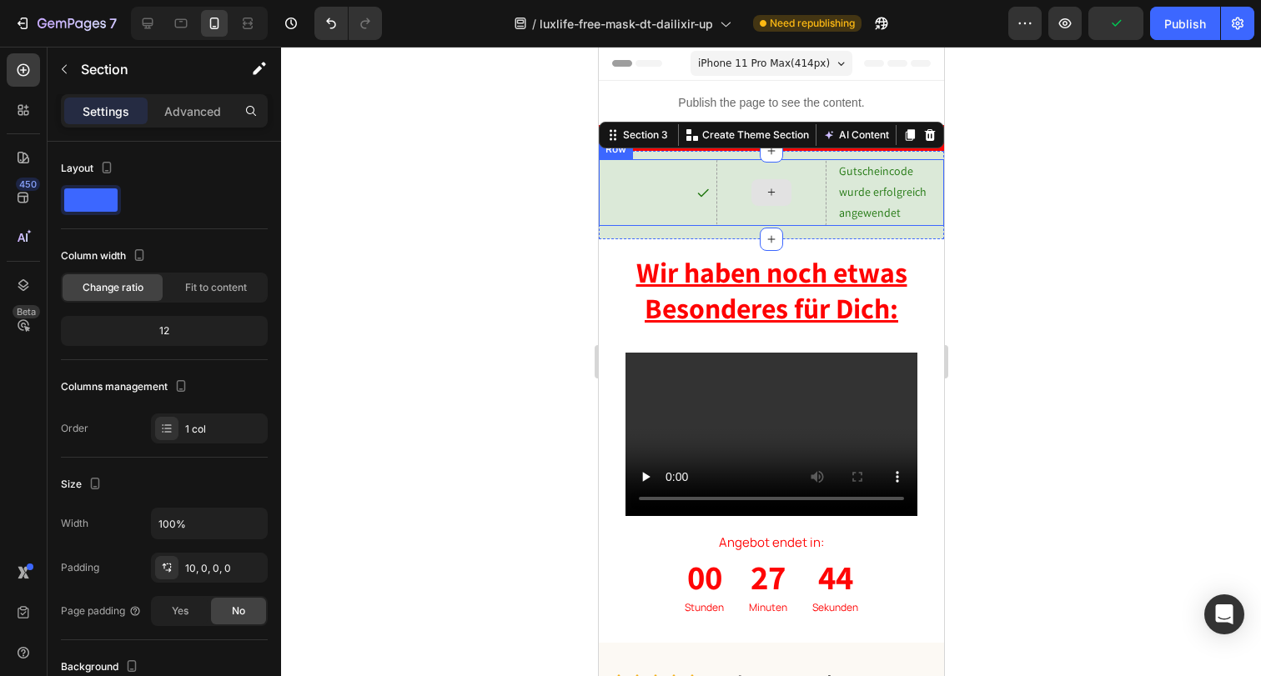
click at [764, 185] on icon at bounding box center [770, 192] width 13 height 14
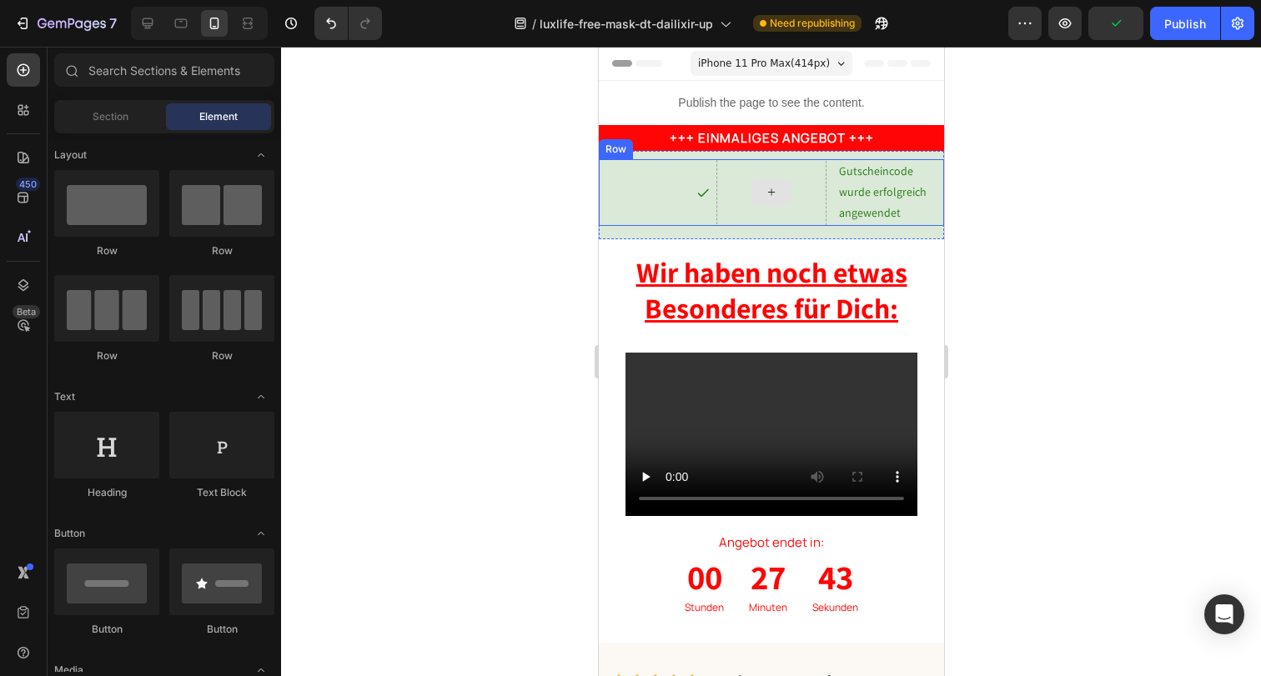
click at [731, 172] on div at bounding box center [770, 192] width 111 height 67
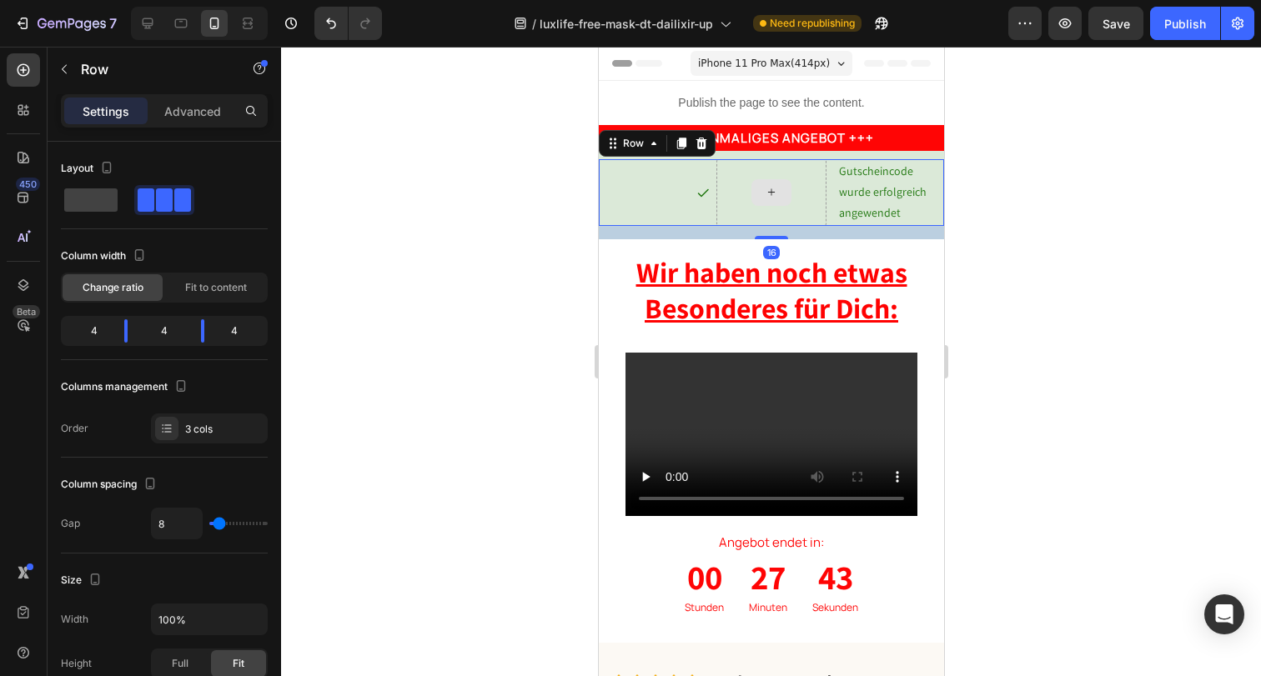
click at [731, 172] on div at bounding box center [770, 192] width 111 height 67
click at [334, 16] on icon "Undo/Redo" at bounding box center [331, 23] width 17 height 17
click at [335, 16] on icon "Undo/Redo" at bounding box center [331, 23] width 17 height 17
type input "0"
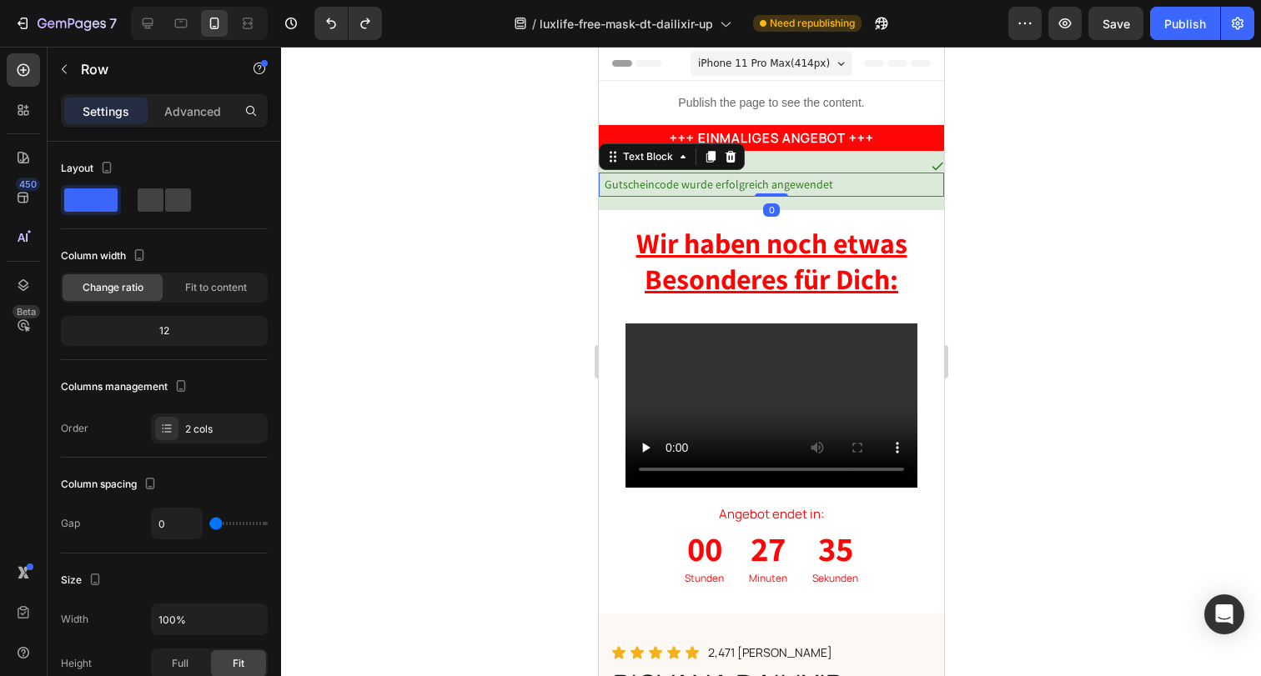
click at [782, 173] on div "Gutscheincode wurde erfolgreich angewendet" at bounding box center [772, 185] width 341 height 24
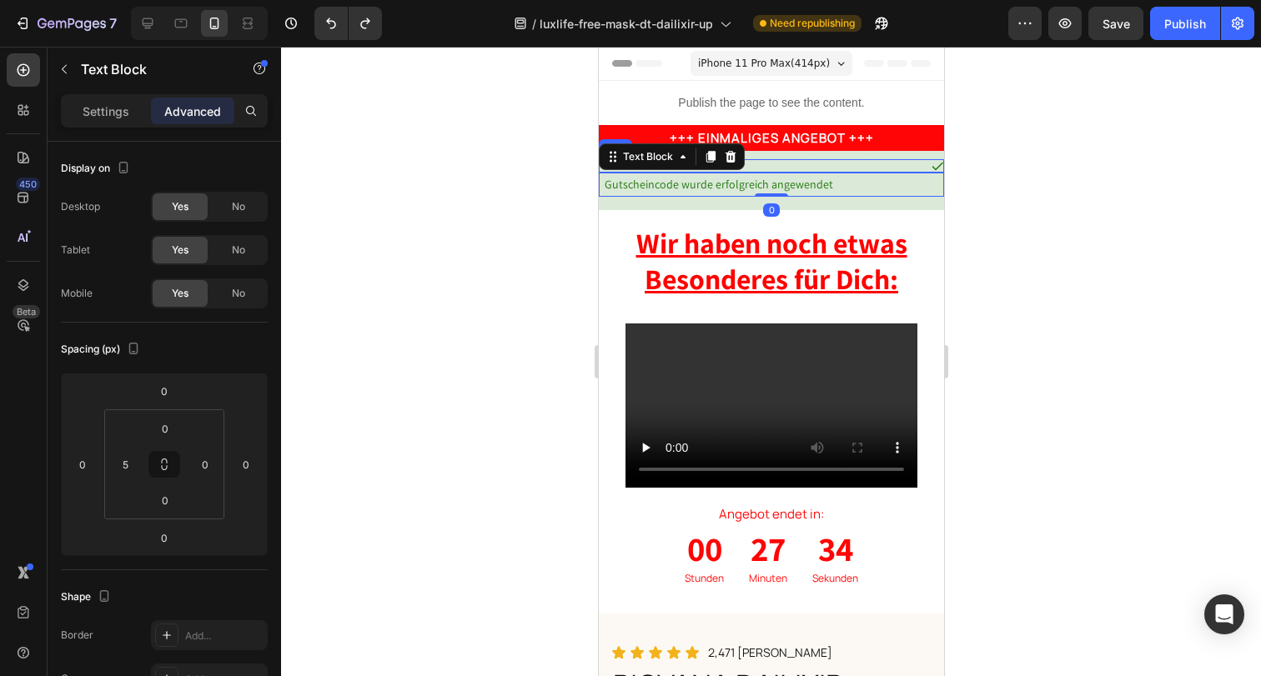
click at [787, 162] on div "Icon" at bounding box center [770, 165] width 345 height 13
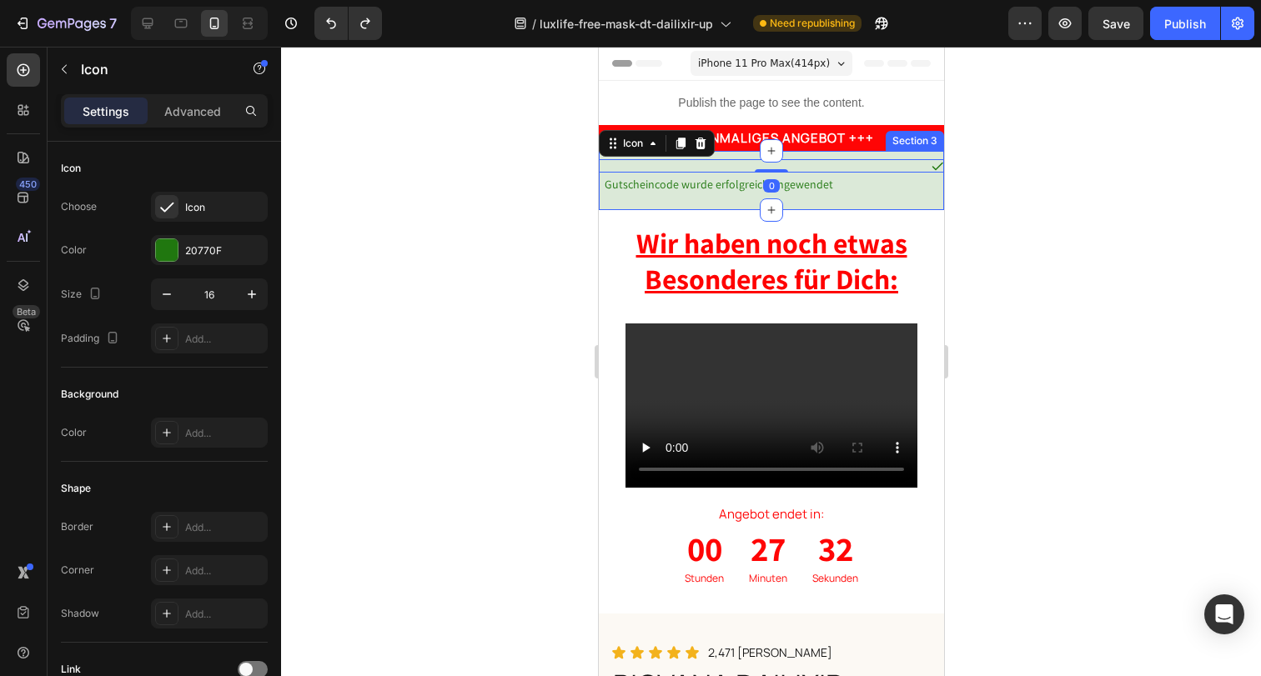
click at [865, 153] on div "Icon 0 Gutscheincode wurde erfolgreich angewendet Text Block Row Section 3" at bounding box center [770, 180] width 345 height 59
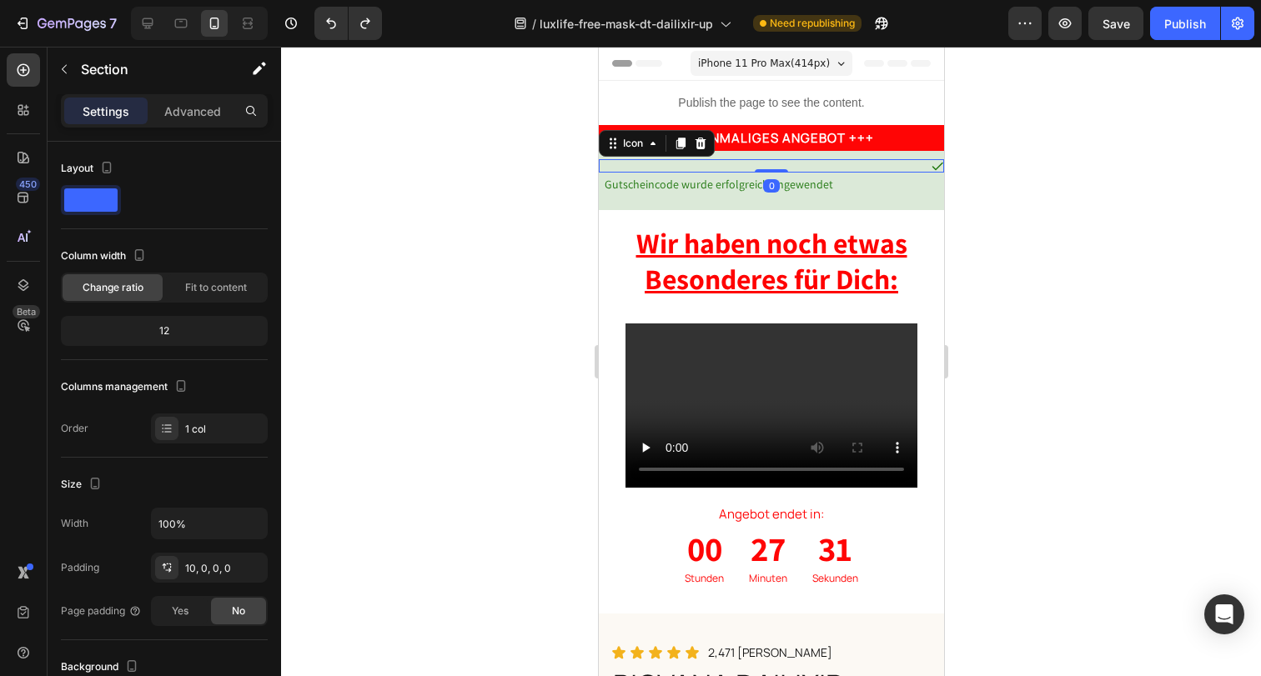
click at [900, 162] on div "Icon 0" at bounding box center [770, 165] width 345 height 13
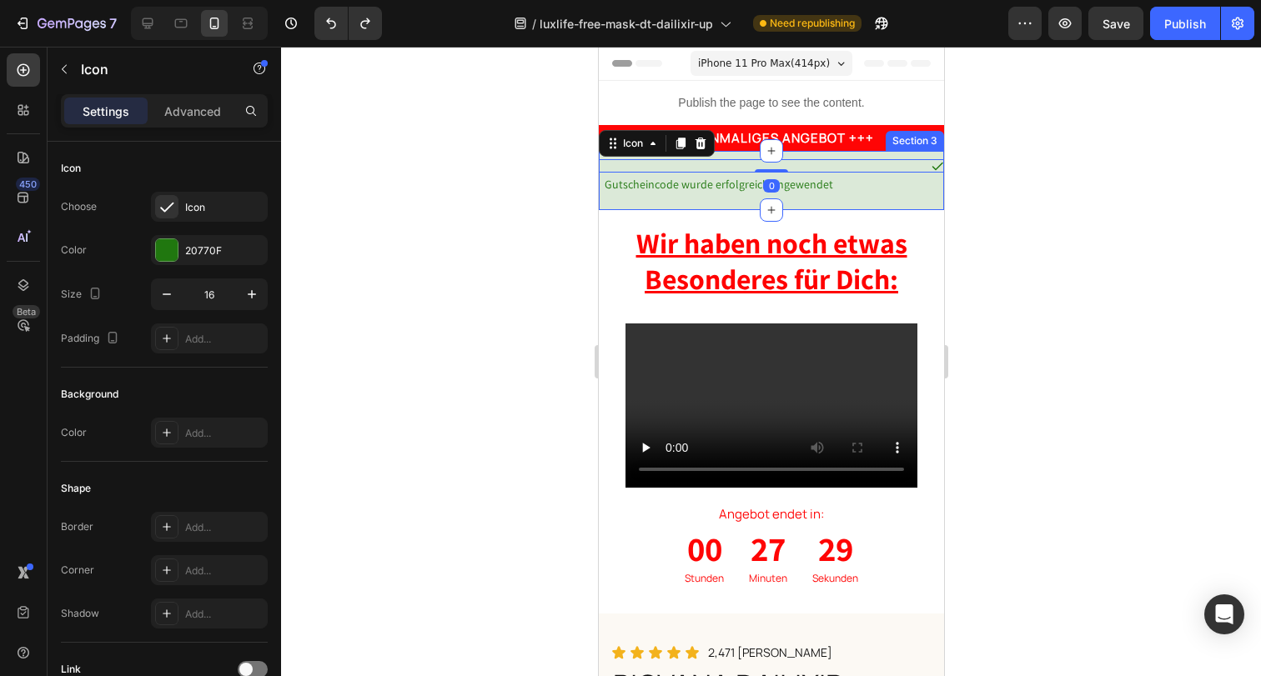
click at [901, 198] on div "Icon 0 Gutscheincode wurde erfolgreich angewendet Text Block Row" at bounding box center [770, 184] width 345 height 51
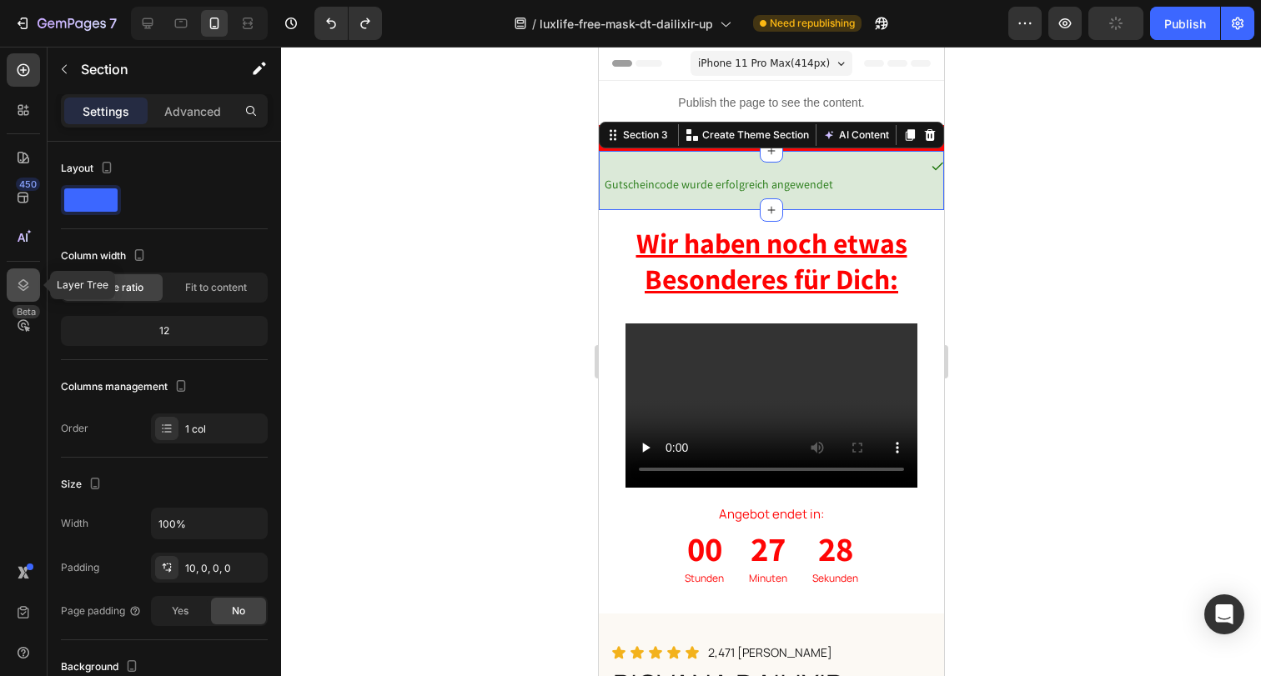
click at [15, 277] on icon at bounding box center [23, 285] width 17 height 17
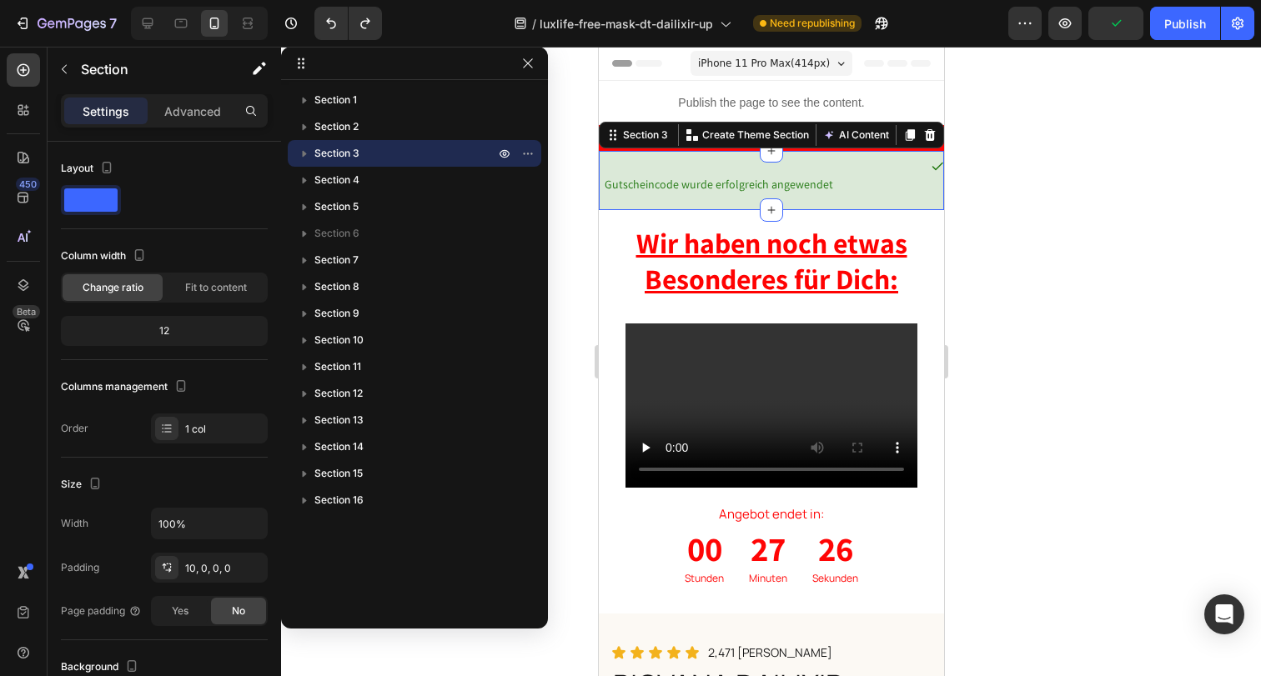
click at [301, 151] on icon "button" at bounding box center [304, 153] width 17 height 17
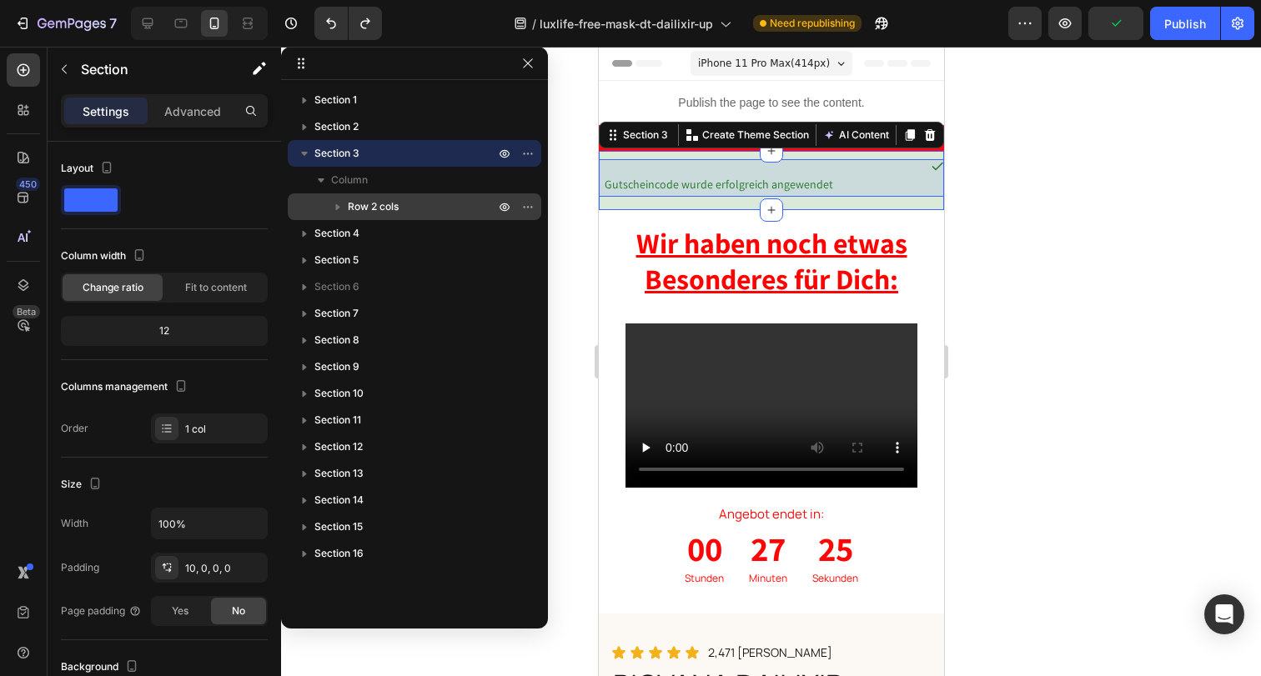
click at [357, 208] on span "Row 2 cols" at bounding box center [373, 206] width 51 height 17
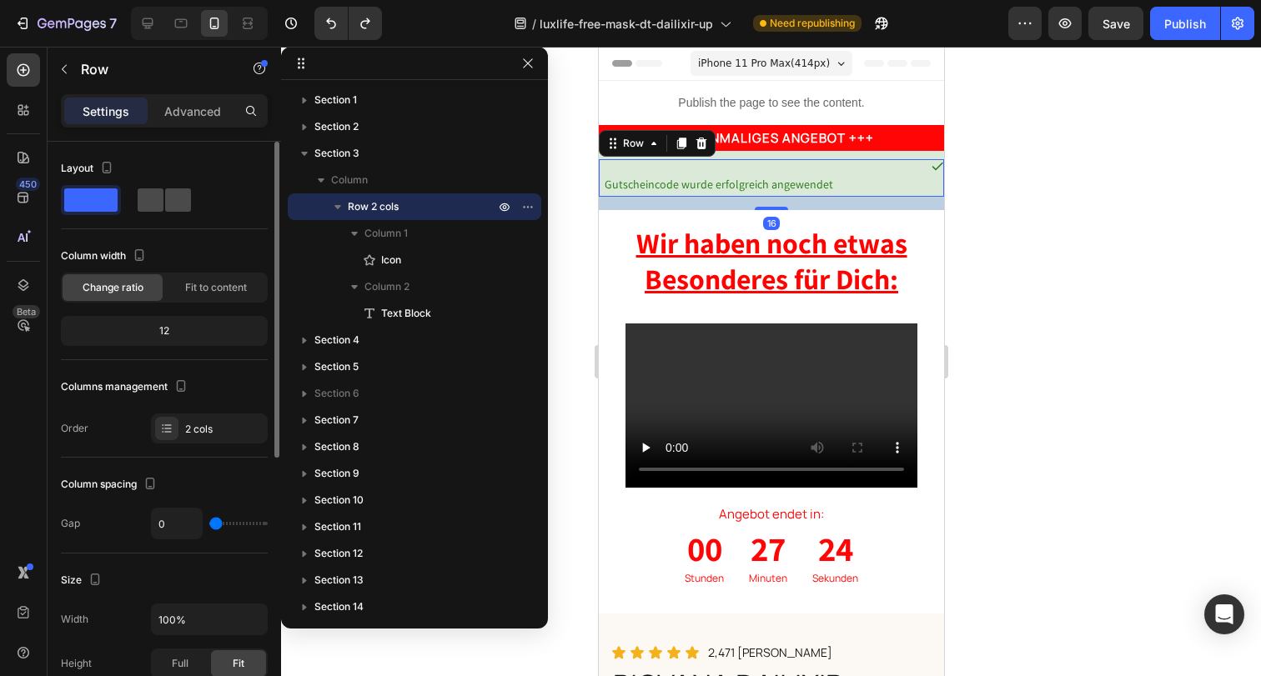
click at [175, 197] on span at bounding box center [178, 199] width 26 height 23
type input "8"
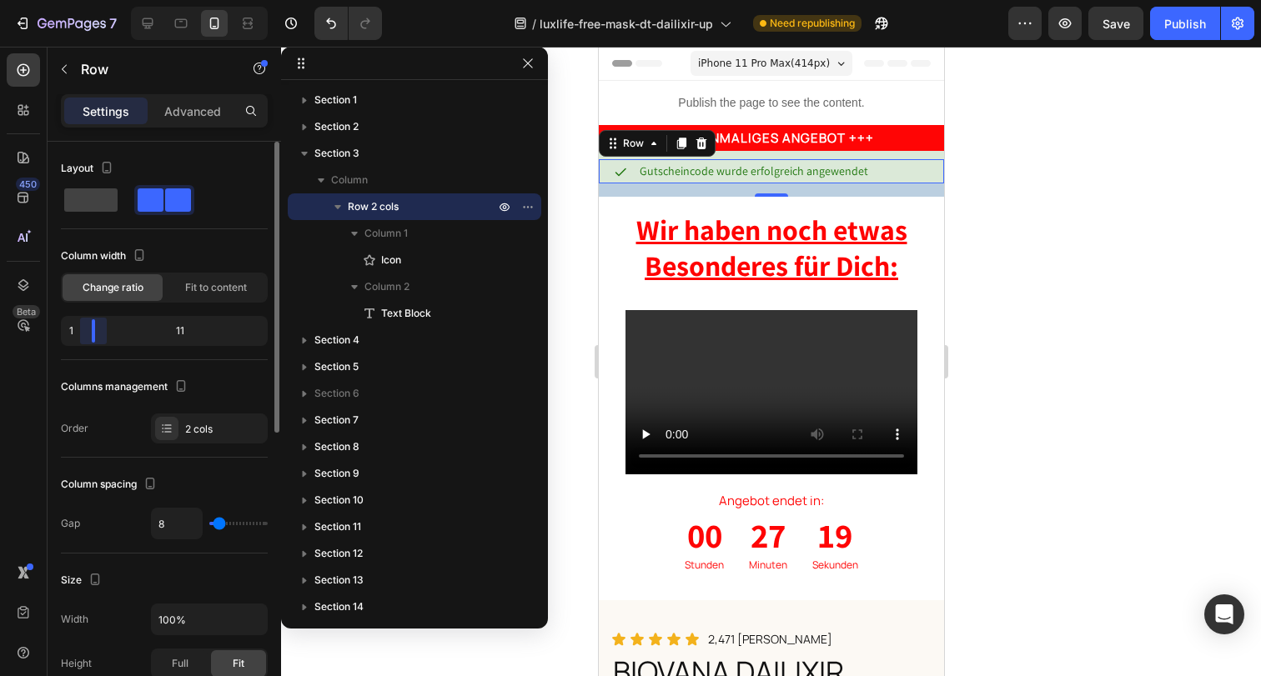
drag, startPoint x: 165, startPoint y: 329, endPoint x: 53, endPoint y: 322, distance: 111.9
click at [53, 0] on body "7 Version history / luxlife-free-mask-dt-dailixir-up Need republishing Preview …" at bounding box center [630, 0] width 1261 height 0
click at [1001, 223] on div at bounding box center [771, 362] width 980 height 630
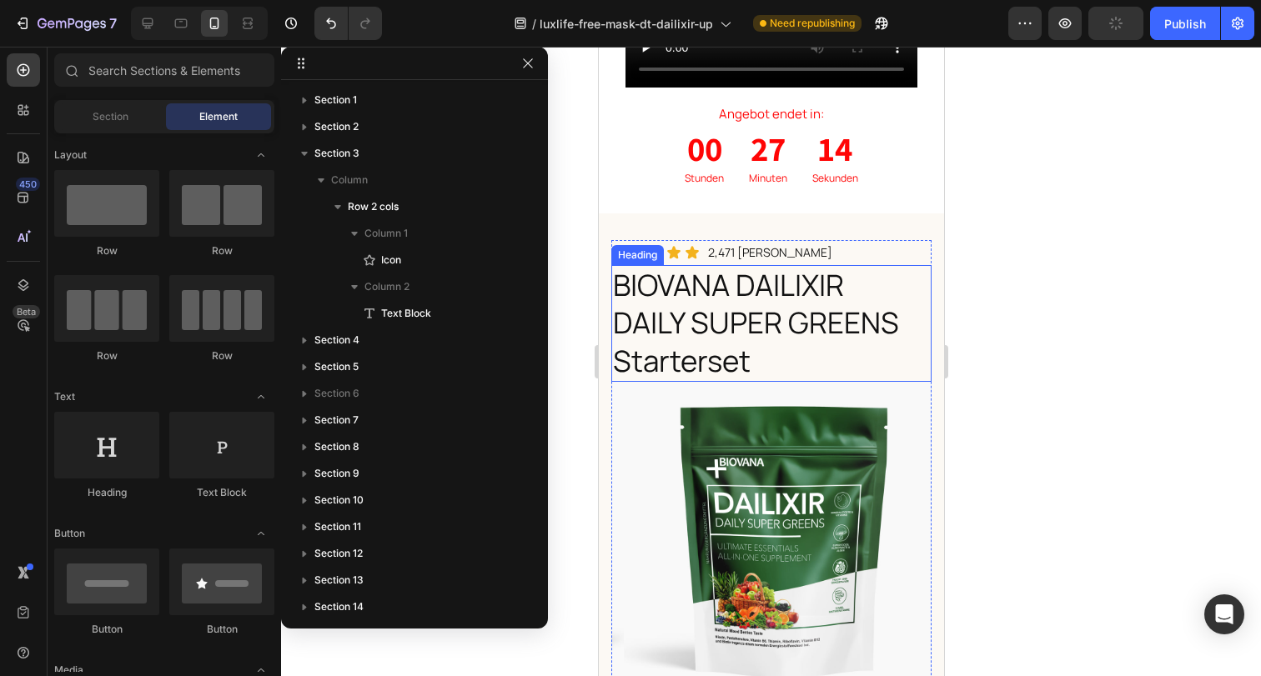
scroll to position [389, 0]
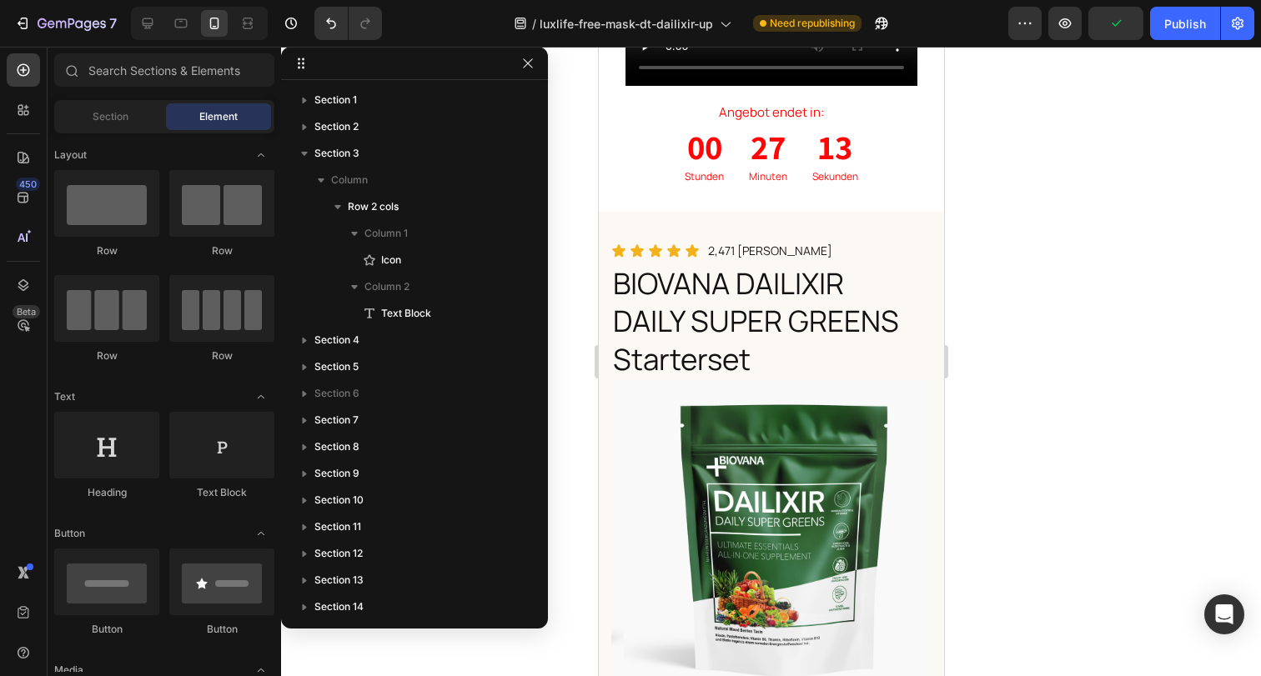
click at [527, 63] on icon "button" at bounding box center [527, 62] width 9 height 9
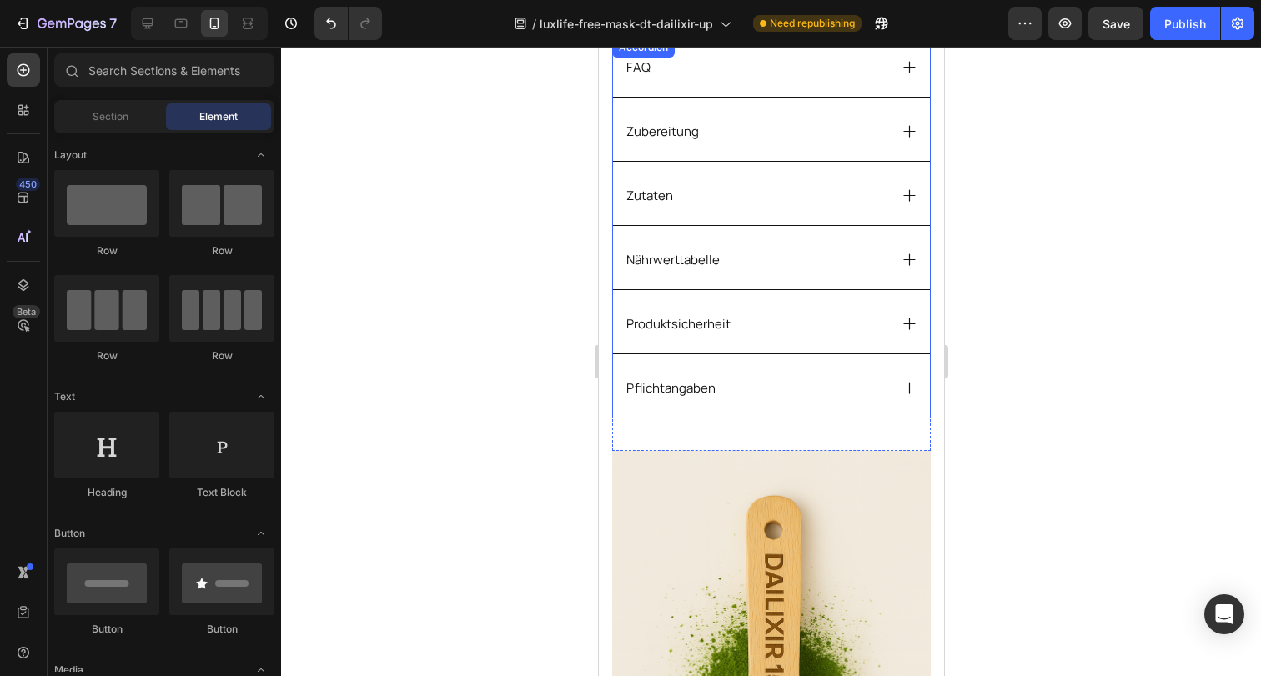
scroll to position [7039, 0]
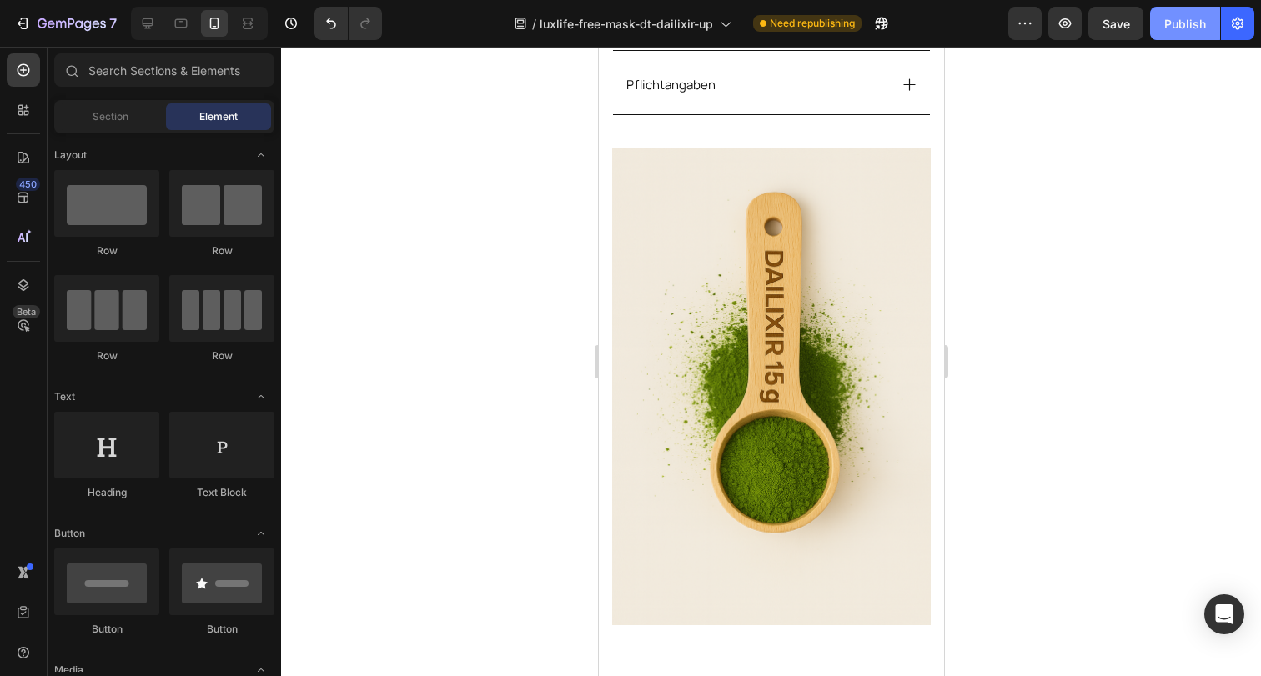
click at [1175, 20] on div "Publish" at bounding box center [1185, 24] width 42 height 18
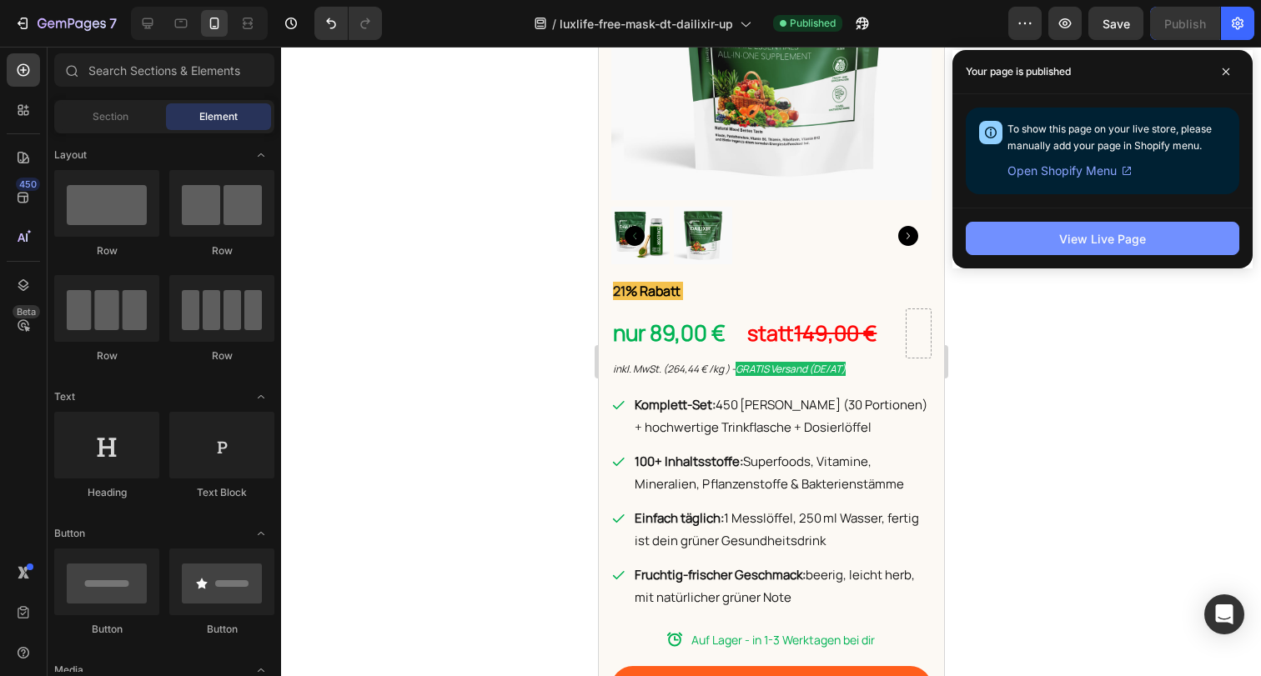
scroll to position [873, 0]
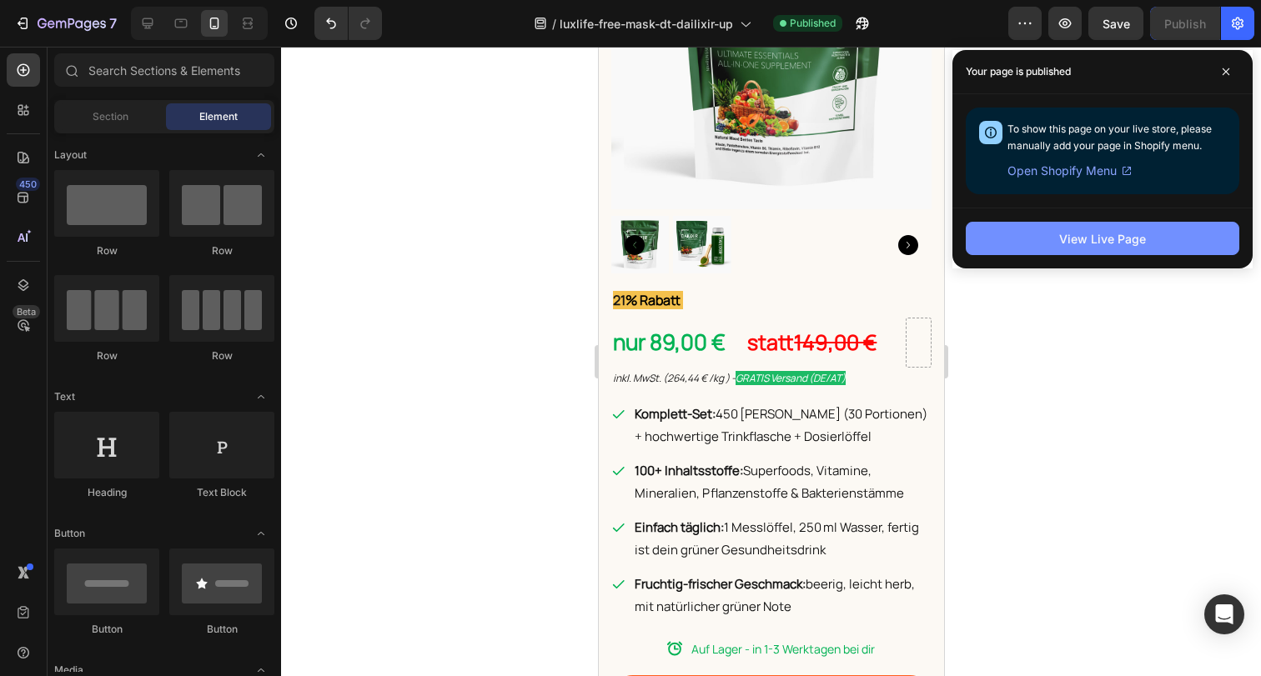
click at [1047, 243] on button "View Live Page" at bounding box center [1102, 238] width 273 height 33
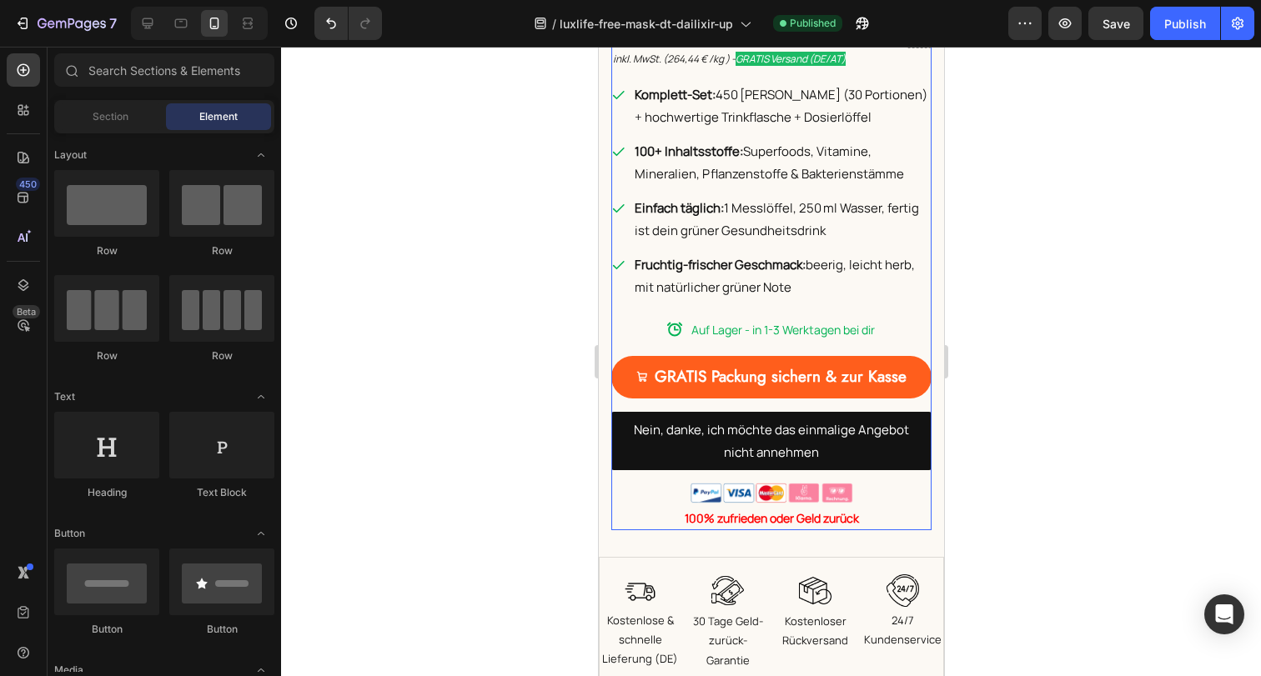
scroll to position [1196, 0]
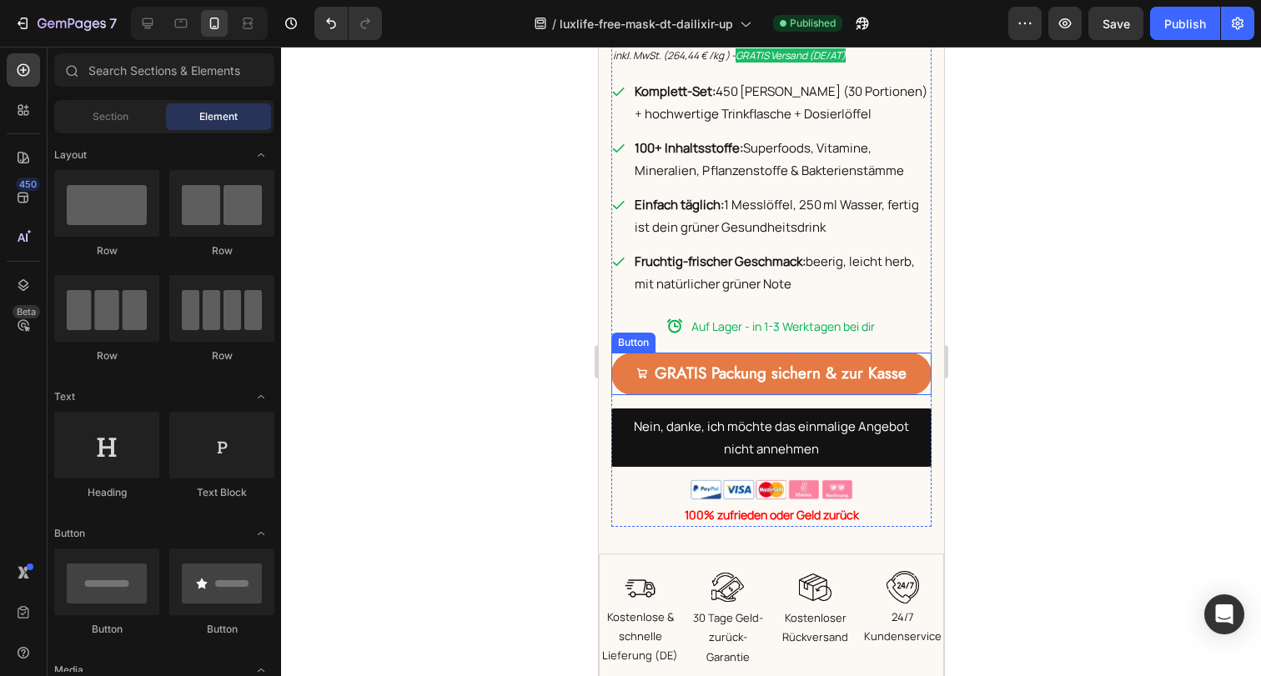
click at [716, 353] on link "GRATIS Packung sichern & zur Kasse" at bounding box center [770, 374] width 320 height 43
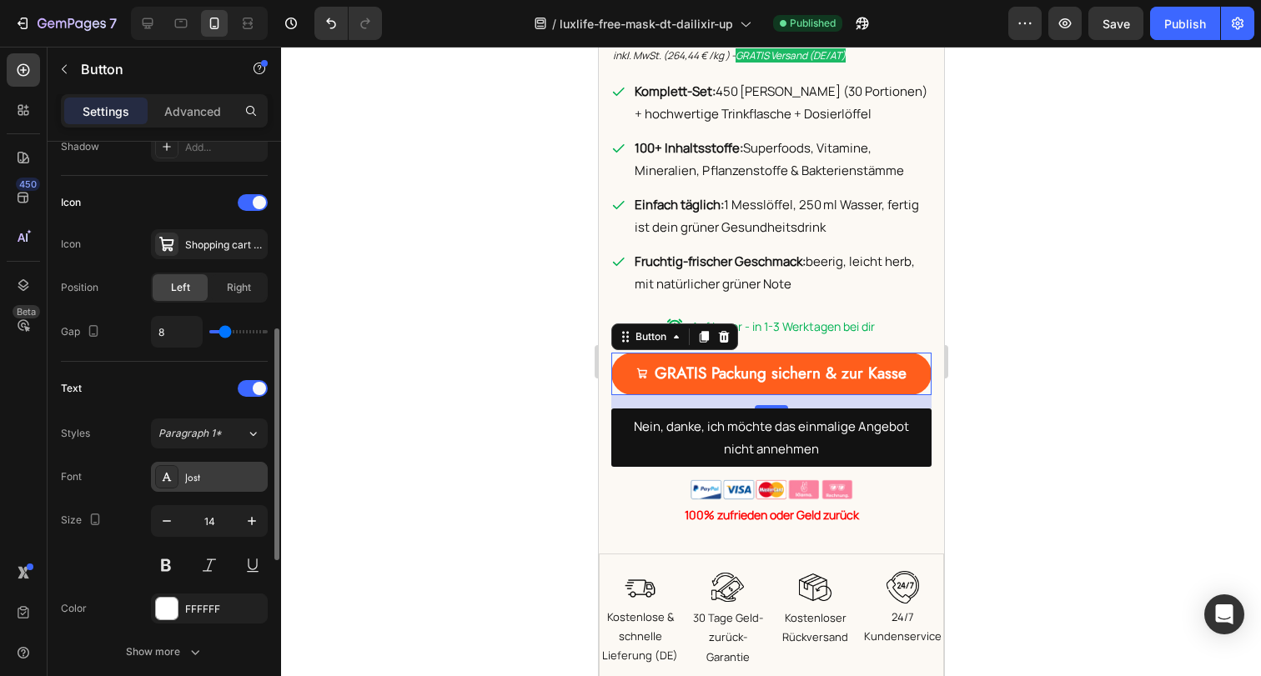
scroll to position [750, 0]
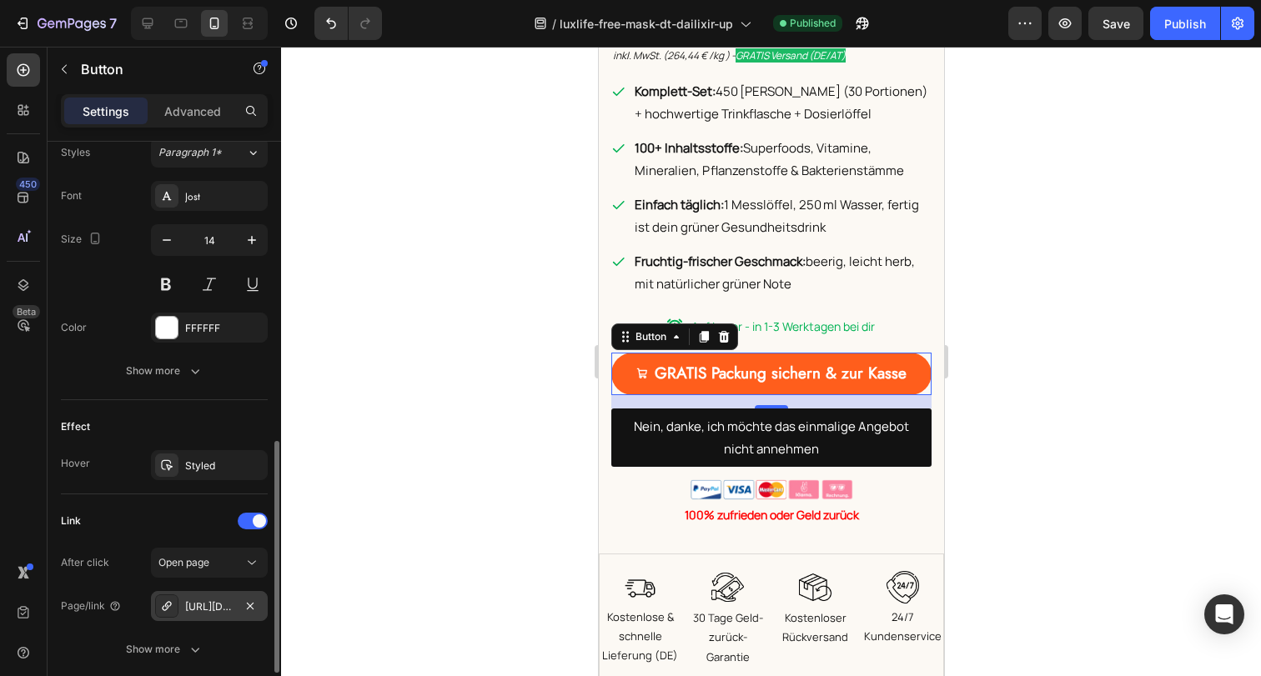
click at [217, 605] on div "https://baaboo.com/cart/55726823211386:1,55650341454202:1?discount=free-mask" at bounding box center [209, 607] width 48 height 15
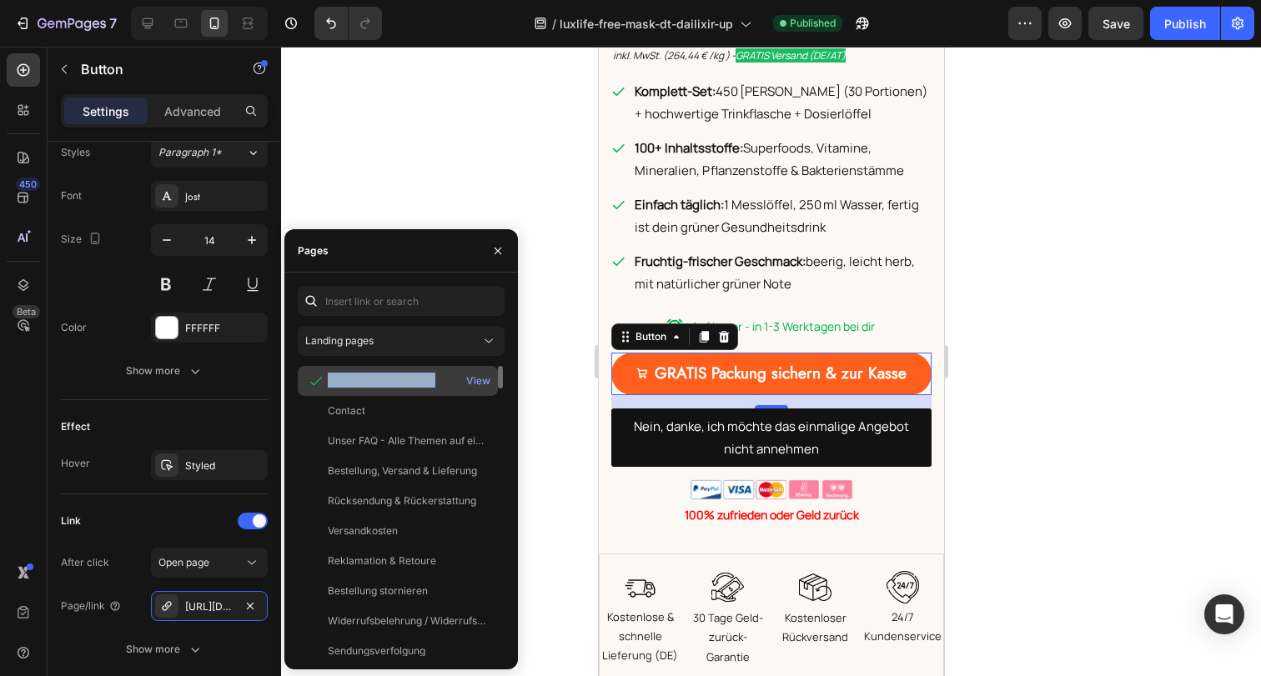
click at [379, 380] on div "https://baaboo.com/cart/55726823211386:1,55650341454202:1?discount=free-mask" at bounding box center [382, 380] width 108 height 15
copy div "https://baaboo.com/cart/55726823211386:1,55650341454202:1?discount=free-mask"
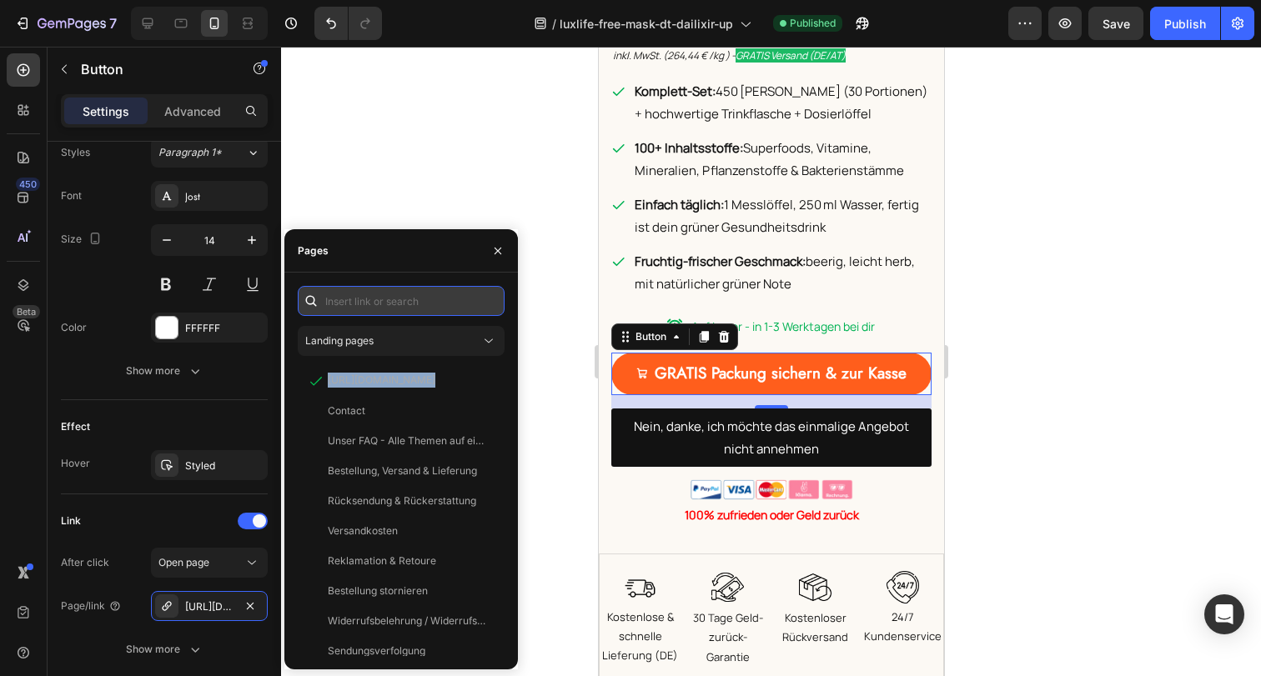
click at [399, 296] on input "text" at bounding box center [401, 301] width 207 height 30
paste input "https://baaboo.com/cart/55726823211386:1,55650341454202:1?discount=TW309CYYZYJR"
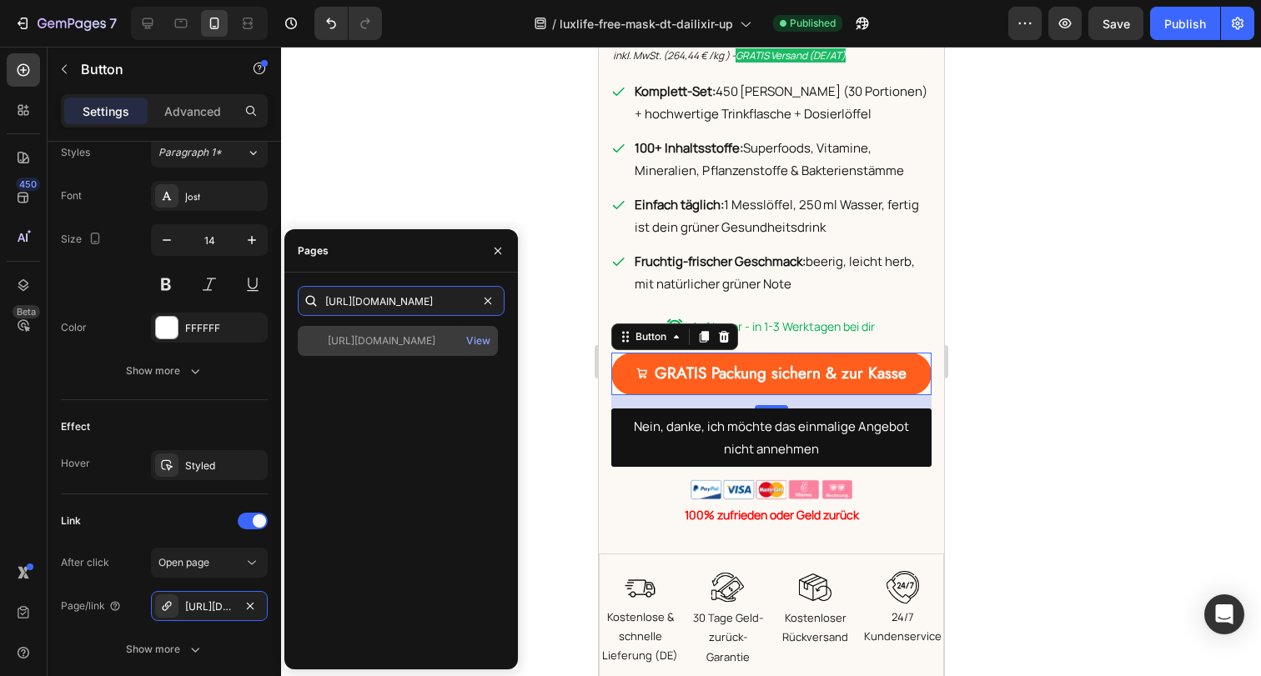
type input "https://baaboo.com/cart/55726823211386:1,55650341454202:1?discount=TW309CYYZYJR"
click at [407, 337] on div "https://baaboo.com/cart/55726823211386:1,55650341454202:1?discount=TW309CYYZYJR" at bounding box center [382, 341] width 108 height 15
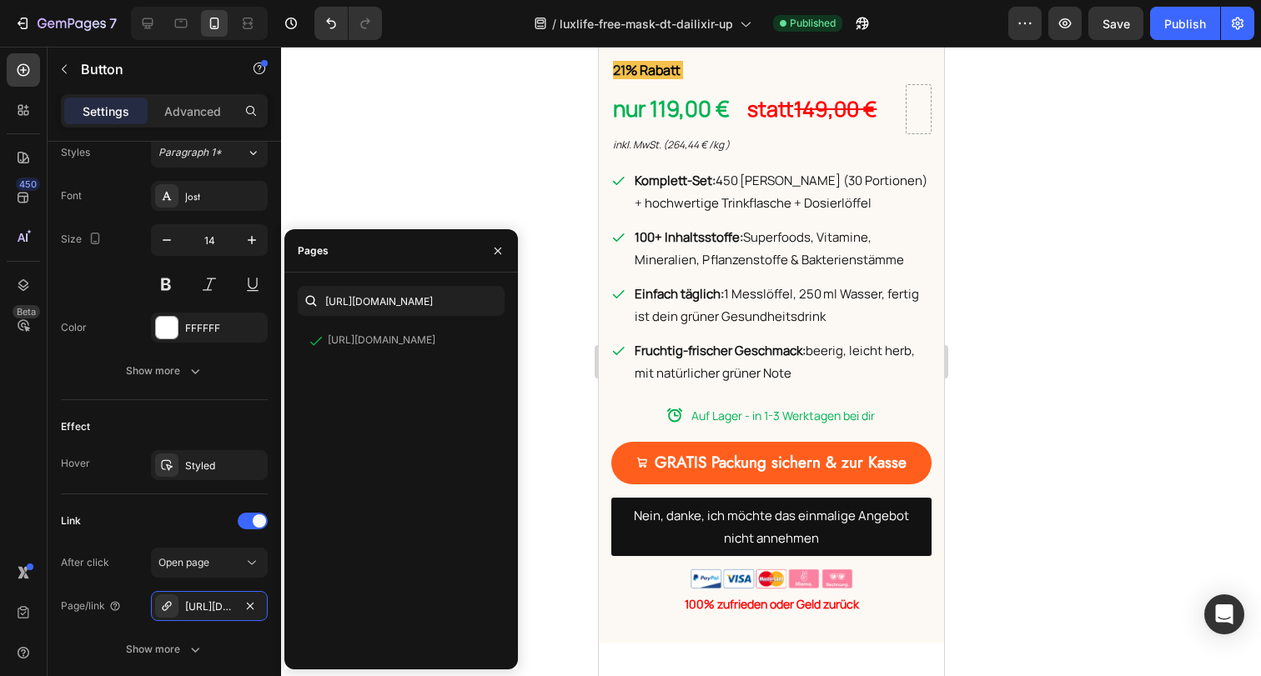
scroll to position [6067, 0]
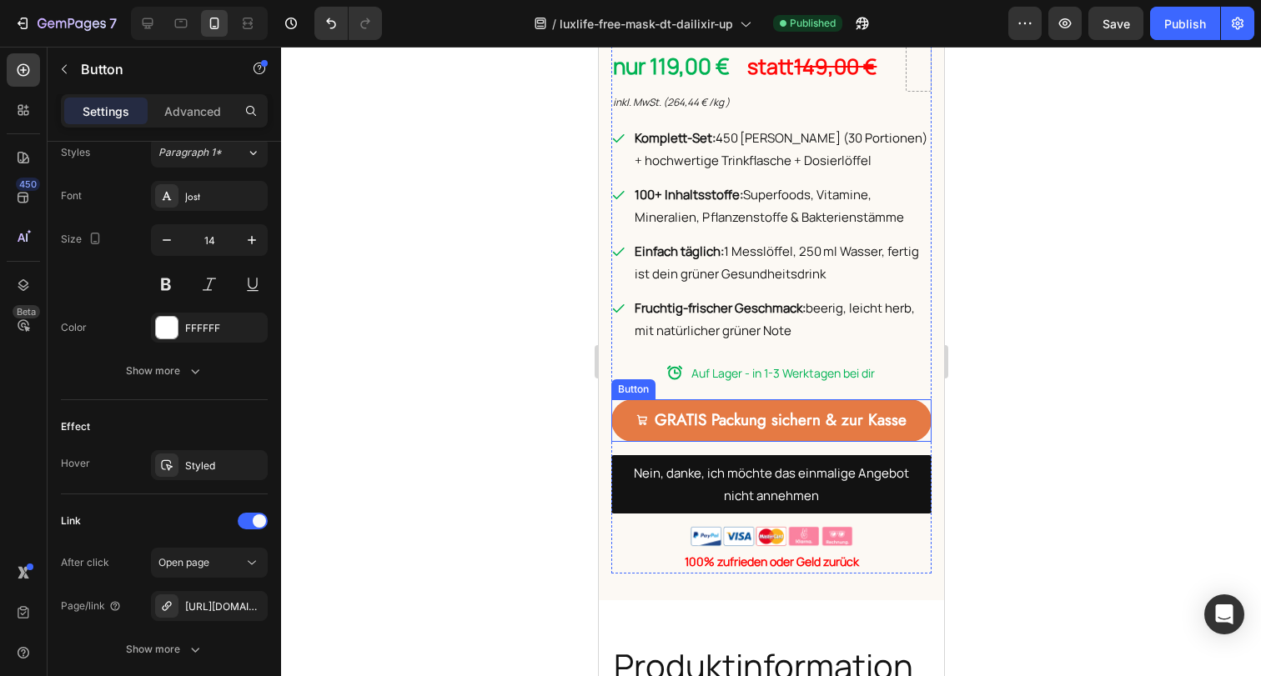
click at [794, 399] on link "GRATIS Packung sichern & zur Kasse" at bounding box center [770, 420] width 320 height 43
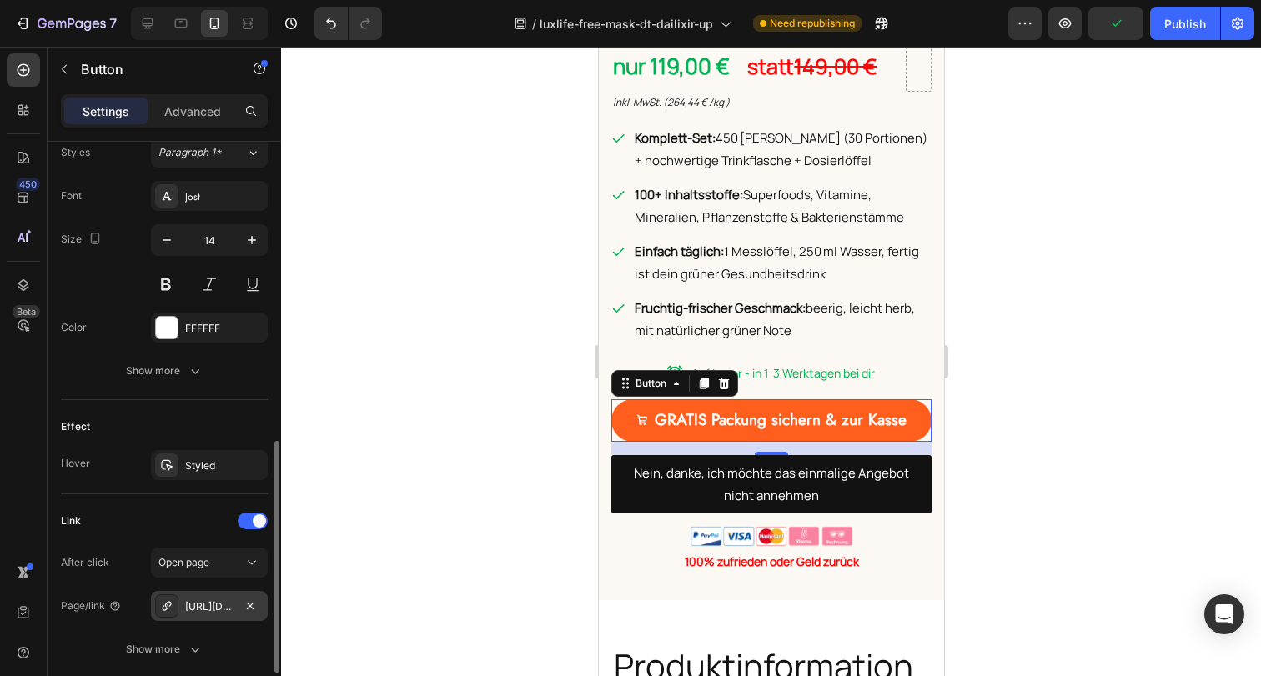
click at [218, 608] on div "https://baaboo.com/cart/55726823211386:1,55650341454202:1?discount=free-mask" at bounding box center [209, 607] width 48 height 15
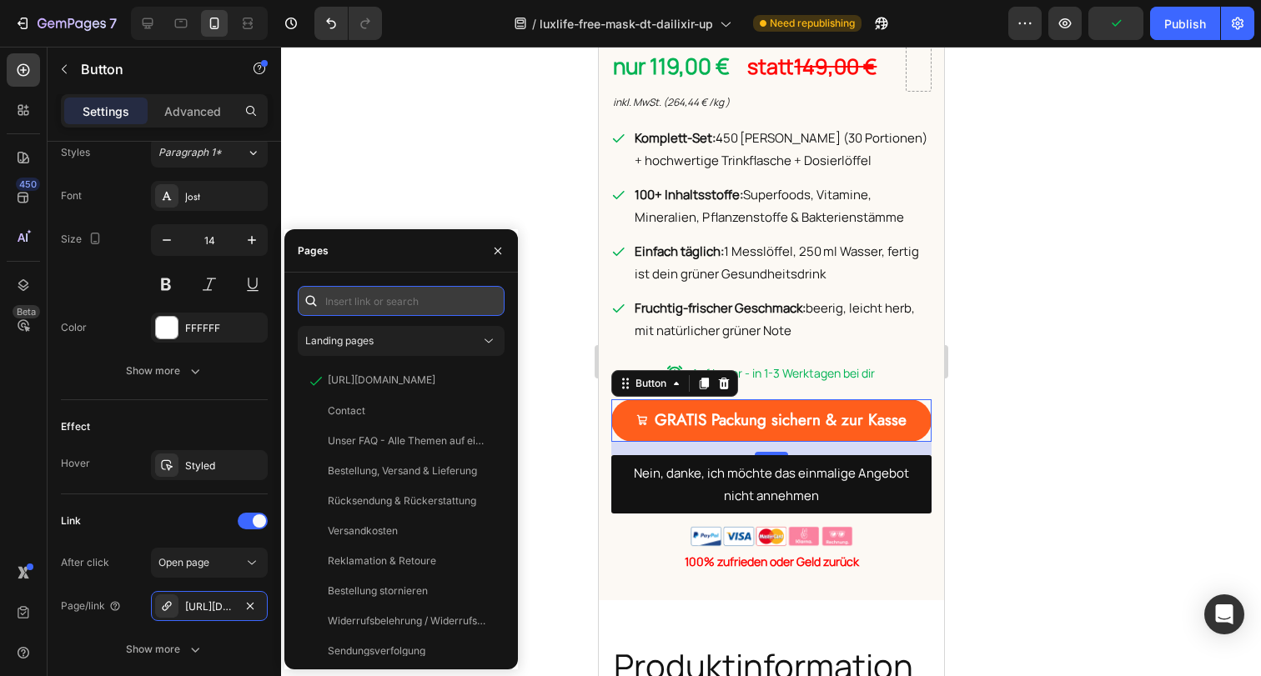
click at [384, 299] on input "text" at bounding box center [401, 301] width 207 height 30
paste input "https://baaboo.com/cart/55726823211386:1,55650341454202:1?discount=TW309CYYZYJR"
type input "https://baaboo.com/cart/55726823211386:1,55650341454202:1?discount=TW309CYYZYJR"
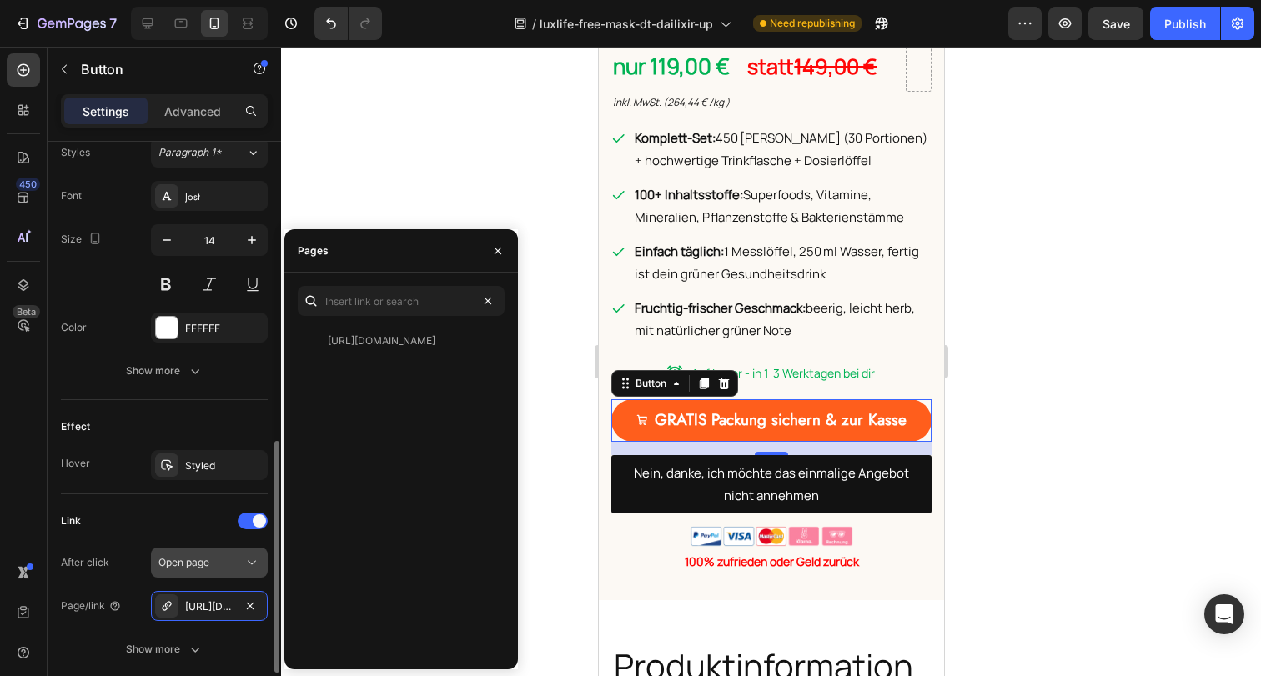
click at [198, 566] on span "Open page" at bounding box center [183, 562] width 51 height 13
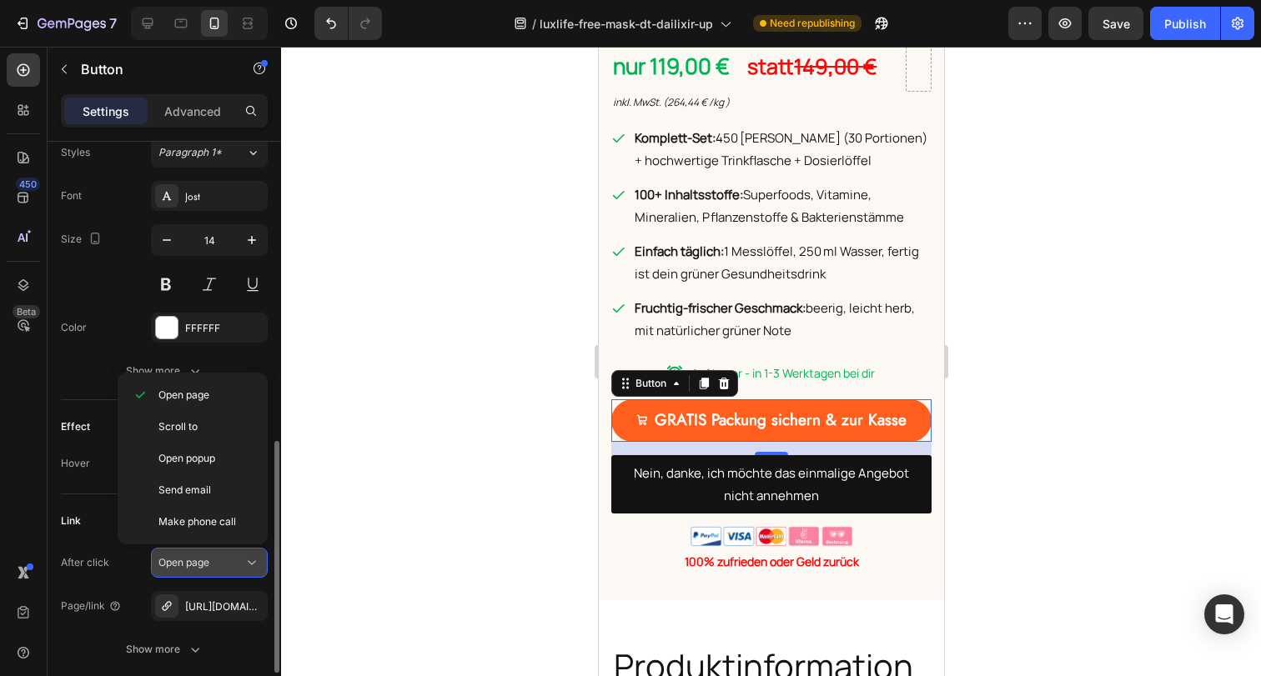
click at [203, 565] on span "Open page" at bounding box center [183, 562] width 51 height 13
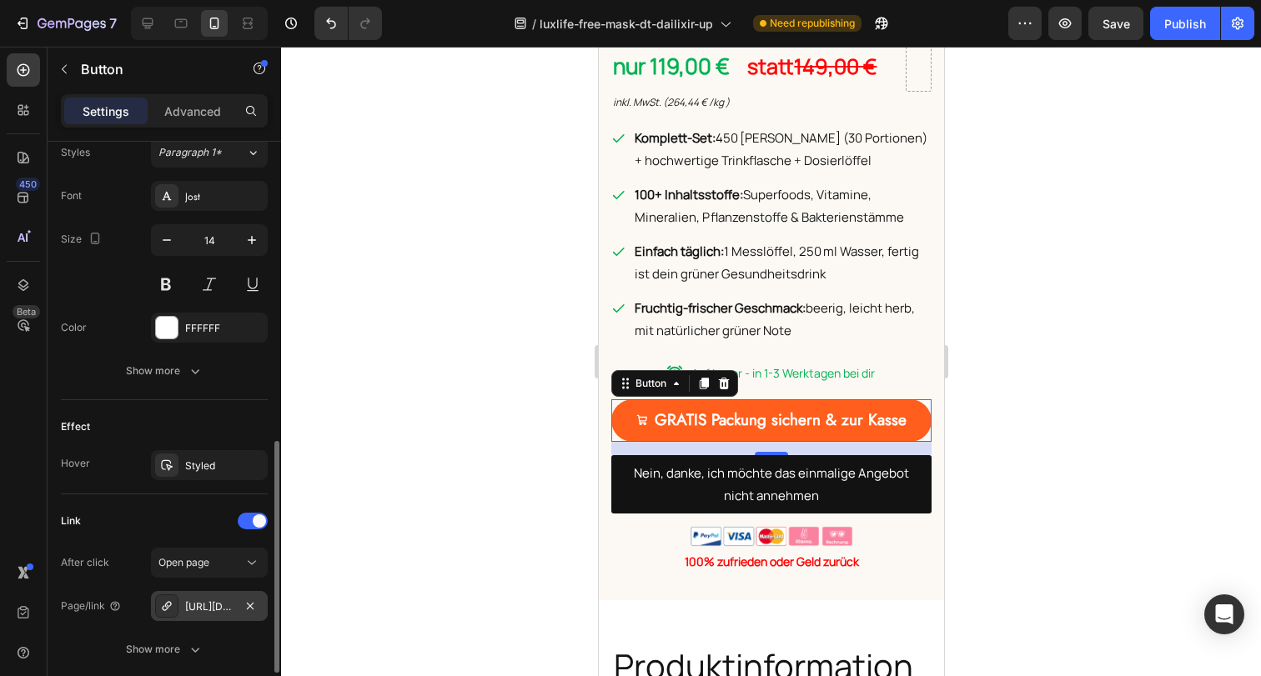
click at [219, 611] on div "https://baaboo.com/cart/55726823211386:1,55650341454202:1?discount=TW309CYYZYJR" at bounding box center [209, 607] width 48 height 15
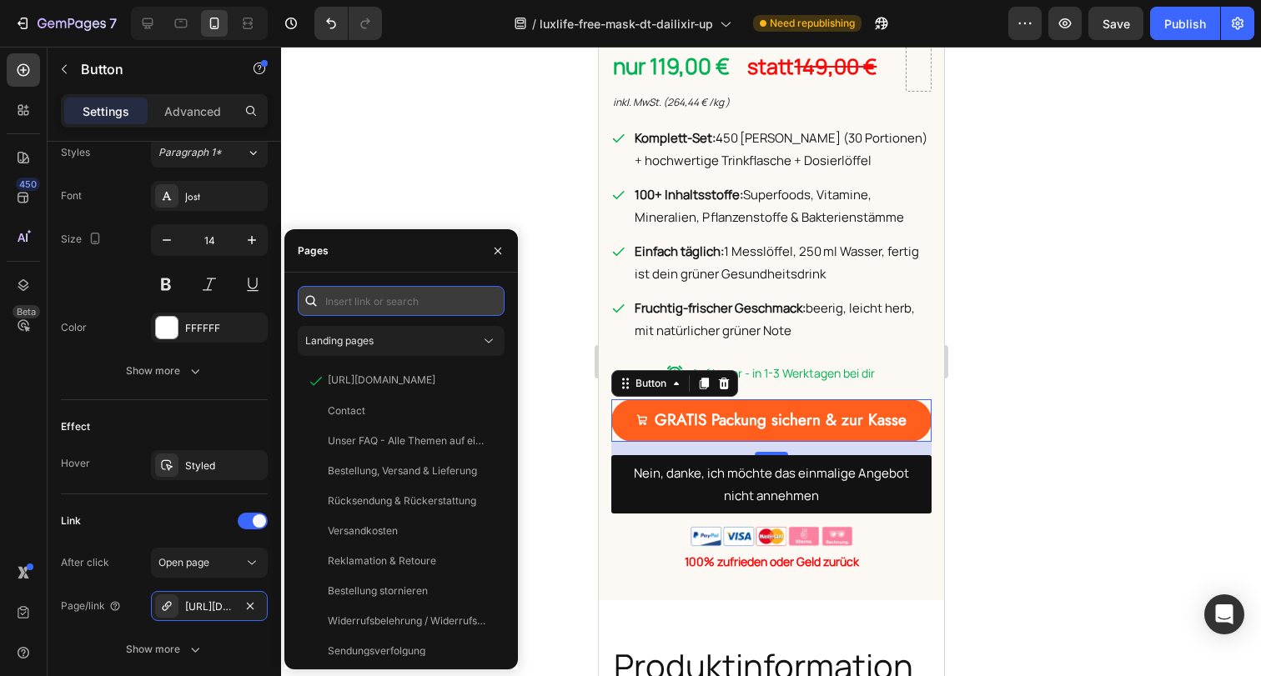
click at [387, 296] on input "text" at bounding box center [401, 301] width 207 height 30
paste input "https://baaboo.com/cart/55726823211386:1,55650341454202:1?discount=TW309CYYZYJR"
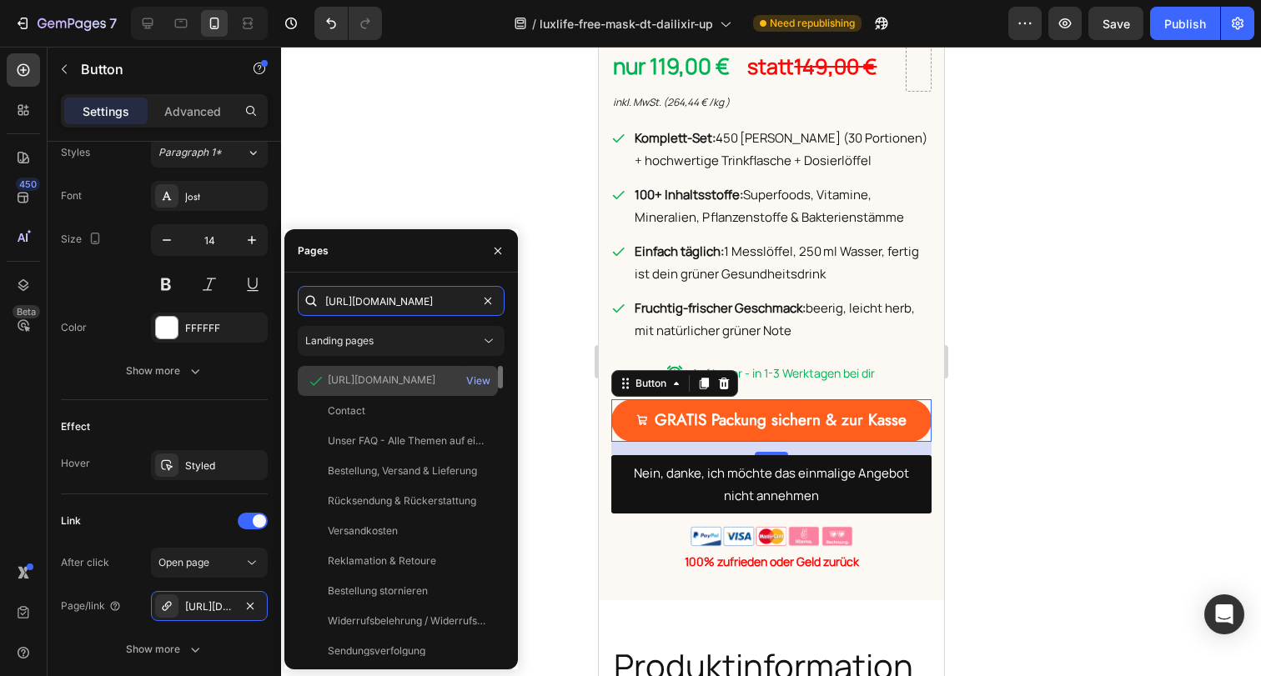
scroll to position [0, 288]
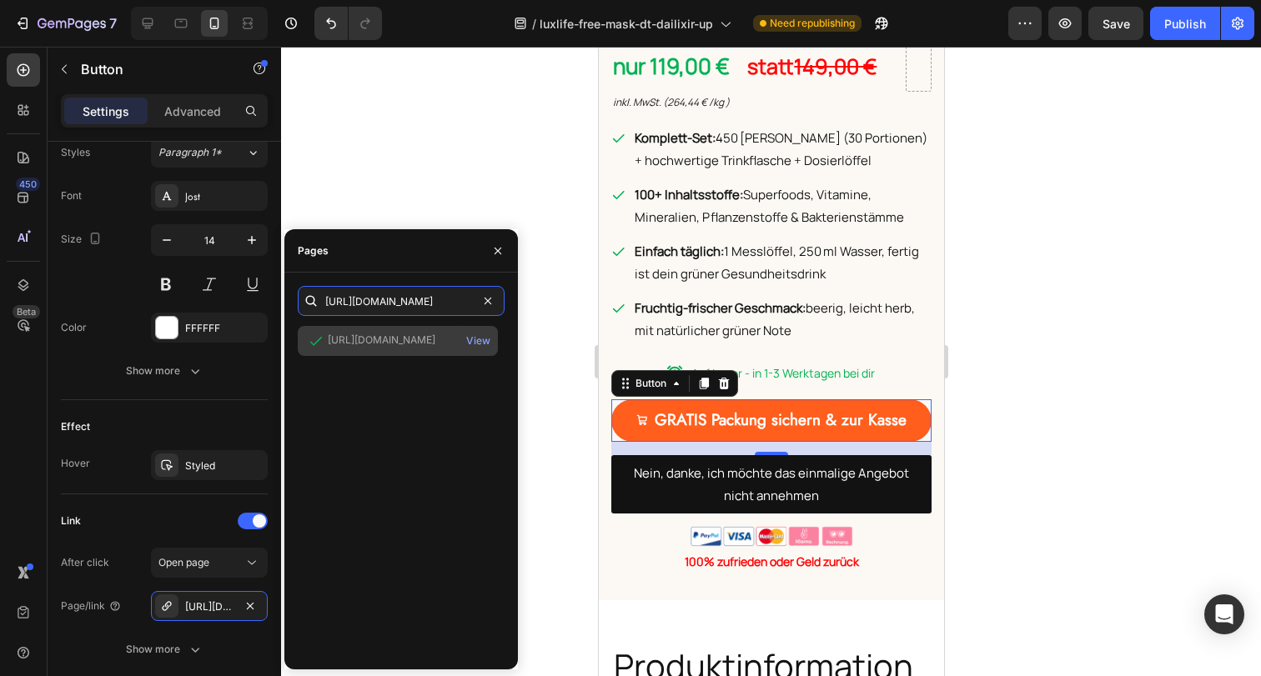
type input "https://baaboo.com/cart/55726823211386:1,55650341454202:1?discount=TW309CYYZYJR"
click at [400, 346] on div "https://baaboo.com/cart/55726823211386:1,55650341454202:1?discount=TW309CYYZYJR" at bounding box center [382, 340] width 108 height 15
click at [1162, 390] on div at bounding box center [771, 362] width 980 height 630
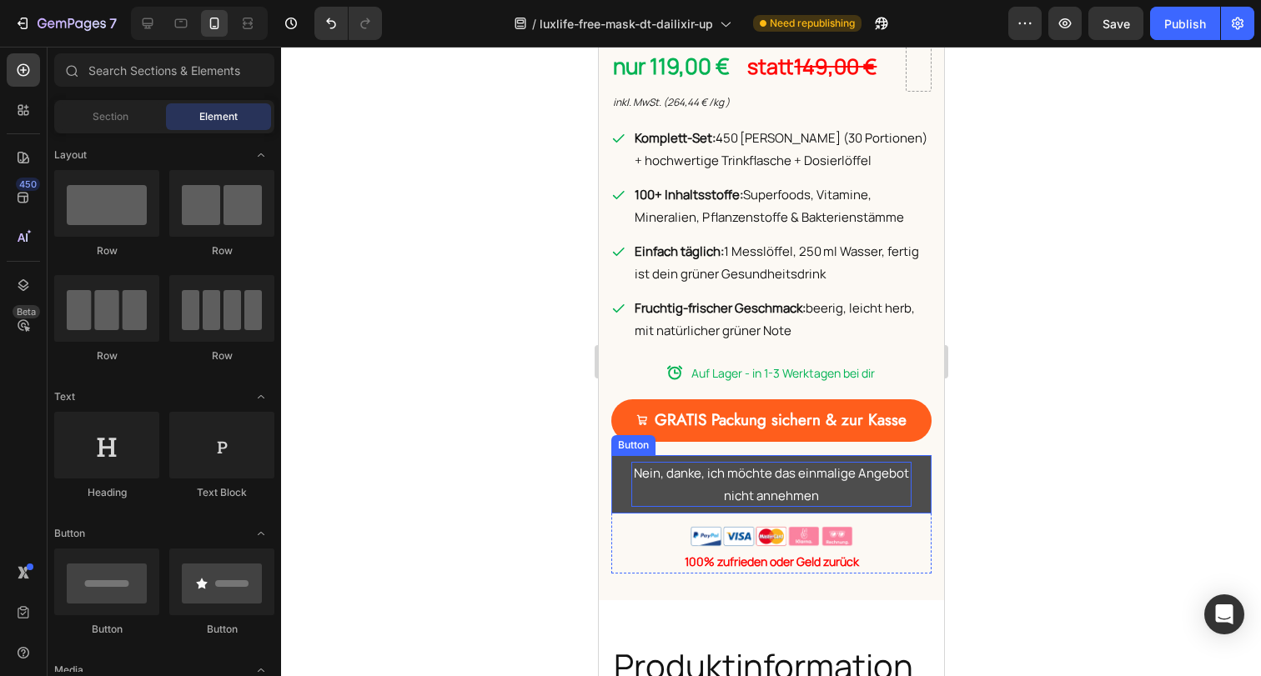
click at [879, 475] on p "Nein, danke, ich möchte das einmalige Angebot nicht annehmen" at bounding box center [770, 484] width 280 height 45
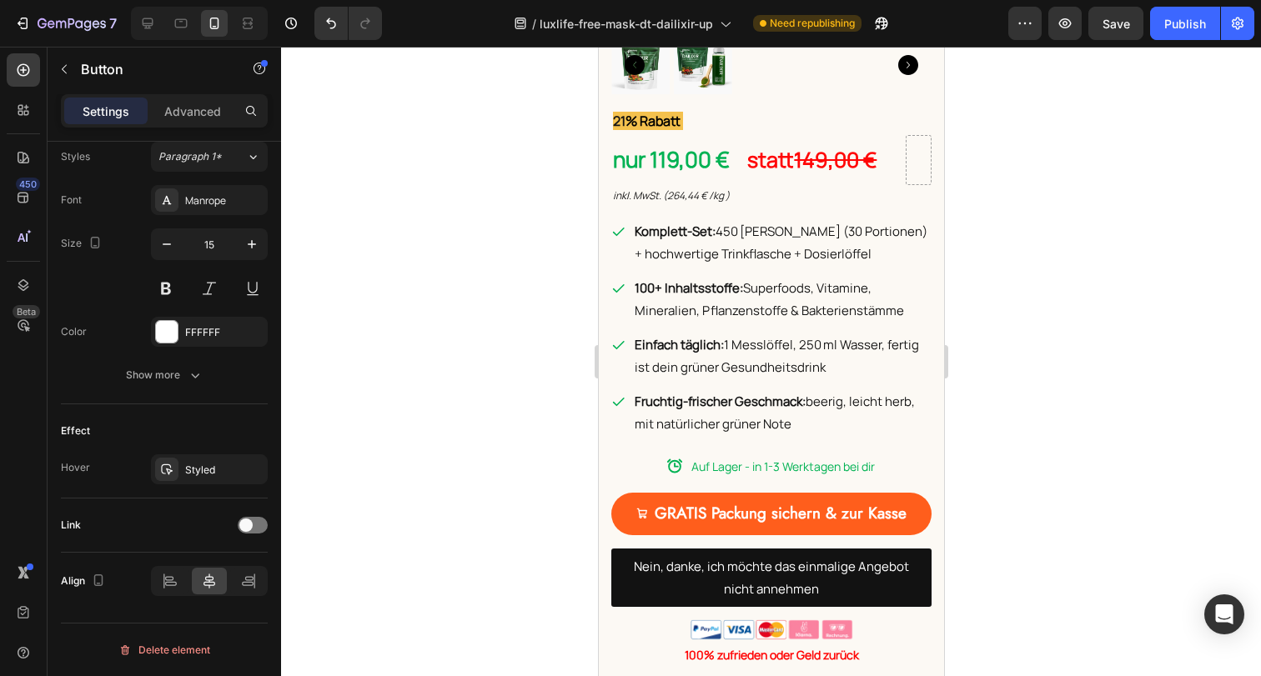
scroll to position [6143, 0]
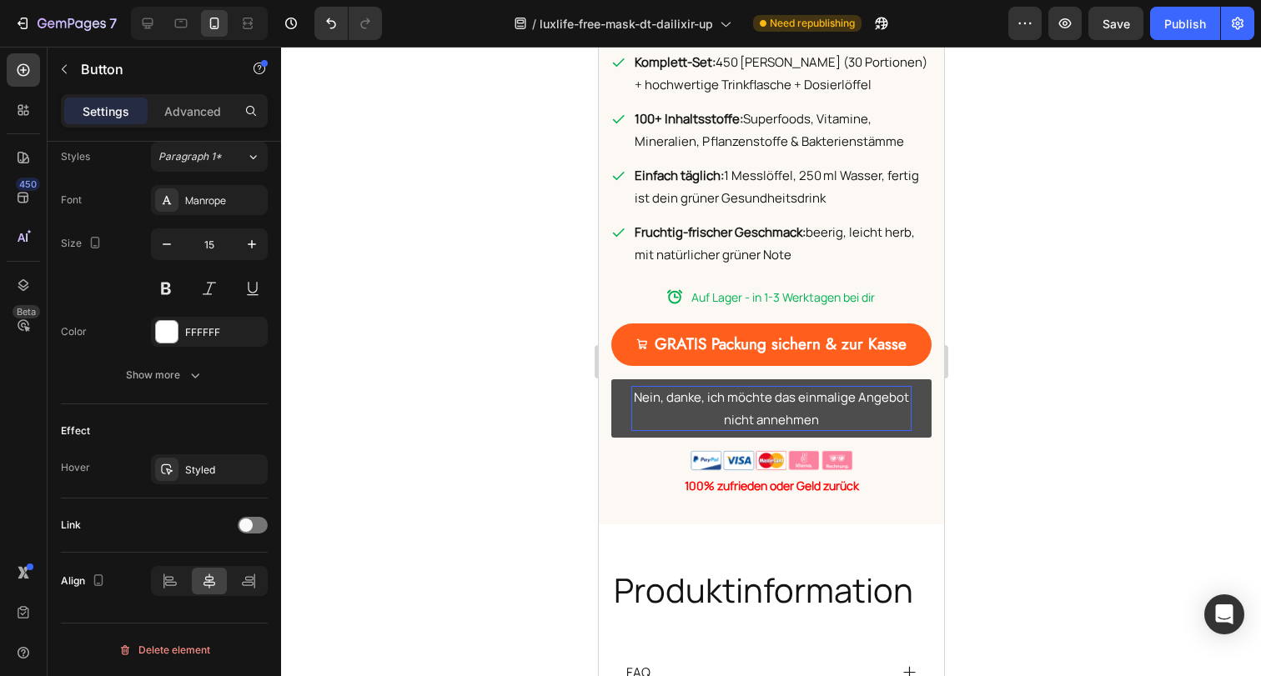
click at [882, 386] on p "Nein, danke, ich möchte das einmalige Angebot nicht annehmen" at bounding box center [770, 408] width 280 height 45
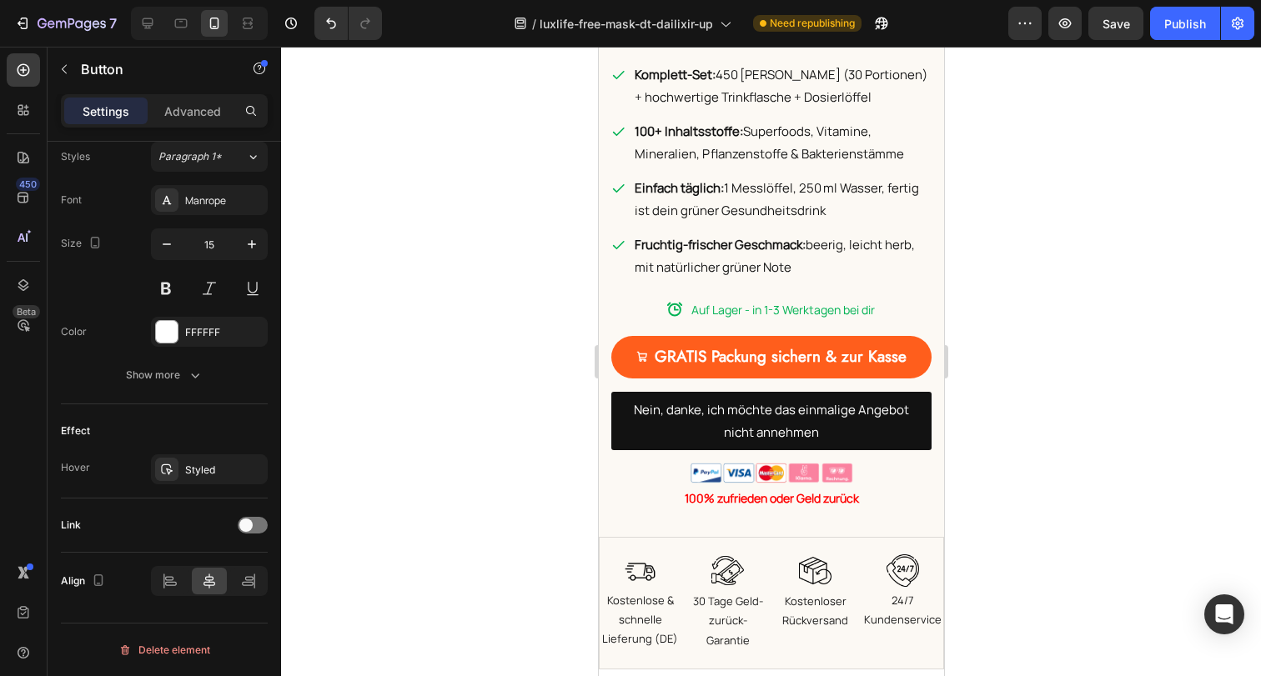
scroll to position [1130, 0]
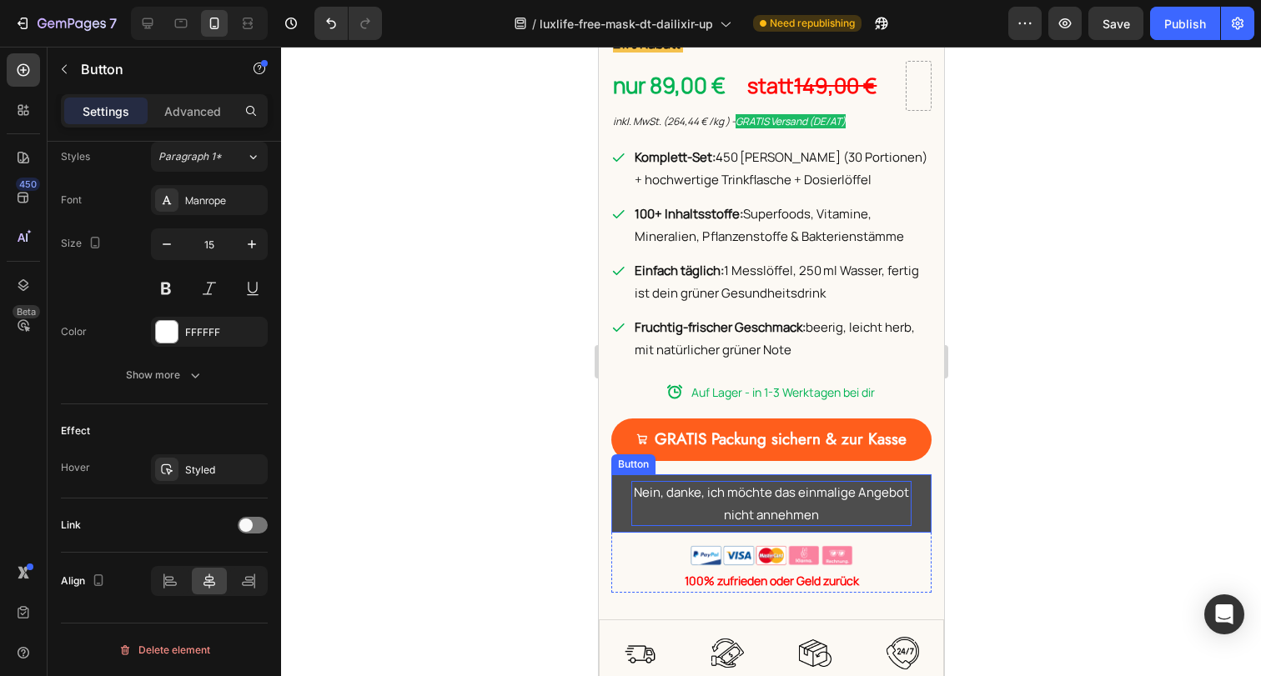
click at [890, 481] on p "Nein, danke, ich möchte das einmalige Angebot nicht annehmen" at bounding box center [770, 503] width 280 height 45
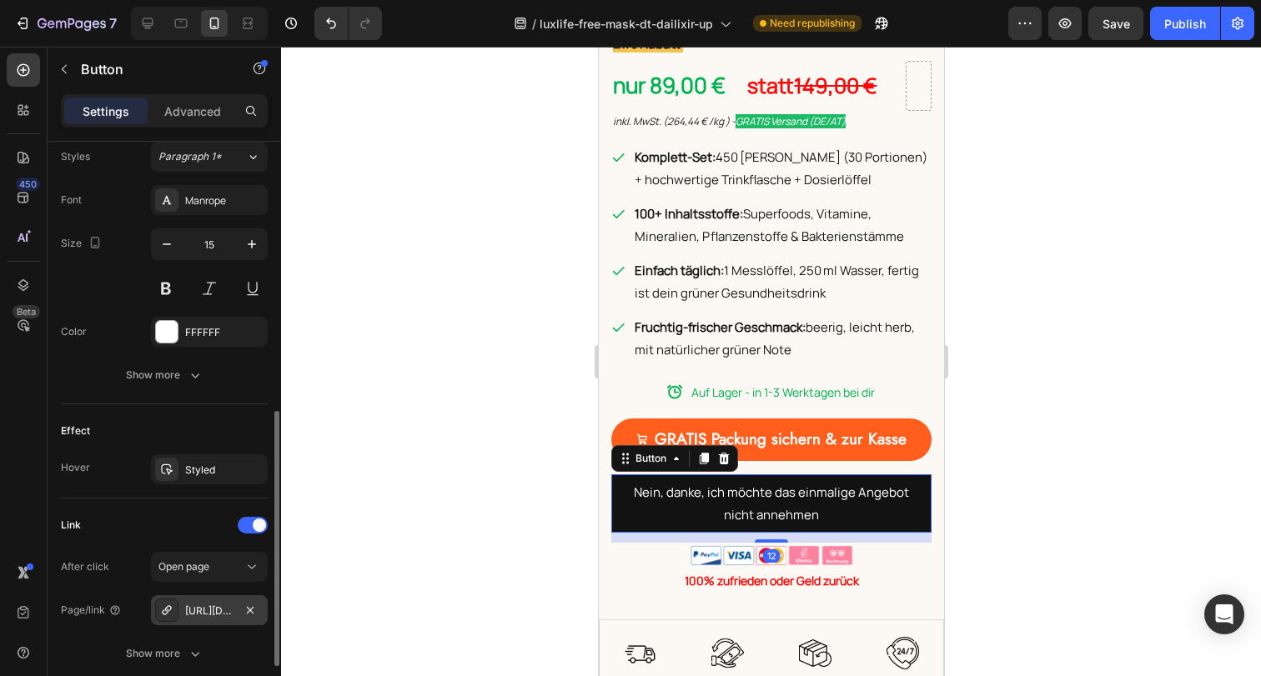
click at [222, 613] on div "https://baaboo.com/cart/55650341454202:1?discount=free-mask" at bounding box center [209, 611] width 48 height 15
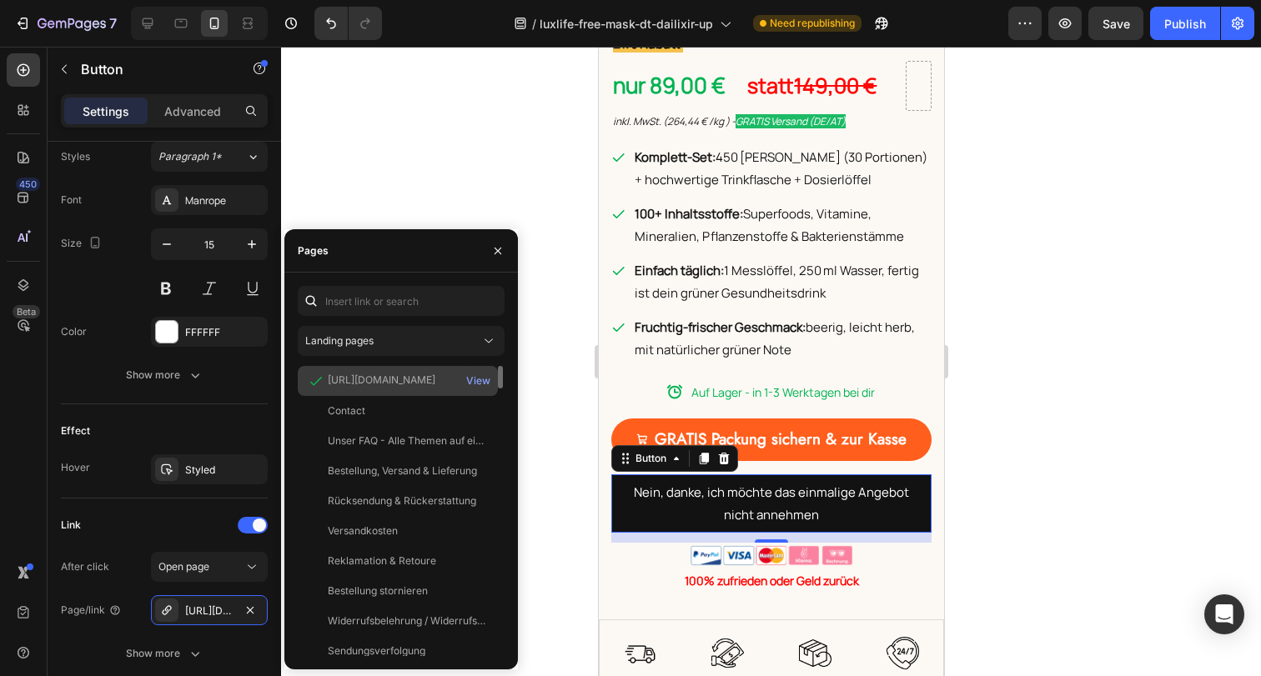
click at [389, 373] on div "https://baaboo.com/cart/55650341454202:1?discount=free-mask" at bounding box center [382, 380] width 108 height 15
click at [389, 374] on div "https://baaboo.com/cart/55650341454202:1?discount=free-mask" at bounding box center [382, 380] width 108 height 15
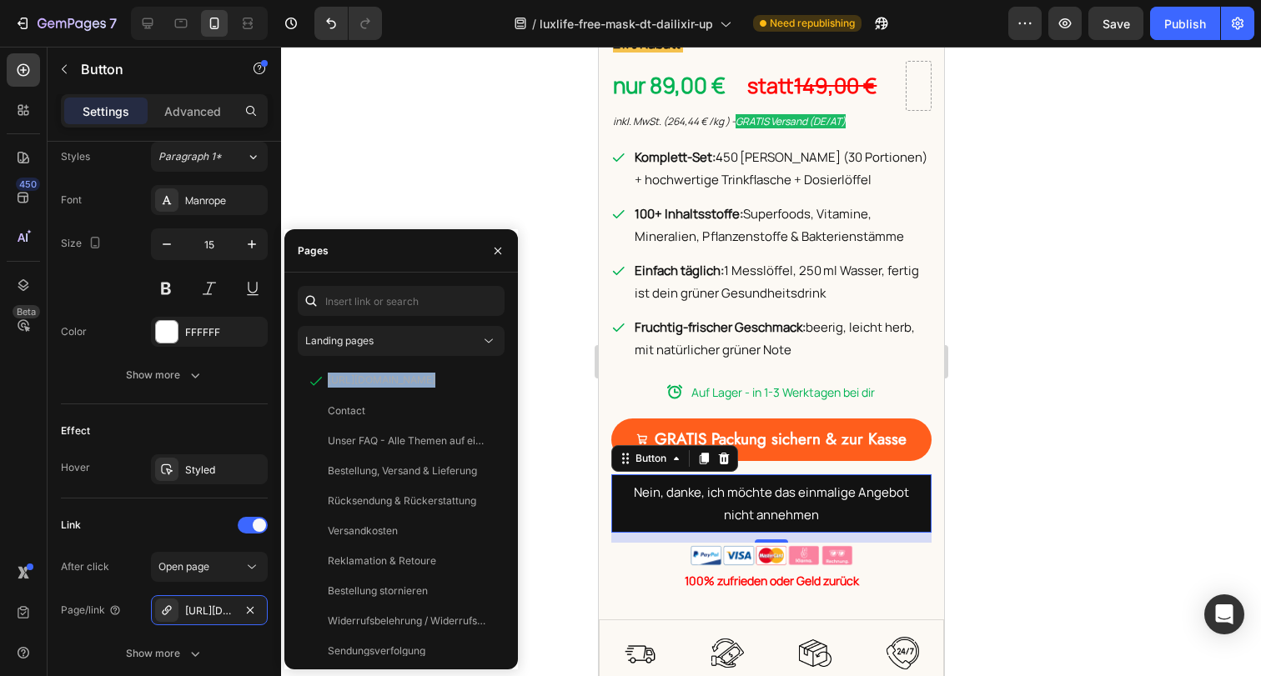
copy div "https://baaboo.com/cart/55650341454202:1?discount=free-mask"
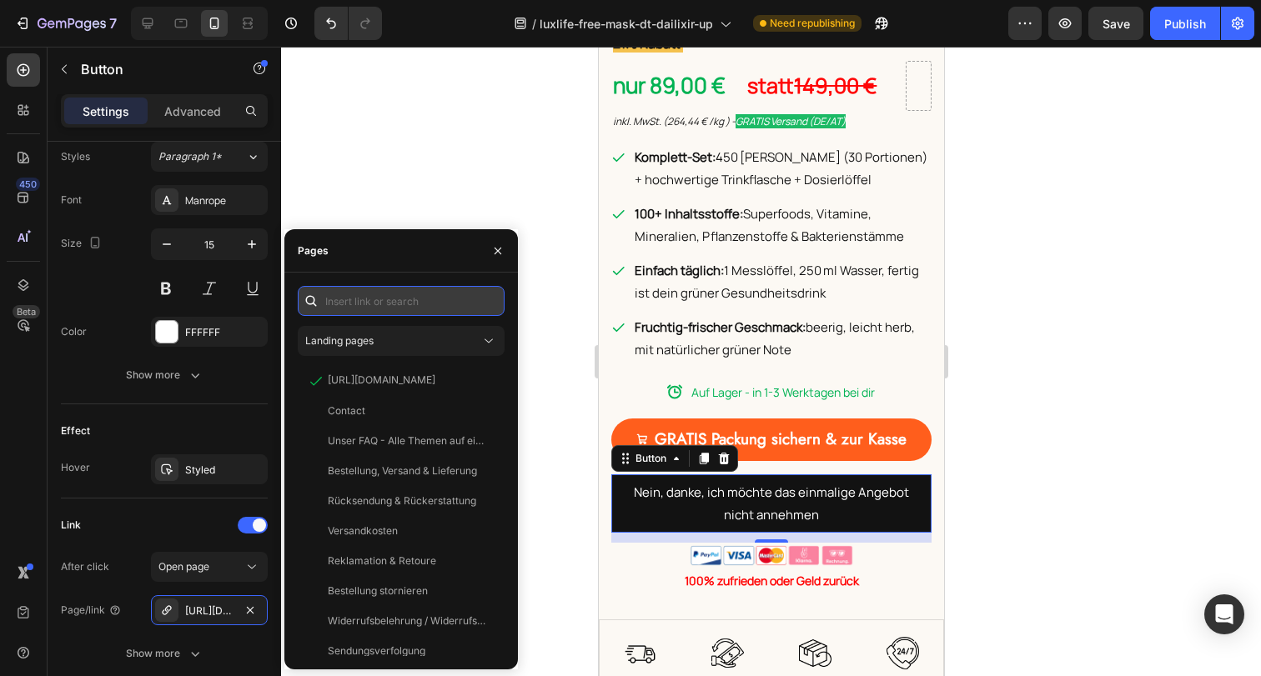
click at [399, 300] on input "text" at bounding box center [401, 301] width 207 height 30
paste input "https://baaboo.com/cart/55650341454202:1?discount=TW309CYYZYJR"
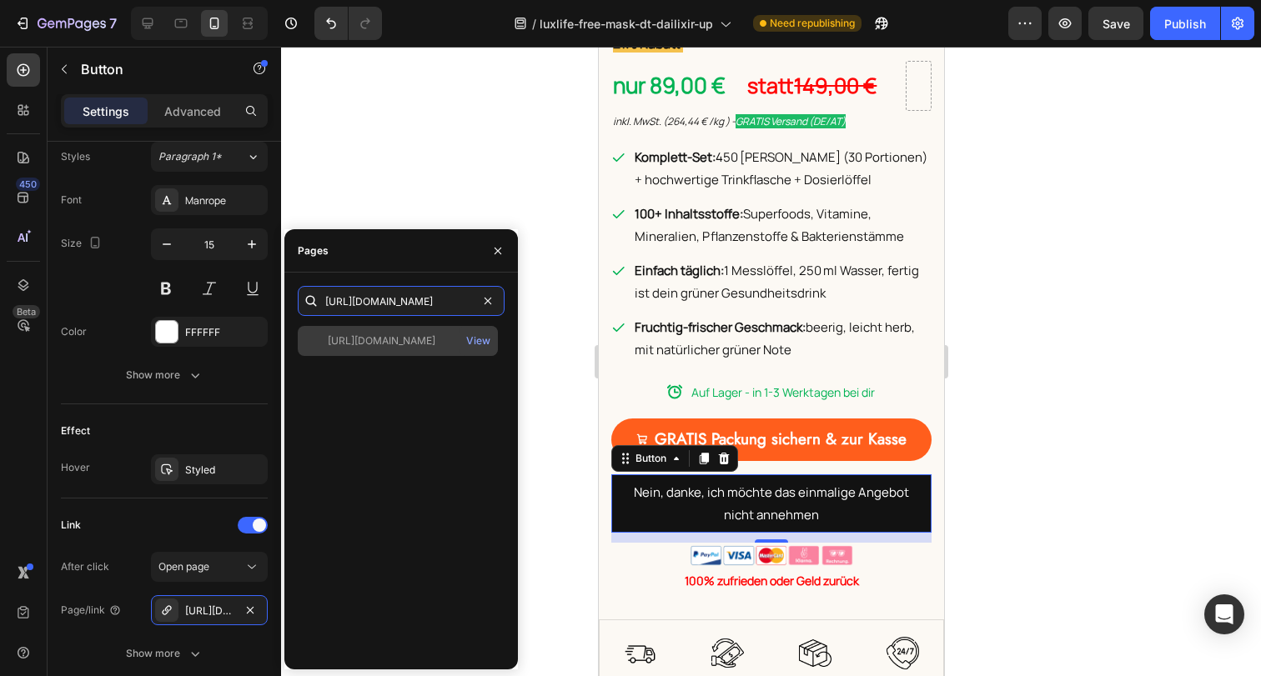
type input "https://baaboo.com/cart/55650341454202:1?discount=TW309CYYZYJR"
click at [404, 348] on div "https://baaboo.com/cart/55650341454202:1?discount=TW309CYYZYJR" at bounding box center [382, 341] width 108 height 15
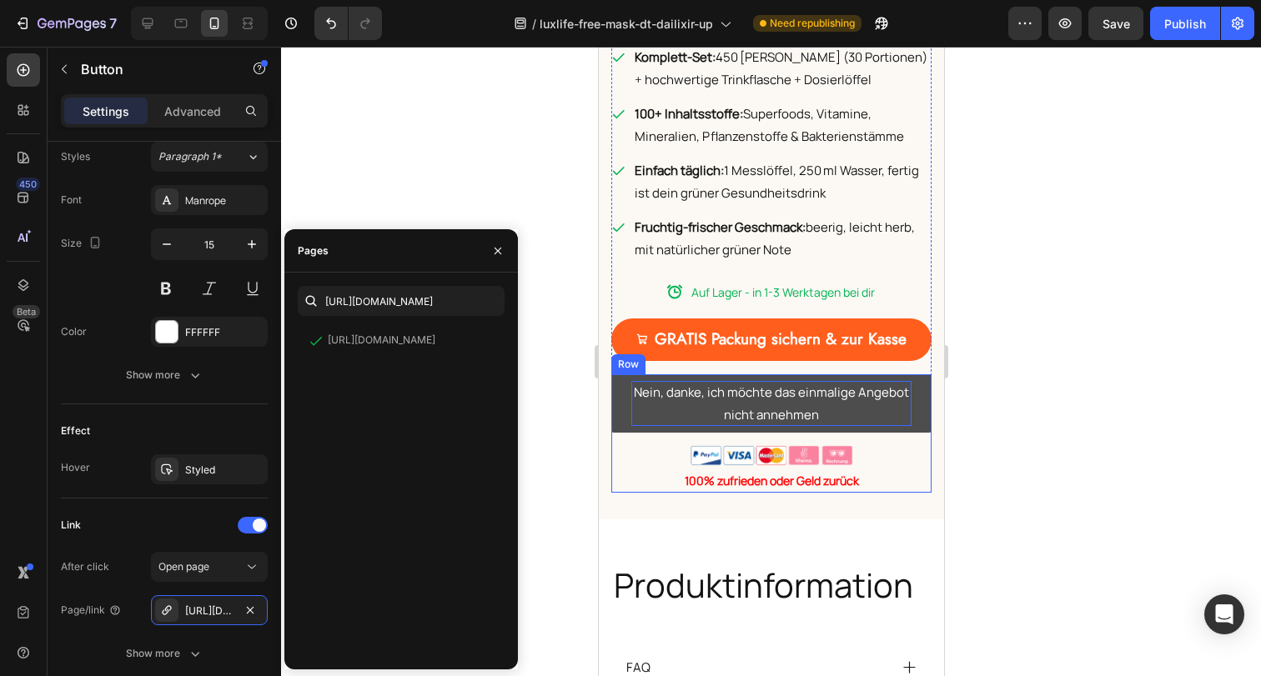
scroll to position [6148, 0]
click at [907, 389] on button "Nein, danke, ich möchte das einmalige Angebot nicht annehmen" at bounding box center [770, 403] width 320 height 58
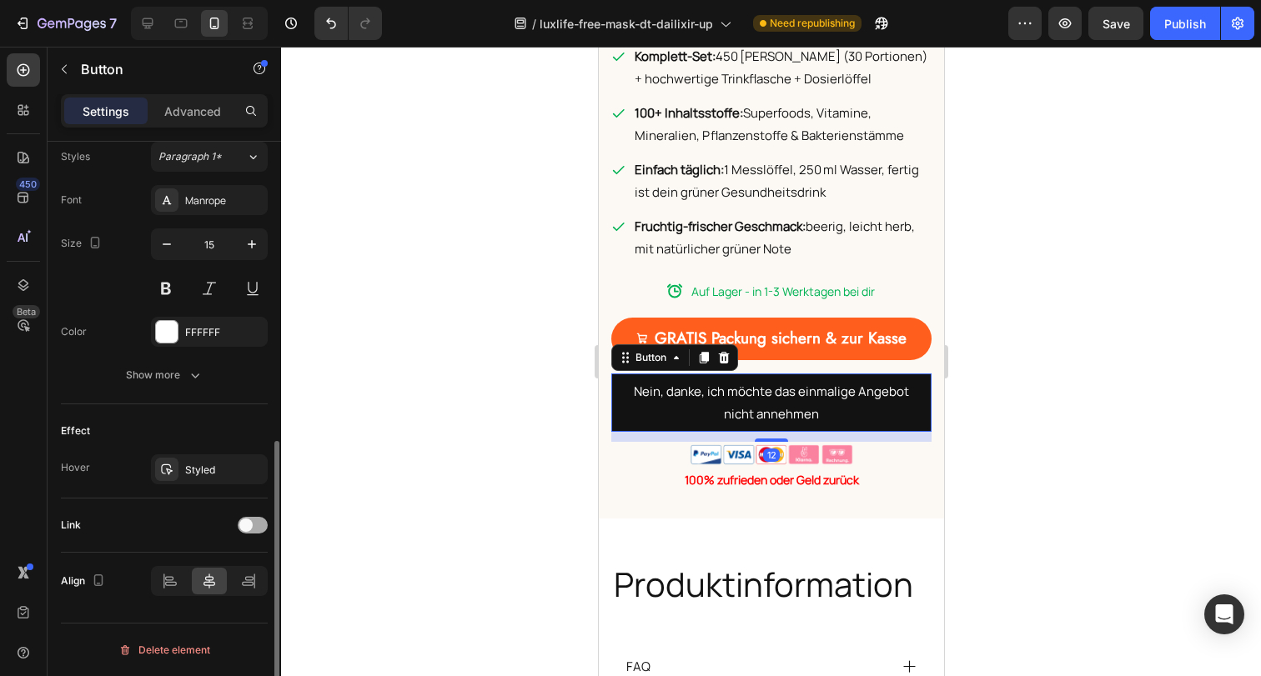
click at [253, 517] on div at bounding box center [253, 525] width 30 height 17
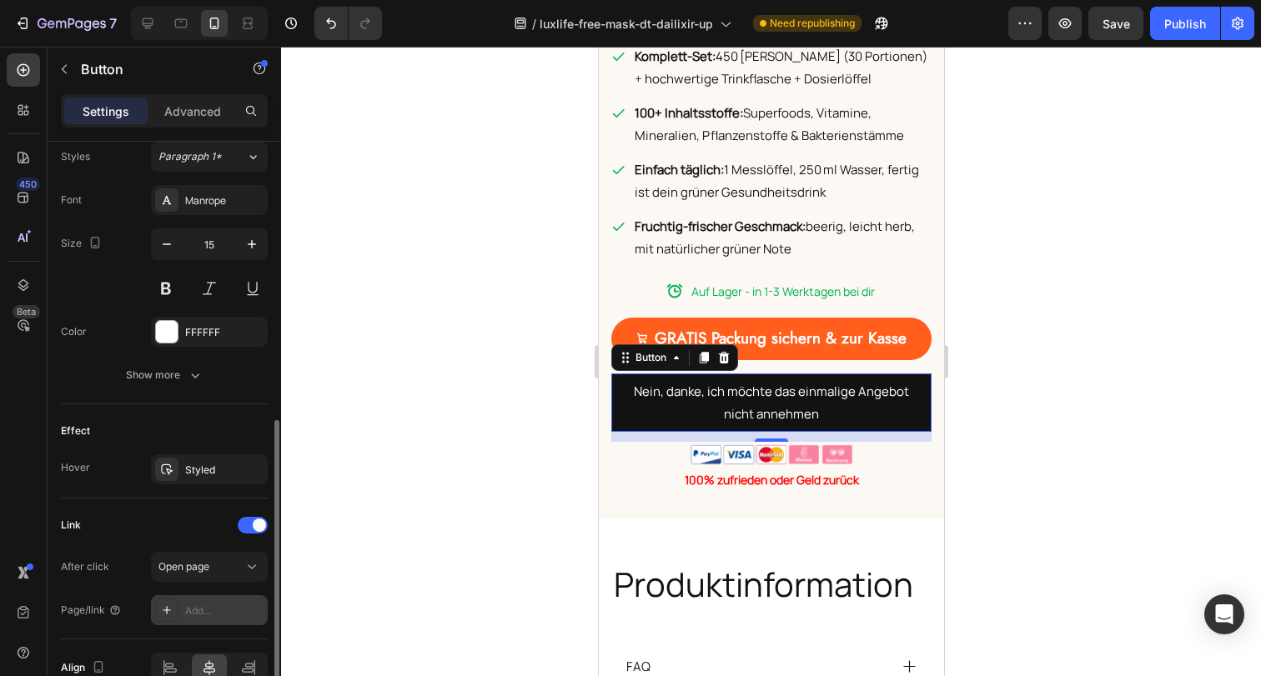
click at [219, 612] on div "Add..." at bounding box center [224, 611] width 78 height 15
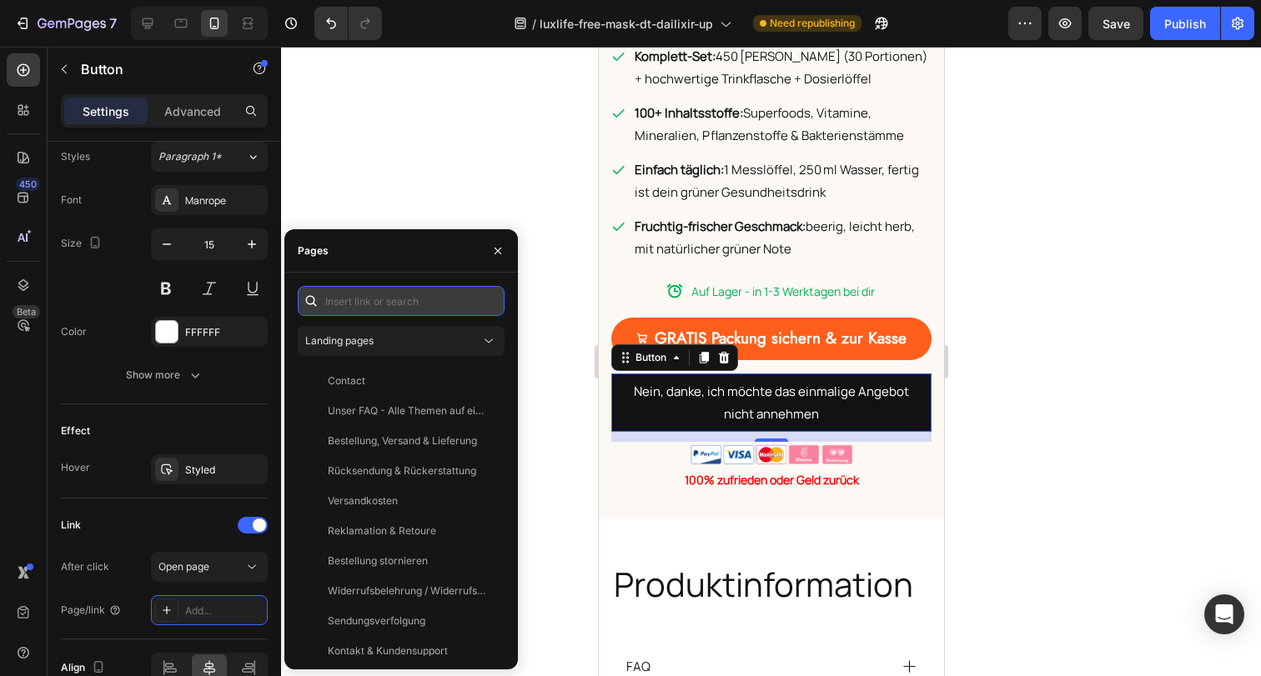
click at [389, 297] on input "text" at bounding box center [401, 301] width 207 height 30
paste input "https://baaboo.com/cart/55650341454202:1?discount=TW309CYYZYJR"
type input "https://baaboo.com/cart/55650341454202:1?discount=TW309CYYZYJR"
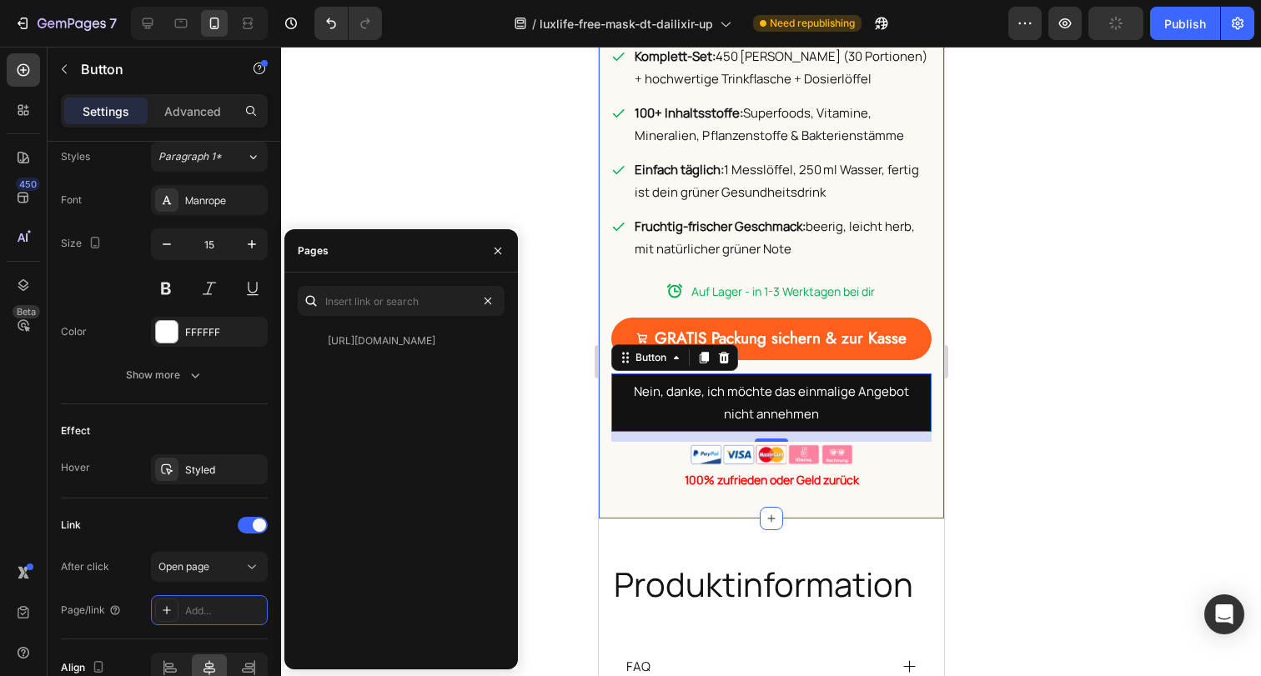
click at [1026, 348] on div at bounding box center [771, 362] width 980 height 630
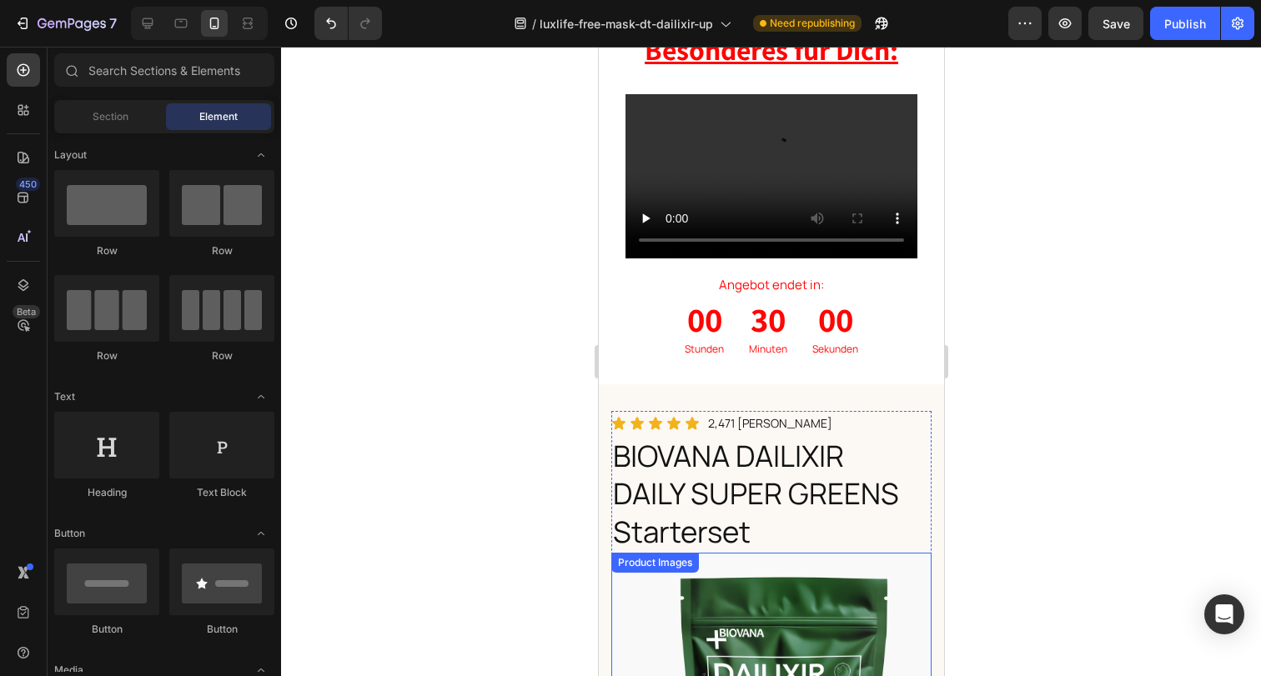
scroll to position [0, 0]
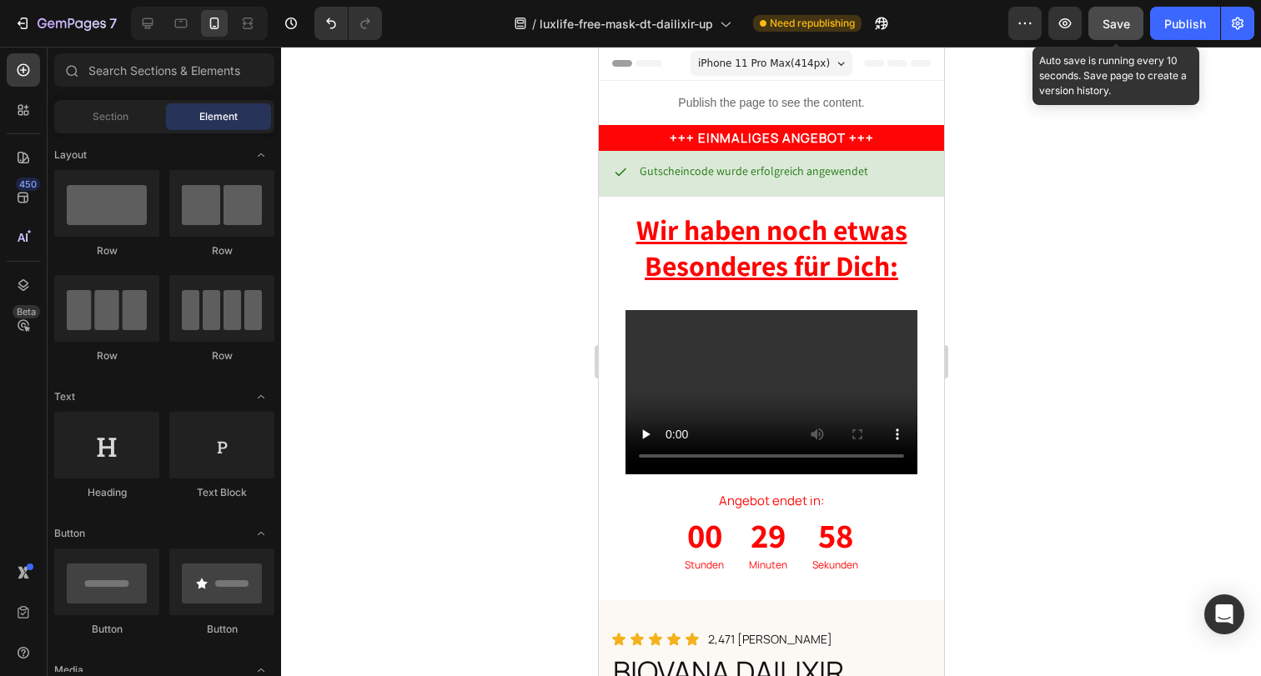
click at [1126, 33] on button "Save" at bounding box center [1115, 23] width 55 height 33
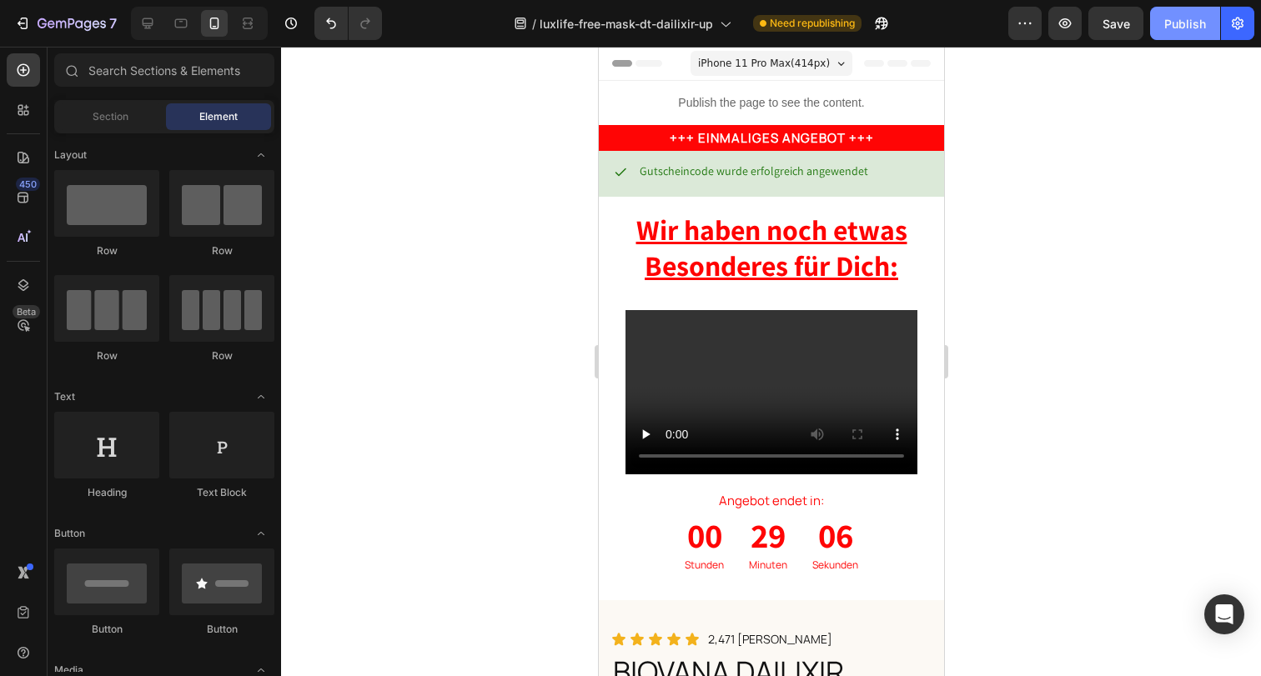
click at [1177, 23] on div "Publish" at bounding box center [1185, 24] width 42 height 18
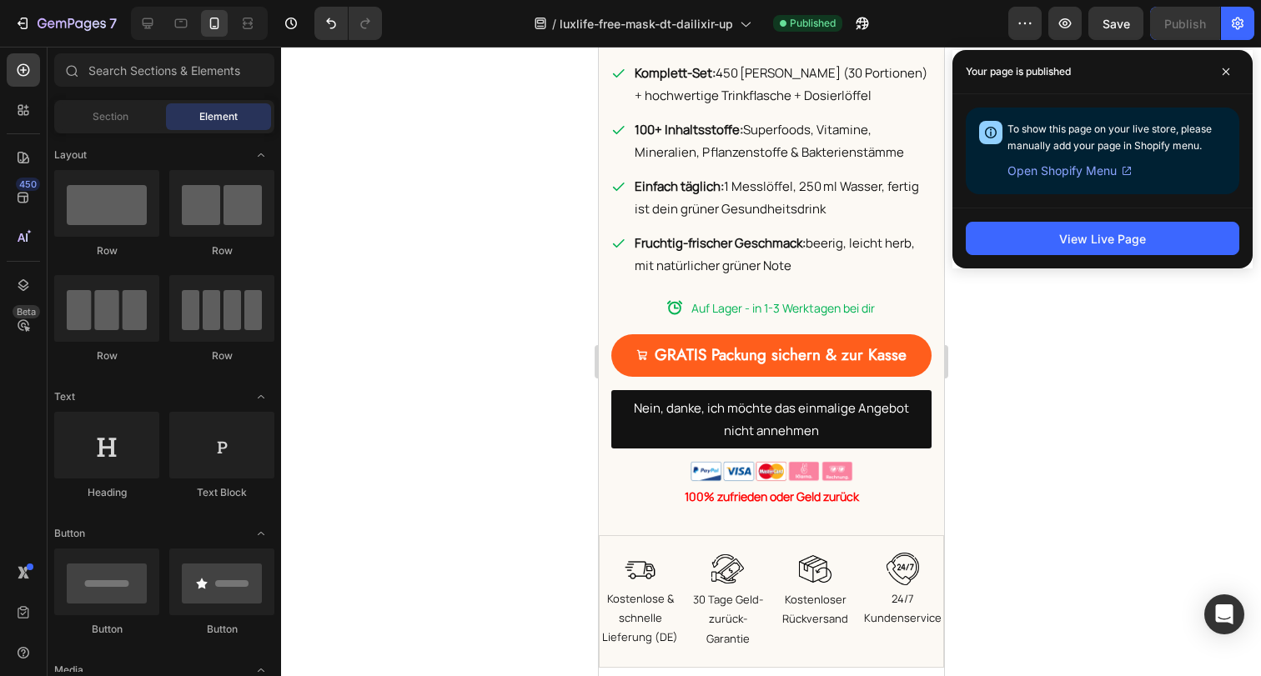
scroll to position [1237, 0]
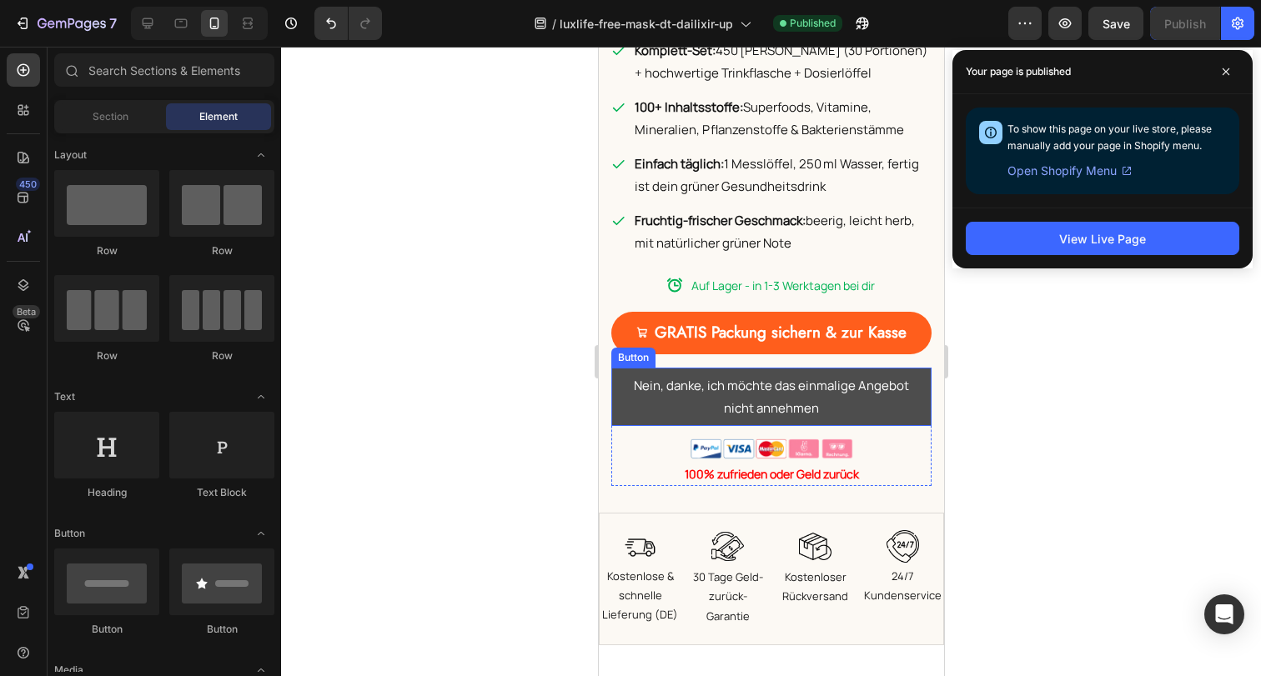
click at [911, 379] on link "Nein, danke, ich möchte das einmalige Angebot nicht annehmen" at bounding box center [770, 397] width 320 height 58
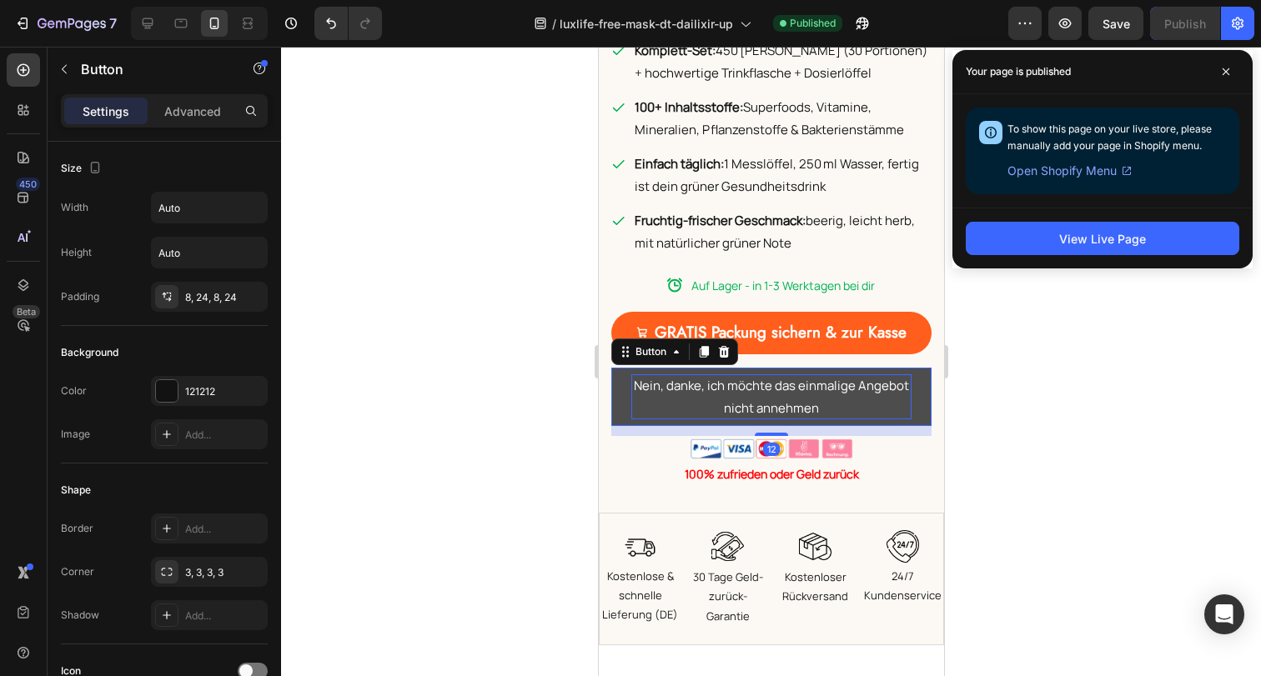
click at [705, 374] on p "Nein, danke, ich möchte das einmalige Angebot nicht annehmen" at bounding box center [770, 396] width 280 height 45
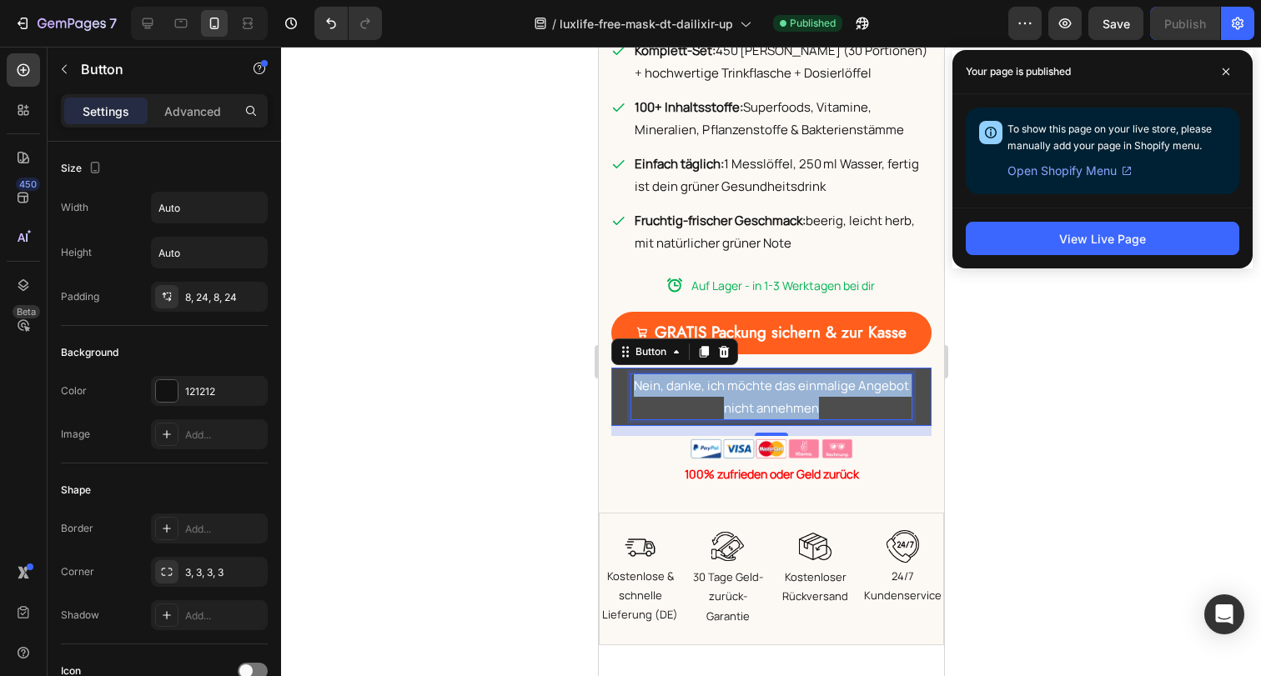
click at [705, 374] on p "Nein, danke, ich möchte das einmalige Angebot nicht annehmen" at bounding box center [770, 396] width 280 height 45
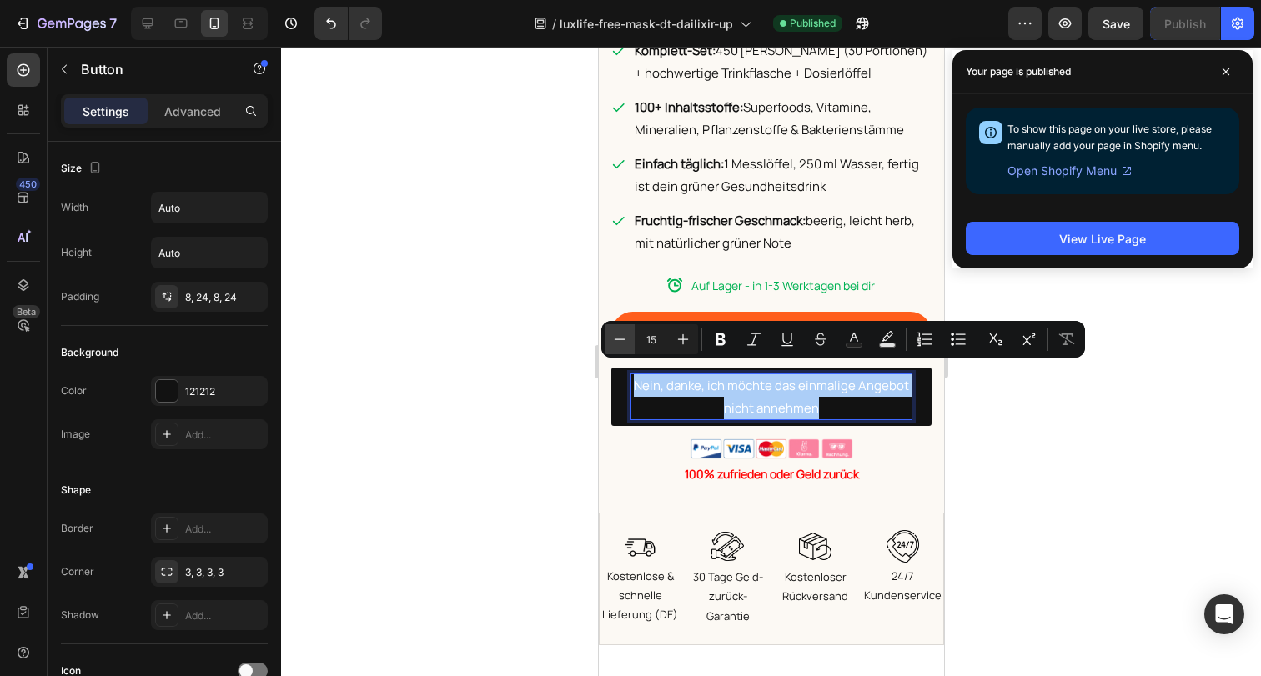
click at [625, 335] on icon "Editor contextual toolbar" at bounding box center [619, 339] width 17 height 17
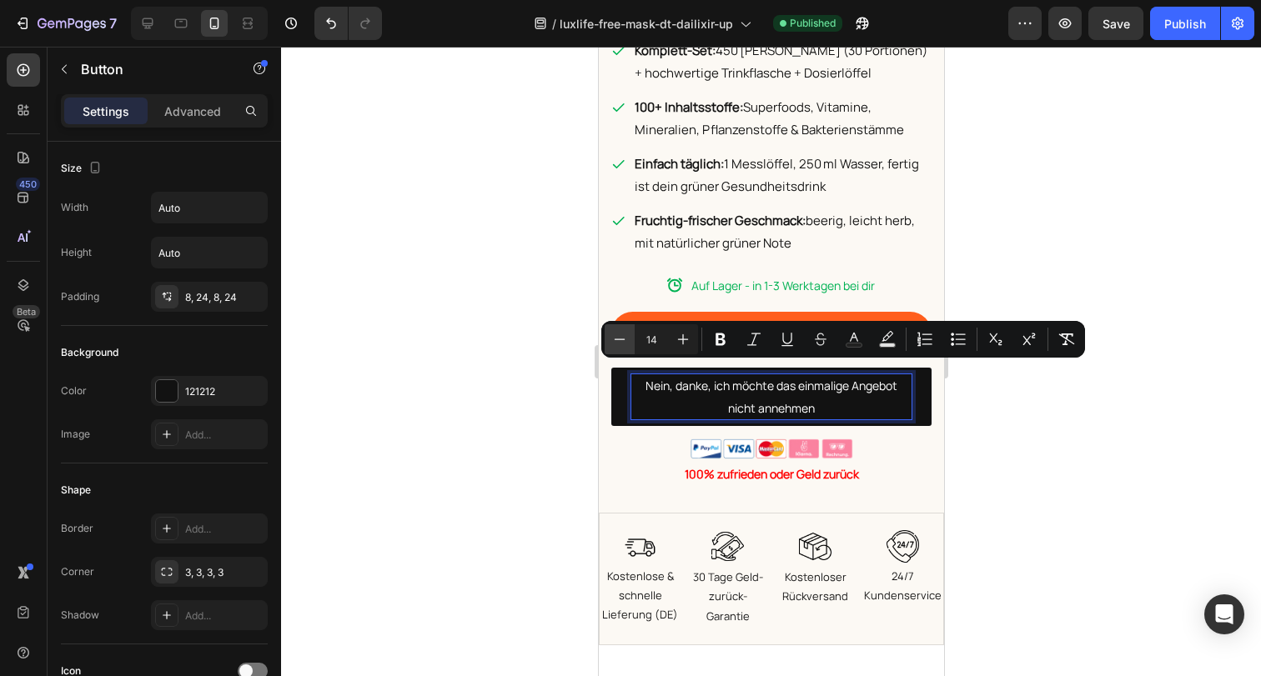
click at [625, 335] on icon "Editor contextual toolbar" at bounding box center [619, 339] width 17 height 17
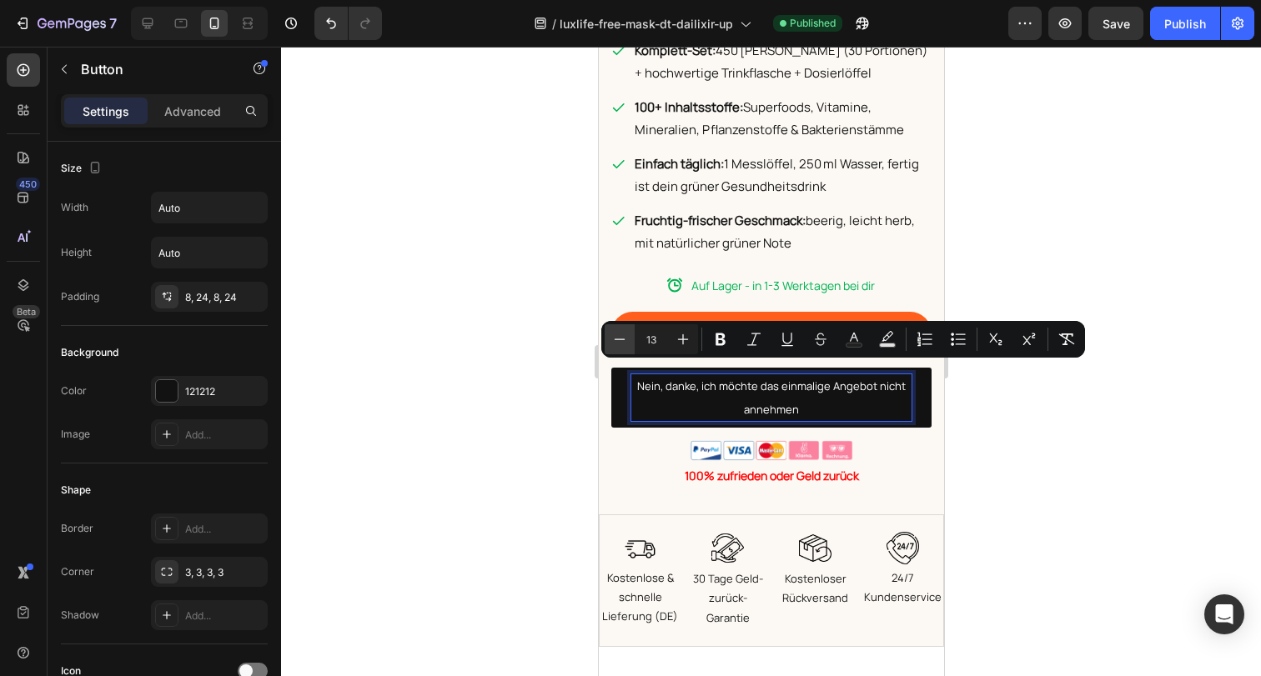
click at [625, 335] on icon "Editor contextual toolbar" at bounding box center [619, 339] width 17 height 17
type input "12"
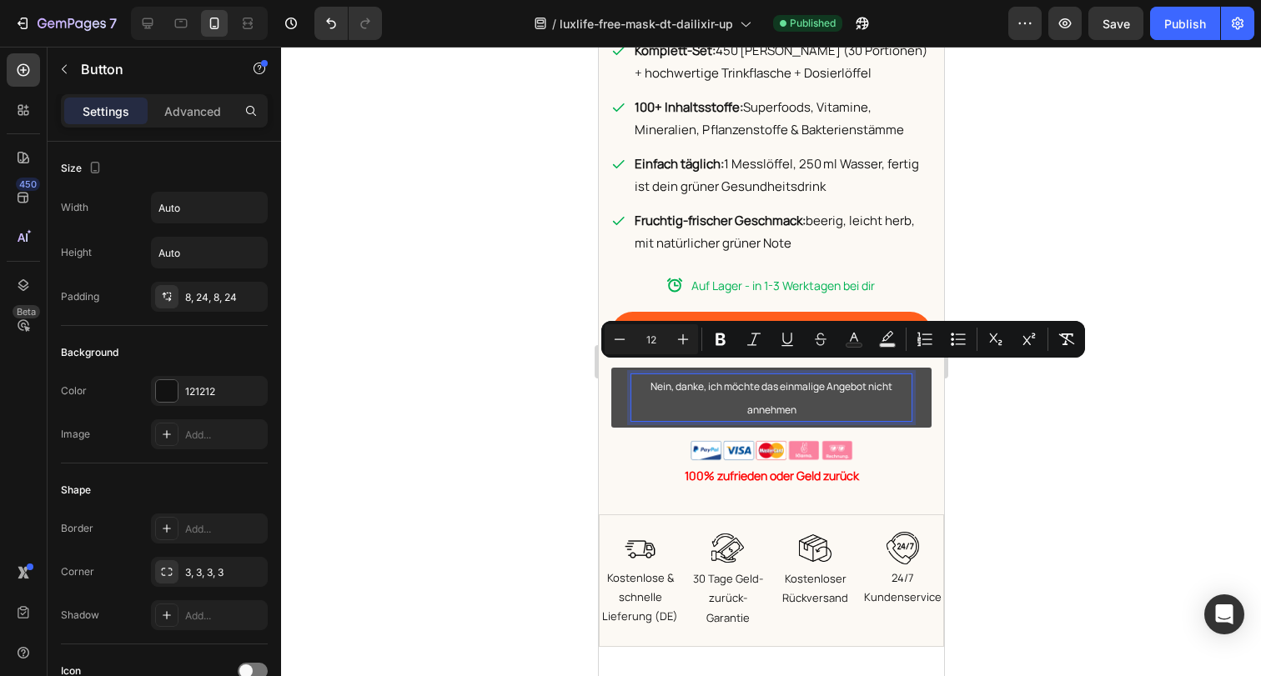
click at [616, 392] on link "Nein, danke, ich möchte das einmalige Angebot nicht annehmen" at bounding box center [770, 398] width 320 height 60
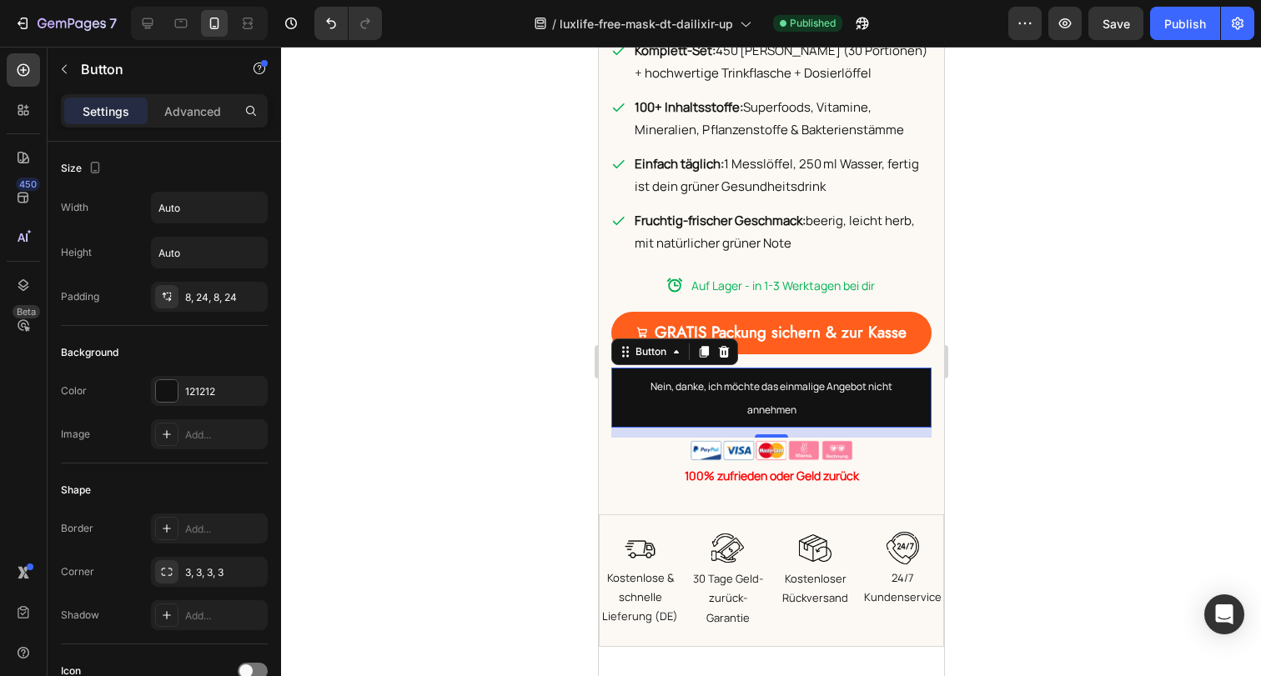
click at [1081, 441] on div at bounding box center [771, 362] width 980 height 630
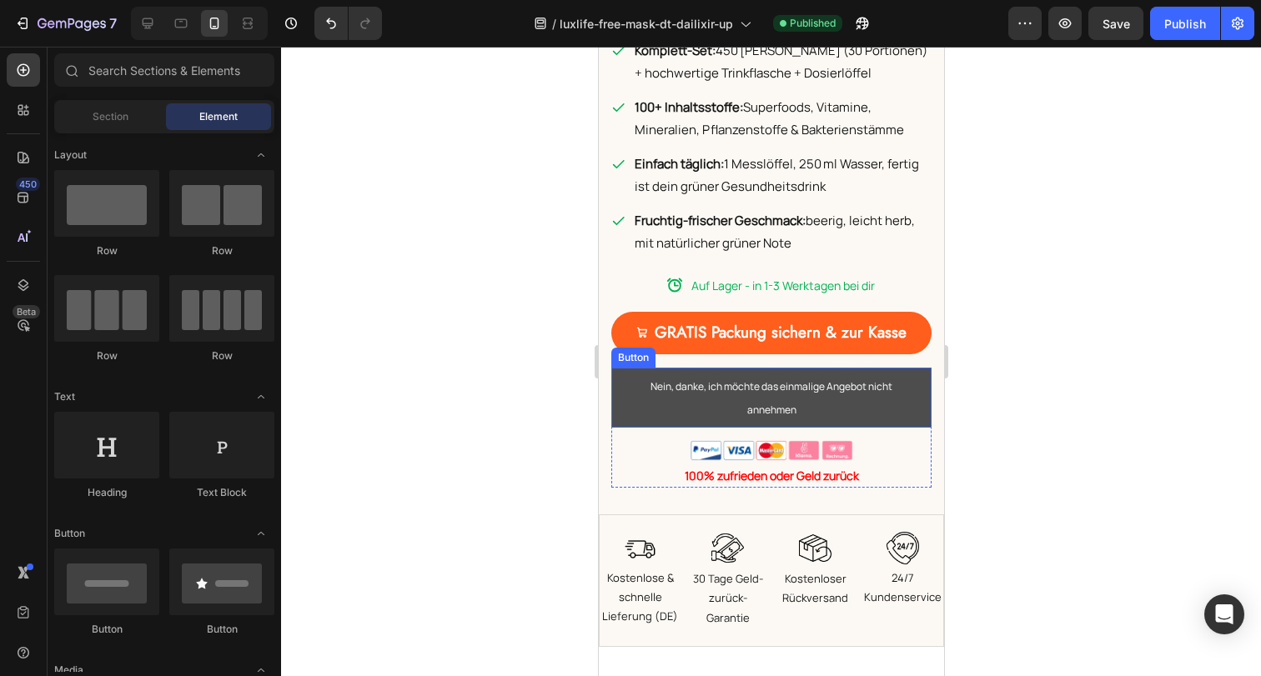
click at [907, 393] on link "Nein, danke, ich möchte das einmalige Angebot nicht annehmen" at bounding box center [770, 398] width 320 height 60
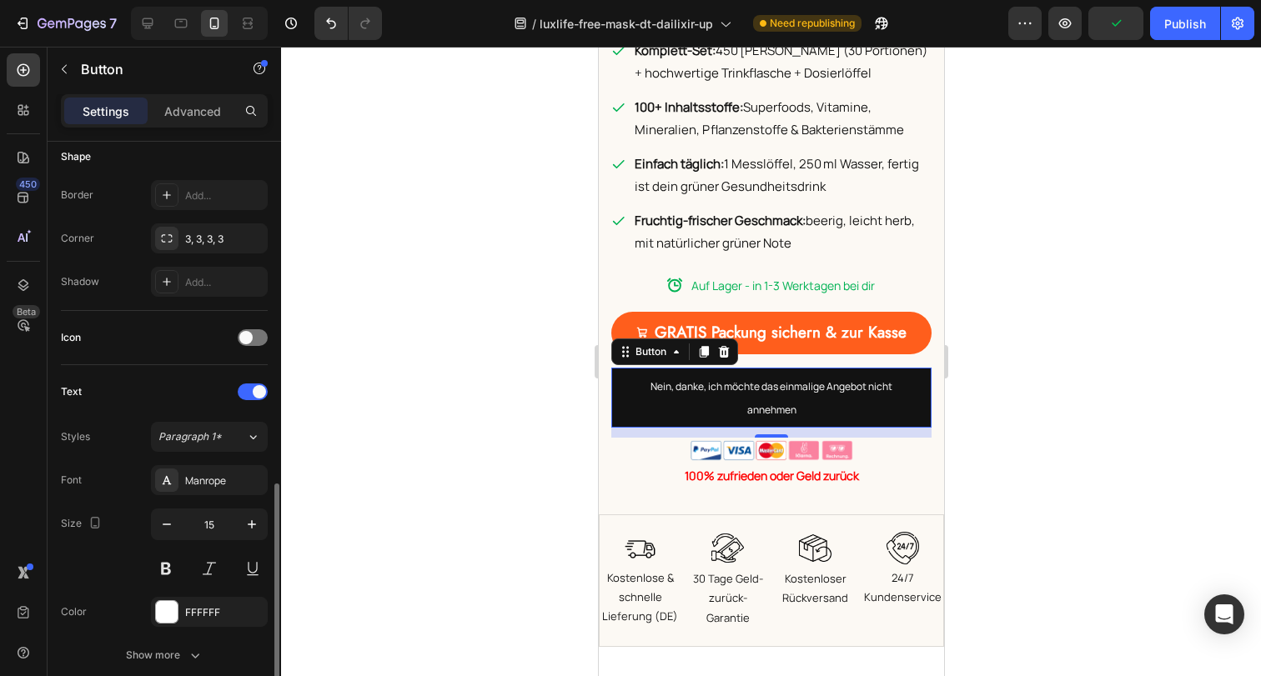
scroll to position [469, 0]
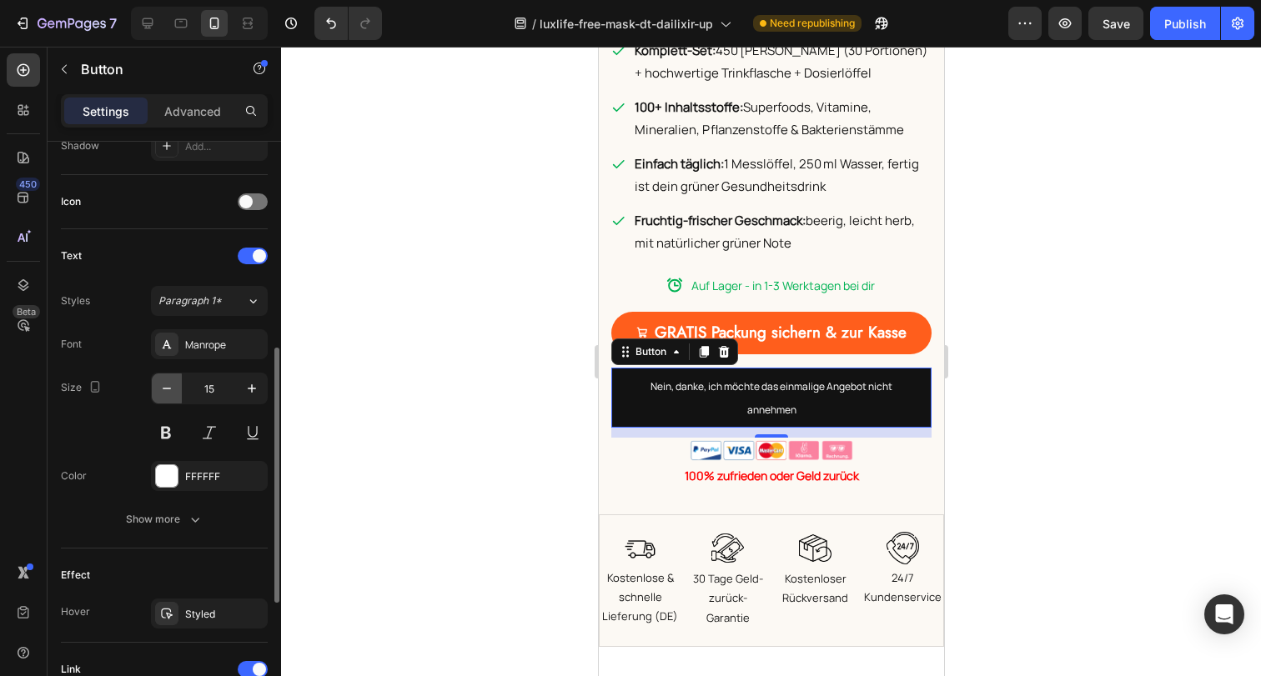
click at [163, 381] on icon "button" at bounding box center [166, 388] width 17 height 17
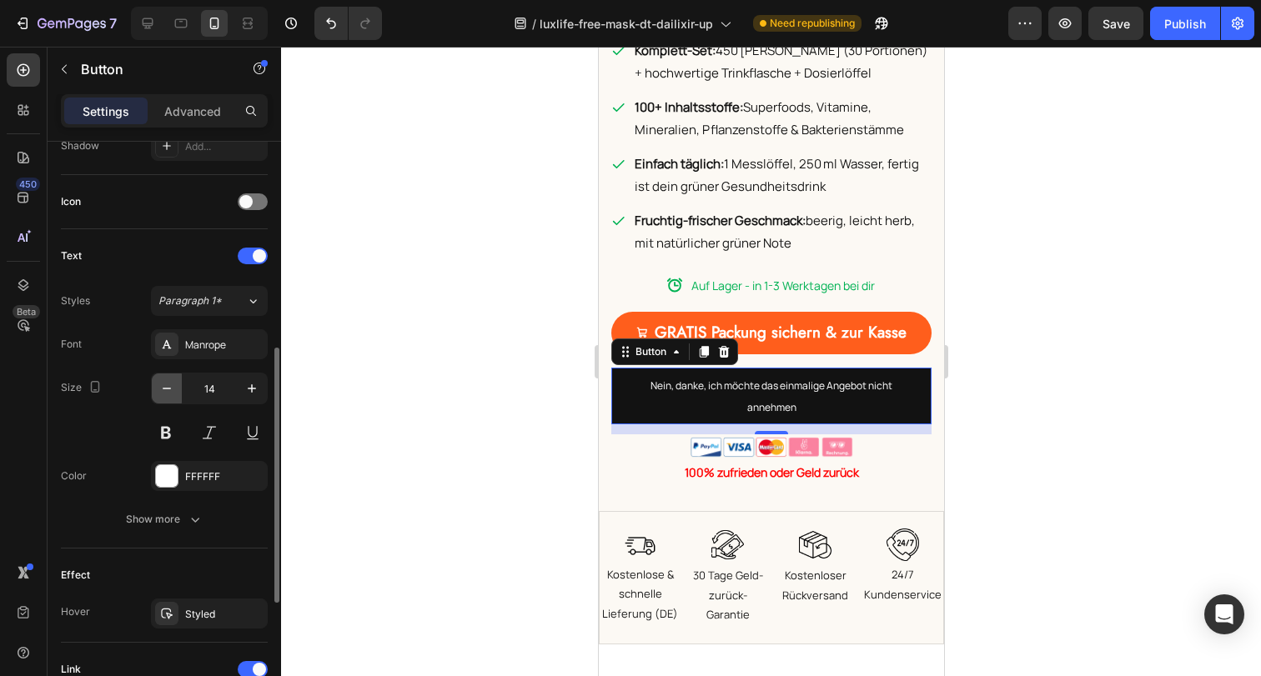
click at [168, 381] on icon "button" at bounding box center [166, 388] width 17 height 17
click at [169, 381] on icon "button" at bounding box center [166, 388] width 17 height 17
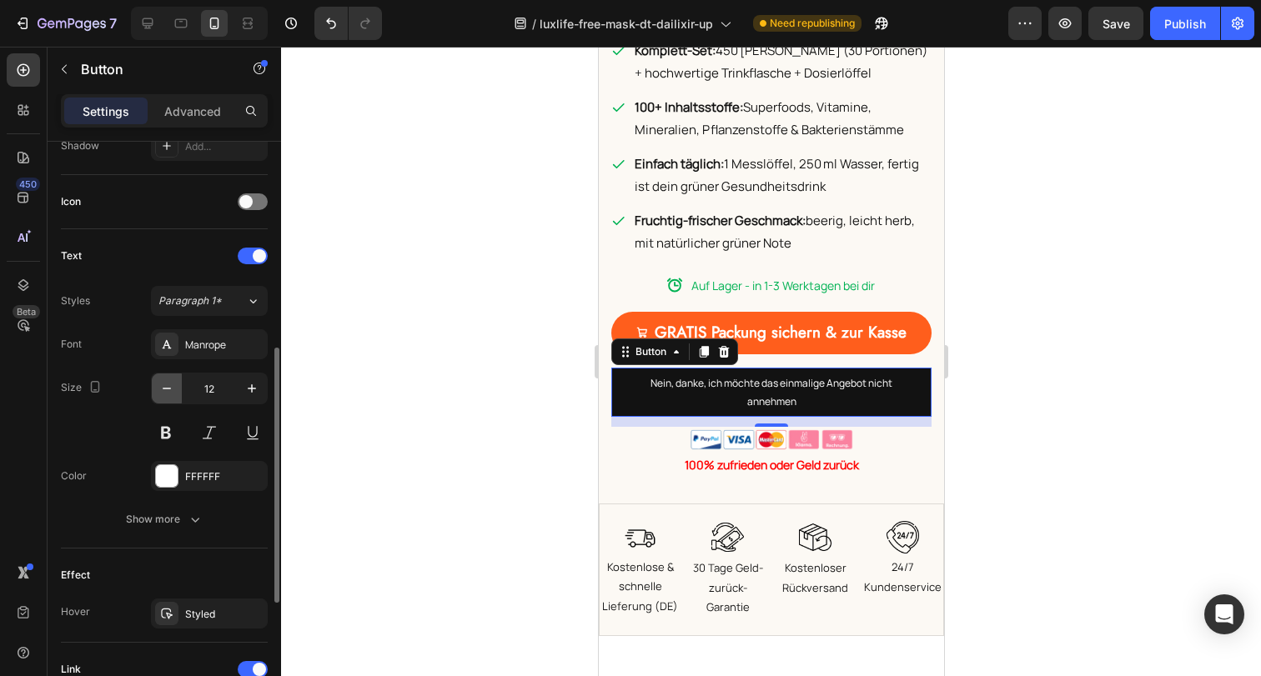
click at [169, 381] on icon "button" at bounding box center [166, 388] width 17 height 17
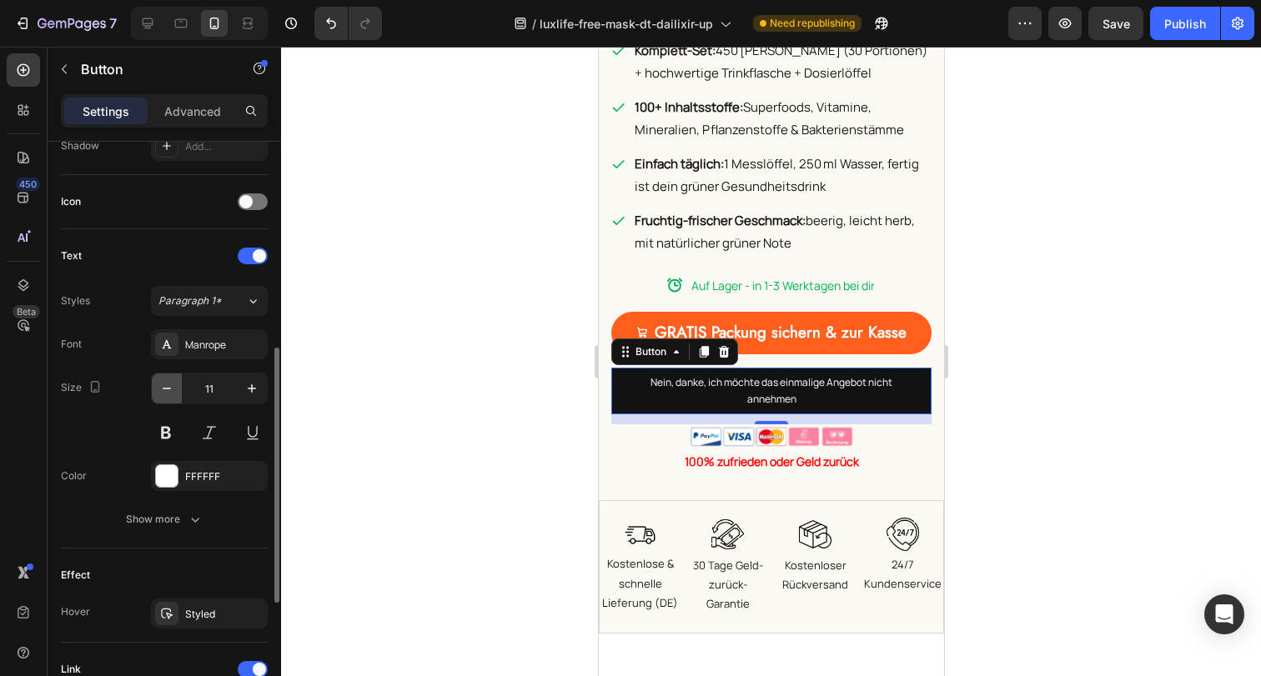
click at [169, 381] on icon "button" at bounding box center [166, 388] width 17 height 17
type input "10"
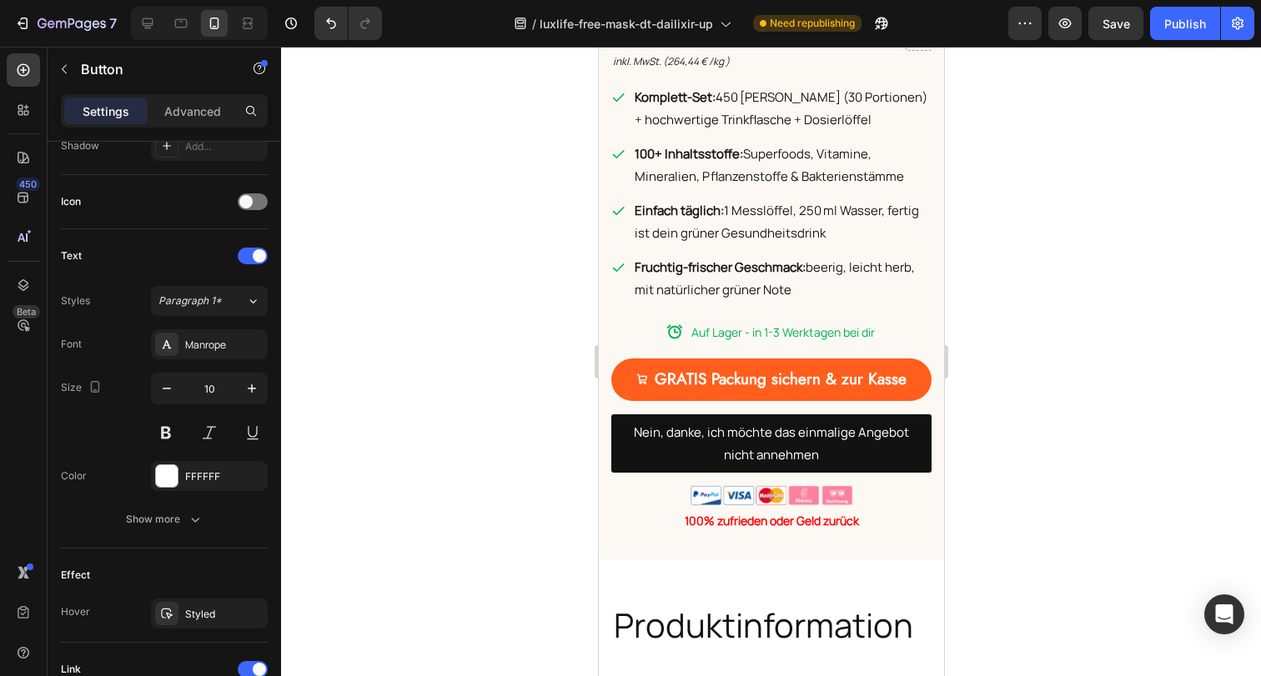
scroll to position [6096, 0]
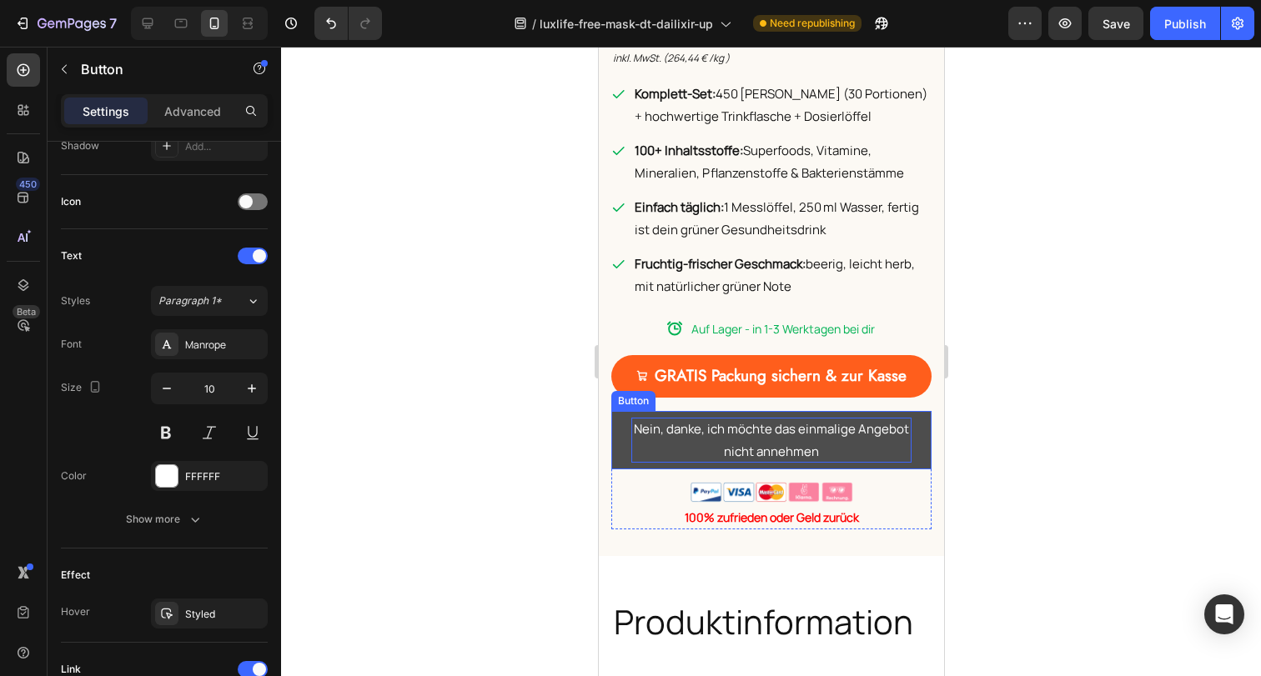
click at [637, 444] on p "Nein, danke, ich möchte das einmalige Angebot nicht annehmen" at bounding box center [770, 440] width 280 height 45
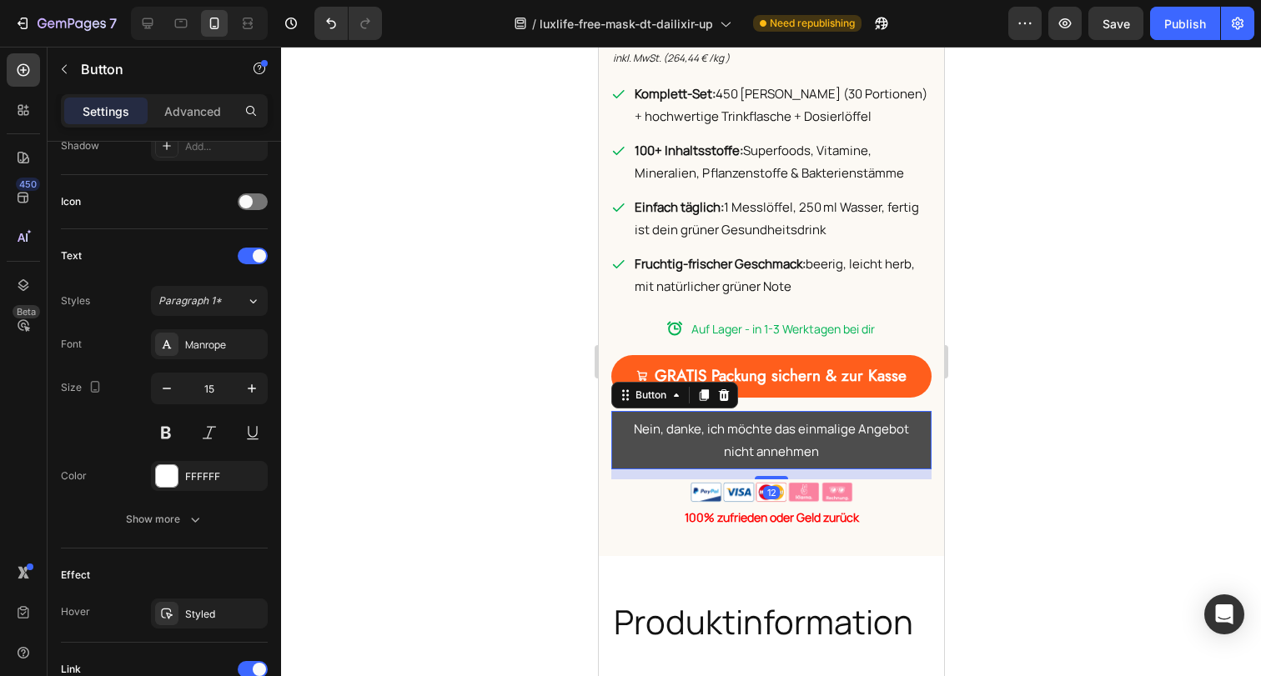
click at [617, 445] on link "Nein, danke, ich möchte das einmalige Angebot nicht annehmen" at bounding box center [770, 440] width 320 height 58
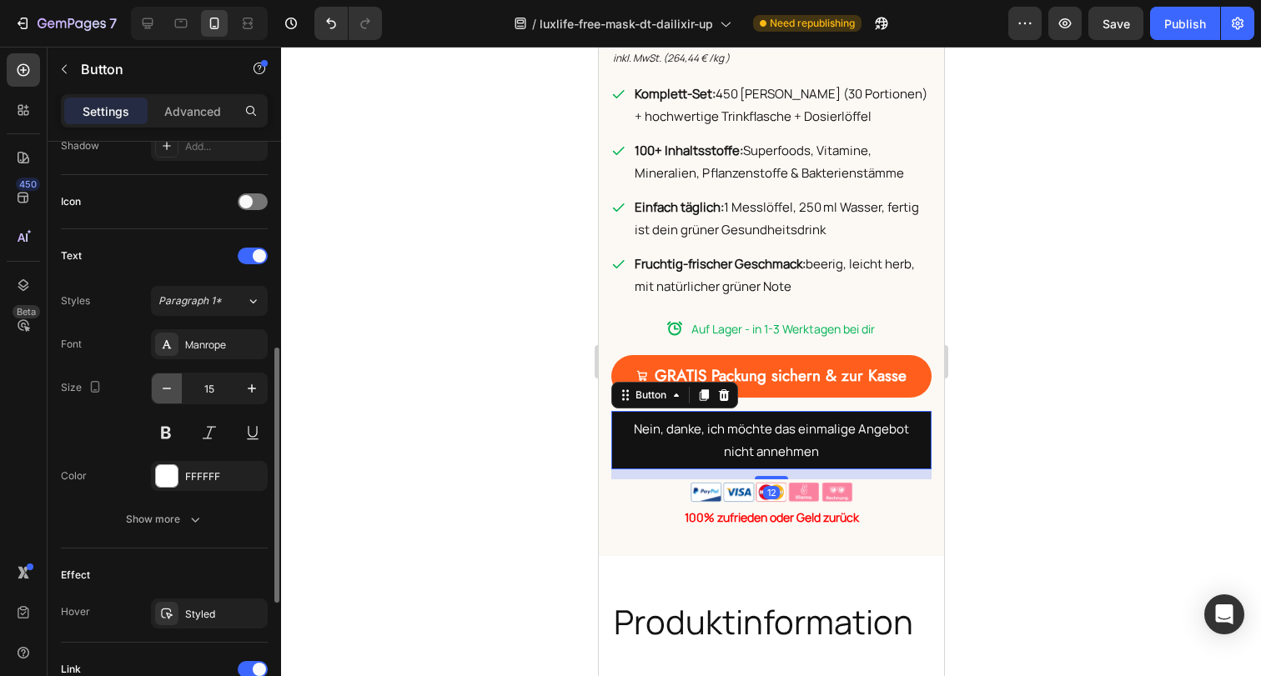
click at [170, 388] on icon "button" at bounding box center [167, 389] width 8 height 2
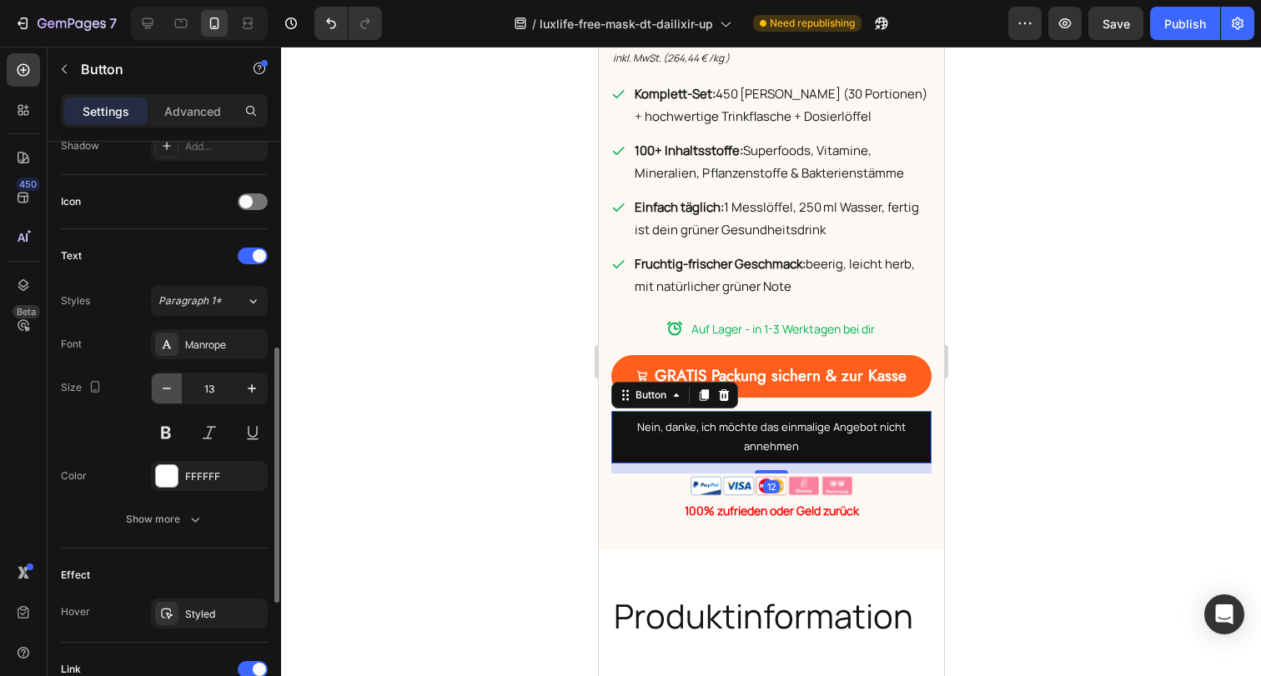
click at [170, 388] on icon "button" at bounding box center [167, 389] width 8 height 2
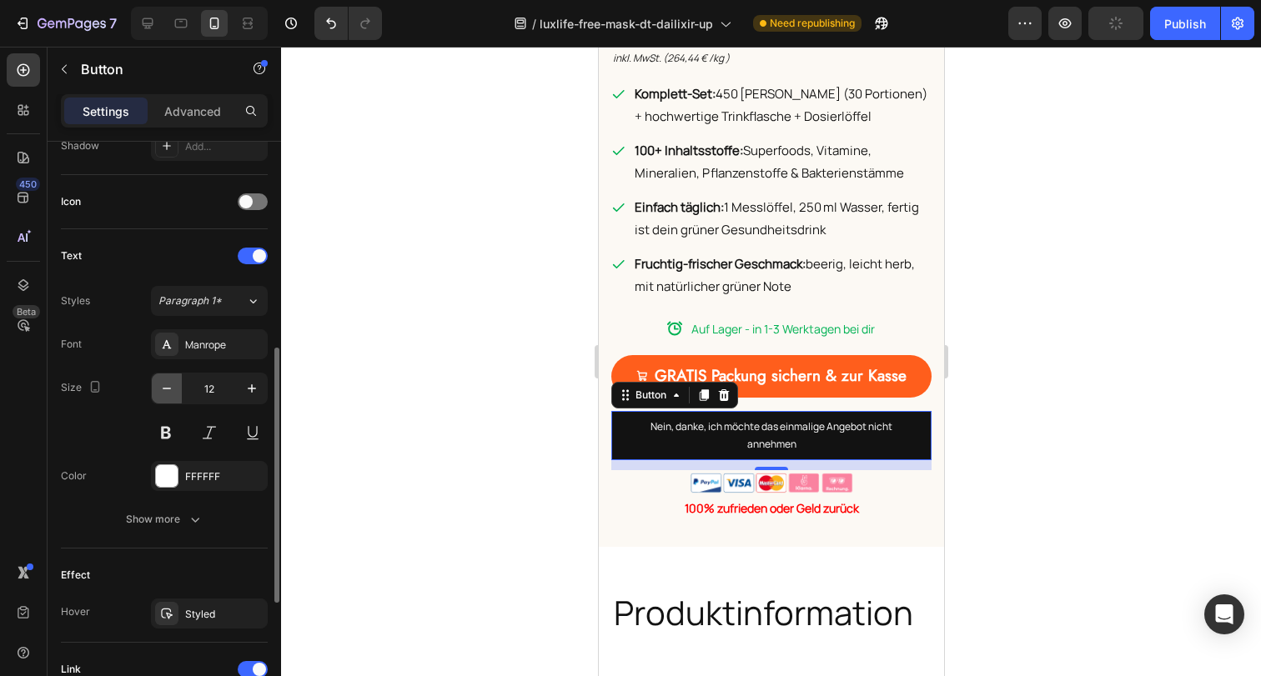
click at [170, 388] on icon "button" at bounding box center [167, 389] width 8 height 2
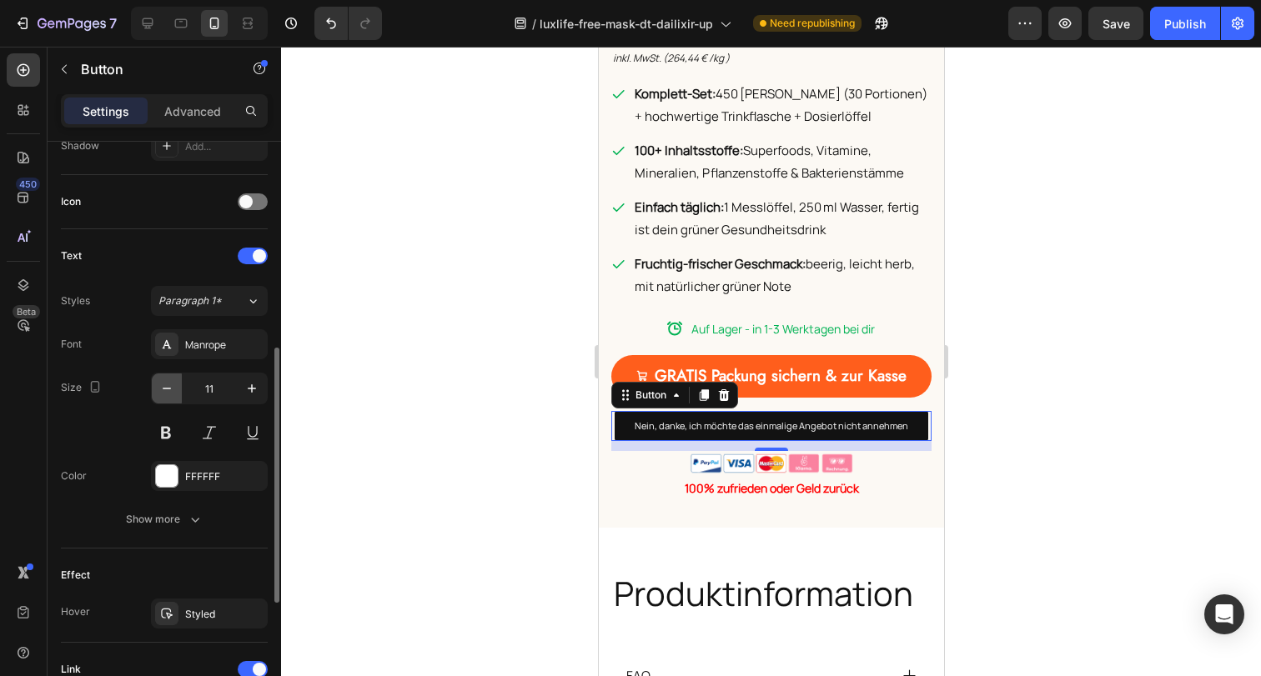
click at [161, 389] on icon "button" at bounding box center [166, 388] width 17 height 17
type input "10"
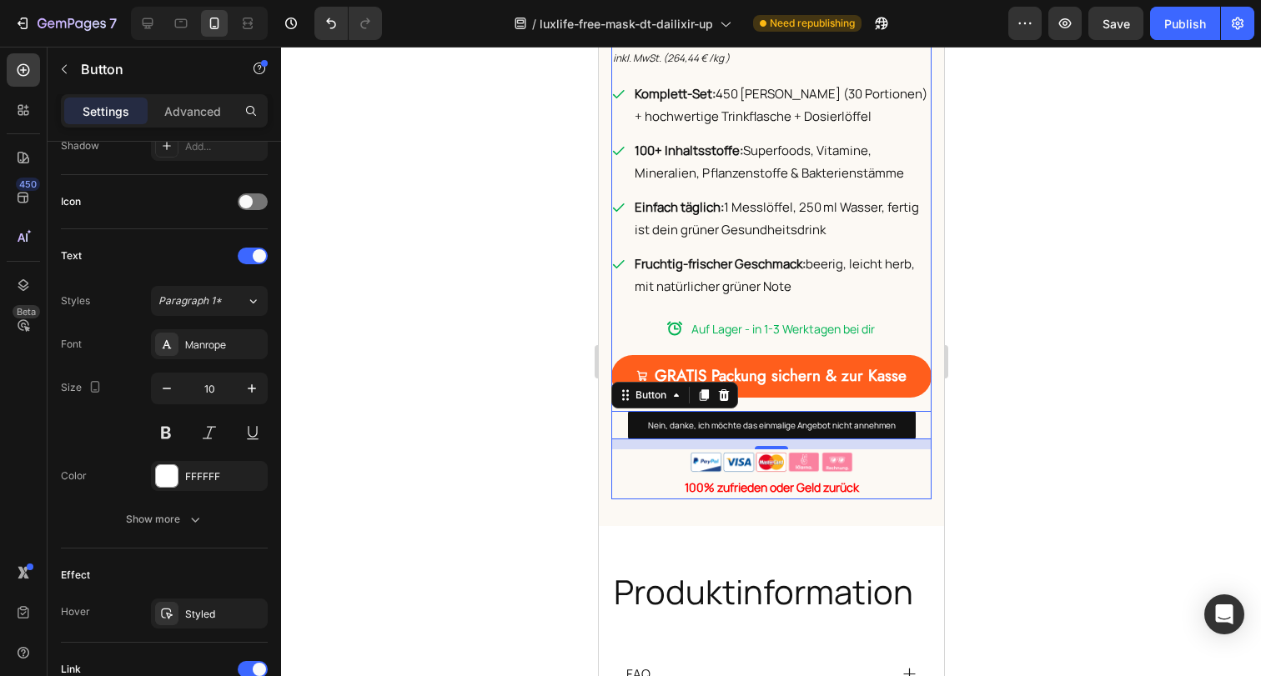
click at [1056, 427] on div at bounding box center [771, 362] width 980 height 630
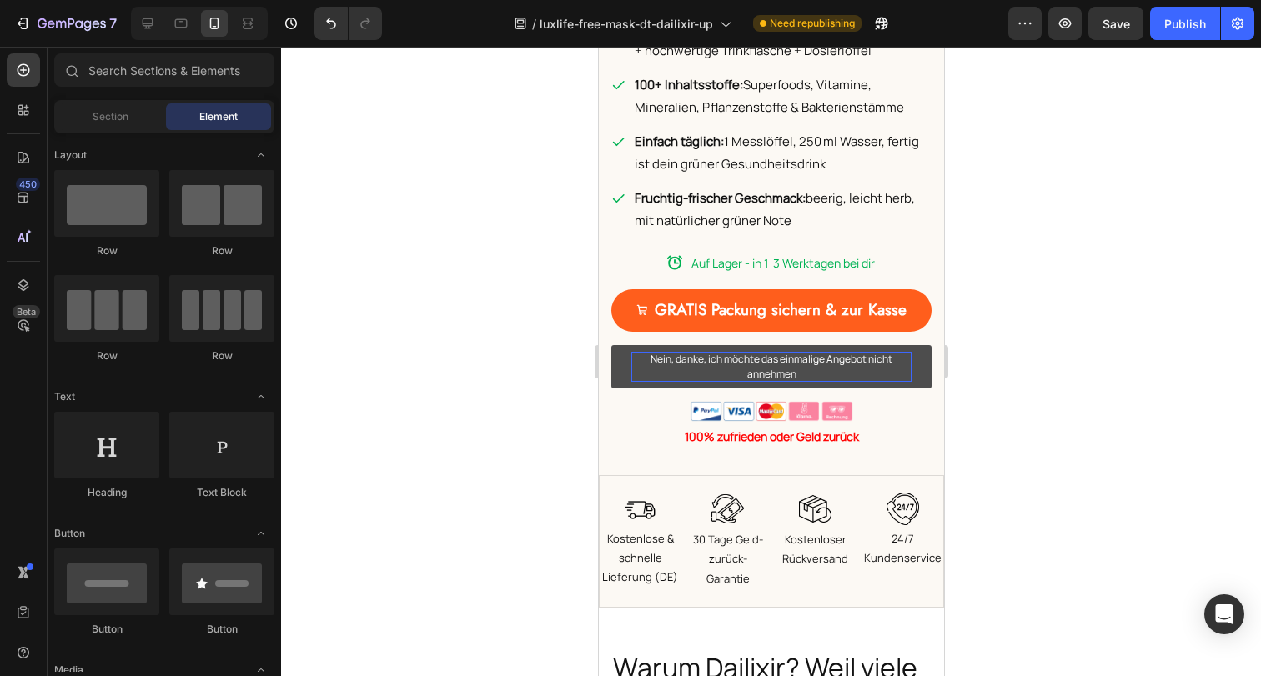
scroll to position [1258, 0]
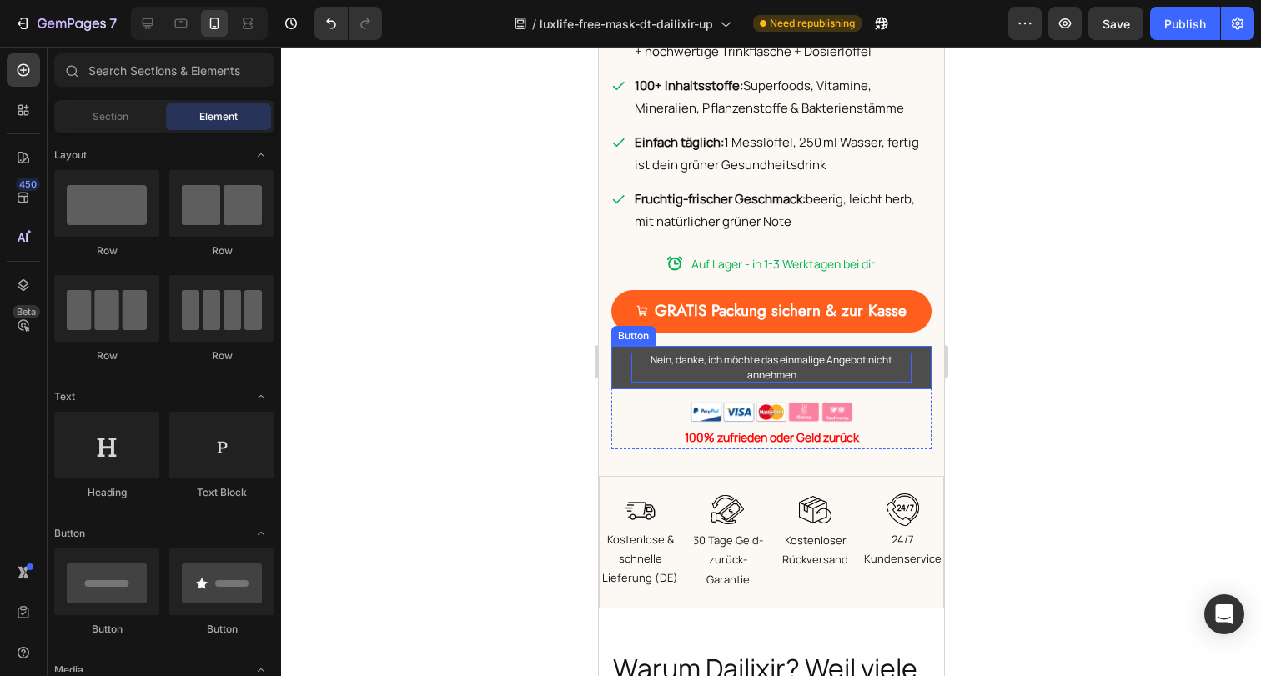
click at [858, 353] on span "Nein, danke, ich möchte das einmalige Angebot nicht annehmen" at bounding box center [771, 367] width 242 height 29
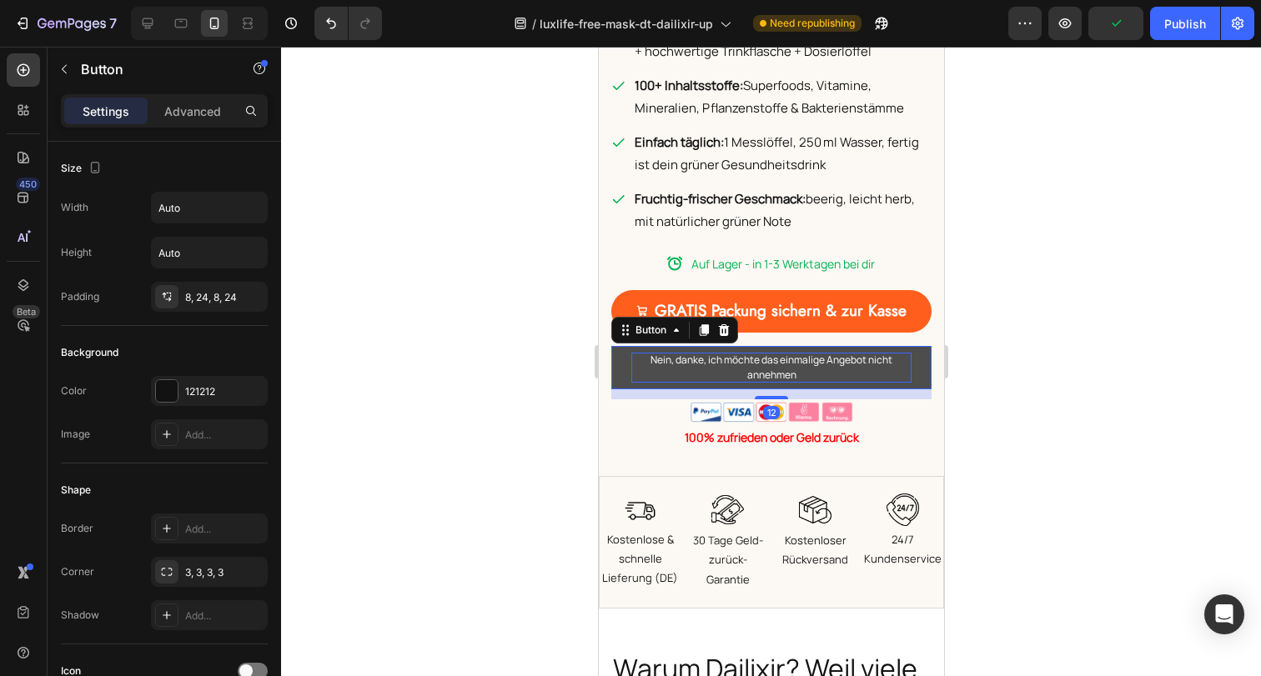
click at [855, 353] on span "Nein, danke, ich möchte das einmalige Angebot nicht annehmen" at bounding box center [771, 367] width 242 height 29
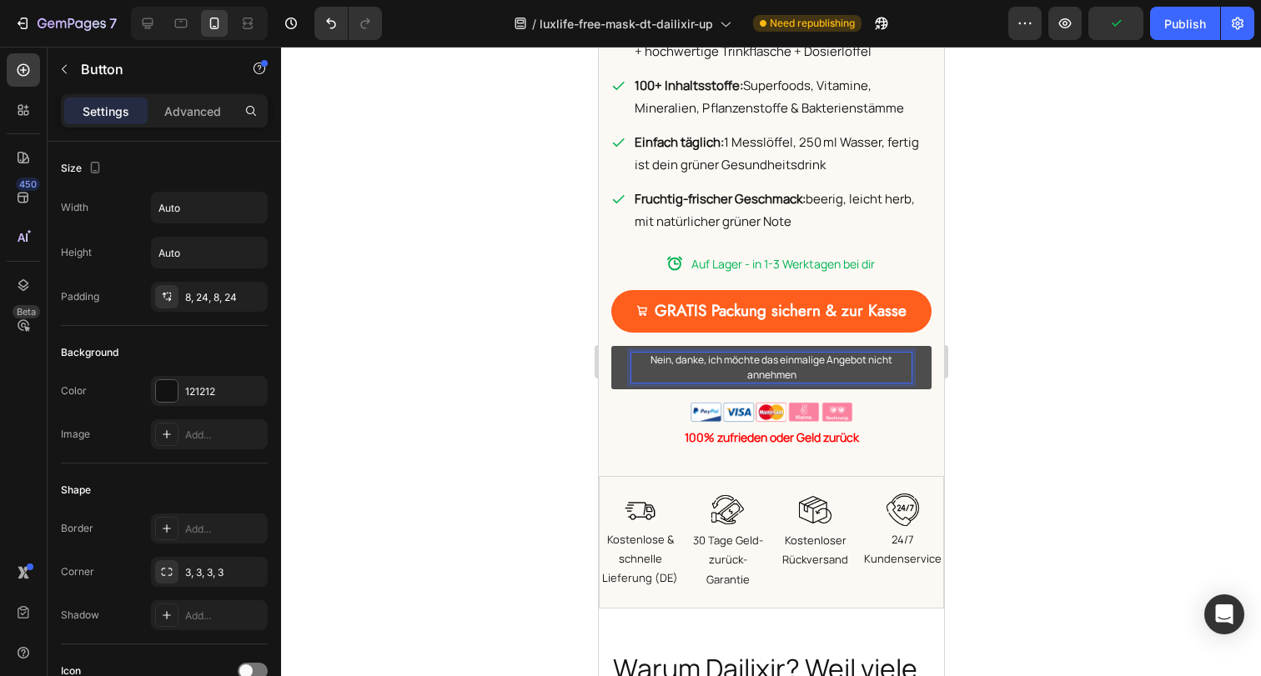
click at [808, 353] on span "Nein, danke, ich möchte das einmalige Angebot nicht annehmen" at bounding box center [771, 367] width 242 height 29
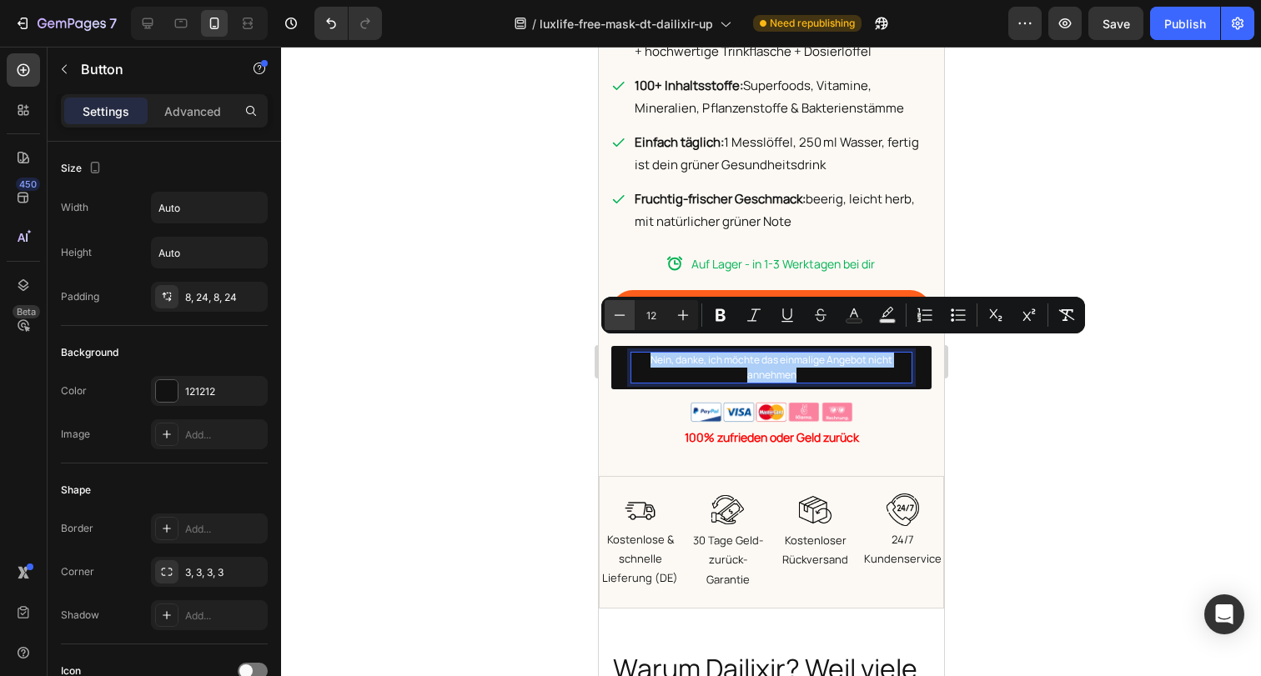
click at [628, 313] on button "Minus" at bounding box center [620, 315] width 30 height 30
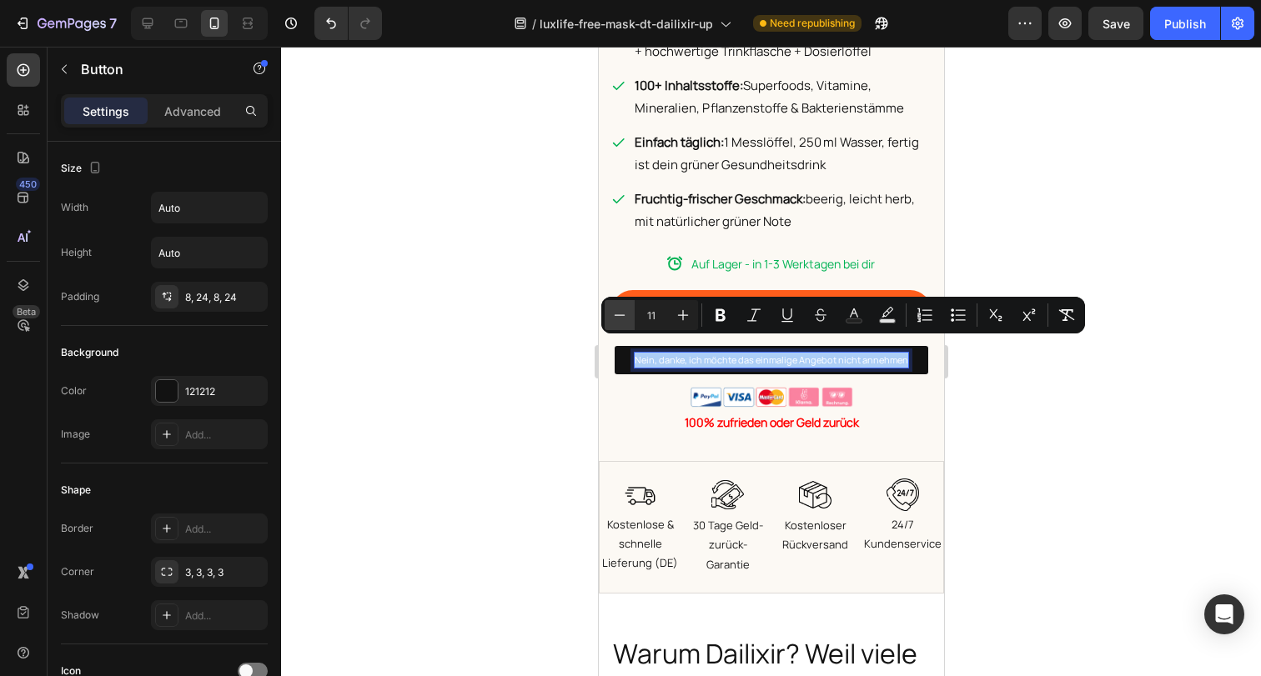
click at [628, 313] on button "Minus" at bounding box center [620, 315] width 30 height 30
type input "10"
click at [1143, 430] on div at bounding box center [771, 362] width 980 height 630
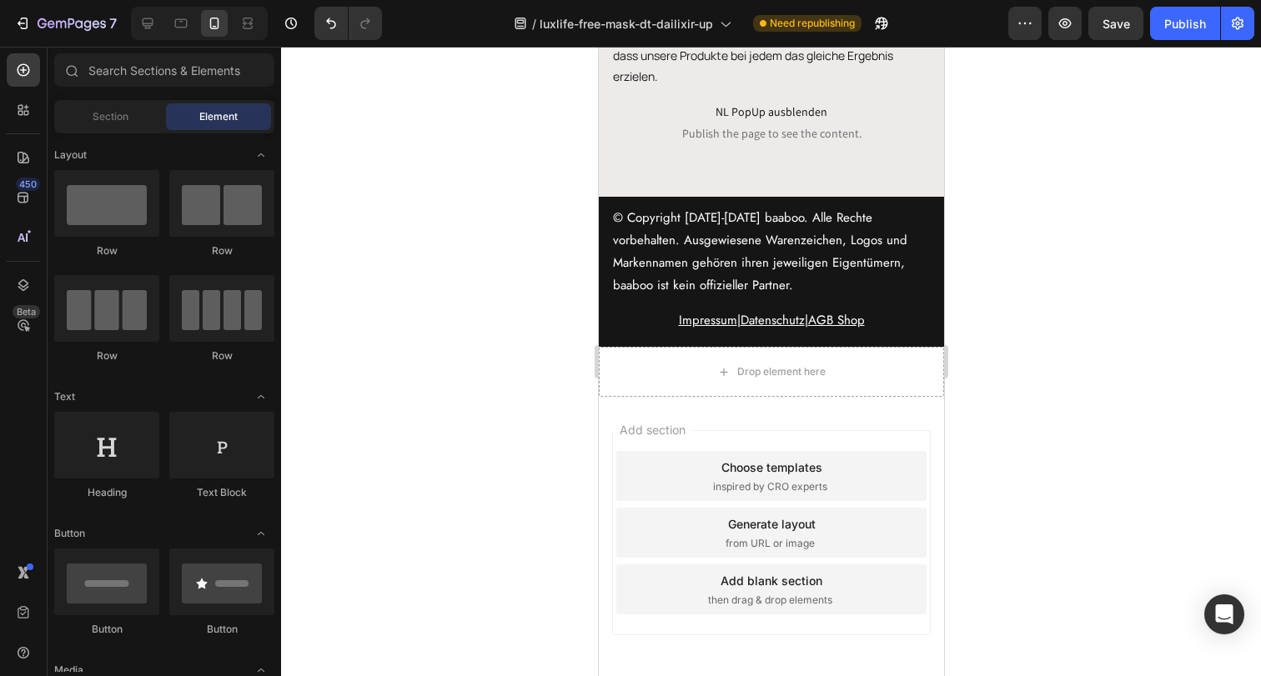
scroll to position [8302, 0]
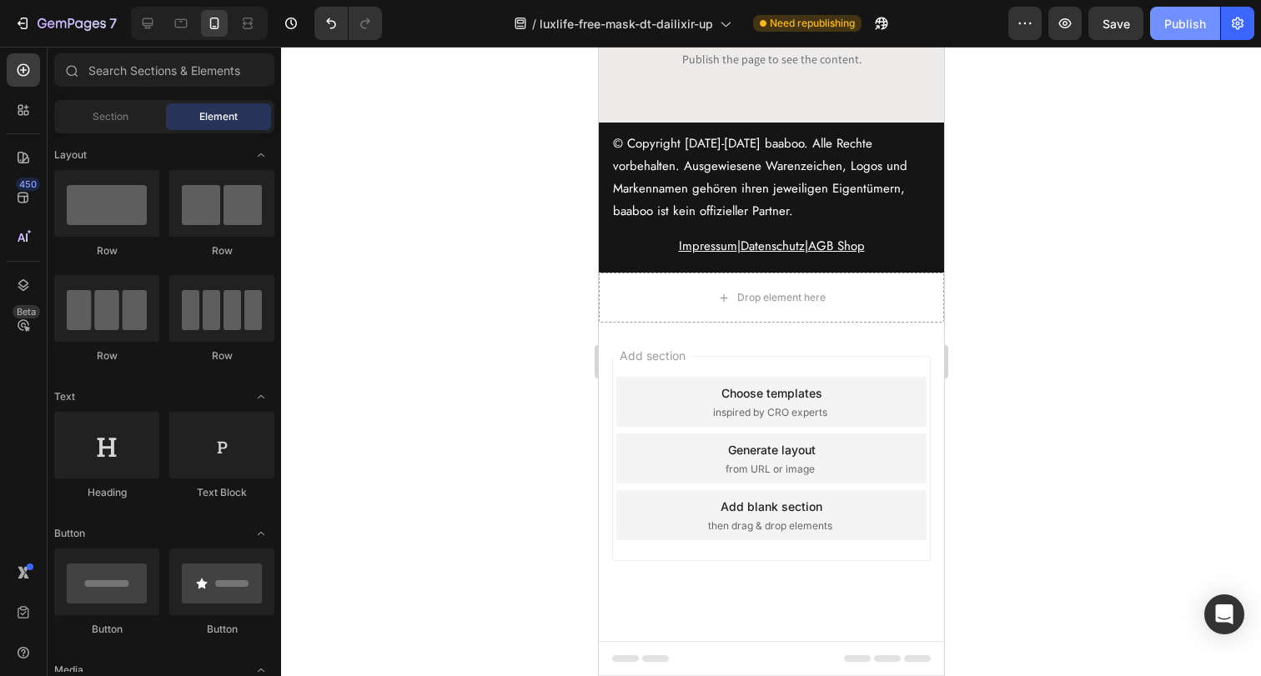
click at [1175, 27] on div "Publish" at bounding box center [1185, 24] width 42 height 18
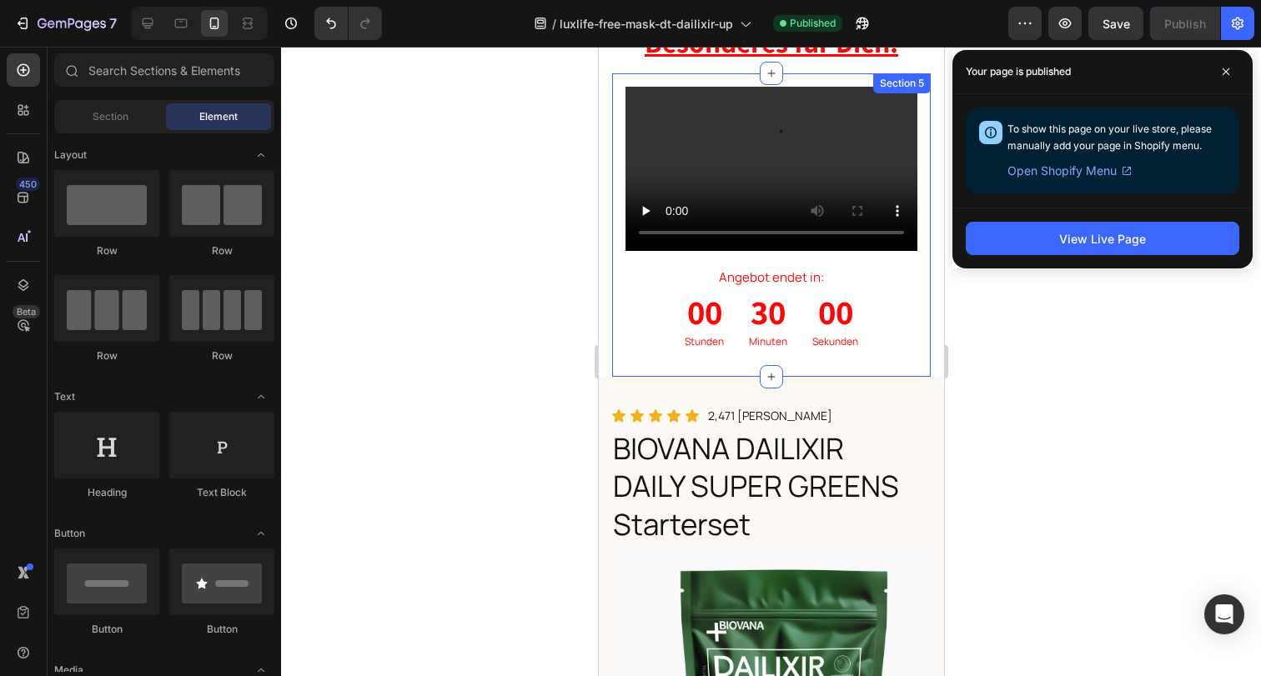
scroll to position [0, 0]
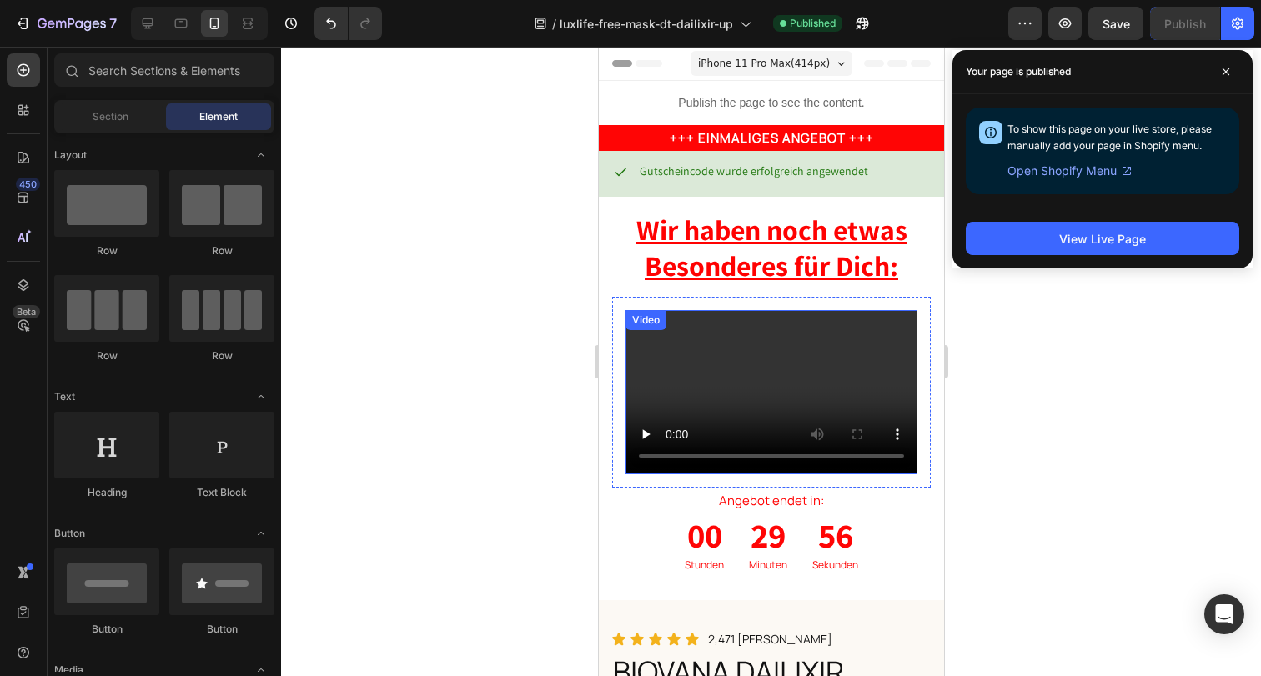
click at [701, 329] on div "Video" at bounding box center [771, 392] width 292 height 164
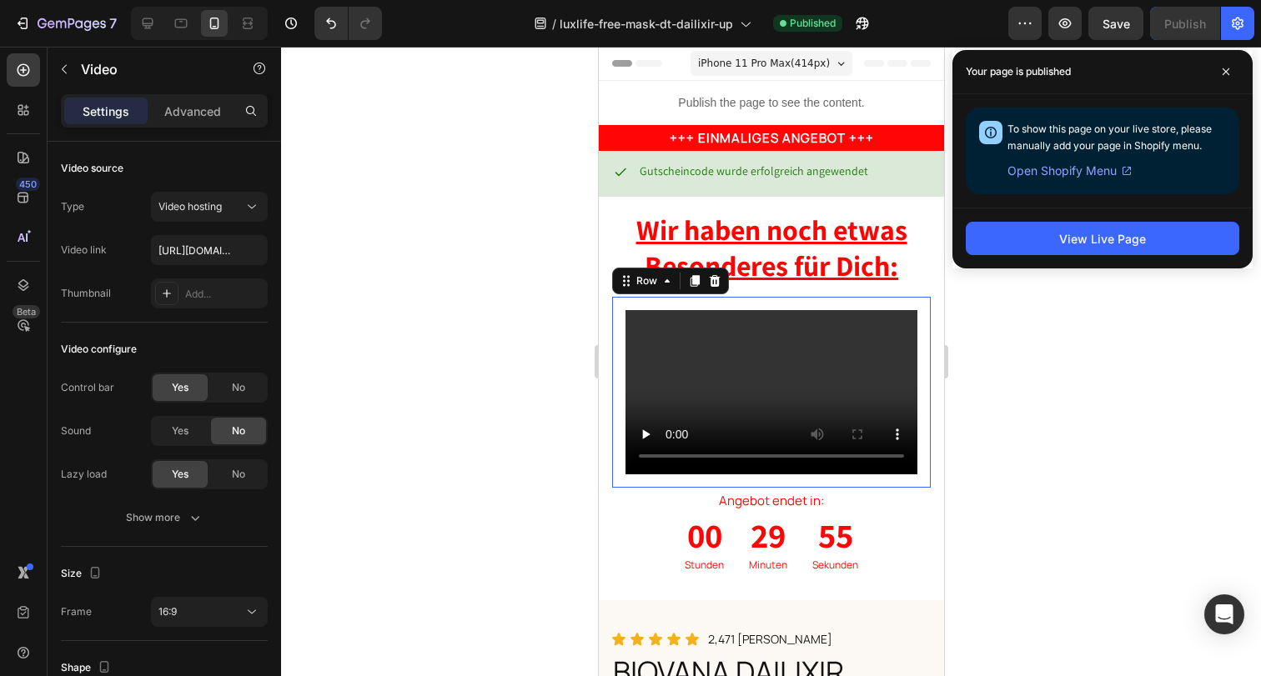
click at [692, 300] on div "Video Row 0" at bounding box center [770, 392] width 319 height 191
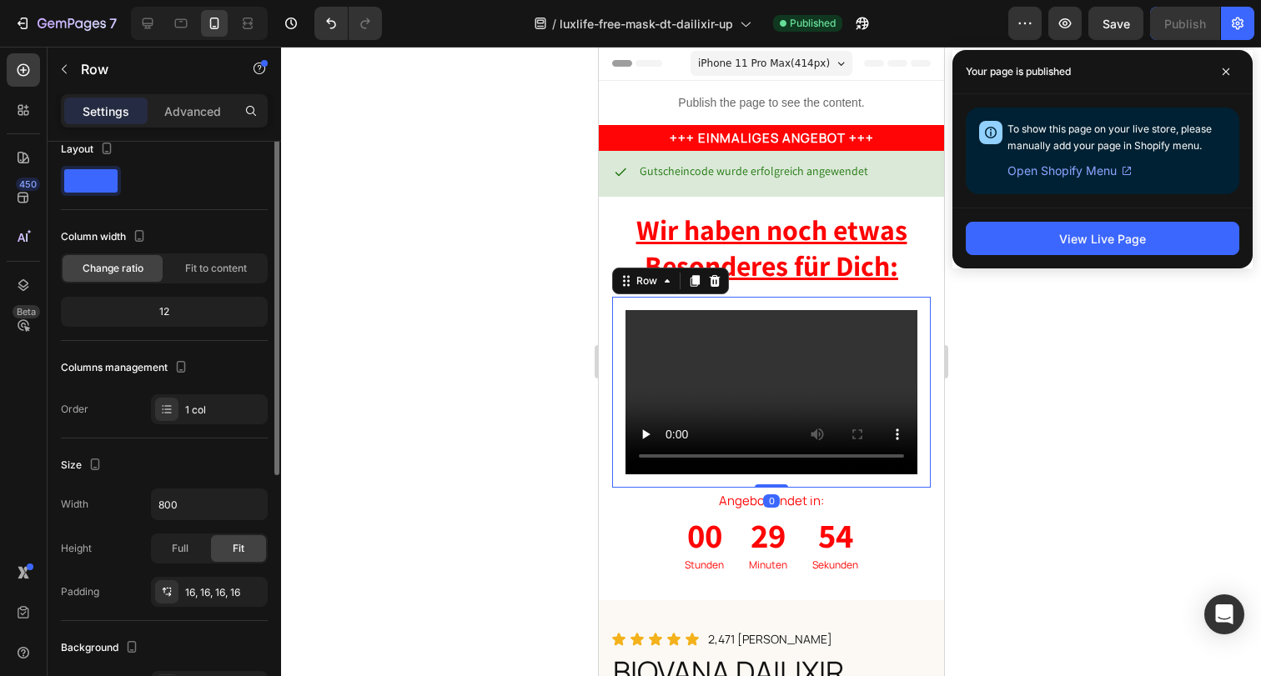
scroll to position [95, 0]
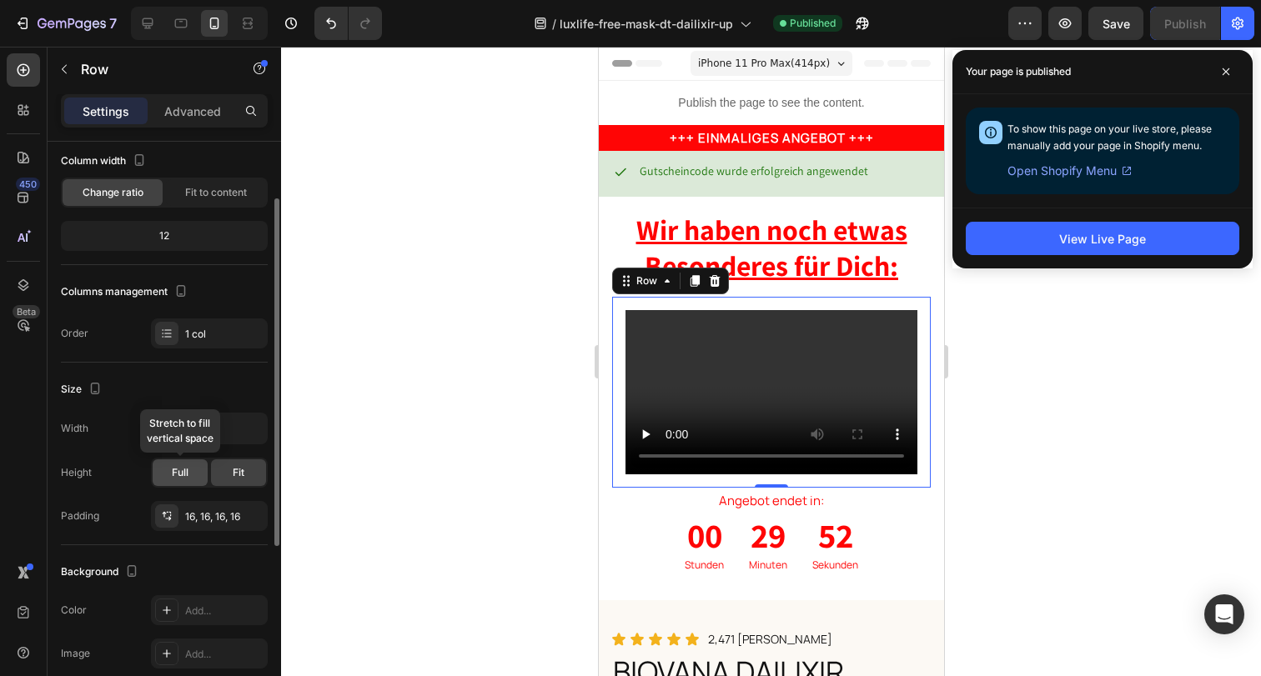
click at [184, 464] on div "Full" at bounding box center [180, 472] width 55 height 27
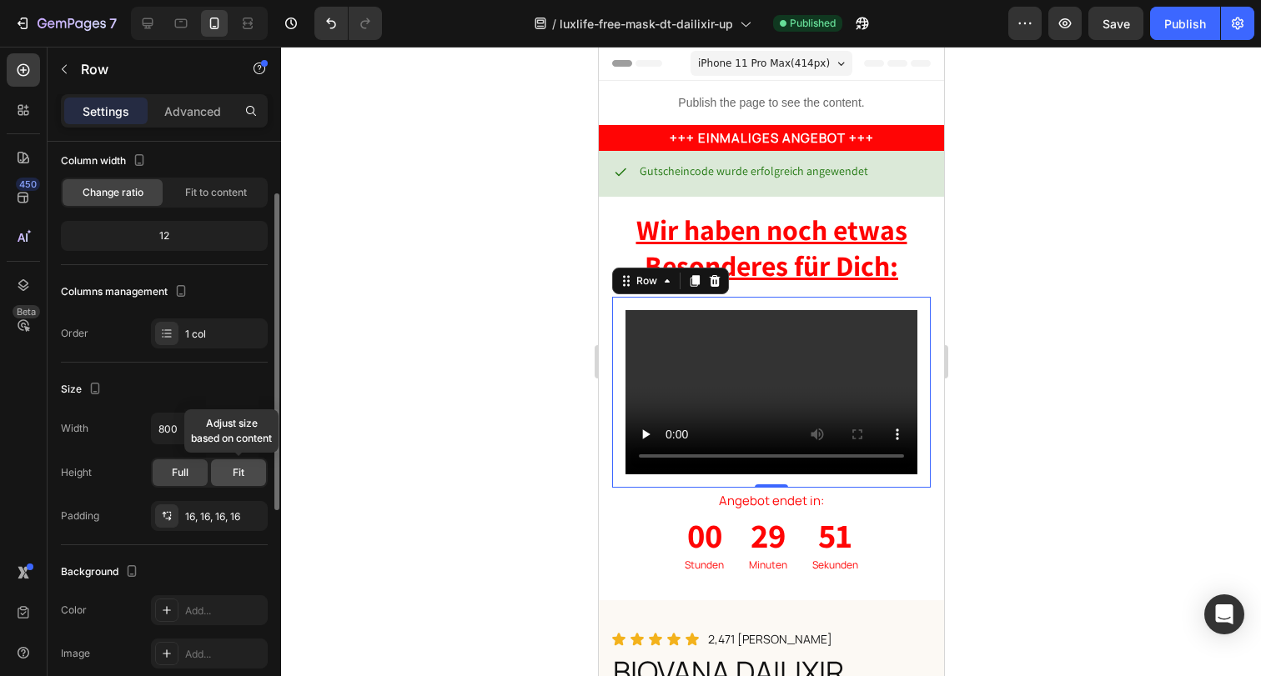
click at [248, 474] on div "Fit" at bounding box center [238, 472] width 55 height 27
click at [253, 424] on icon "button" at bounding box center [251, 428] width 17 height 17
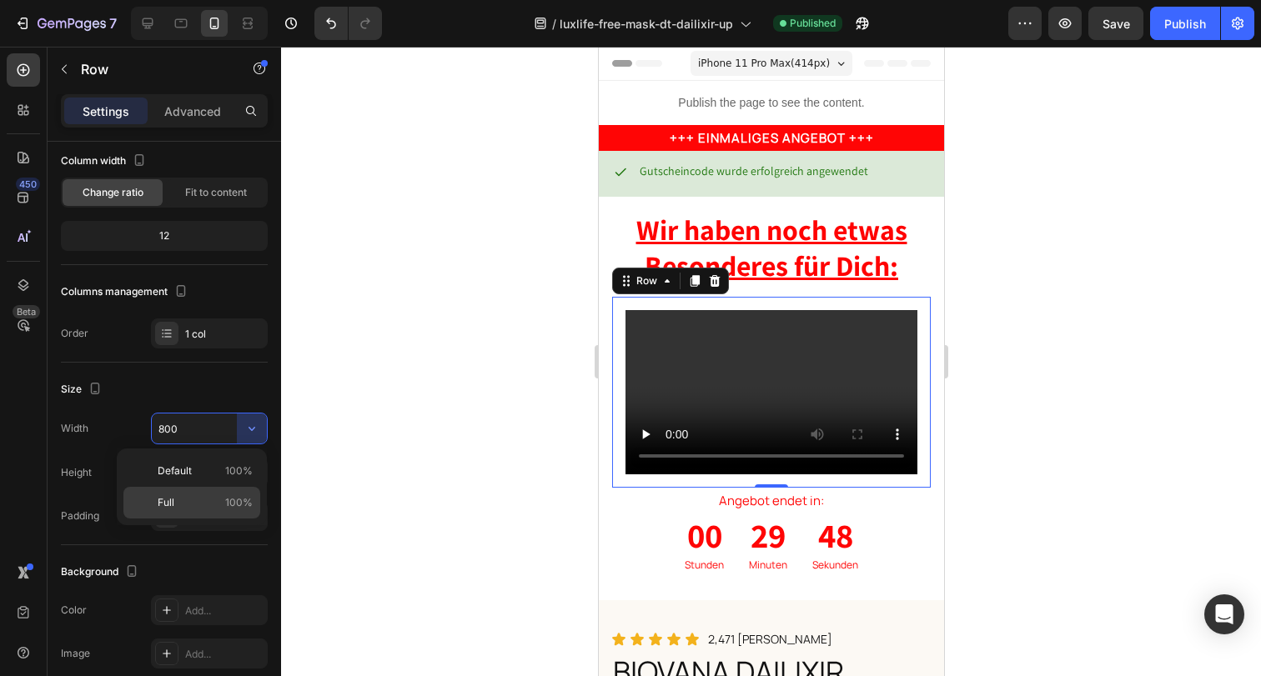
click at [223, 490] on div "Full 100%" at bounding box center [191, 503] width 137 height 32
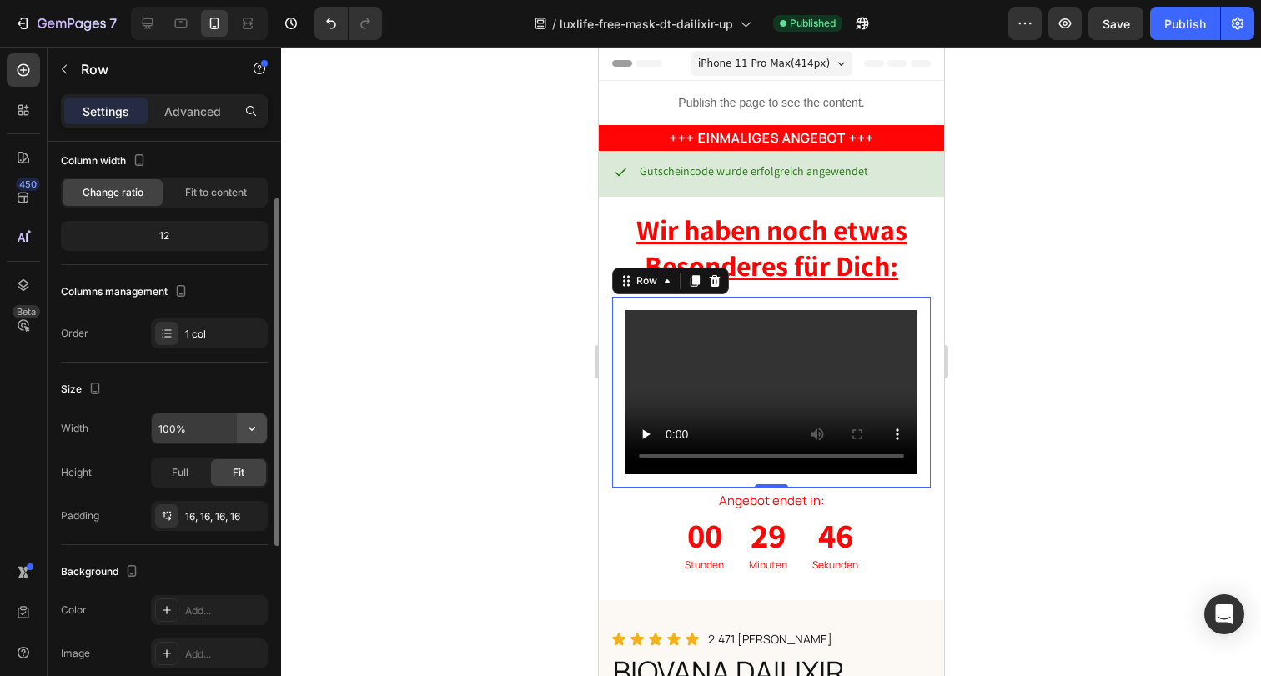
click at [247, 426] on icon "button" at bounding box center [251, 428] width 17 height 17
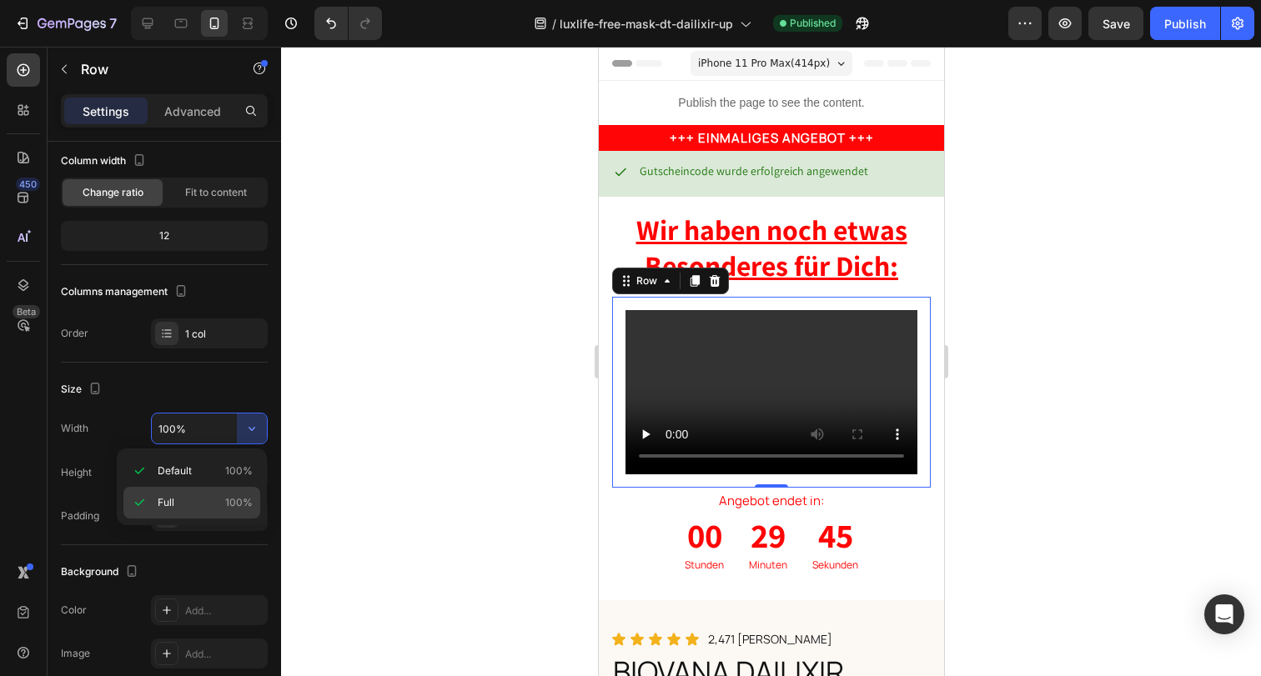
click at [226, 495] on span "100%" at bounding box center [239, 502] width 28 height 15
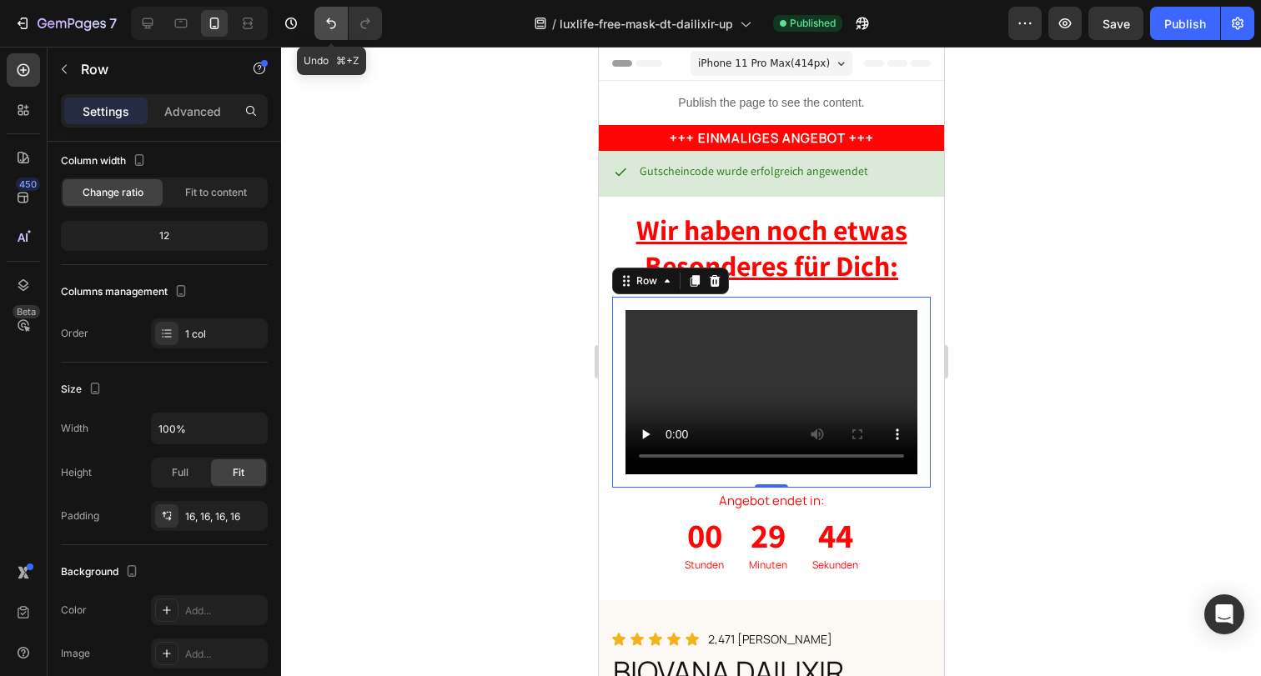
click at [327, 15] on icon "Undo/Redo" at bounding box center [331, 23] width 17 height 17
type input "800"
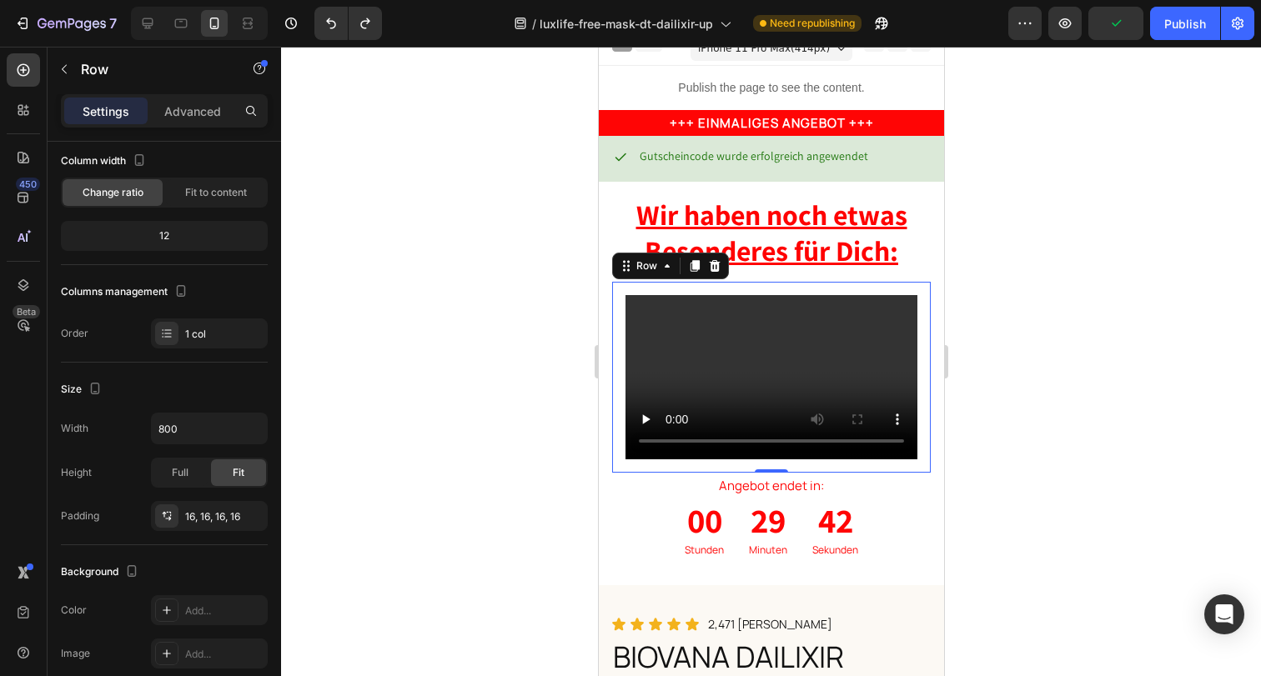
scroll to position [28, 0]
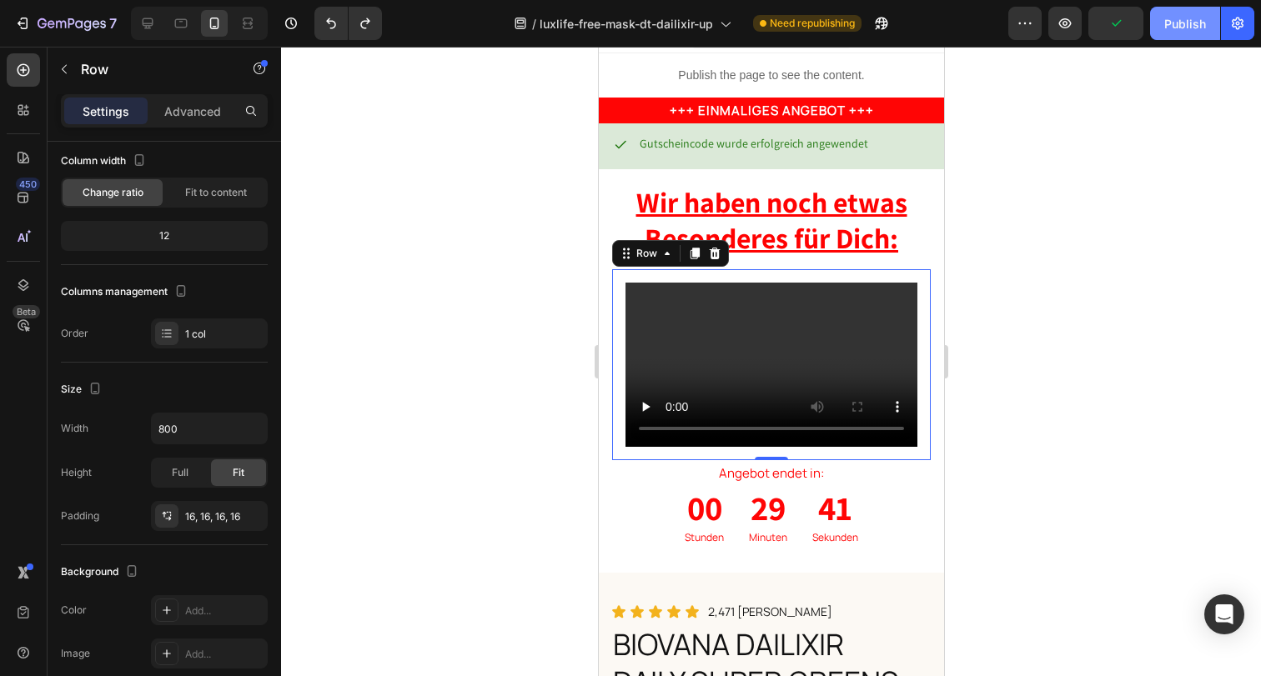
click at [1183, 23] on div "Publish" at bounding box center [1185, 24] width 42 height 18
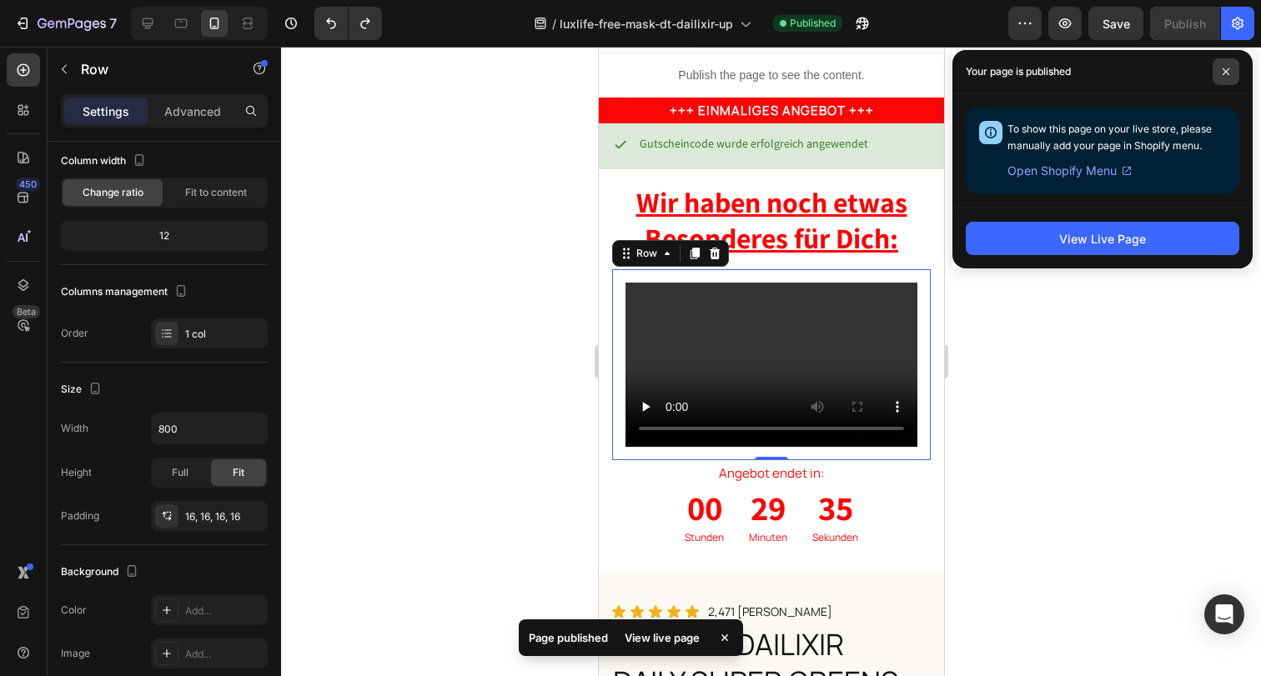
click at [1217, 74] on span at bounding box center [1225, 71] width 27 height 27
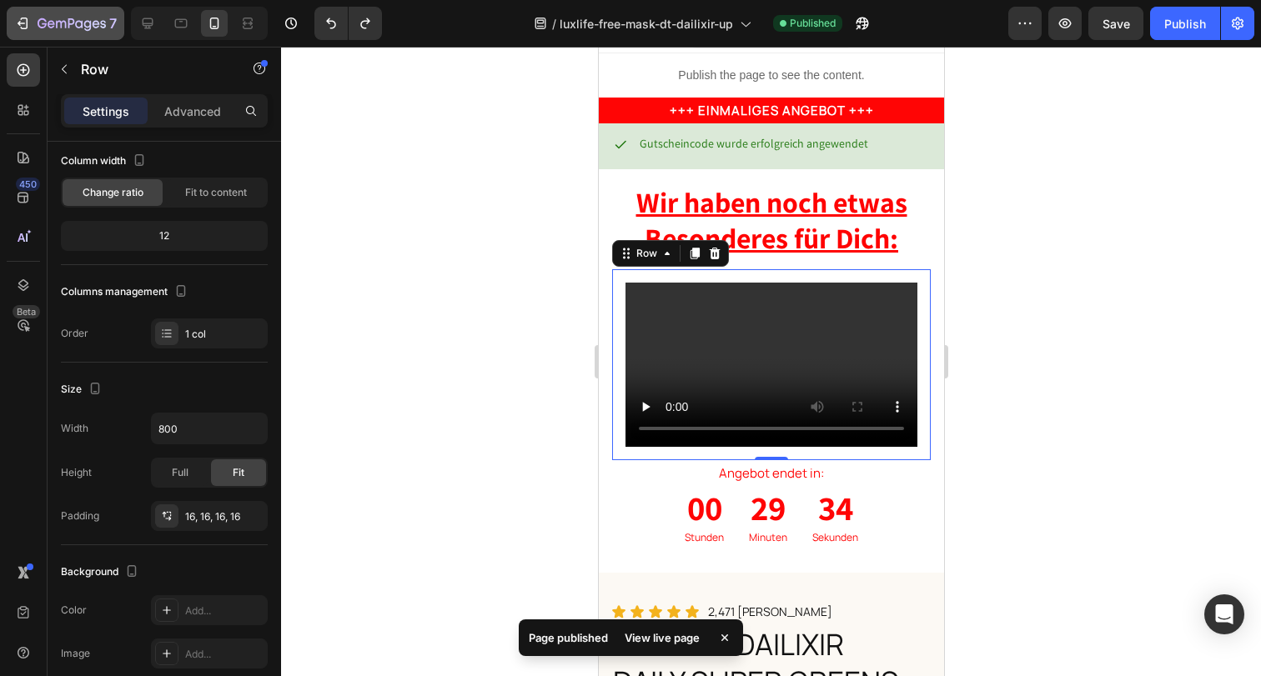
click at [43, 28] on icon "button" at bounding box center [72, 25] width 68 height 14
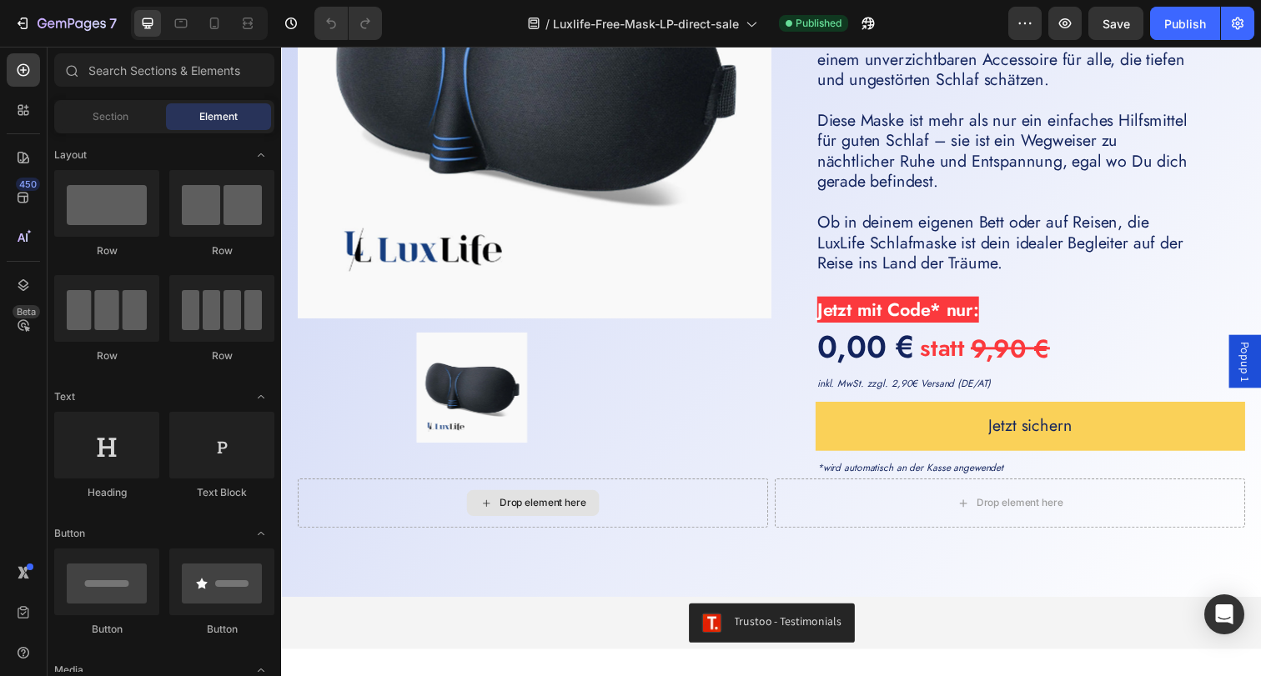
scroll to position [4608, 0]
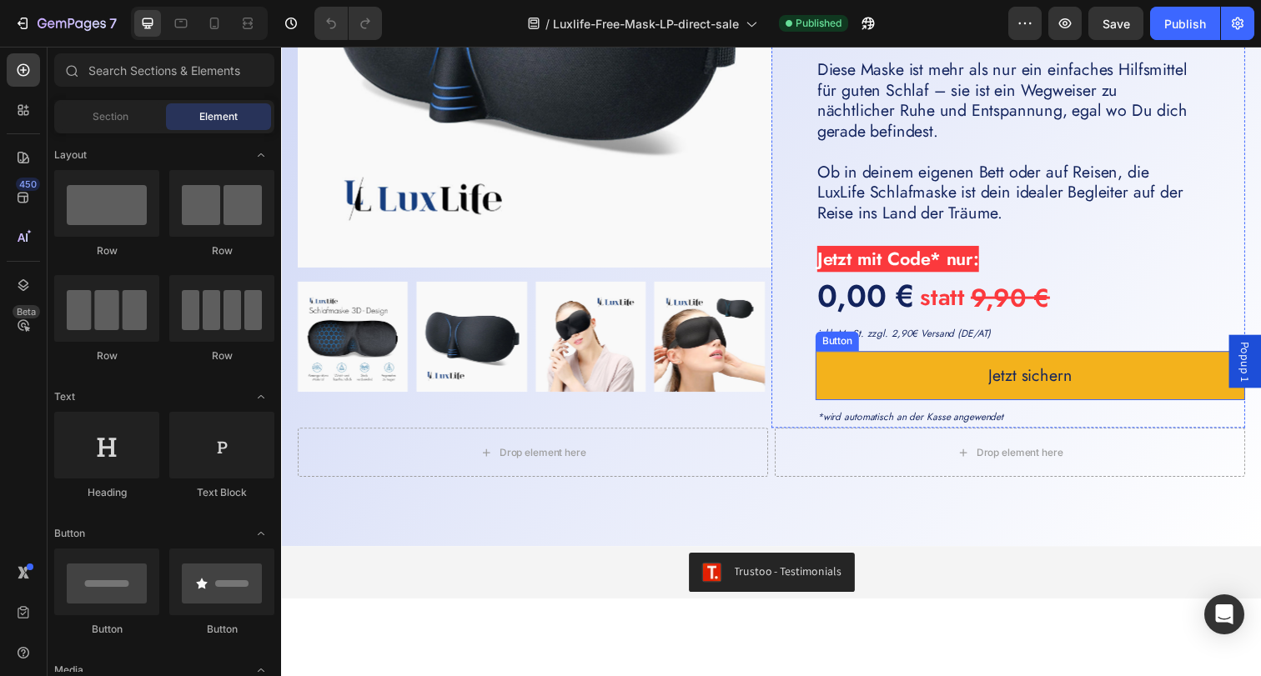
click at [863, 381] on button "Jetzt sichern" at bounding box center [1045, 383] width 439 height 50
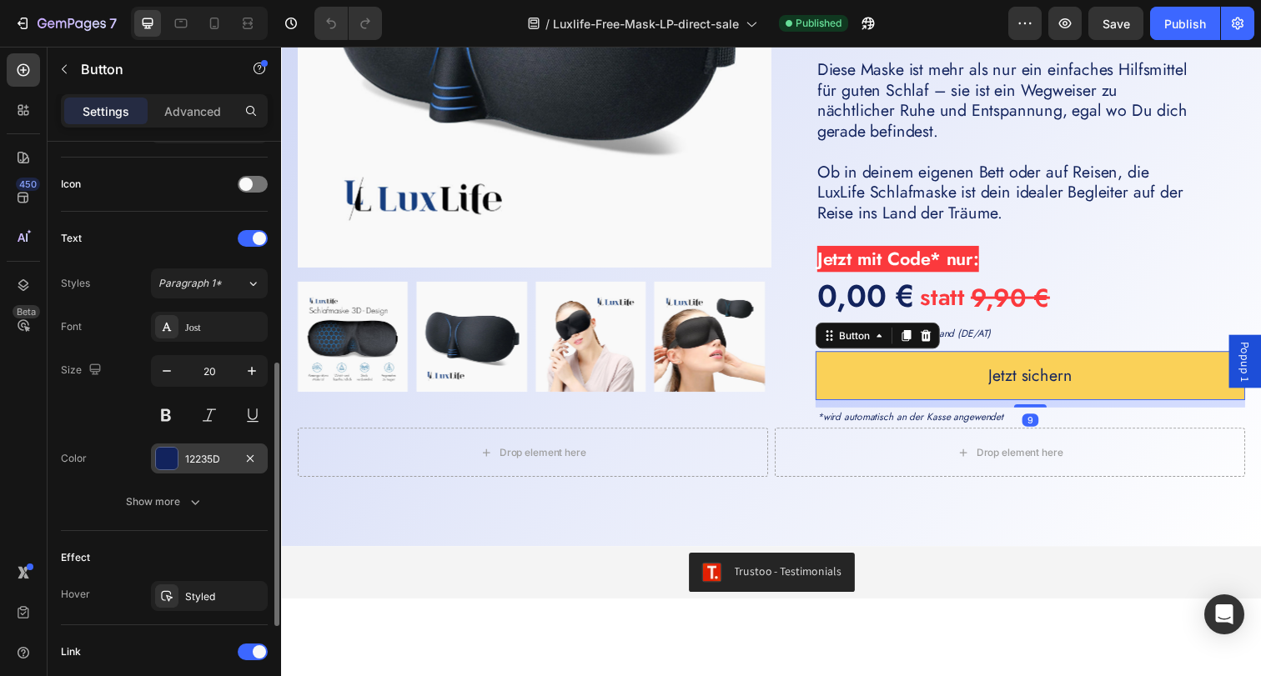
scroll to position [700, 0]
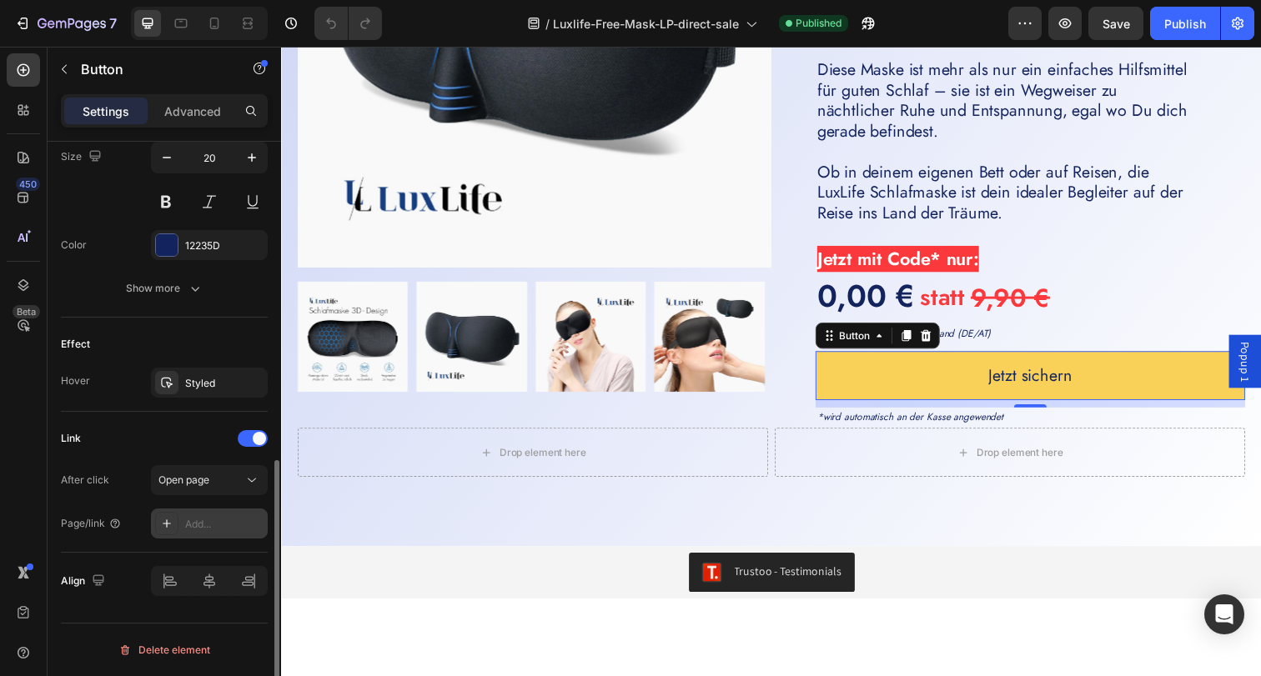
click at [233, 525] on div "Add..." at bounding box center [224, 524] width 78 height 15
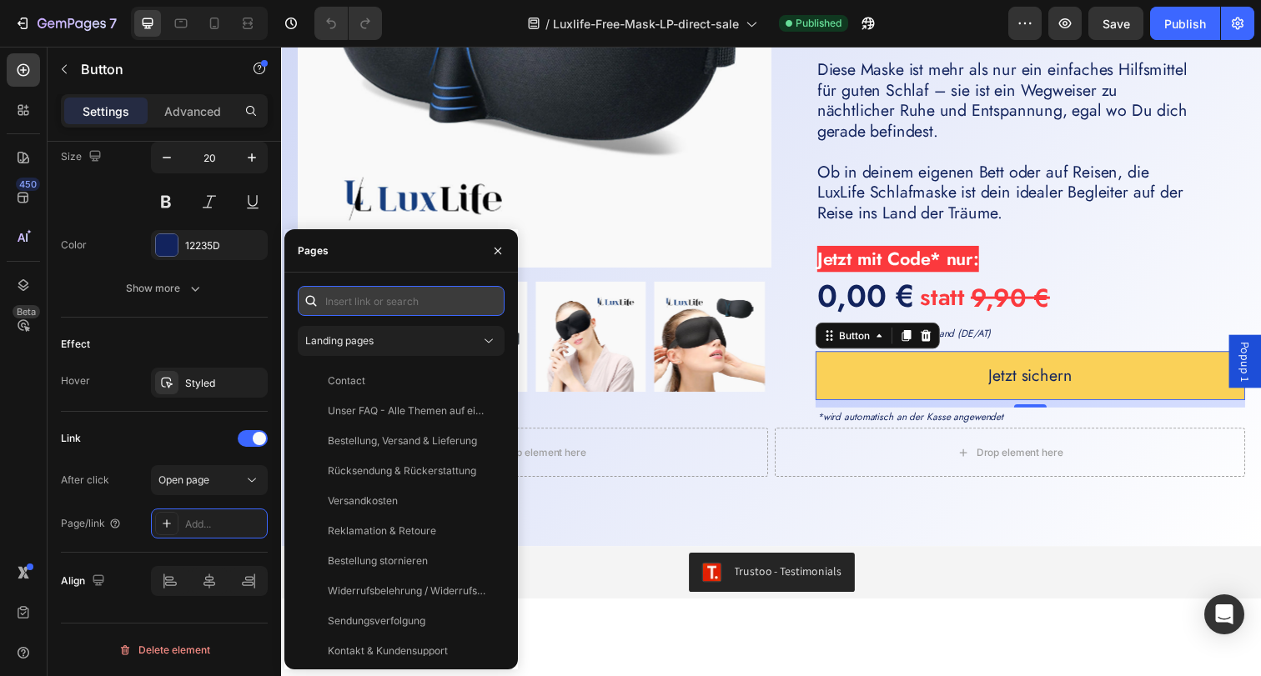
click at [389, 301] on input "text" at bounding box center [401, 301] width 207 height 30
paste input "[URL][DOMAIN_NAME]"
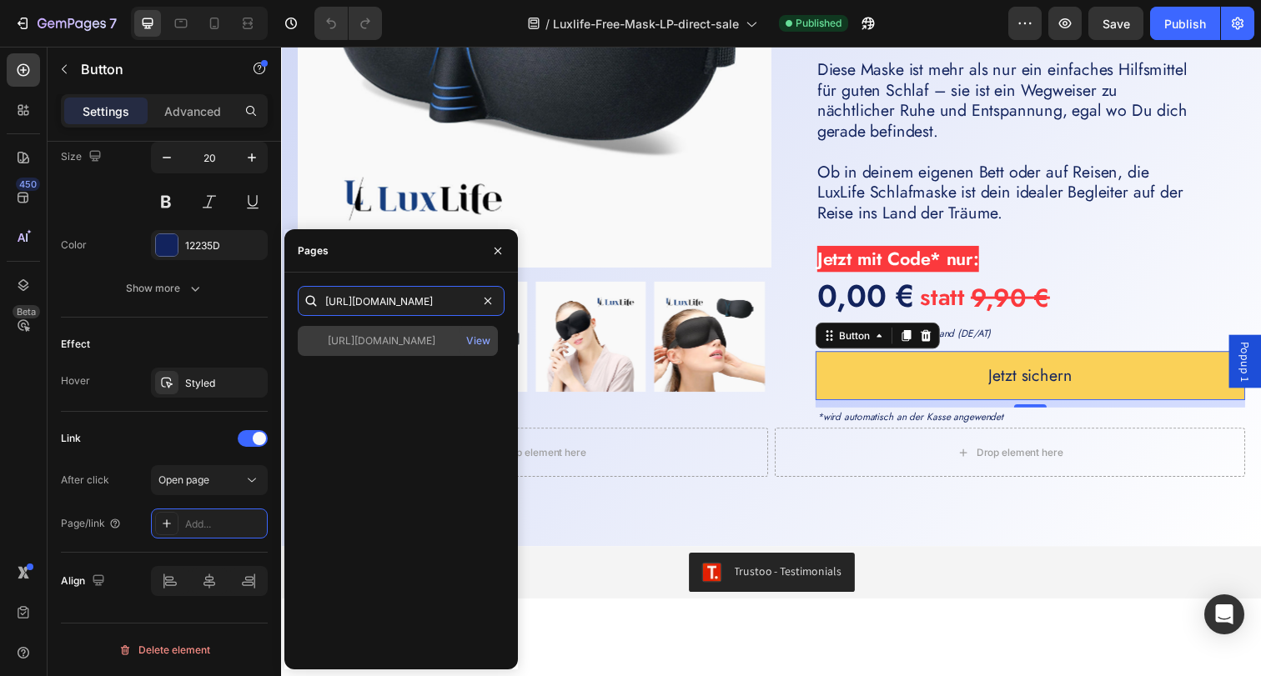
type input "[URL][DOMAIN_NAME]"
click at [374, 341] on div "[URL][DOMAIN_NAME]" at bounding box center [382, 341] width 108 height 15
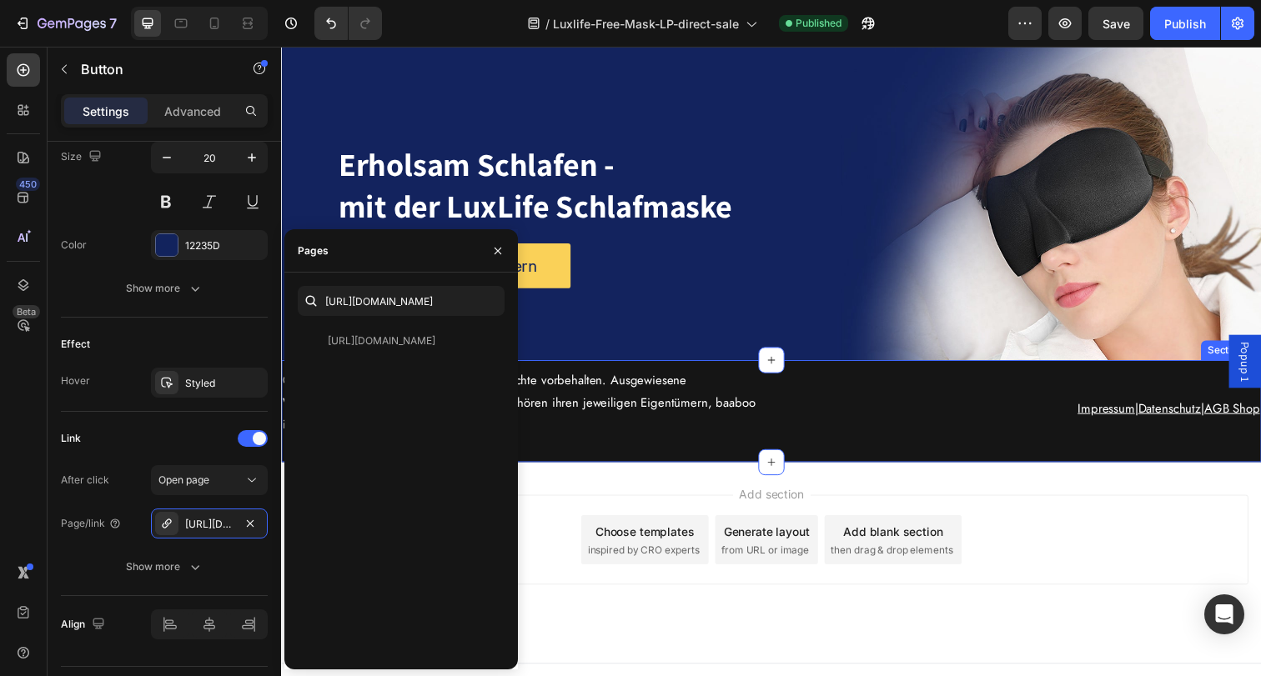
scroll to position [7162, 0]
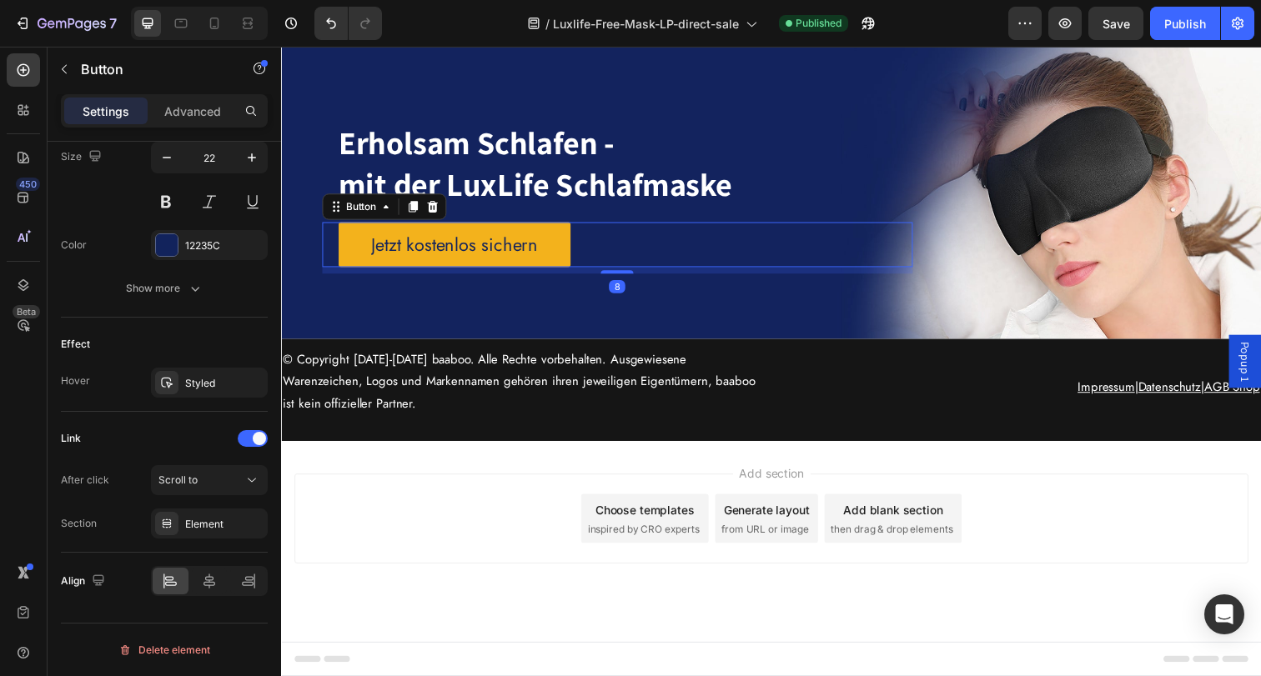
click at [552, 257] on link "Jetzt kostenlos sichern" at bounding box center [457, 249] width 237 height 47
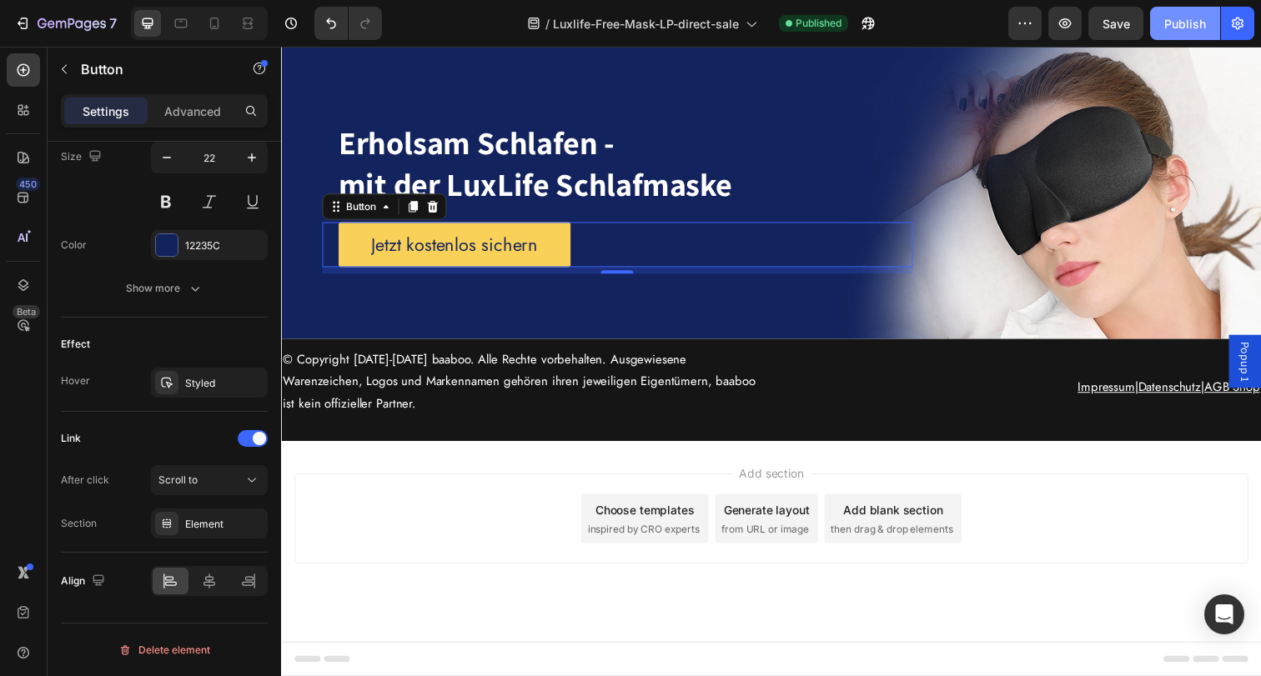
click at [1174, 28] on div "Publish" at bounding box center [1185, 24] width 42 height 18
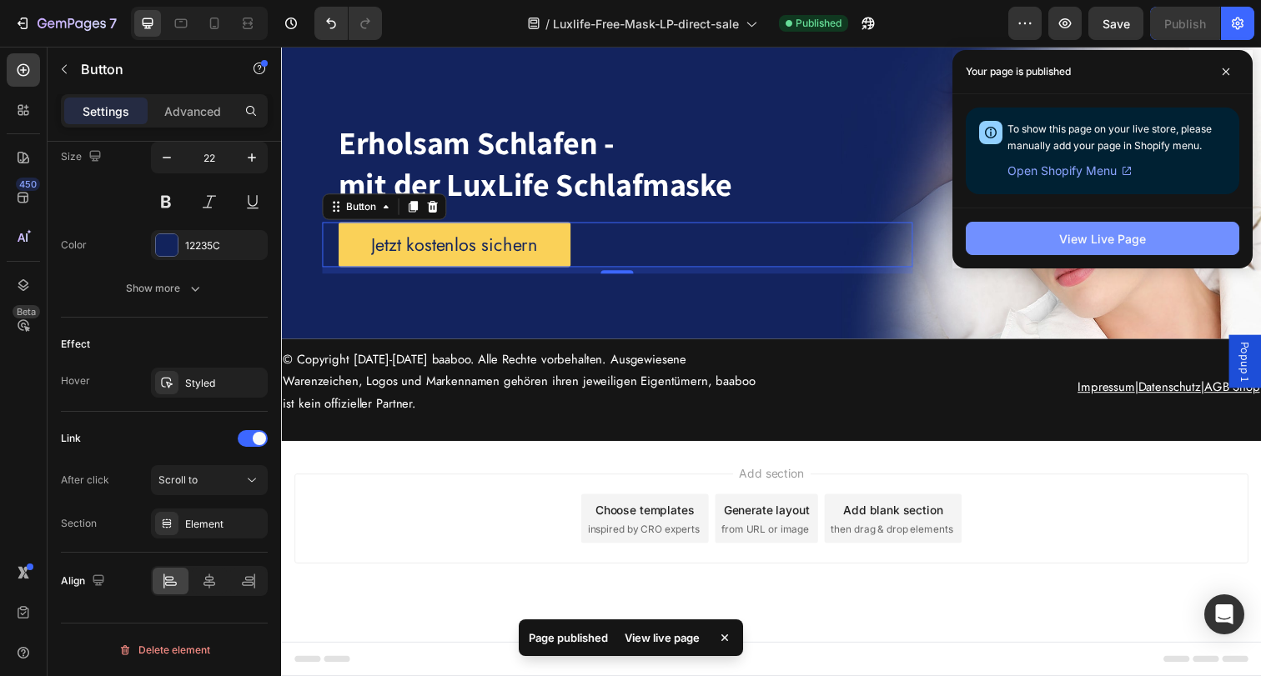
click at [1154, 236] on button "View Live Page" at bounding box center [1102, 238] width 273 height 33
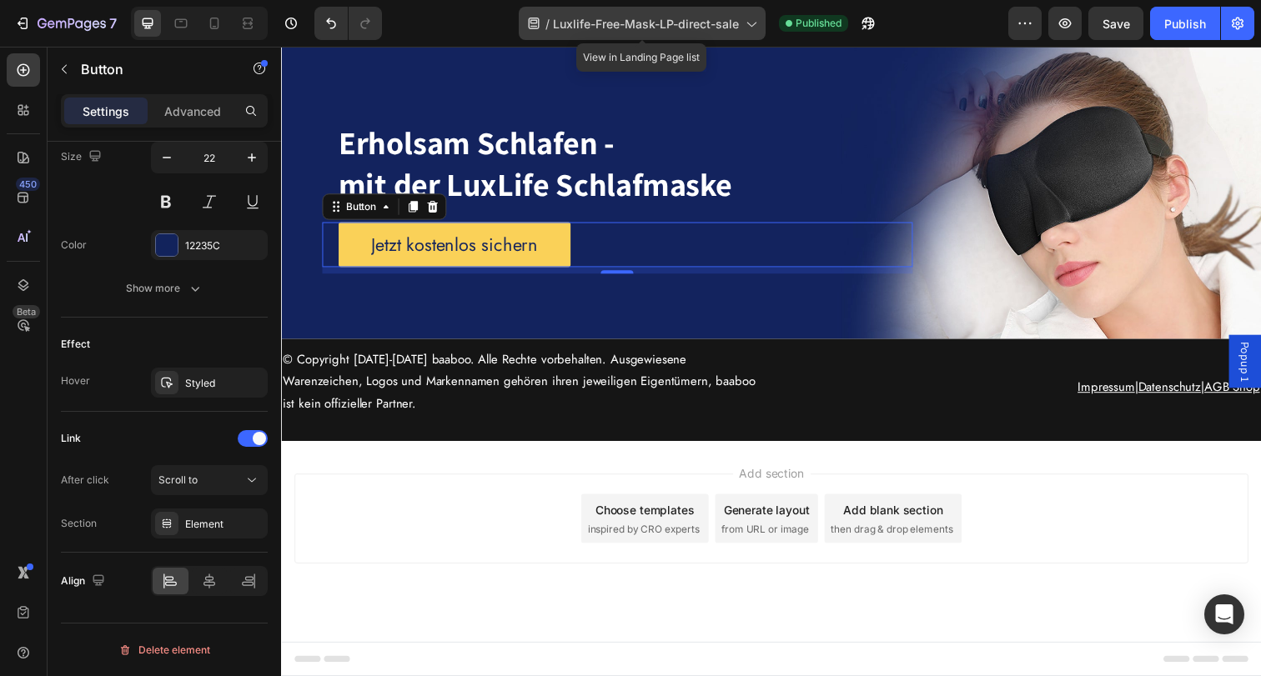
click at [704, 23] on span "Luxlife-Free-Mask-LP-direct-sale" at bounding box center [646, 24] width 186 height 18
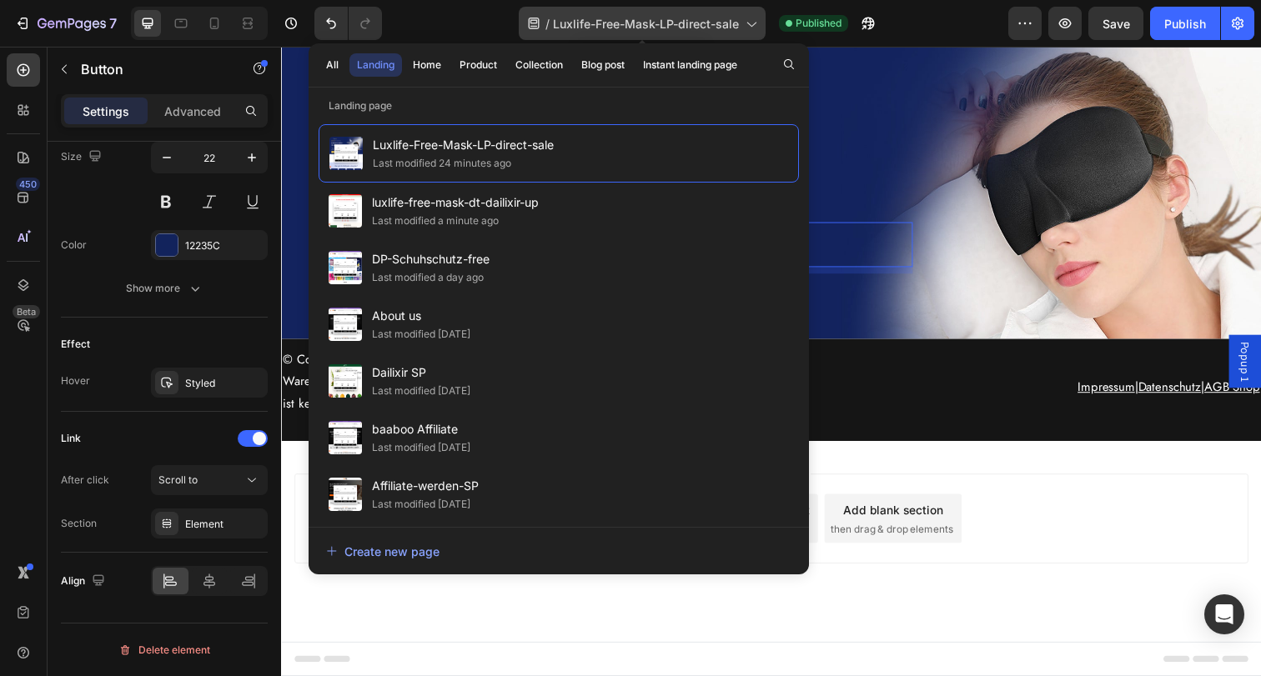
click at [635, 26] on span "Luxlife-Free-Mask-LP-direct-sale" at bounding box center [646, 24] width 186 height 18
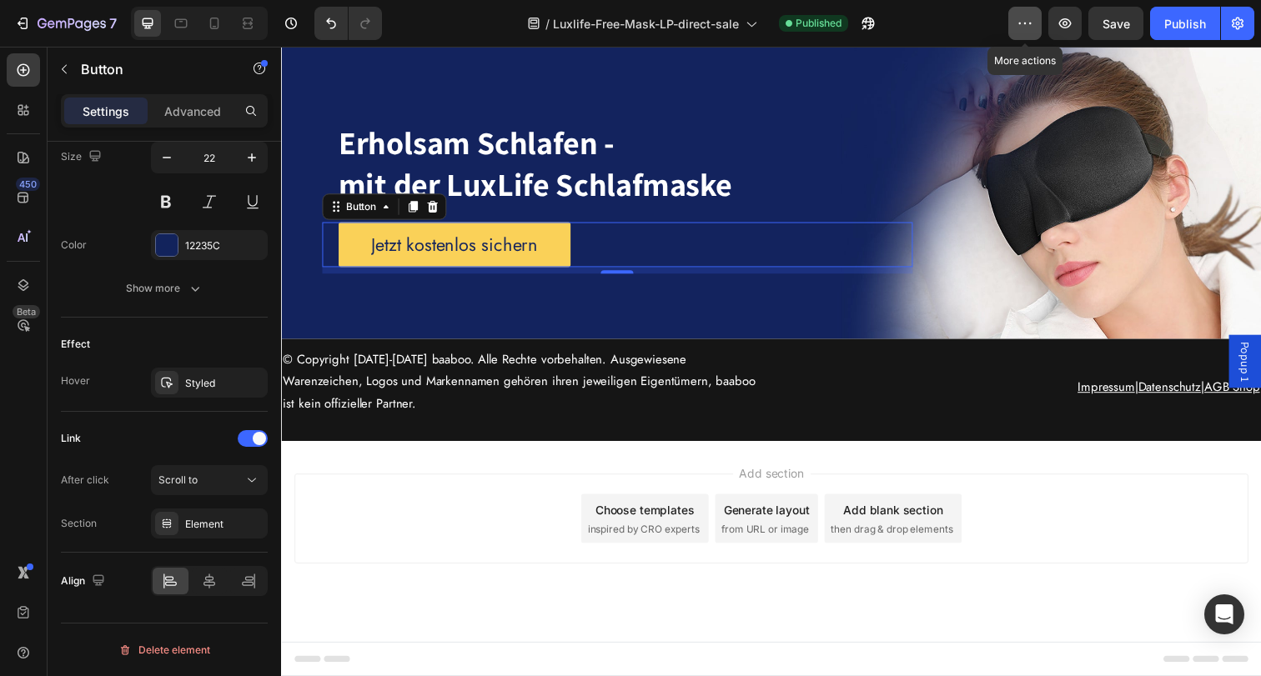
click at [1026, 19] on icon "button" at bounding box center [1024, 23] width 17 height 17
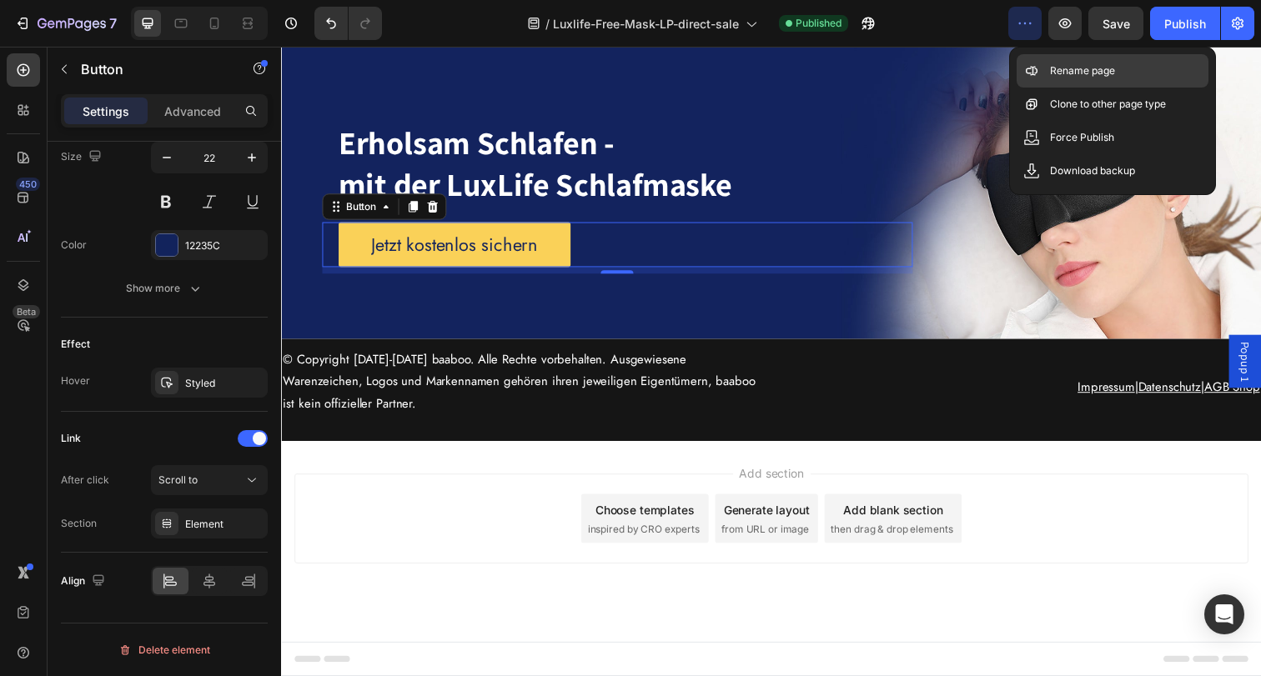
click at [1056, 68] on p "Rename page" at bounding box center [1082, 71] width 65 height 17
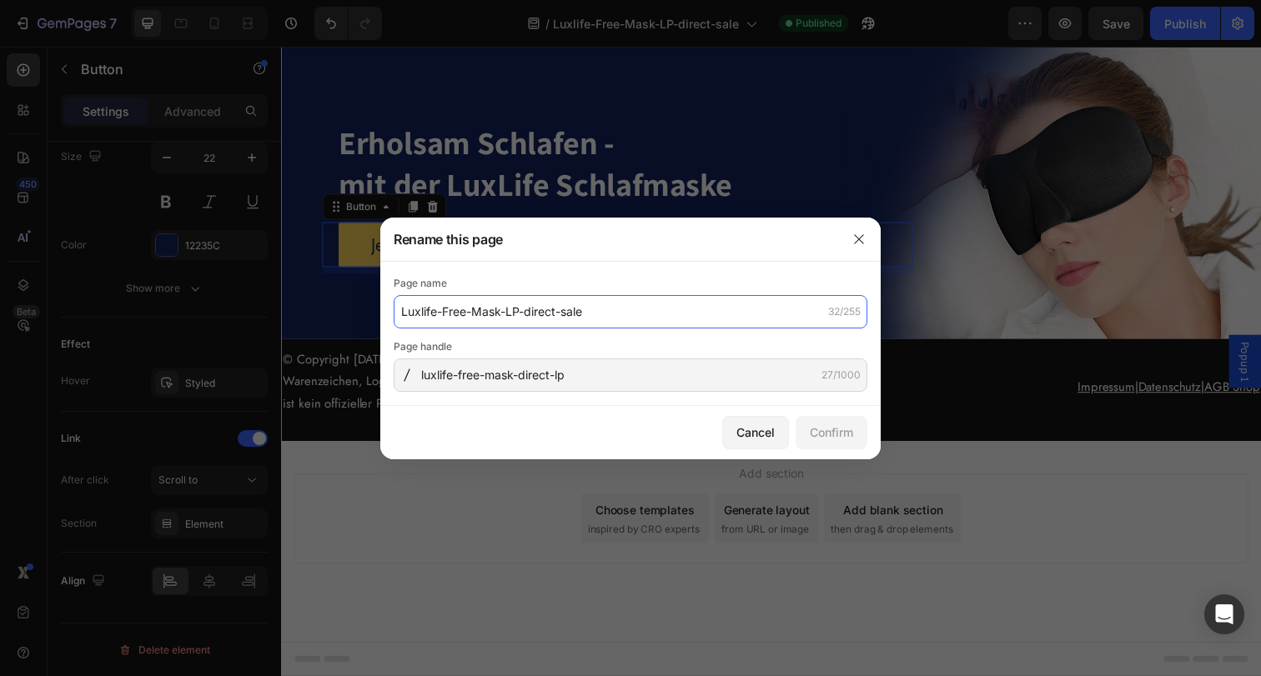
click at [591, 316] on input "Luxlife-Free-Mask-LP-direct-sale" at bounding box center [631, 311] width 474 height 33
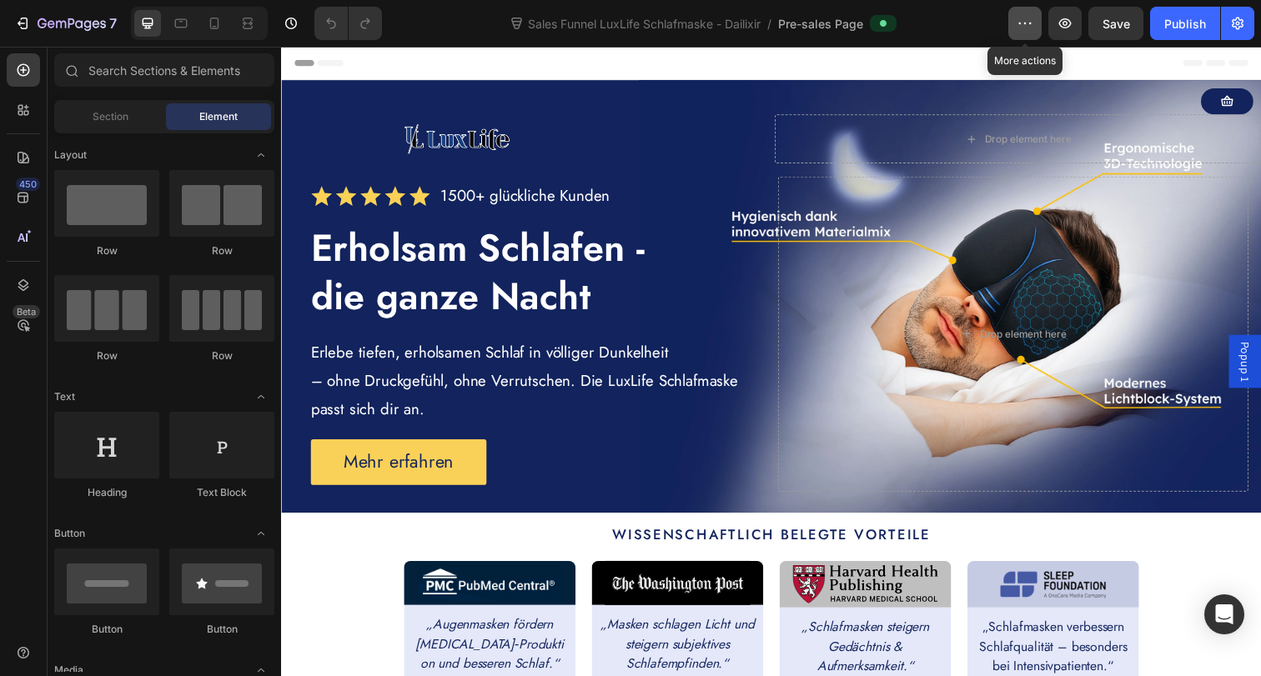
click at [1035, 19] on button "button" at bounding box center [1024, 23] width 33 height 33
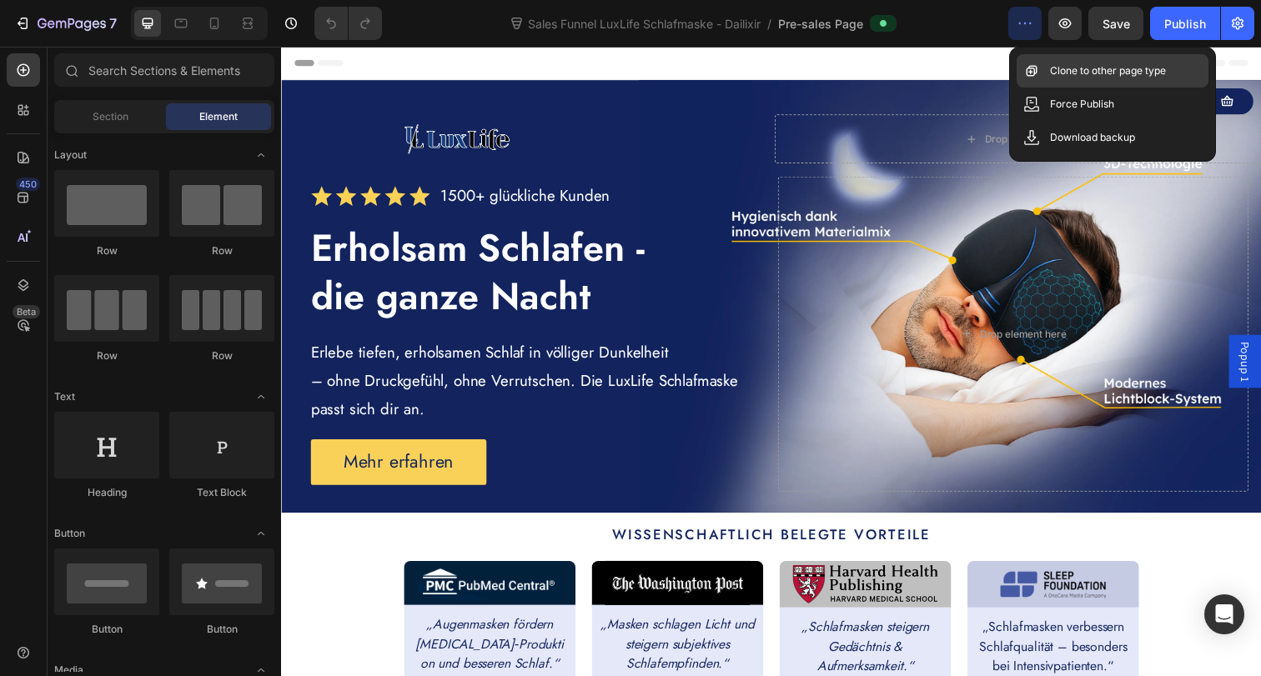
click at [1051, 70] on p "Clone to other page type" at bounding box center [1108, 71] width 116 height 17
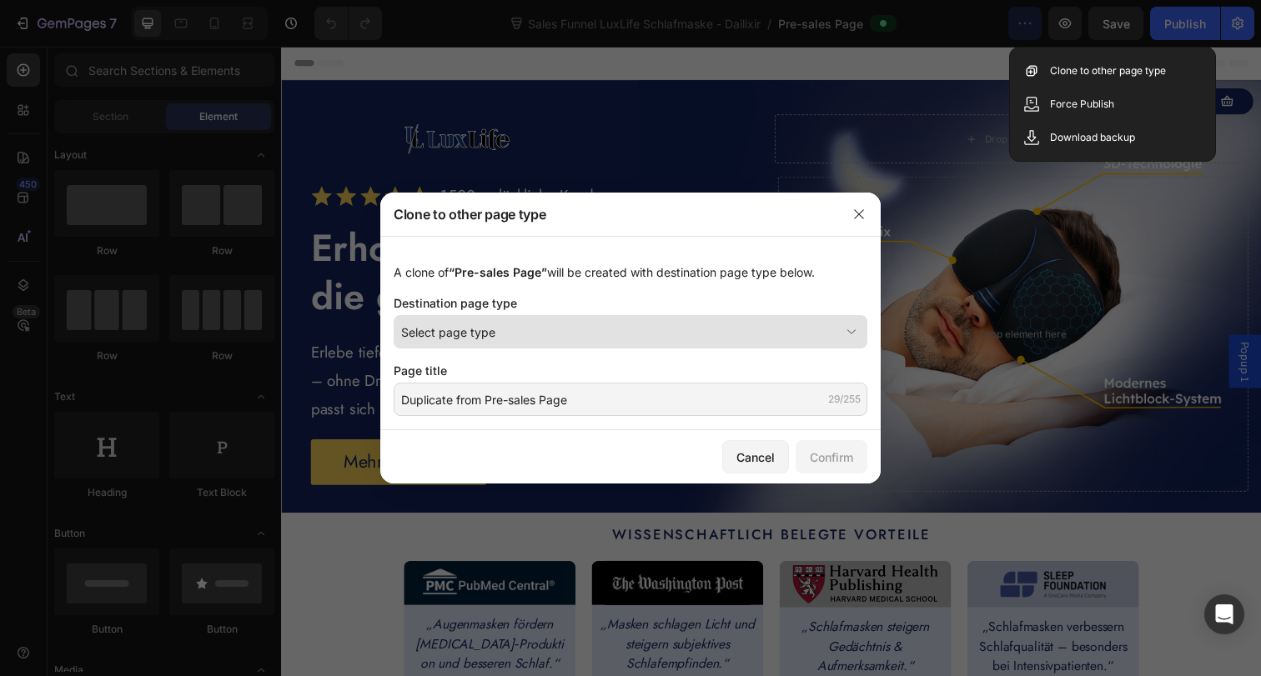
click at [554, 332] on div "Select page type" at bounding box center [620, 333] width 439 height 18
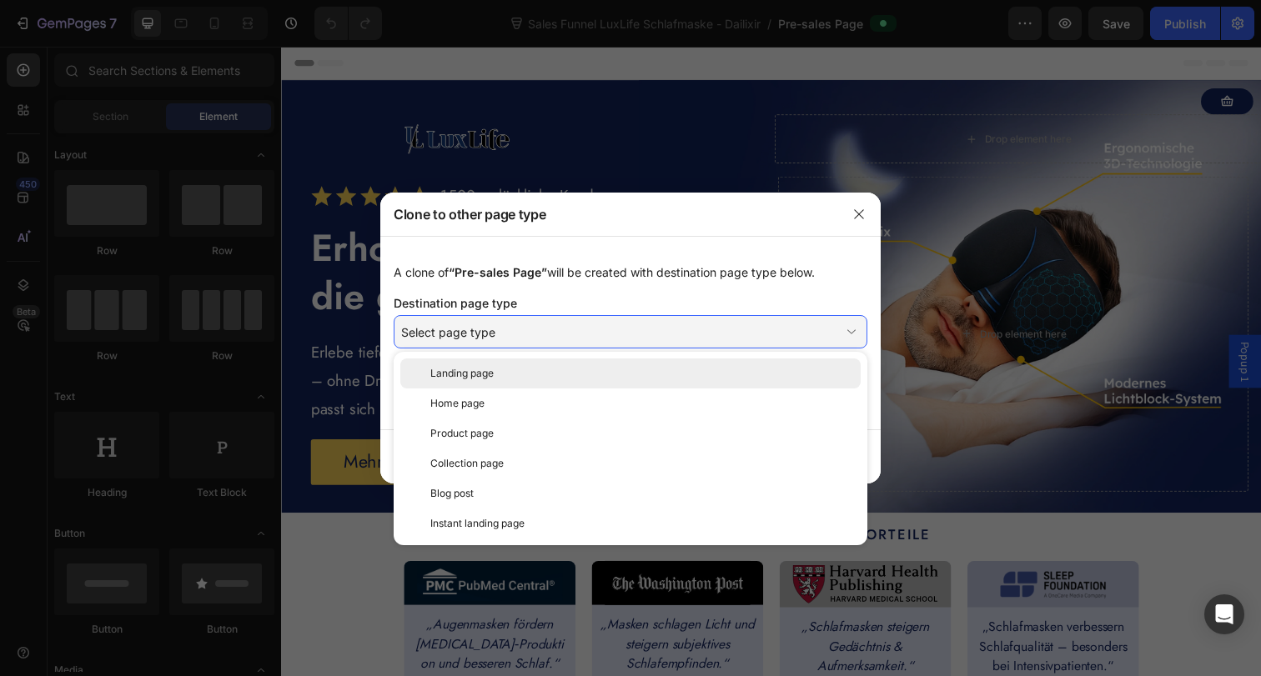
click at [521, 376] on div "Landing page" at bounding box center [642, 373] width 424 height 15
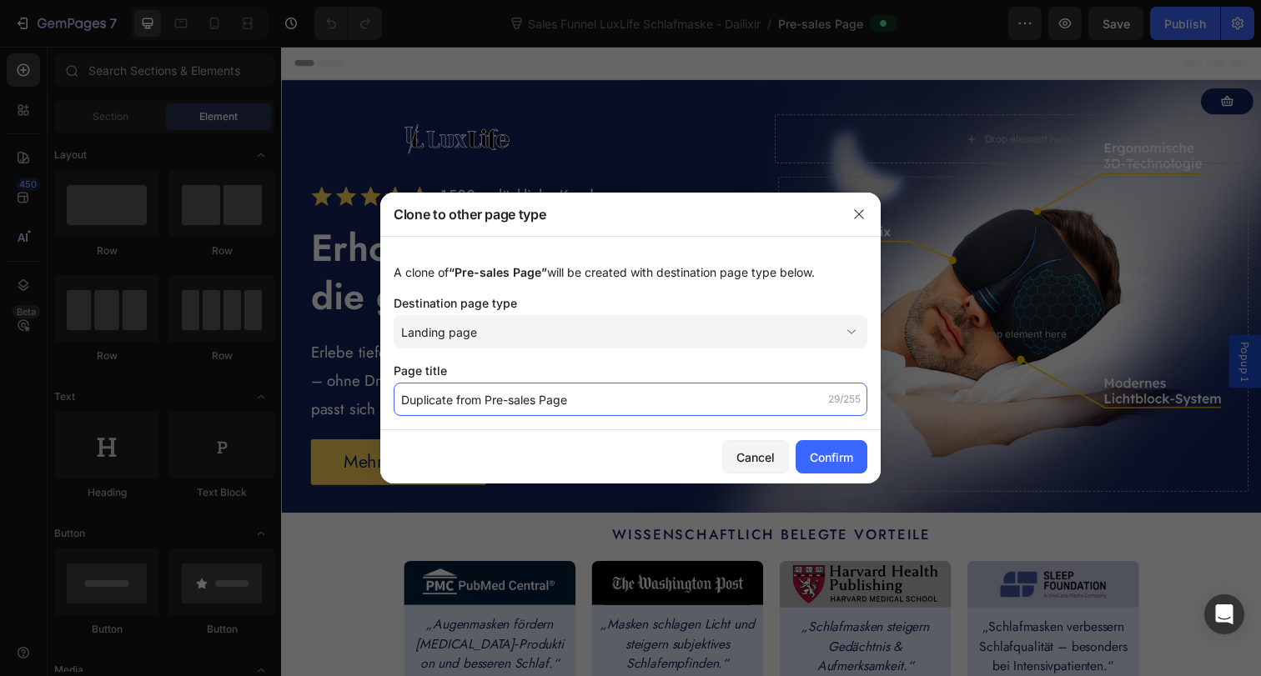
click at [557, 397] on input "Duplicate from Pre-sales Page" at bounding box center [631, 399] width 474 height 33
click at [600, 395] on input "Duplicate from Pre-sales Page" at bounding box center [631, 399] width 474 height 33
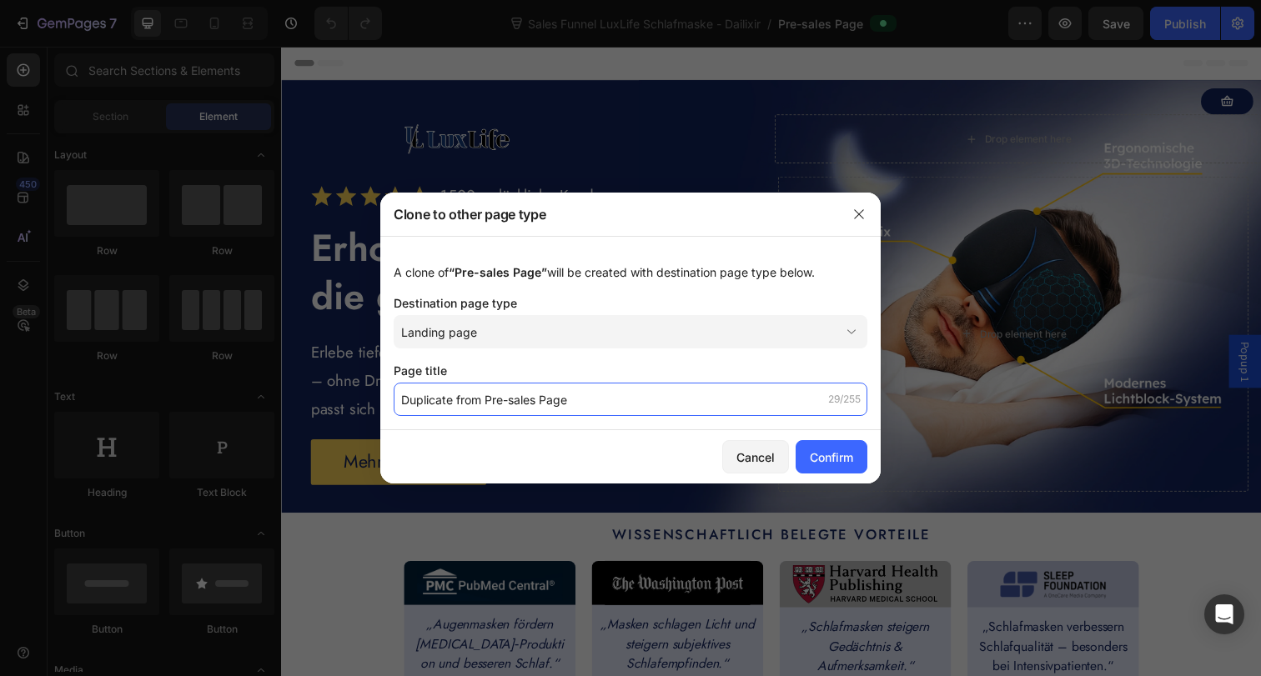
paste input "Luxlife-Free-Mask-LP-direct-sal"
click at [541, 402] on input "Luxlife-Free-Mask-LP-direct-sale" at bounding box center [631, 399] width 474 height 33
type input "Luxlife-Free-Mask-LP-em-sale"
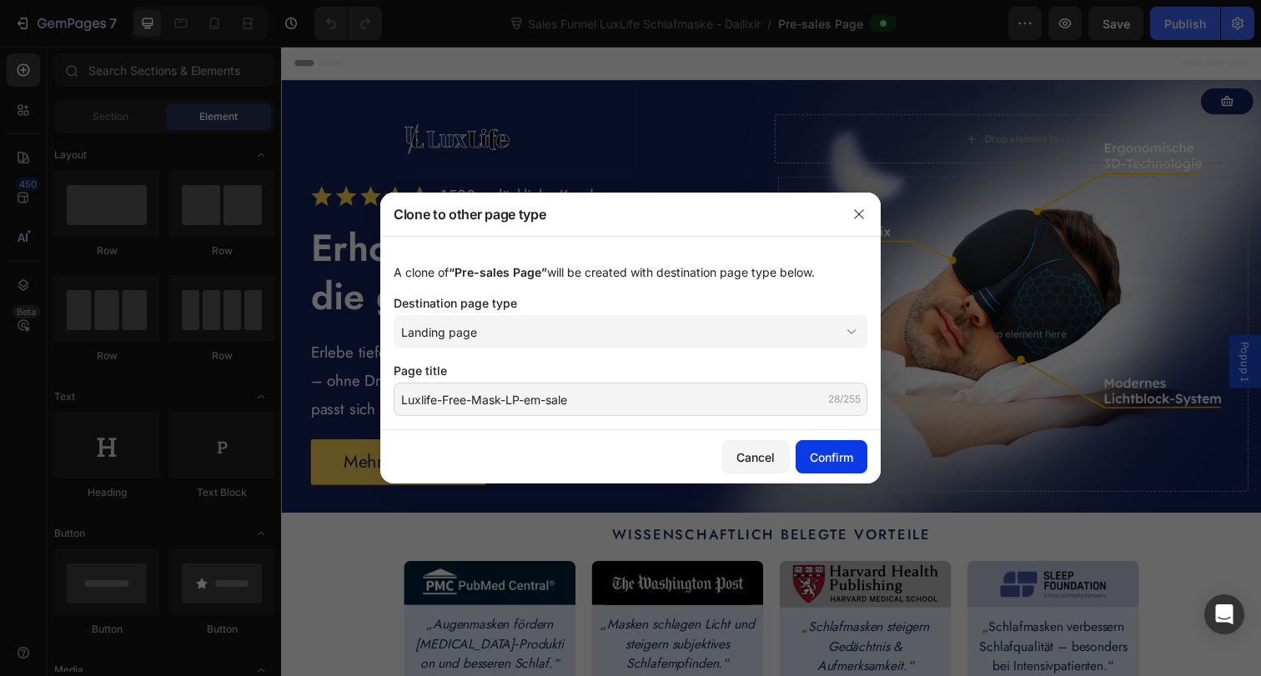
click at [811, 450] on div "Confirm" at bounding box center [831, 458] width 43 height 18
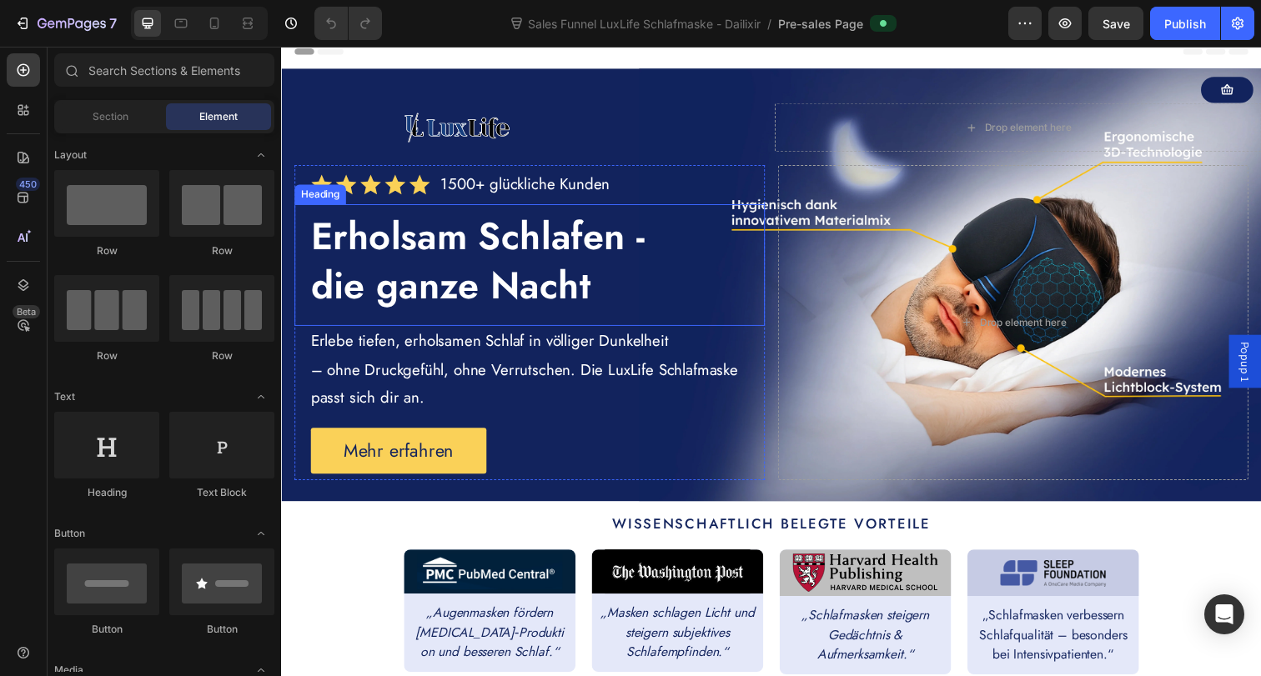
scroll to position [30, 0]
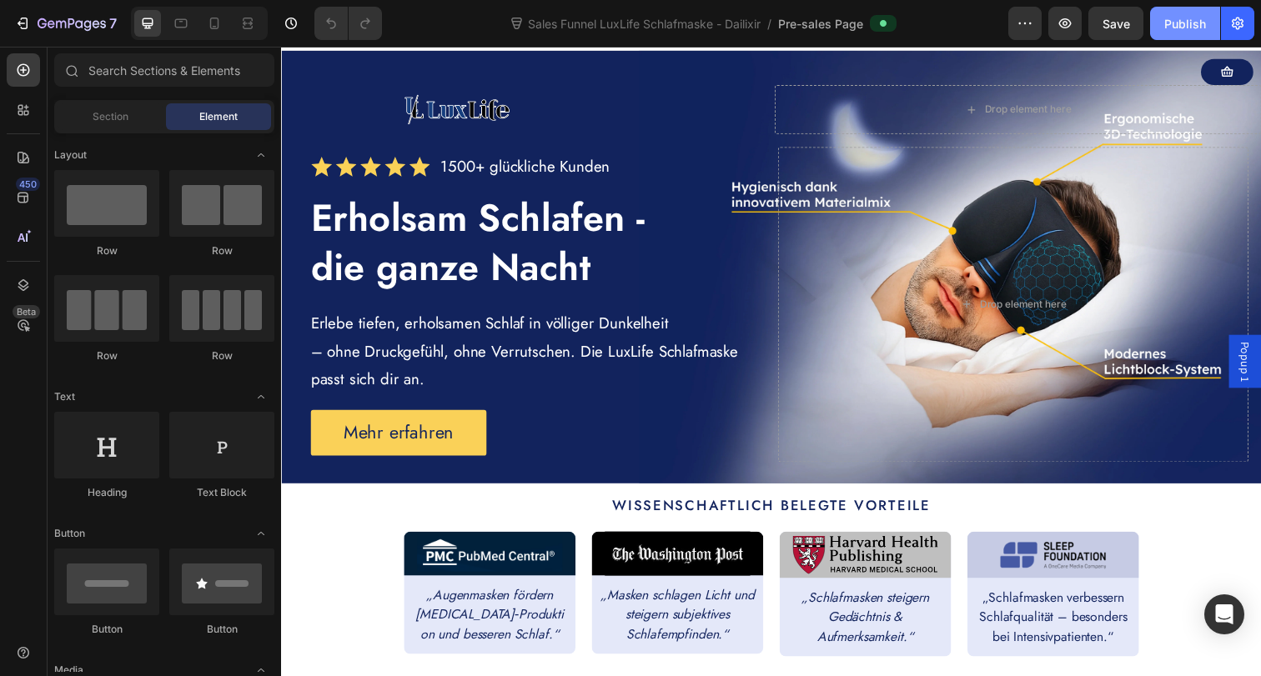
click at [1166, 28] on div "Publish" at bounding box center [1185, 24] width 42 height 18
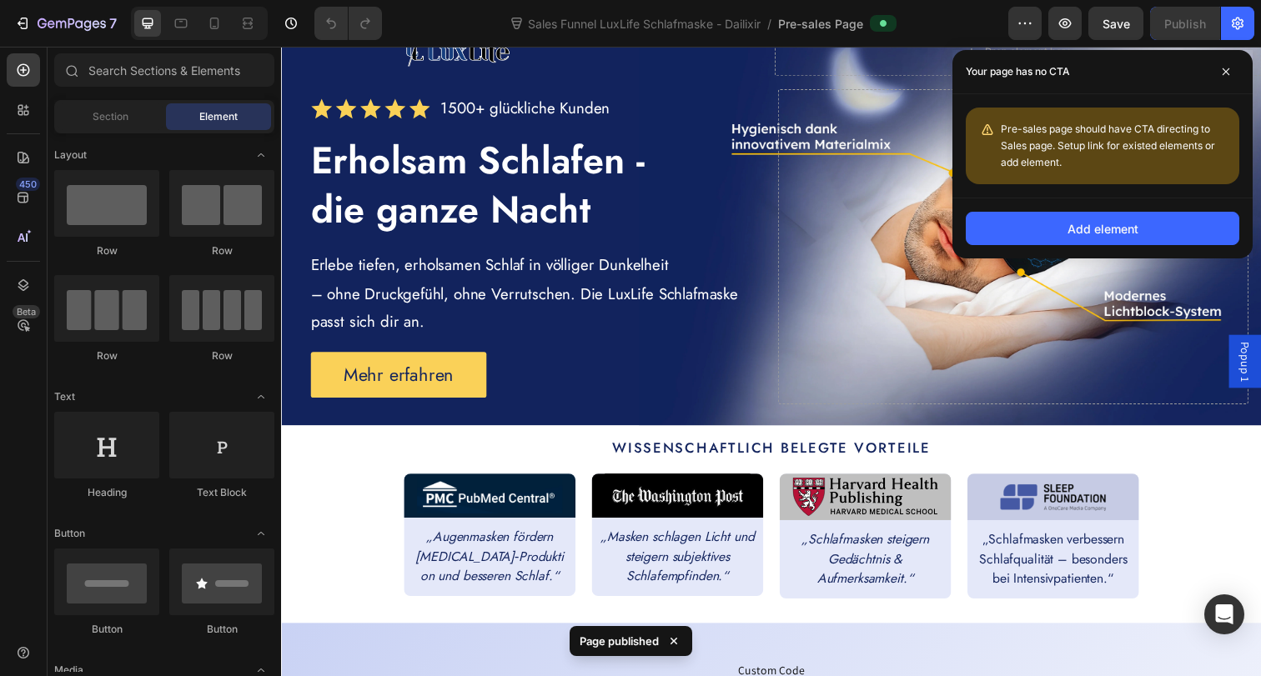
scroll to position [0, 0]
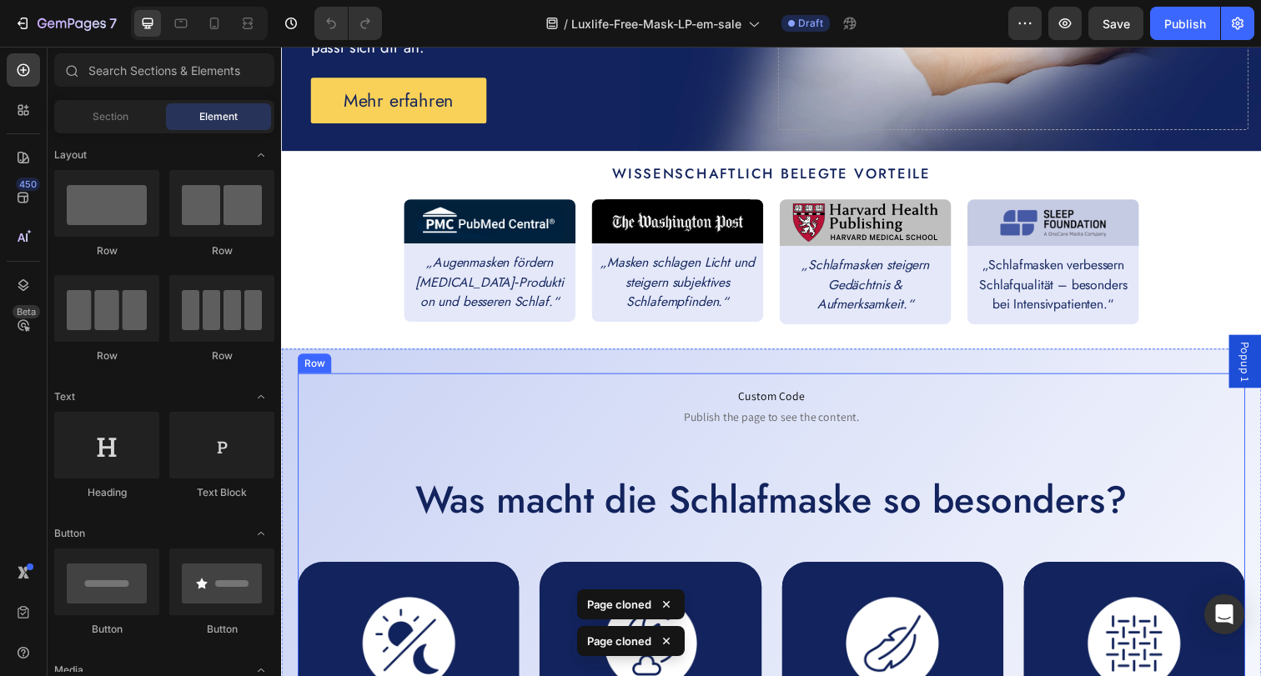
scroll to position [394, 0]
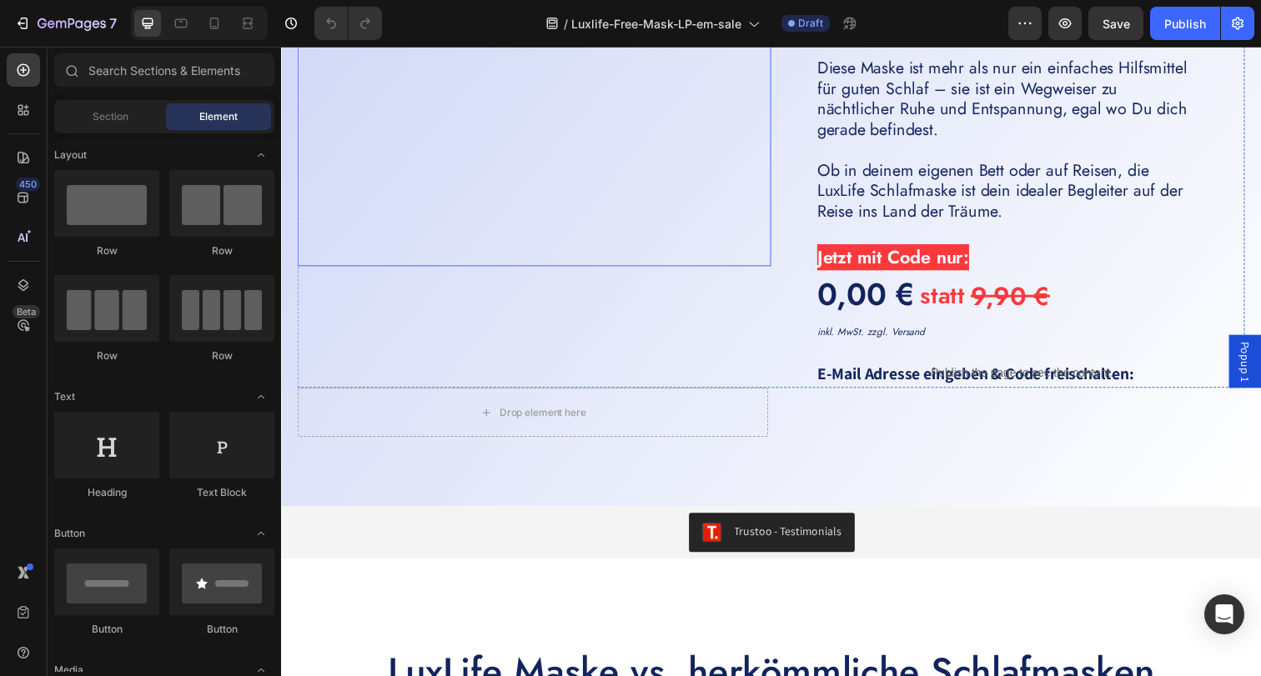
scroll to position [4282, 0]
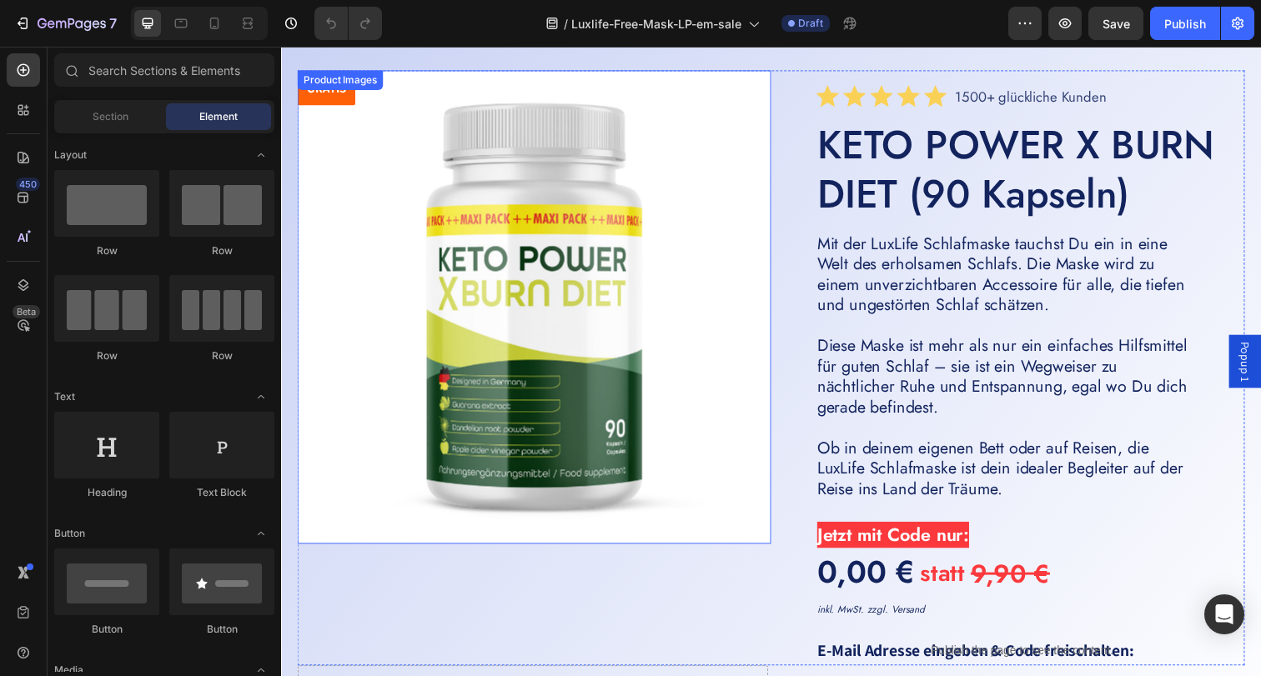
click at [646, 286] on img at bounding box center [540, 313] width 484 height 484
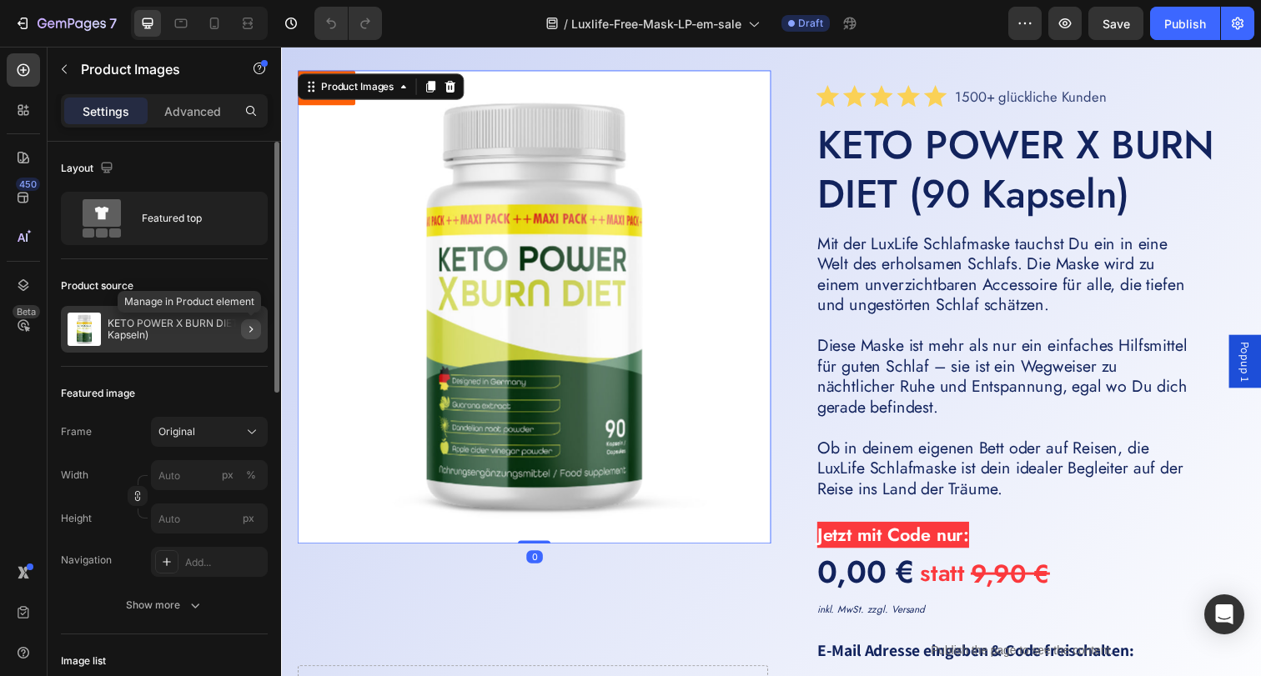
click at [246, 327] on icon "button" at bounding box center [250, 329] width 13 height 13
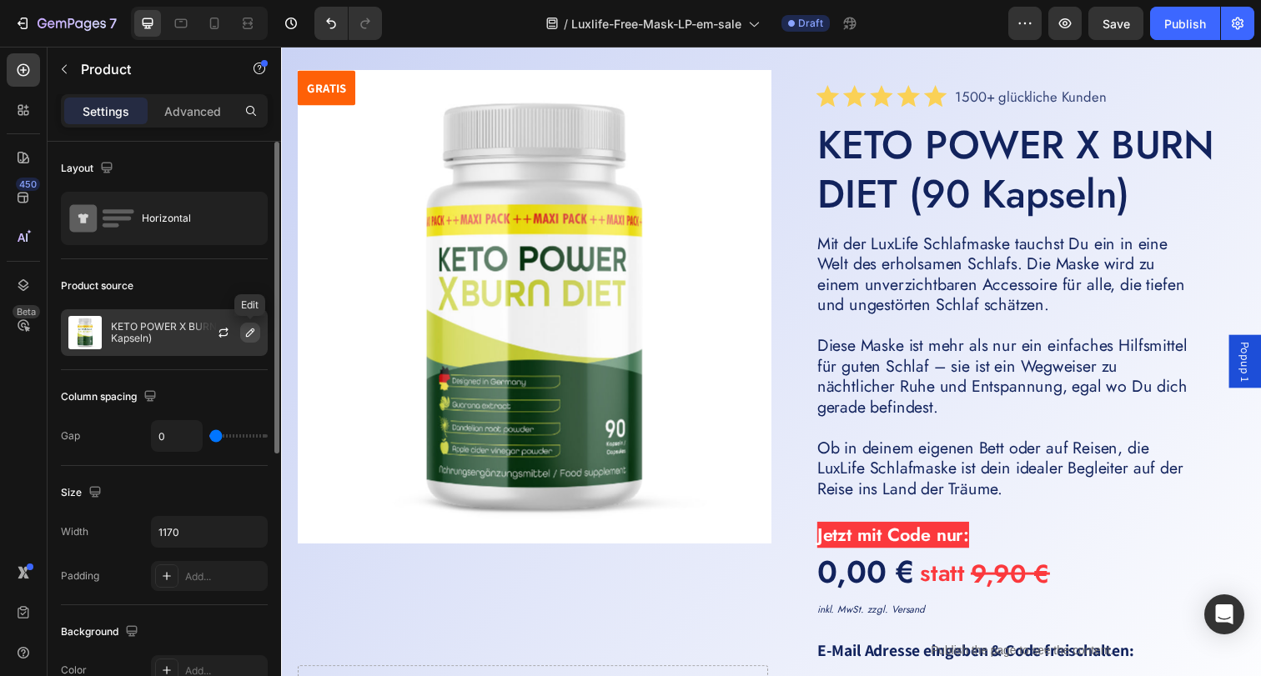
click at [243, 334] on icon "button" at bounding box center [249, 332] width 13 height 13
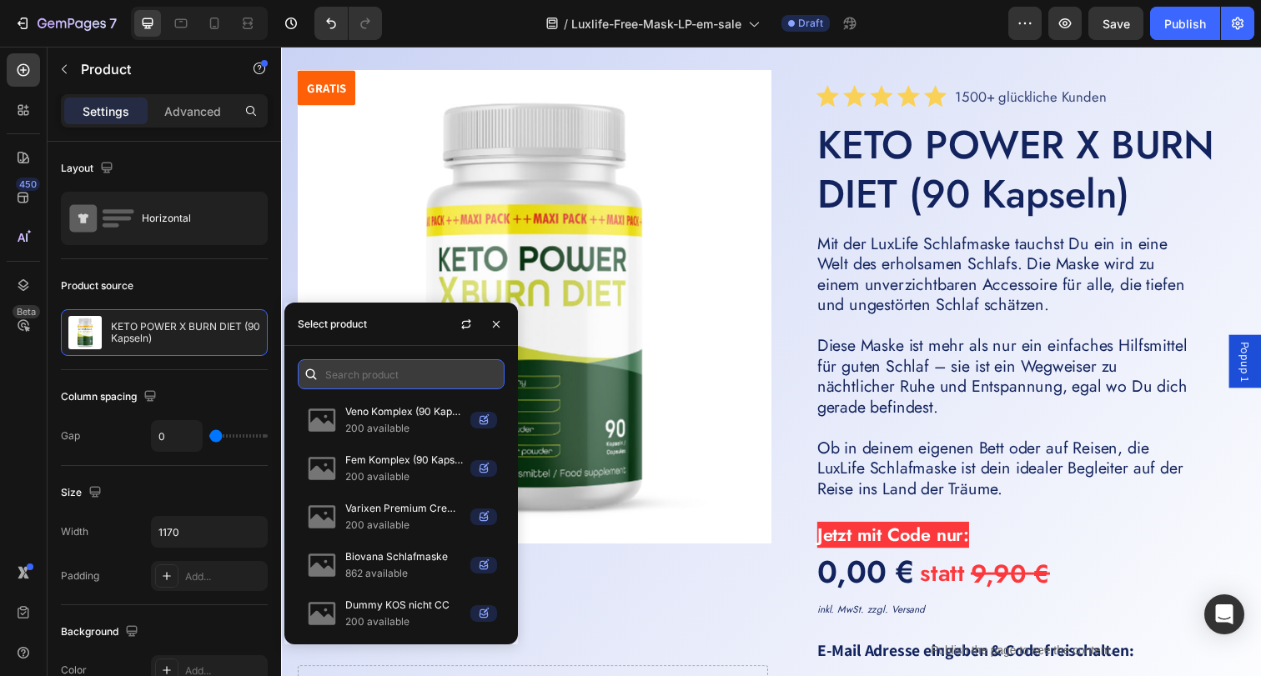
click at [355, 369] on input "text" at bounding box center [401, 374] width 207 height 30
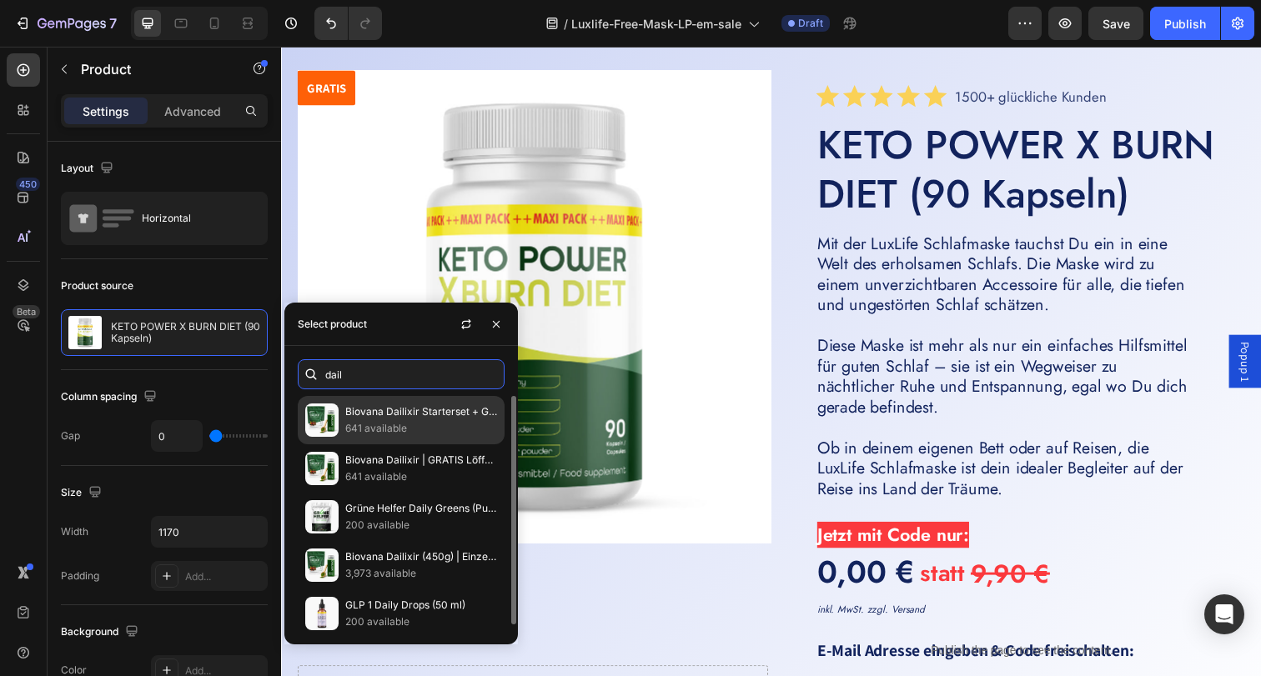
type input "dail"
click at [439, 419] on p "Biovana Dailixir Starterset + GRATIS Dailixir" at bounding box center [421, 412] width 152 height 17
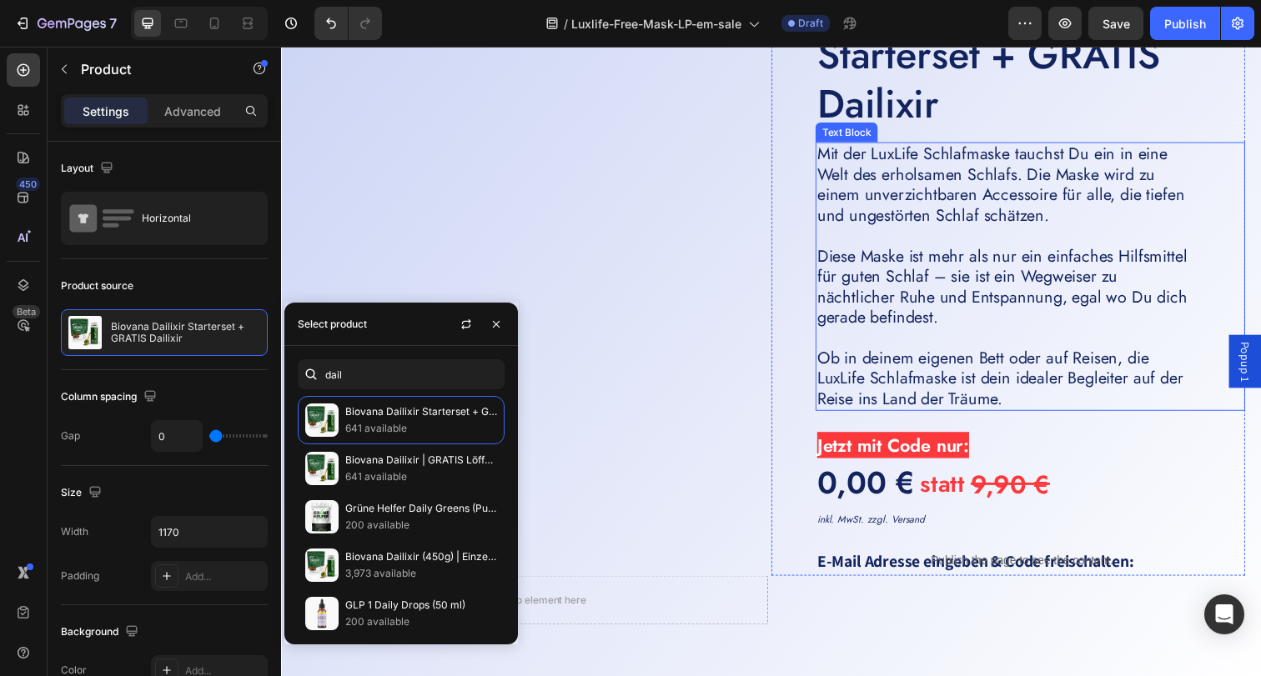
scroll to position [4452, 0]
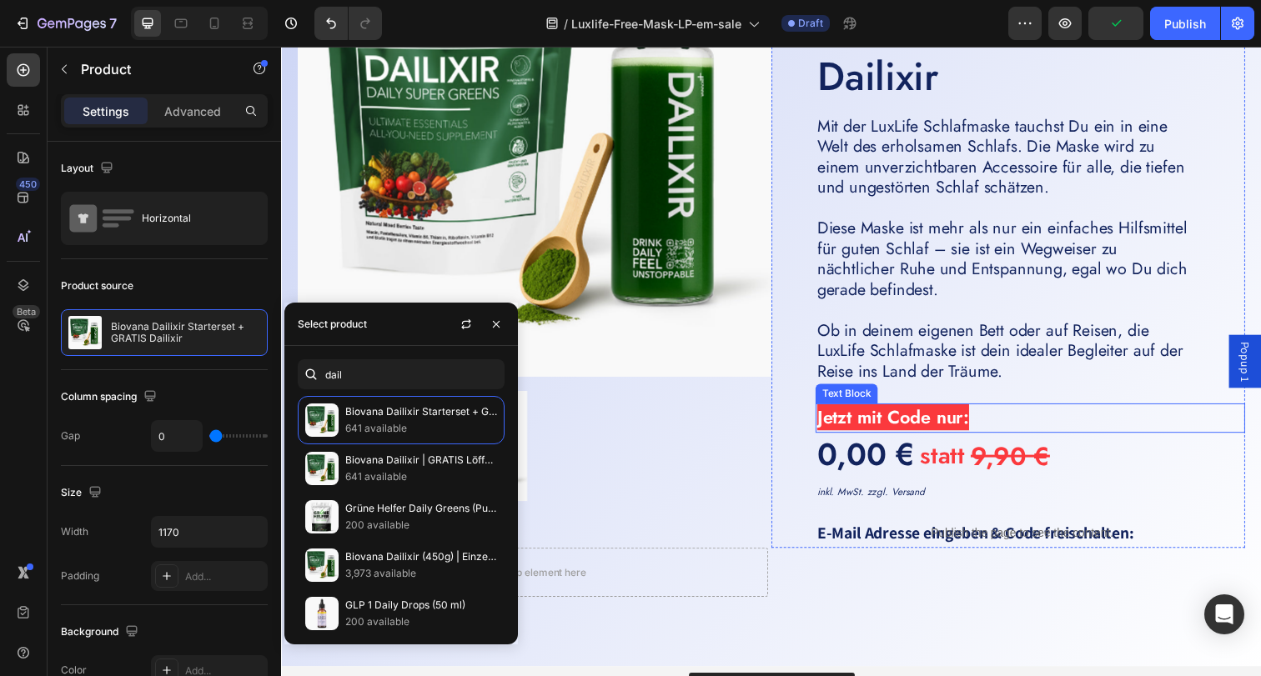
click at [916, 422] on span "Jetzt mit Code nur:" at bounding box center [905, 425] width 155 height 27
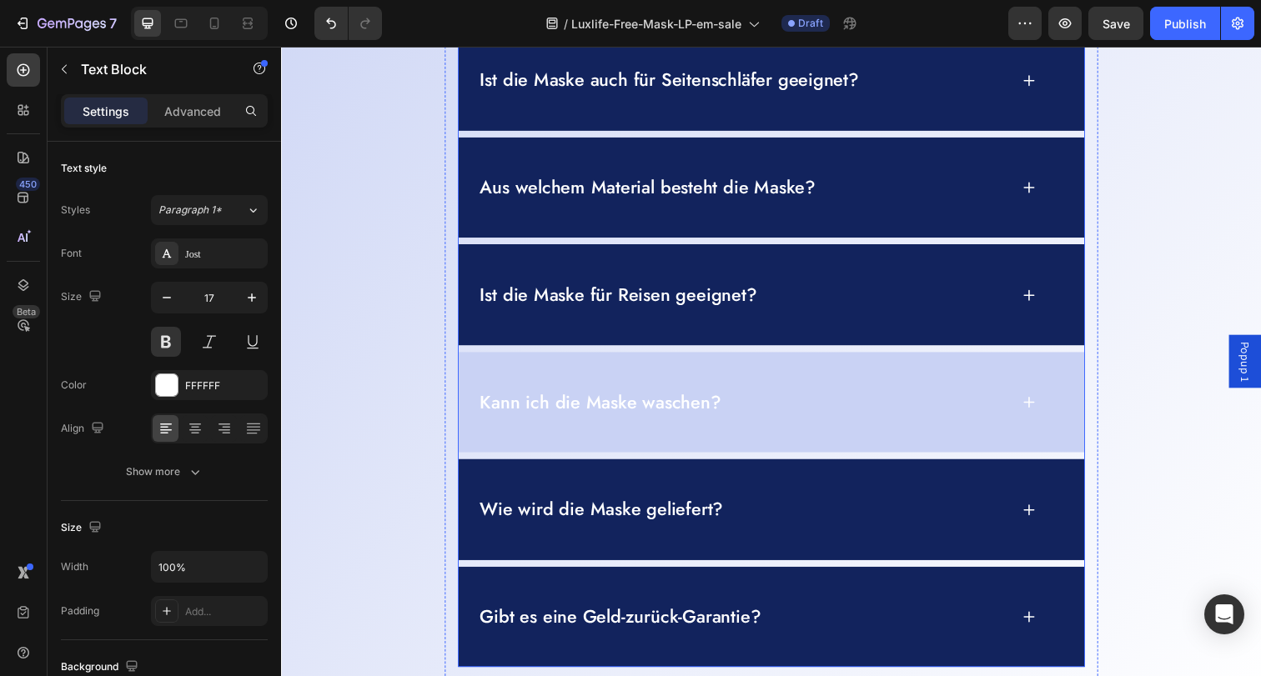
scroll to position [7128, 0]
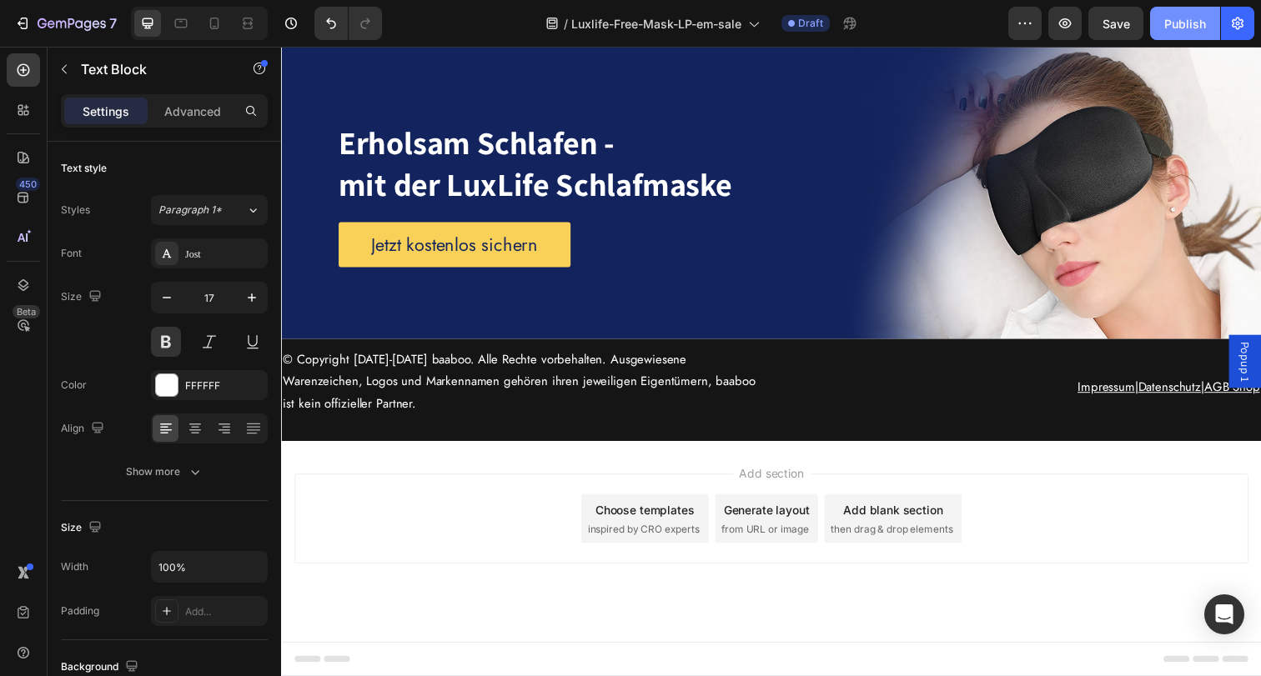
click at [1184, 31] on div "Publish" at bounding box center [1185, 24] width 42 height 18
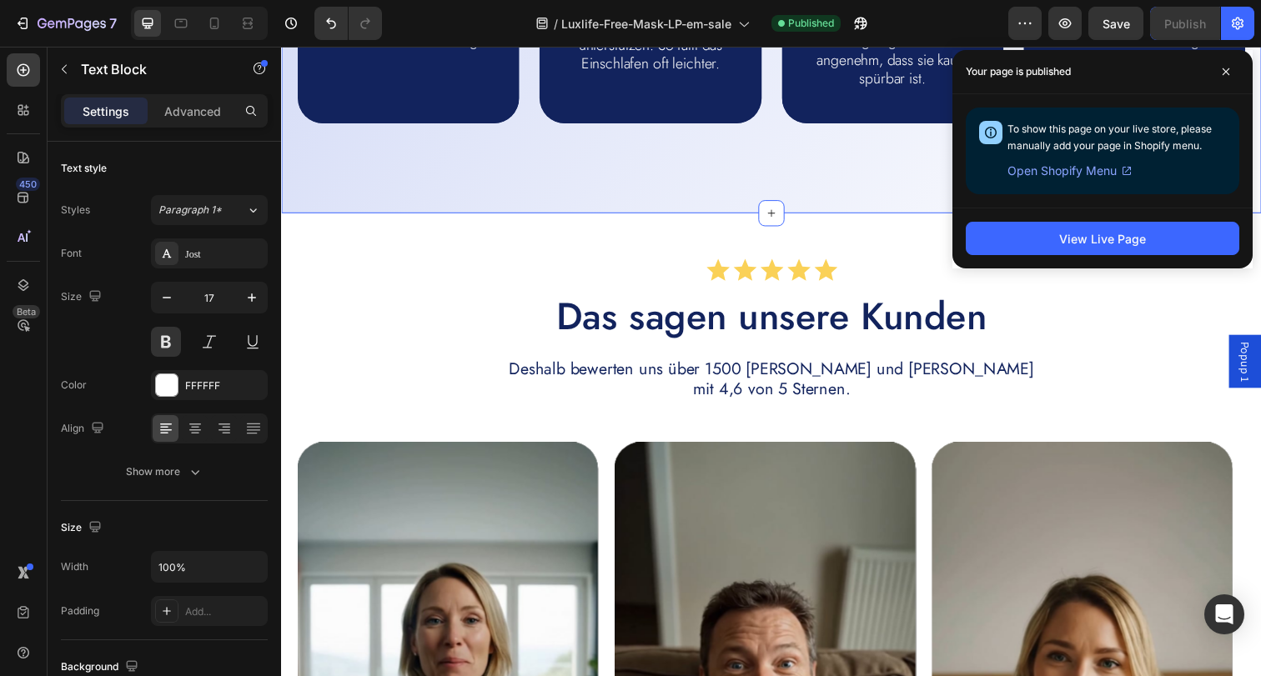
scroll to position [1518, 0]
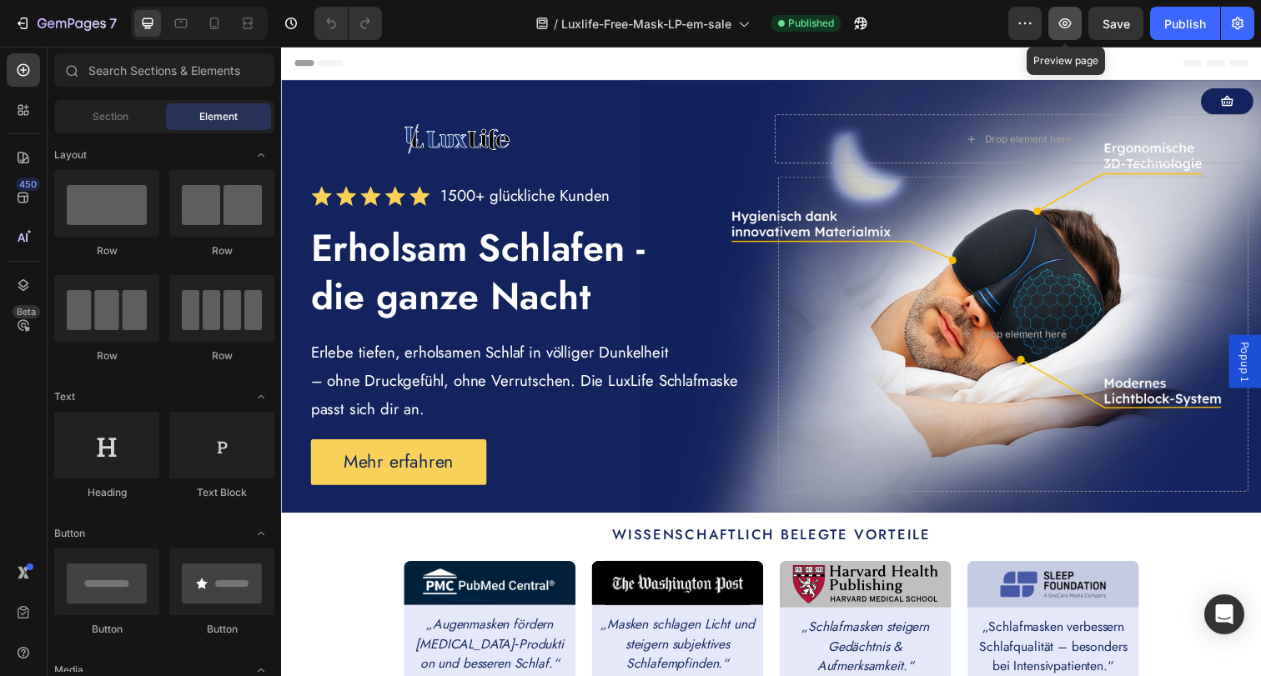
click at [1070, 18] on icon "button" at bounding box center [1064, 23] width 17 height 17
click at [1234, 26] on icon "button" at bounding box center [1237, 23] width 17 height 17
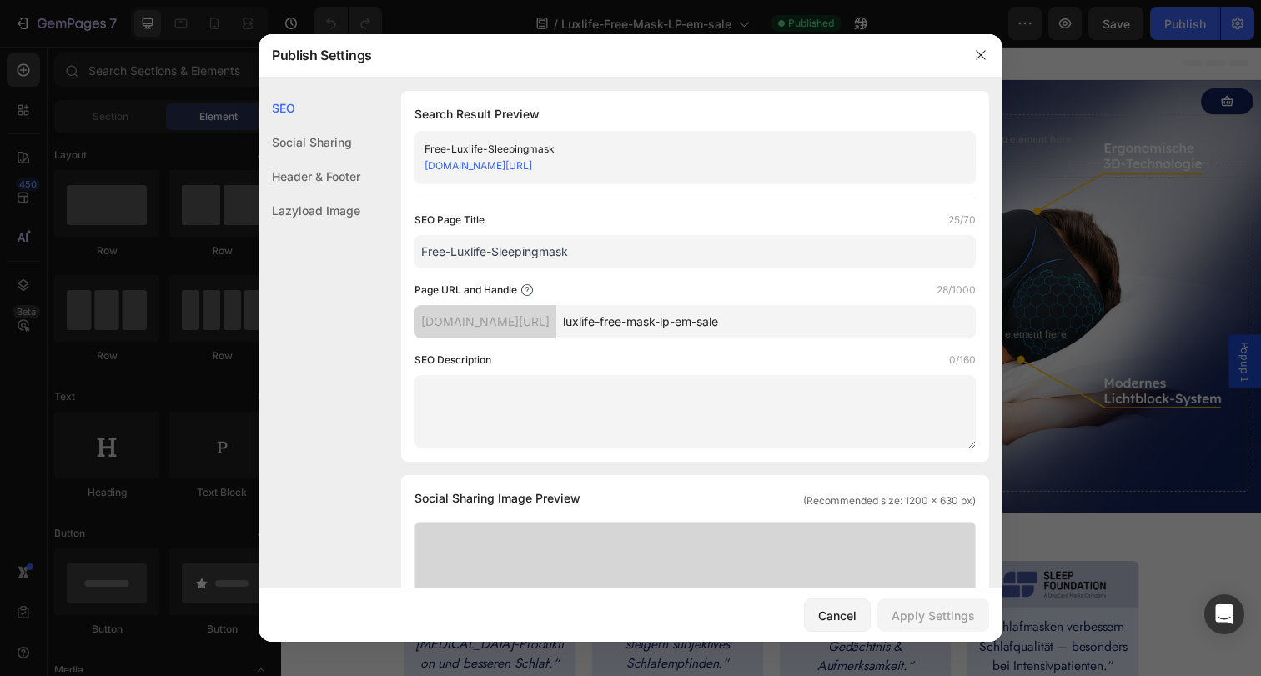
click at [532, 163] on link "store-baaboo.myshopify.com/pages/luxlife-free-mask-lp-em-sale" at bounding box center [478, 165] width 108 height 13
click at [981, 54] on icon "button" at bounding box center [980, 54] width 13 height 13
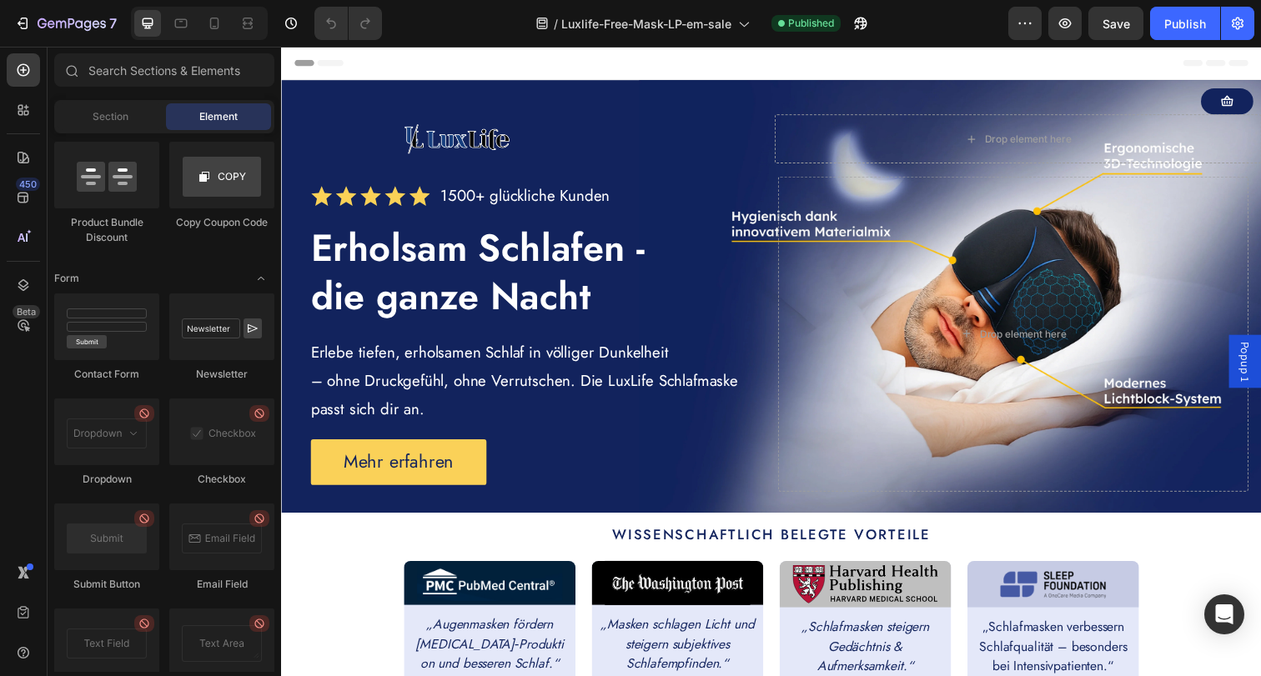
scroll to position [2298, 0]
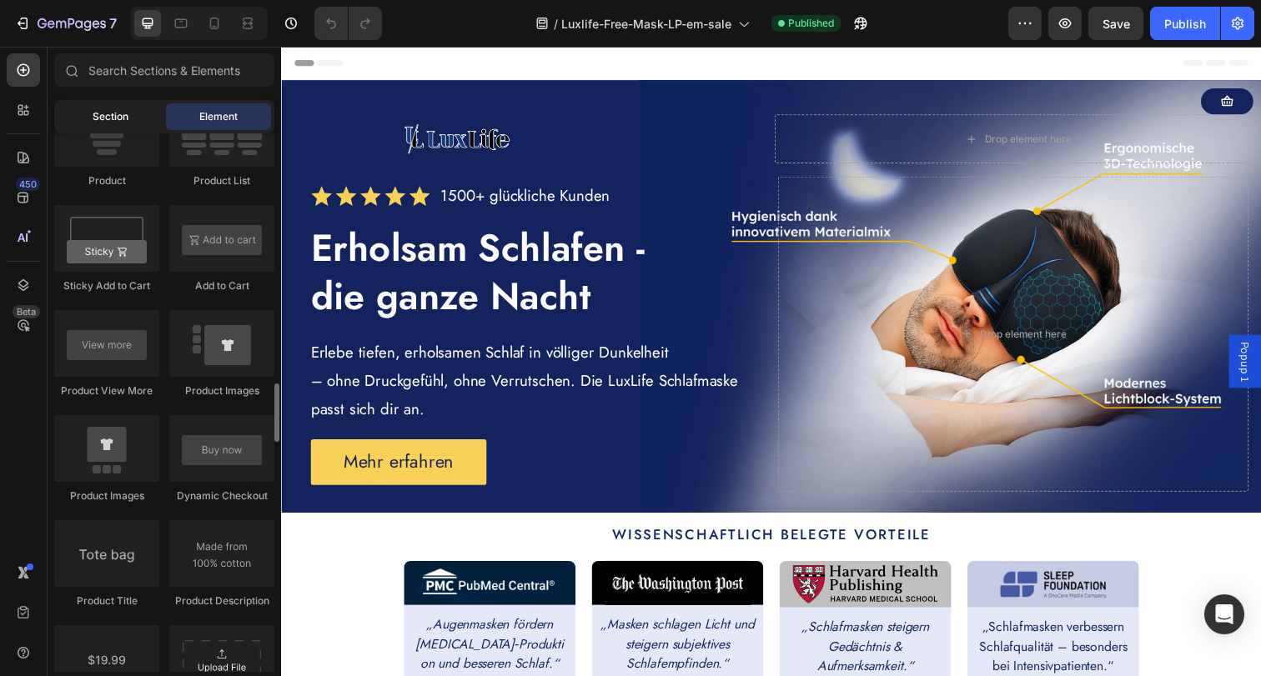
click at [118, 118] on span "Section" at bounding box center [111, 116] width 36 height 15
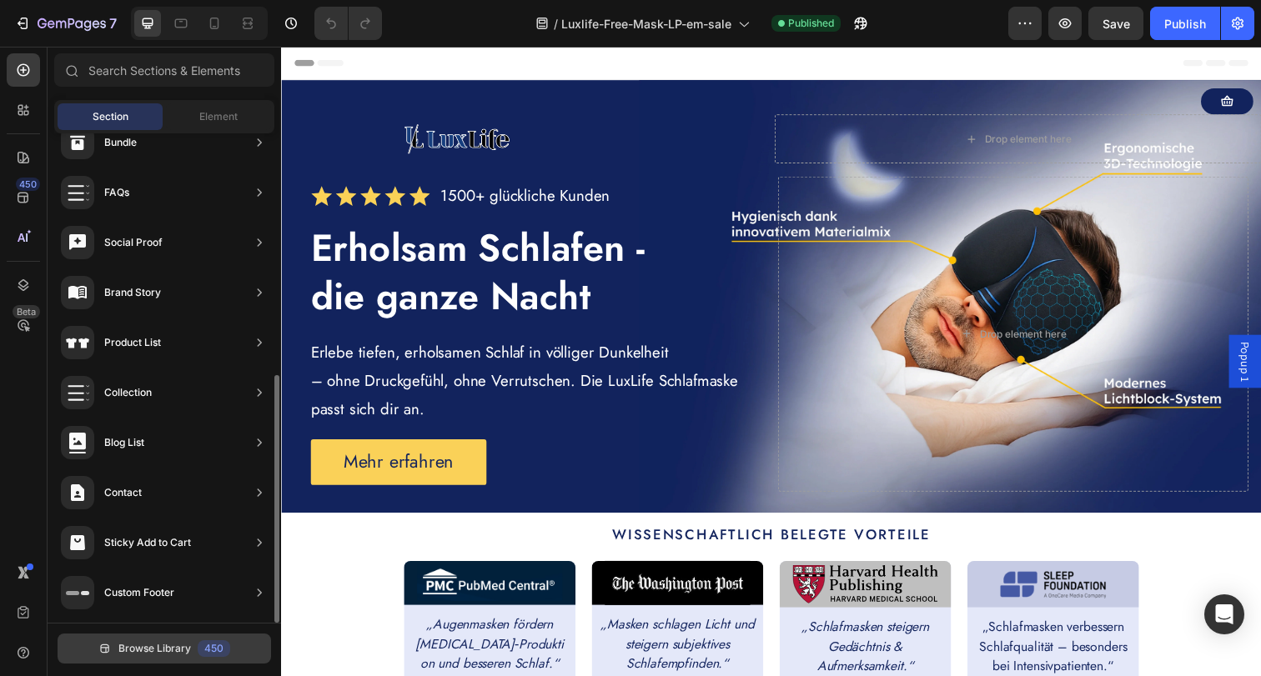
click at [175, 648] on span "Browse Library" at bounding box center [154, 648] width 73 height 15
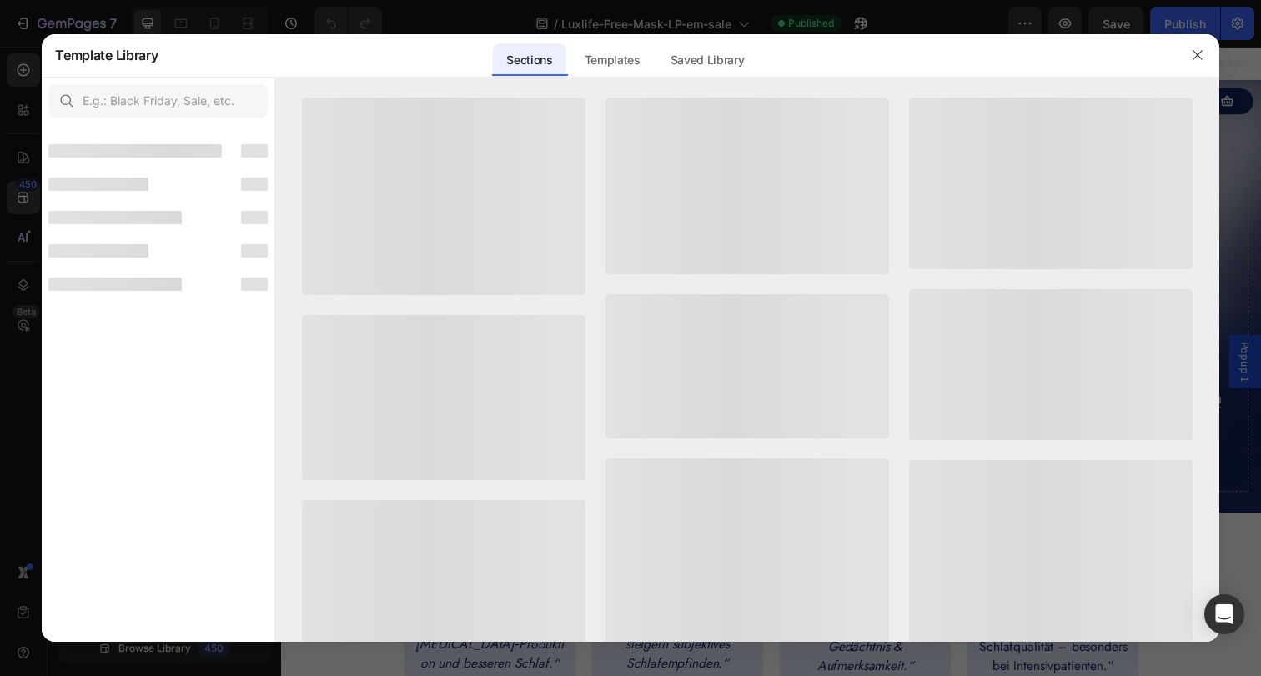
scroll to position [458, 0]
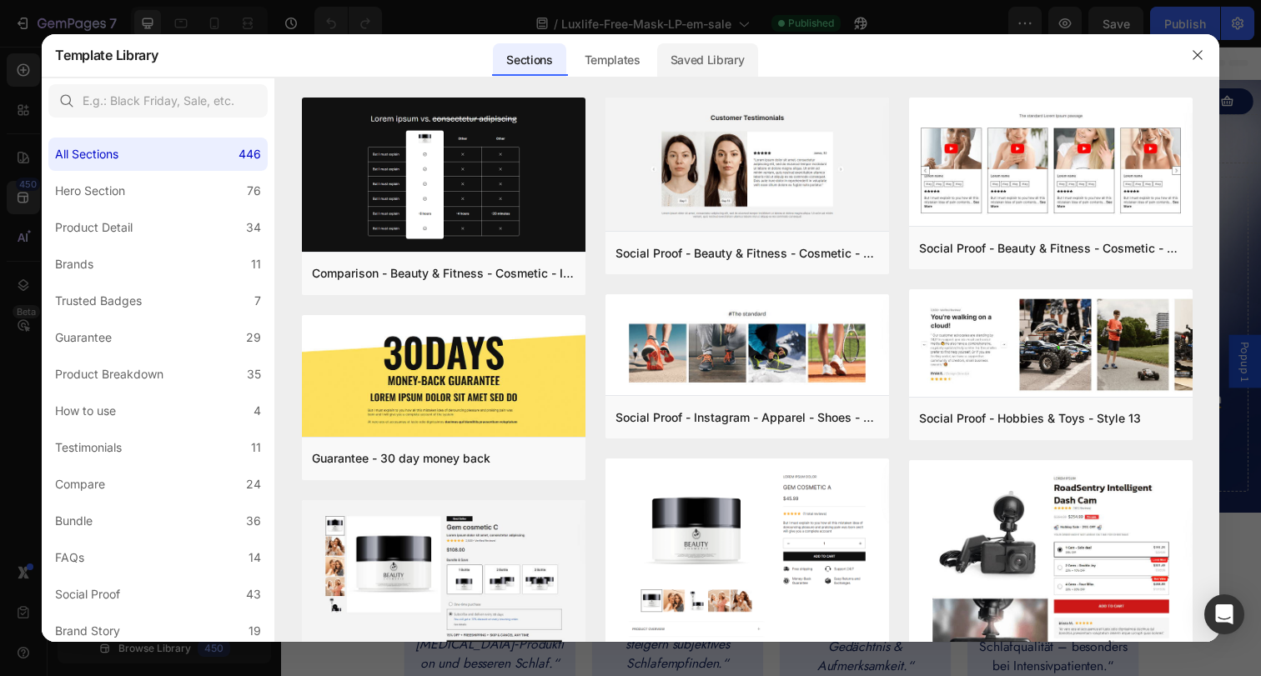
click at [720, 63] on div "Saved Library" at bounding box center [707, 59] width 101 height 33
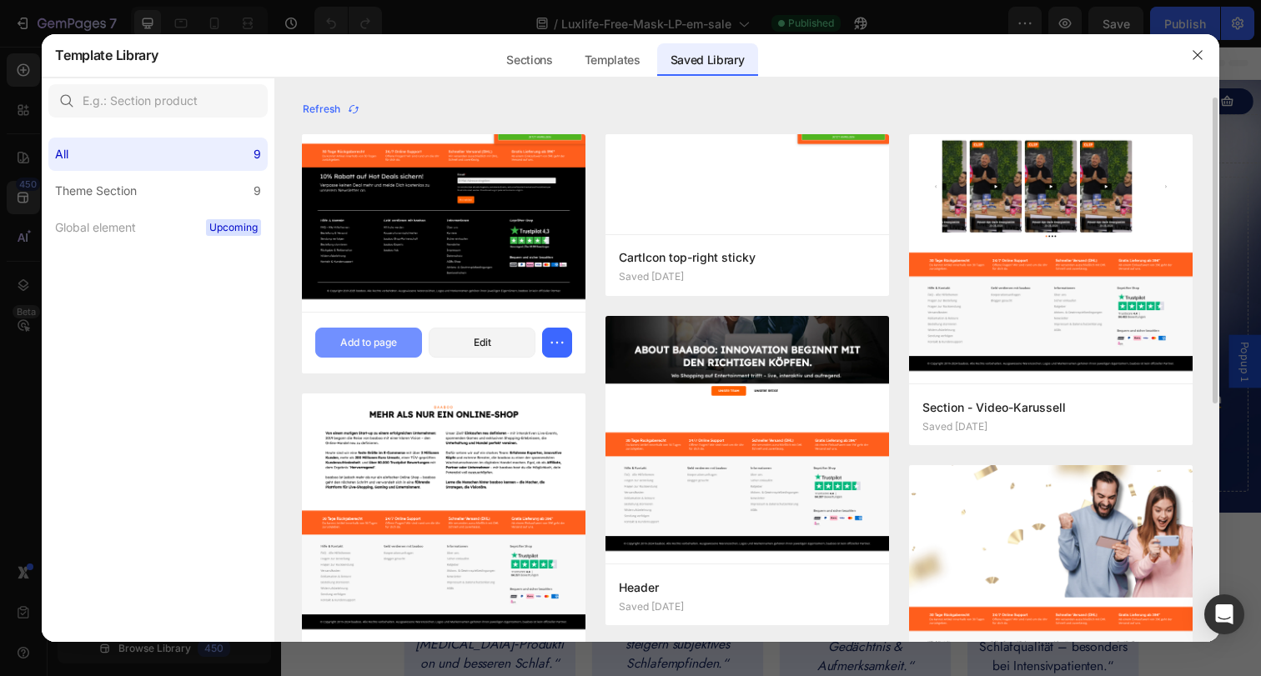
click at [351, 338] on div "Add to page" at bounding box center [368, 342] width 57 height 15
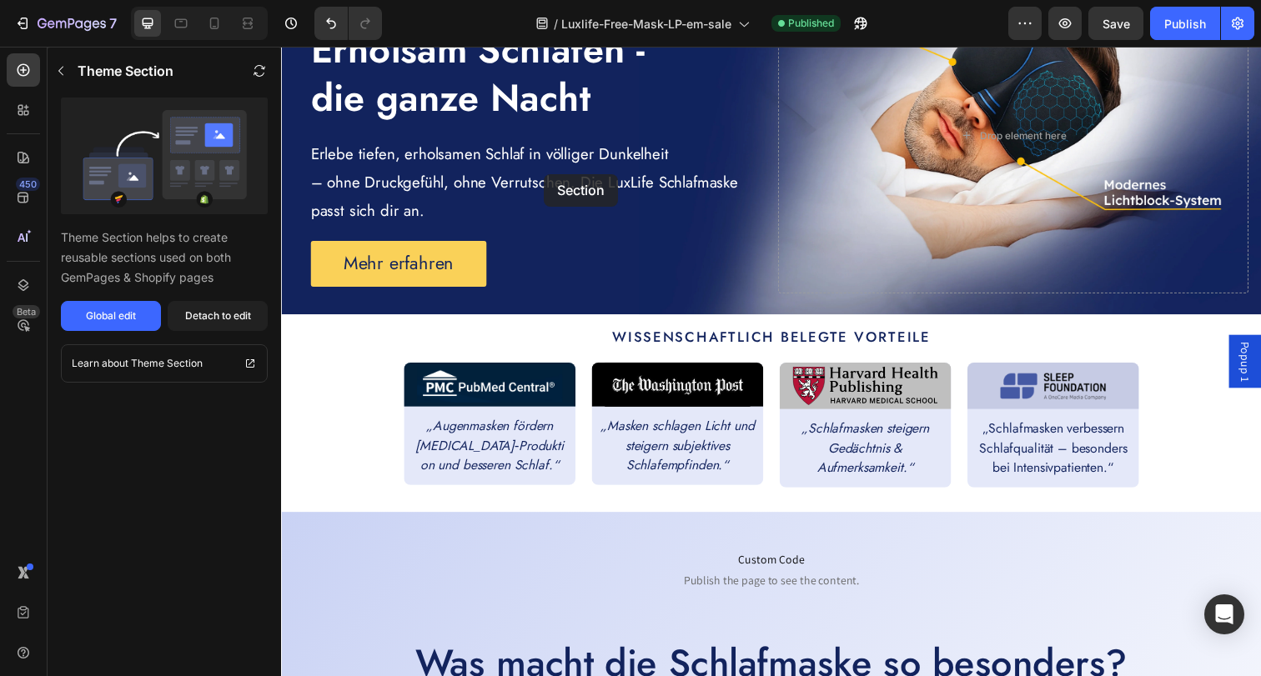
scroll to position [0, 0]
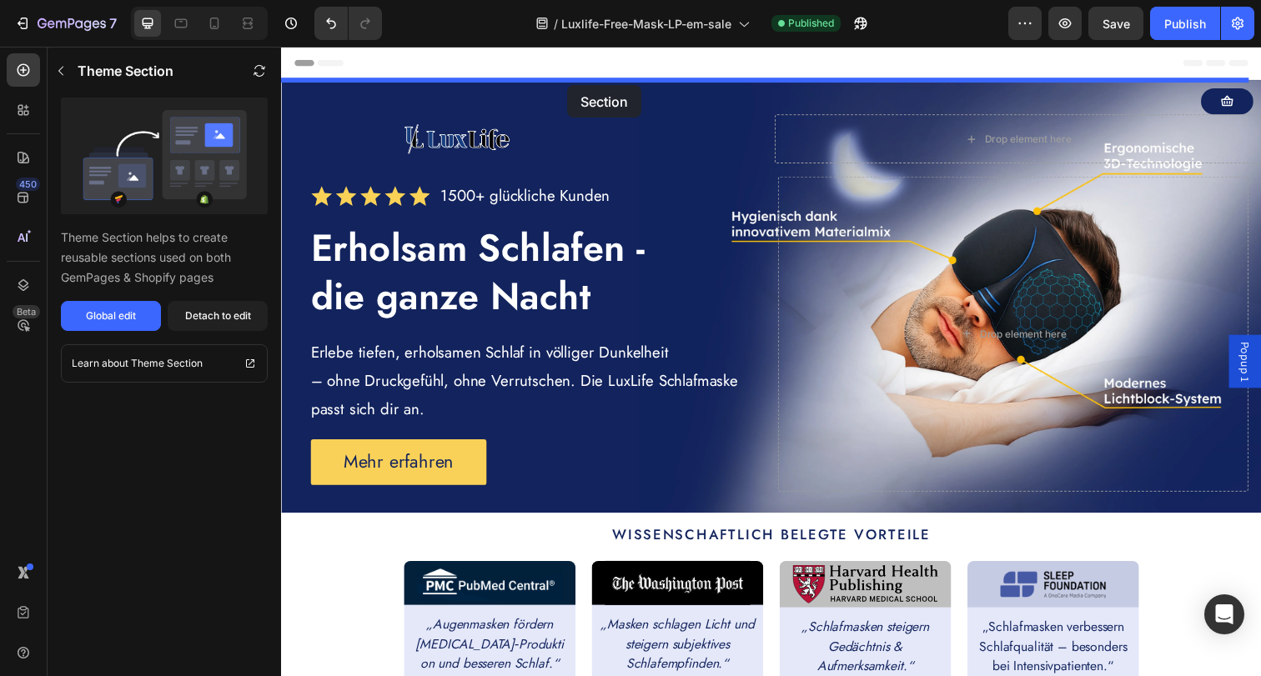
drag, startPoint x: 513, startPoint y: 432, endPoint x: 580, endPoint y: 84, distance: 354.2
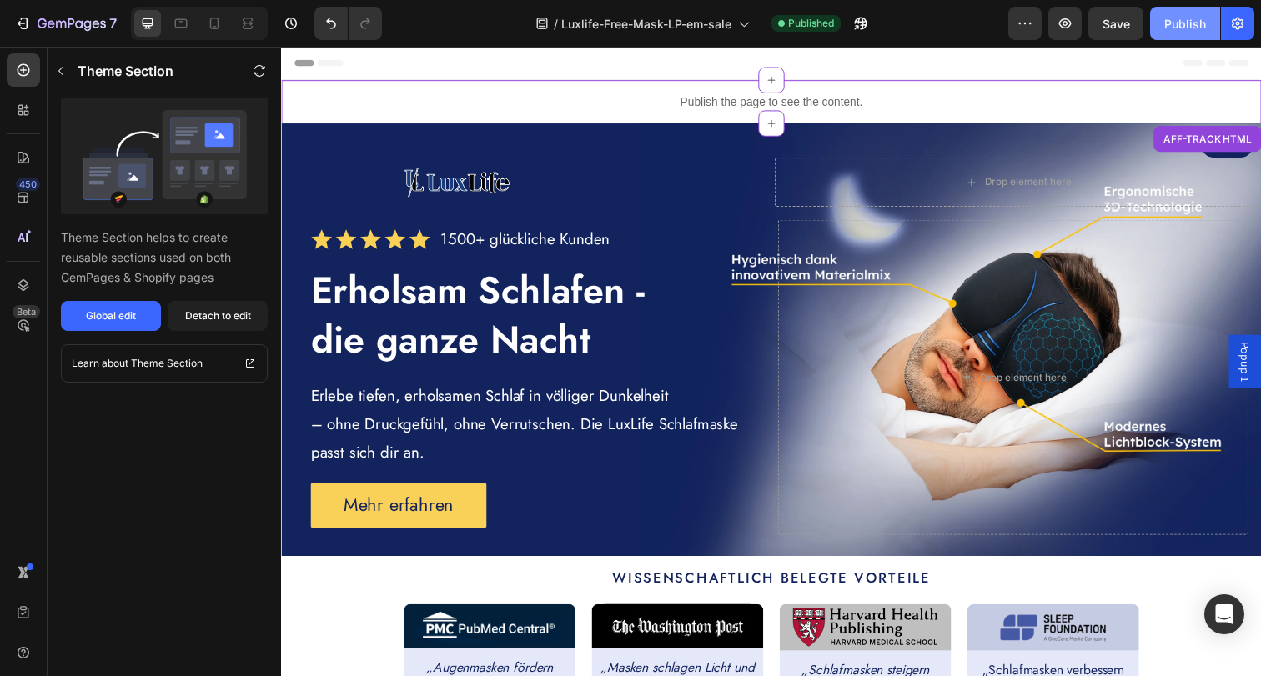
click at [1175, 13] on button "Publish" at bounding box center [1185, 23] width 70 height 33
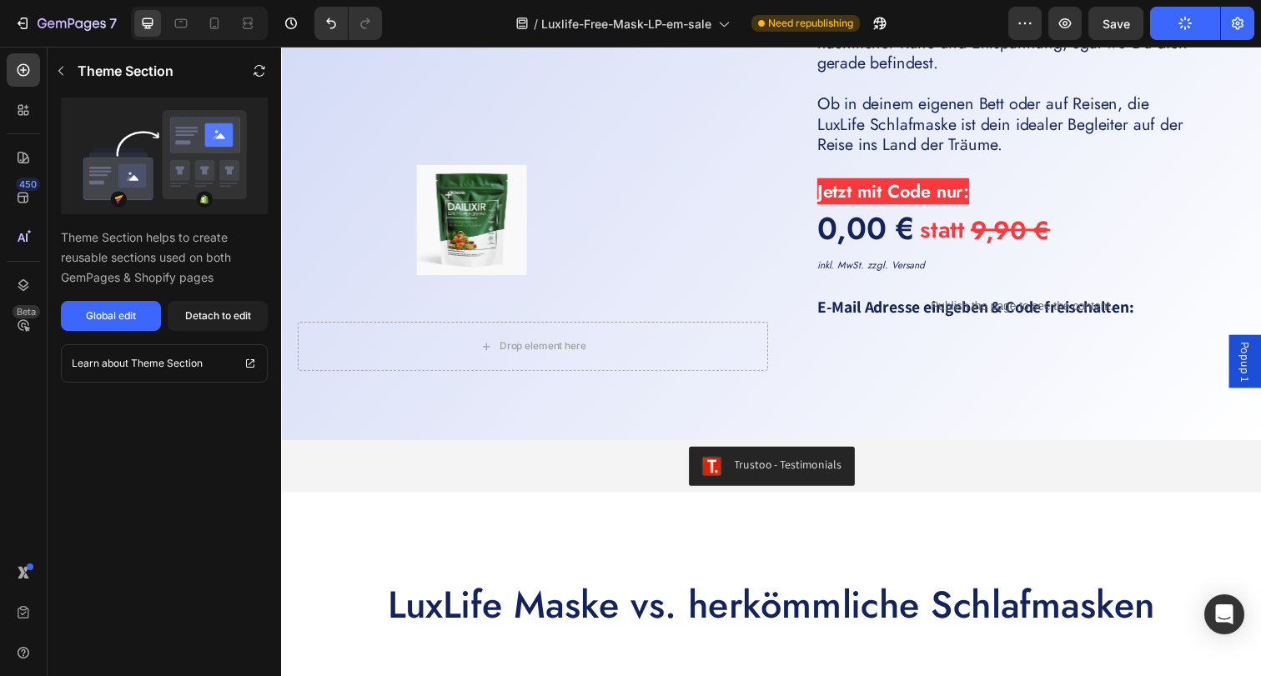
scroll to position [4662, 0]
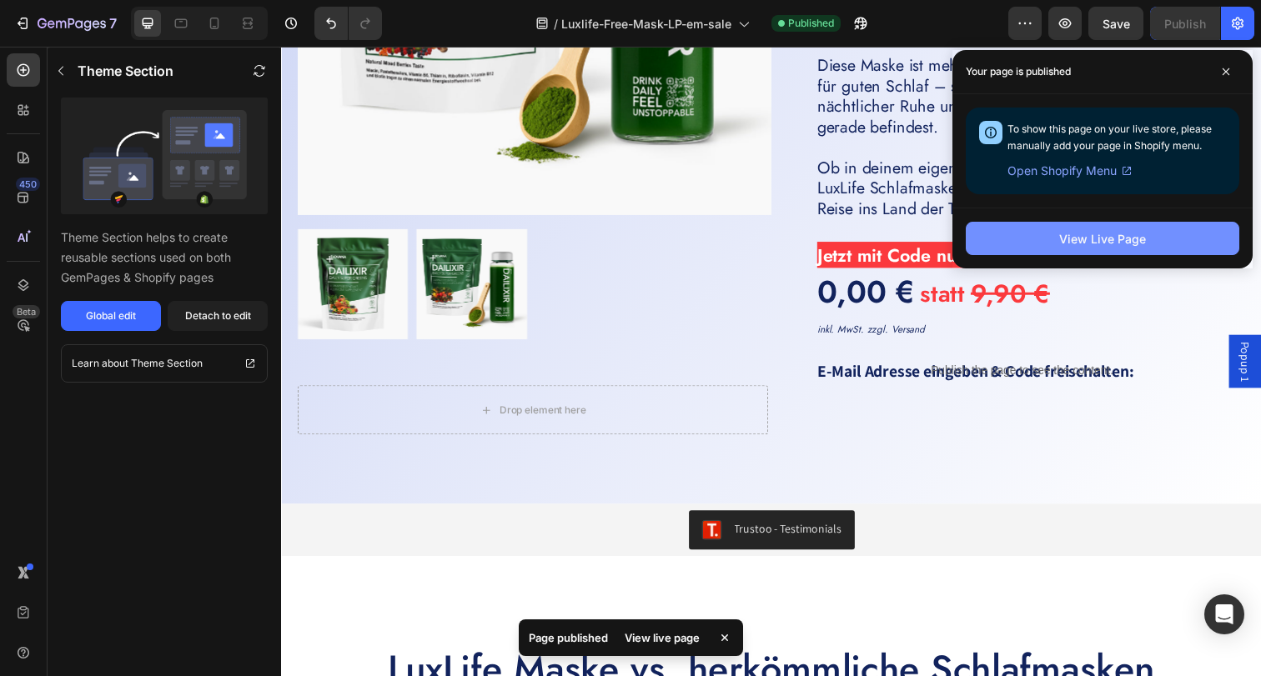
click at [1146, 244] on button "View Live Page" at bounding box center [1102, 238] width 273 height 33
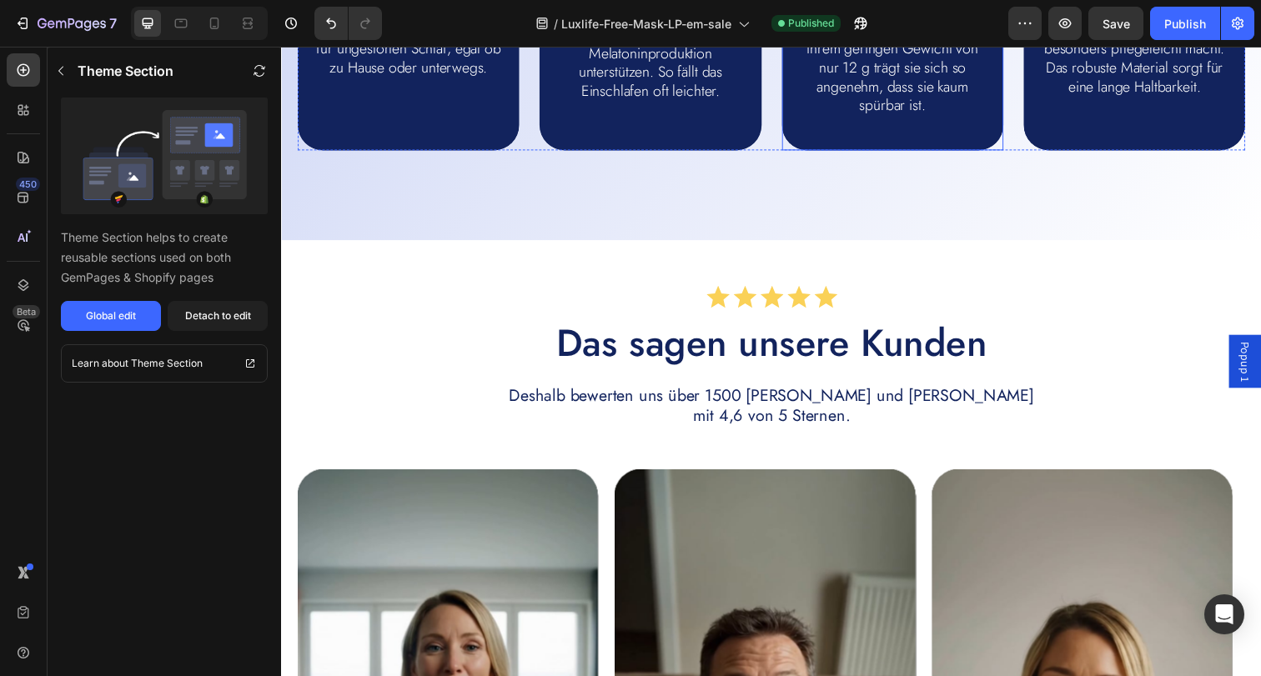
scroll to position [0, 0]
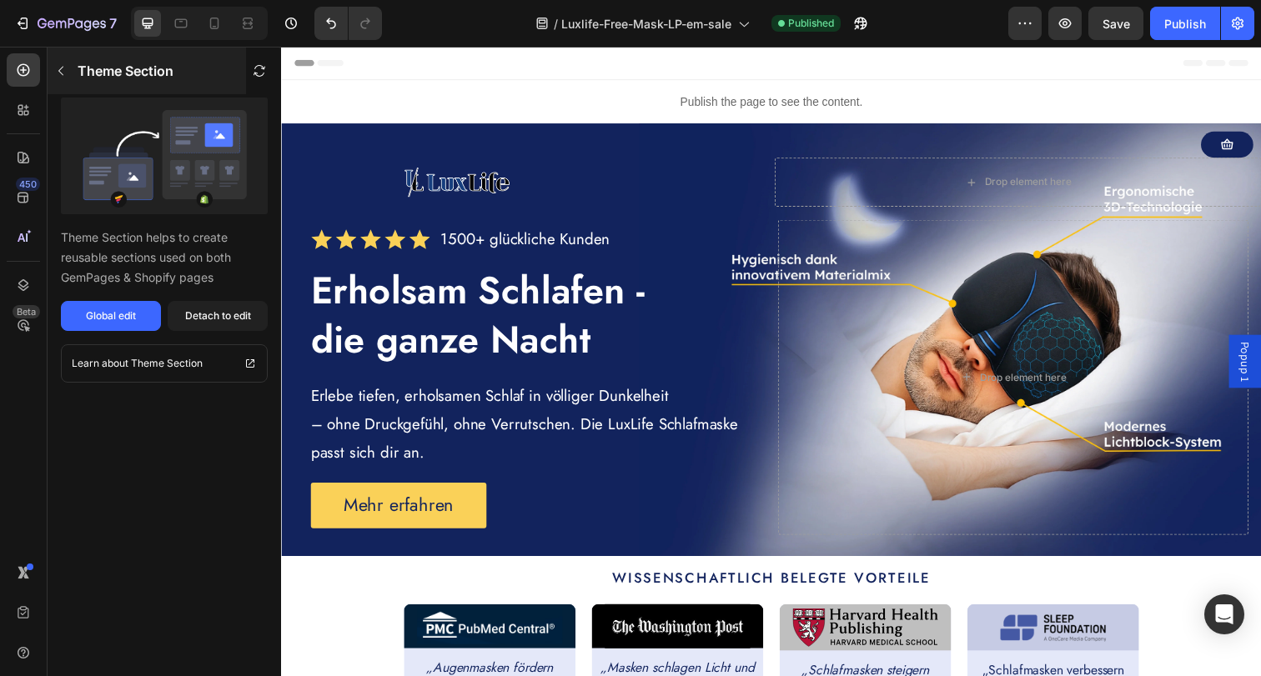
click at [64, 68] on icon "button" at bounding box center [60, 70] width 13 height 13
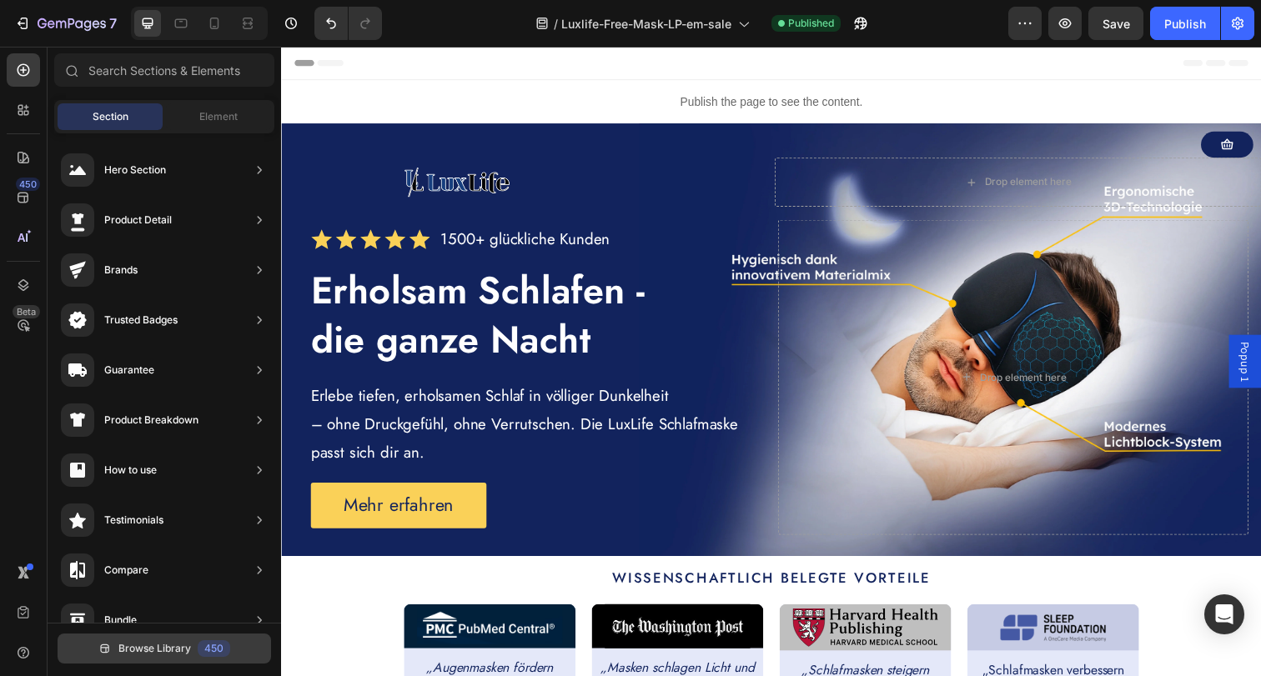
click at [183, 656] on button "Browse Library 450" at bounding box center [164, 649] width 213 height 30
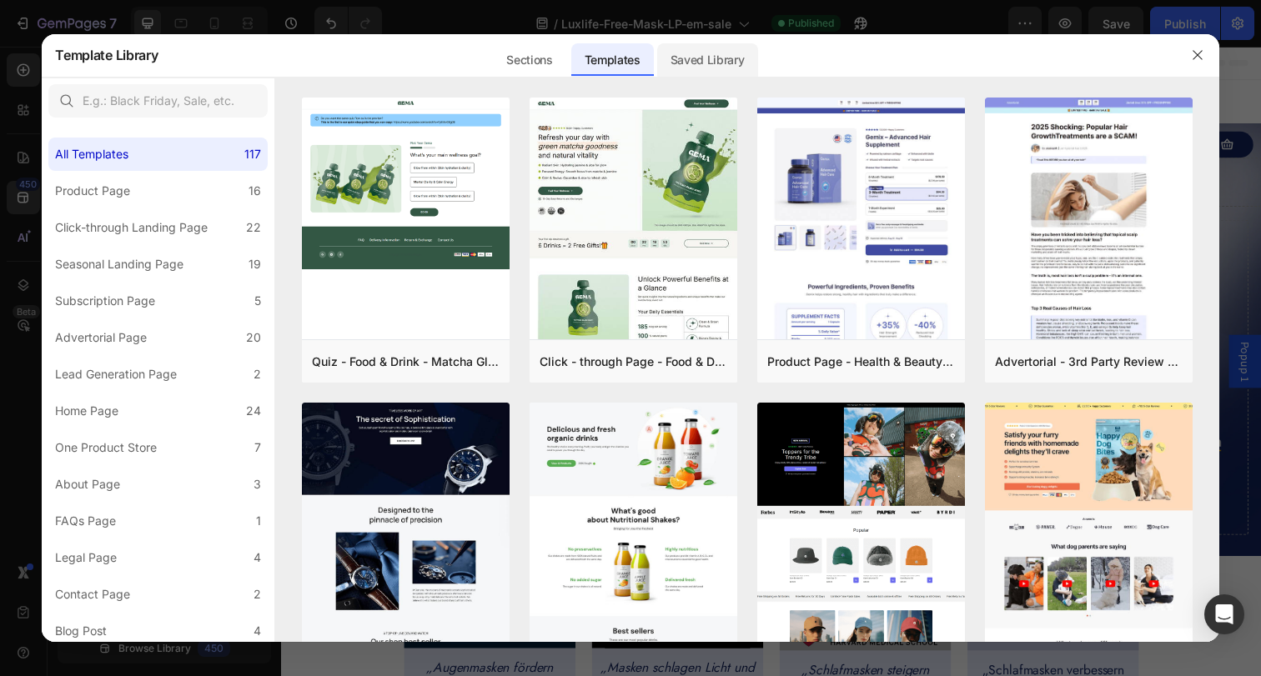
click at [709, 55] on div "Saved Library" at bounding box center [707, 59] width 101 height 33
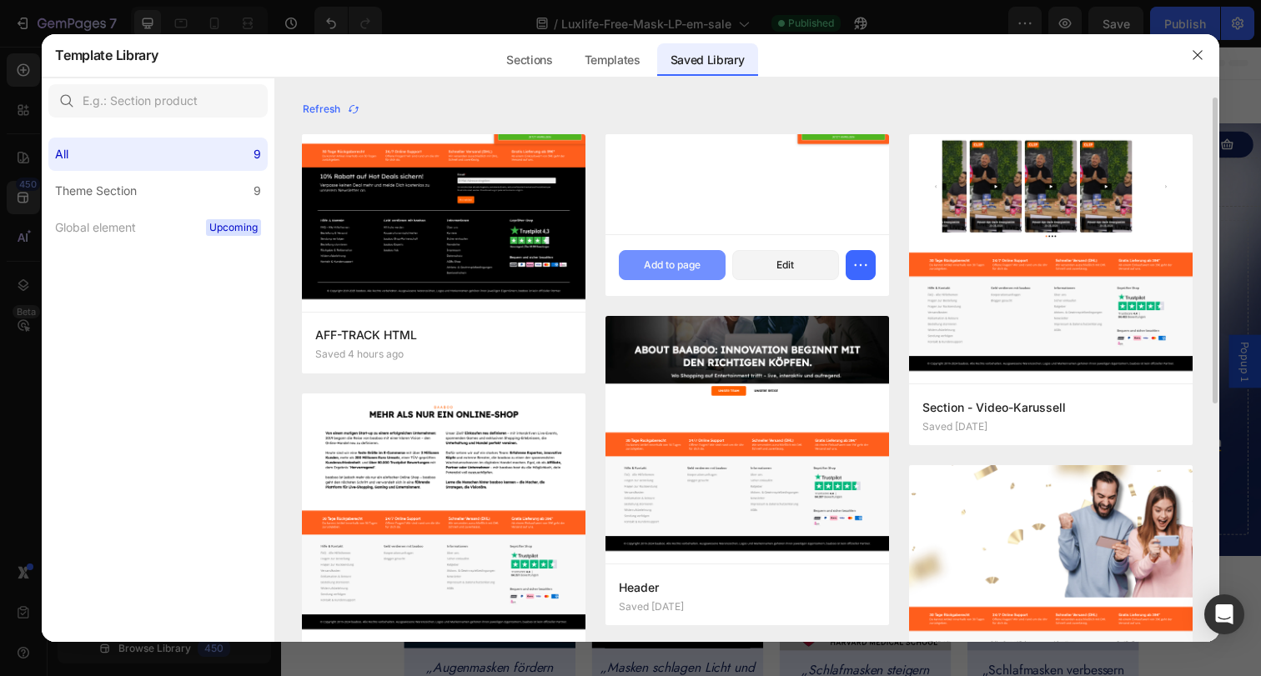
click at [671, 261] on div "Add to page" at bounding box center [672, 265] width 57 height 15
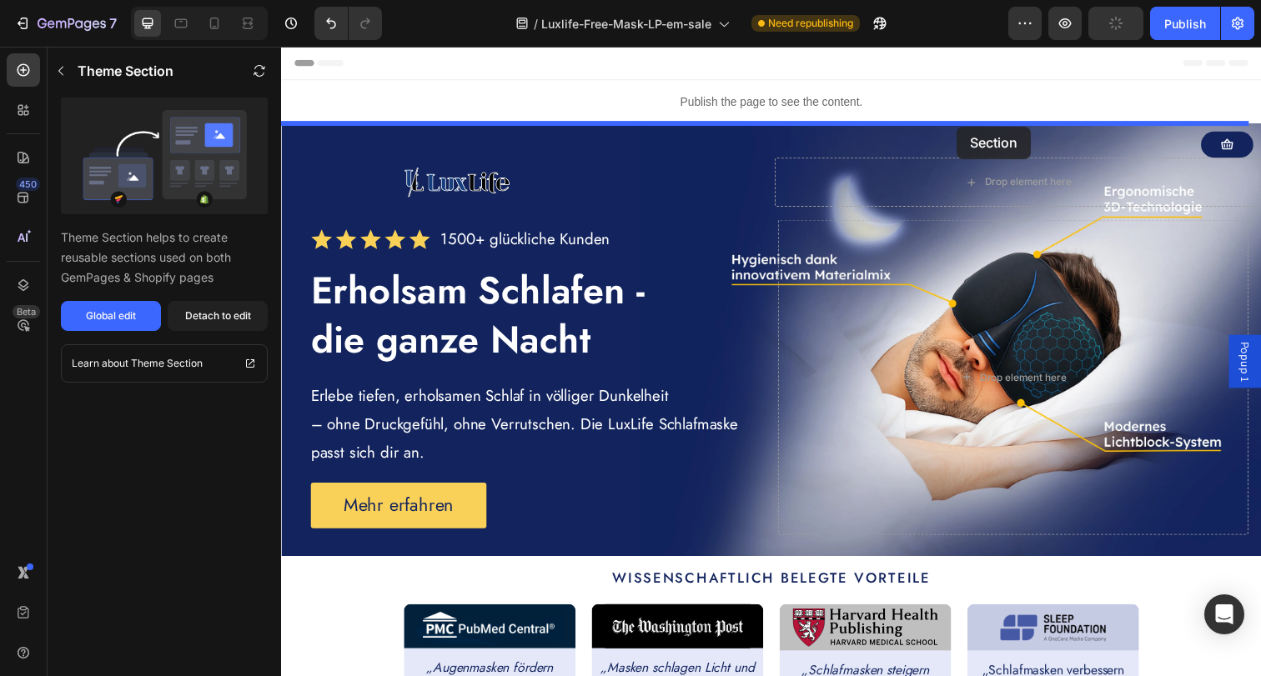
drag, startPoint x: 894, startPoint y: 434, endPoint x: 971, endPoint y: 128, distance: 315.5
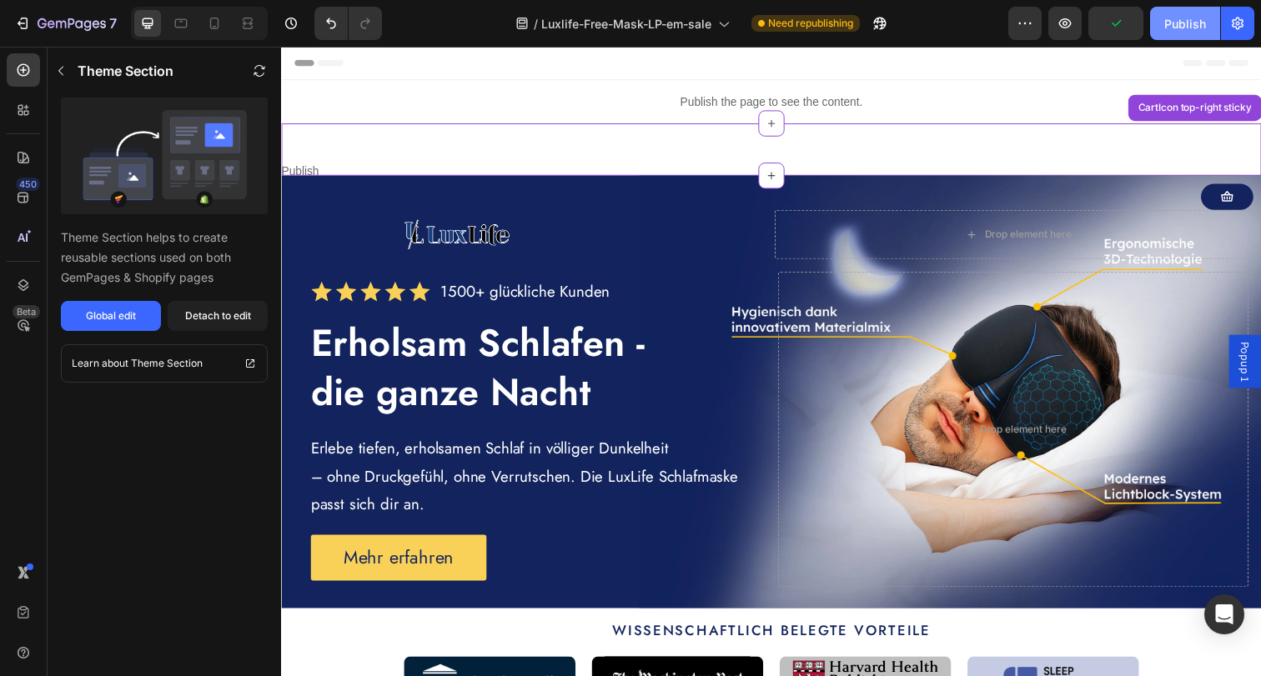
click at [1184, 26] on div "Publish" at bounding box center [1185, 24] width 42 height 18
click at [926, 156] on div "Publish the page to see the content. Custom Code CartIcon top-right sticky" at bounding box center [781, 151] width 1001 height 53
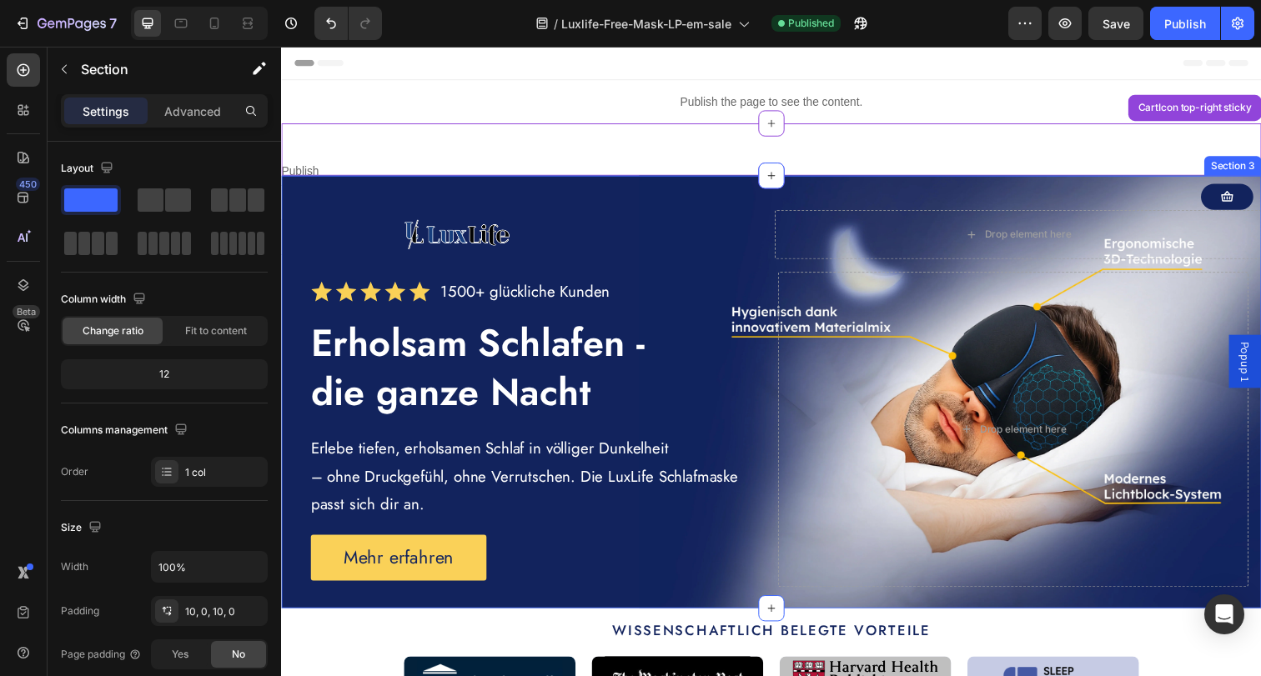
click at [828, 181] on div "Button Image Drop element here Row Icon Icon Icon Icon Icon Icon List 1500+ glü…" at bounding box center [781, 399] width 1001 height 442
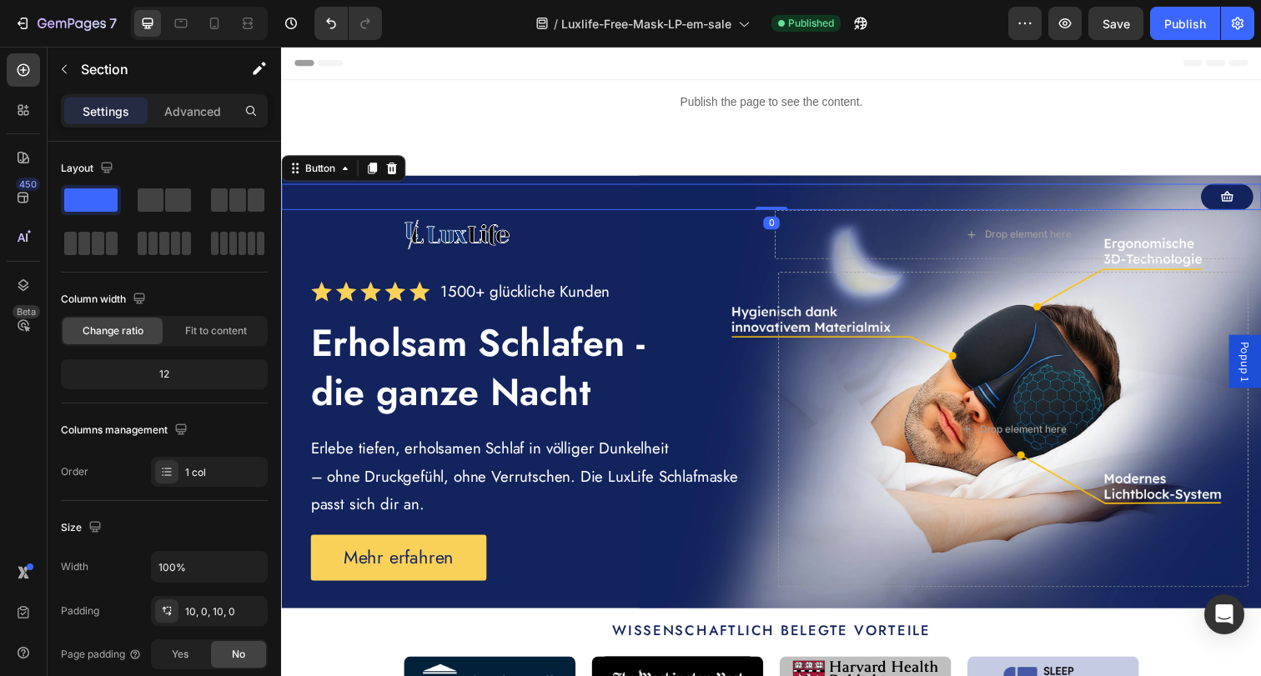
click at [1160, 200] on div "Button 0" at bounding box center [781, 200] width 1001 height 27
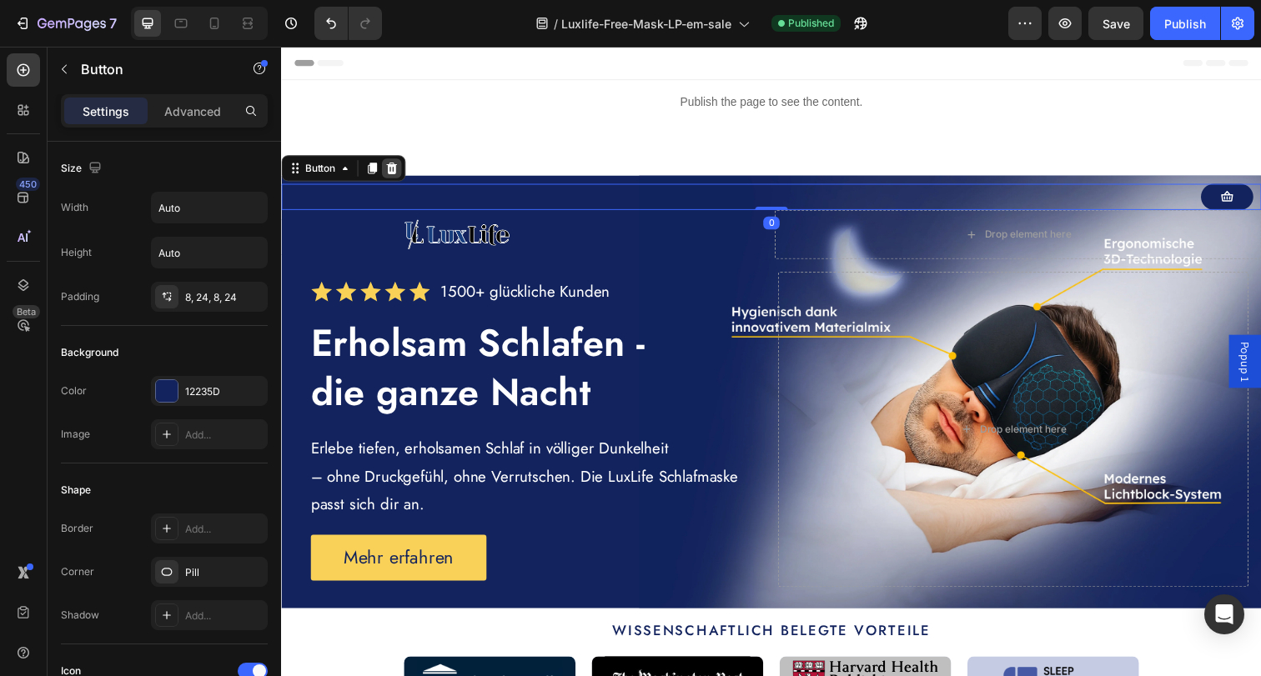
click at [397, 168] on icon at bounding box center [394, 171] width 11 height 12
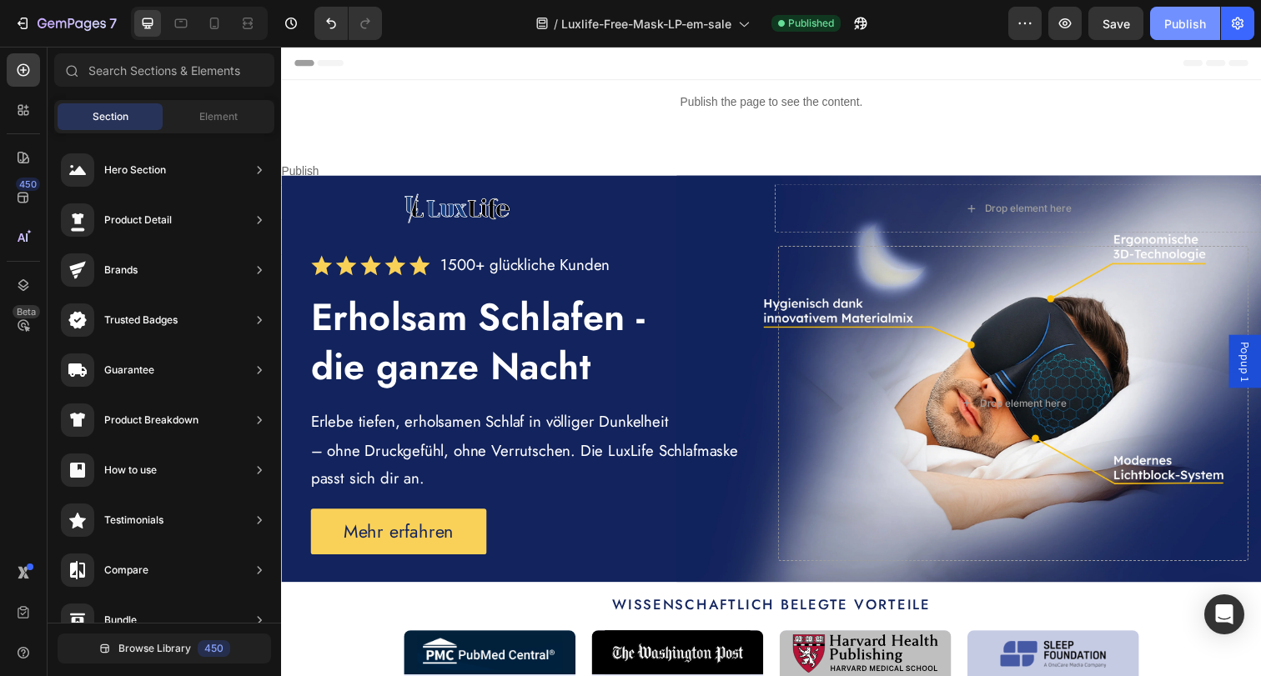
click at [1198, 27] on div "Publish" at bounding box center [1185, 24] width 42 height 18
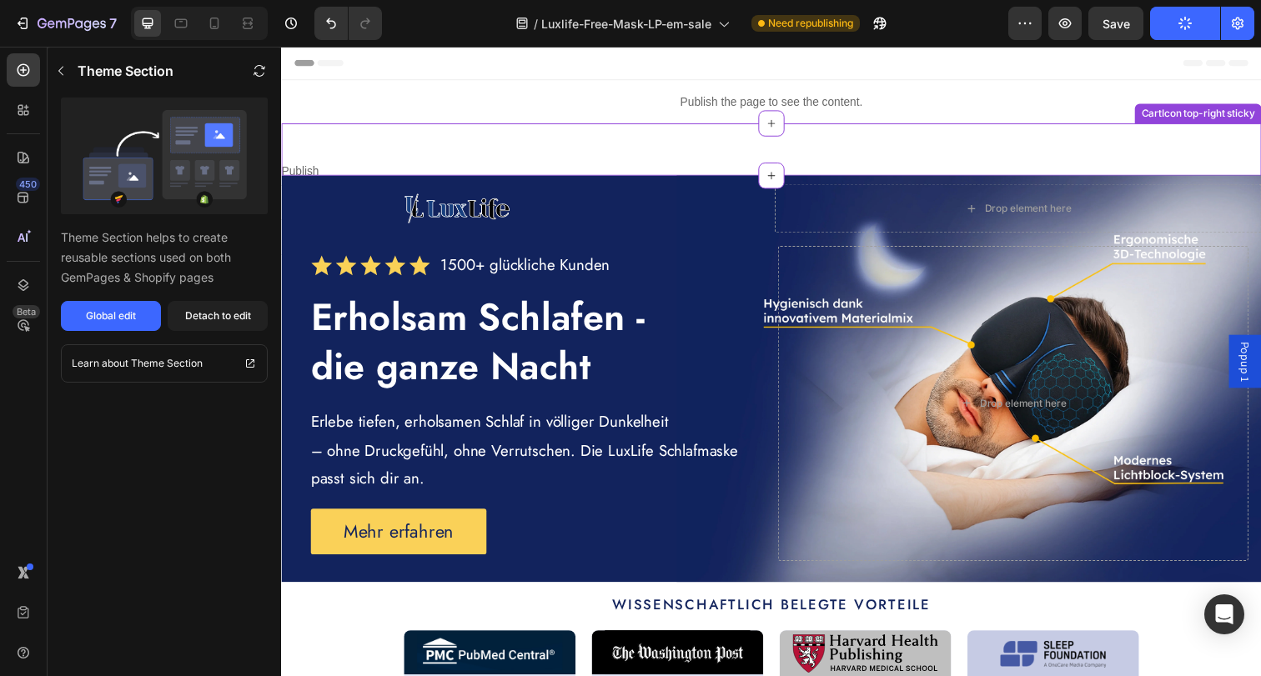
click at [914, 146] on div "Publish the page to see the content. Custom Code CartIcon top-right sticky" at bounding box center [781, 151] width 1001 height 53
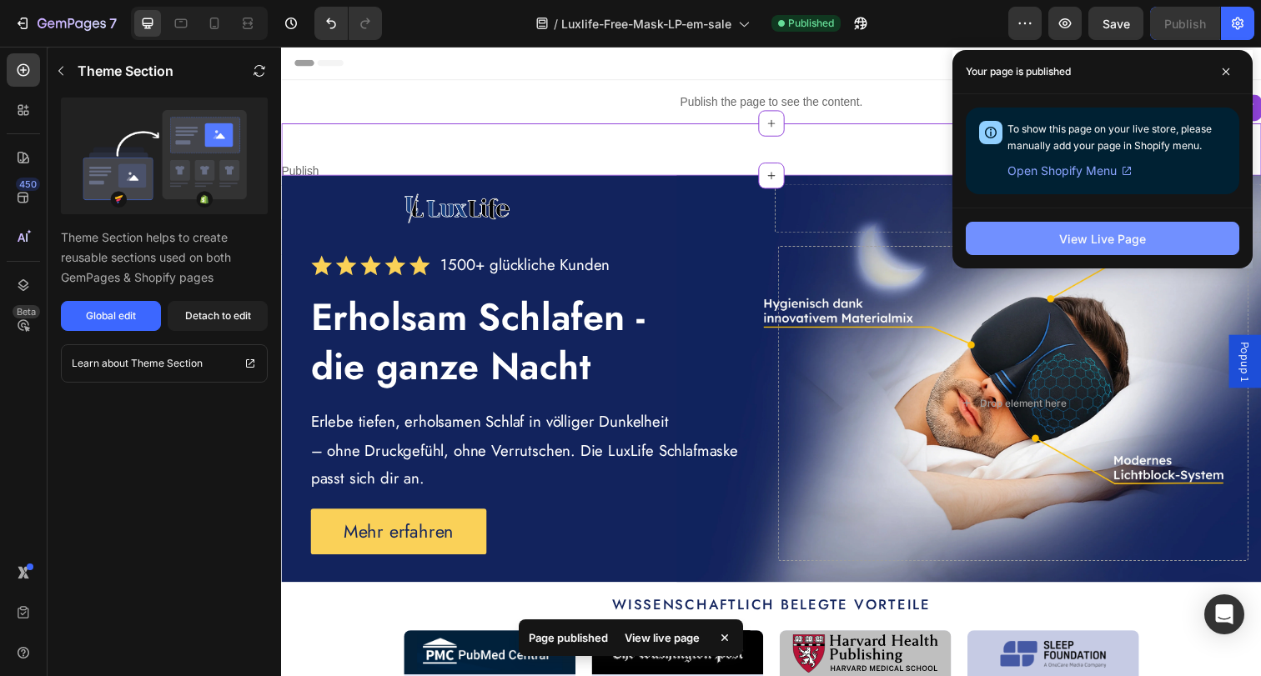
click at [1030, 222] on button "View Live Page" at bounding box center [1102, 238] width 273 height 33
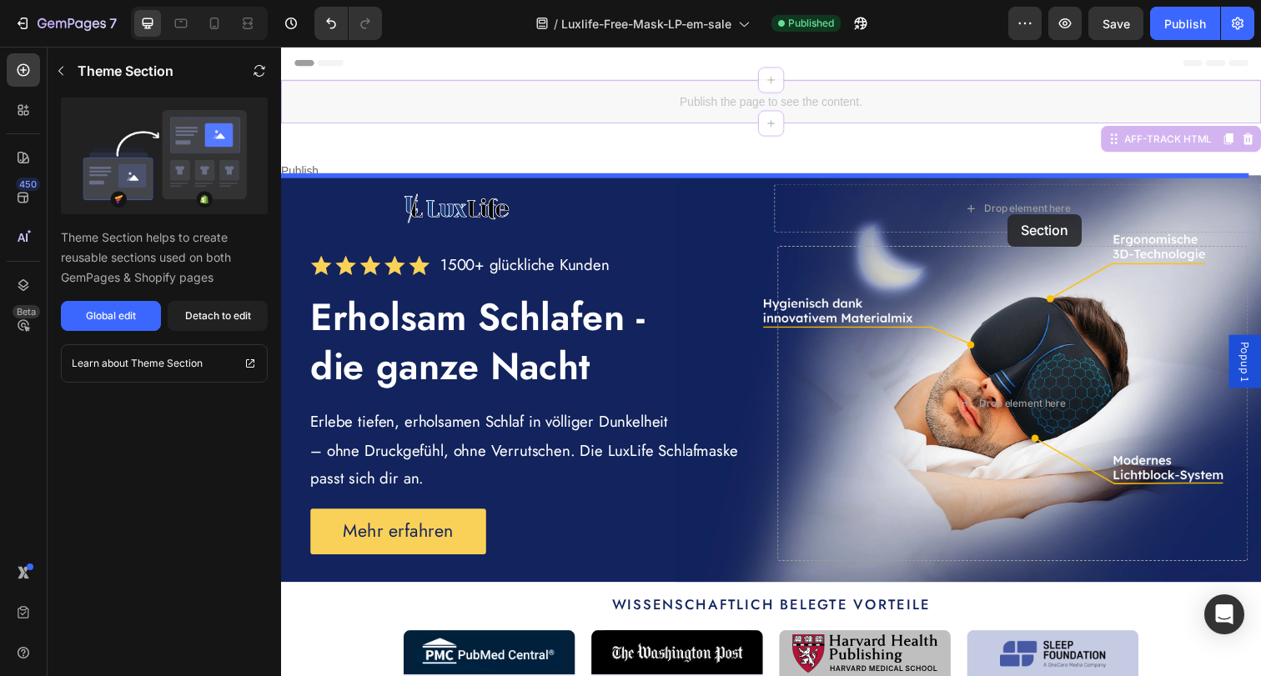
drag, startPoint x: 752, startPoint y: 98, endPoint x: 1024, endPoint y: 218, distance: 296.8
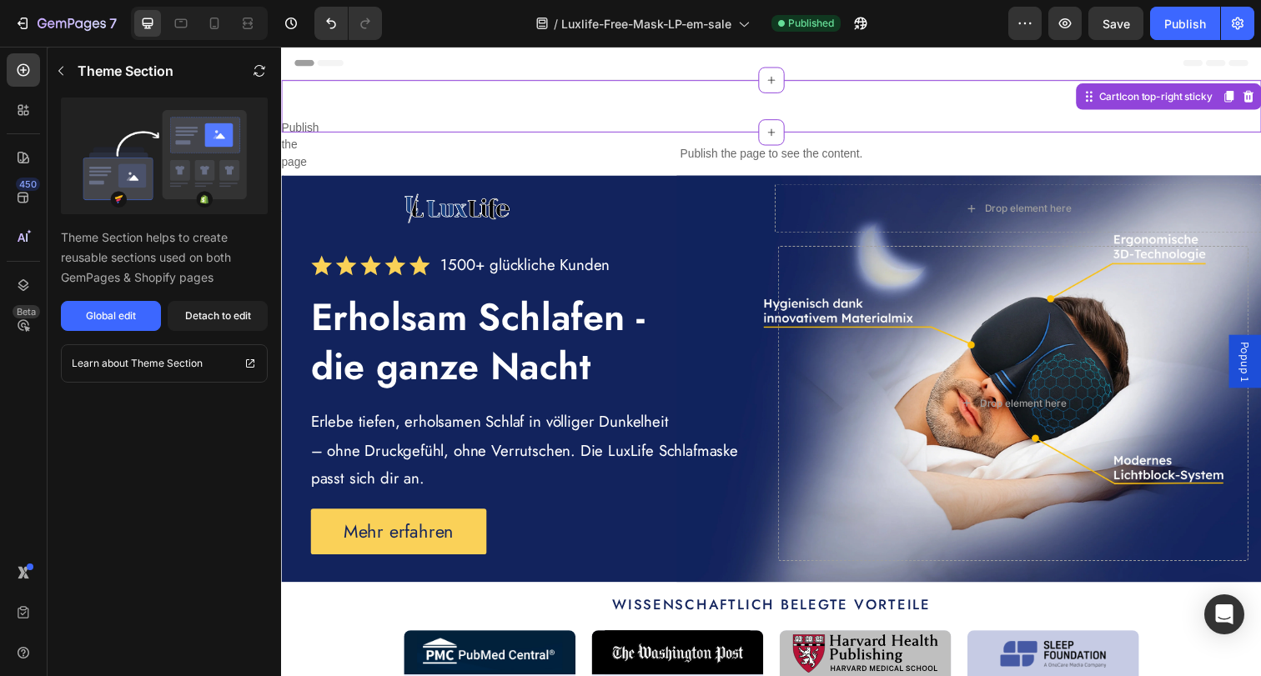
click at [988, 100] on div "Publish the page to see the content. Custom Code CartIcon top-right sticky" at bounding box center [781, 107] width 1001 height 53
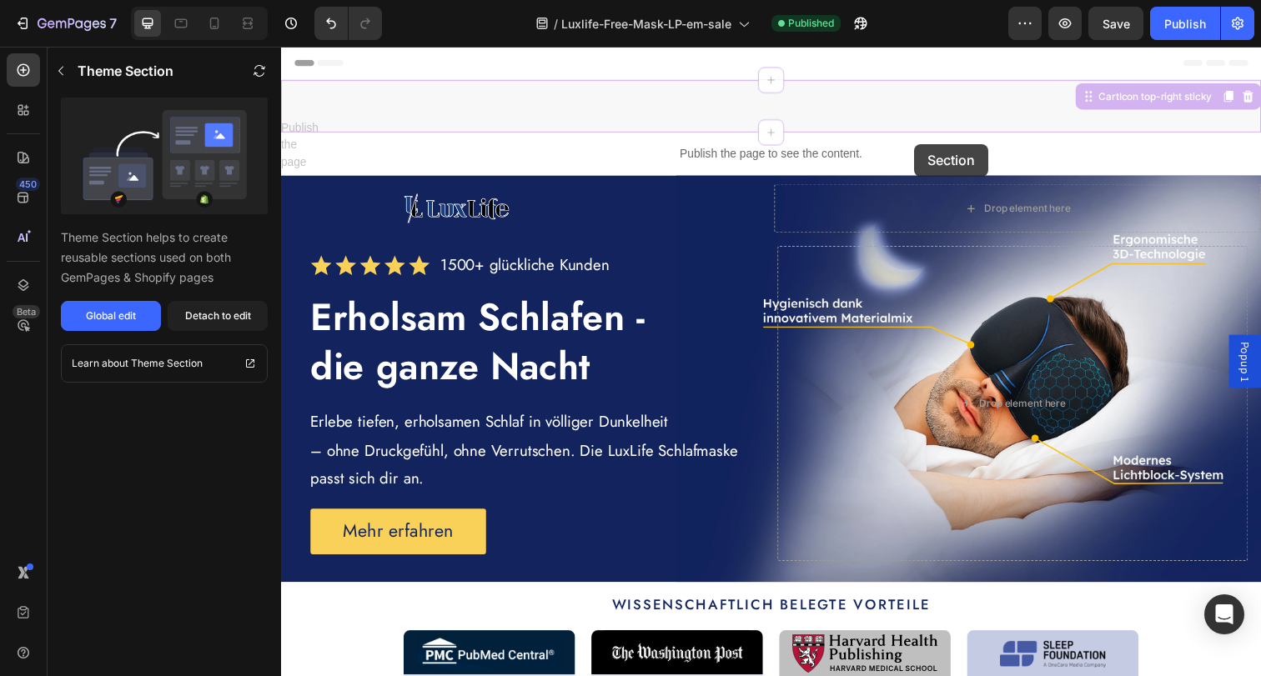
drag, startPoint x: 916, startPoint y: 98, endPoint x: 927, endPoint y: 146, distance: 49.6
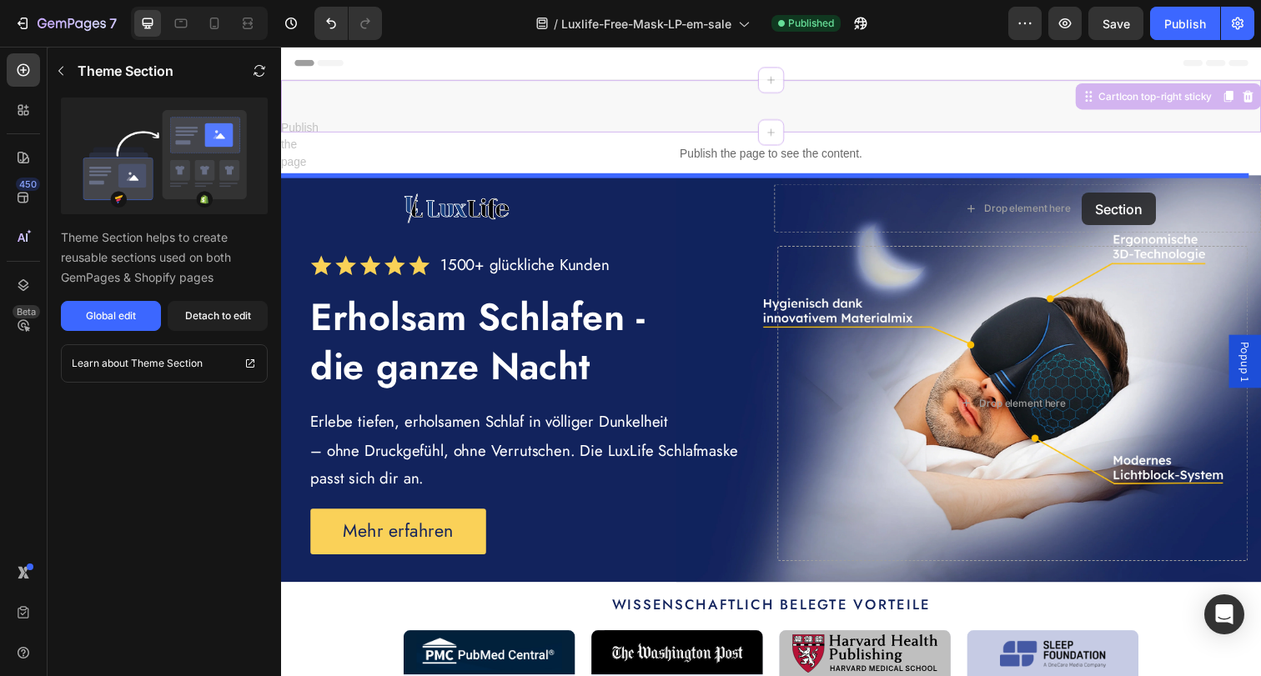
drag, startPoint x: 1100, startPoint y: 104, endPoint x: 1098, endPoint y: 196, distance: 91.7
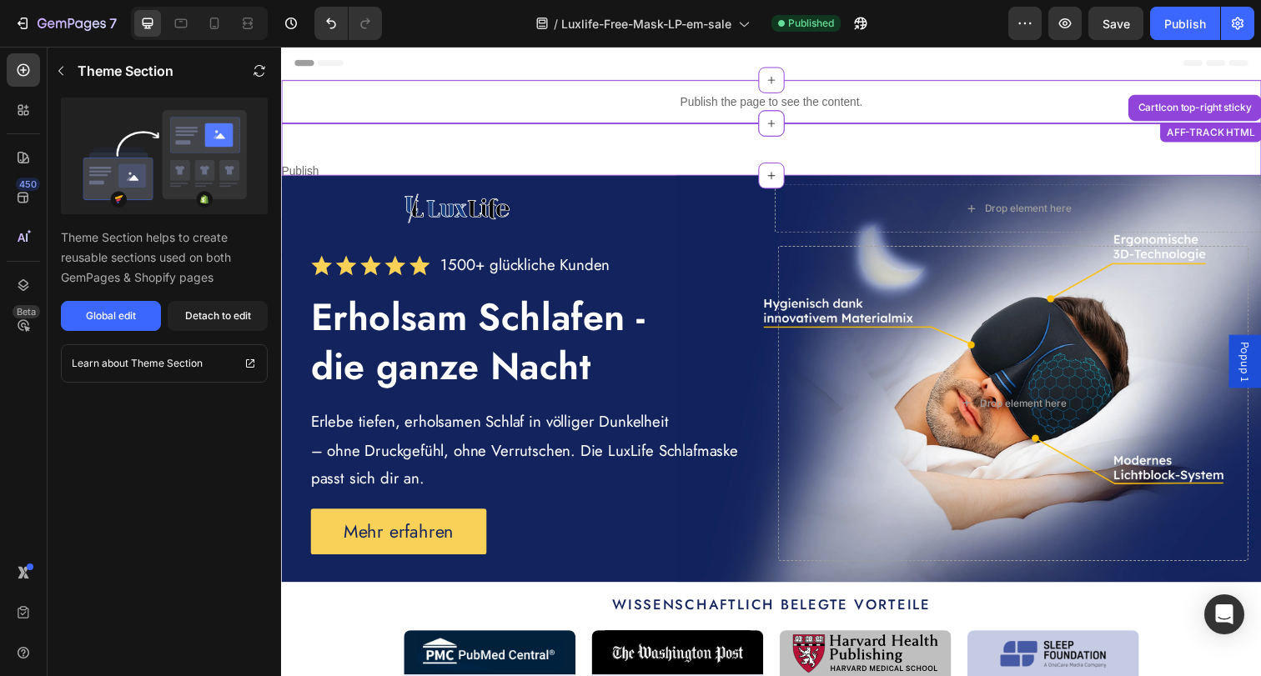
click at [1100, 103] on p "Publish the page to see the content." at bounding box center [781, 103] width 1001 height 18
click at [1051, 163] on div "Publish the page to see the content. Custom Code CartIcon top-right sticky" at bounding box center [781, 151] width 1001 height 53
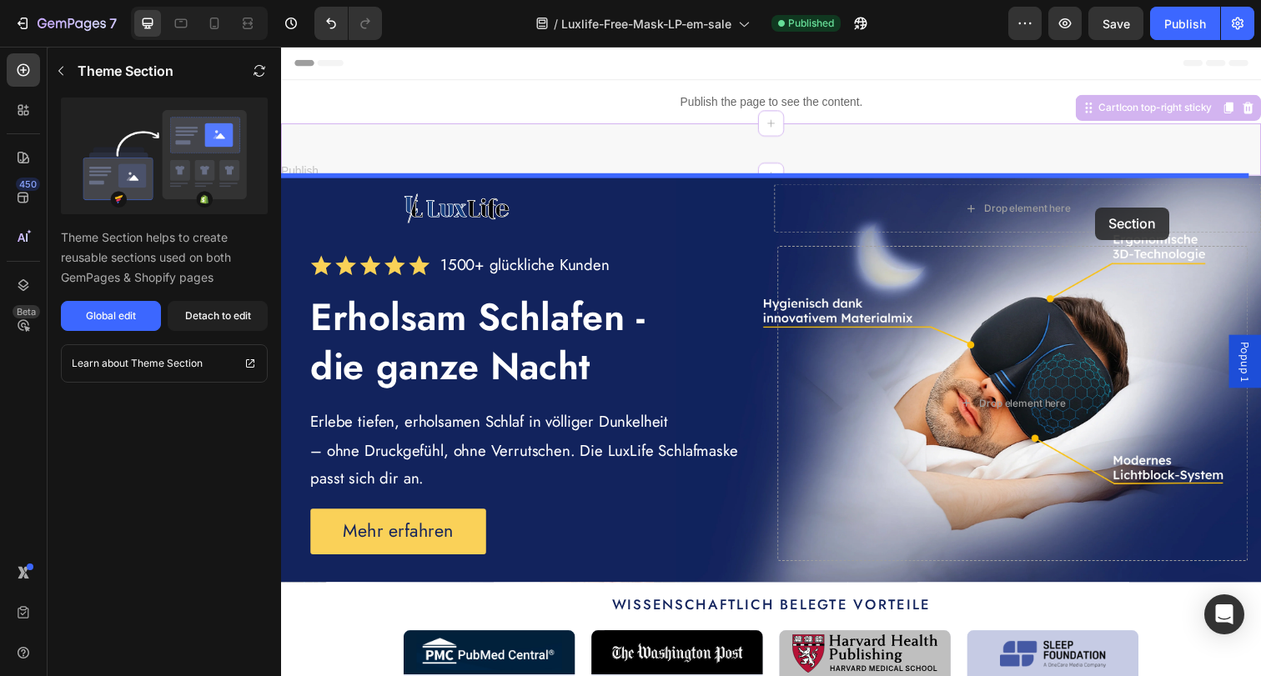
drag, startPoint x: 1091, startPoint y: 109, endPoint x: 1102, endPoint y: 202, distance: 93.3
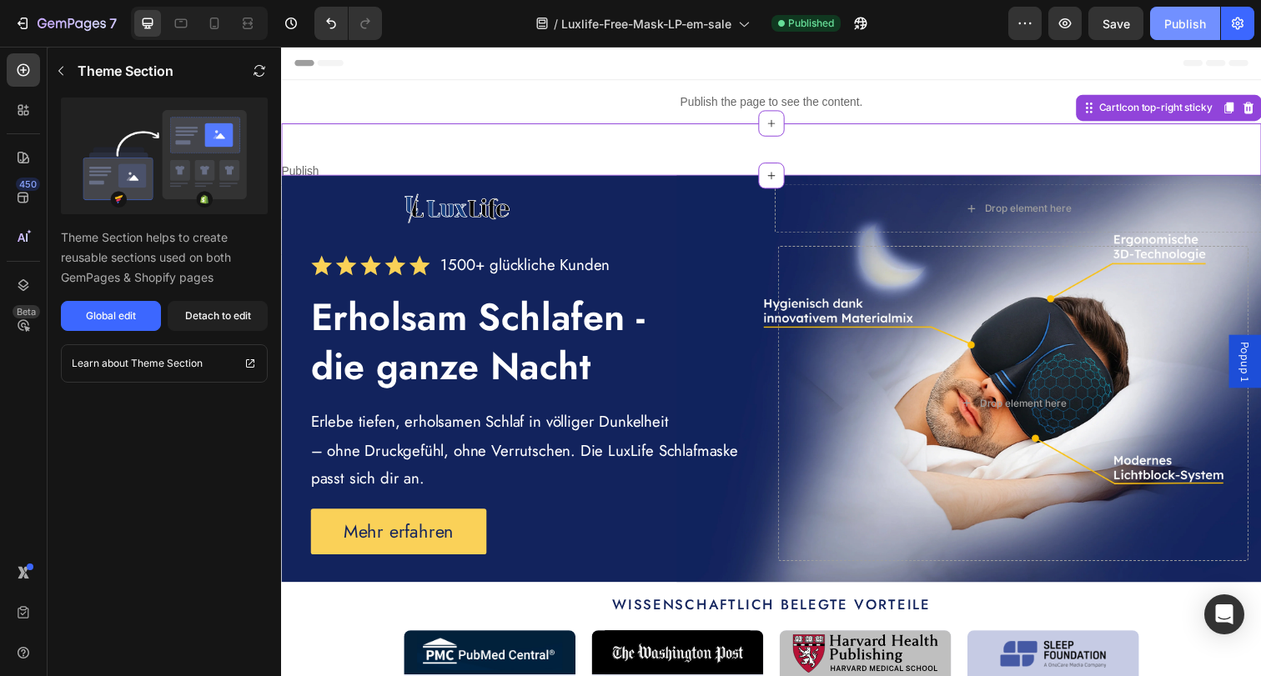
click at [1187, 18] on div "Publish" at bounding box center [1185, 24] width 42 height 18
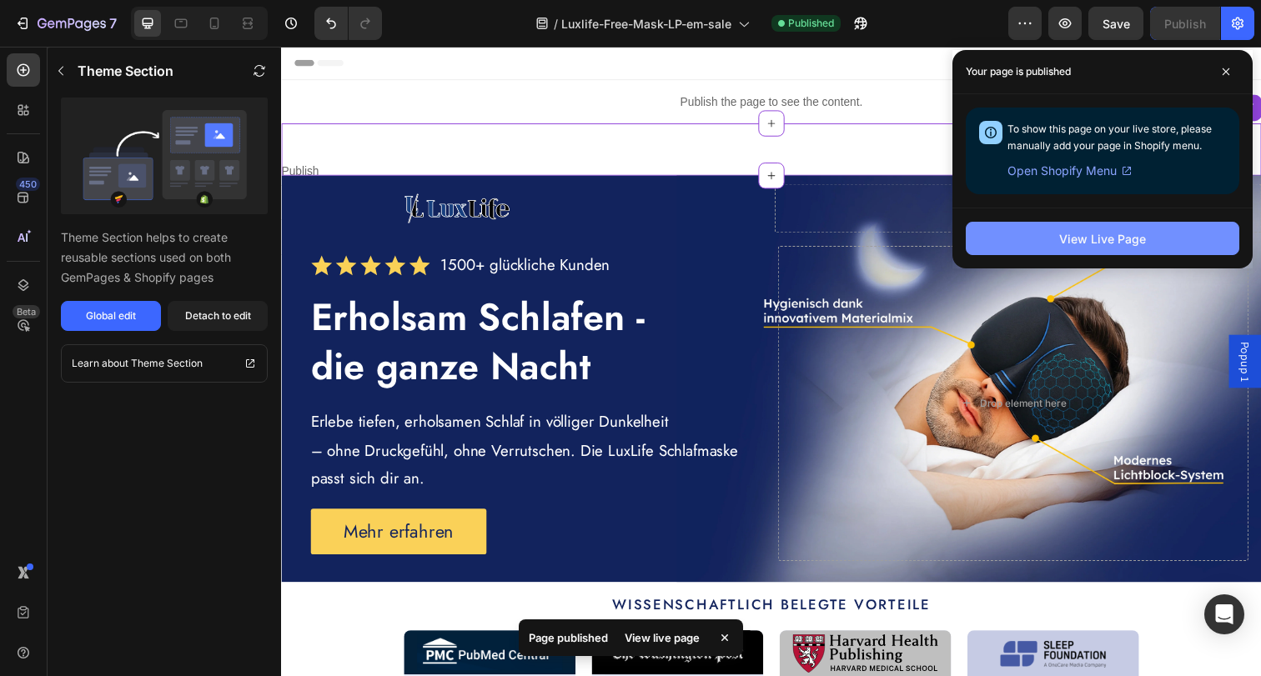
click at [1119, 234] on div "View Live Page" at bounding box center [1102, 239] width 87 height 18
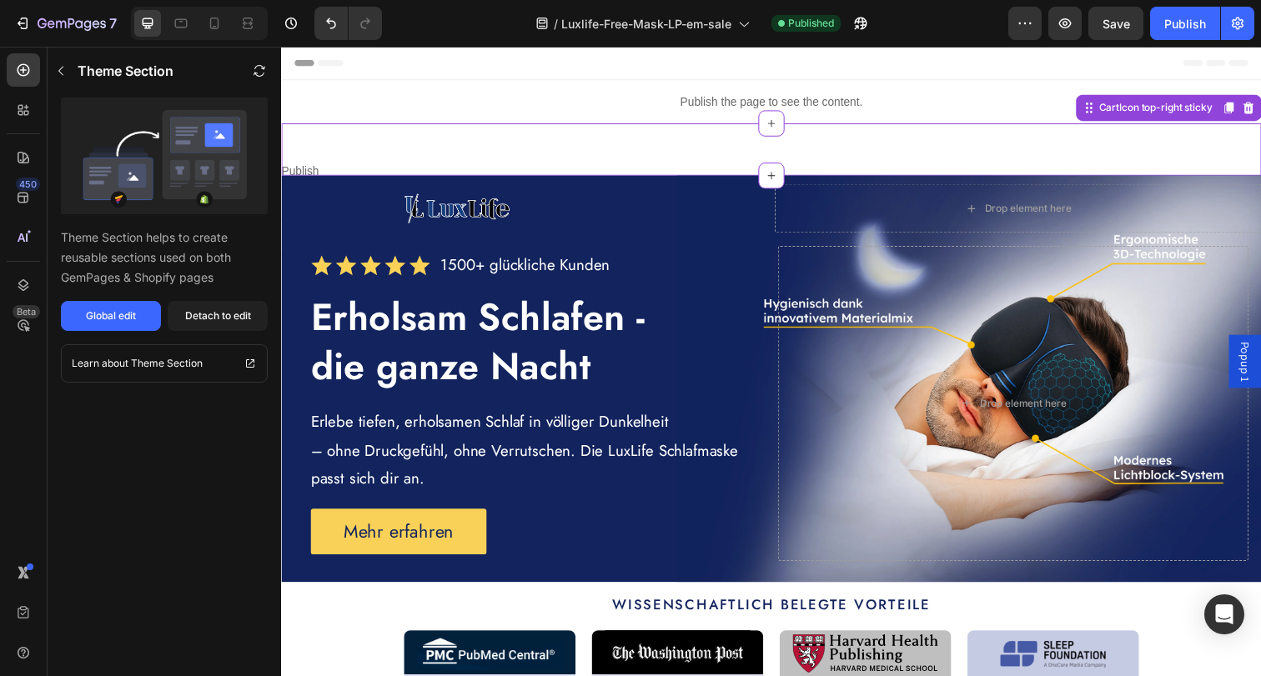
click at [978, 153] on div "Publish the page to see the content. Custom Code CartIcon top-right sticky" at bounding box center [781, 151] width 1001 height 53
click at [66, 60] on button "button" at bounding box center [61, 71] width 27 height 27
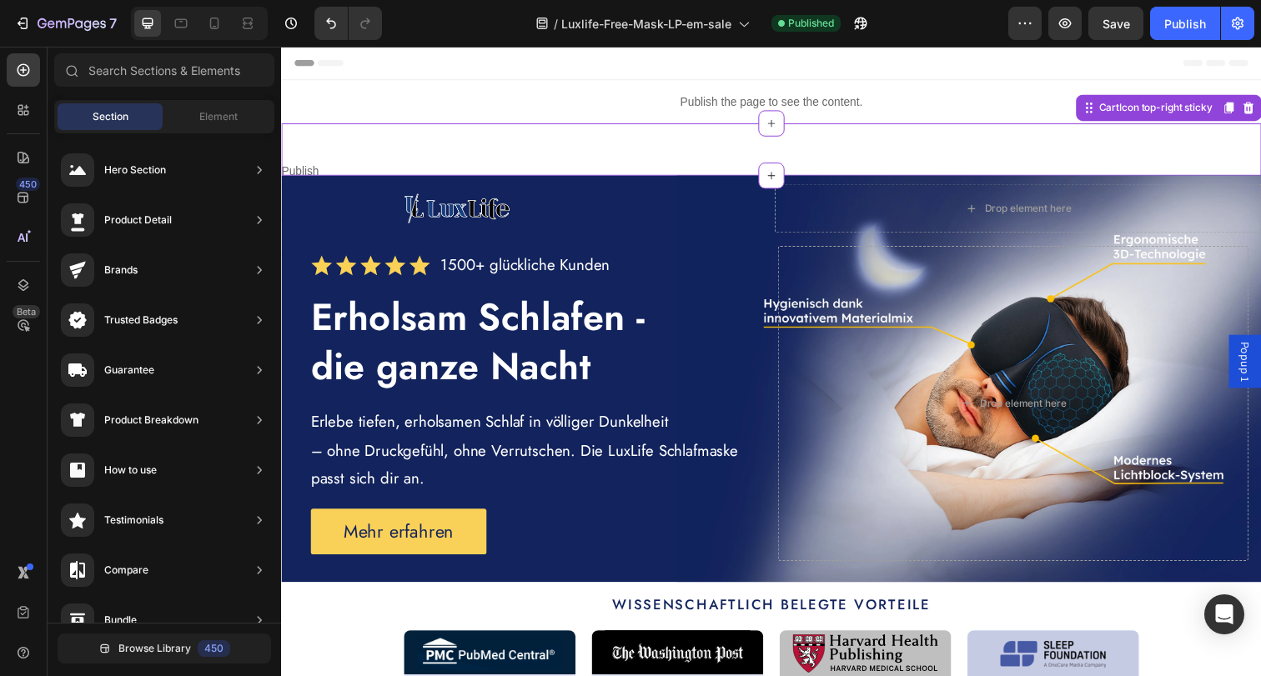
click at [603, 155] on div "Publish the page to see the content. Custom Code CartIcon top-right sticky" at bounding box center [781, 151] width 1001 height 53
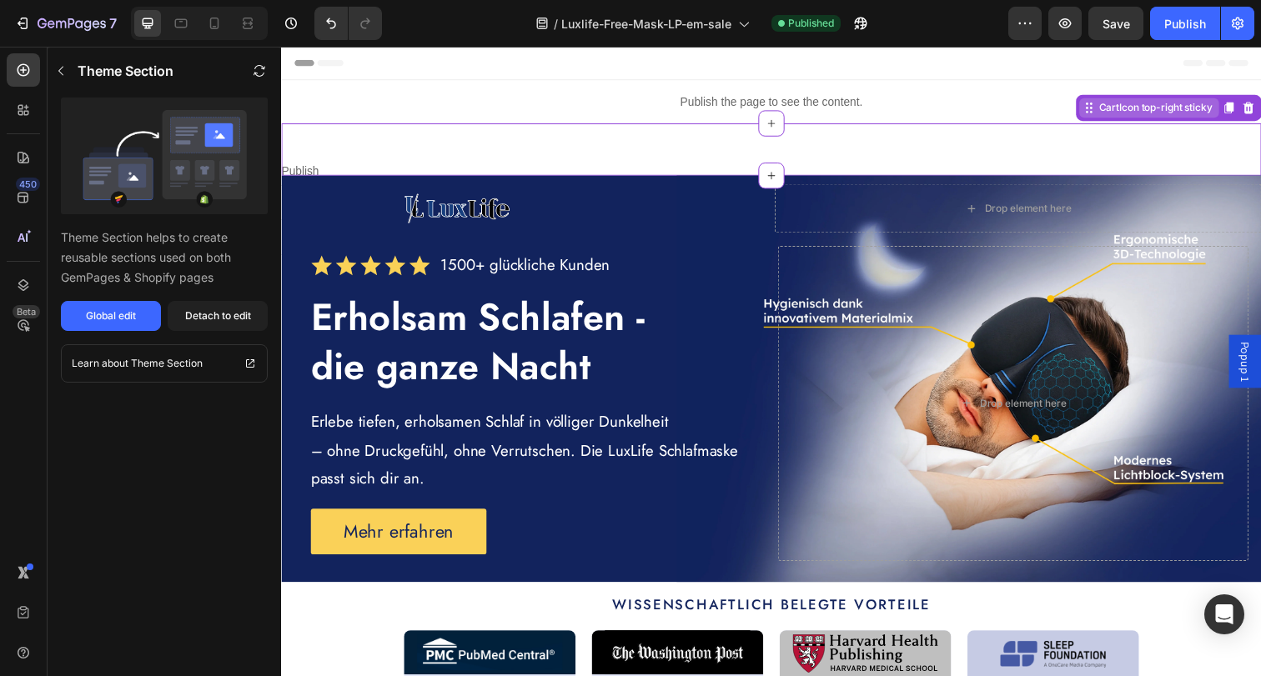
click at [1099, 113] on icon at bounding box center [1105, 109] width 13 height 13
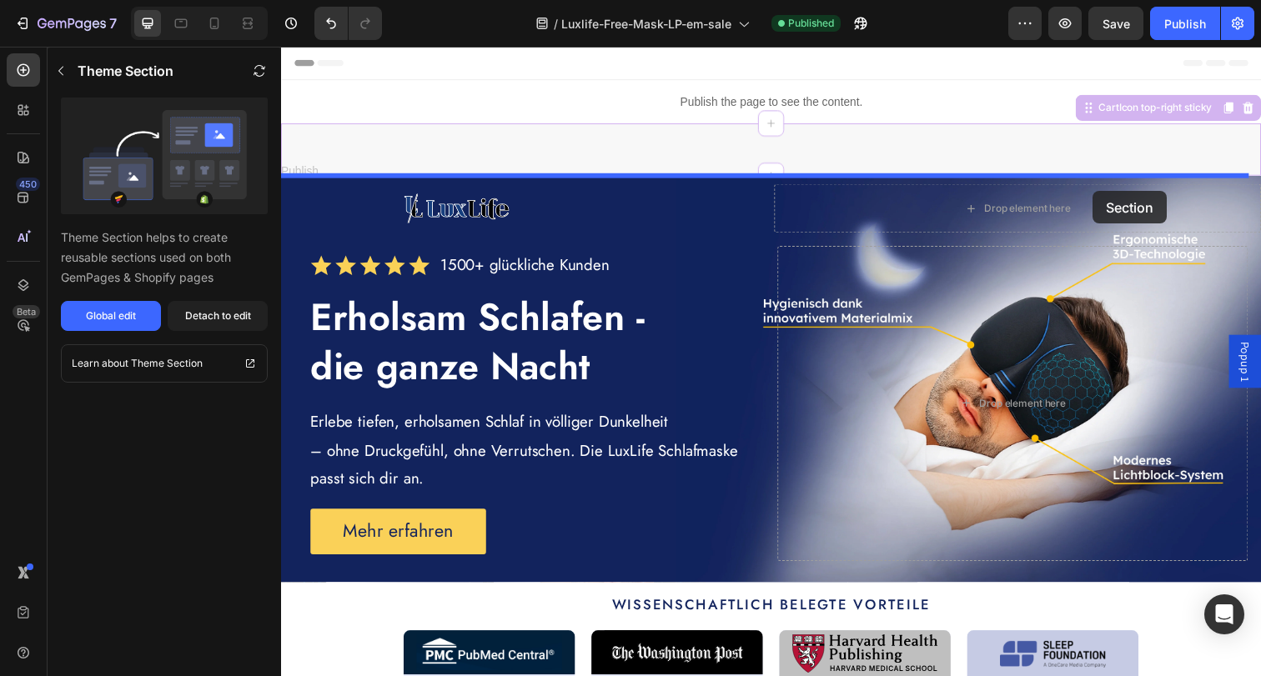
drag, startPoint x: 1111, startPoint y: 146, endPoint x: 1110, endPoint y: 194, distance: 48.4
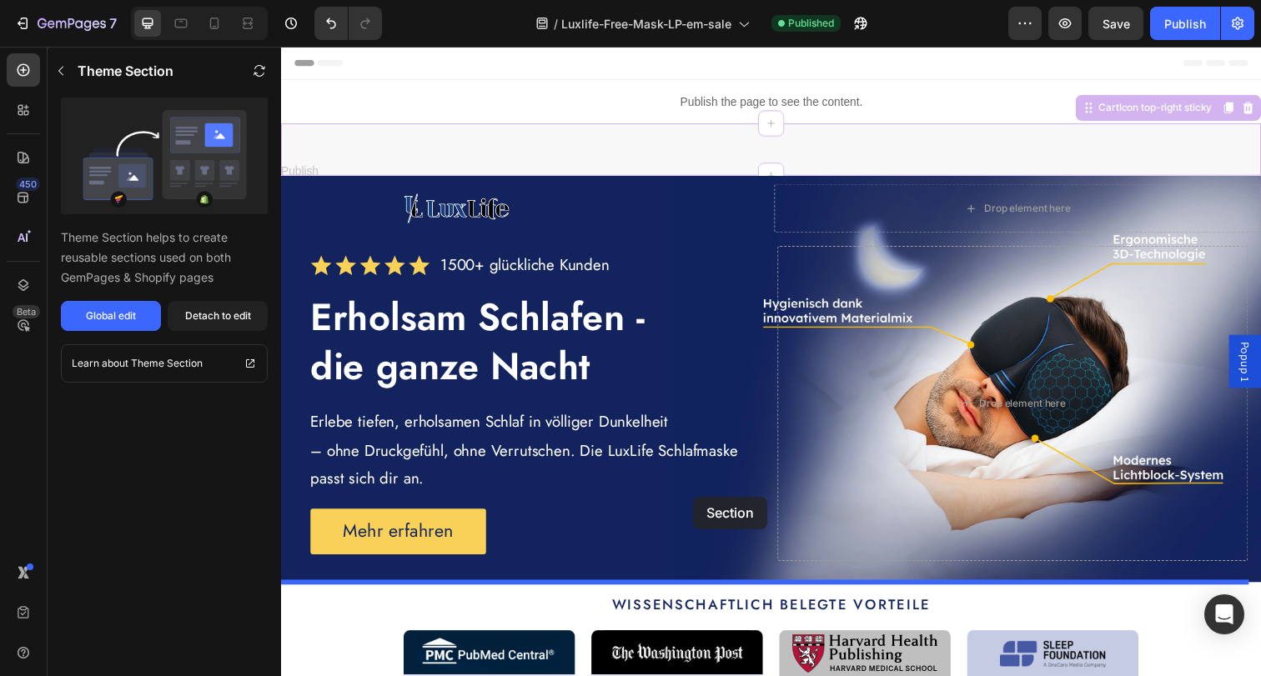
drag, startPoint x: 496, startPoint y: 146, endPoint x: 709, endPoint y: 500, distance: 413.3
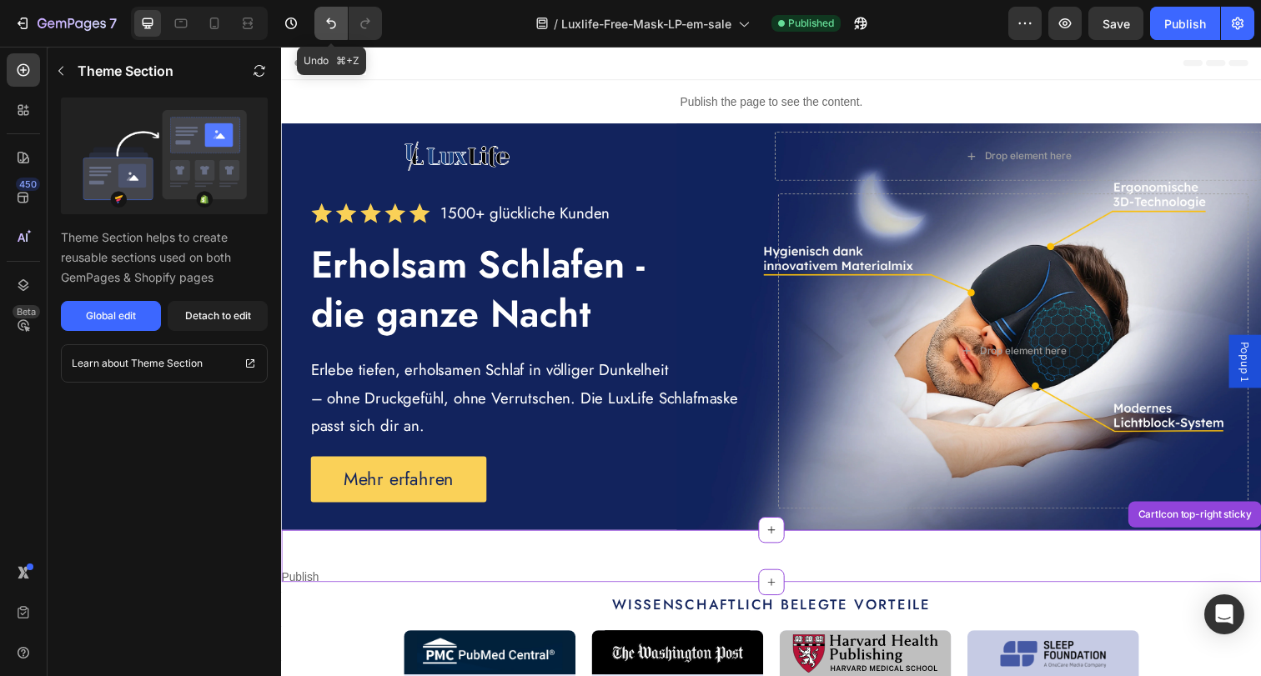
click at [330, 20] on icon "Undo/Redo" at bounding box center [331, 23] width 17 height 17
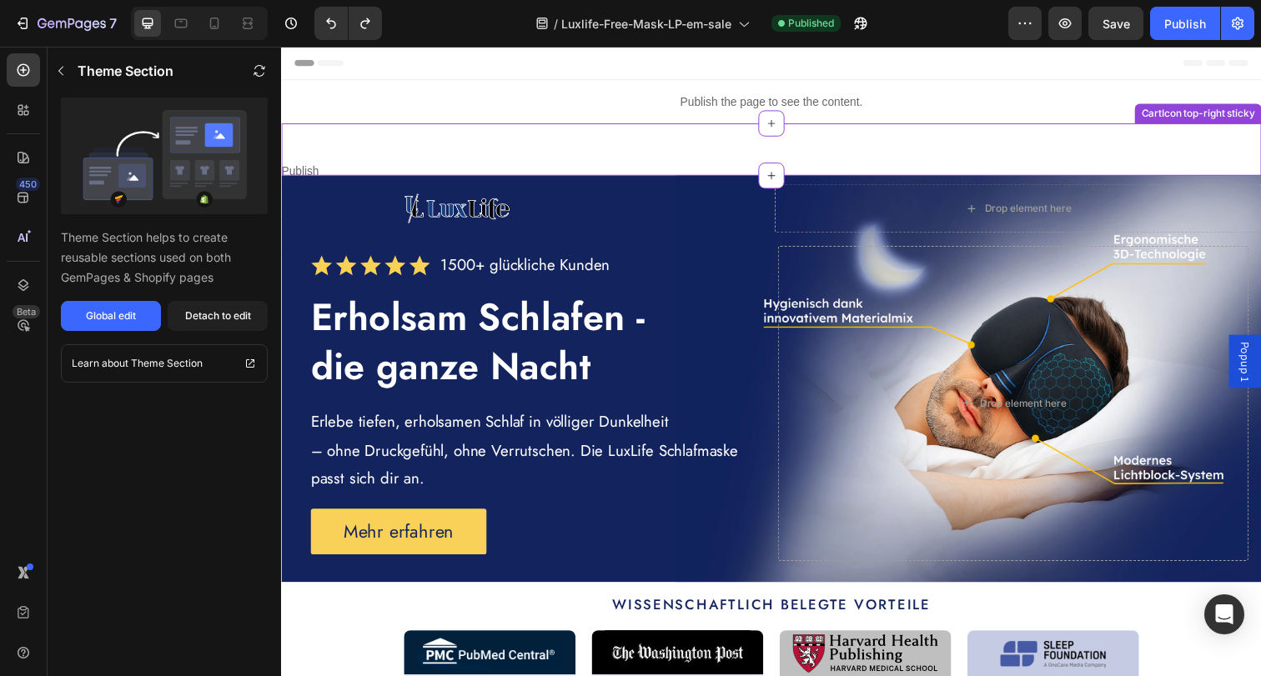
click at [502, 147] on div "Publish the page to see the content. Custom Code CartIcon top-right sticky" at bounding box center [781, 151] width 1001 height 53
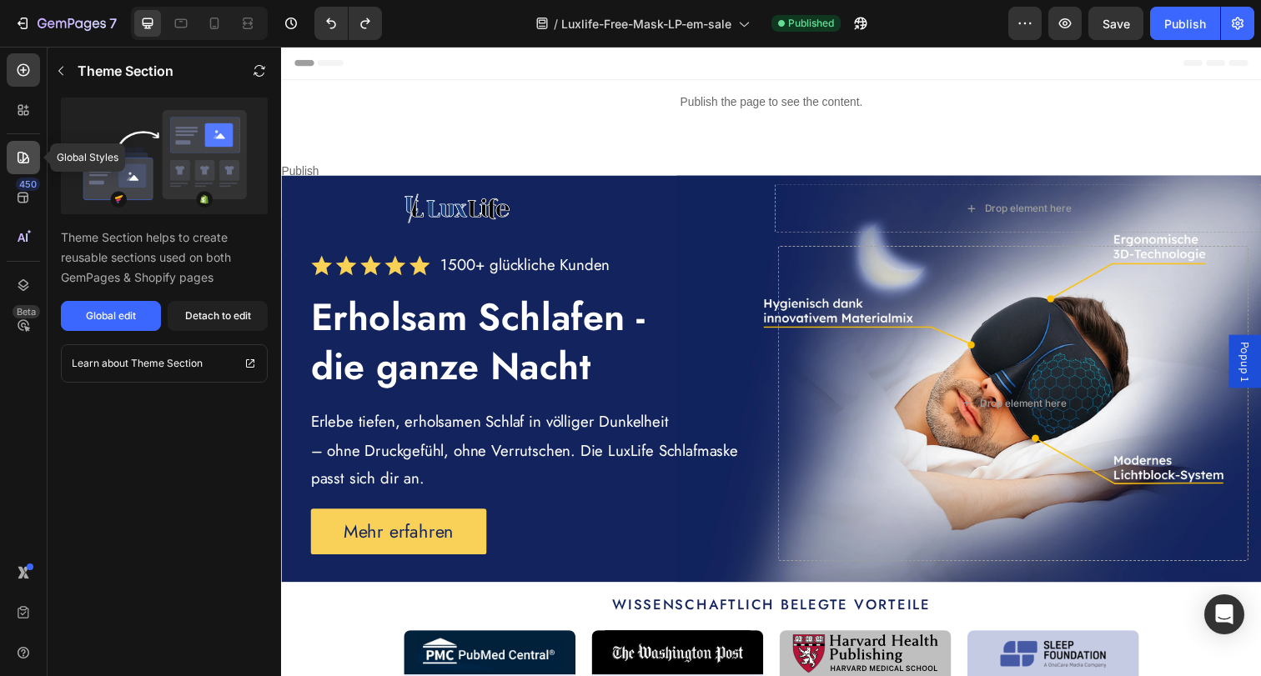
click at [16, 151] on icon at bounding box center [23, 157] width 17 height 17
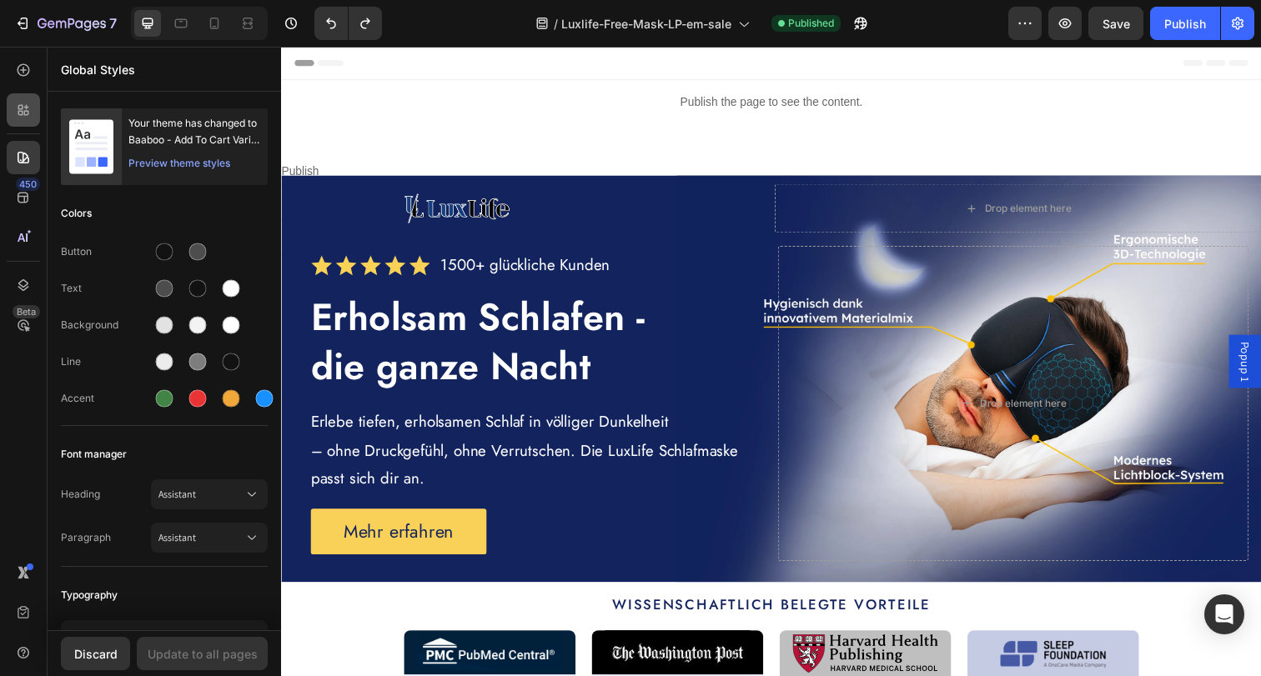
click at [22, 111] on icon at bounding box center [20, 113] width 5 height 5
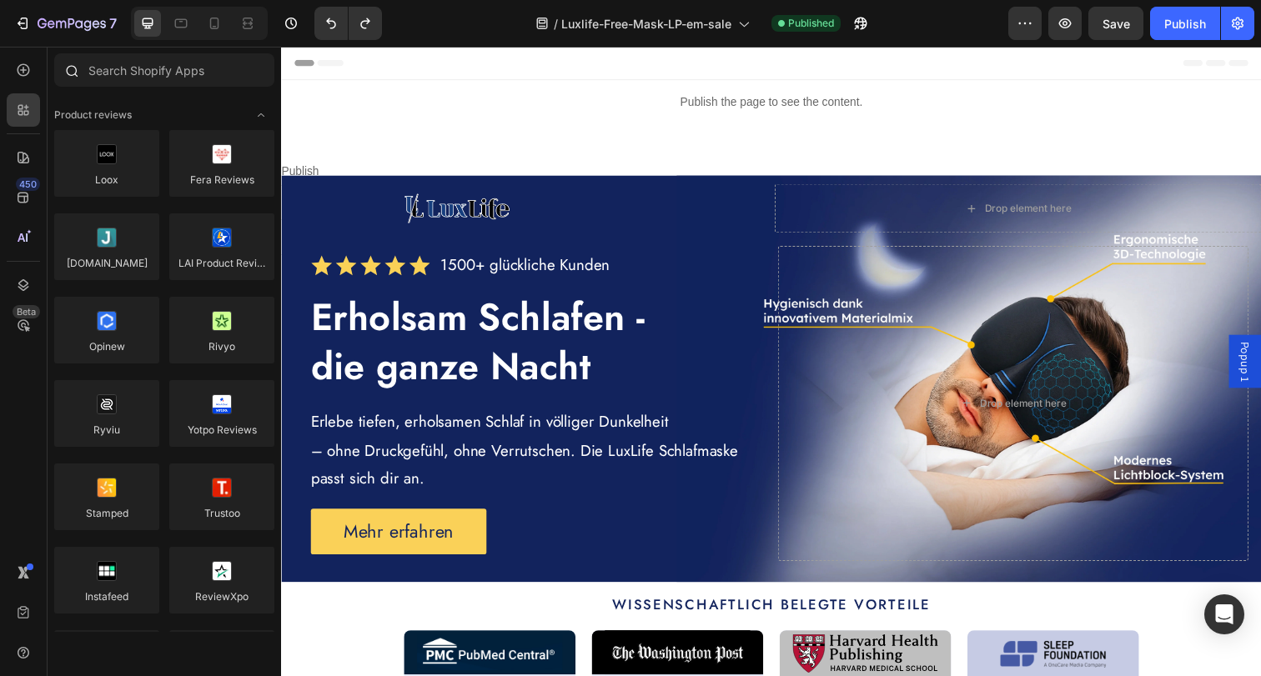
scroll to position [2298, 0]
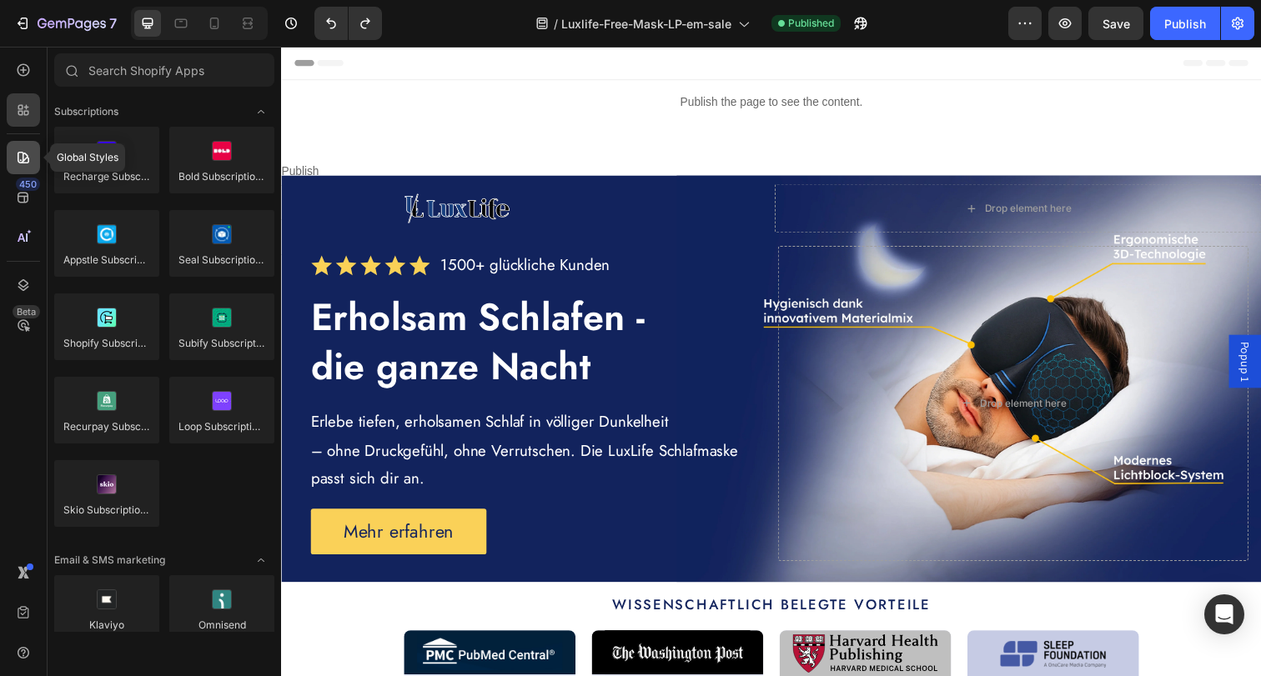
click at [22, 163] on icon at bounding box center [23, 157] width 17 height 17
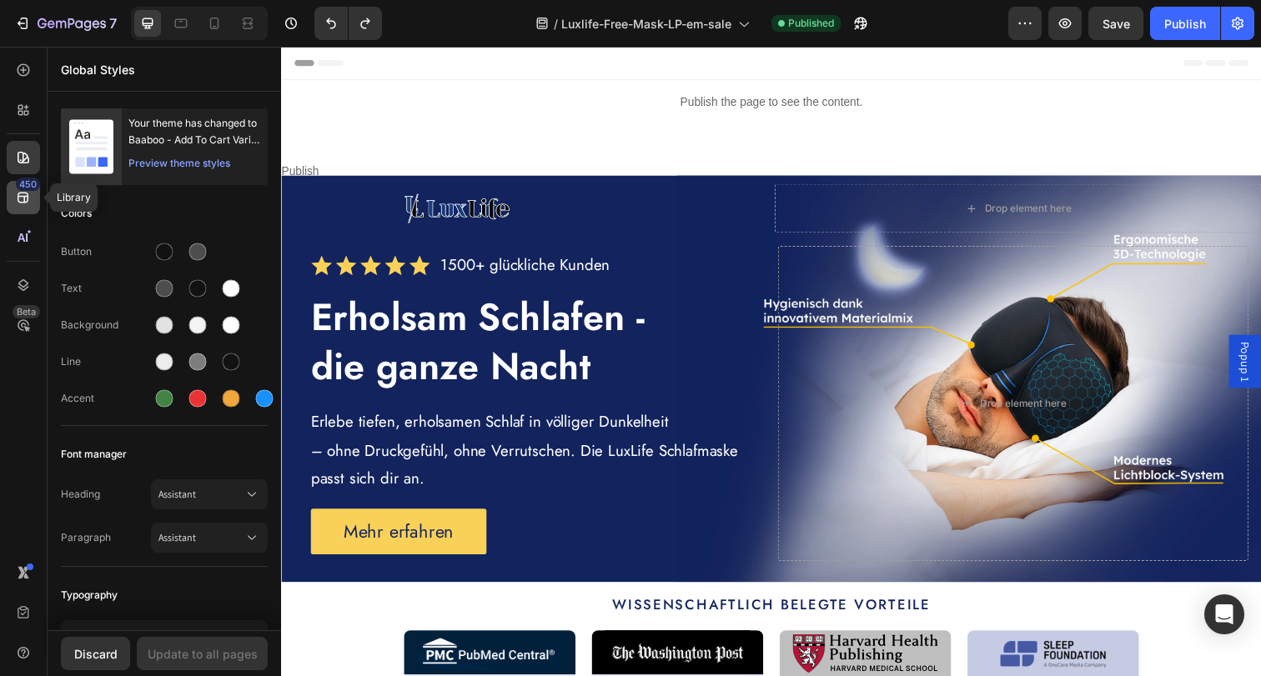
click at [20, 200] on icon at bounding box center [23, 197] width 17 height 17
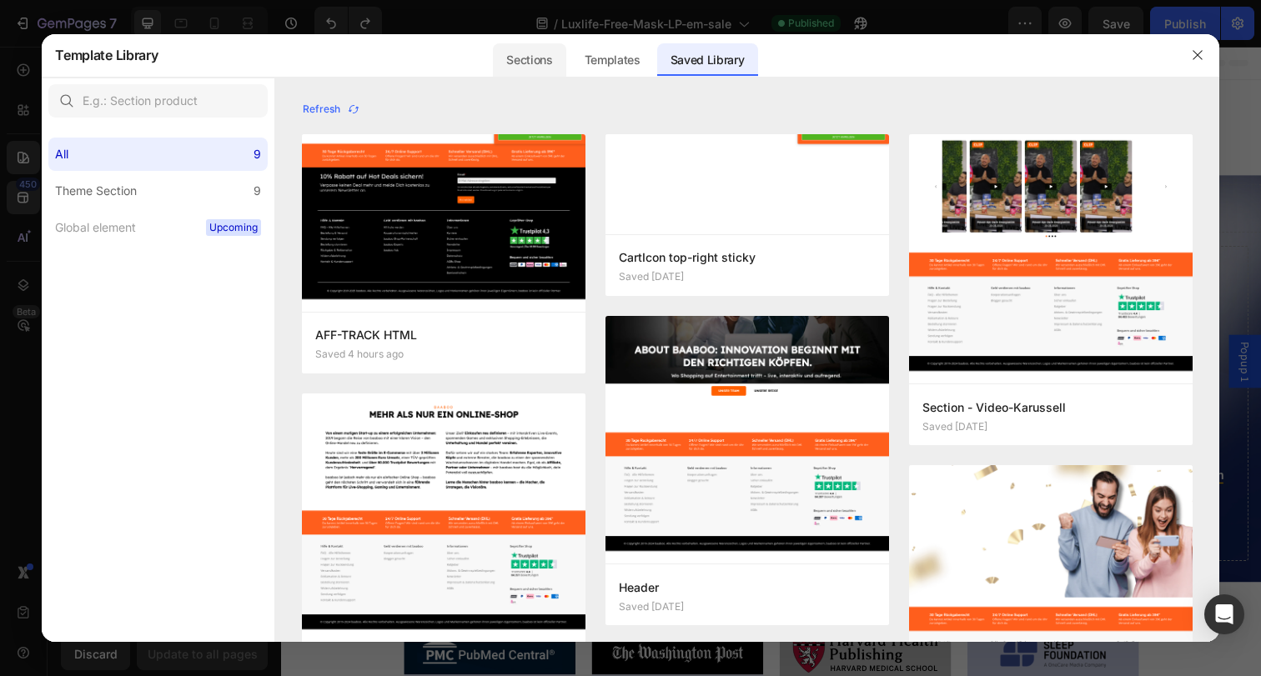
click at [546, 59] on div "Sections" at bounding box center [529, 59] width 73 height 33
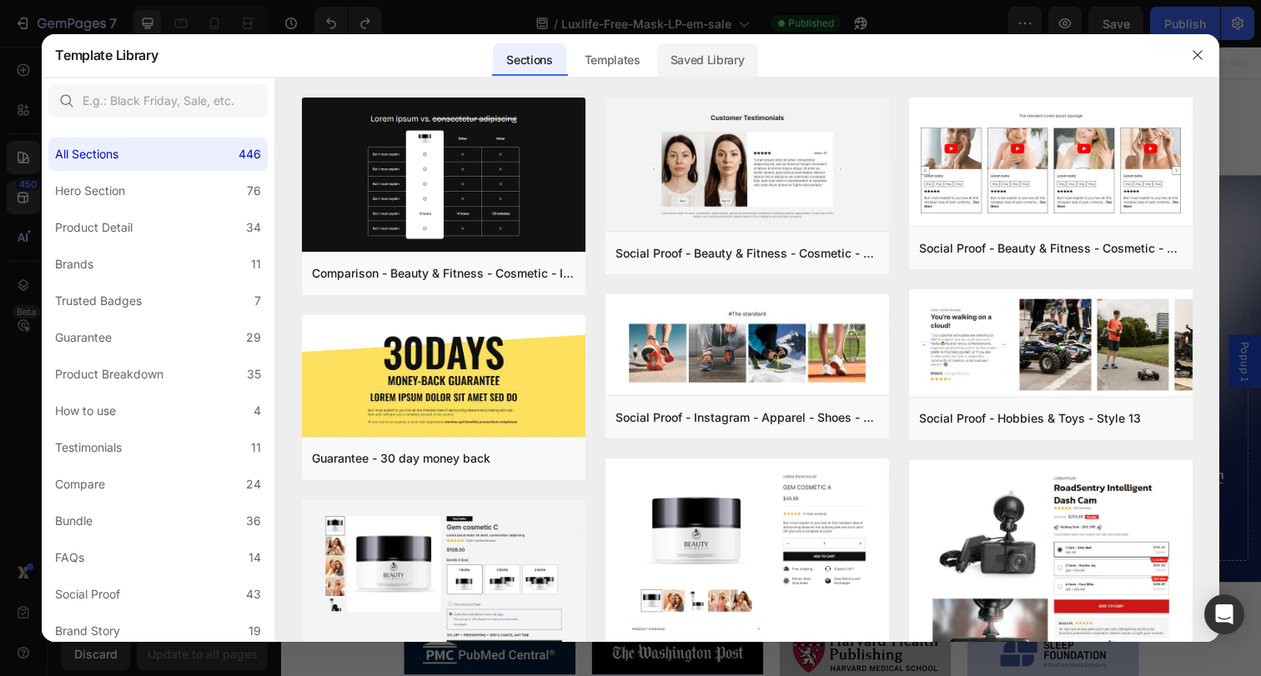
click at [698, 58] on div "Saved Library" at bounding box center [707, 59] width 101 height 33
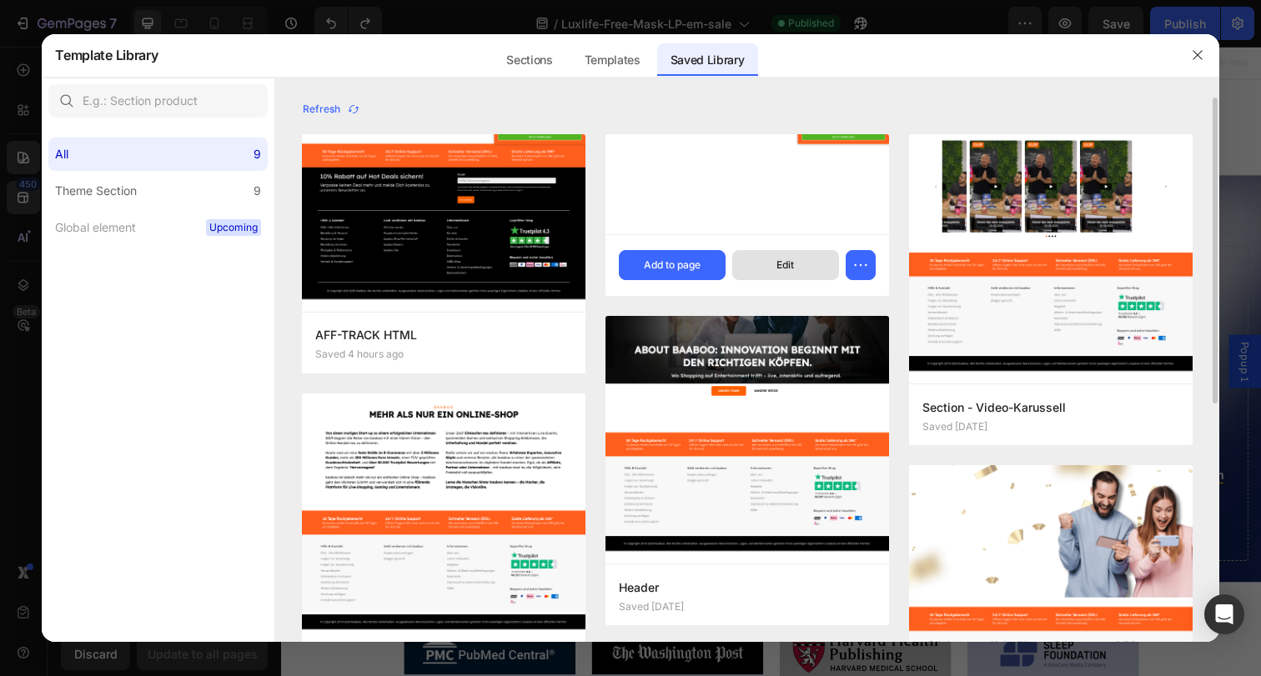
click at [806, 267] on button "Edit" at bounding box center [785, 265] width 107 height 30
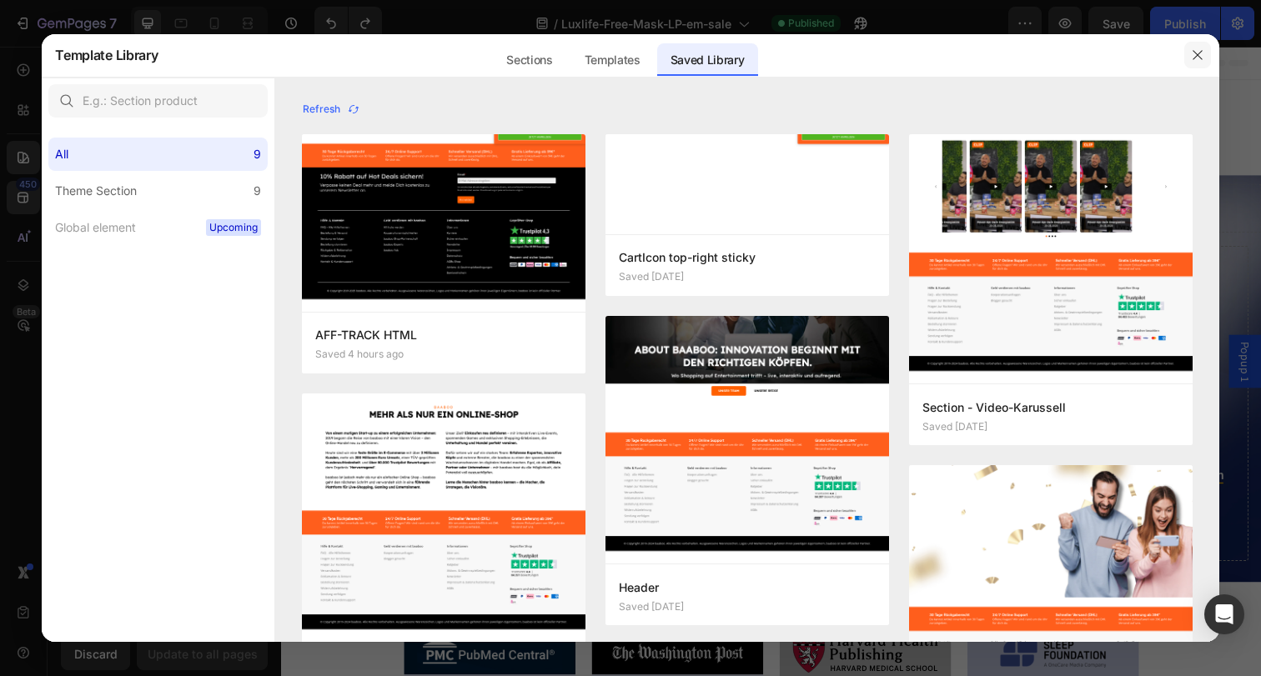
click at [1197, 48] on icon "button" at bounding box center [1197, 54] width 13 height 13
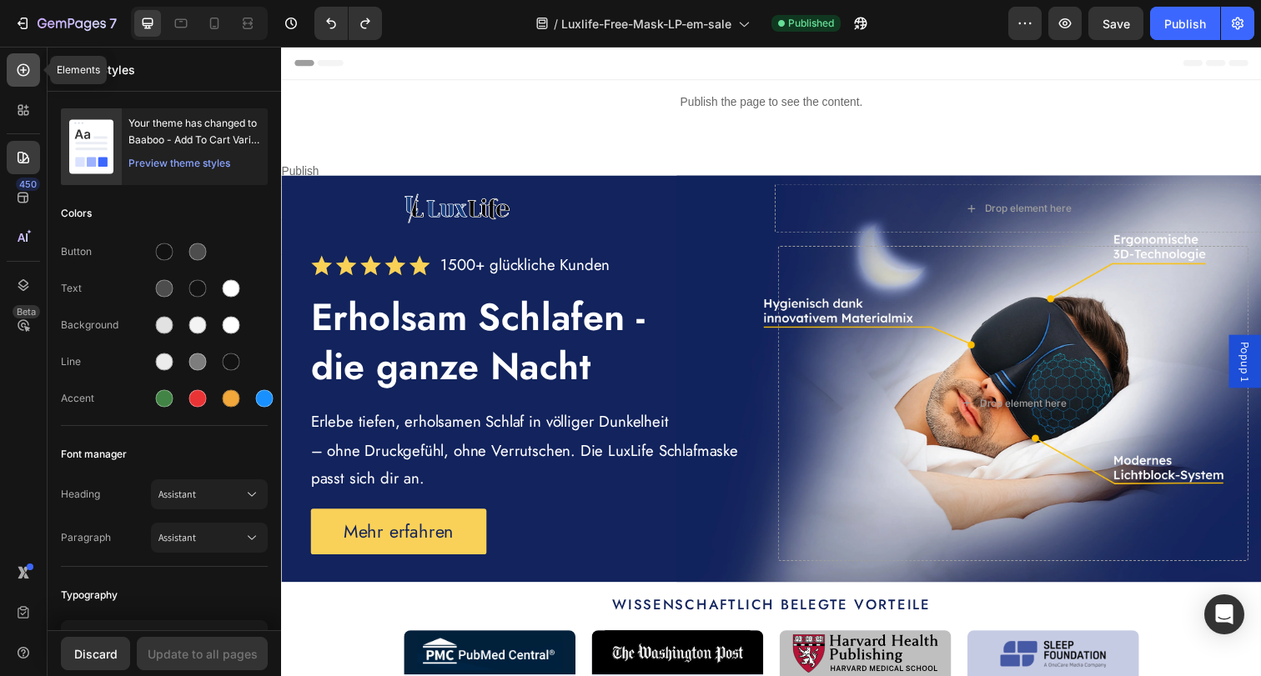
click at [31, 71] on icon at bounding box center [23, 70] width 17 height 17
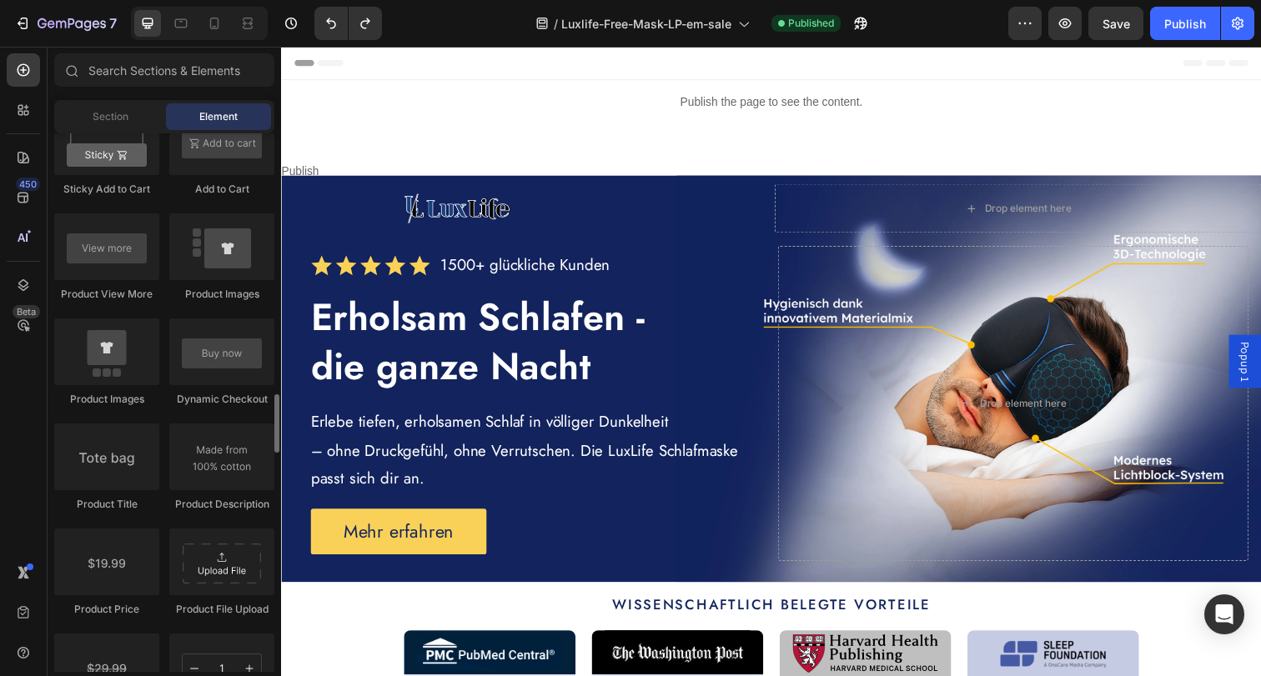
scroll to position [1593, 0]
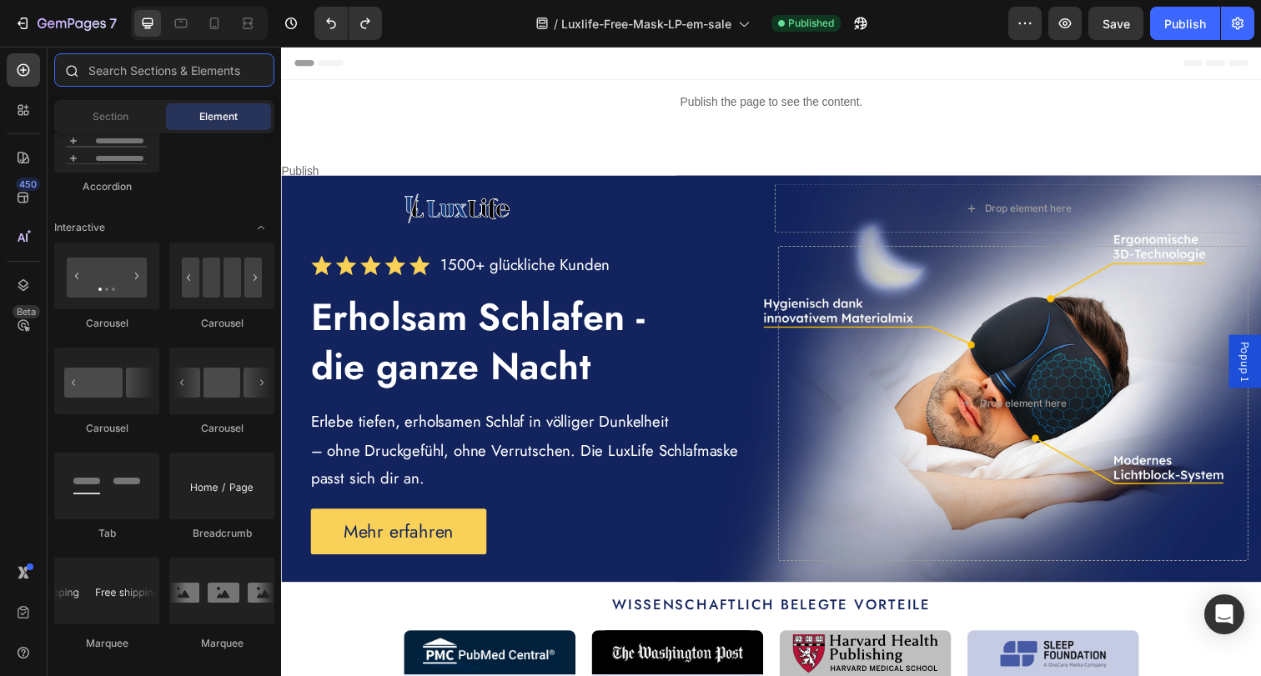
click at [146, 63] on input "text" at bounding box center [164, 69] width 220 height 33
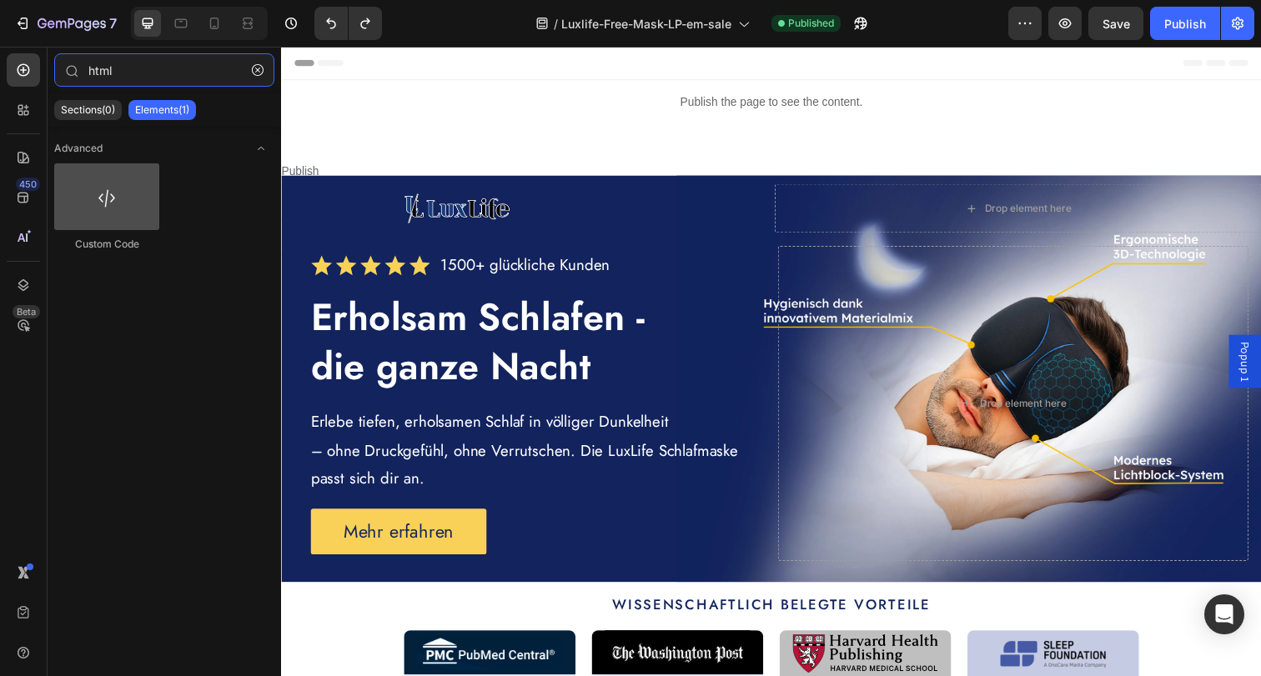
type input "html"
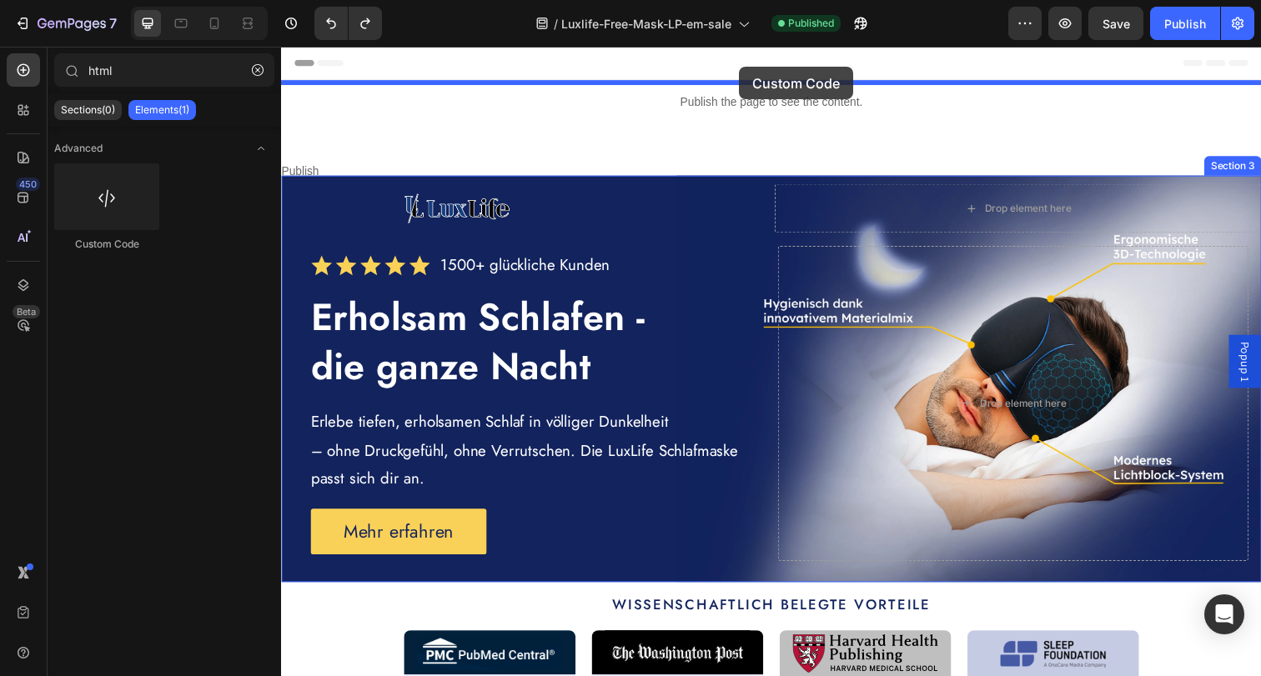
drag, startPoint x: 401, startPoint y: 245, endPoint x: 749, endPoint y: 68, distance: 390.4
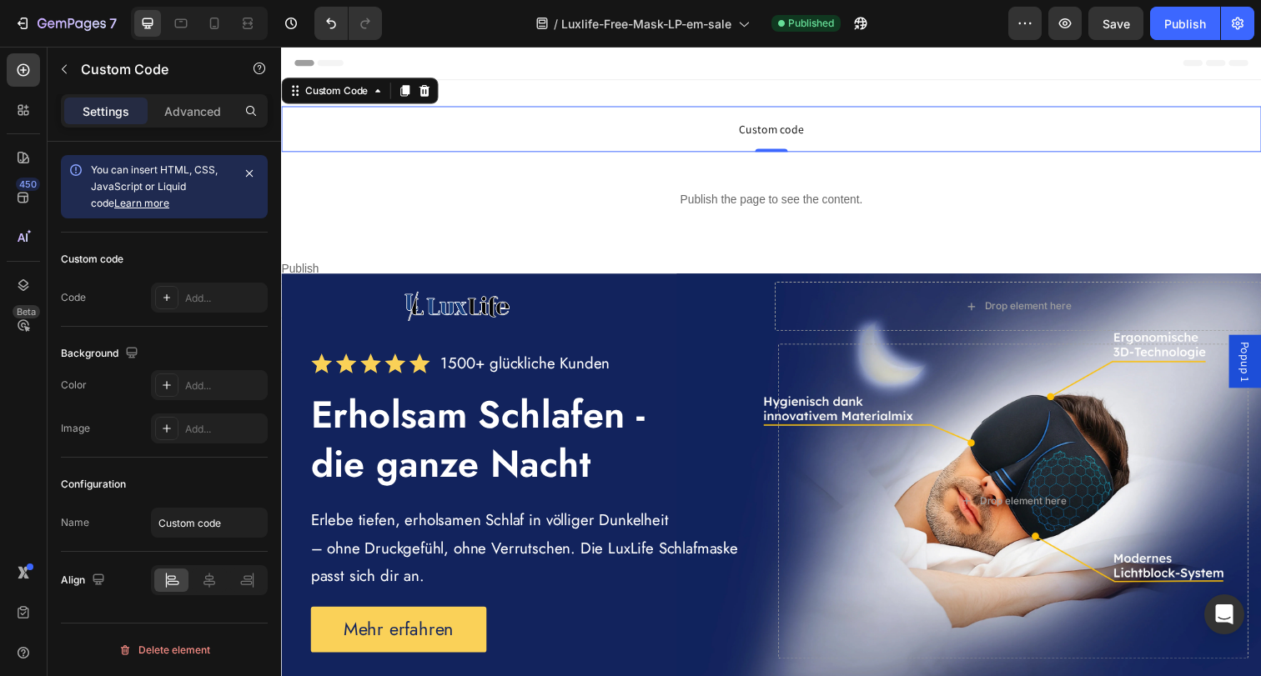
click at [667, 136] on span "Custom code" at bounding box center [781, 131] width 1001 height 20
click at [216, 302] on div "Add..." at bounding box center [224, 298] width 78 height 15
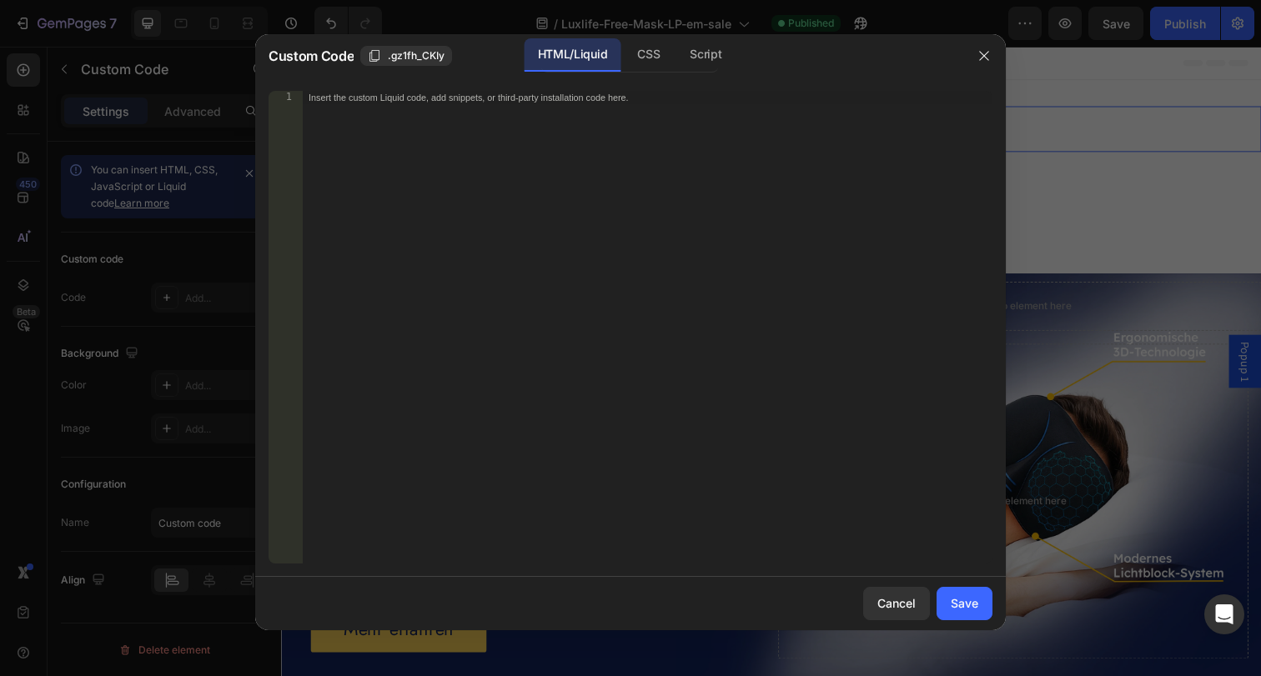
click at [544, 153] on div "Insert the custom Liquid code, add snippets, or third-party installation code h…" at bounding box center [647, 340] width 690 height 499
paste textarea "</div>"
type textarea "</div>"
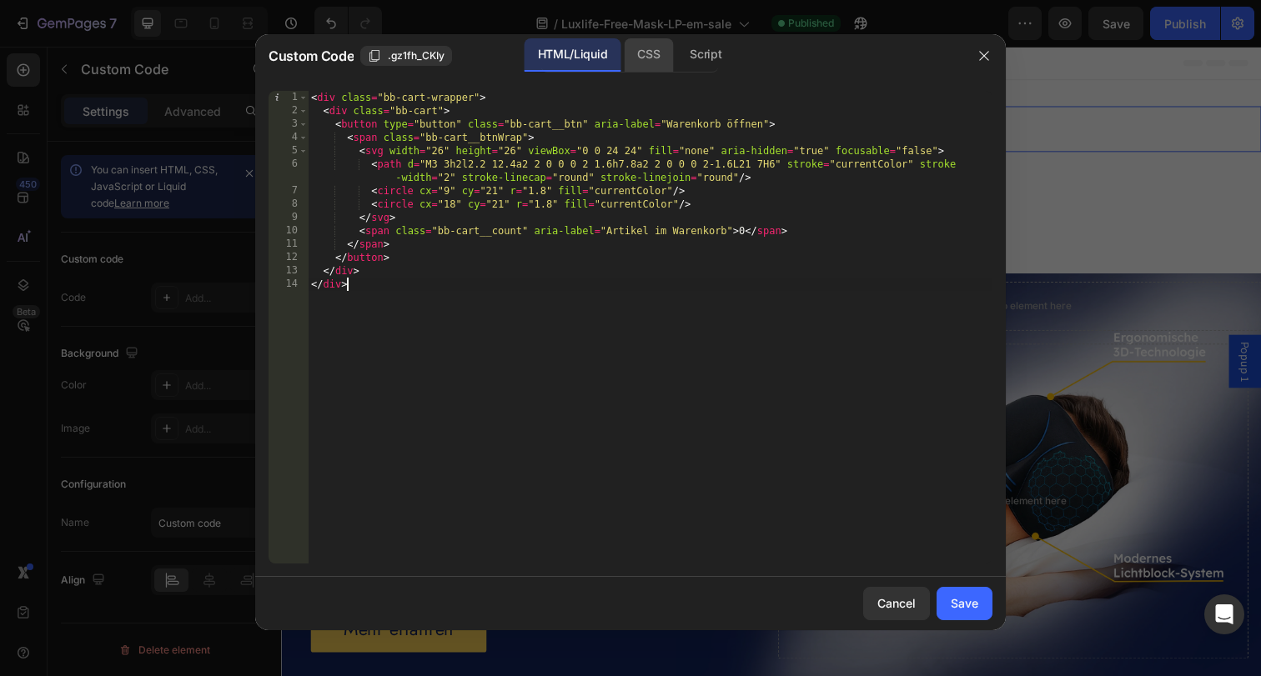
click at [676, 52] on div "CSS" at bounding box center [705, 54] width 58 height 33
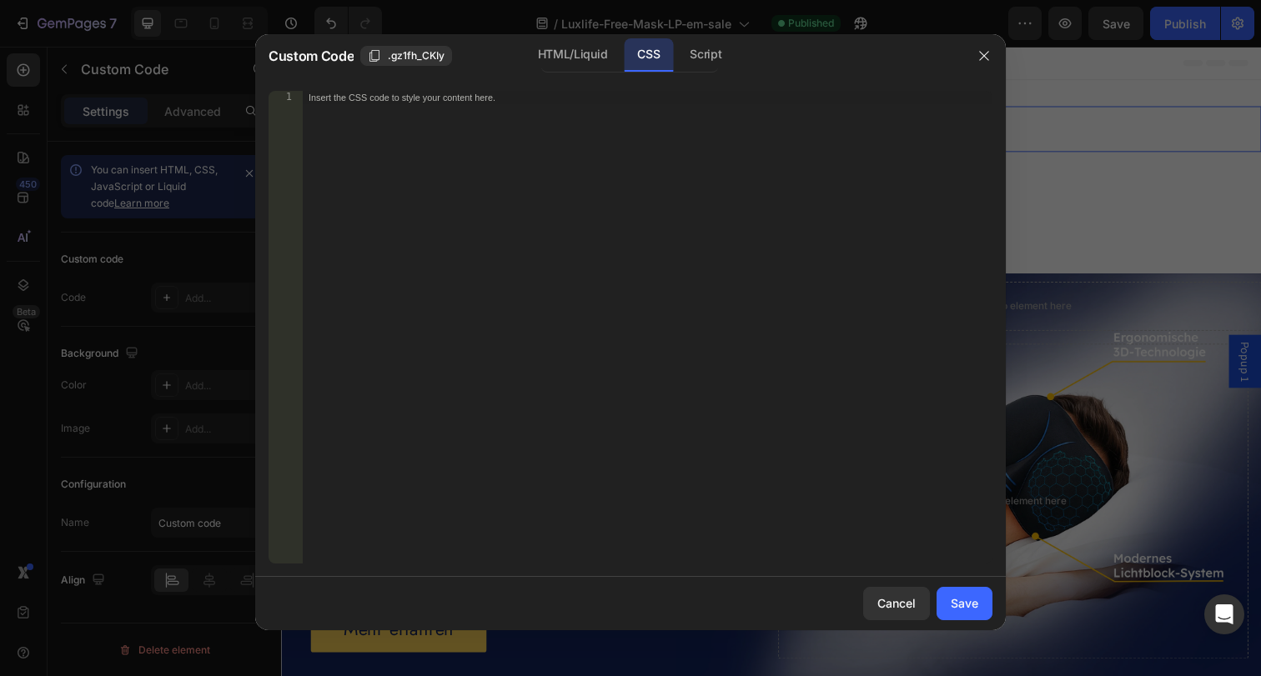
click at [537, 228] on div "Insert the CSS code to style your content here." at bounding box center [647, 340] width 690 height 499
paste textarea "}"
type textarea "}"
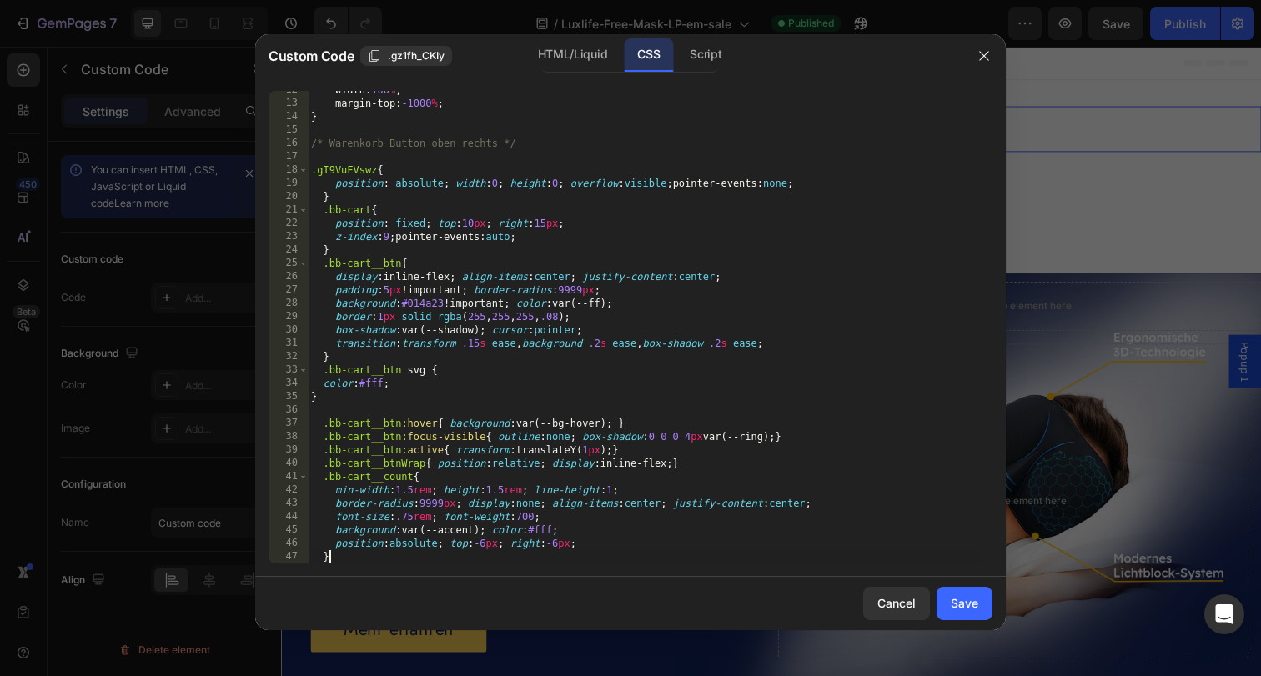
scroll to position [168, 0]
click at [712, 53] on div "Script" at bounding box center [705, 54] width 58 height 33
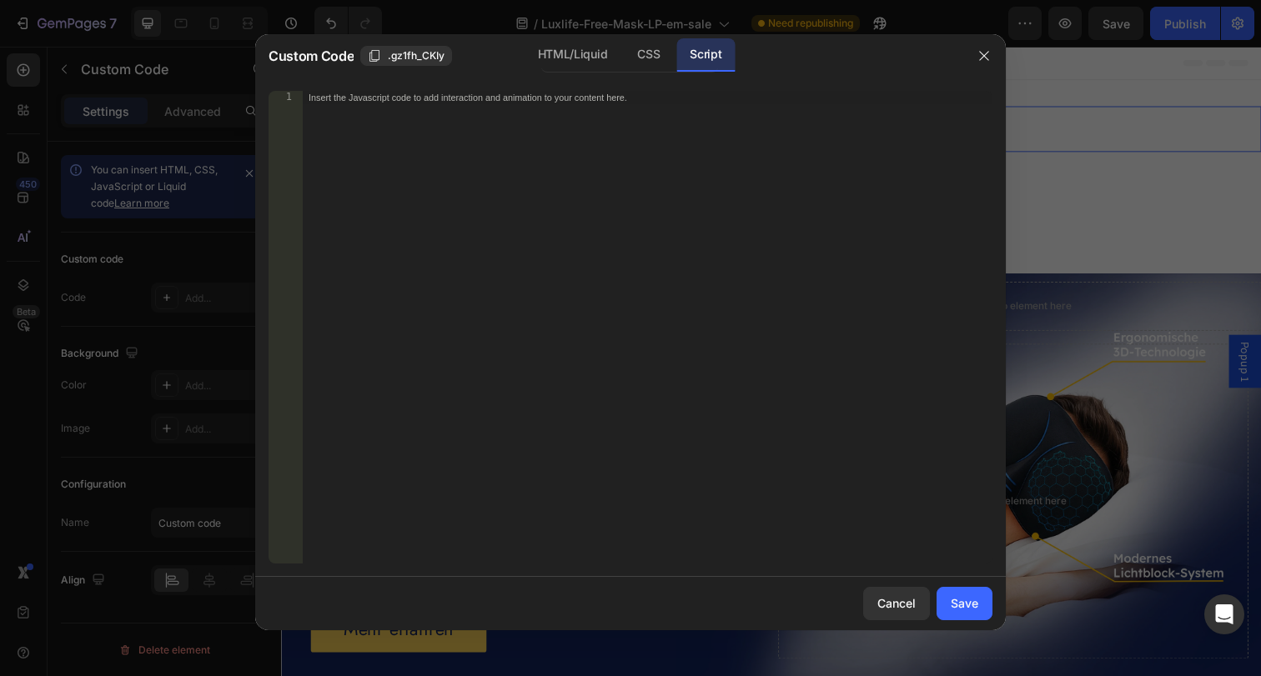
click at [504, 187] on div "Insert the Javascript code to add interaction and animation to your content her…" at bounding box center [647, 340] width 690 height 499
paste textarea "})(window.jQuery);"
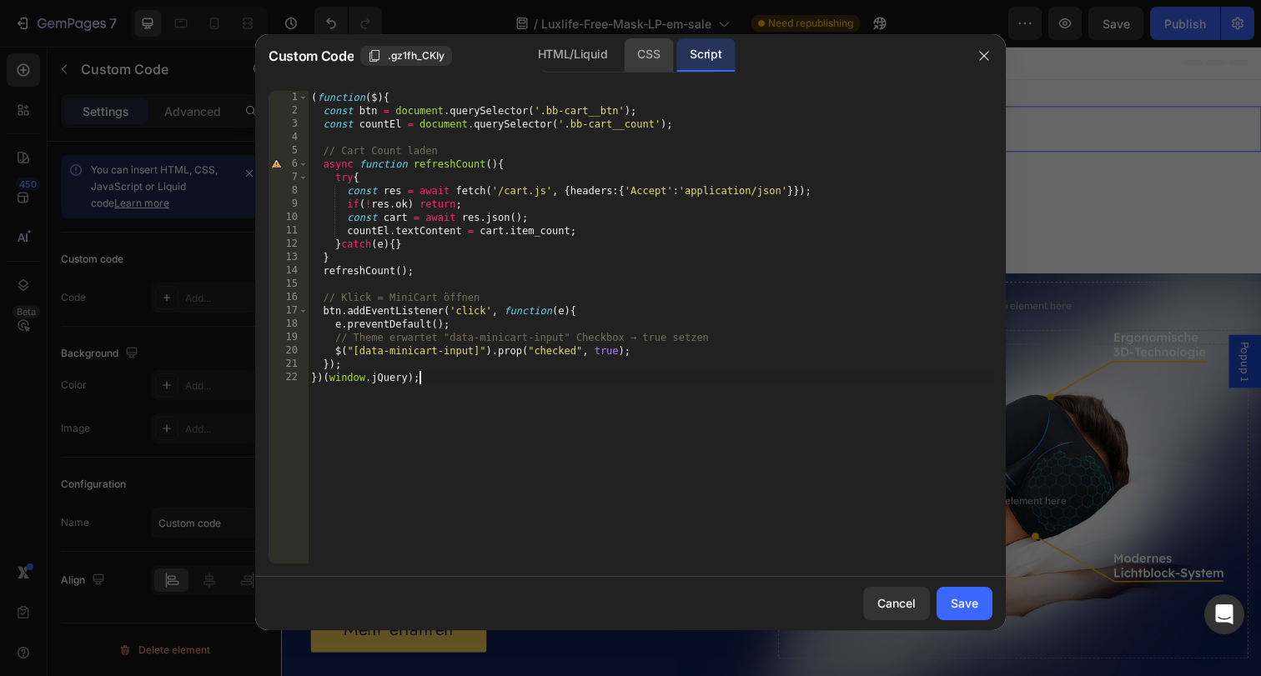
click at [642, 55] on div "CSS" at bounding box center [648, 54] width 49 height 33
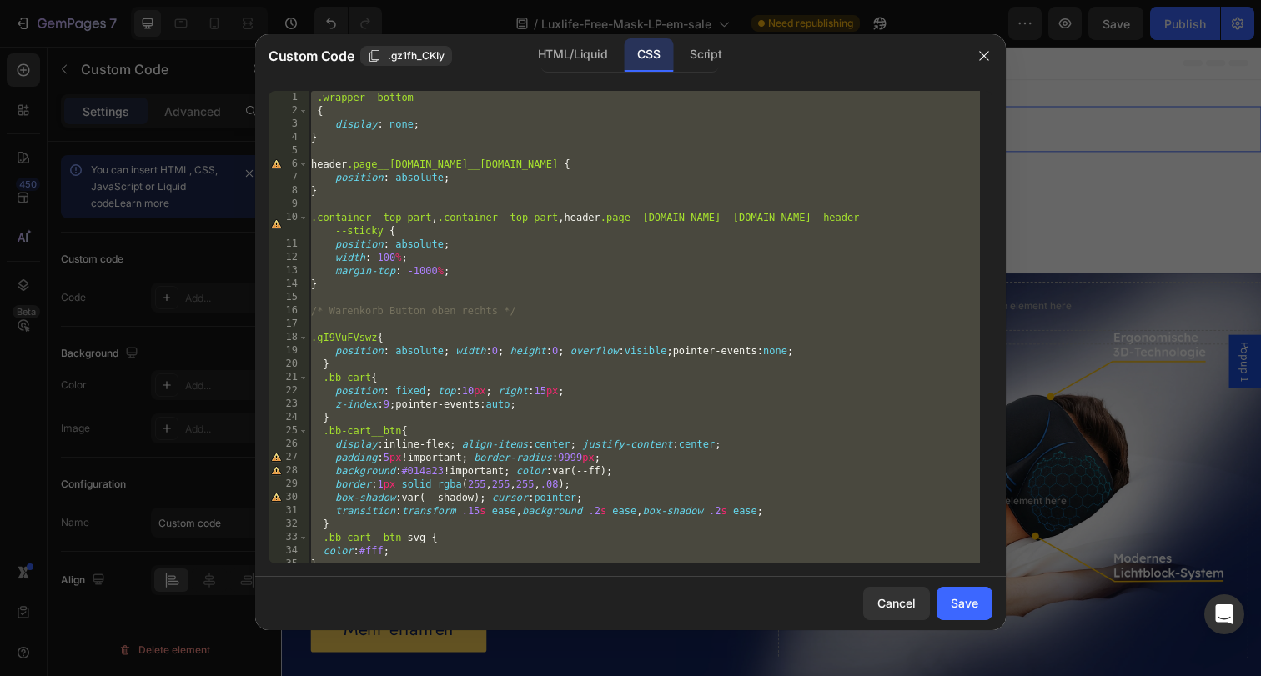
click at [645, 398] on div ".wrapper--bottom { display : none ; } header .page__header.page__header--deskto…" at bounding box center [644, 340] width 672 height 499
type textarea "z-index:9; pointer-events:auto;"
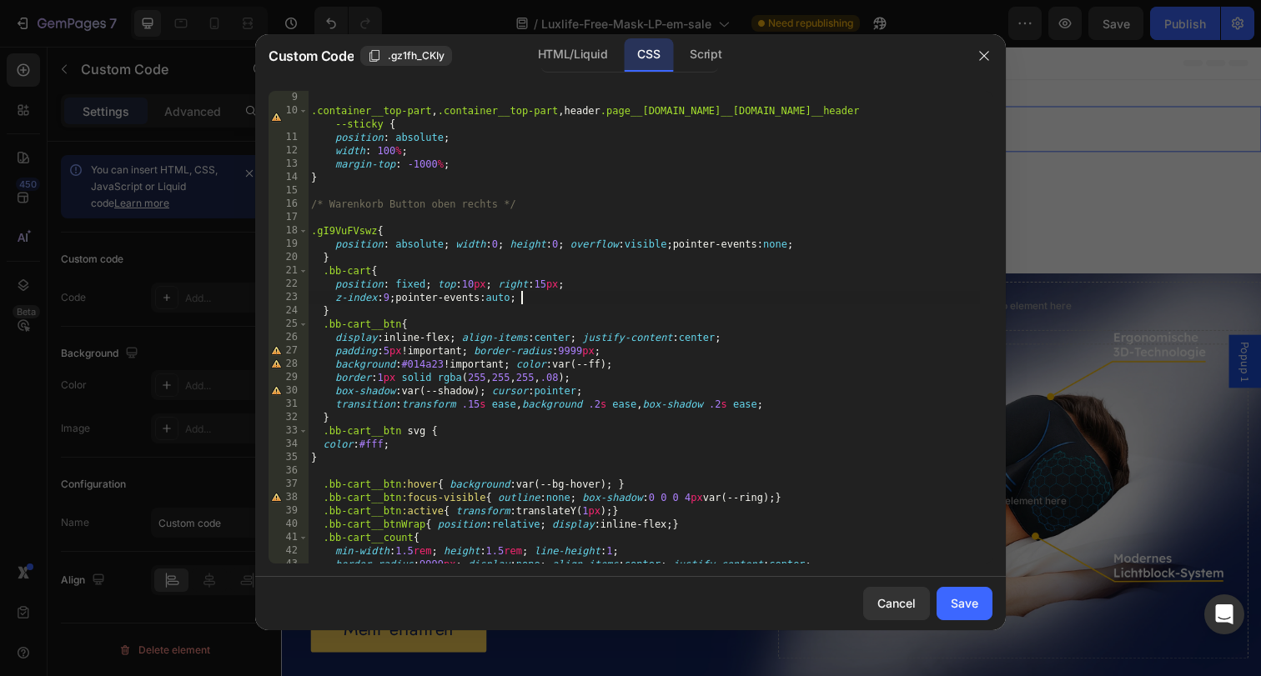
scroll to position [107, 0]
click at [966, 609] on div "Save" at bounding box center [965, 604] width 28 height 18
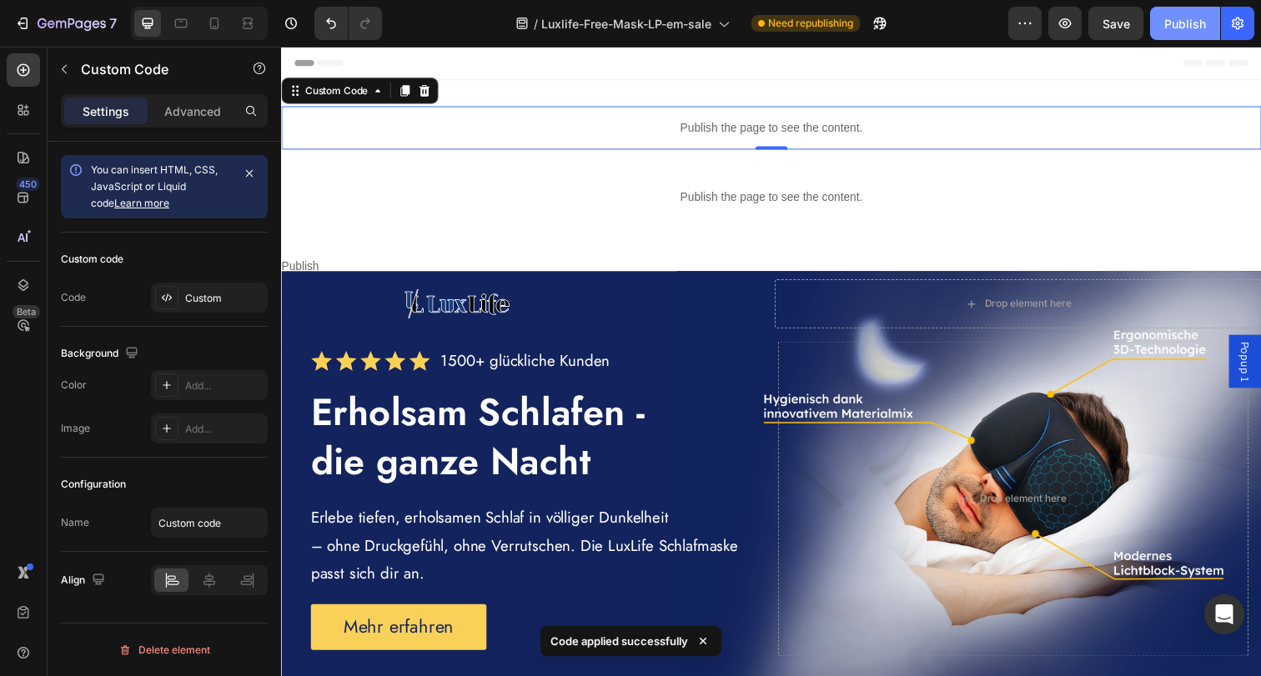
click at [1175, 19] on div "Publish" at bounding box center [1185, 24] width 42 height 18
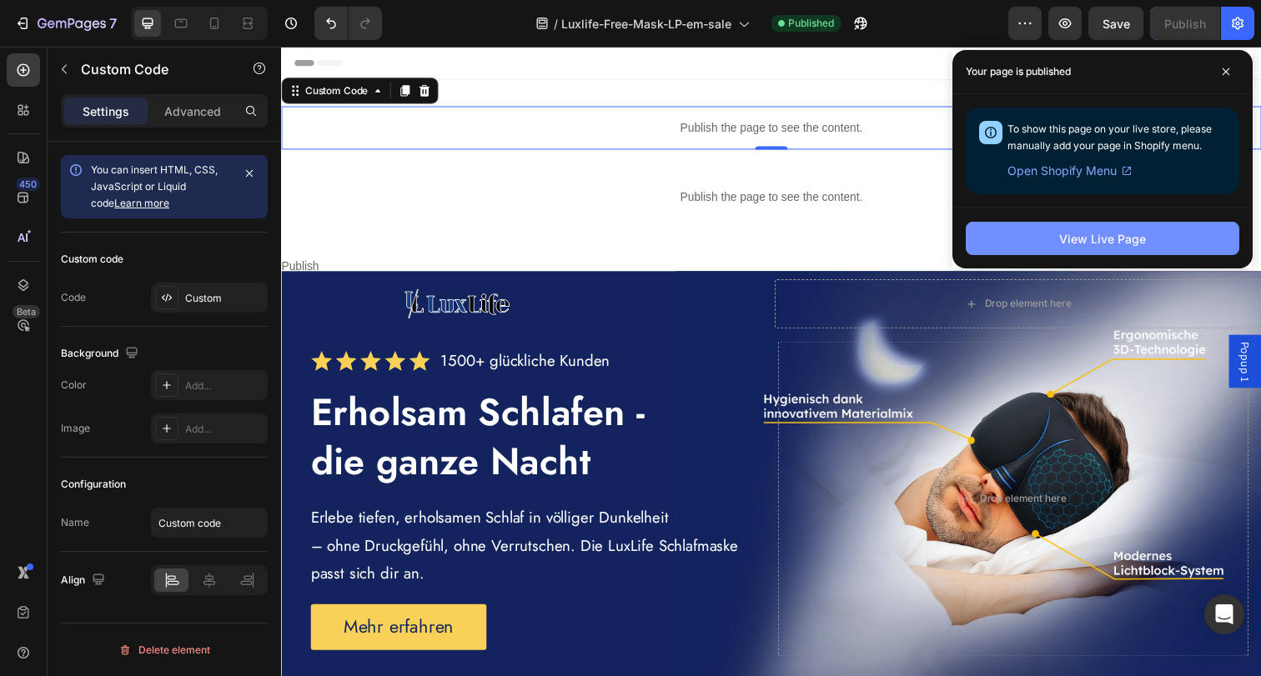
click at [1074, 243] on div "View Live Page" at bounding box center [1102, 239] width 87 height 18
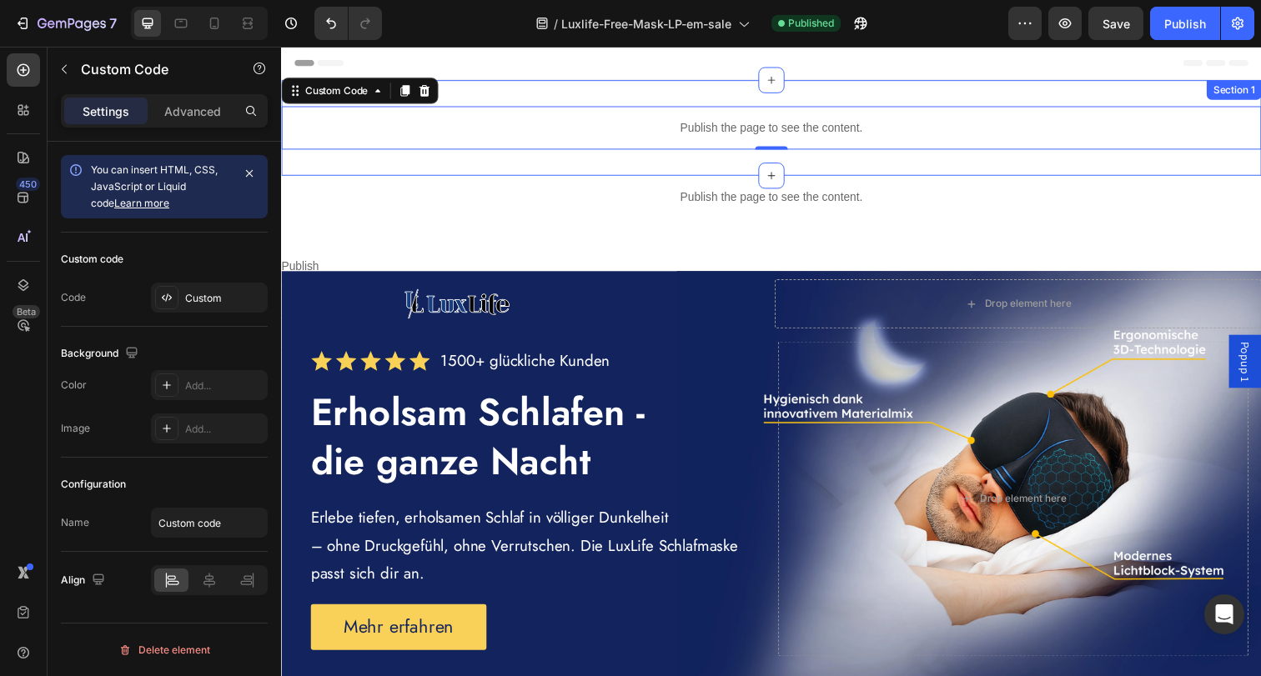
click at [650, 93] on div "Publish the page to see the content. Custom Code 0 Section 1" at bounding box center [781, 130] width 1001 height 98
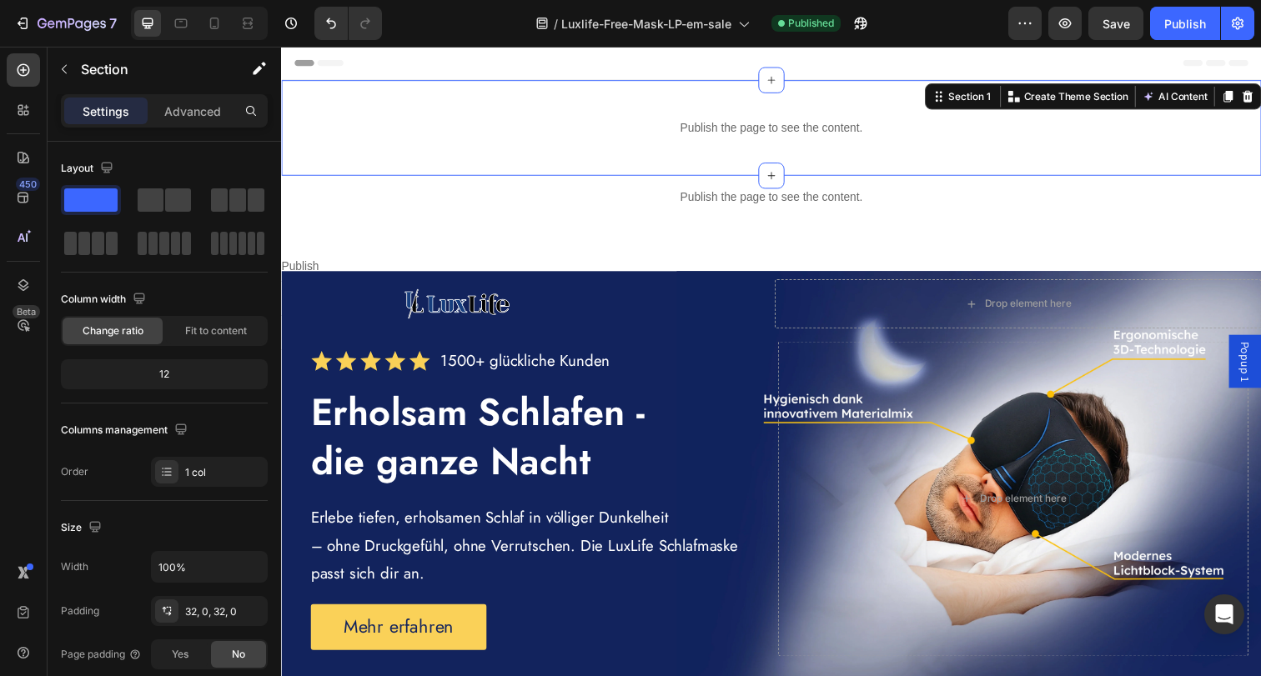
click at [1260, 96] on icon at bounding box center [1267, 98] width 11 height 12
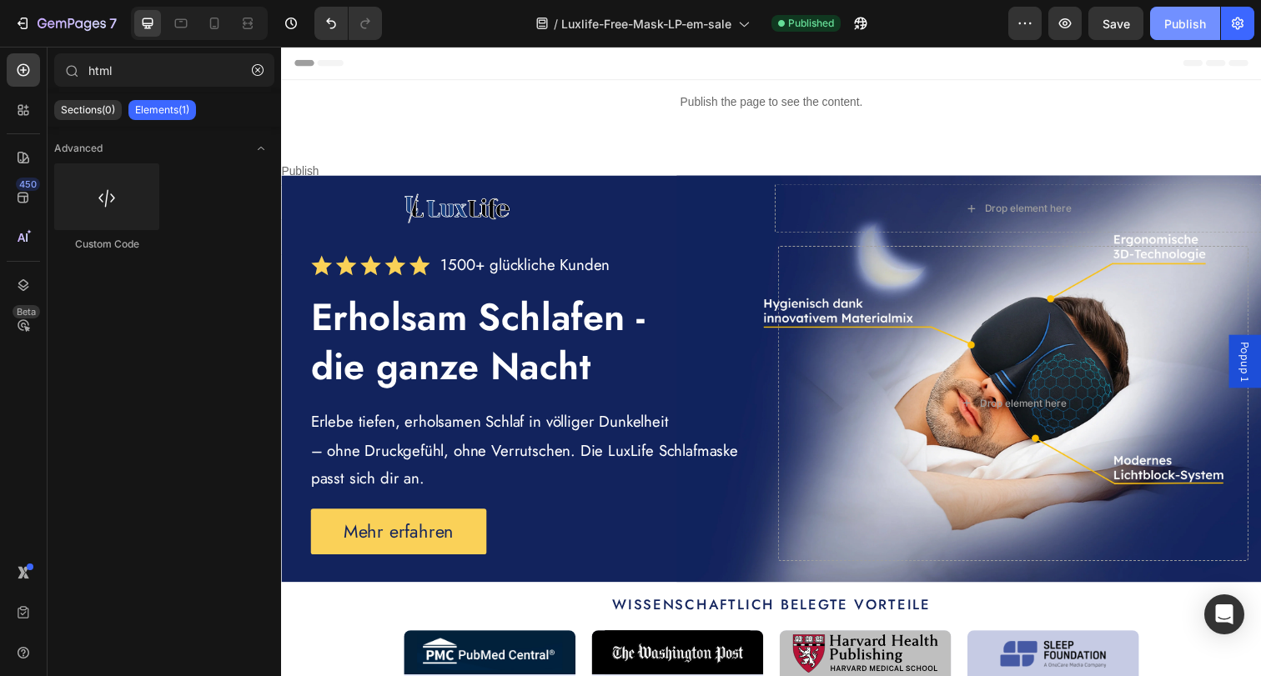
click at [1201, 18] on div "Publish" at bounding box center [1185, 24] width 42 height 18
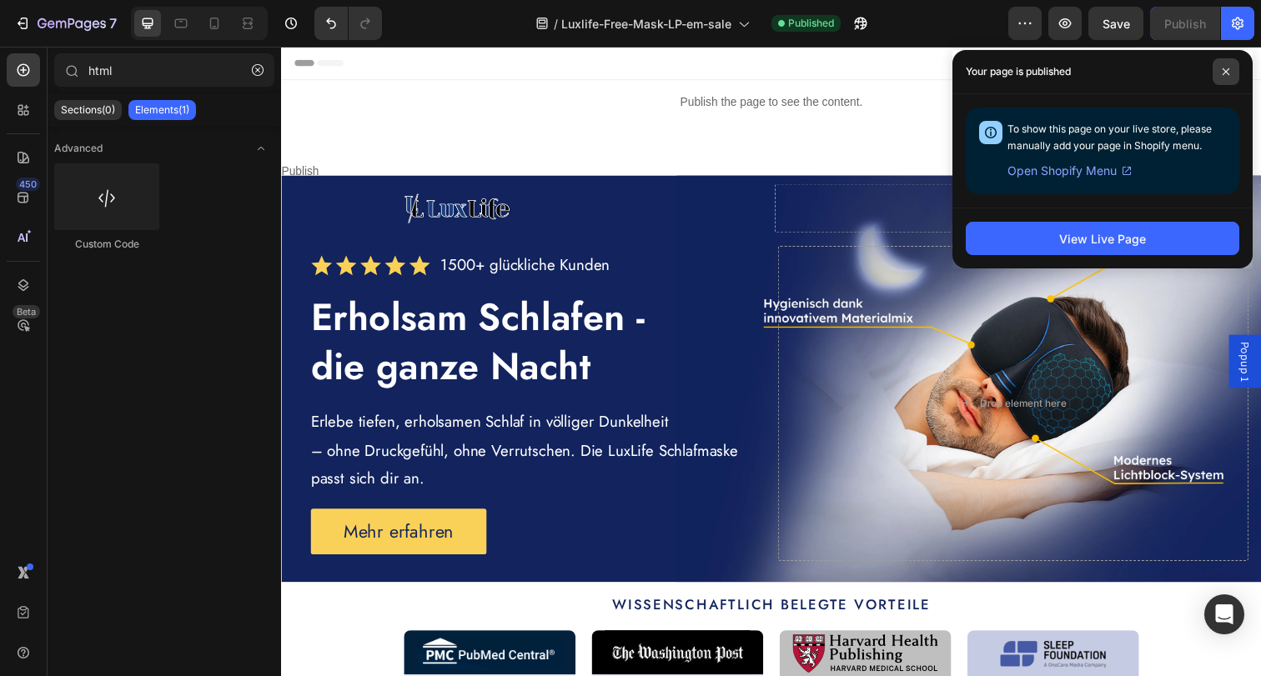
click at [1228, 71] on icon at bounding box center [1226, 72] width 8 height 8
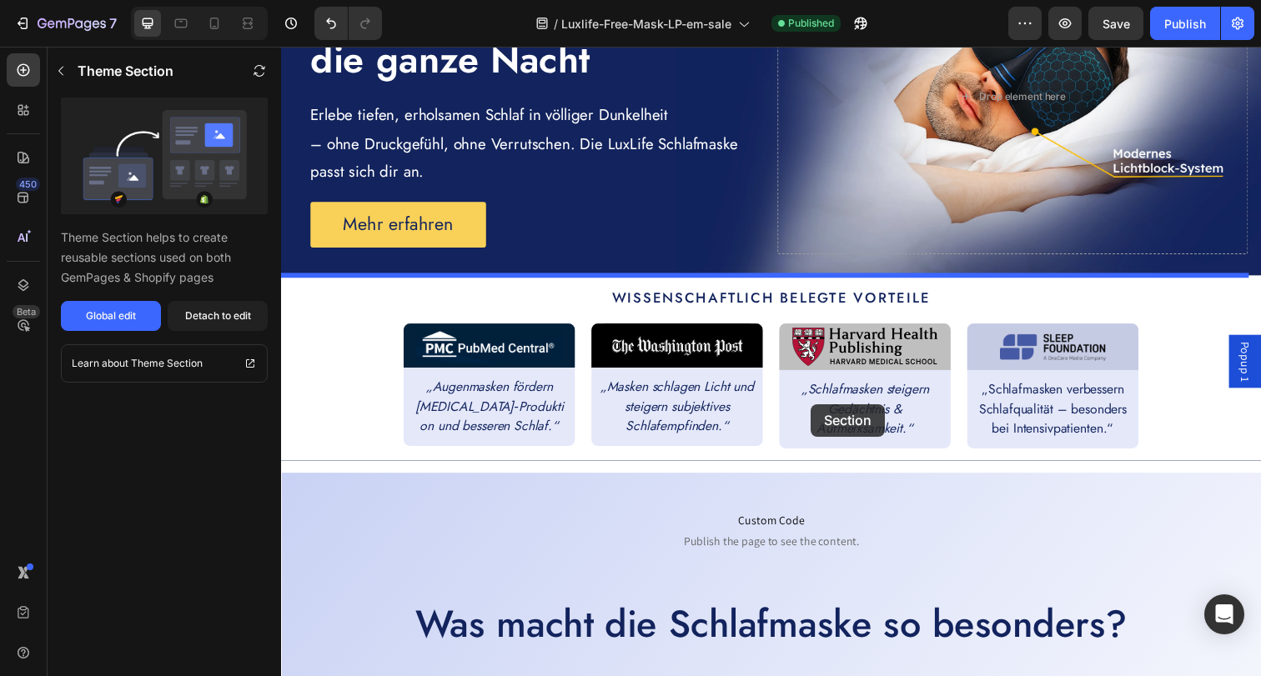
scroll to position [480, 0]
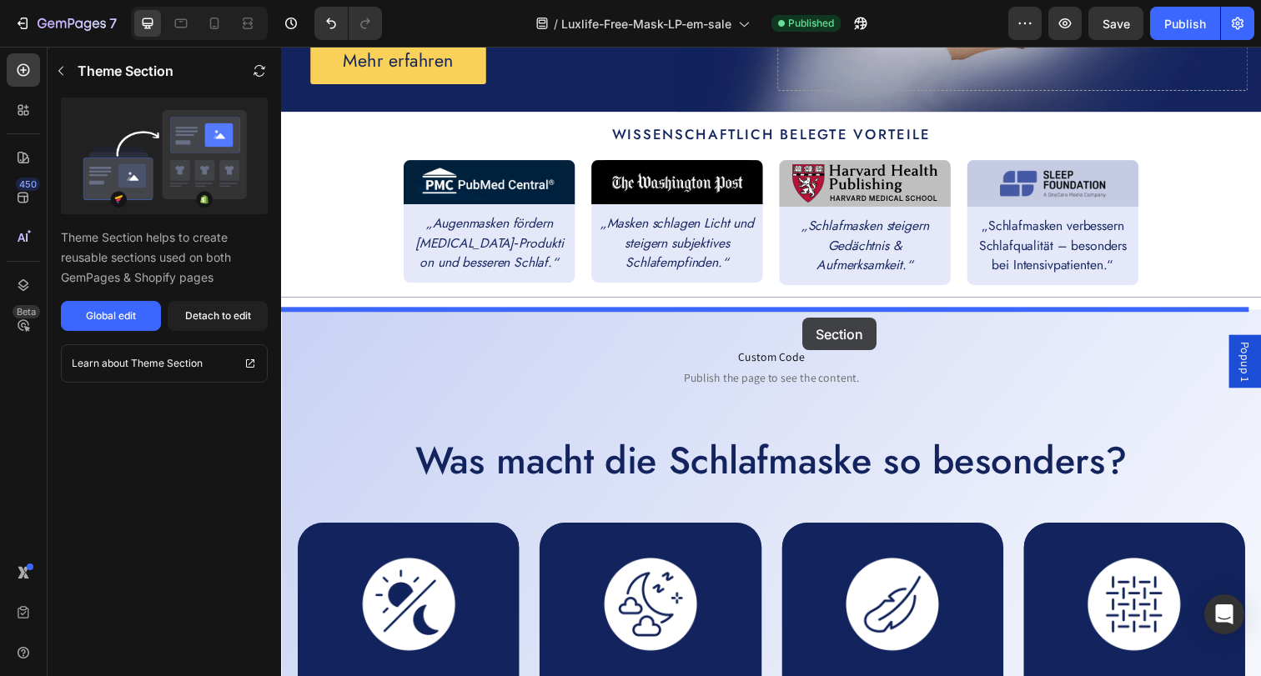
drag, startPoint x: 834, startPoint y: 150, endPoint x: 813, endPoint y: 324, distance: 174.7
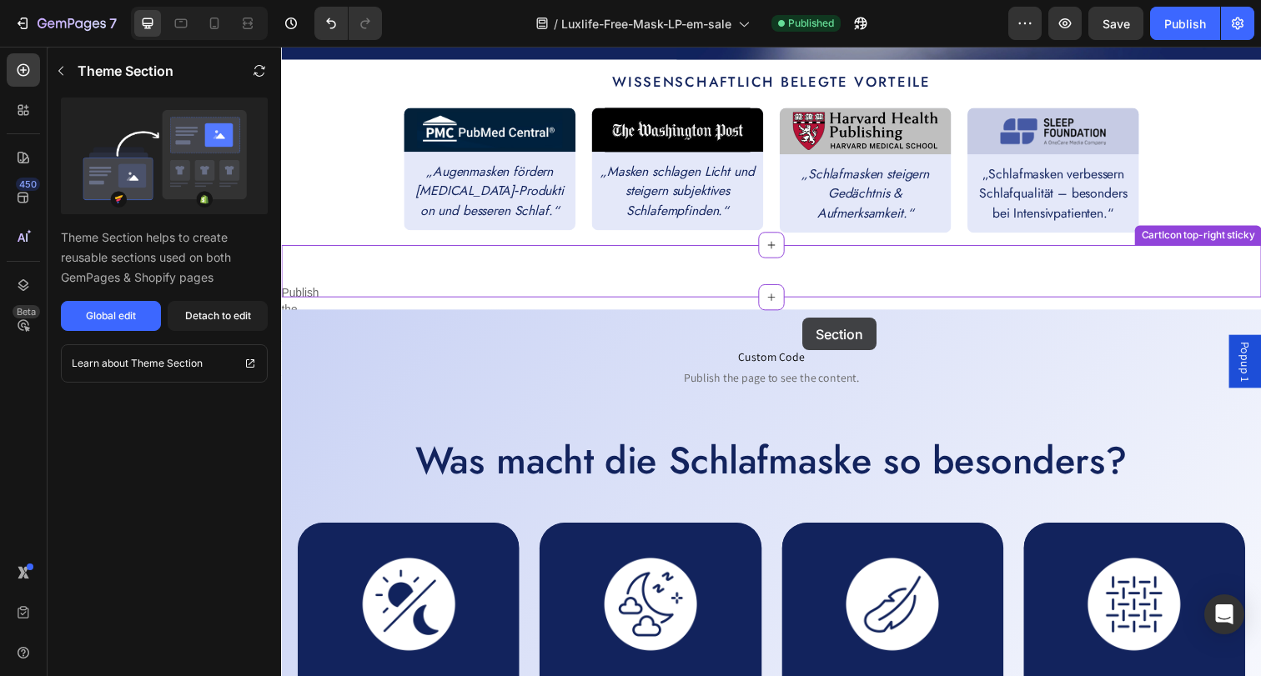
scroll to position [427, 0]
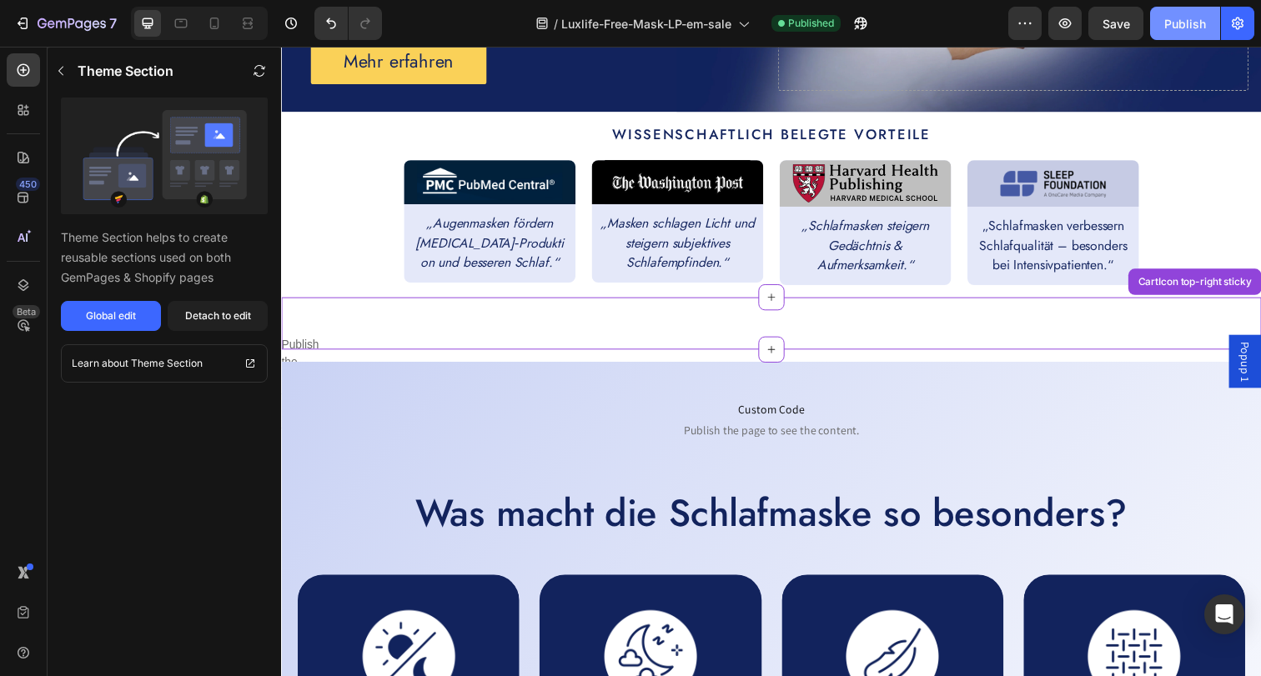
click at [1187, 23] on div "Publish" at bounding box center [1185, 24] width 42 height 18
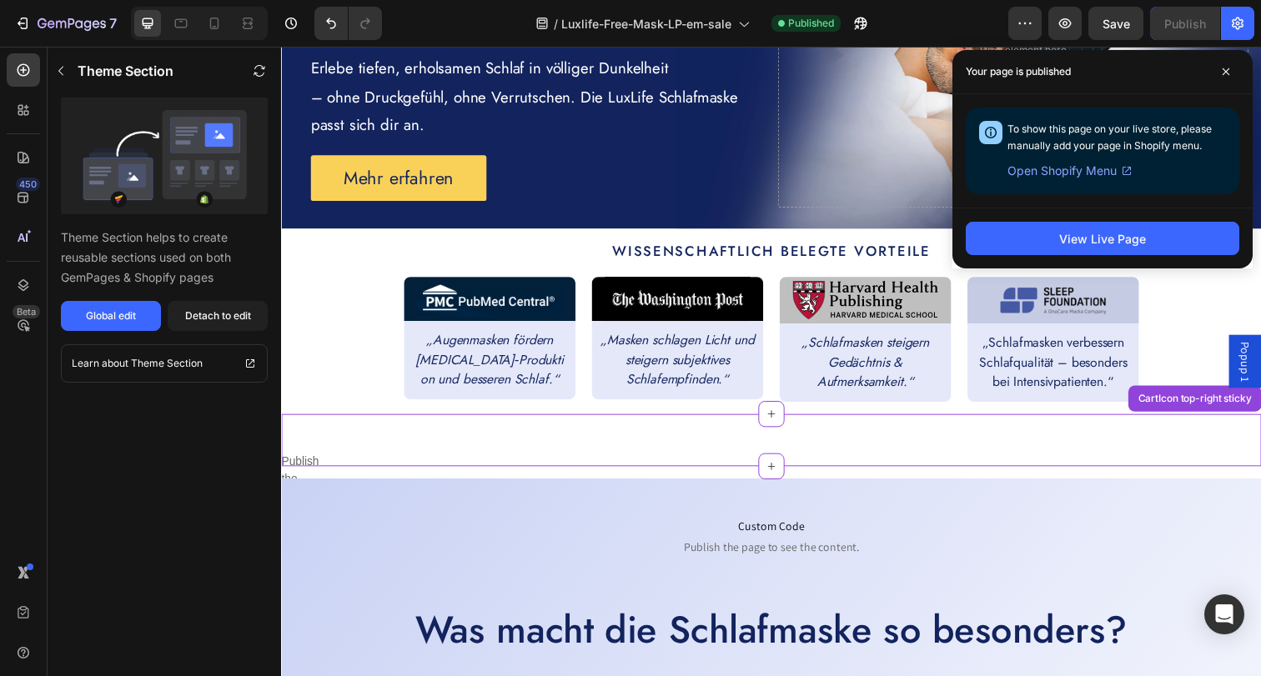
scroll to position [0, 0]
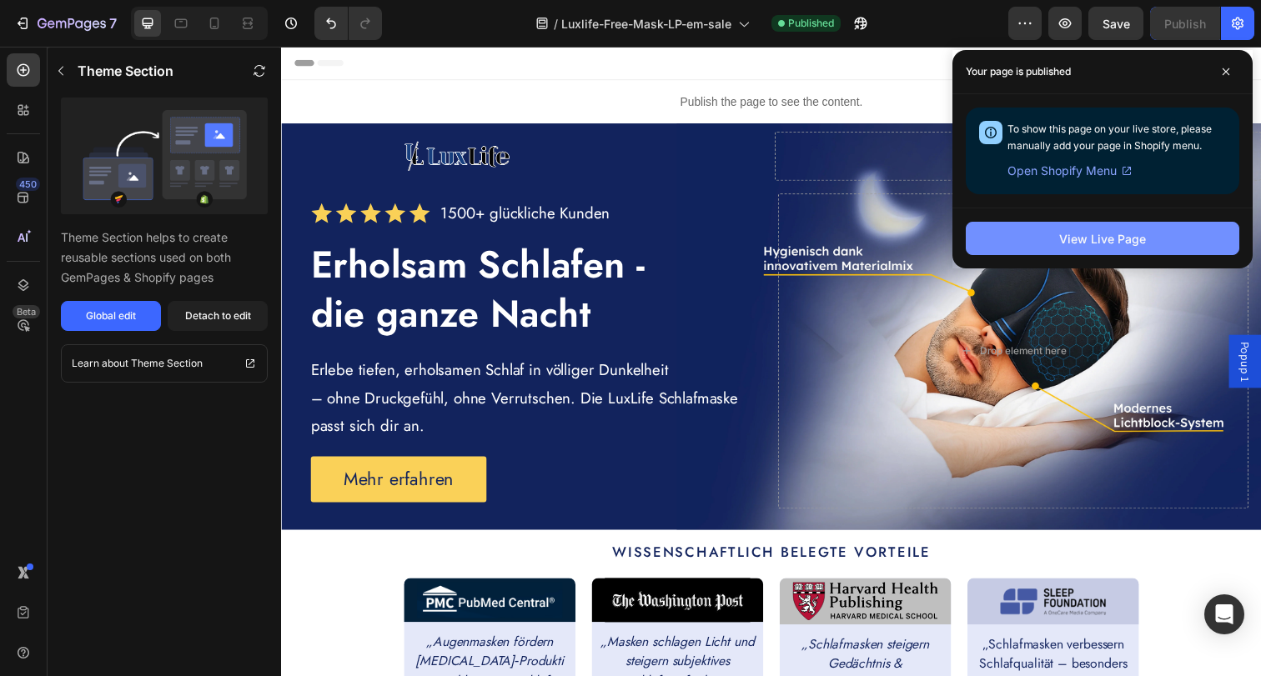
click at [1018, 237] on button "View Live Page" at bounding box center [1102, 238] width 273 height 33
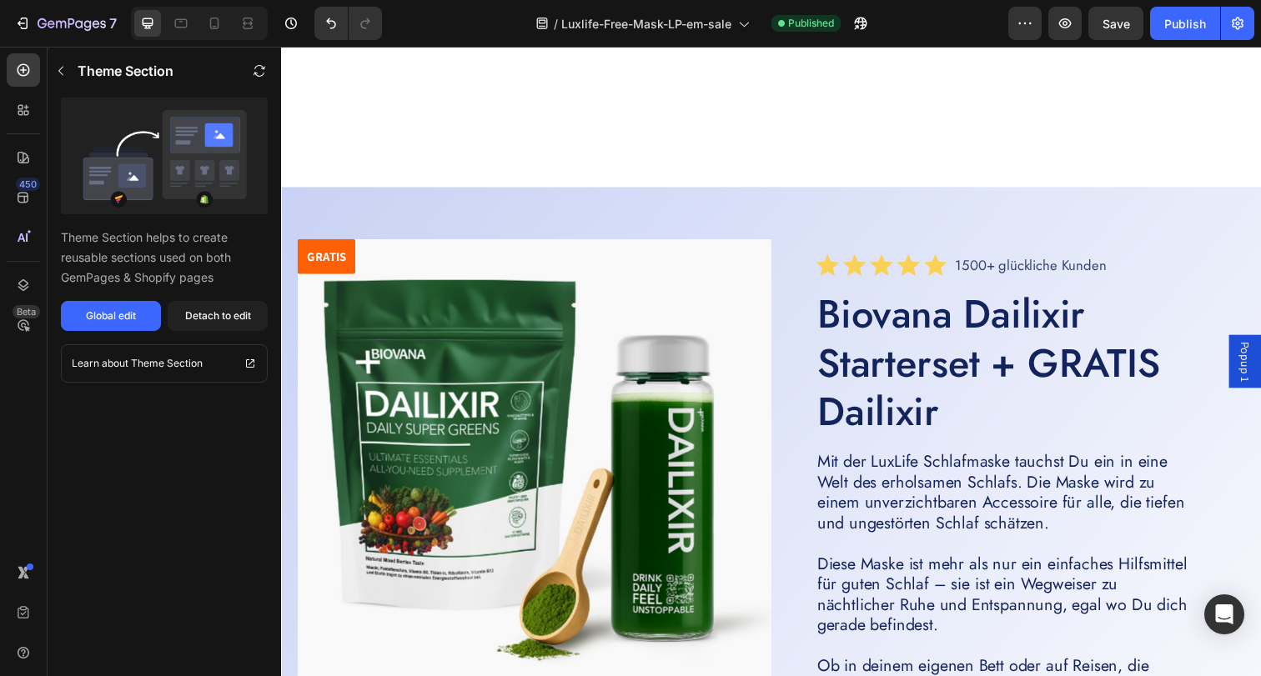
scroll to position [4508, 0]
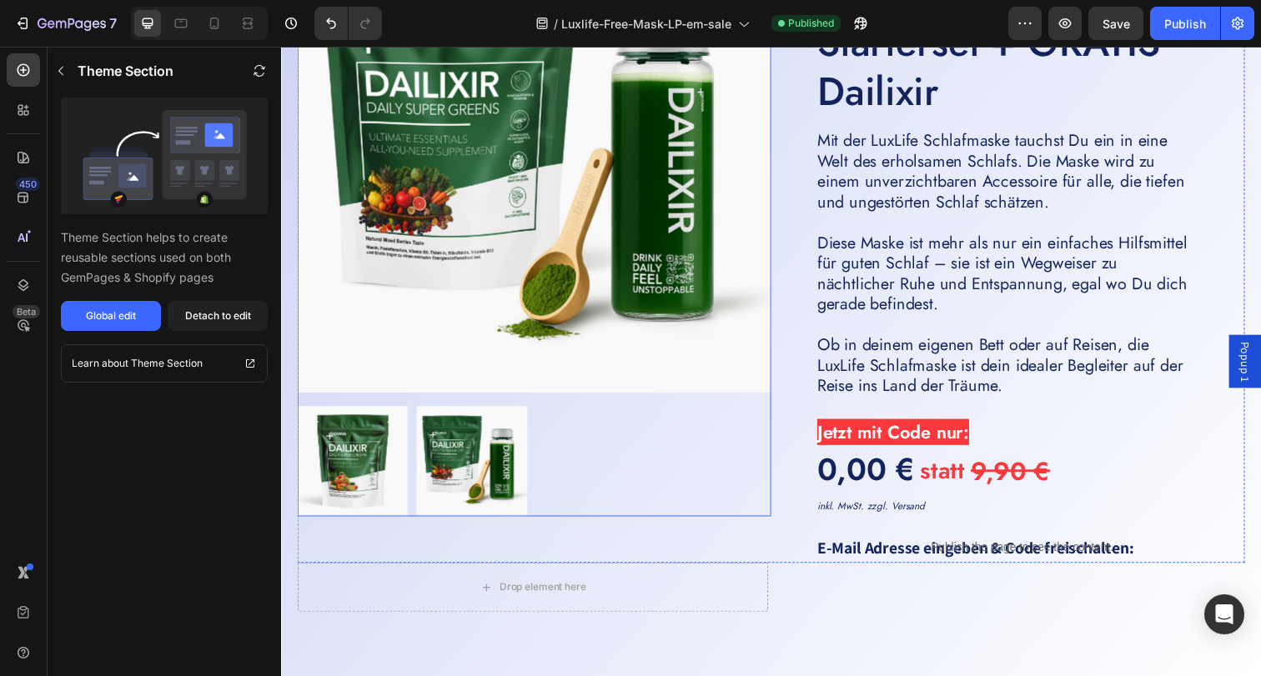
click at [549, 283] on img at bounding box center [540, 158] width 484 height 484
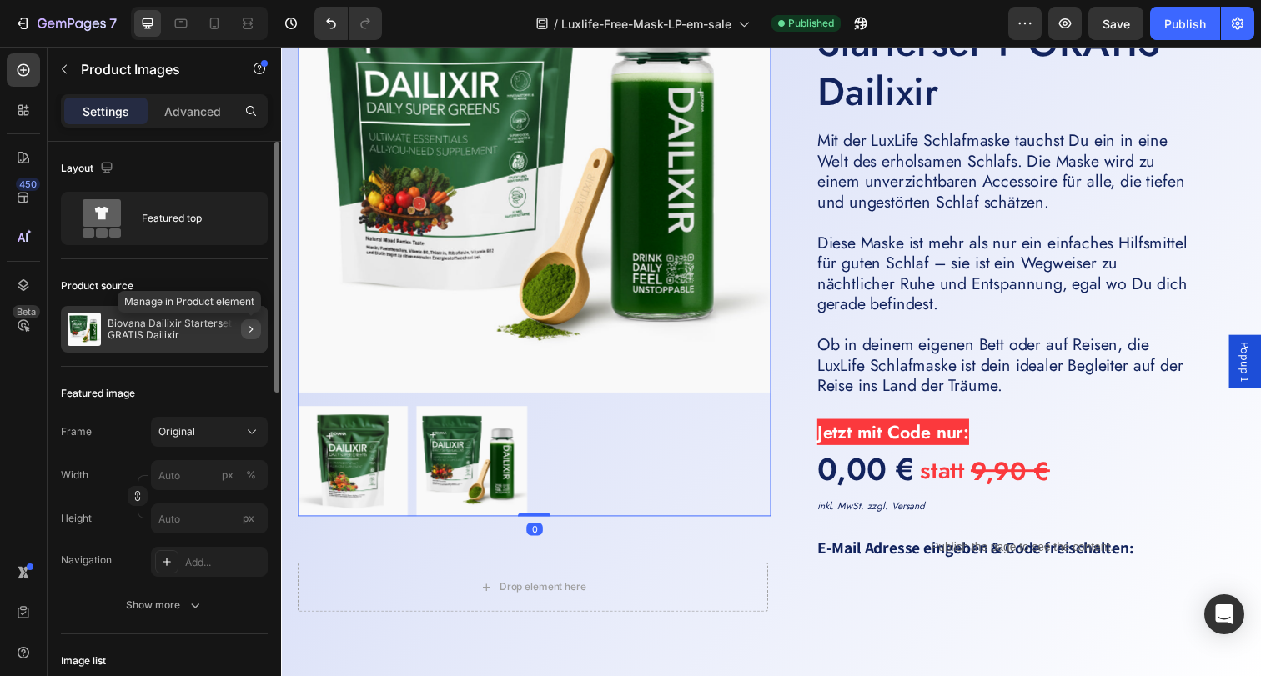
click at [250, 324] on icon "button" at bounding box center [250, 329] width 13 height 13
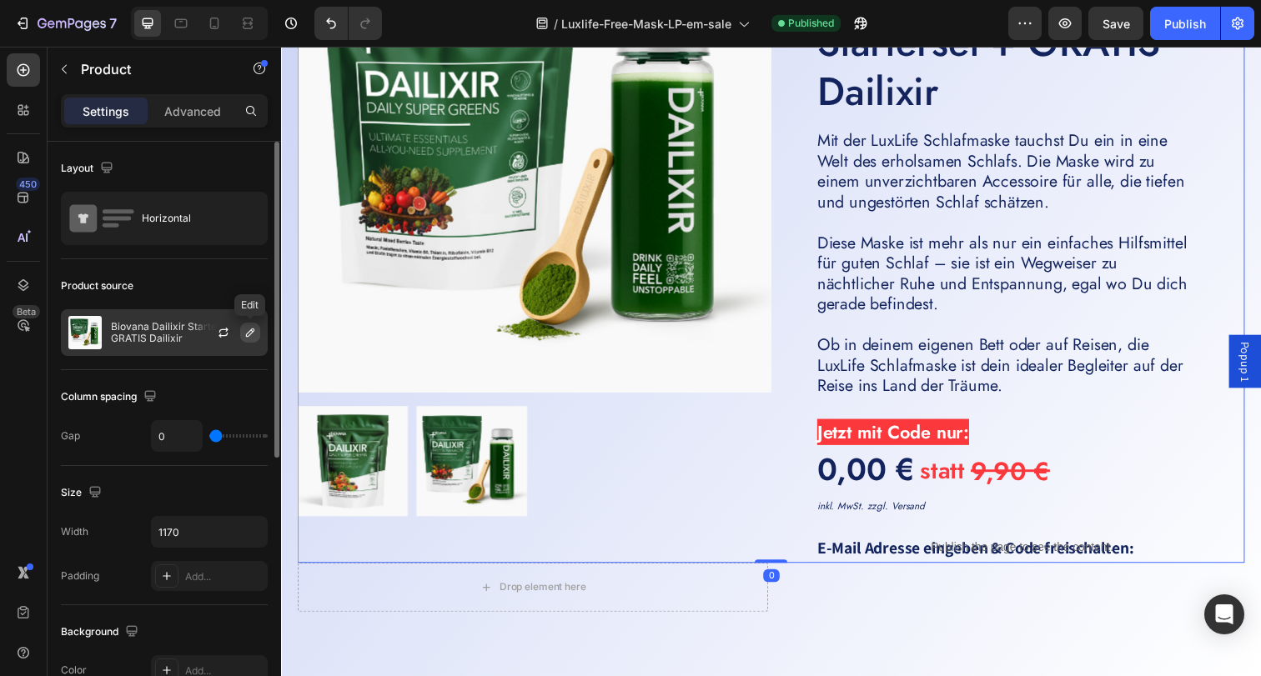
click at [243, 334] on icon "button" at bounding box center [249, 332] width 13 height 13
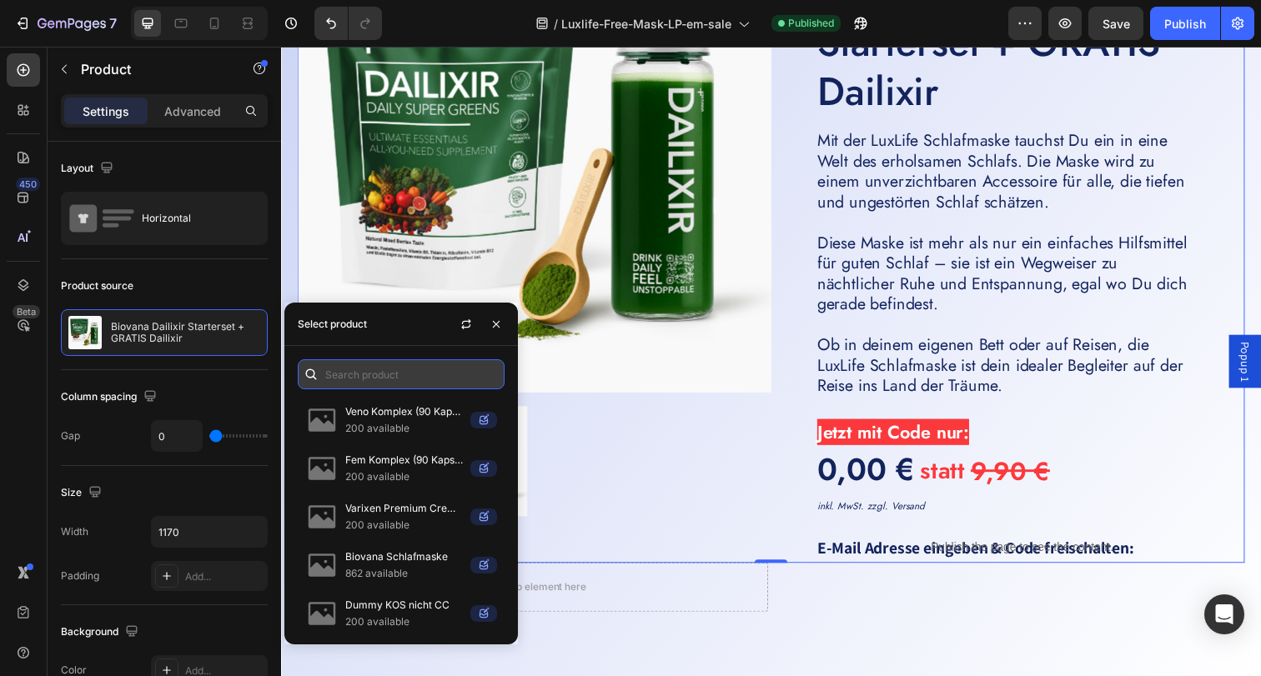
click at [354, 370] on input "text" at bounding box center [401, 374] width 207 height 30
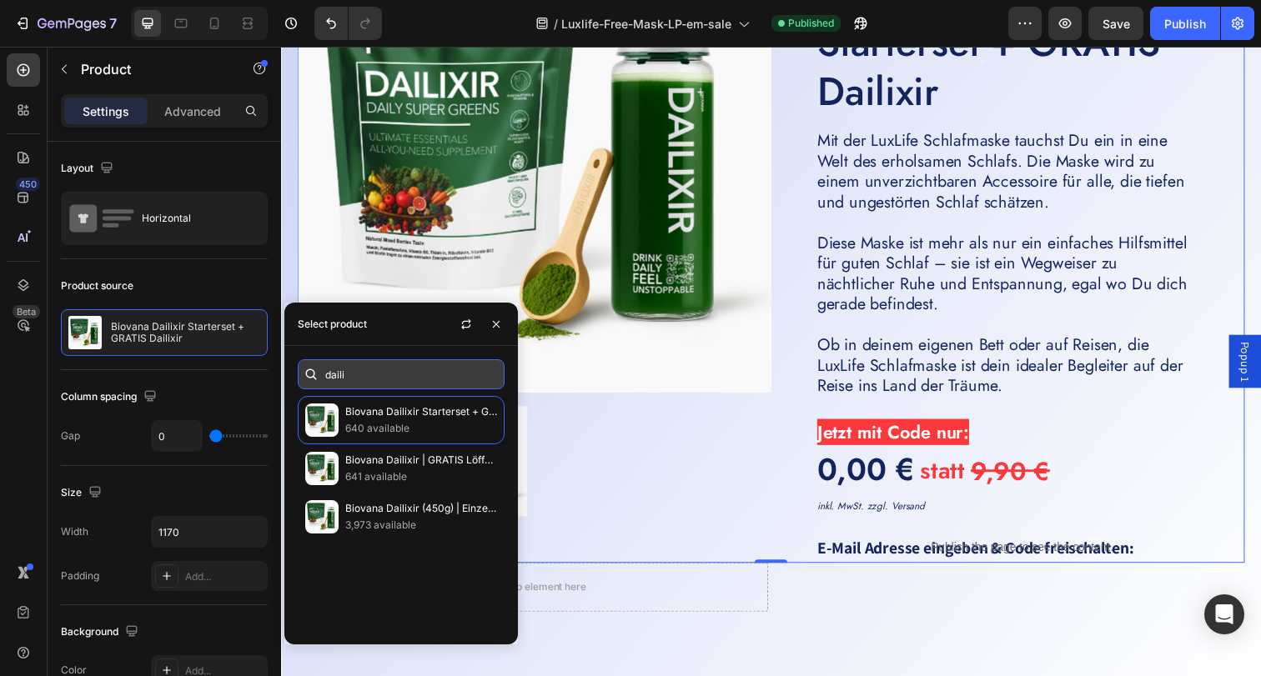
click at [355, 368] on input "daili" at bounding box center [401, 374] width 207 height 30
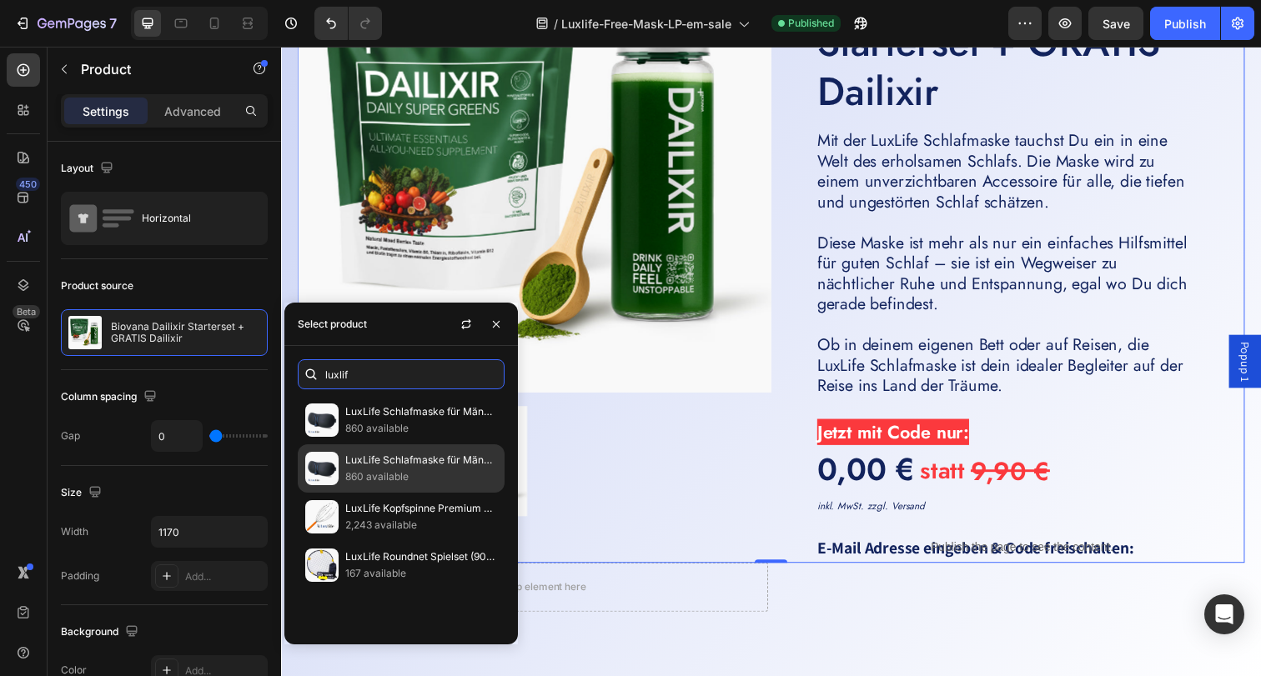
type input "luxlif"
click at [429, 458] on p "LuxLife Schlafmaske für Männer & Frauen" at bounding box center [421, 460] width 152 height 17
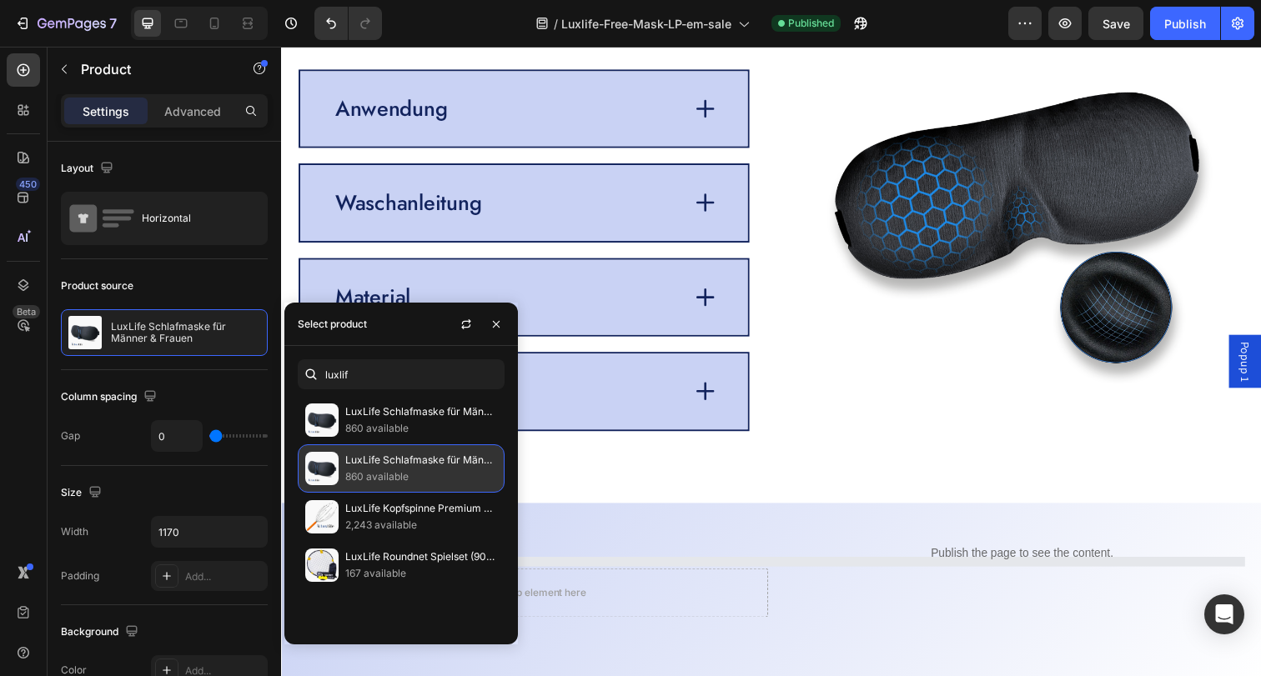
scroll to position [4458, 0]
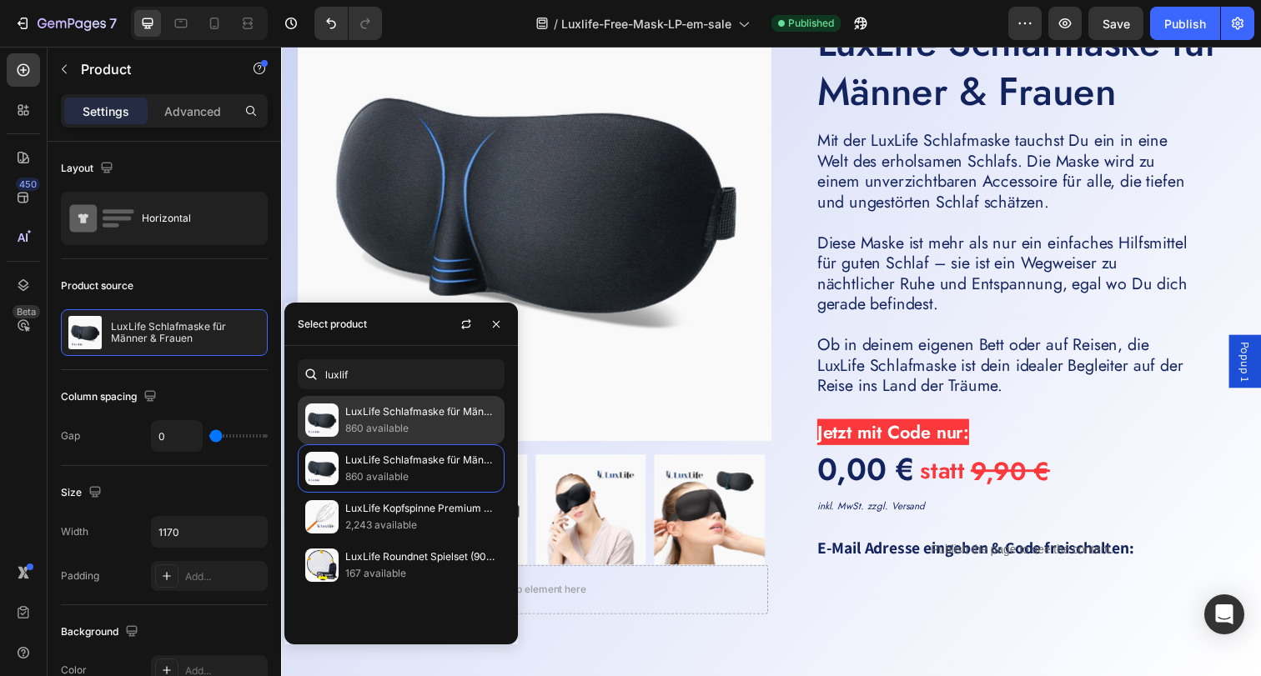
click at [420, 411] on p "LuxLife Schlafmaske für Männer und Frauen" at bounding box center [421, 412] width 152 height 17
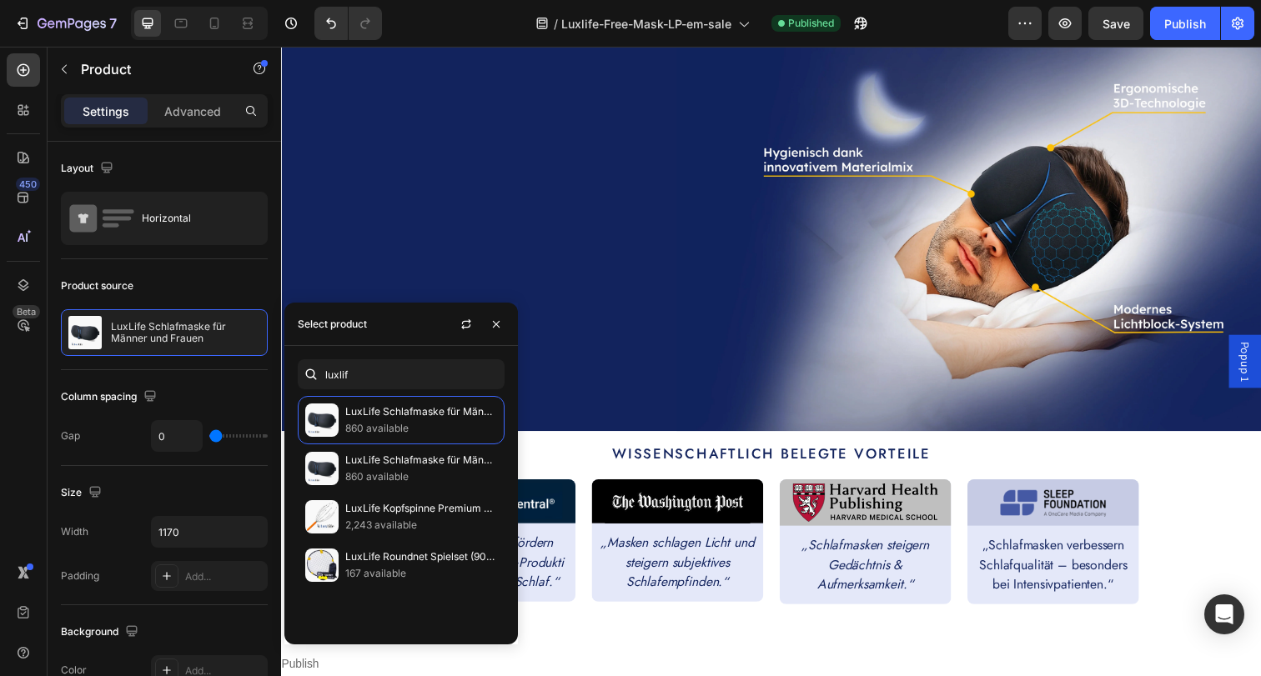
scroll to position [0, 0]
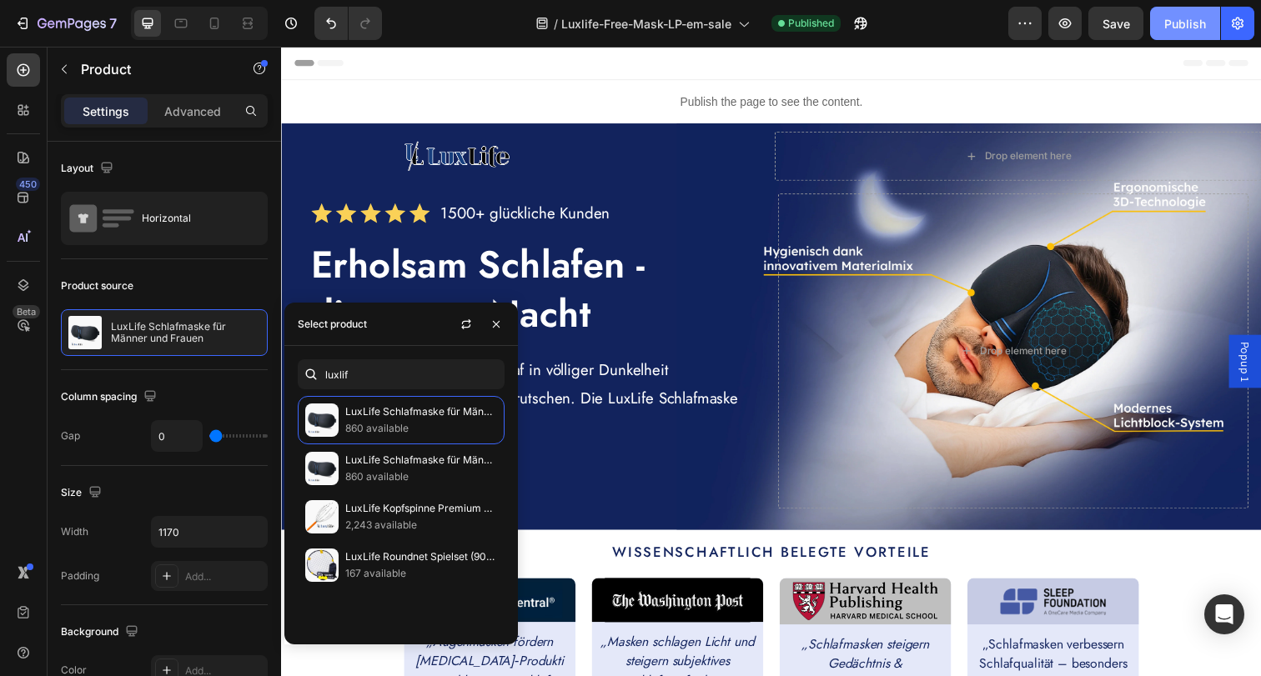
click at [1195, 15] on div "Publish" at bounding box center [1185, 24] width 42 height 18
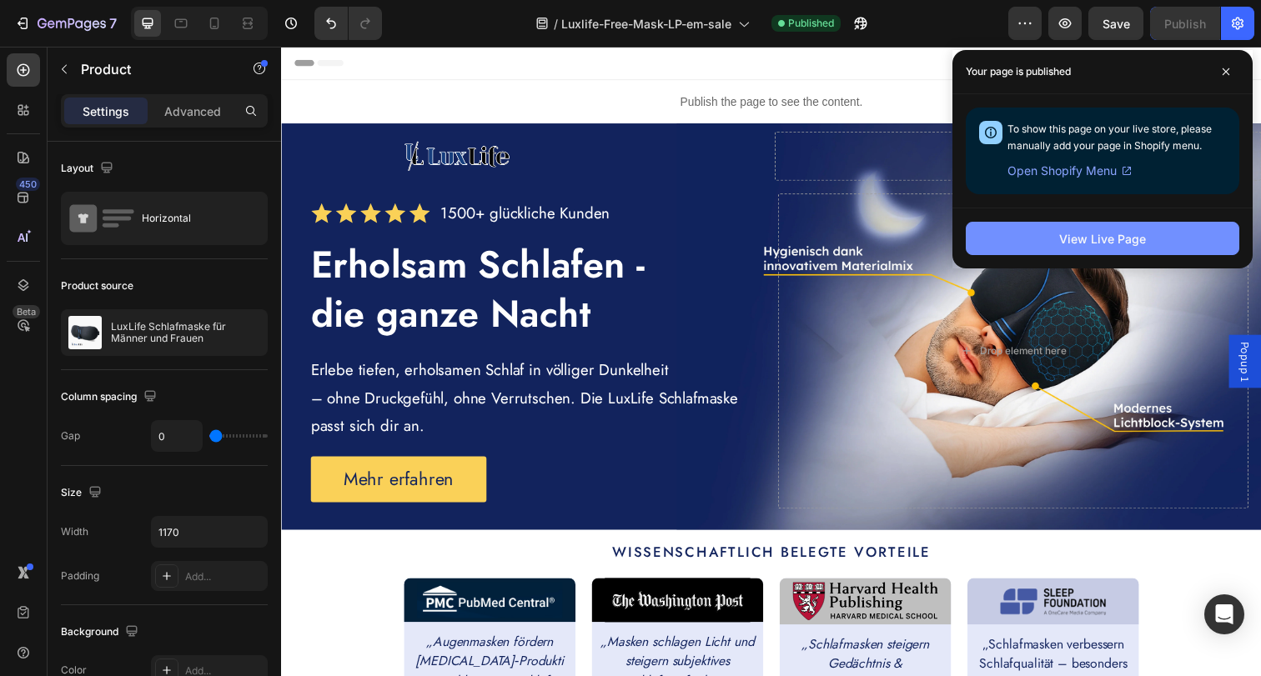
click at [1084, 252] on button "View Live Page" at bounding box center [1102, 238] width 273 height 33
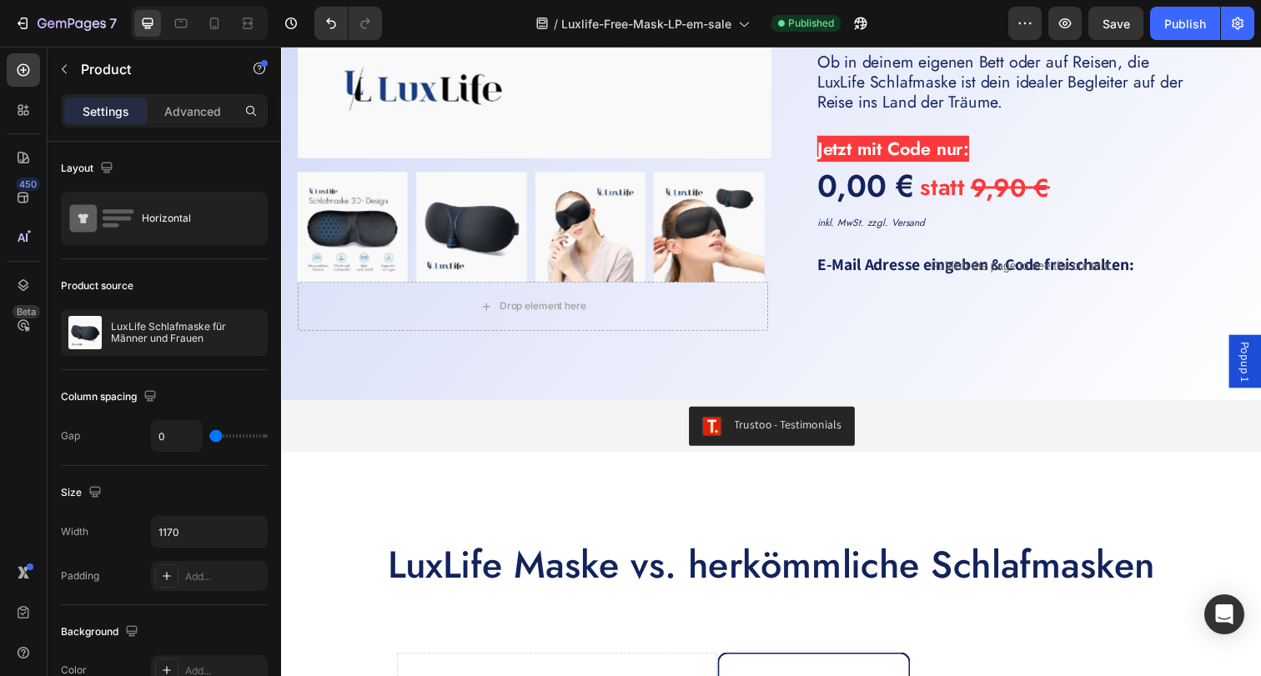
scroll to position [4815, 0]
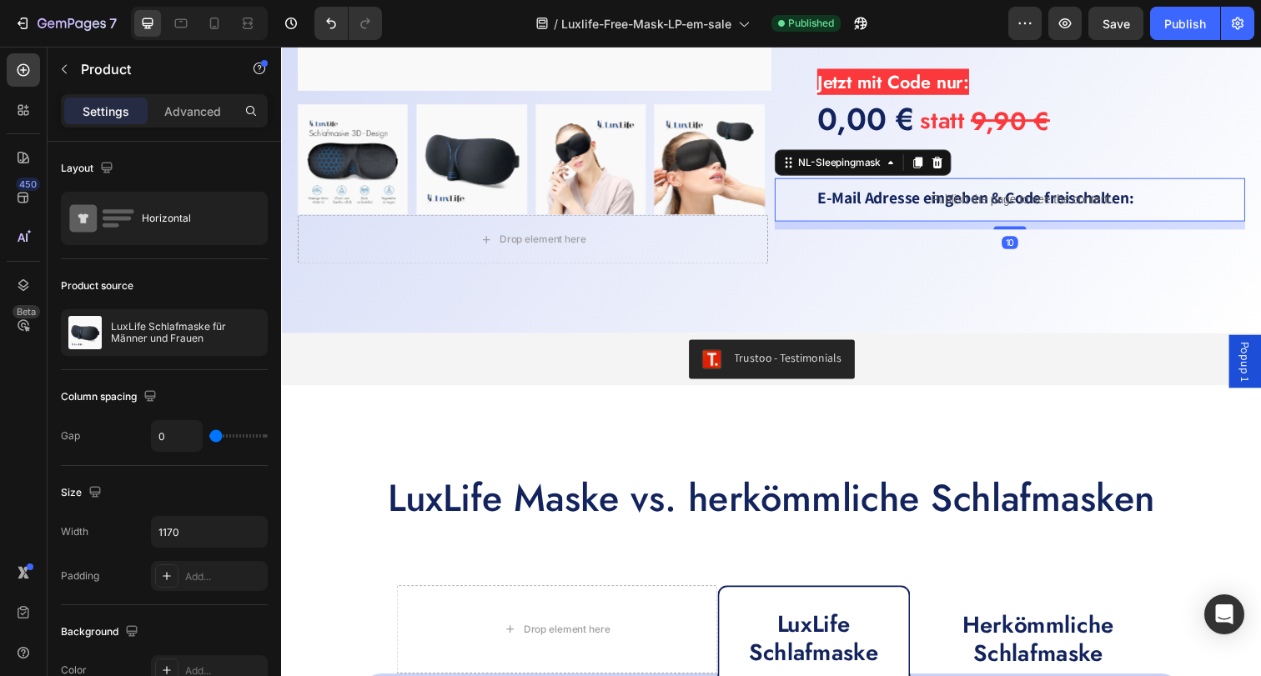
click at [925, 203] on p "Publish the page to see the content." at bounding box center [1037, 203] width 455 height 18
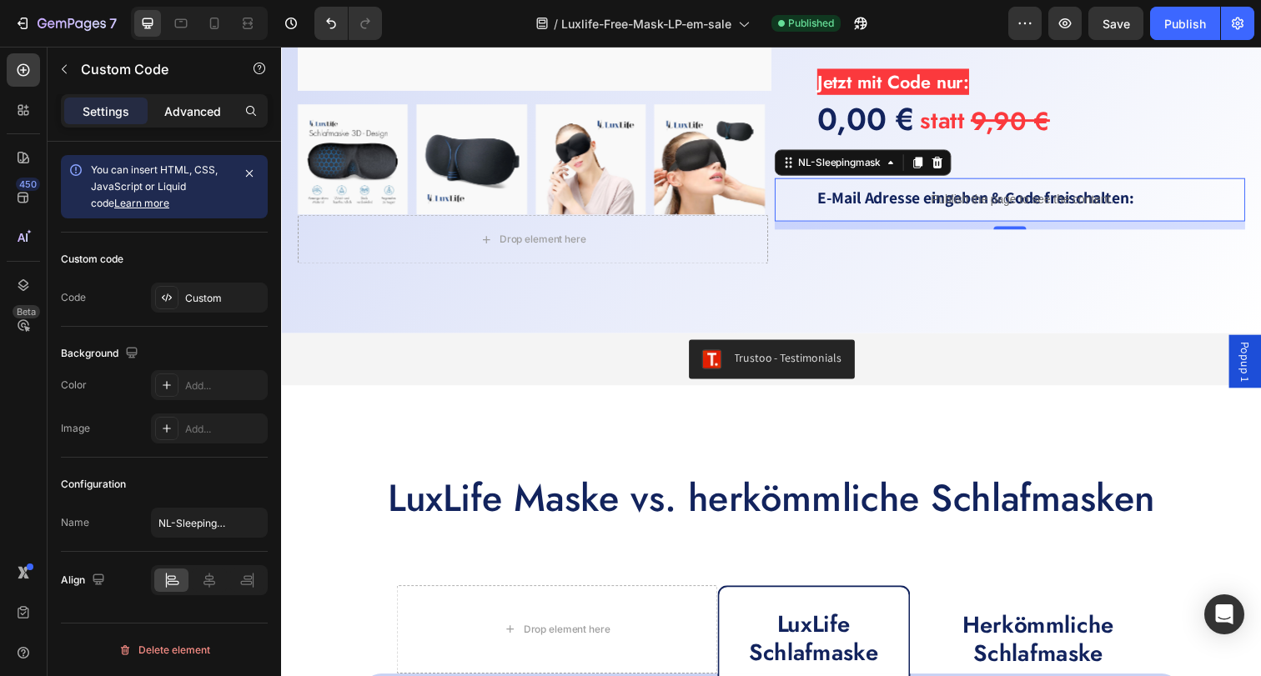
click at [193, 111] on p "Advanced" at bounding box center [192, 112] width 57 height 18
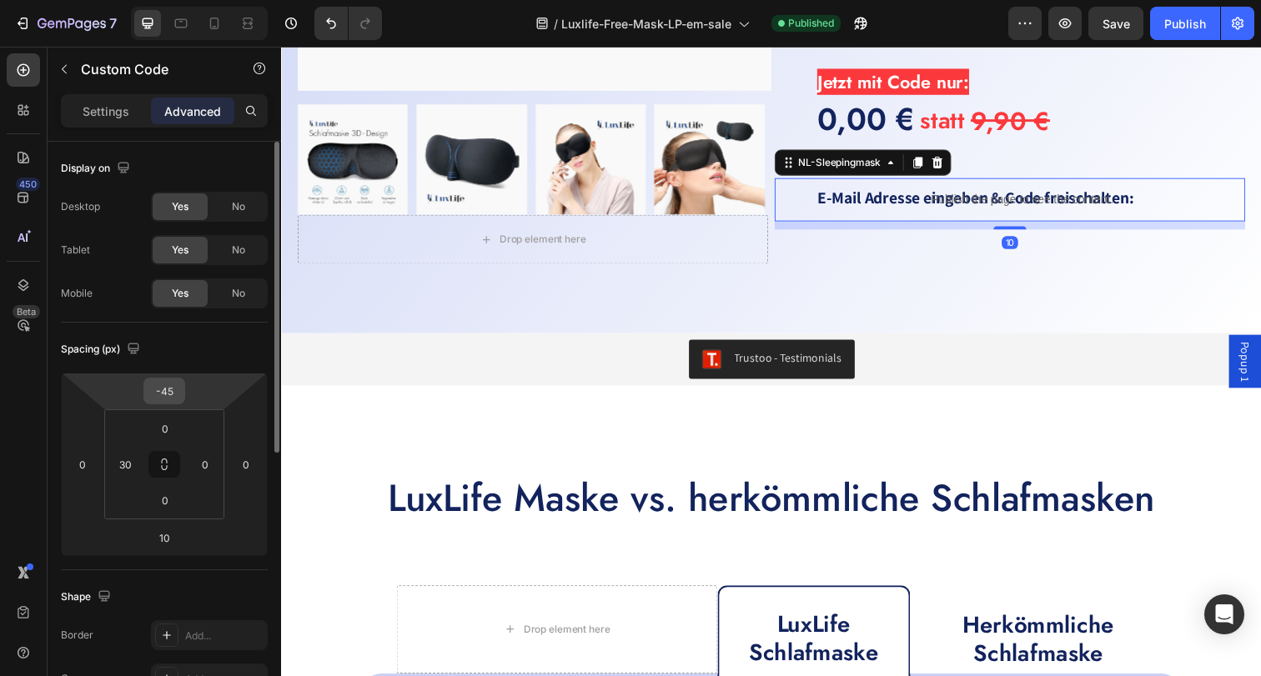
click at [172, 394] on input "-45" at bounding box center [164, 391] width 33 height 25
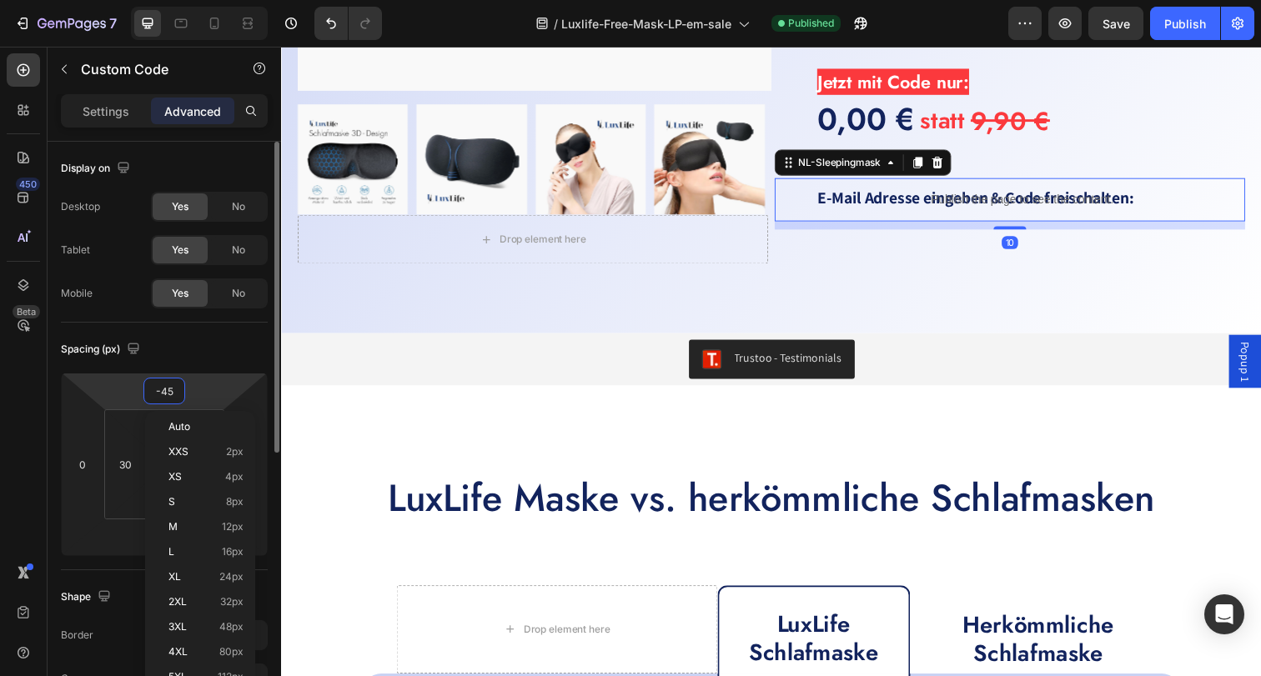
click at [172, 394] on input "-45" at bounding box center [164, 391] width 33 height 25
click at [165, 384] on input "-45" at bounding box center [164, 391] width 33 height 25
click at [163, 390] on input "-45" at bounding box center [164, 391] width 33 height 25
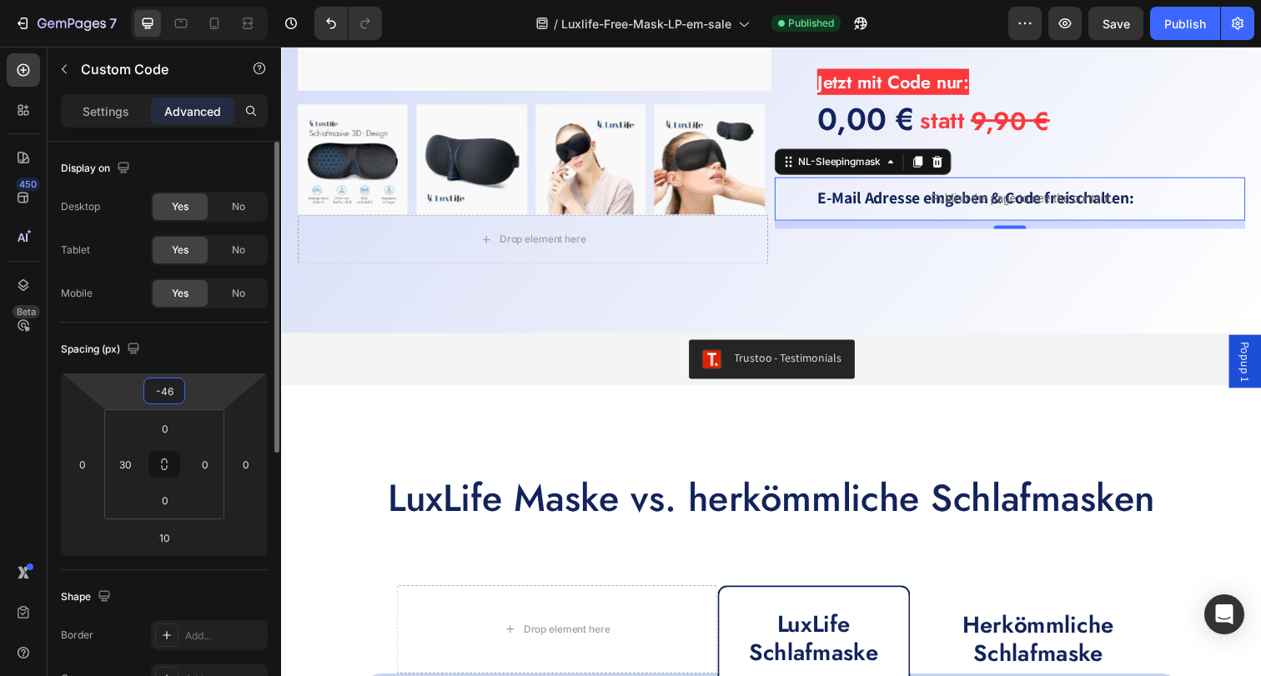
type input "-4"
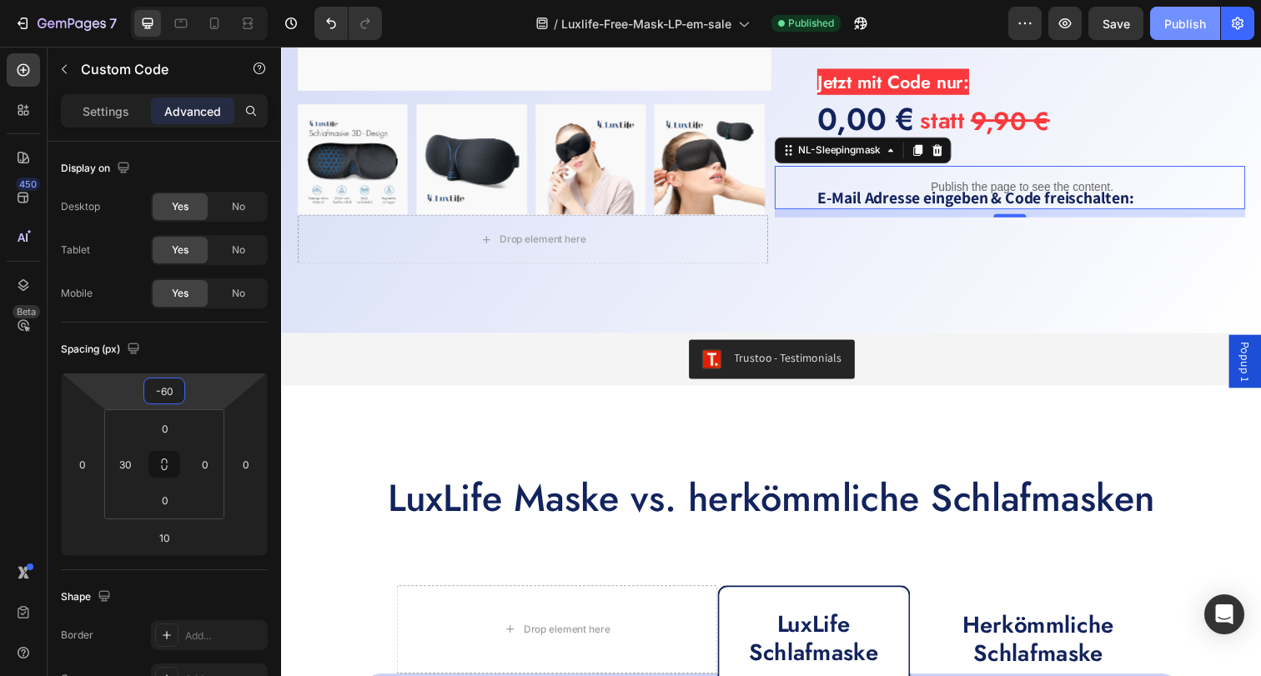
type input "-60"
click at [1171, 29] on div "Publish" at bounding box center [1185, 24] width 42 height 18
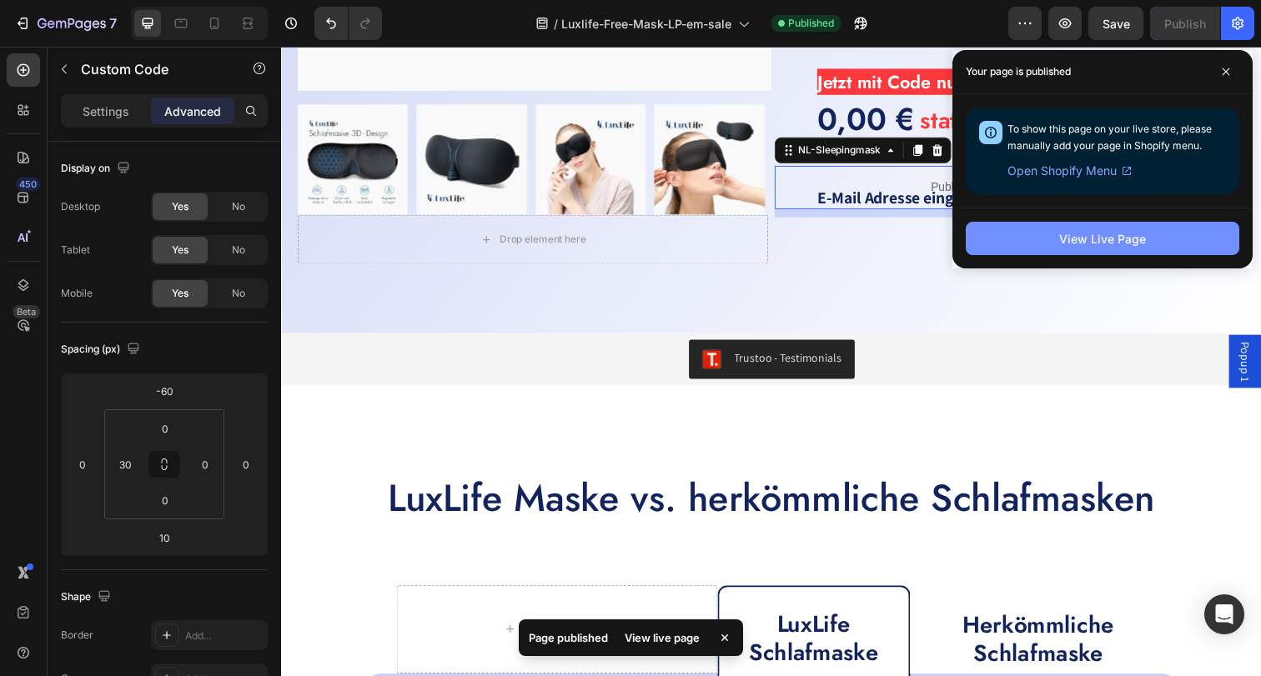
click at [1076, 230] on div "View Live Page" at bounding box center [1102, 239] width 87 height 18
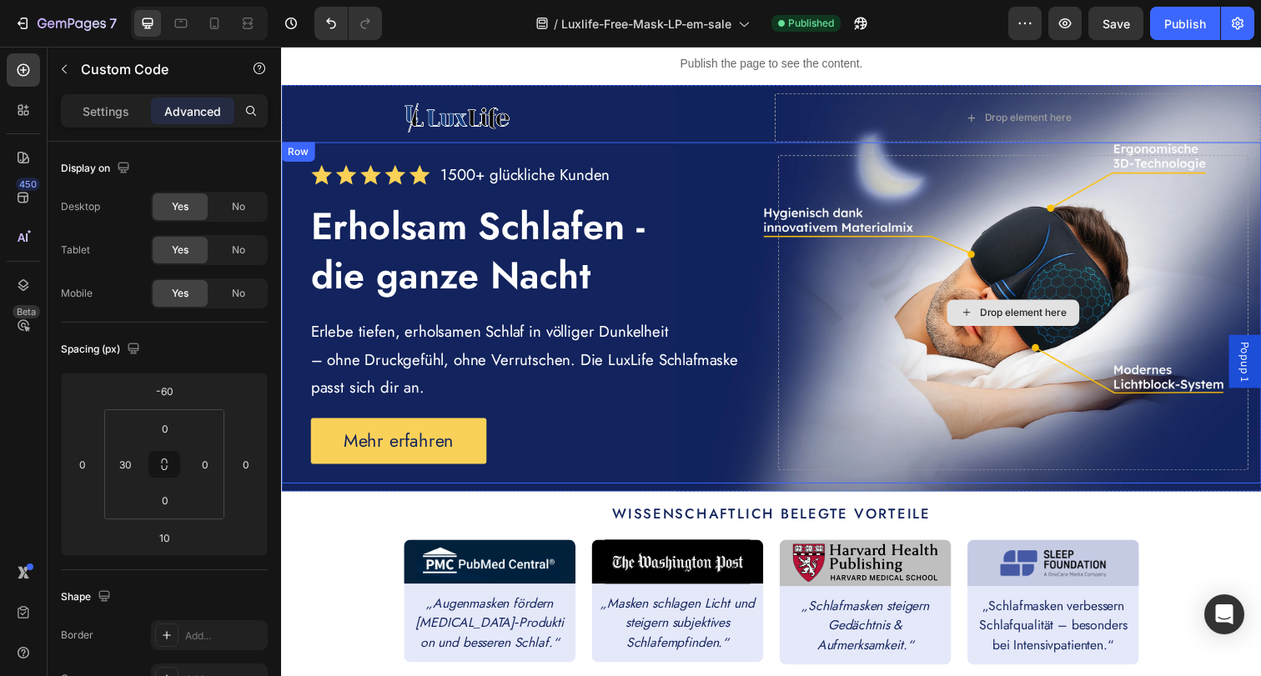
scroll to position [0, 0]
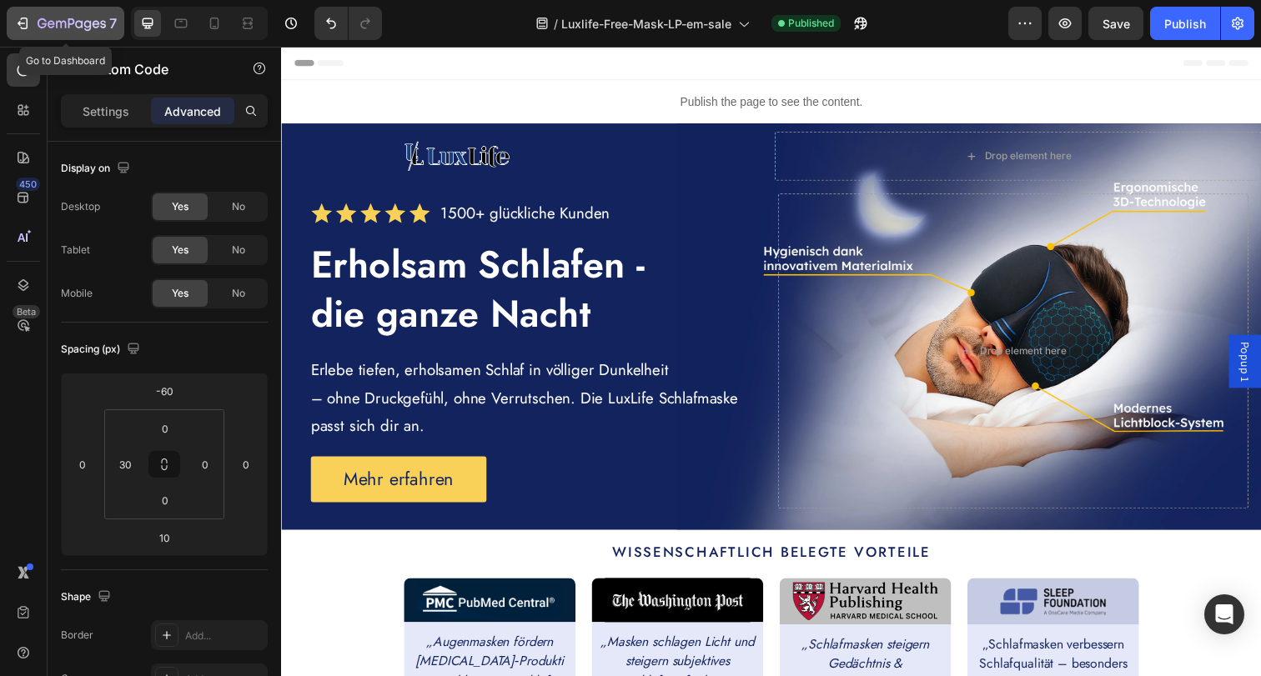
click at [84, 18] on icon "button" at bounding box center [72, 25] width 68 height 14
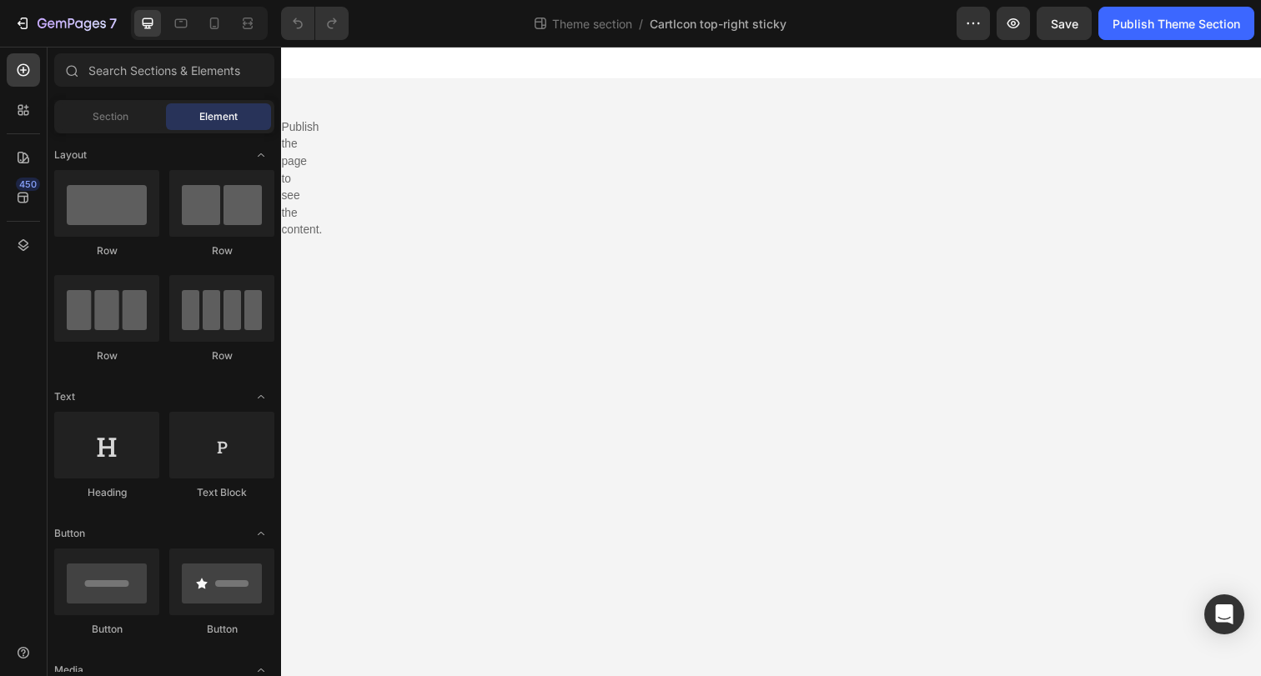
click at [557, 201] on body "Publish the page to see the content. Custom Code Root Drag & drop element from …" at bounding box center [781, 368] width 1001 height 643
click at [291, 228] on body "Publish the page to see the content. Custom Code Root Drag & drop element from …" at bounding box center [781, 368] width 1001 height 643
click at [732, 148] on body "Publish the page to see the content. Custom Code Root Drag & drop element from …" at bounding box center [781, 368] width 1001 height 643
click at [344, 218] on body "Publish the page to see the content. Custom Code Root Drag & drop element from …" at bounding box center [781, 368] width 1001 height 643
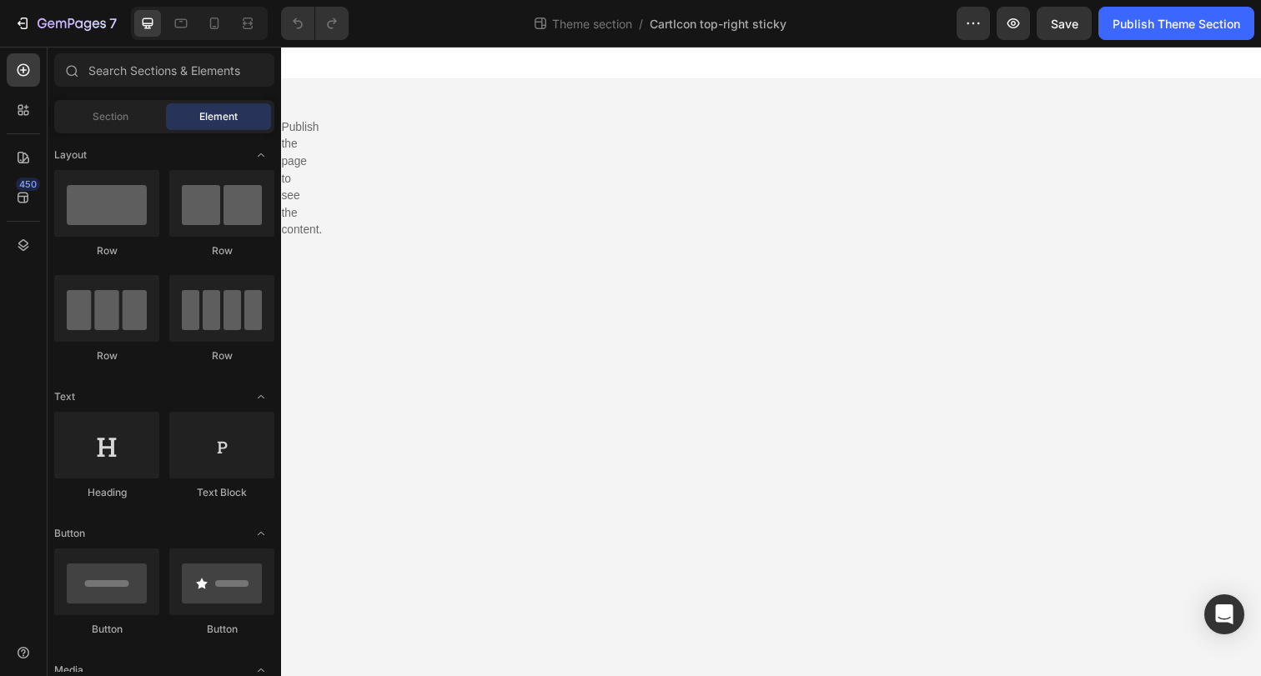
click at [303, 236] on body "Publish the page to see the content. Custom Code Root Drag & drop element from …" at bounding box center [781, 368] width 1001 height 643
click at [294, 197] on body "Publish the page to see the content. Custom Code Root Drag & drop element from …" at bounding box center [781, 368] width 1001 height 643
click at [117, 109] on span "Section" at bounding box center [111, 116] width 36 height 15
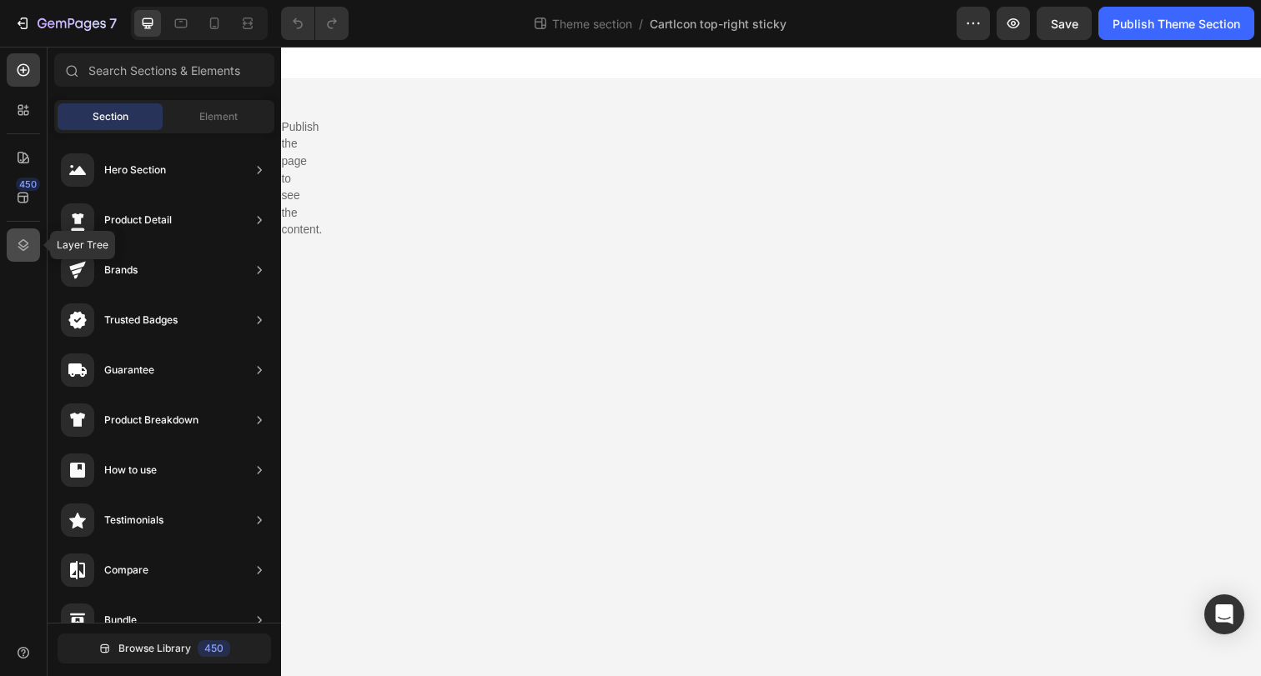
click at [28, 239] on icon at bounding box center [23, 245] width 17 height 17
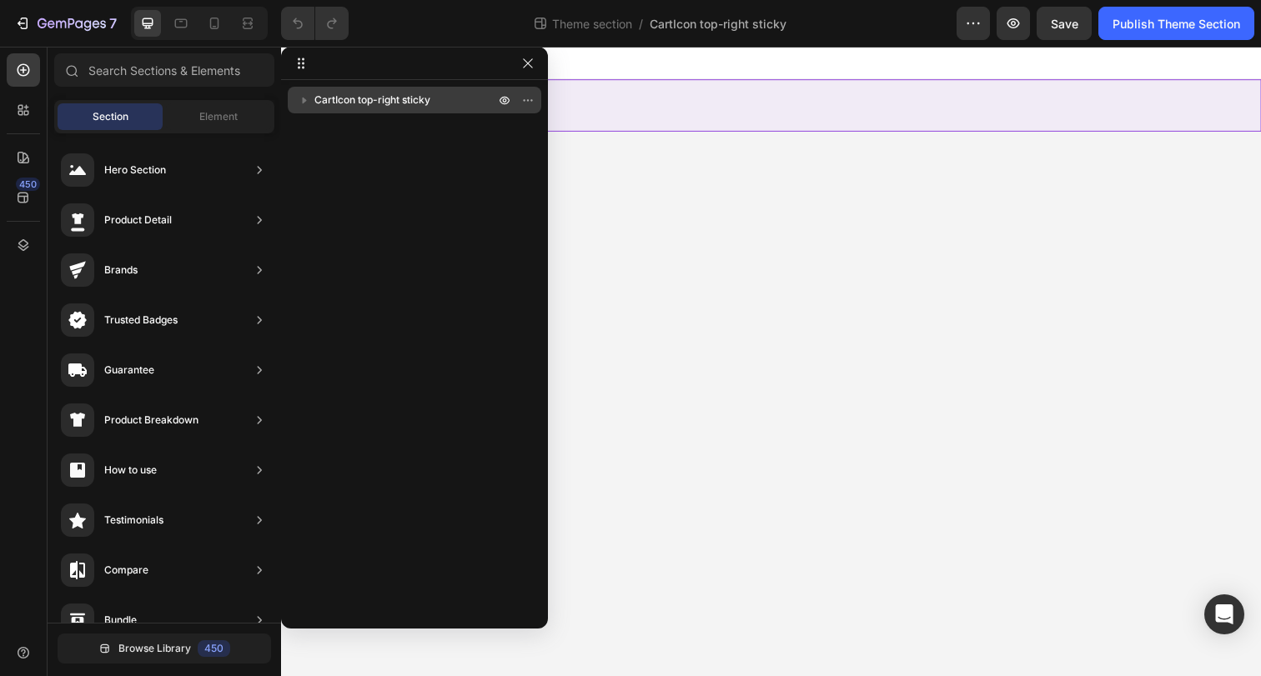
click at [413, 98] on span "CartIcon top-right sticky" at bounding box center [372, 100] width 116 height 17
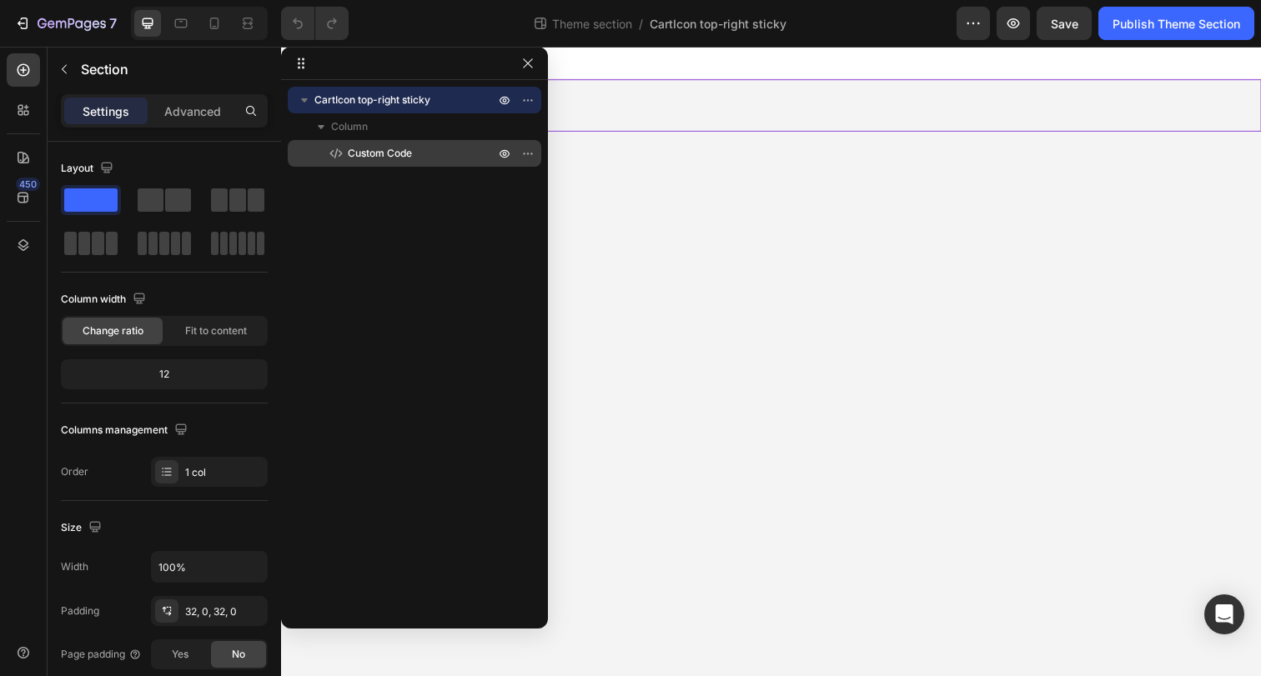
click at [378, 148] on span "Custom Code" at bounding box center [380, 153] width 64 height 17
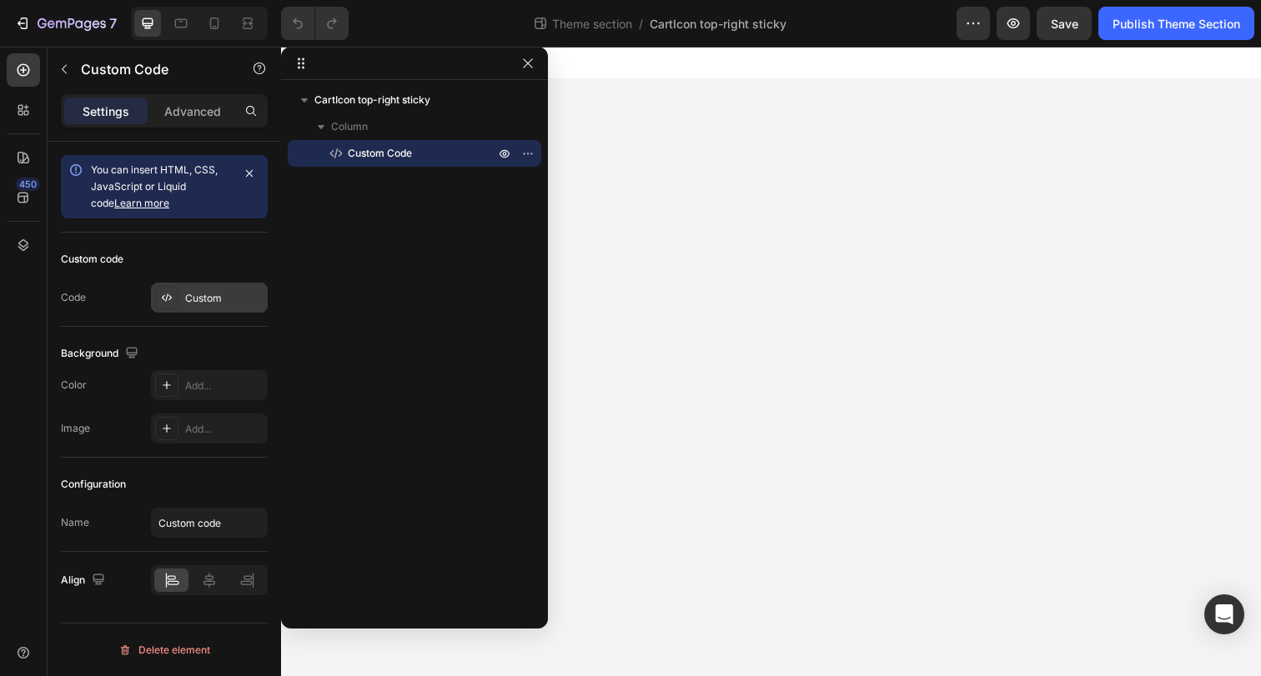
click at [192, 298] on div "Custom" at bounding box center [224, 298] width 78 height 15
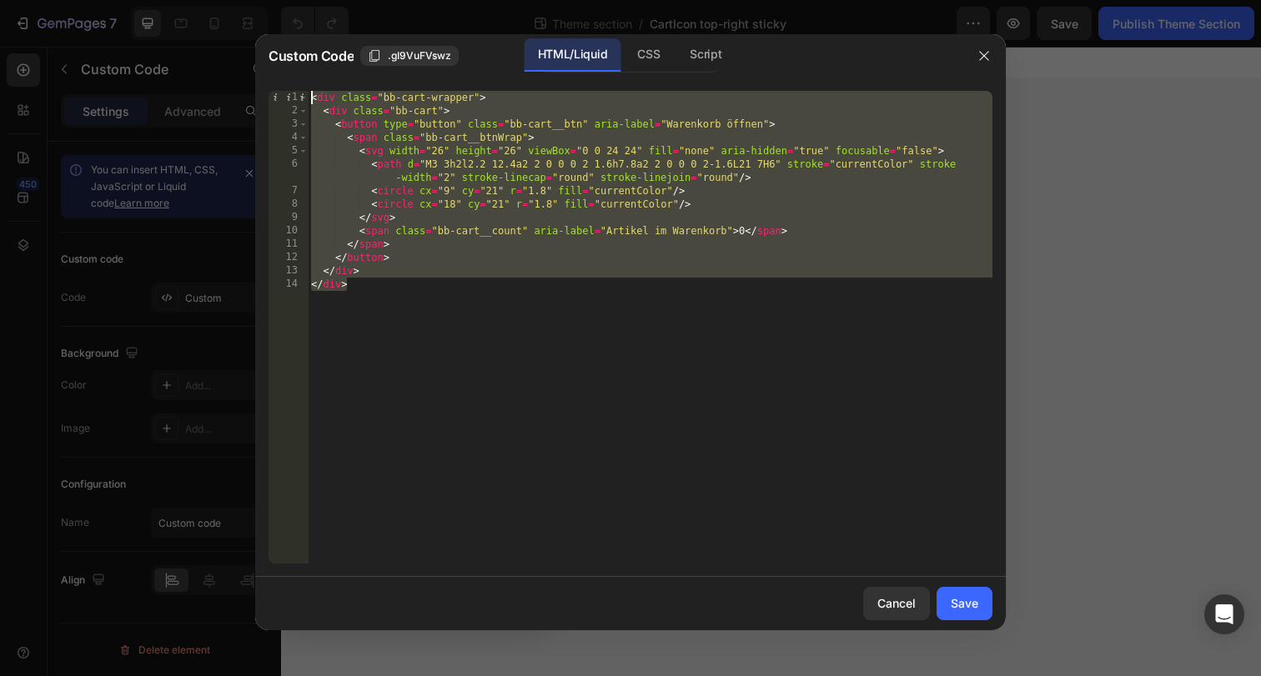
drag, startPoint x: 442, startPoint y: 297, endPoint x: 303, endPoint y: 88, distance: 250.7
click at [301, 89] on div "</div> 1 2 3 4 5 6 7 8 9 10 11 12 13 14 < div class = "bb-cart-wrapper" > < div…" at bounding box center [630, 327] width 750 height 499
click at [676, 53] on div "CSS" at bounding box center [705, 54] width 58 height 33
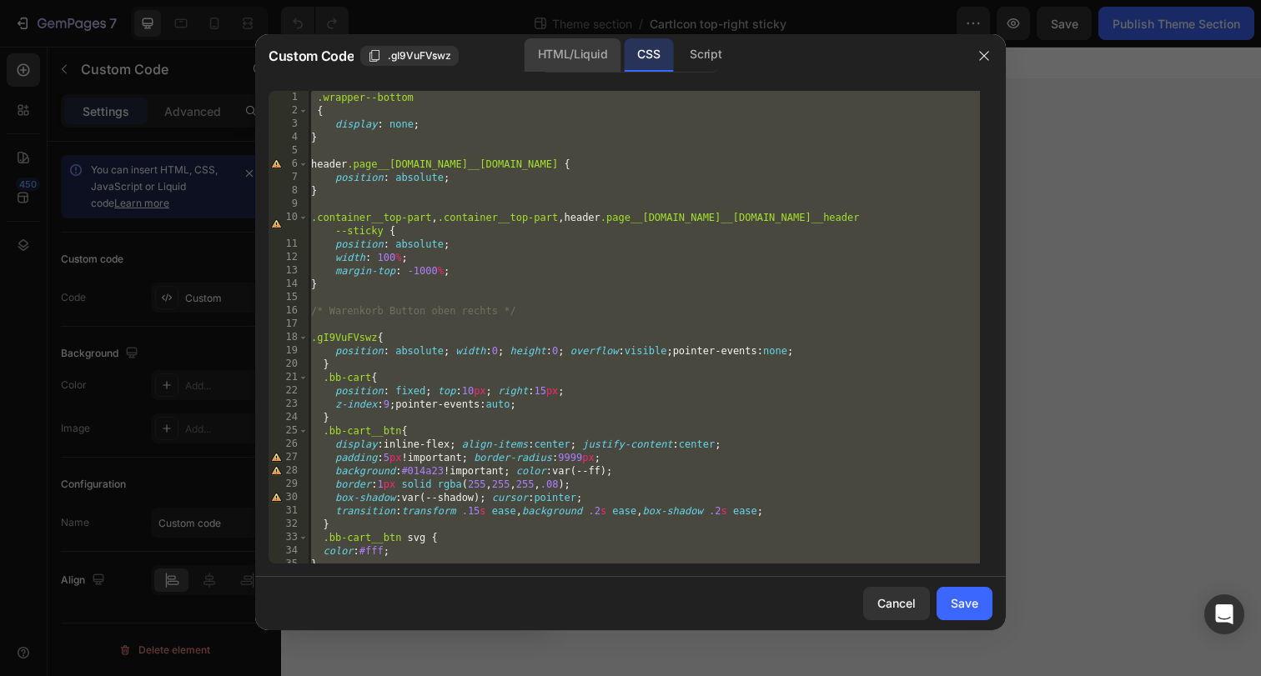
click at [597, 54] on div "HTML/Liquid" at bounding box center [572, 54] width 96 height 33
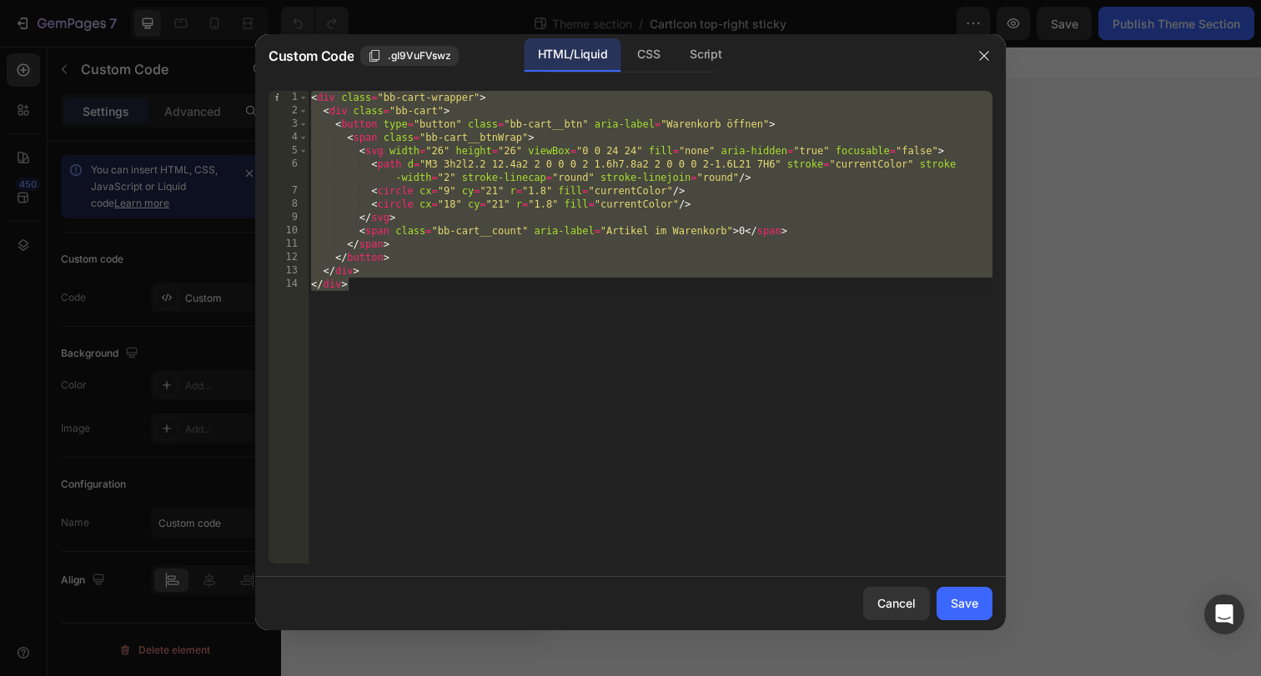
click at [461, 301] on div "< div class = "bb-cart-wrapper" > < div class = "bb-cart" > < button type = "bu…" at bounding box center [650, 340] width 685 height 499
drag, startPoint x: 419, startPoint y: 287, endPoint x: 301, endPoint y: 91, distance: 228.5
click at [301, 91] on div "</div> 1 2 3 4 5 6 7 8 9 10 11 12 13 14 < div class = "bb-cart-wrapper" > < div…" at bounding box center [630, 327] width 724 height 473
click at [676, 68] on div "CSS" at bounding box center [705, 54] width 58 height 33
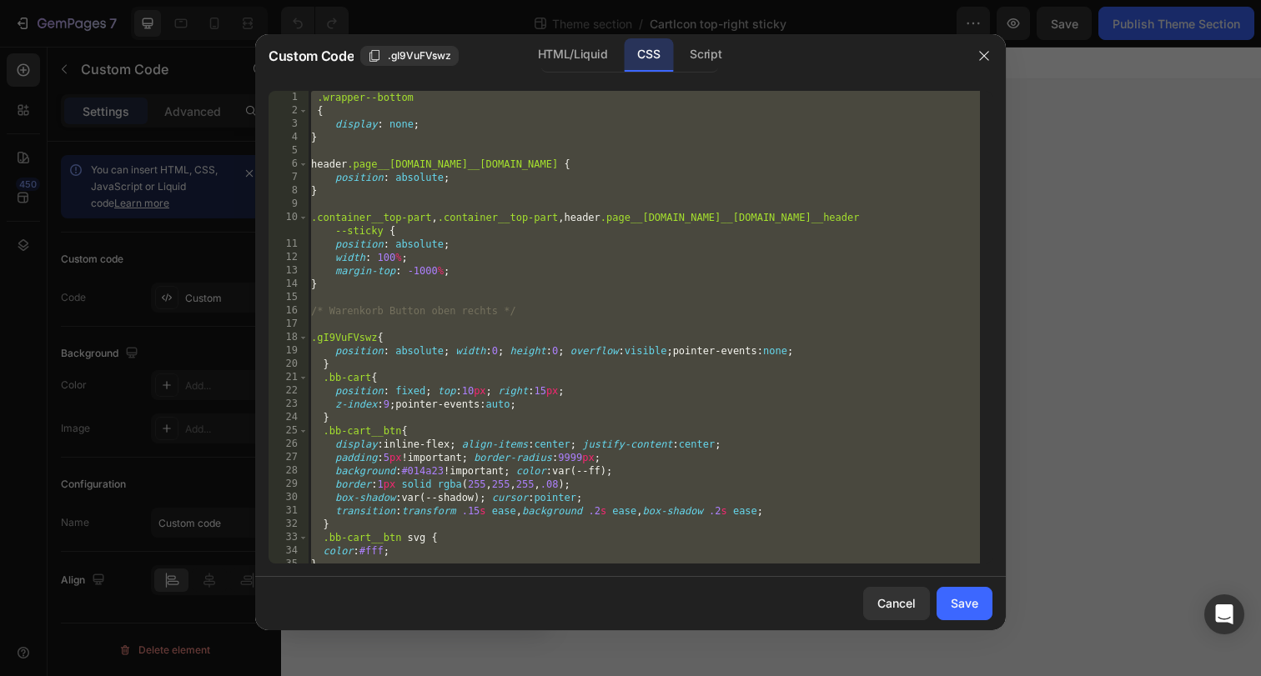
click at [548, 167] on div ".wrapper--bottom { display : none ; } header .page__[DOMAIN_NAME]__[DOMAIN_NAME…" at bounding box center [644, 340] width 672 height 499
click at [710, 58] on div "Script" at bounding box center [705, 54] width 58 height 33
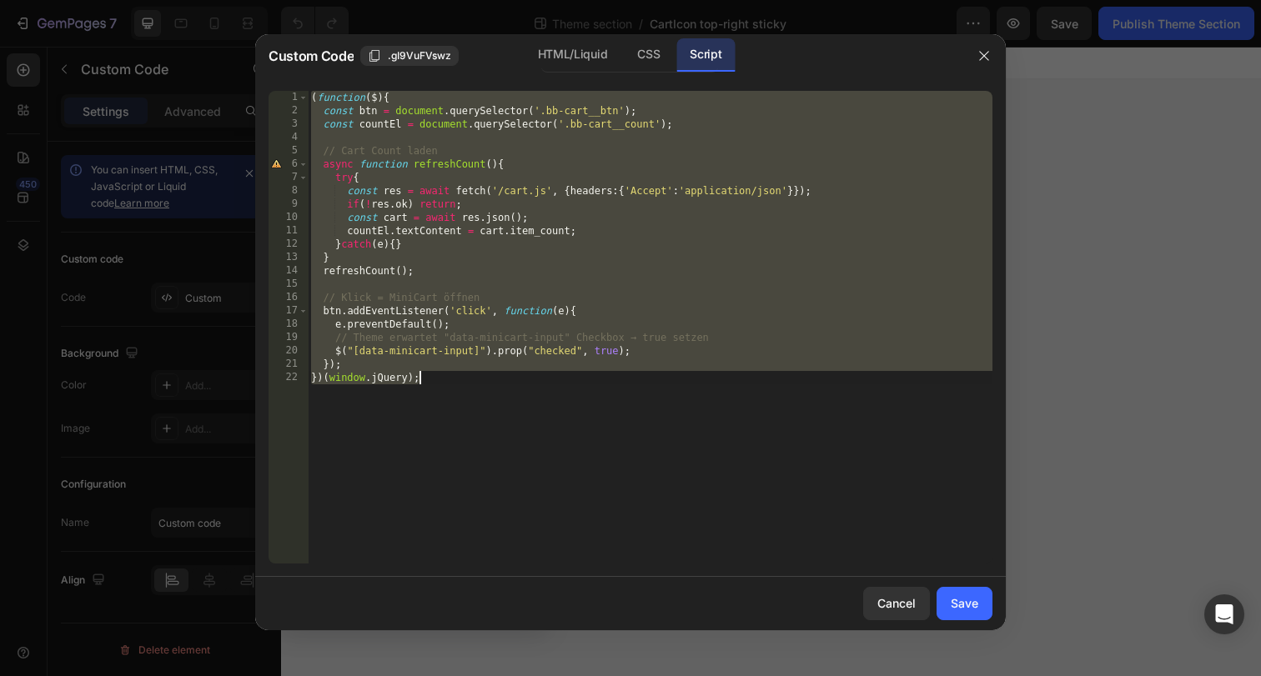
click at [630, 188] on div "( function ( $ ) { const btn = document . querySelector ( '.bb-cart__btn' ) ; c…" at bounding box center [650, 340] width 685 height 499
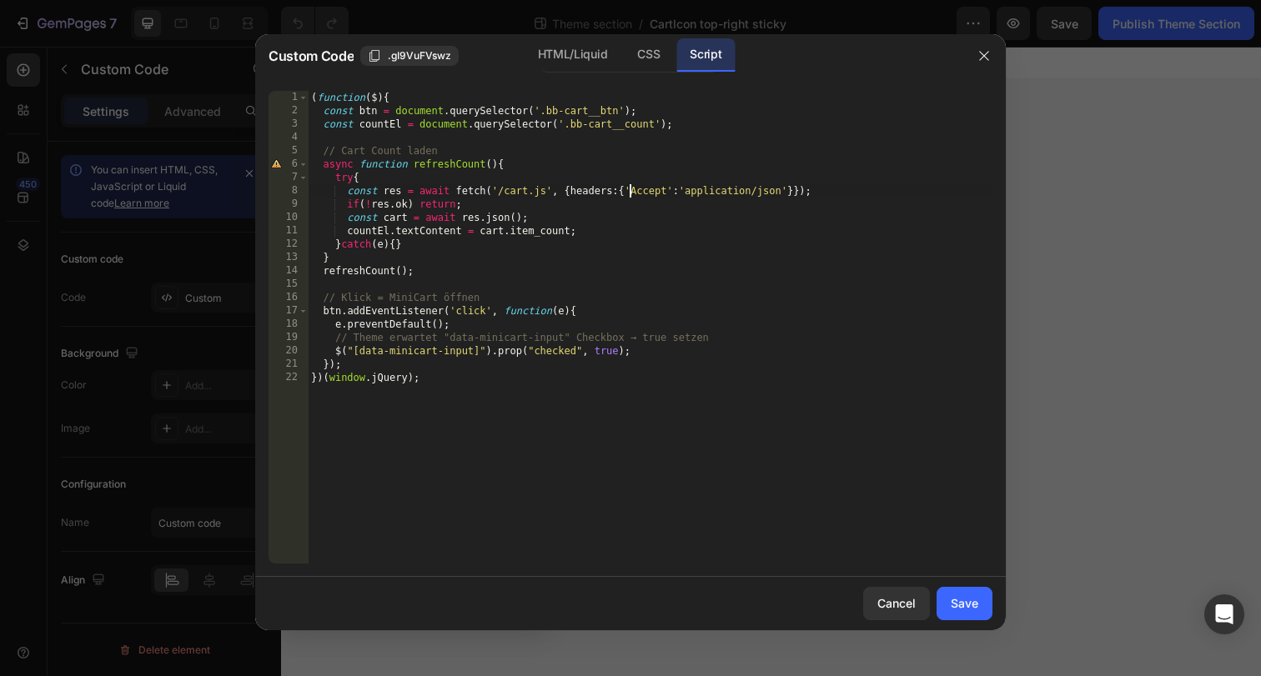
type textarea "}); })(window.jQuery);"
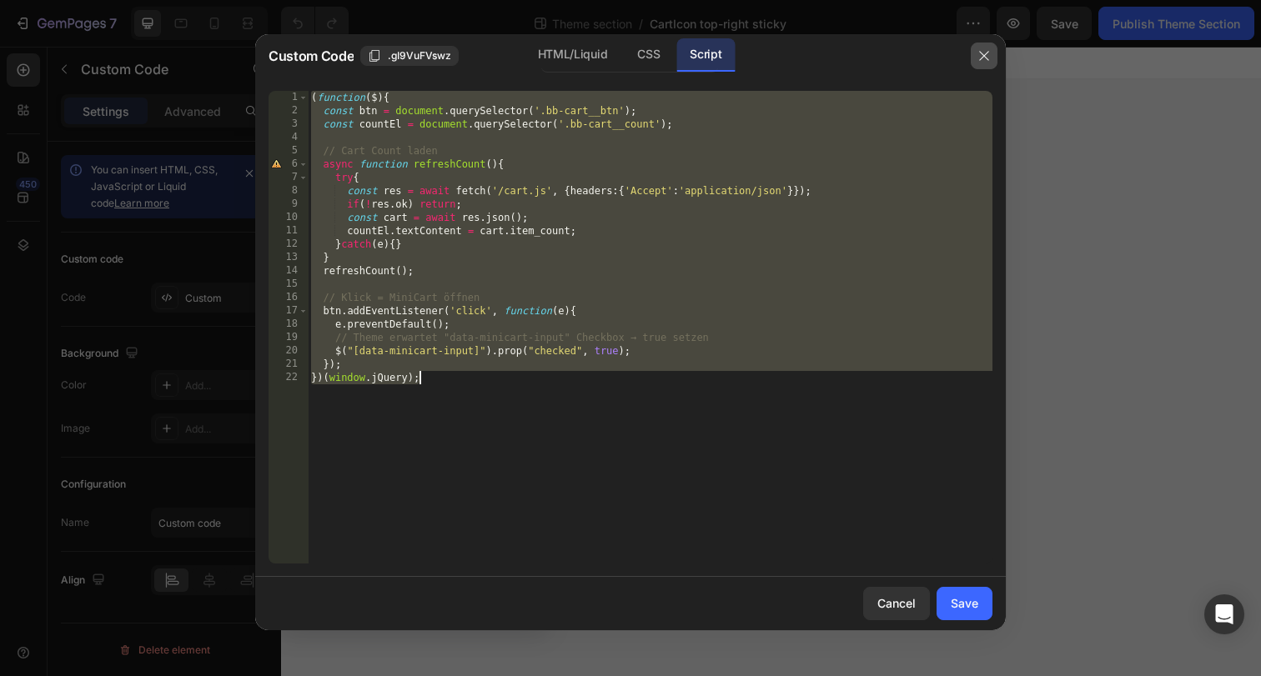
click at [979, 55] on icon "button" at bounding box center [983, 55] width 13 height 13
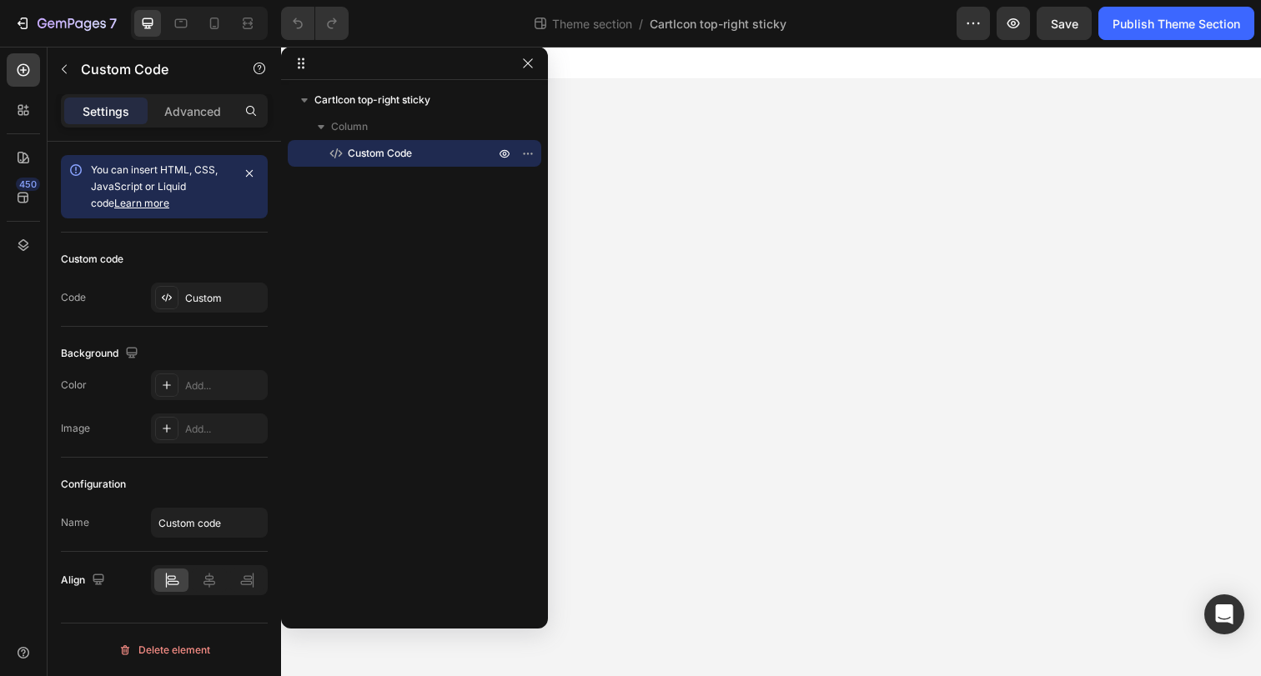
click at [739, 237] on body "Publish the page to see the content. Custom Code Root Drag & drop element from …" at bounding box center [781, 368] width 1001 height 643
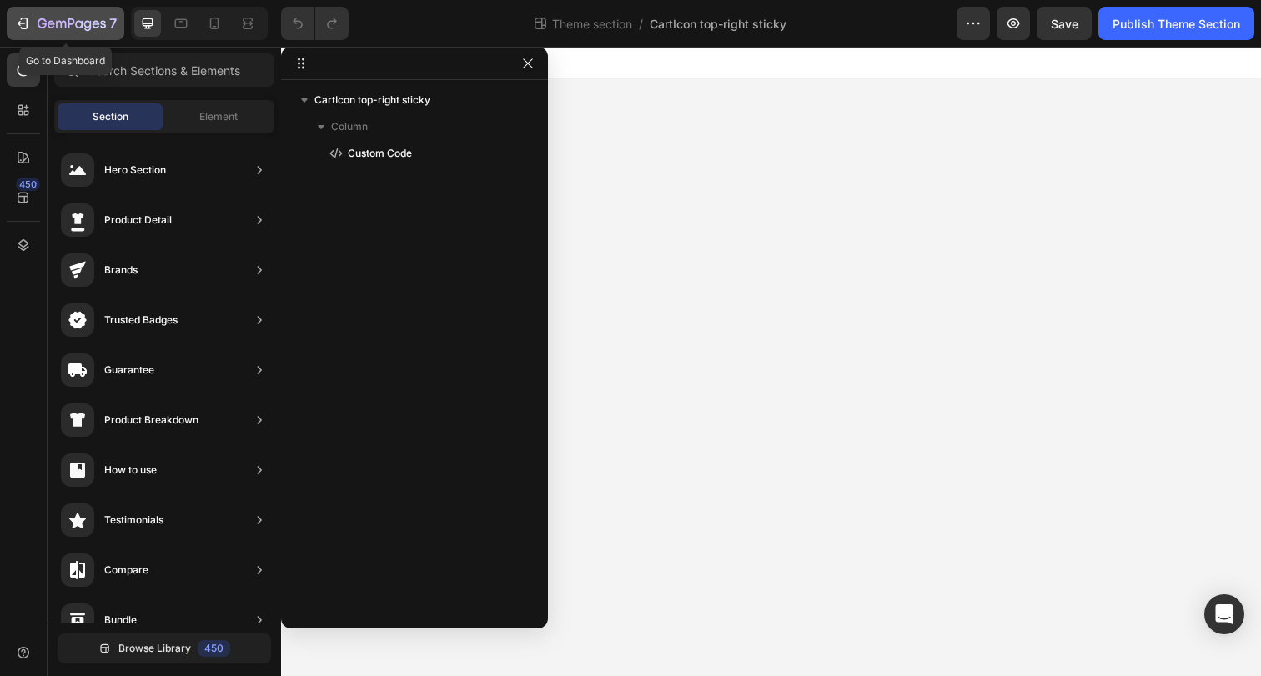
click at [23, 19] on icon "button" at bounding box center [22, 23] width 17 height 17
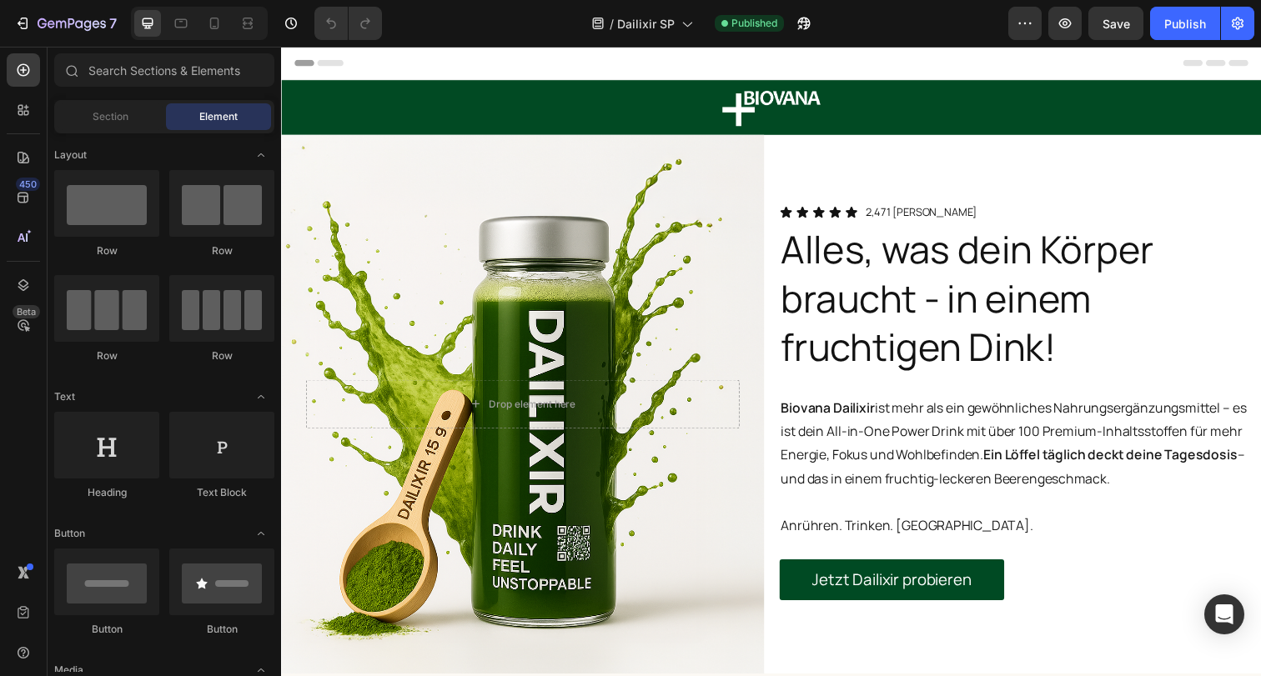
click at [1176, 68] on div "Header" at bounding box center [781, 63] width 974 height 33
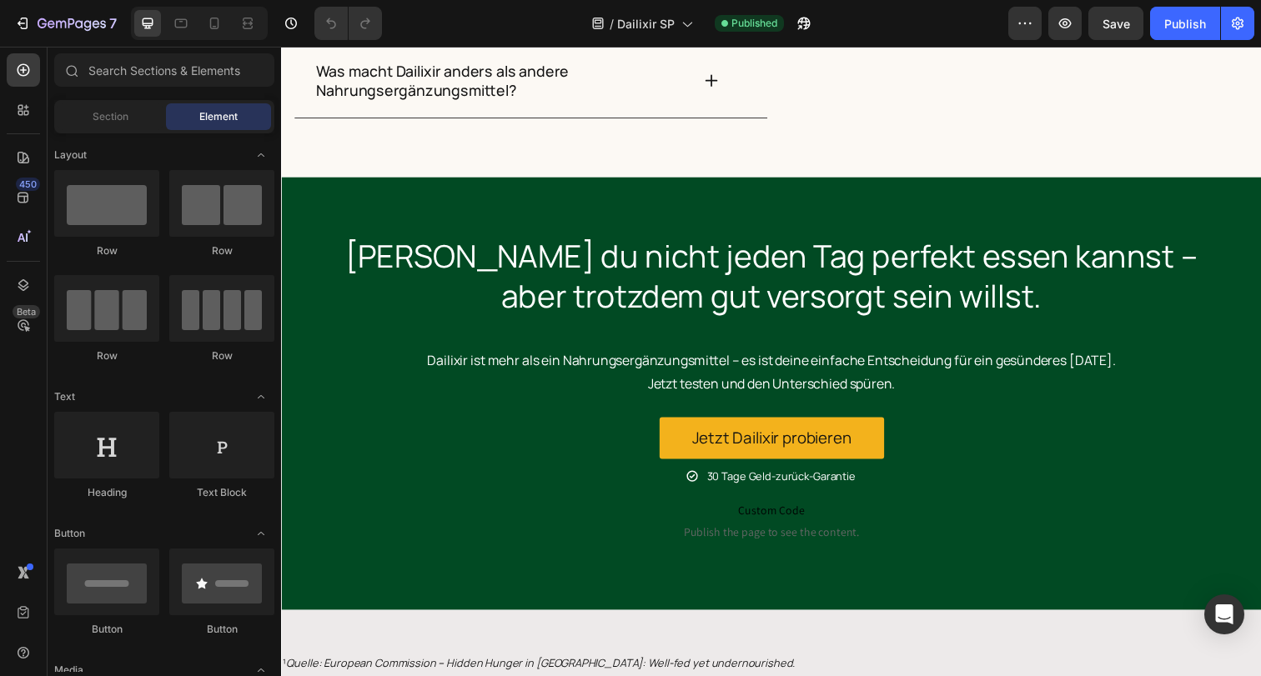
scroll to position [6807, 0]
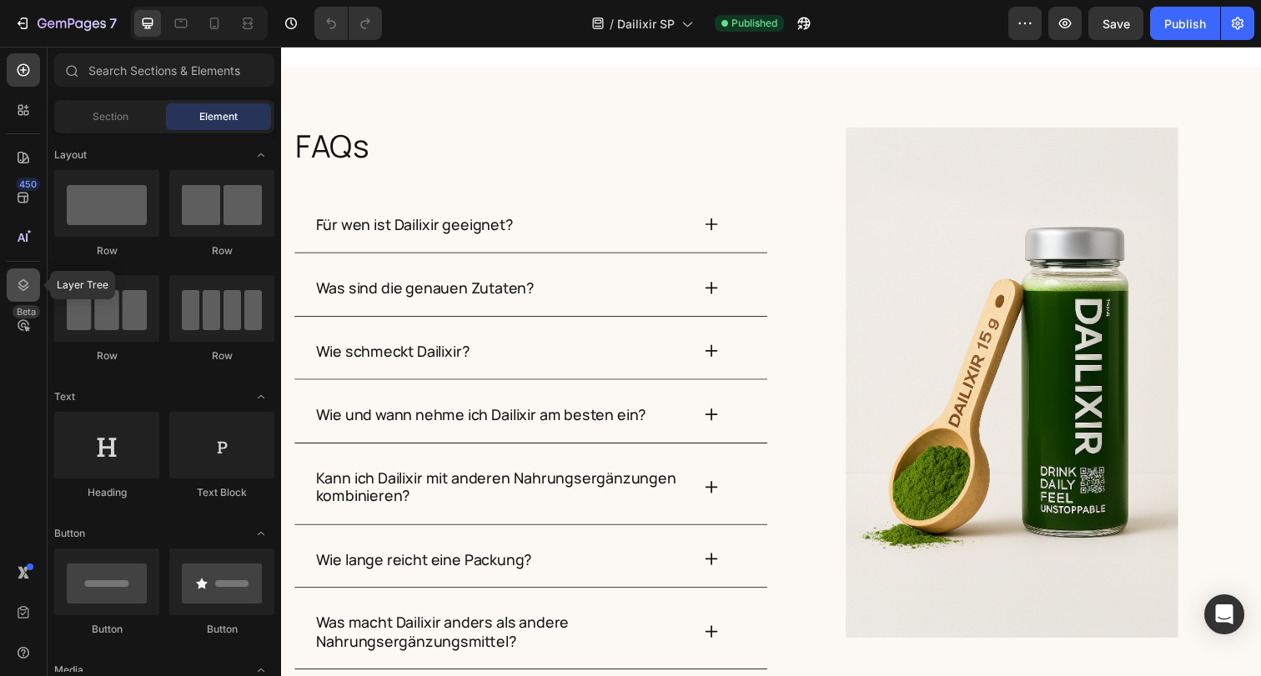
click at [23, 277] on icon at bounding box center [23, 285] width 17 height 17
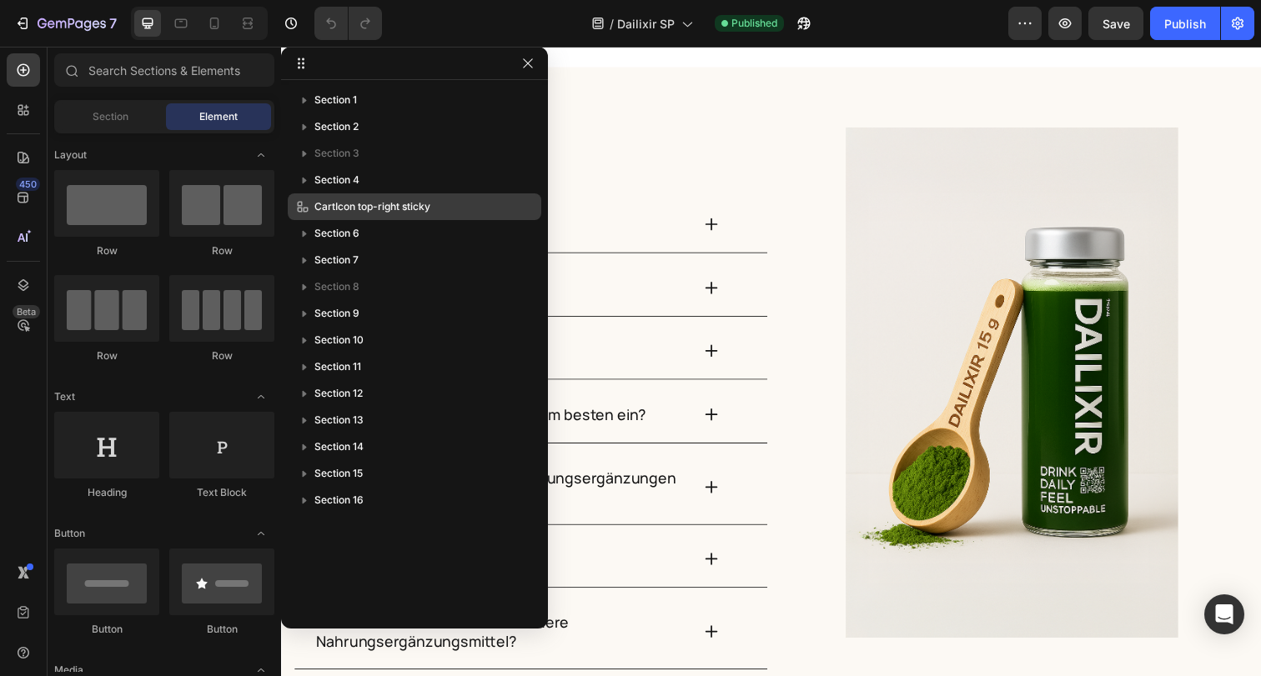
click at [374, 208] on span "CartIcon top-right sticky" at bounding box center [372, 206] width 116 height 17
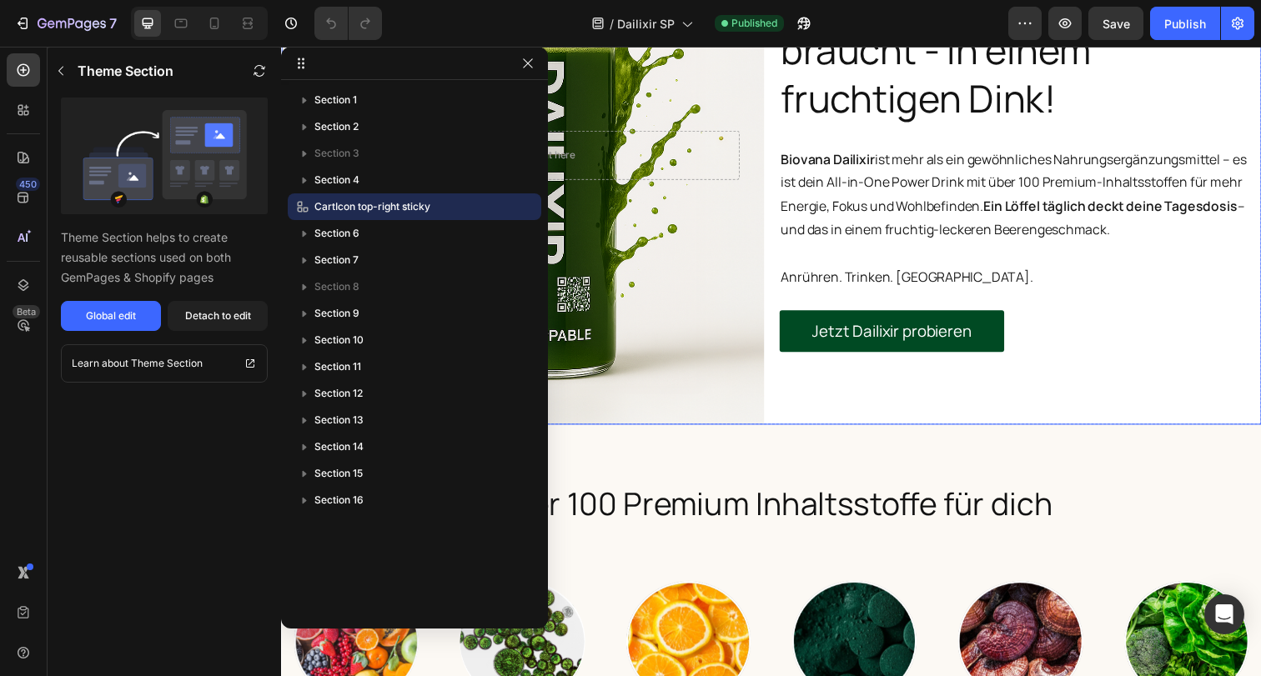
scroll to position [306, 0]
